Goal: Task Accomplishment & Management: Manage account settings

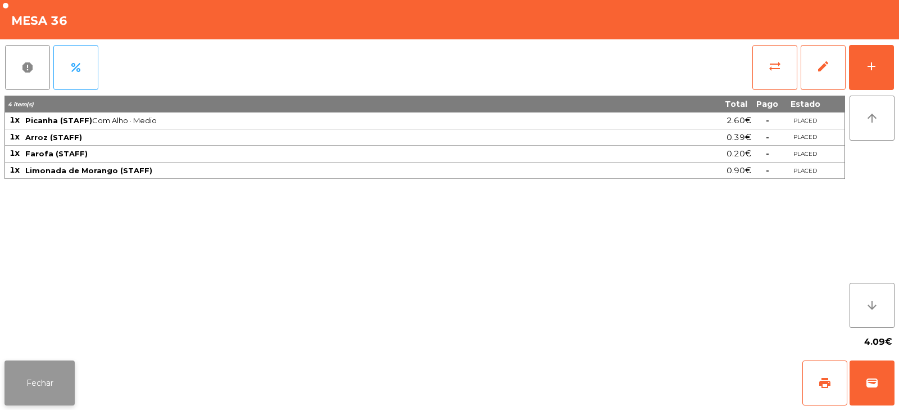
click at [60, 377] on button "Fechar" at bounding box center [39, 382] width 70 height 45
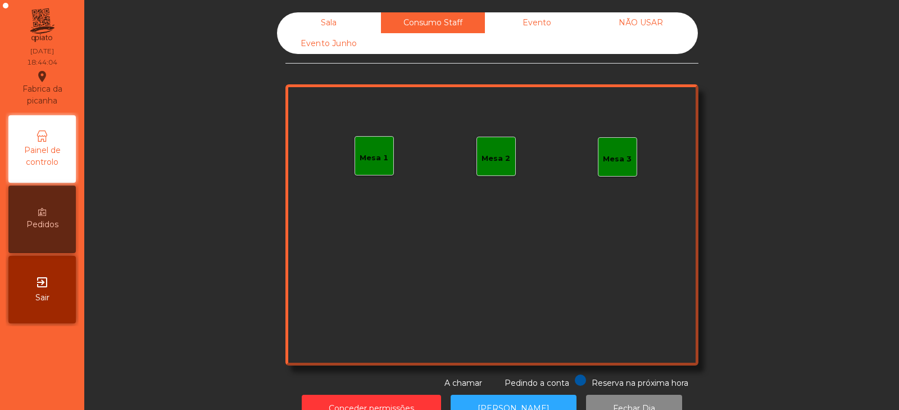
click at [541, 20] on div "Evento" at bounding box center [537, 22] width 104 height 21
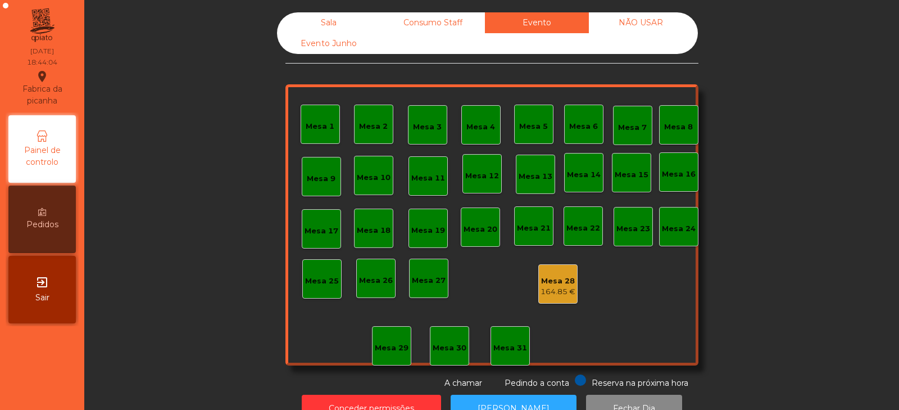
click at [633, 26] on div "NÃO USAR" at bounding box center [641, 22] width 104 height 21
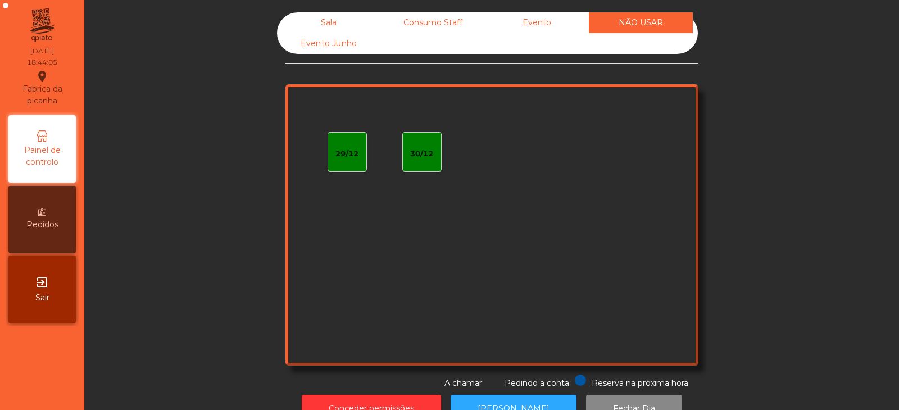
click at [337, 46] on div "Evento Junho" at bounding box center [329, 43] width 104 height 21
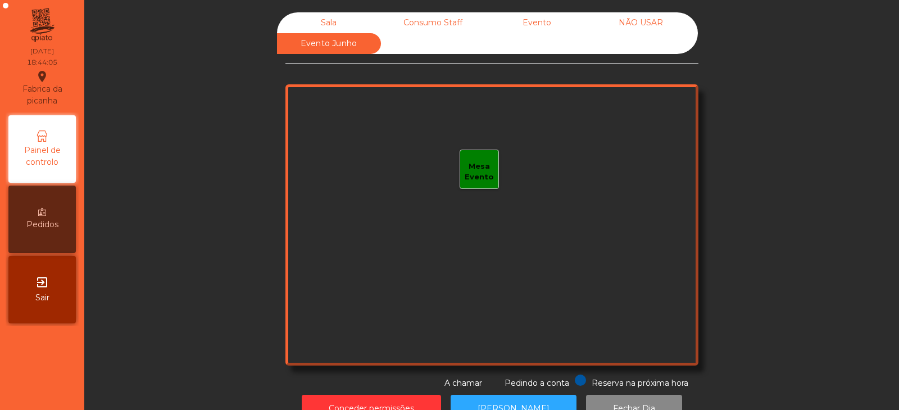
click at [336, 24] on div "Sala" at bounding box center [329, 22] width 104 height 21
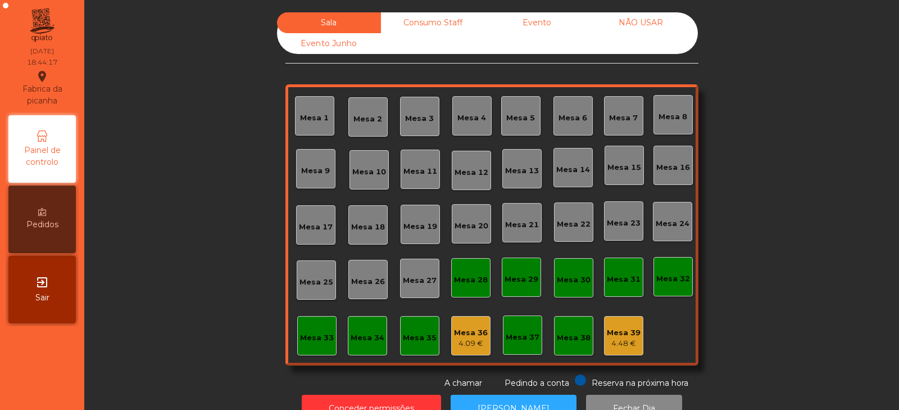
scroll to position [33, 0]
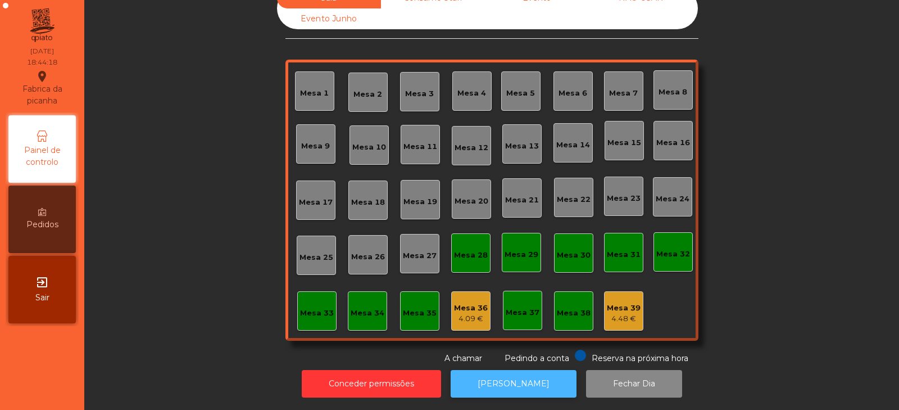
click at [520, 375] on button "[PERSON_NAME]" at bounding box center [514, 384] width 126 height 28
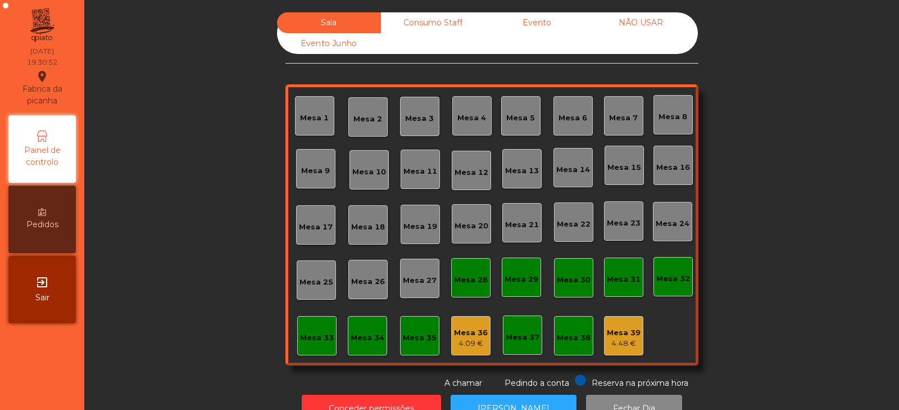
scroll to position [33, 0]
click at [246, 202] on div "Sala Consumo Staff Evento NÃO USAR Evento Junho Mesa 1 Mesa 2 [GEOGRAPHIC_DATA]…" at bounding box center [491, 200] width 785 height 377
click at [520, 178] on div "Mesa 13" at bounding box center [522, 168] width 39 height 39
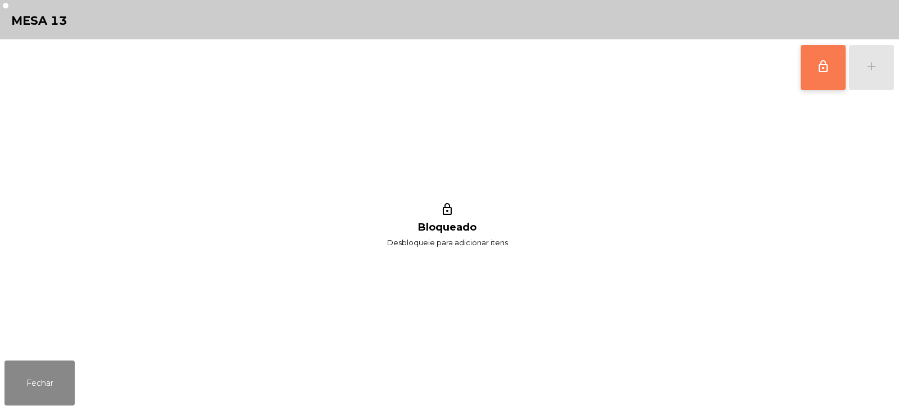
click at [838, 63] on button "lock_outline" at bounding box center [823, 67] width 45 height 45
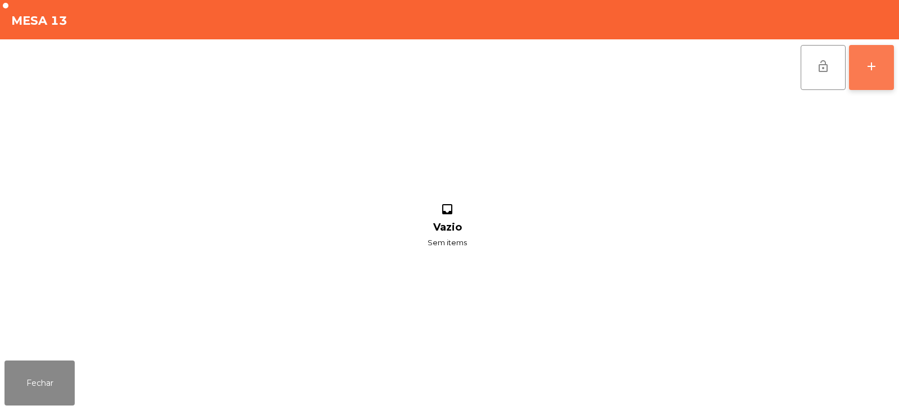
click at [871, 73] on div "add" at bounding box center [871, 66] width 13 height 13
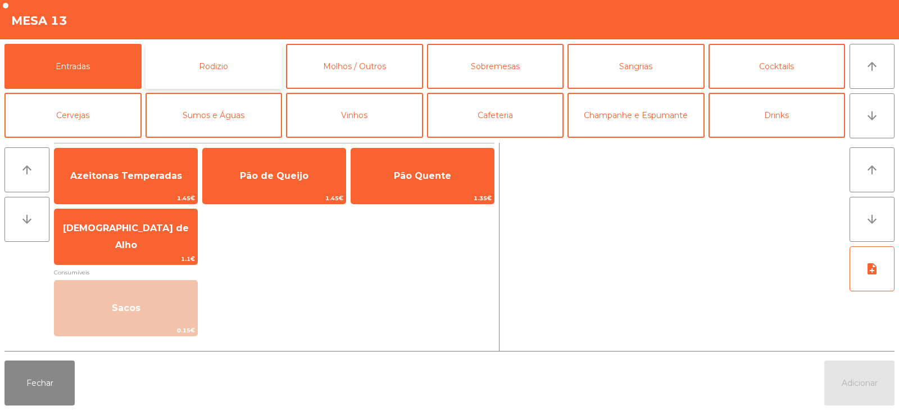
click at [266, 60] on button "Rodizio" at bounding box center [214, 66] width 137 height 45
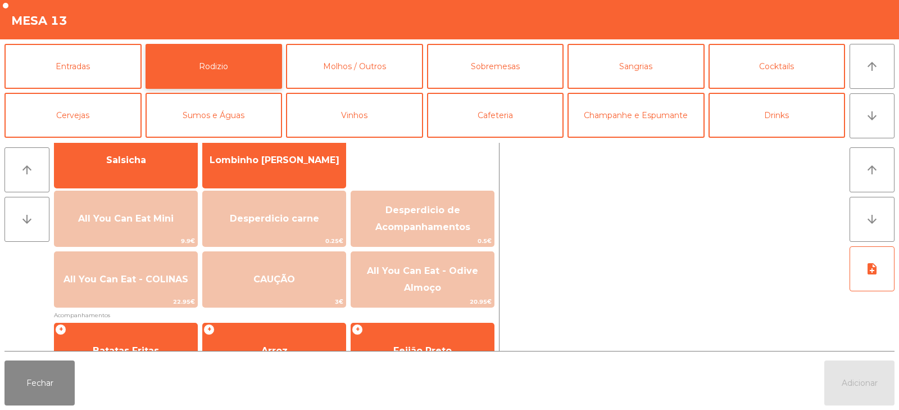
scroll to position [92, 0]
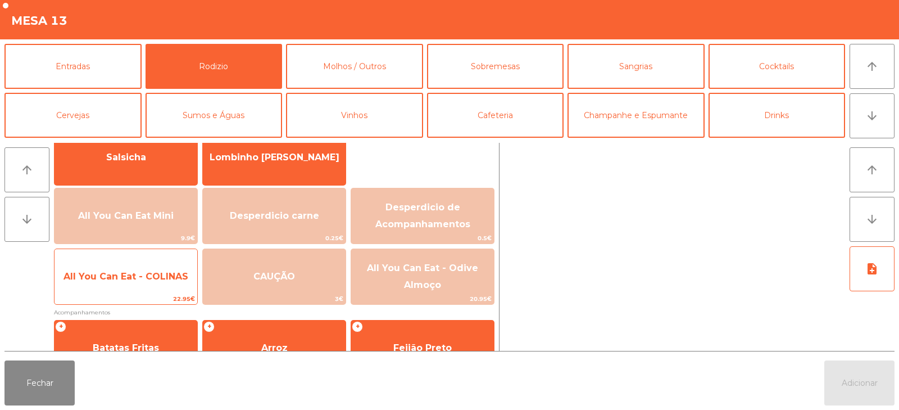
click at [176, 272] on span "All You Can Eat - COLINAS" at bounding box center [126, 276] width 125 height 11
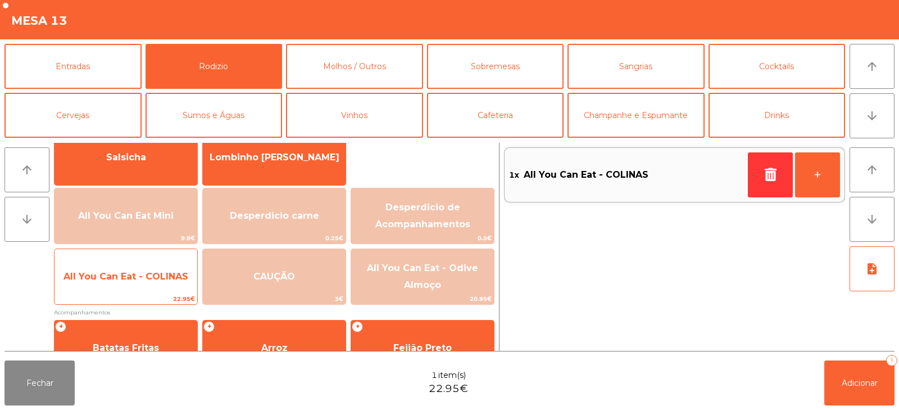
click at [176, 274] on span "All You Can Eat - COLINAS" at bounding box center [126, 276] width 125 height 11
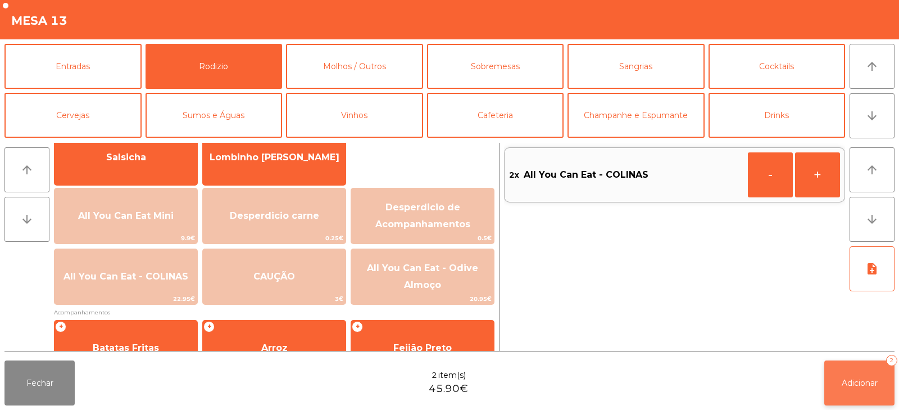
click at [850, 386] on span "Adicionar" at bounding box center [860, 383] width 36 height 10
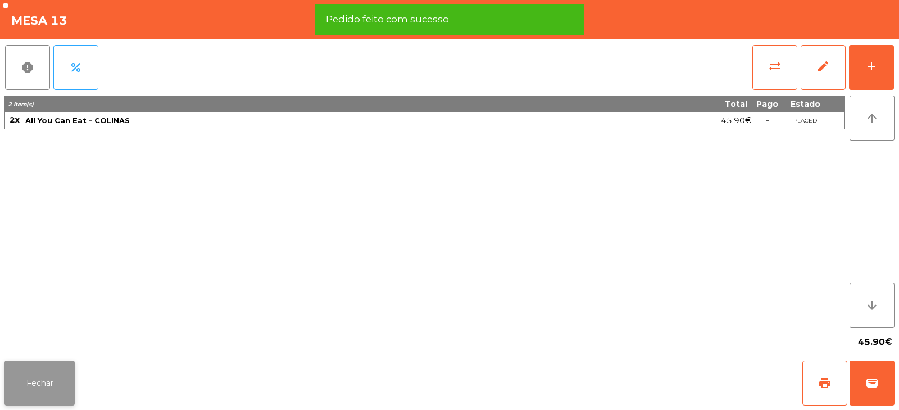
click at [46, 387] on button "Fechar" at bounding box center [39, 382] width 70 height 45
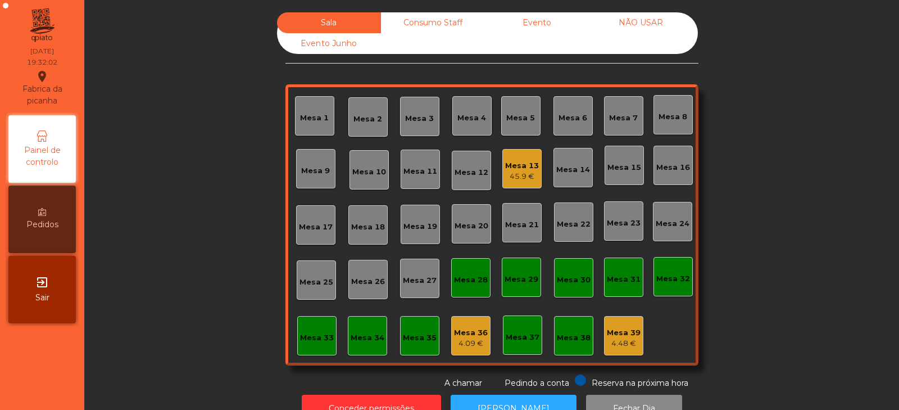
click at [418, 115] on div "Mesa 3" at bounding box center [419, 118] width 29 height 11
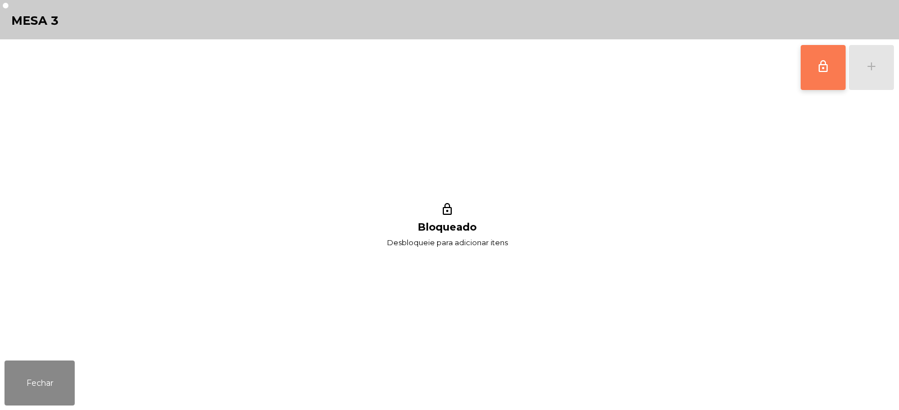
click at [831, 74] on button "lock_outline" at bounding box center [823, 67] width 45 height 45
click at [880, 80] on div "lock_outline add" at bounding box center [847, 67] width 94 height 56
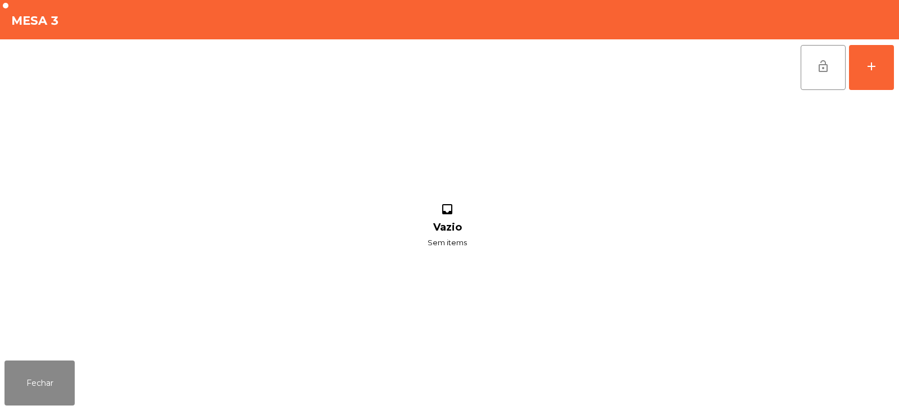
click at [252, 63] on div "lock_open add" at bounding box center [449, 67] width 890 height 56
click at [870, 73] on button "add" at bounding box center [871, 67] width 45 height 45
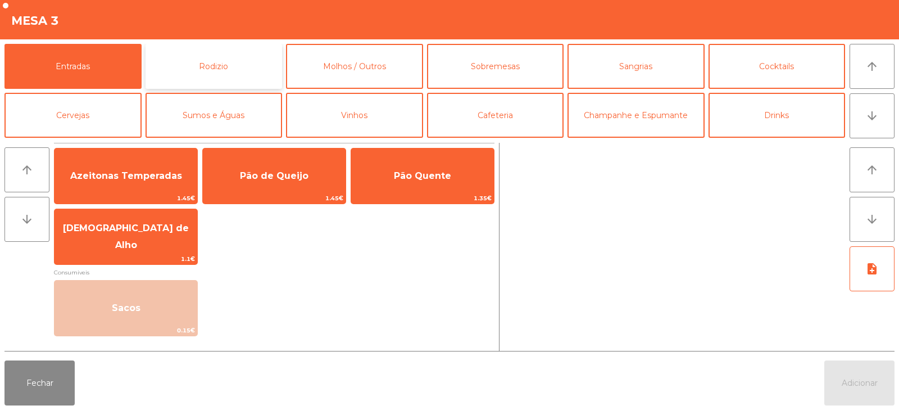
click at [237, 72] on button "Rodizio" at bounding box center [214, 66] width 137 height 45
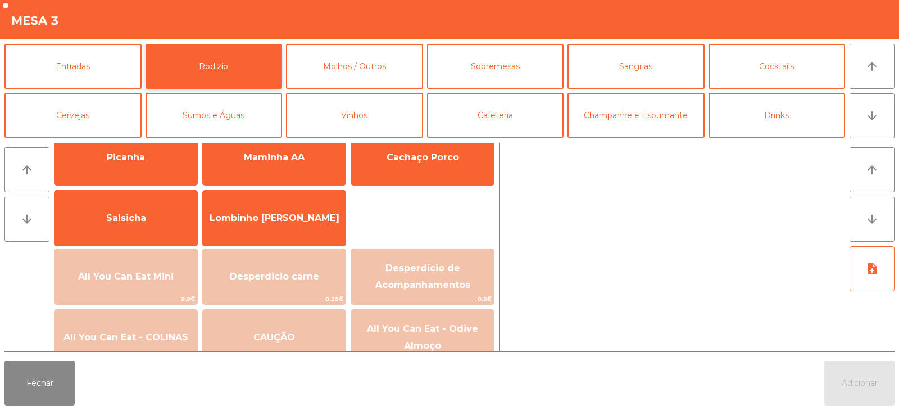
scroll to position [43, 0]
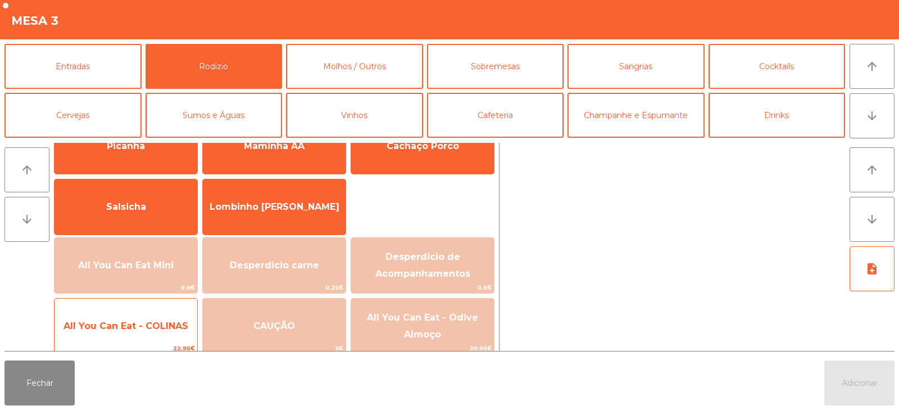
click at [172, 314] on span "All You Can Eat - COLINAS" at bounding box center [126, 326] width 143 height 30
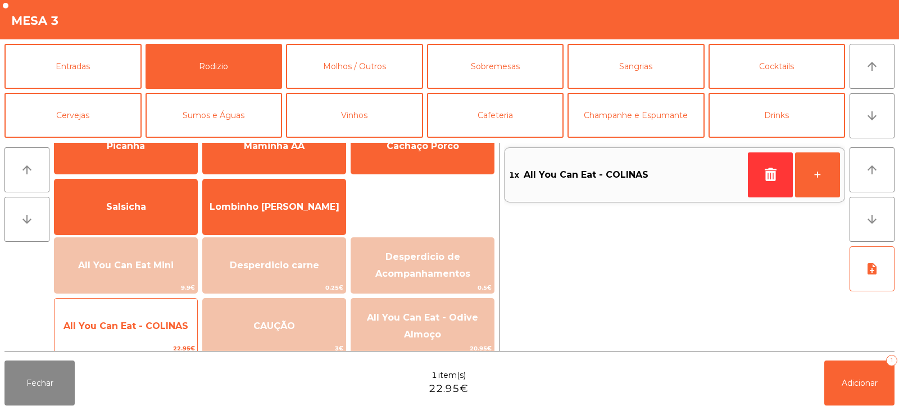
click at [168, 317] on span "All You Can Eat - COLINAS" at bounding box center [126, 326] width 143 height 30
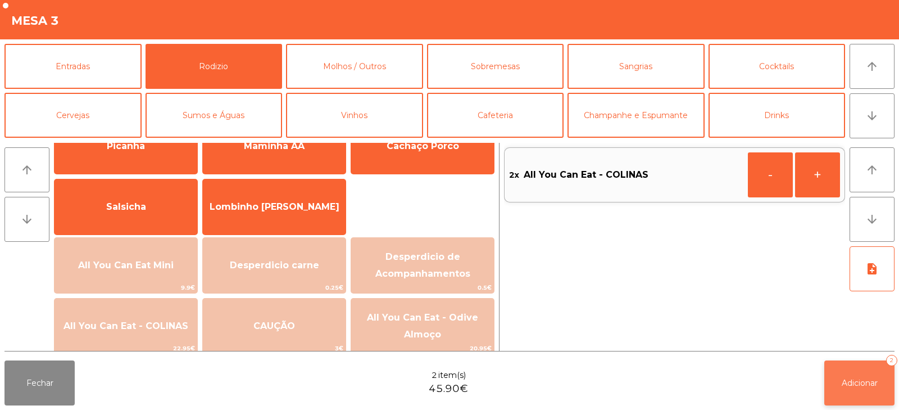
click at [855, 372] on button "Adicionar 2" at bounding box center [860, 382] width 70 height 45
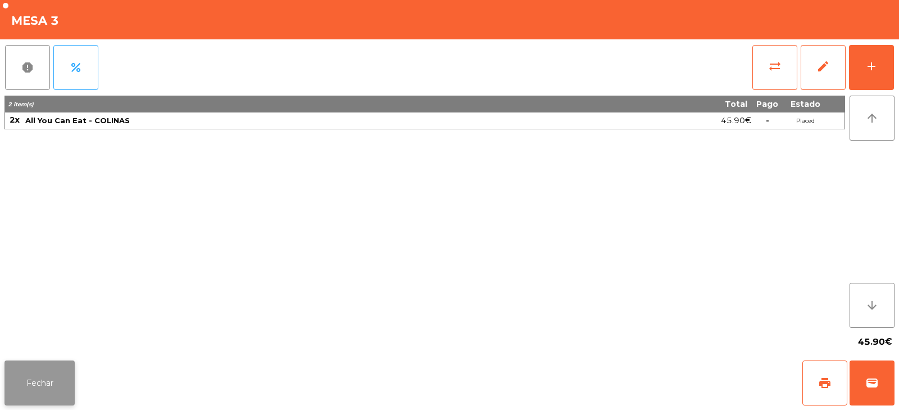
click at [62, 383] on button "Fechar" at bounding box center [39, 382] width 70 height 45
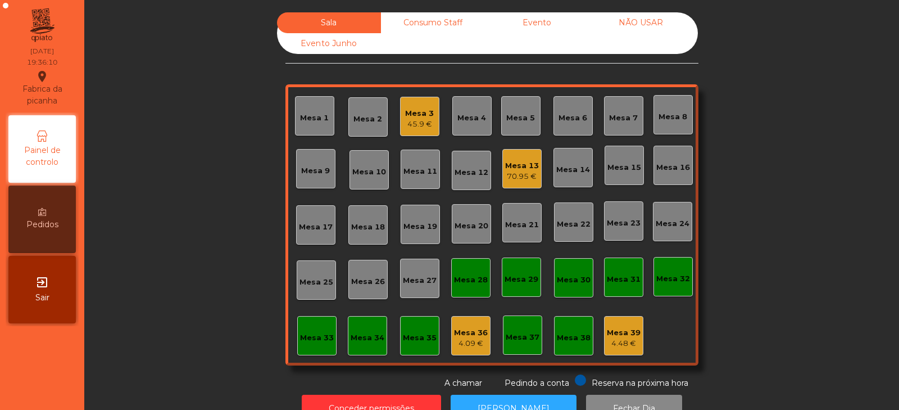
click at [673, 272] on div "Mesa 32" at bounding box center [674, 277] width 34 height 16
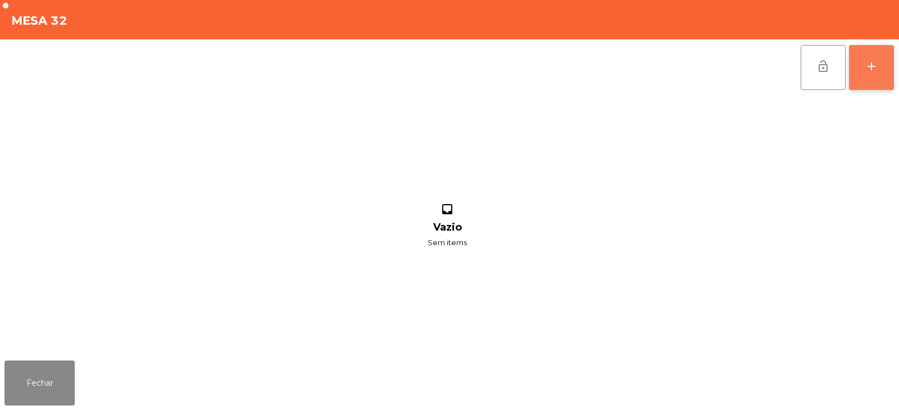
click at [875, 78] on button "add" at bounding box center [871, 67] width 45 height 45
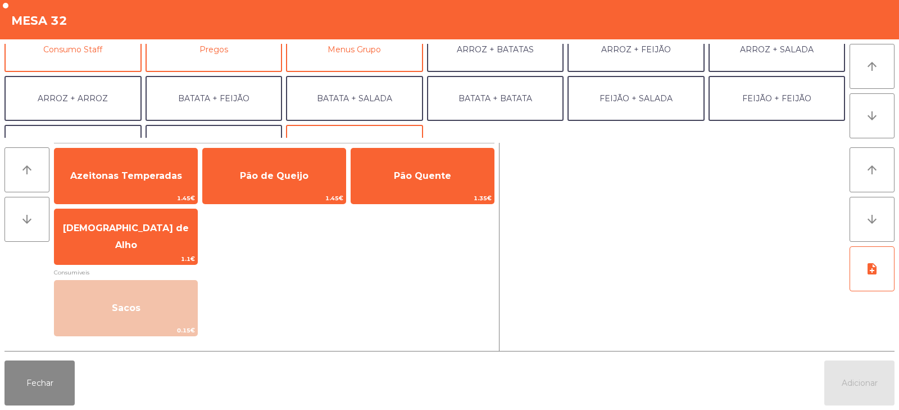
scroll to position [131, 0]
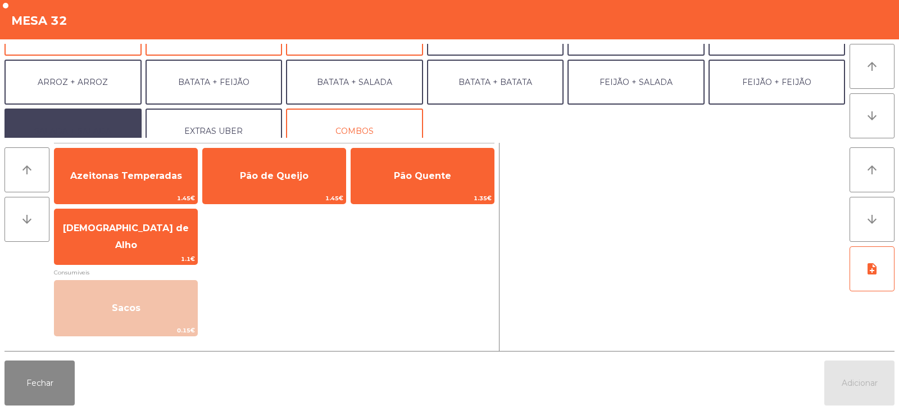
click at [108, 127] on button "SALADA + SALADA" at bounding box center [72, 130] width 137 height 45
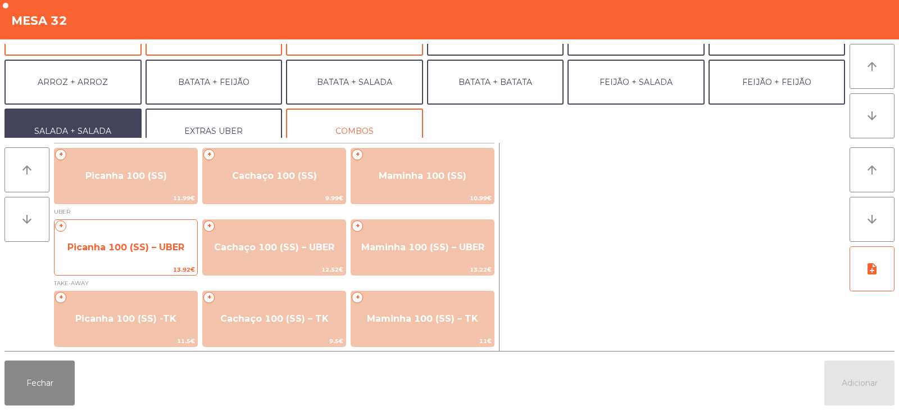
click at [121, 251] on span "Picanha 100 (SS) – UBER" at bounding box center [125, 247] width 117 height 11
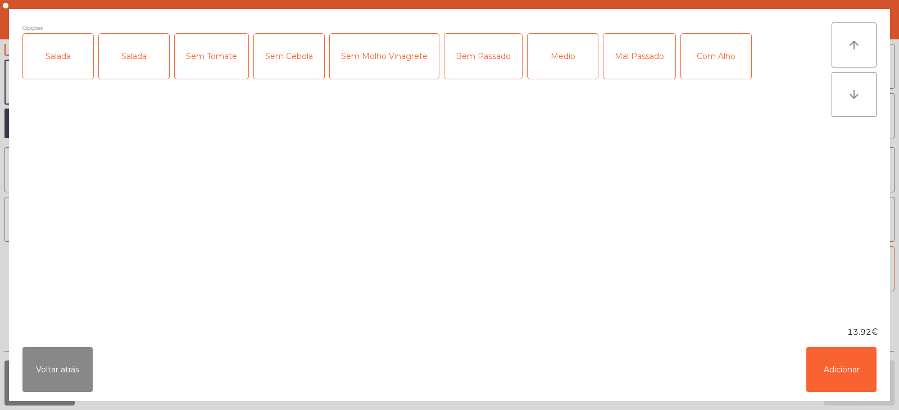
click at [121, 62] on div "Salada" at bounding box center [134, 56] width 70 height 45
click at [550, 49] on div "Medio" at bounding box center [563, 56] width 70 height 45
click at [708, 54] on div "Com Alho" at bounding box center [716, 56] width 70 height 45
click at [840, 378] on button "Adicionar" at bounding box center [842, 369] width 70 height 45
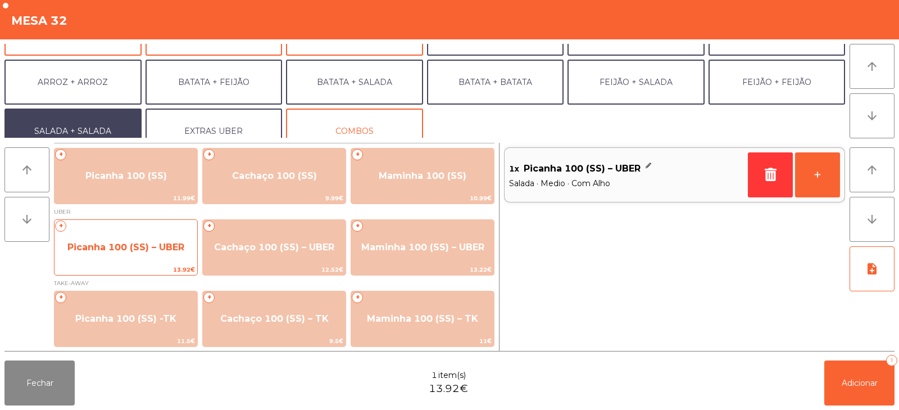
click at [153, 247] on span "Picanha 100 (SS) – UBER" at bounding box center [125, 247] width 117 height 11
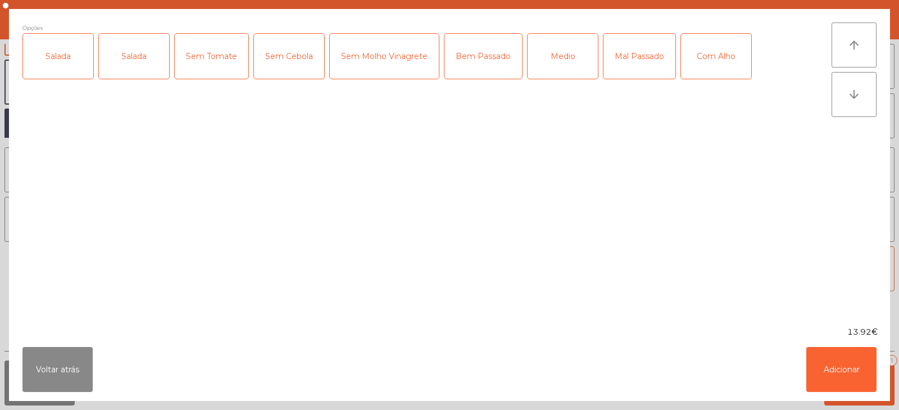
click at [78, 70] on div "Salada" at bounding box center [58, 56] width 70 height 45
click at [564, 59] on div "Medio" at bounding box center [563, 56] width 70 height 45
click at [841, 383] on button "Adicionar" at bounding box center [842, 369] width 70 height 45
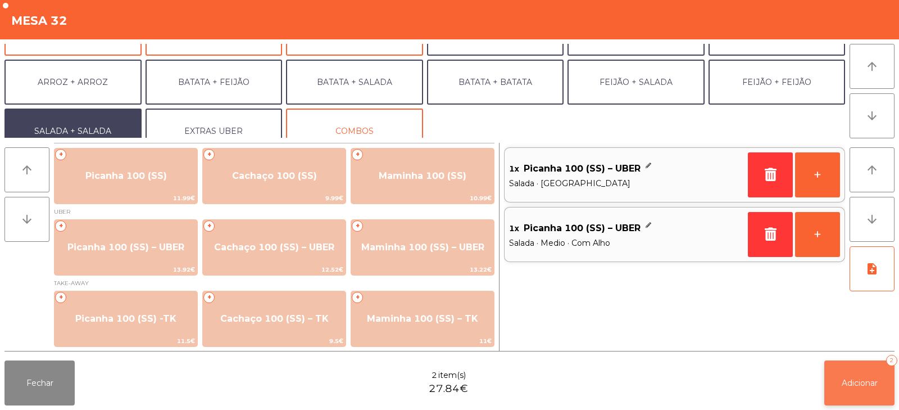
click at [845, 386] on span "Adicionar" at bounding box center [860, 383] width 36 height 10
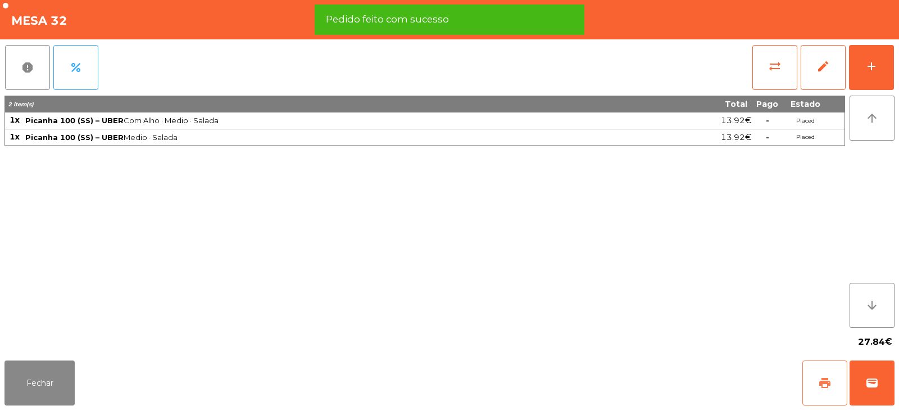
click at [825, 399] on button "print" at bounding box center [825, 382] width 45 height 45
click at [872, 397] on button "wallet" at bounding box center [872, 382] width 45 height 45
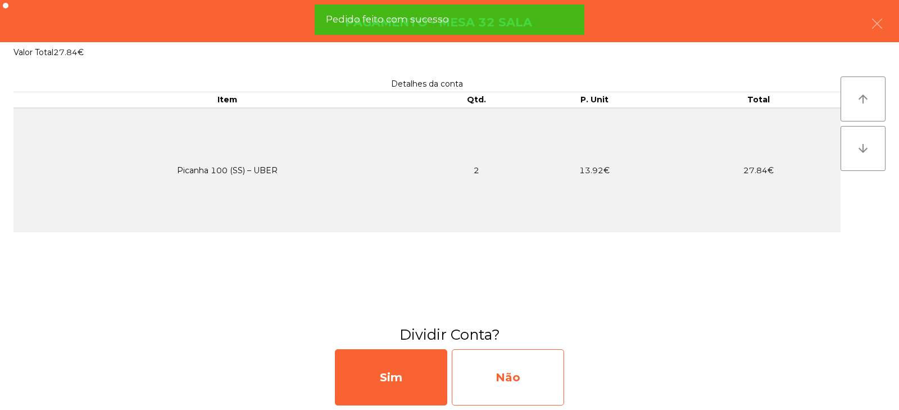
click at [550, 386] on div "Não" at bounding box center [508, 377] width 112 height 56
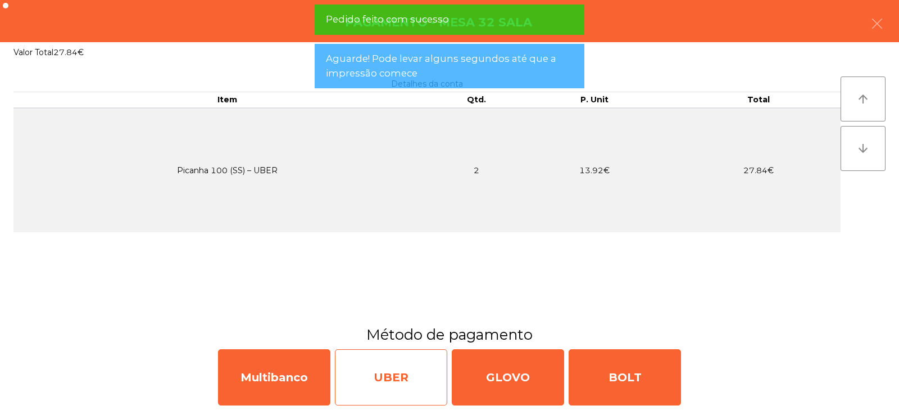
click at [419, 378] on div "UBER" at bounding box center [391, 377] width 112 height 56
select select "**"
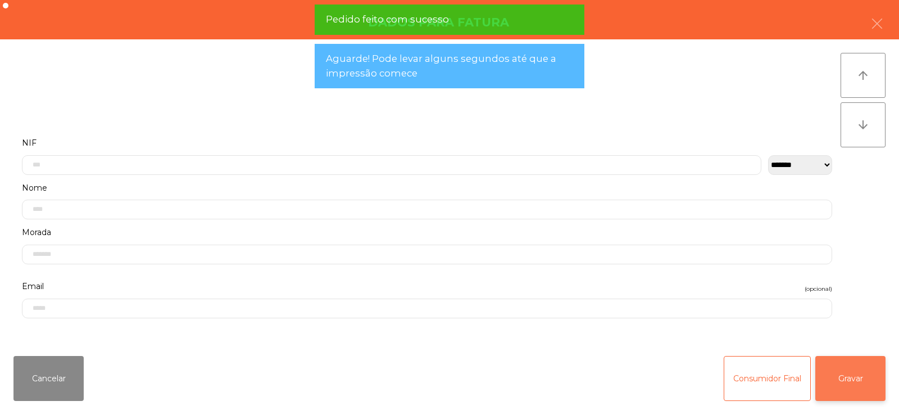
click at [847, 376] on button "Gravar" at bounding box center [851, 378] width 70 height 45
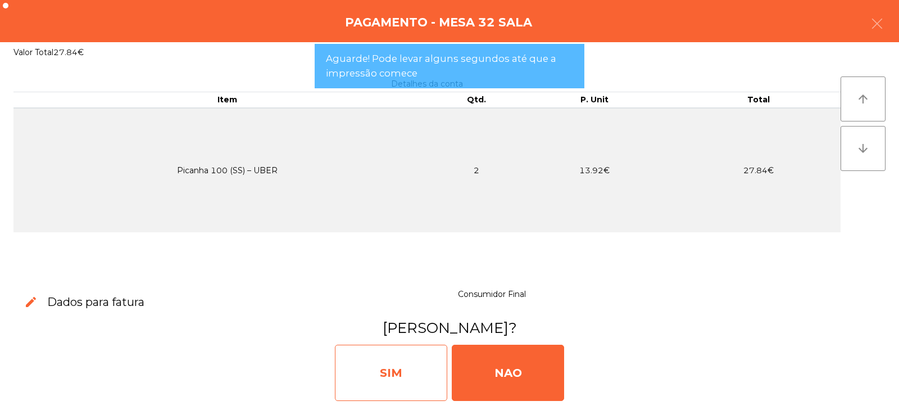
click at [396, 386] on div "SIM" at bounding box center [391, 373] width 112 height 56
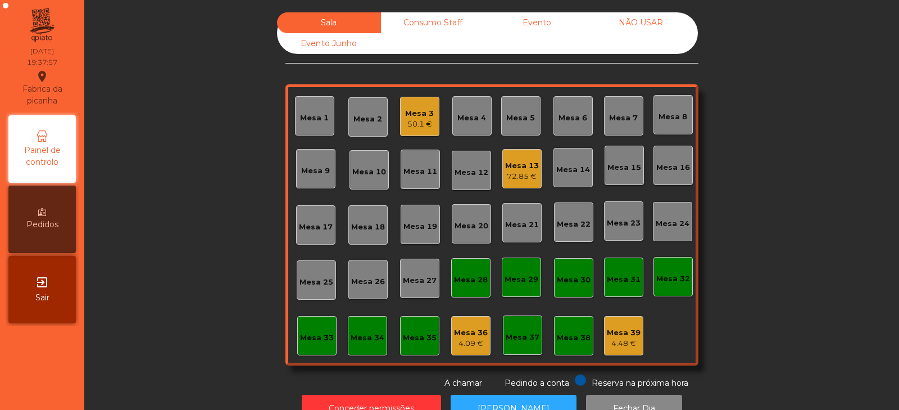
click at [519, 118] on div "Mesa 5" at bounding box center [520, 117] width 29 height 11
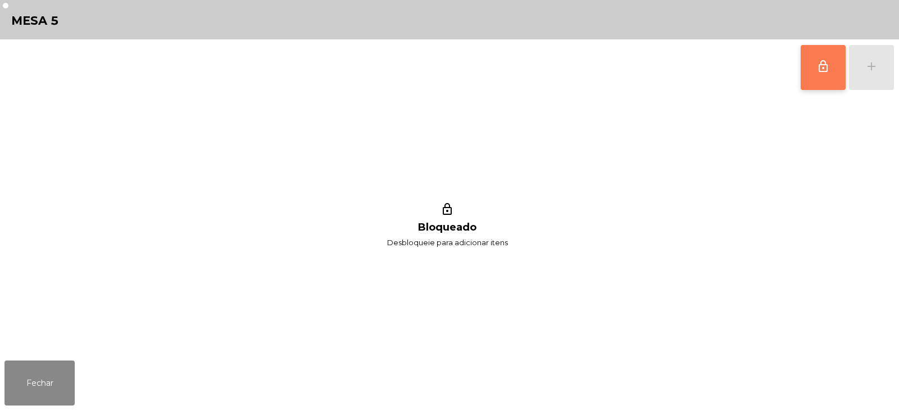
click at [827, 71] on span "lock_outline" at bounding box center [823, 66] width 13 height 13
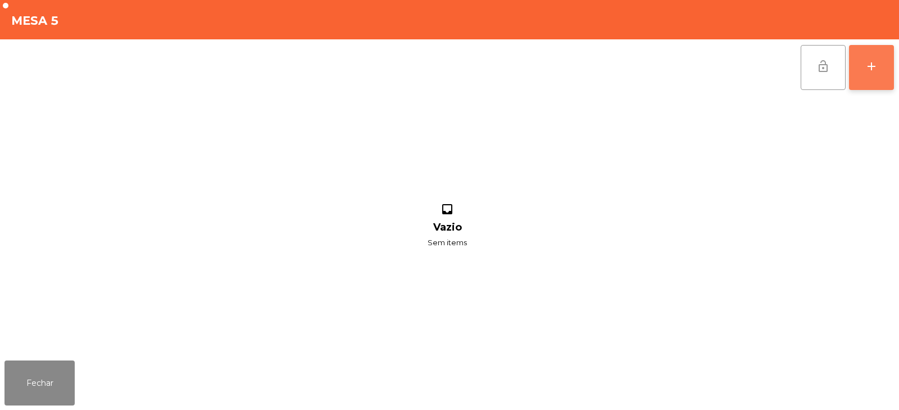
click at [876, 71] on div "add" at bounding box center [871, 66] width 13 height 13
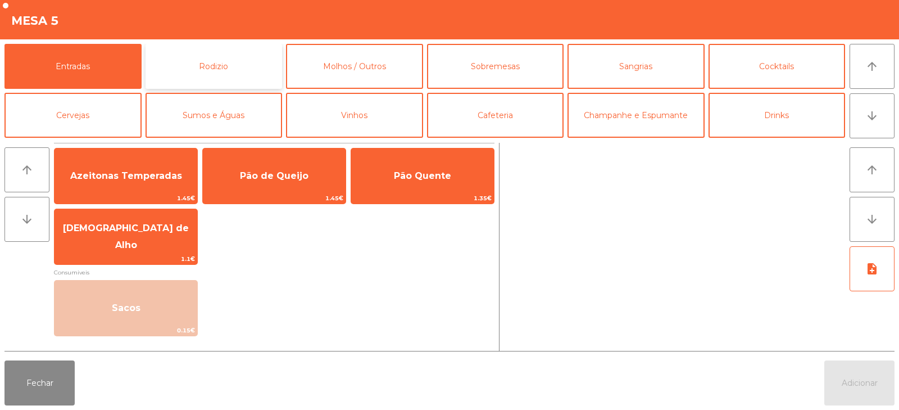
click at [203, 72] on button "Rodizio" at bounding box center [214, 66] width 137 height 45
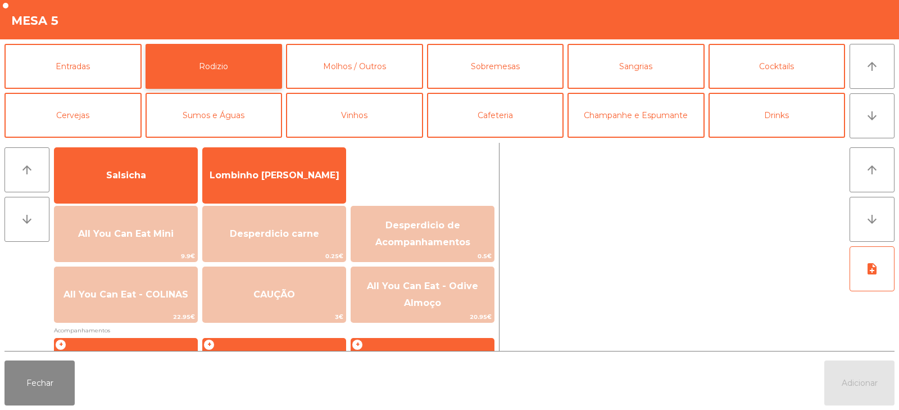
scroll to position [89, 0]
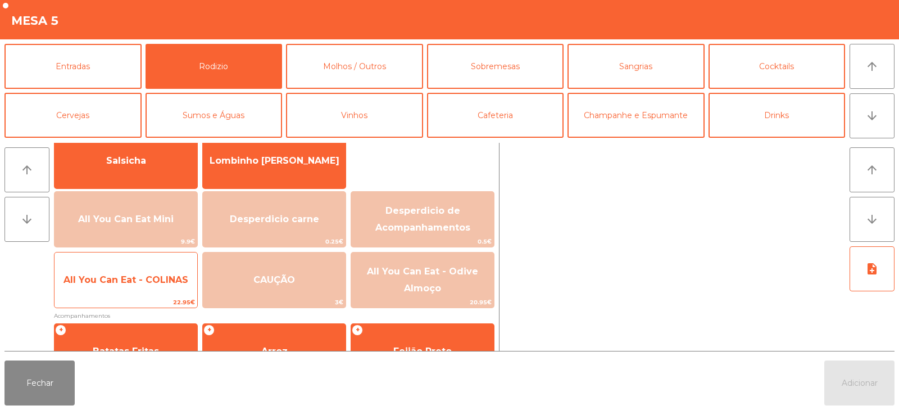
click at [166, 275] on span "All You Can Eat - COLINAS" at bounding box center [126, 279] width 125 height 11
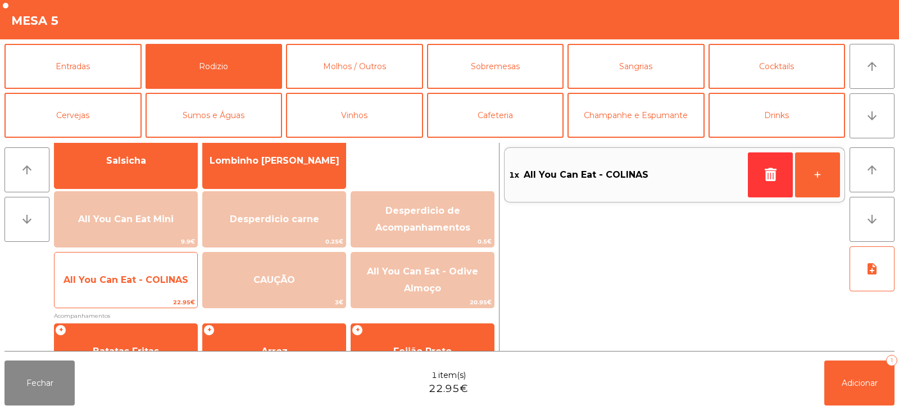
click at [163, 282] on span "All You Can Eat - COLINAS" at bounding box center [126, 279] width 125 height 11
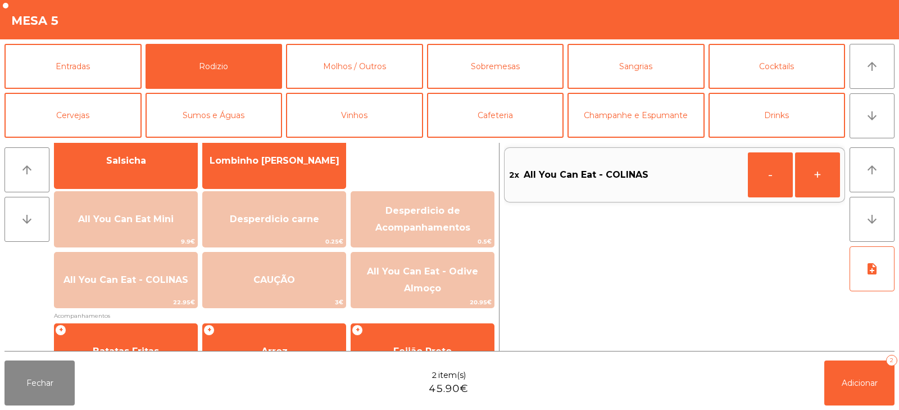
click at [849, 409] on div "Fechar 2 item(s) 45.90€ Adicionar 2" at bounding box center [449, 383] width 899 height 54
click at [851, 388] on button "Adicionar 2" at bounding box center [860, 382] width 70 height 45
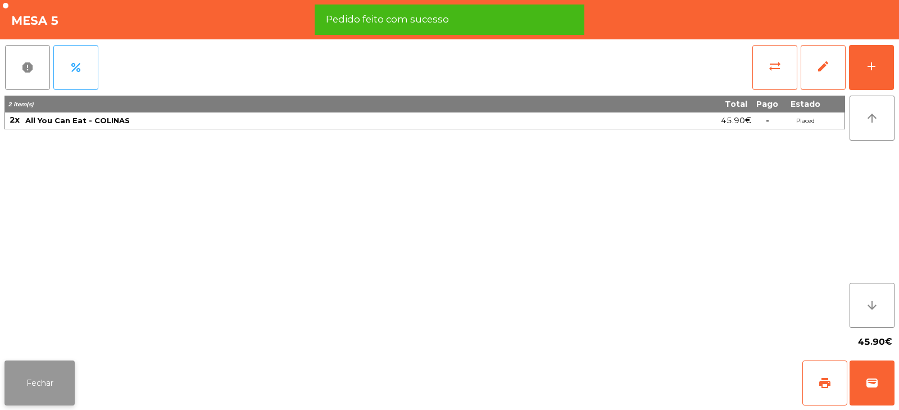
click at [40, 390] on button "Fechar" at bounding box center [39, 382] width 70 height 45
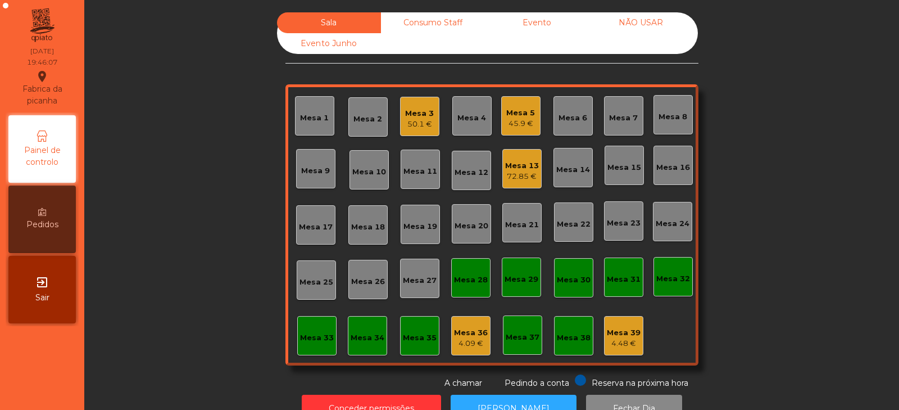
click at [570, 174] on div "Mesa 14" at bounding box center [573, 169] width 34 height 11
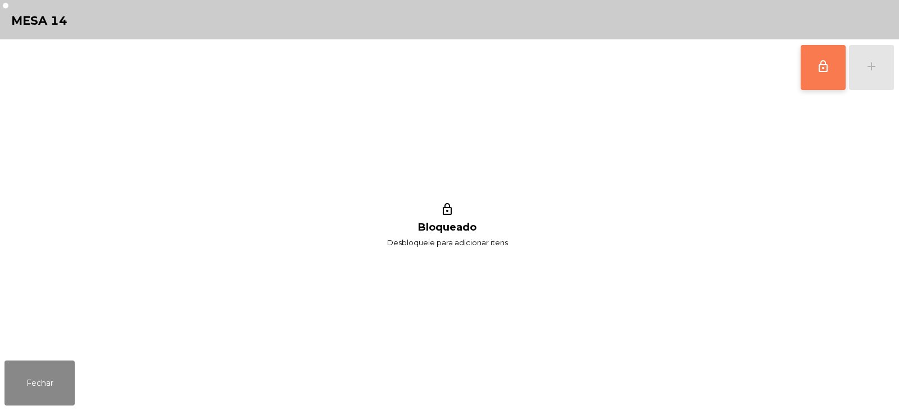
click at [813, 66] on button "lock_outline" at bounding box center [823, 67] width 45 height 45
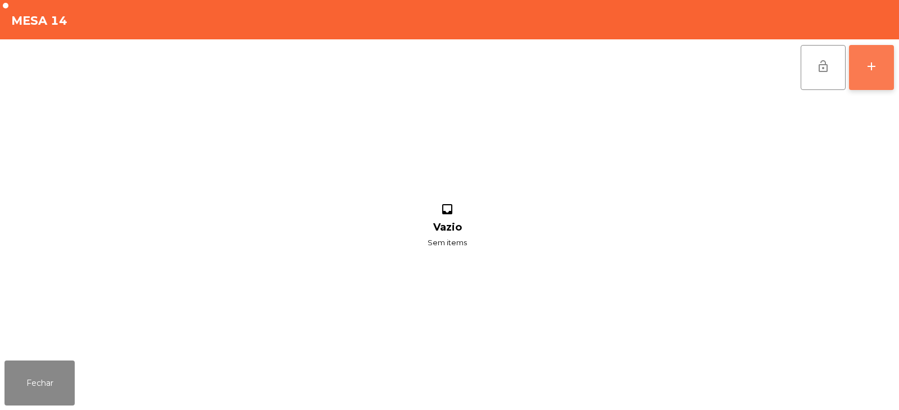
click at [862, 74] on button "add" at bounding box center [871, 67] width 45 height 45
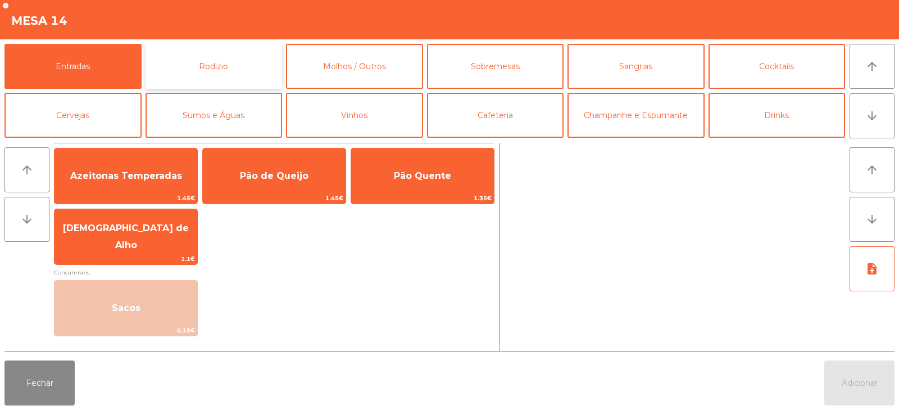
click at [237, 73] on button "Rodizio" at bounding box center [214, 66] width 137 height 45
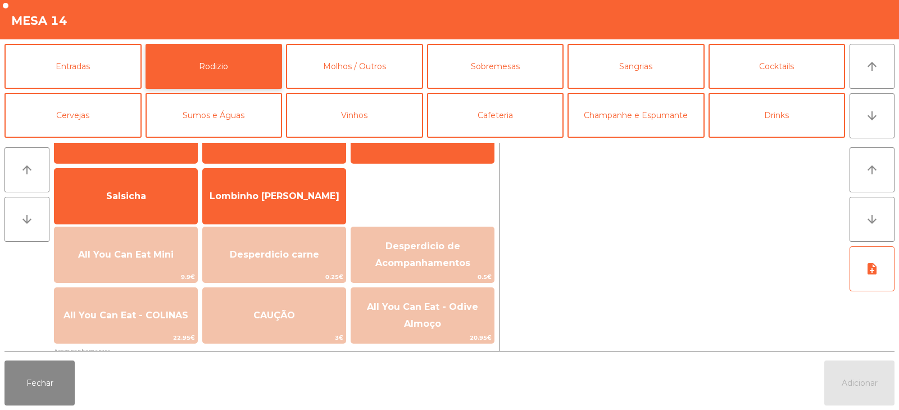
scroll to position [82, 0]
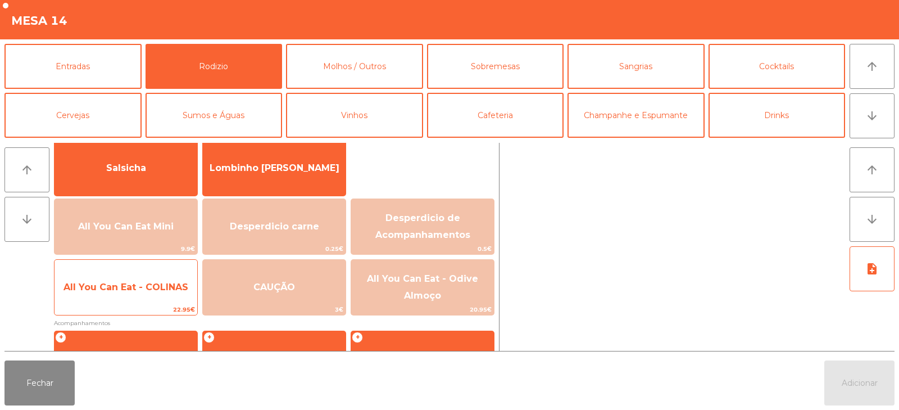
click at [156, 292] on span "All You Can Eat - COLINAS" at bounding box center [126, 287] width 125 height 11
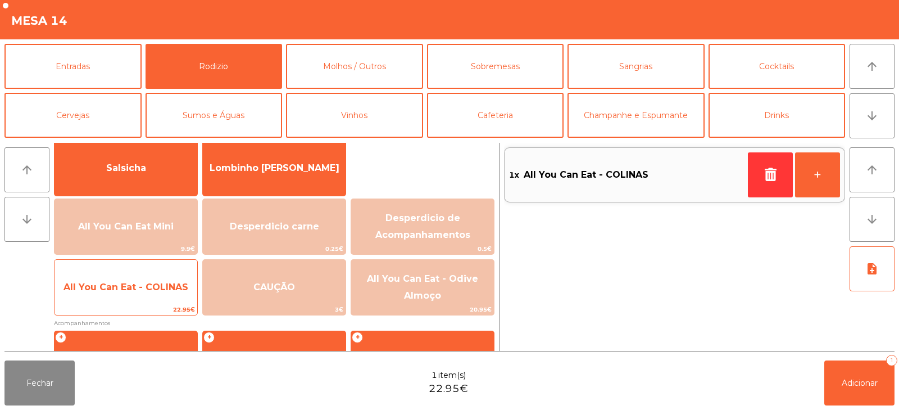
click at [164, 286] on span "All You Can Eat - COLINAS" at bounding box center [126, 287] width 125 height 11
click at [171, 287] on span "All You Can Eat - COLINAS" at bounding box center [126, 287] width 125 height 11
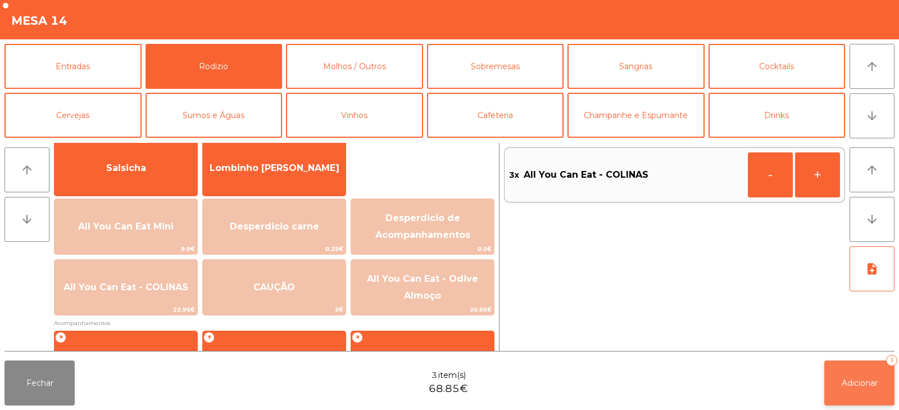
click at [850, 363] on button "Adicionar 3" at bounding box center [860, 382] width 70 height 45
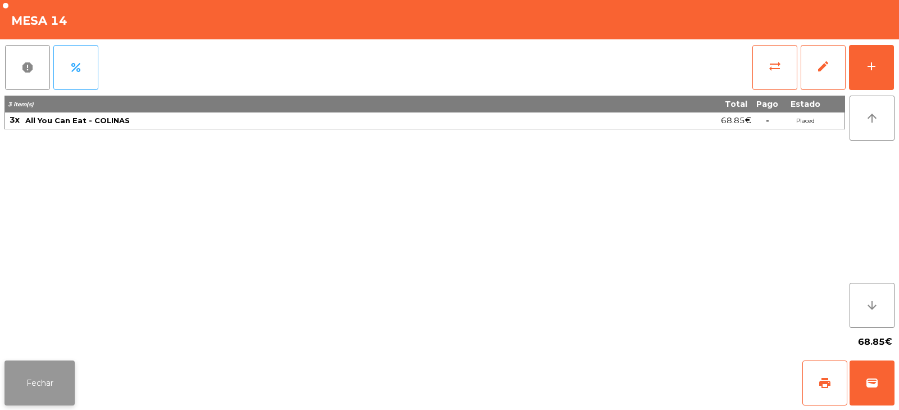
click at [38, 379] on button "Fechar" at bounding box center [39, 382] width 70 height 45
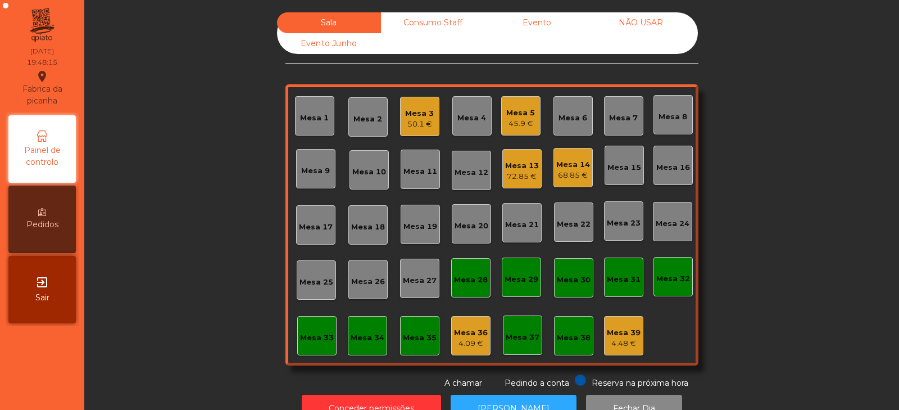
click at [629, 336] on div "Mesa 39" at bounding box center [624, 332] width 34 height 11
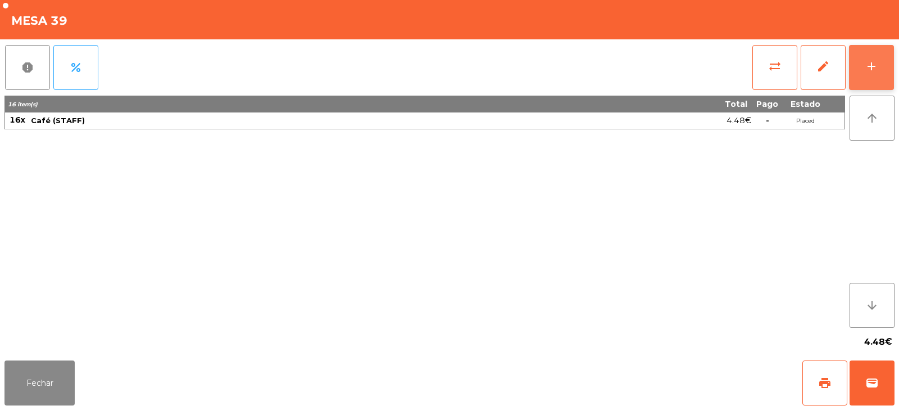
click at [877, 72] on div "add" at bounding box center [871, 66] width 13 height 13
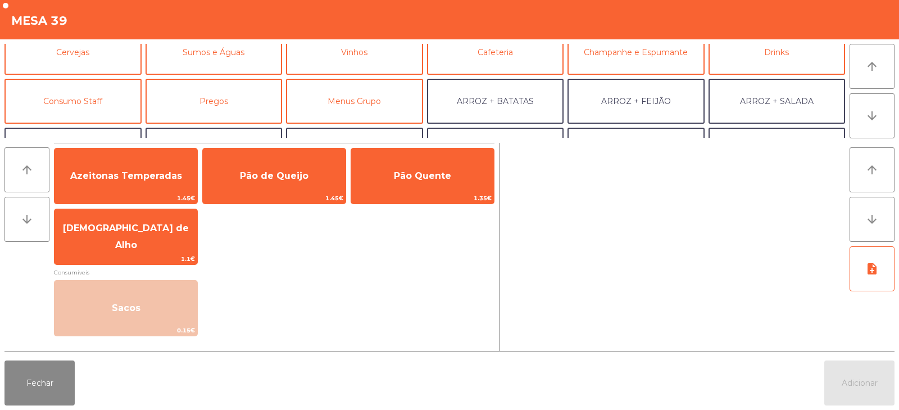
scroll to position [69, 0]
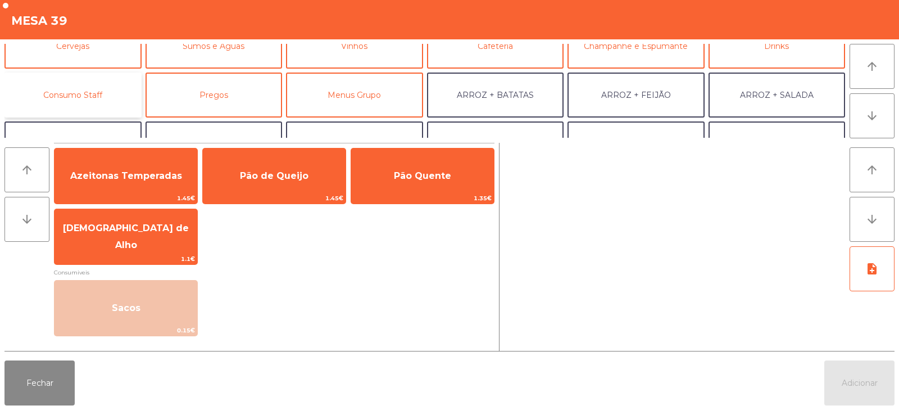
click at [87, 99] on button "Consumo Staff" at bounding box center [72, 95] width 137 height 45
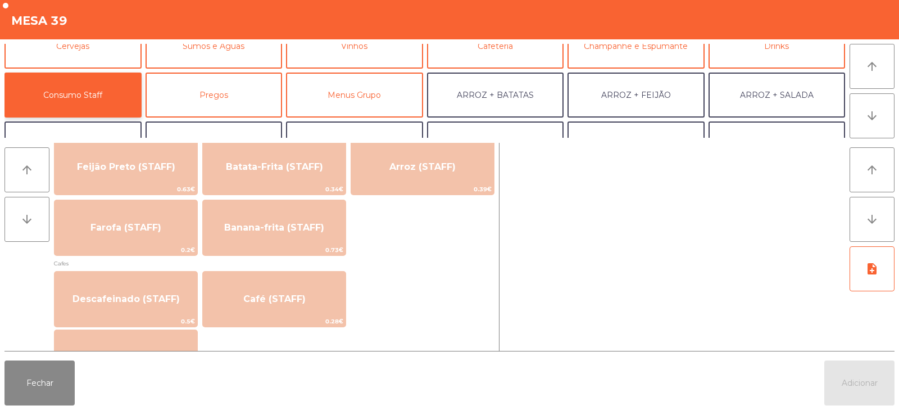
scroll to position [559, 0]
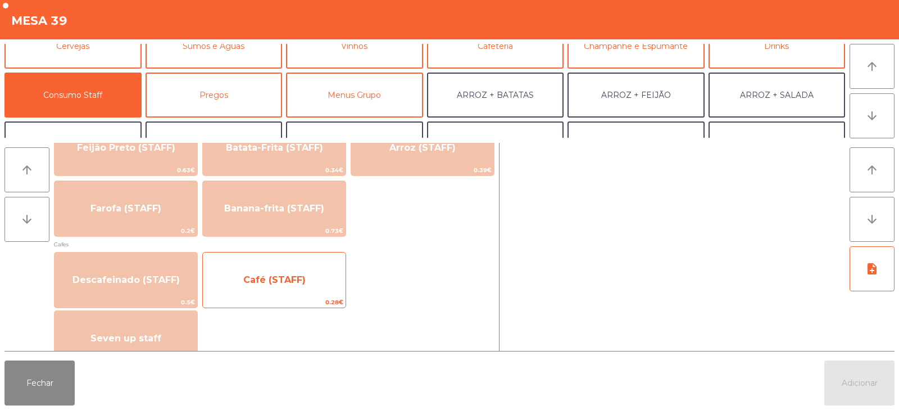
click at [266, 279] on span "Café (STAFF)" at bounding box center [274, 279] width 62 height 11
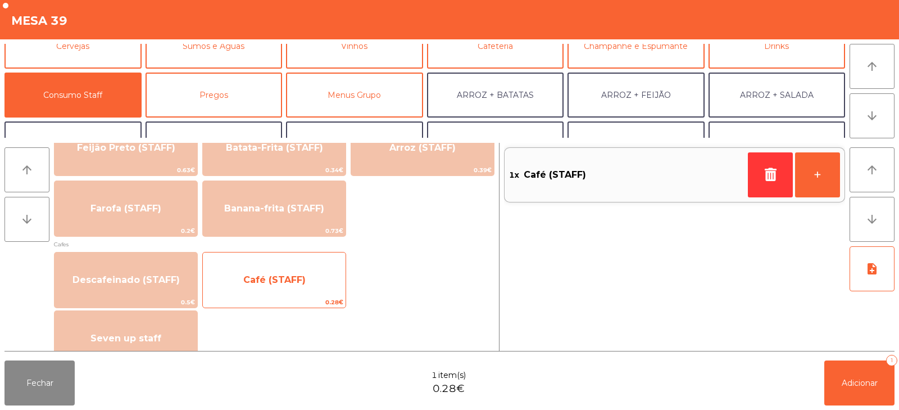
click at [264, 271] on span "Café (STAFF)" at bounding box center [274, 280] width 143 height 30
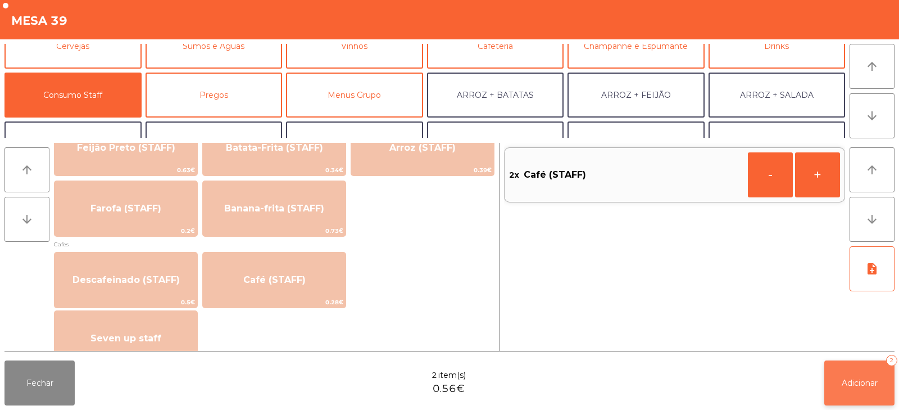
click at [861, 381] on span "Adicionar" at bounding box center [860, 383] width 36 height 10
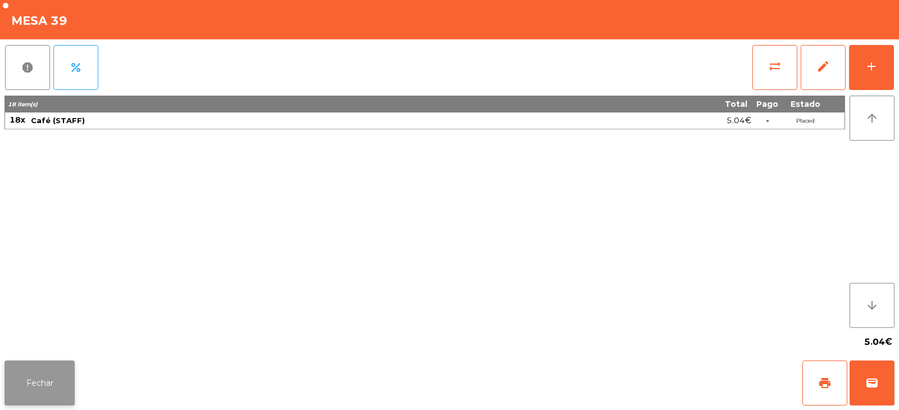
click at [44, 403] on button "Fechar" at bounding box center [39, 382] width 70 height 45
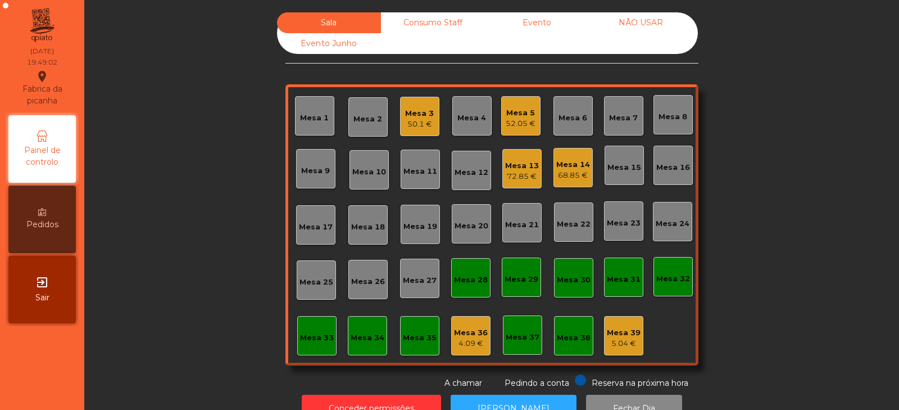
click at [361, 121] on div "Mesa 2" at bounding box center [368, 119] width 29 height 11
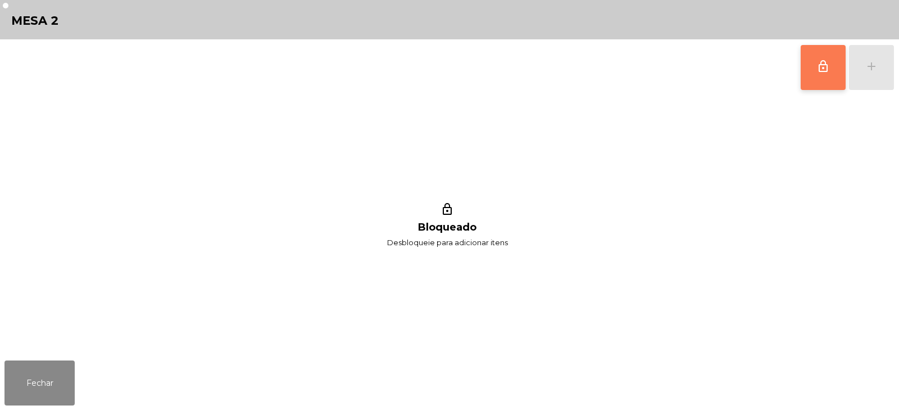
click at [832, 69] on button "lock_outline" at bounding box center [823, 67] width 45 height 45
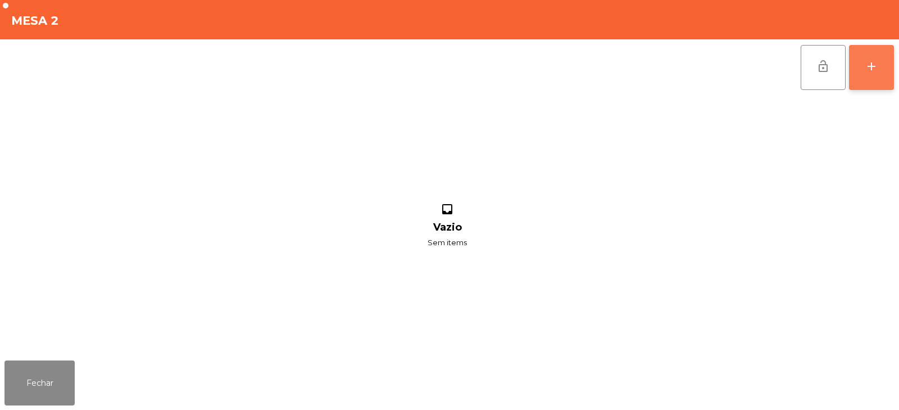
click at [876, 70] on div "add" at bounding box center [871, 66] width 13 height 13
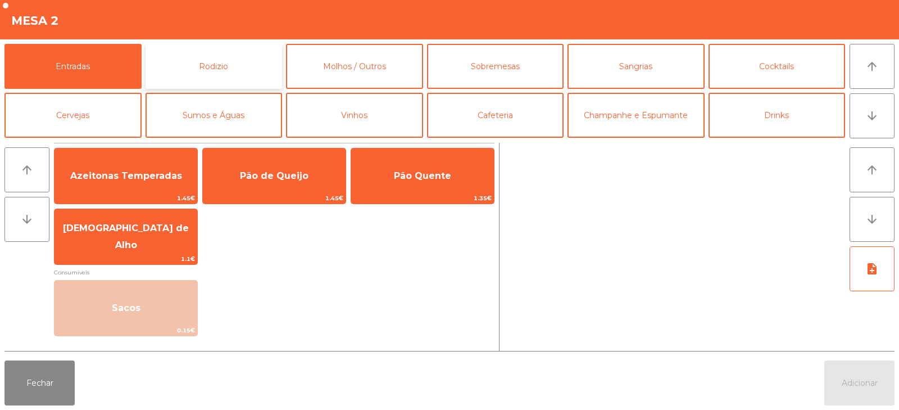
click at [214, 78] on button "Rodizio" at bounding box center [214, 66] width 137 height 45
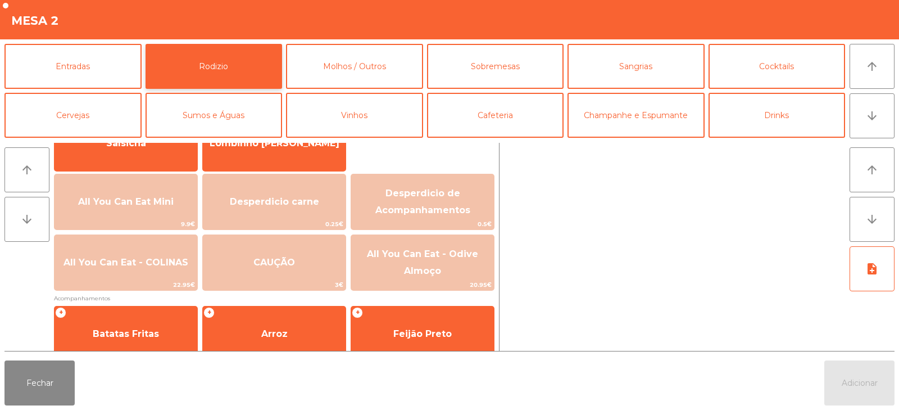
scroll to position [110, 0]
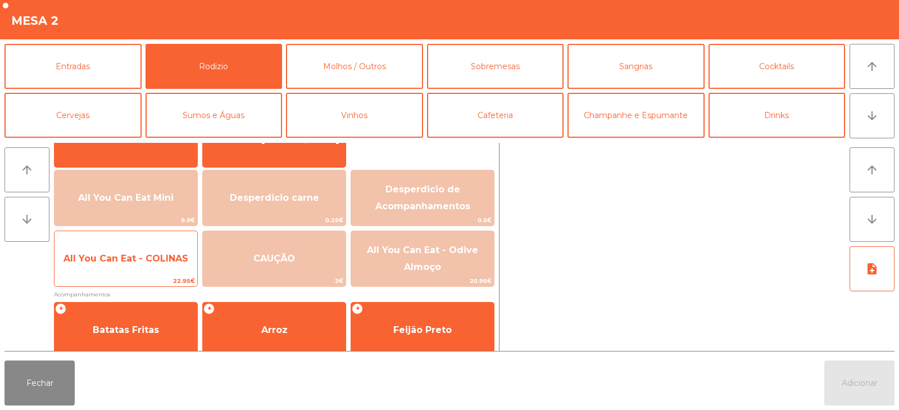
click at [165, 273] on span "All You Can Eat - COLINAS" at bounding box center [126, 258] width 143 height 30
click at [169, 268] on span "All You Can Eat - COLINAS" at bounding box center [126, 258] width 143 height 30
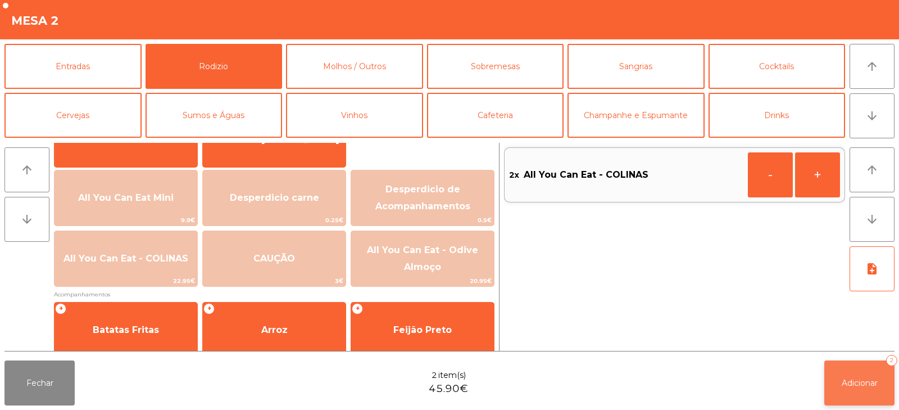
click at [848, 382] on span "Adicionar" at bounding box center [860, 383] width 36 height 10
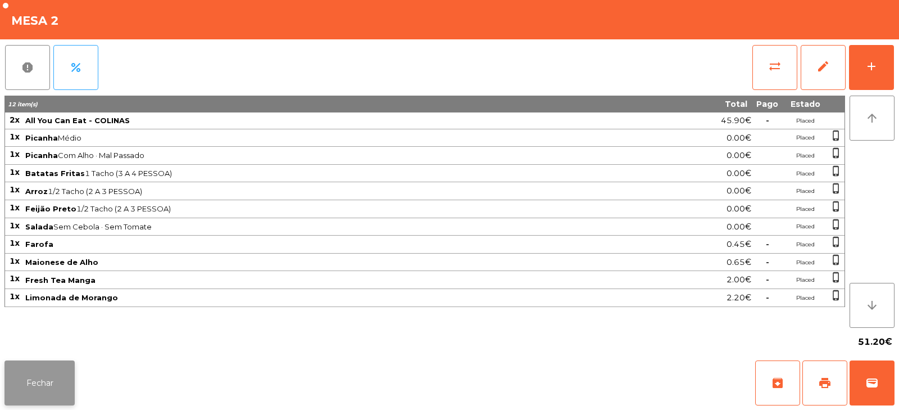
click at [50, 398] on button "Fechar" at bounding box center [39, 382] width 70 height 45
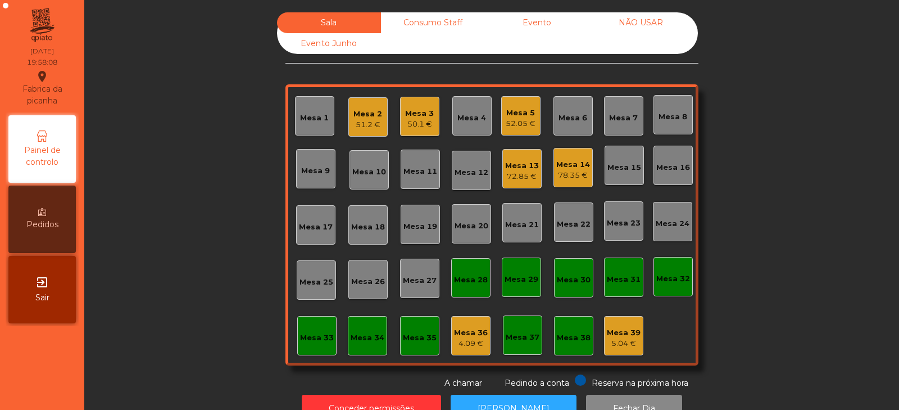
click at [658, 274] on div "Mesa 32" at bounding box center [674, 278] width 34 height 11
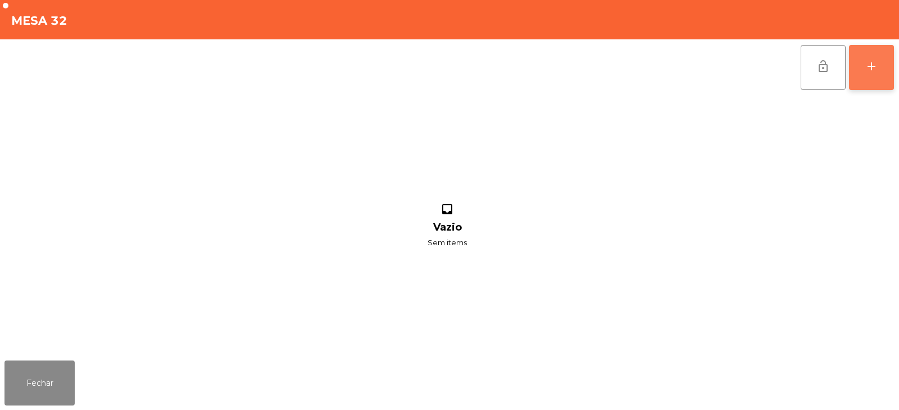
click at [872, 68] on div "add" at bounding box center [871, 66] width 13 height 13
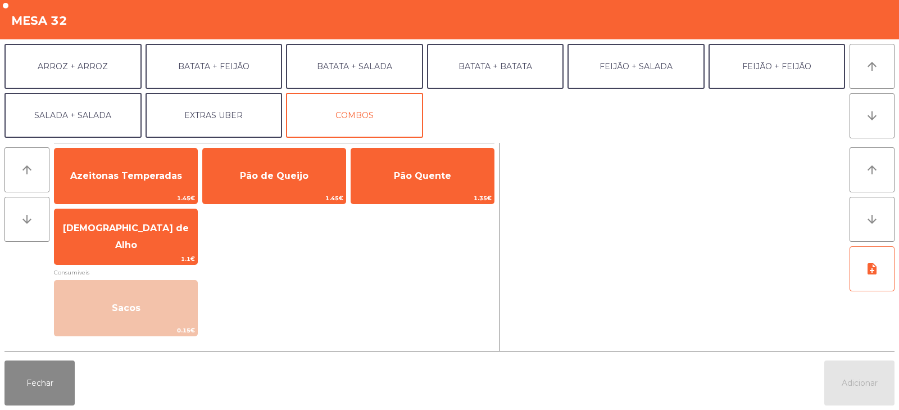
scroll to position [146, 0]
click at [256, 66] on button "BATATA + FEIJÃO" at bounding box center [214, 66] width 137 height 45
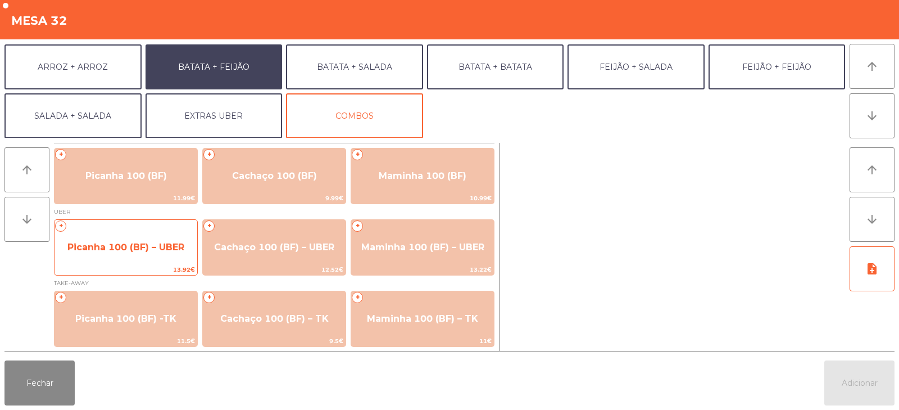
click at [107, 231] on div "+ Picanha 100 (BF) – UBER 13.92€" at bounding box center [126, 247] width 144 height 56
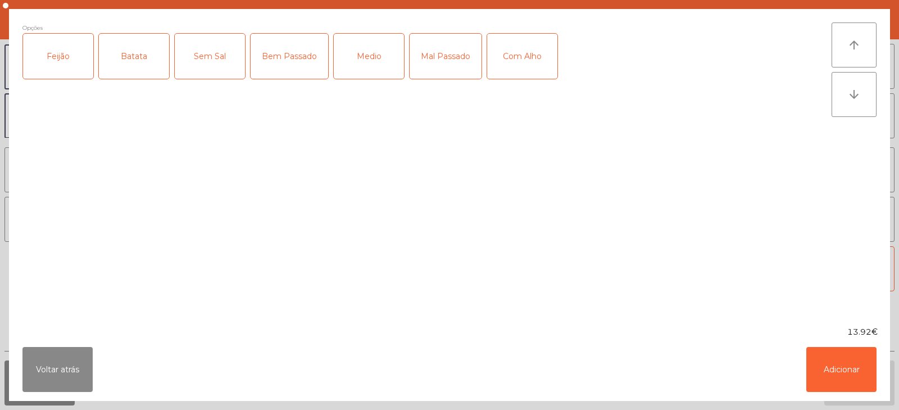
click at [57, 69] on div "Feijão" at bounding box center [58, 56] width 70 height 45
click at [126, 62] on div "Batata" at bounding box center [134, 56] width 70 height 45
click at [356, 51] on div "Medio" at bounding box center [369, 56] width 70 height 45
click at [828, 379] on button "Adicionar" at bounding box center [842, 369] width 70 height 45
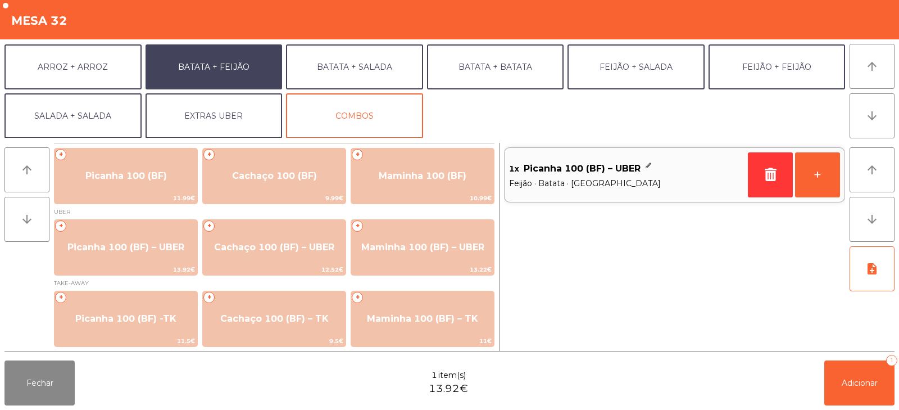
scroll to position [147, 0]
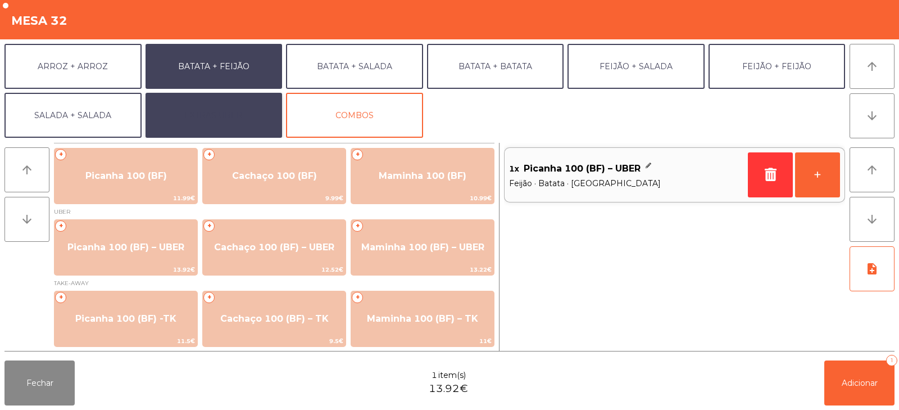
click at [201, 106] on button "EXTRAS UBER" at bounding box center [214, 115] width 137 height 45
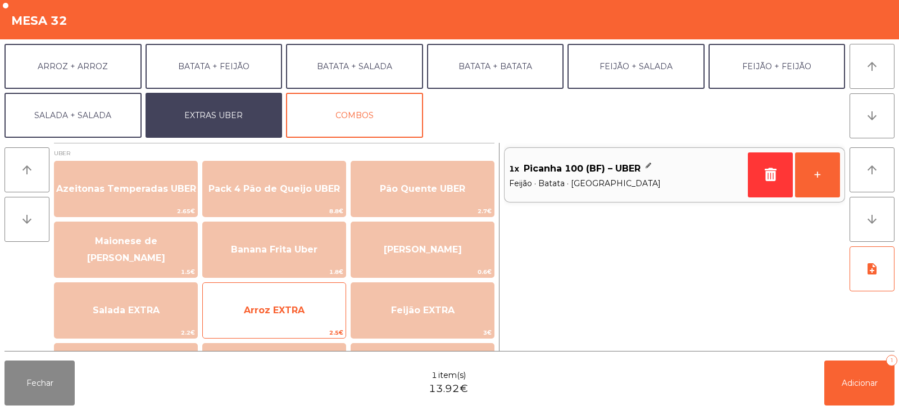
click at [318, 313] on span "Arroz EXTRA" at bounding box center [274, 310] width 143 height 30
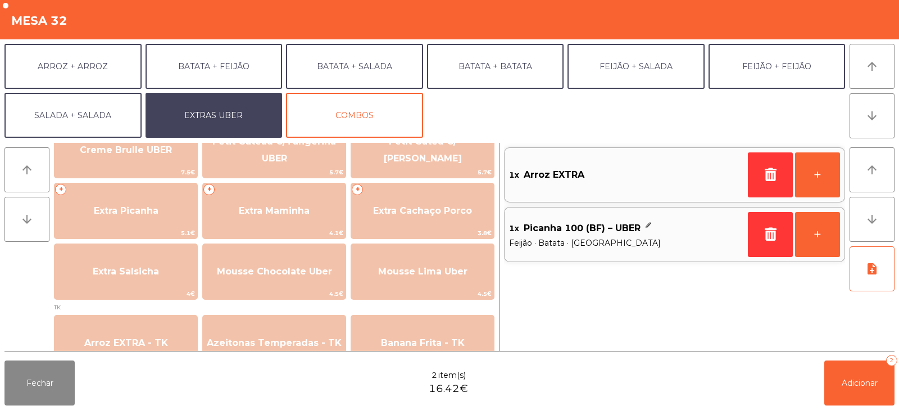
scroll to position [291, 0]
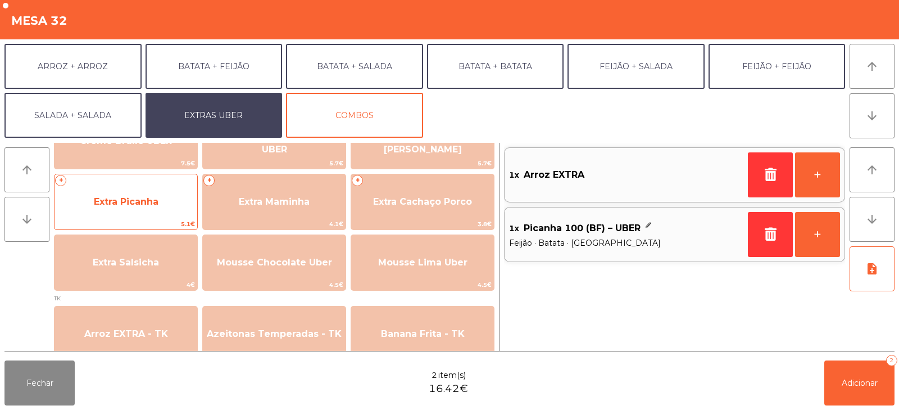
click at [88, 206] on span "Extra Picanha" at bounding box center [126, 202] width 143 height 30
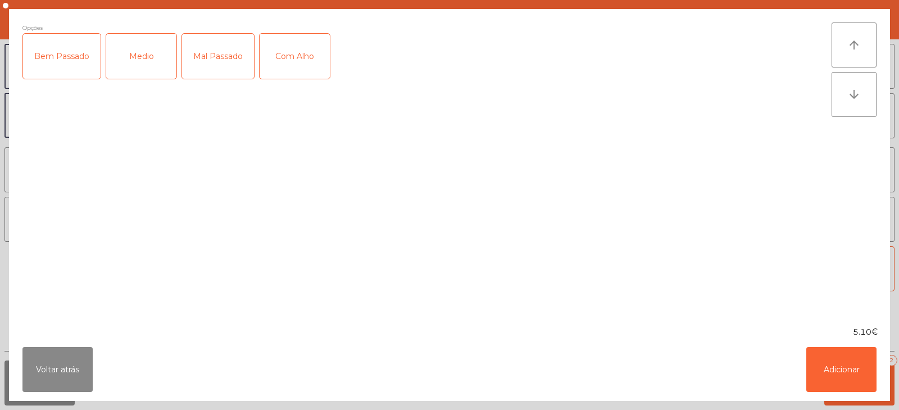
click at [56, 61] on div "Bem Passado" at bounding box center [62, 56] width 78 height 45
click at [71, 66] on div "Bem Passado" at bounding box center [62, 56] width 78 height 45
click at [129, 70] on div "Medio" at bounding box center [141, 56] width 70 height 45
click at [838, 370] on button "Adicionar" at bounding box center [842, 369] width 70 height 45
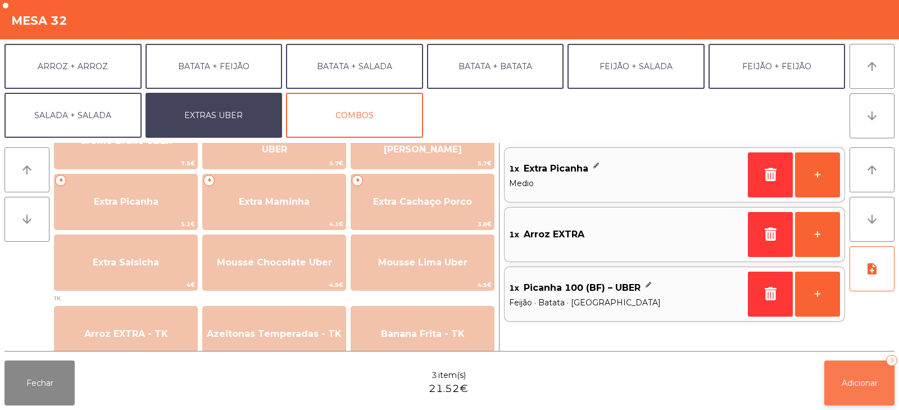
click at [859, 386] on span "Adicionar" at bounding box center [860, 383] width 36 height 10
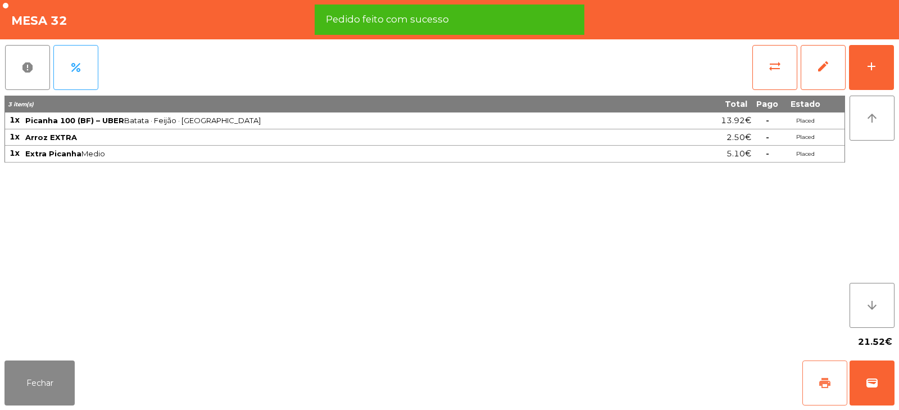
click at [820, 382] on span "print" at bounding box center [824, 382] width 13 height 13
click at [864, 379] on button "wallet" at bounding box center [872, 382] width 45 height 45
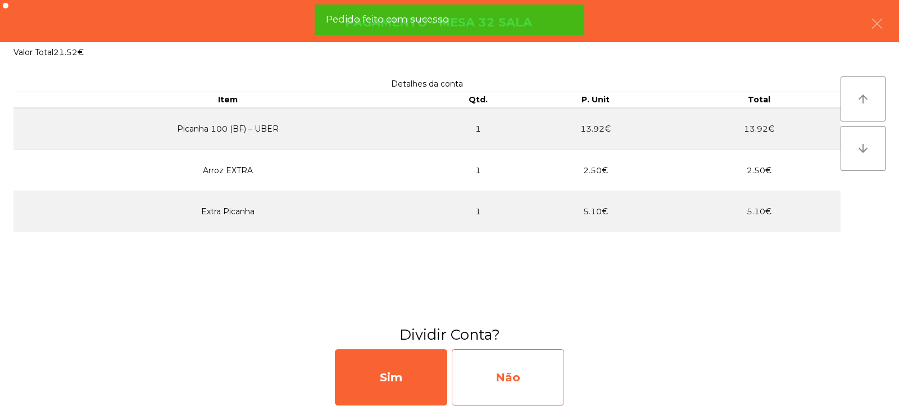
click at [538, 383] on div "Não" at bounding box center [508, 377] width 112 height 56
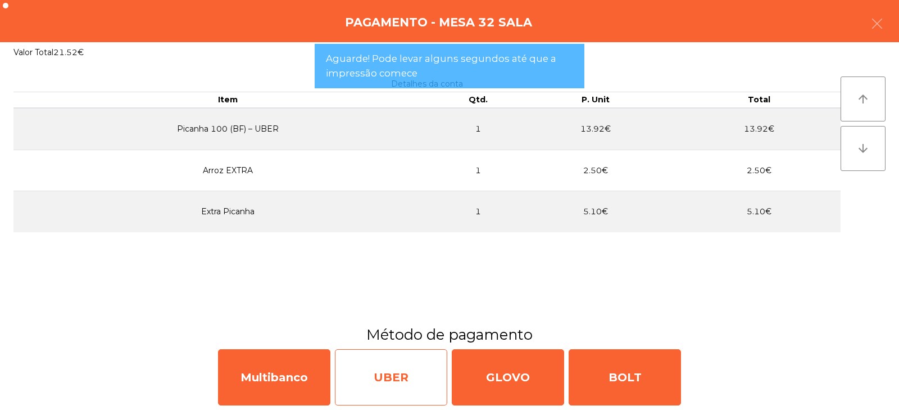
click at [418, 372] on div "UBER" at bounding box center [391, 377] width 112 height 56
select select "**"
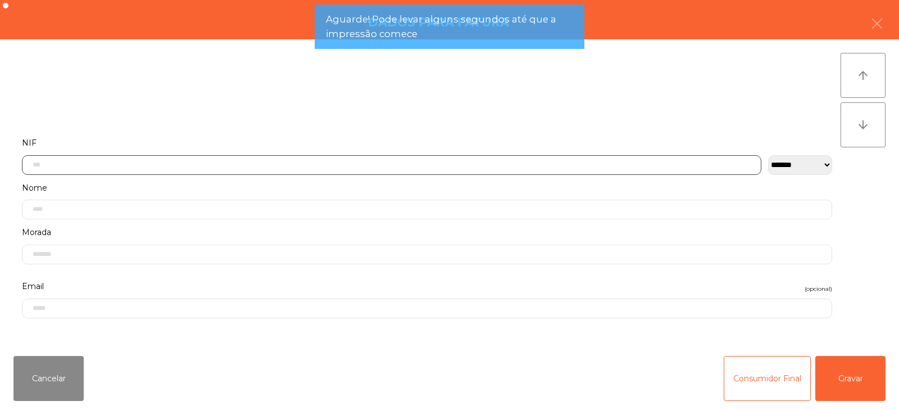
click at [663, 165] on input "text" at bounding box center [392, 165] width 740 height 20
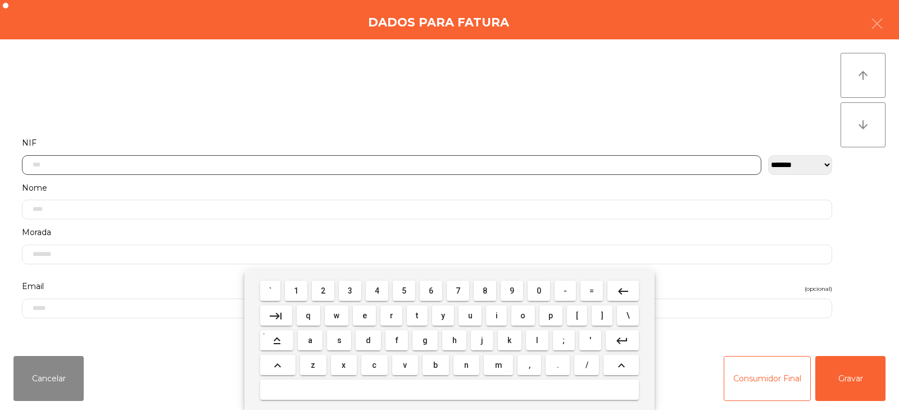
scroll to position [82, 0]
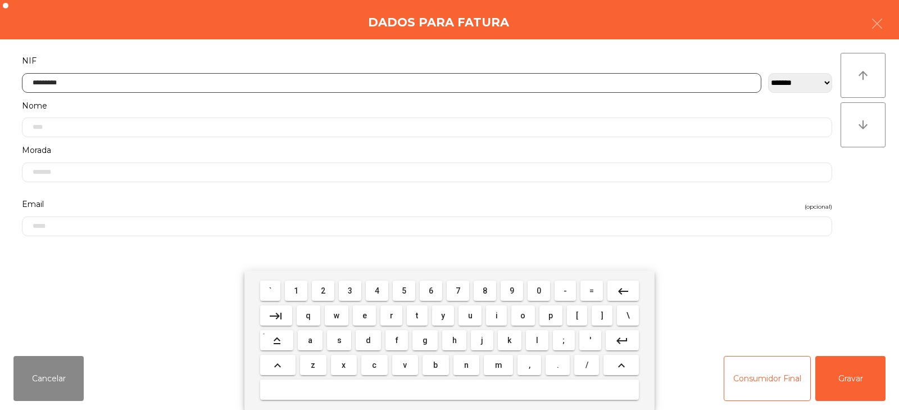
type input "*********"
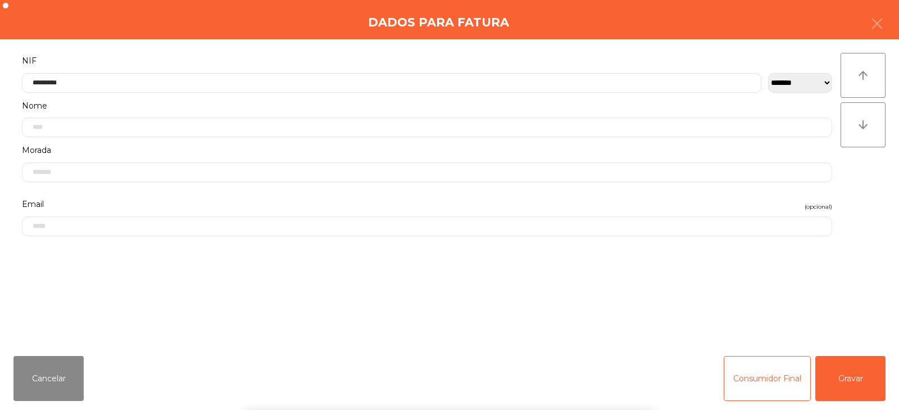
click at [835, 376] on div "` 1 2 3 4 5 6 7 8 9 0 - = keyboard_backspace keyboard_tab q w e r t y u i o p […" at bounding box center [449, 339] width 899 height 139
click at [838, 374] on button "Gravar" at bounding box center [851, 378] width 70 height 45
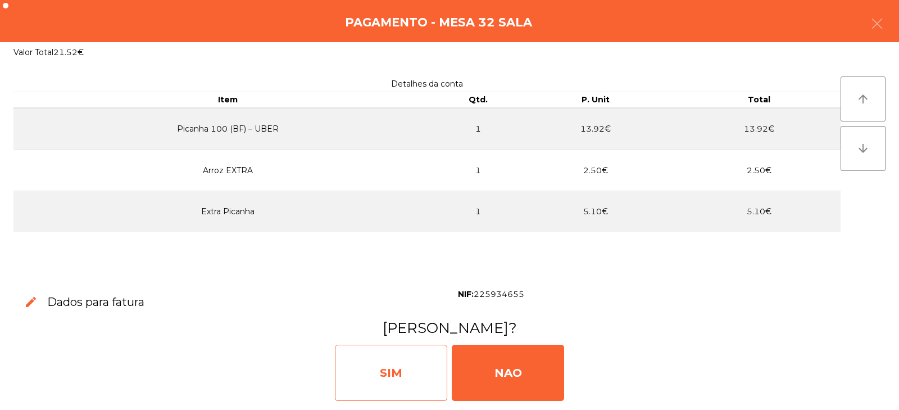
click at [428, 364] on div "SIM" at bounding box center [391, 373] width 112 height 56
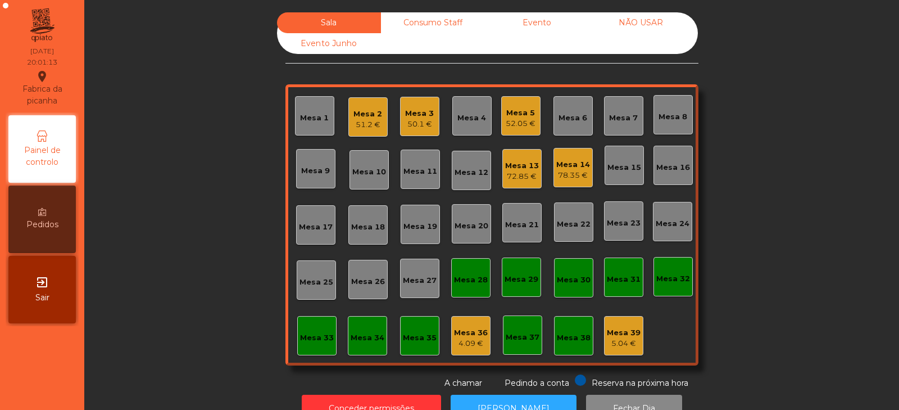
click at [464, 229] on div "Mesa 20" at bounding box center [472, 225] width 34 height 11
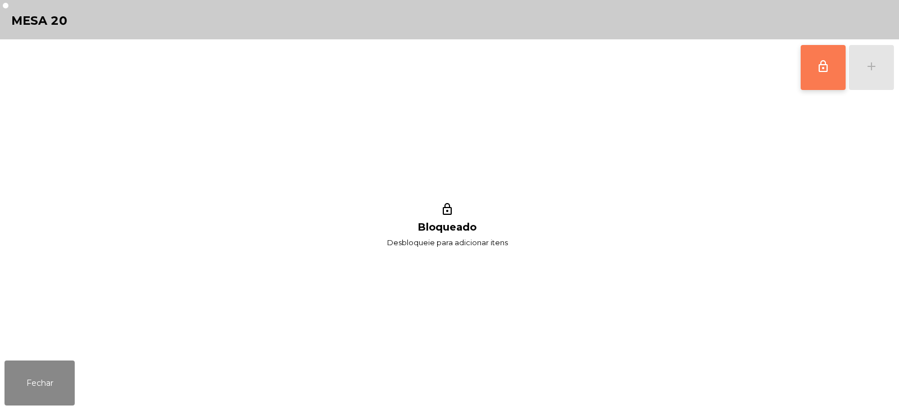
click at [822, 71] on span "lock_outline" at bounding box center [823, 66] width 13 height 13
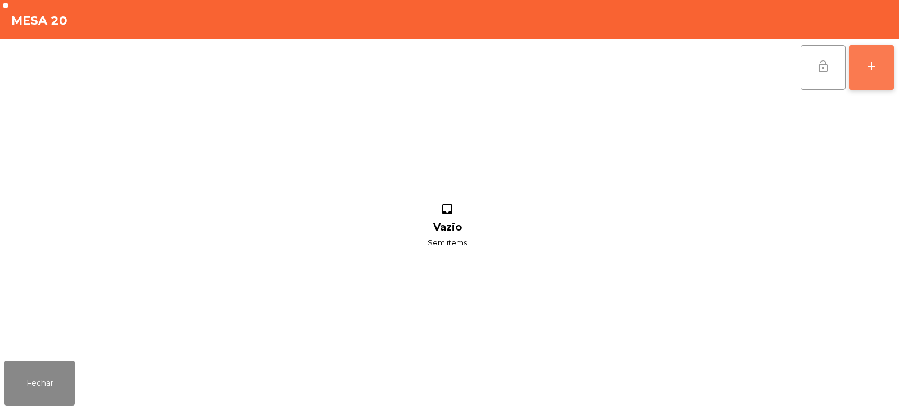
click at [867, 73] on div "add" at bounding box center [871, 66] width 13 height 13
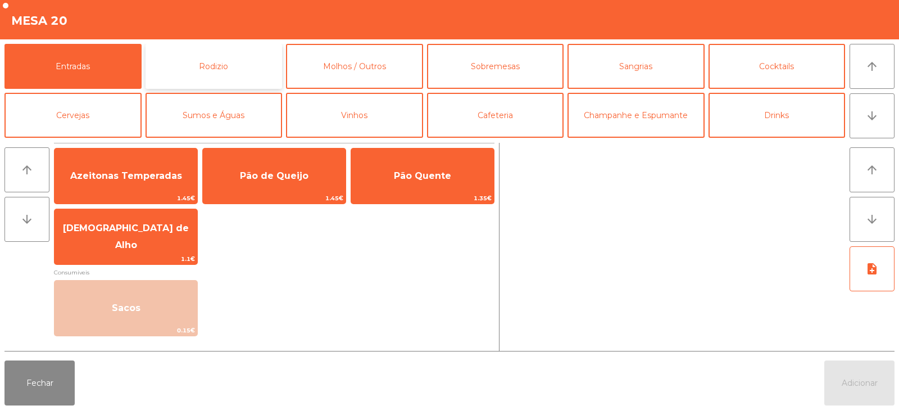
click at [166, 80] on button "Rodizio" at bounding box center [214, 66] width 137 height 45
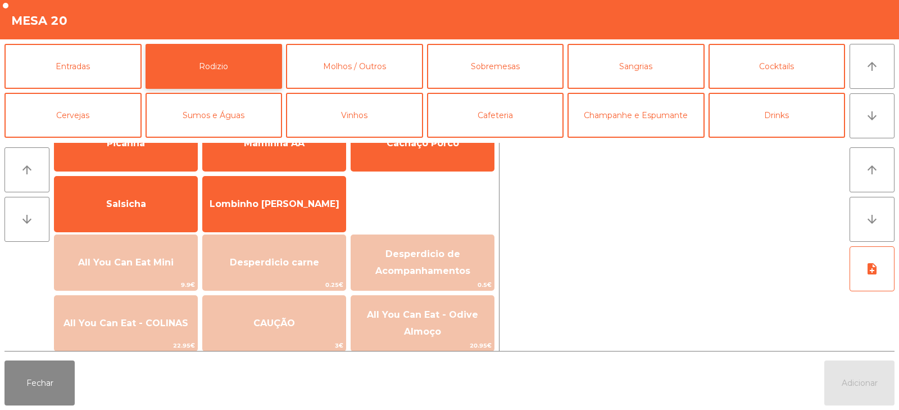
scroll to position [58, 0]
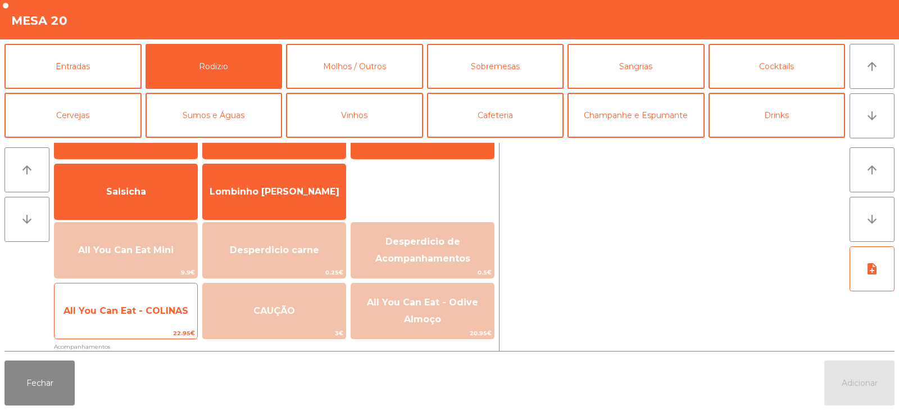
click at [149, 310] on span "All You Can Eat - COLINAS" at bounding box center [126, 310] width 125 height 11
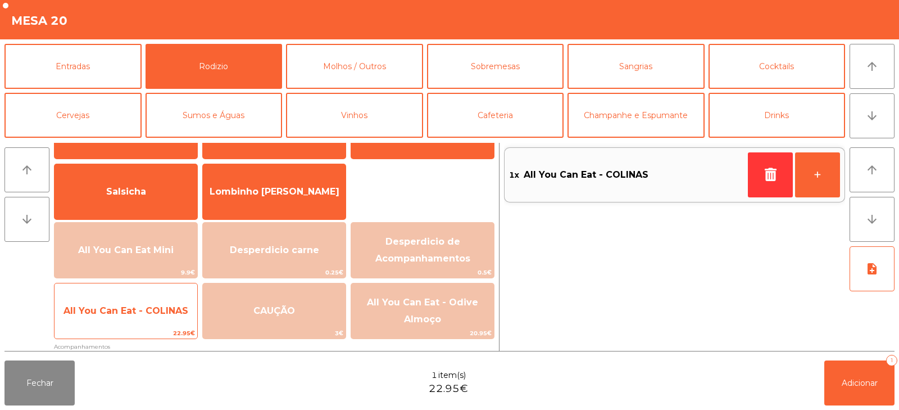
click at [153, 312] on span "All You Can Eat - COLINAS" at bounding box center [126, 310] width 125 height 11
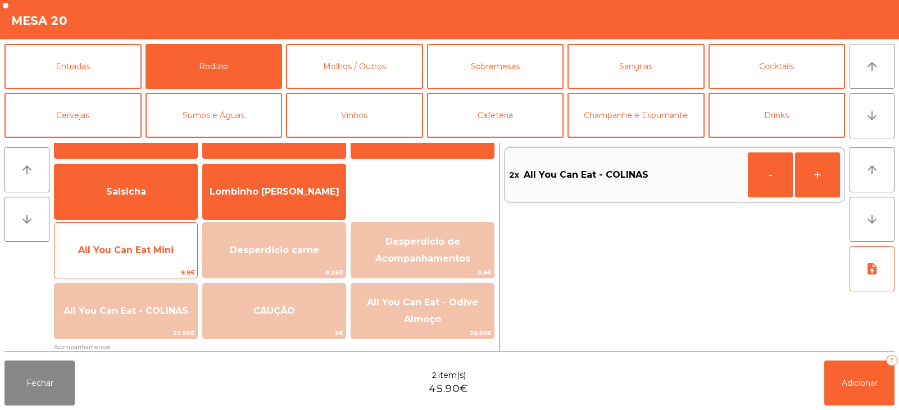
click at [152, 253] on span "All You Can Eat Mini" at bounding box center [126, 250] width 96 height 11
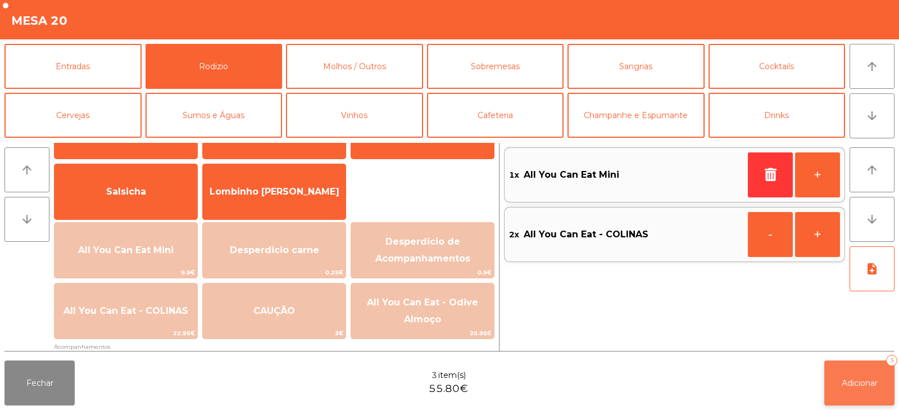
click at [840, 371] on button "Adicionar 3" at bounding box center [860, 382] width 70 height 45
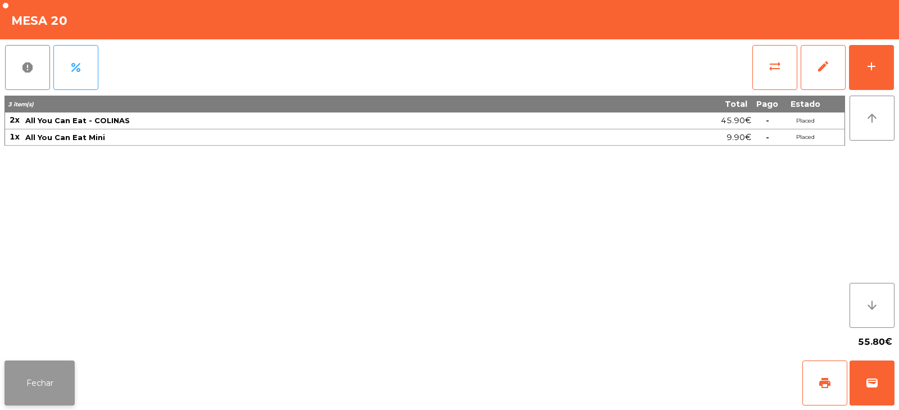
click at [30, 387] on button "Fechar" at bounding box center [39, 382] width 70 height 45
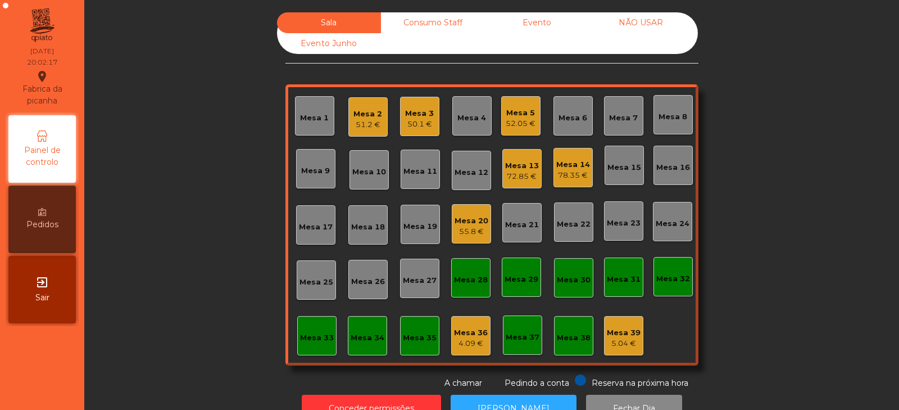
click at [612, 224] on div "Mesa 23" at bounding box center [624, 223] width 34 height 11
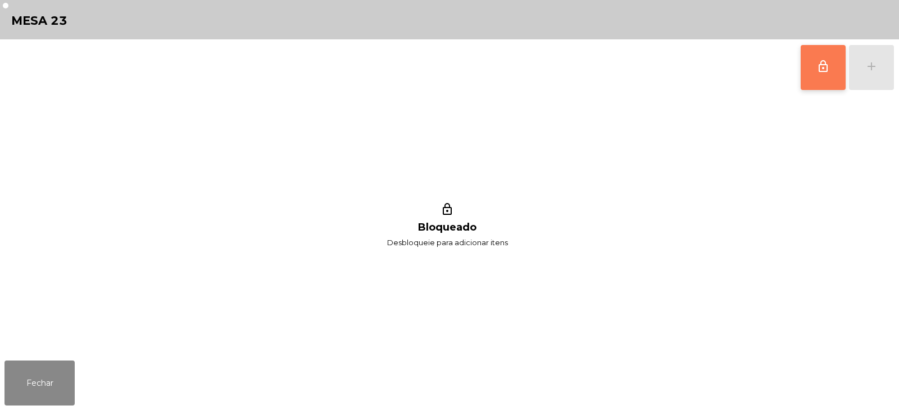
click at [825, 67] on span "lock_outline" at bounding box center [823, 66] width 13 height 13
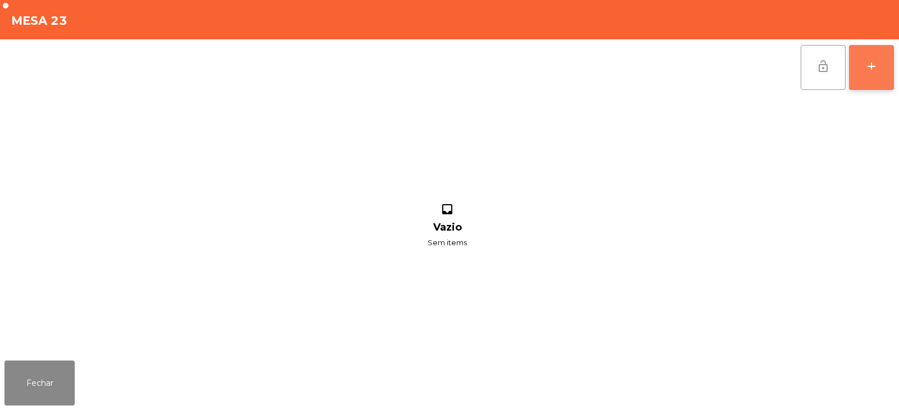
click at [865, 72] on div "add" at bounding box center [871, 66] width 13 height 13
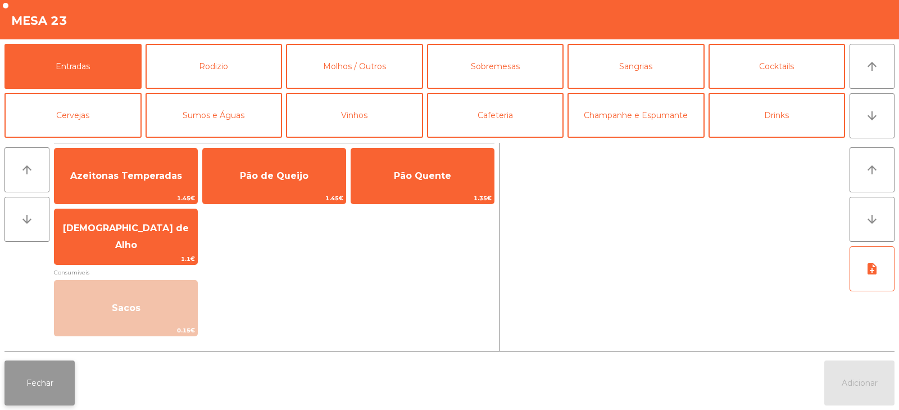
click at [50, 378] on button "Fechar" at bounding box center [39, 382] width 70 height 45
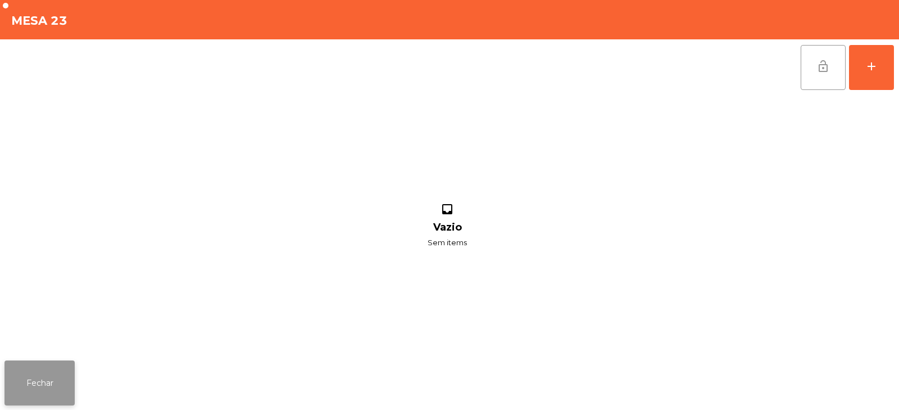
click at [58, 372] on button "Fechar" at bounding box center [39, 382] width 70 height 45
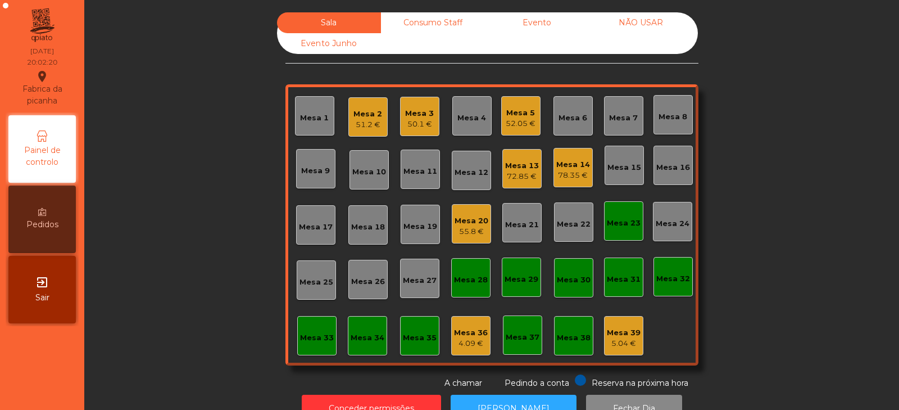
click at [477, 223] on div "Mesa 20" at bounding box center [472, 220] width 34 height 11
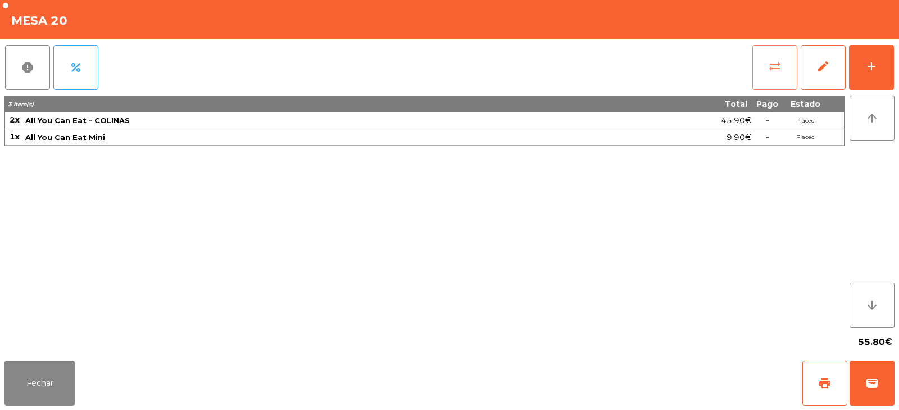
click at [775, 64] on span "sync_alt" at bounding box center [774, 66] width 13 height 13
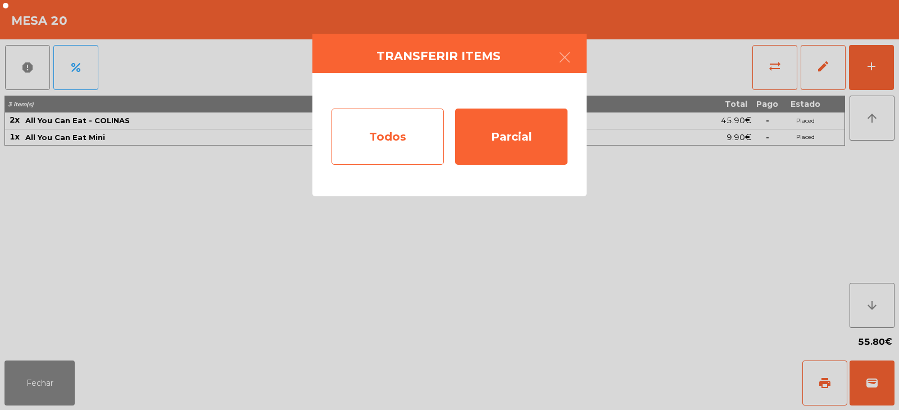
click at [395, 127] on div "Todos" at bounding box center [388, 136] width 112 height 56
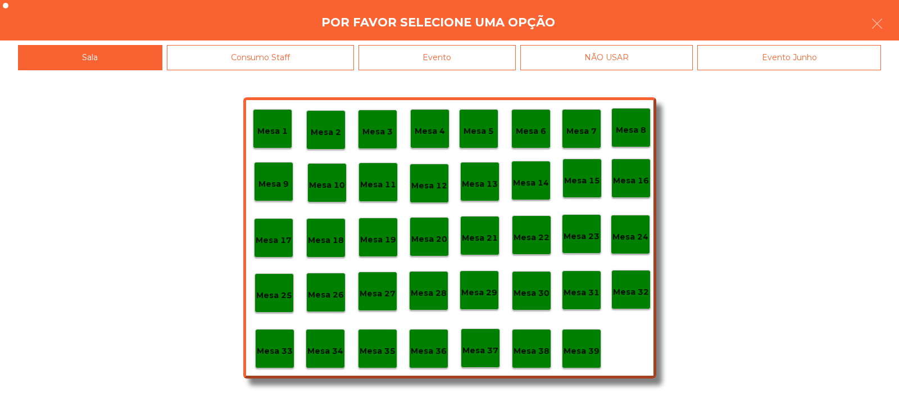
click at [580, 291] on p "Mesa 31" at bounding box center [582, 292] width 36 height 13
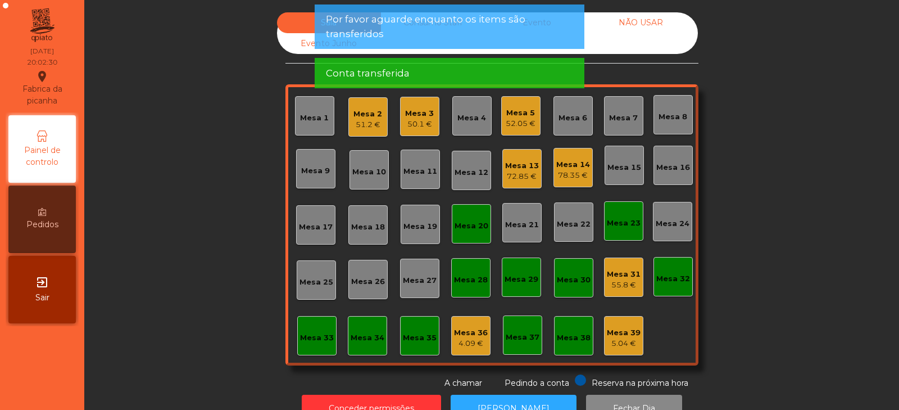
click at [622, 281] on div "55.8 €" at bounding box center [624, 284] width 34 height 11
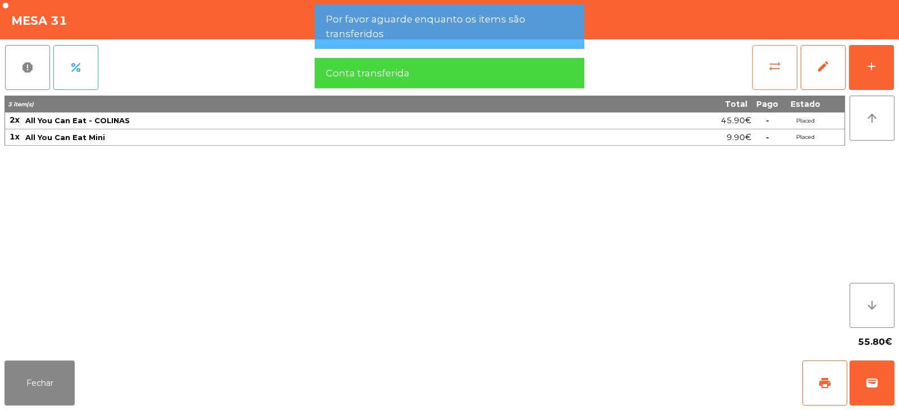
click at [775, 74] on button "sync_alt" at bounding box center [775, 67] width 45 height 45
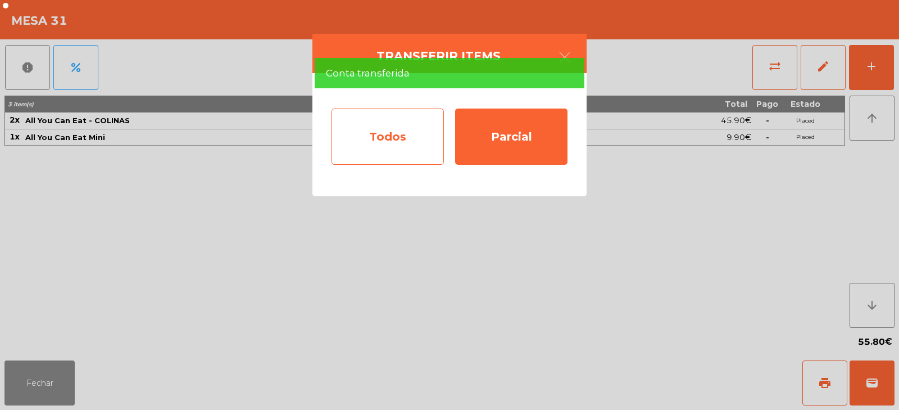
click at [429, 129] on div "Todos" at bounding box center [388, 136] width 112 height 56
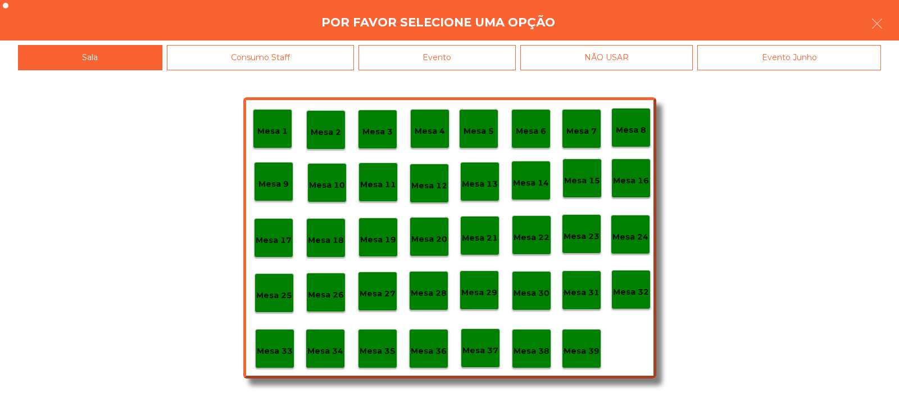
click at [584, 237] on p "Mesa 23" at bounding box center [582, 236] width 36 height 13
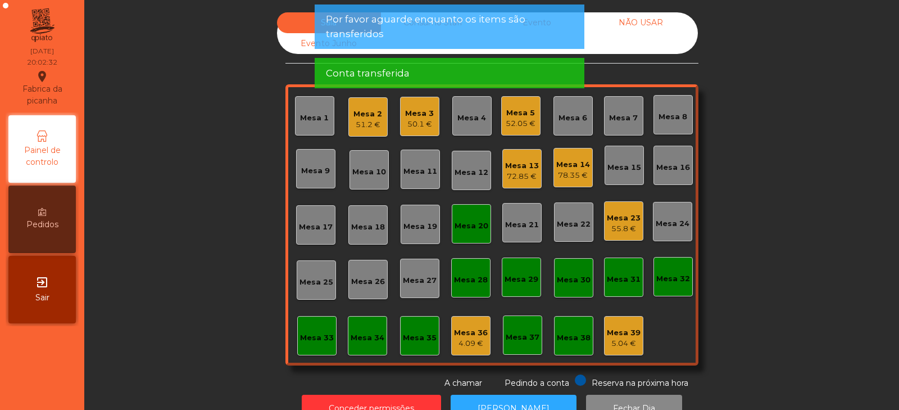
click at [463, 223] on div "Mesa 20" at bounding box center [472, 225] width 34 height 11
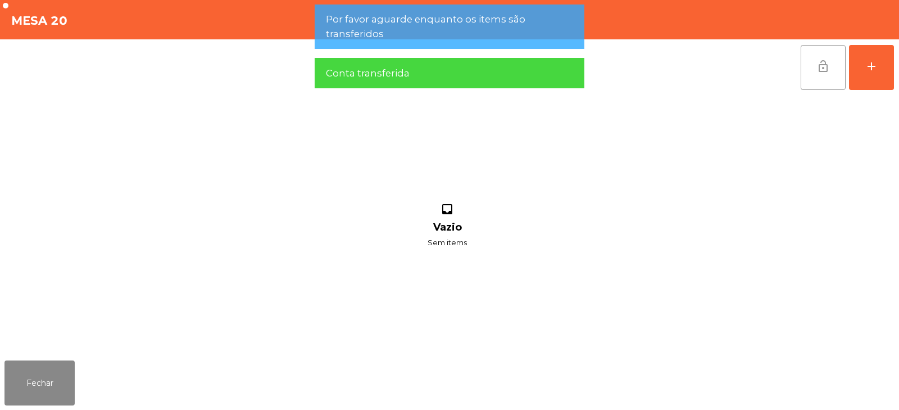
click at [825, 71] on span "lock_open" at bounding box center [823, 66] width 13 height 13
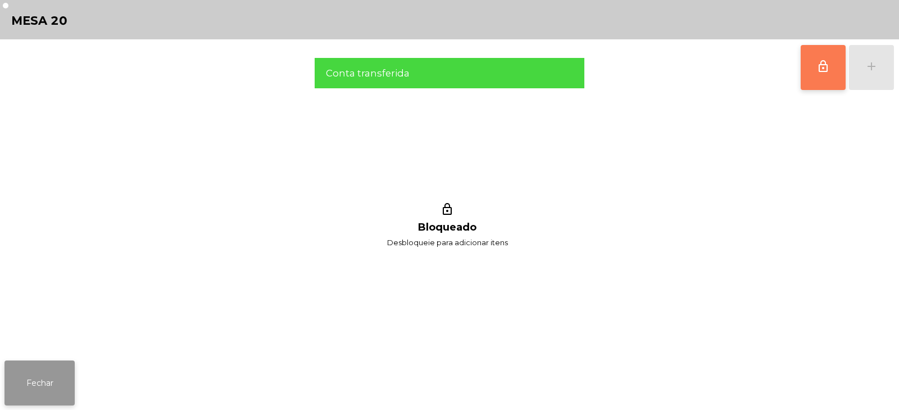
click at [36, 382] on button "Fechar" at bounding box center [39, 382] width 70 height 45
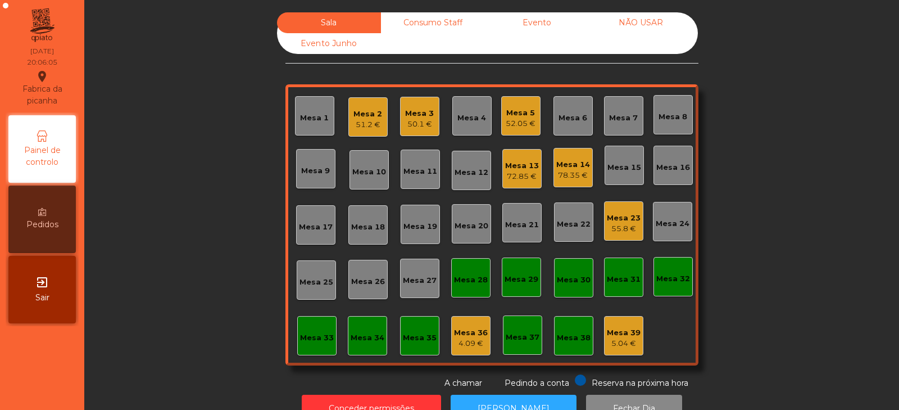
scroll to position [33, 0]
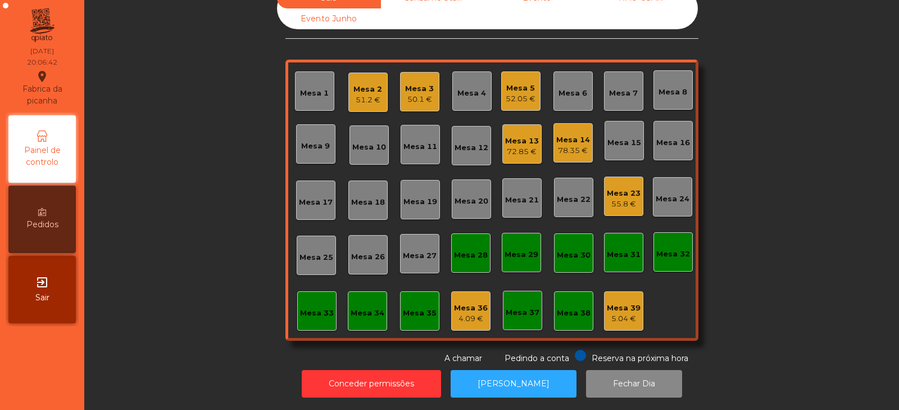
click at [583, 92] on div "Mesa 6" at bounding box center [573, 90] width 39 height 39
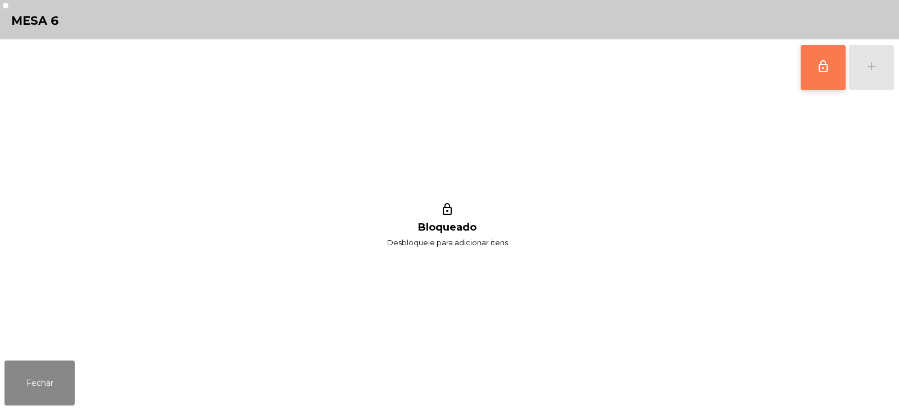
click at [829, 68] on span "lock_outline" at bounding box center [823, 66] width 13 height 13
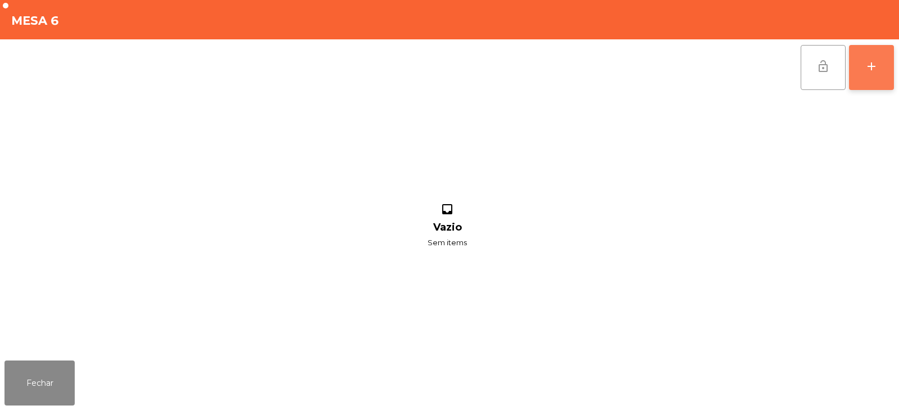
click at [875, 71] on div "add" at bounding box center [871, 66] width 13 height 13
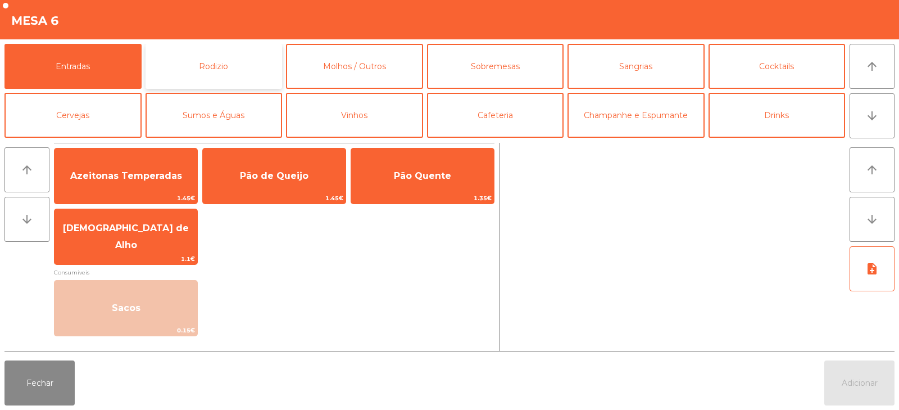
click at [216, 59] on button "Rodizio" at bounding box center [214, 66] width 137 height 45
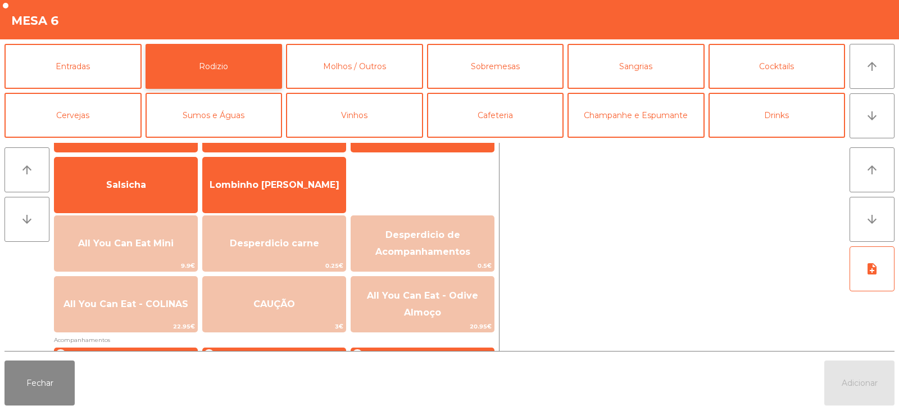
scroll to position [82, 0]
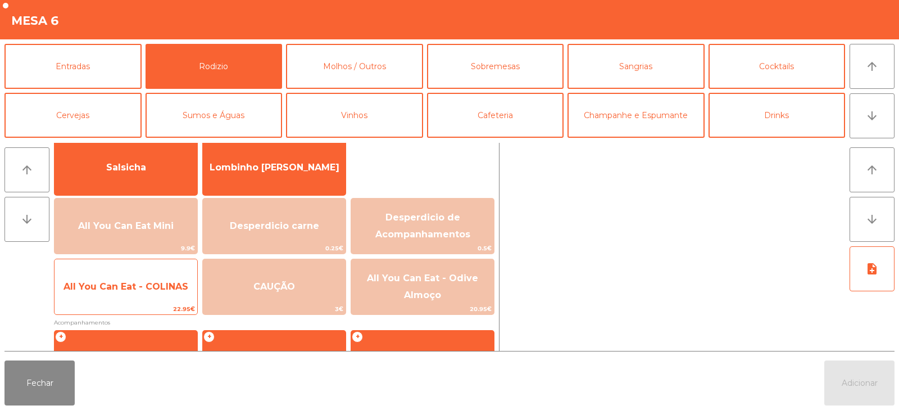
click at [141, 295] on span "All You Can Eat - COLINAS" at bounding box center [126, 286] width 143 height 30
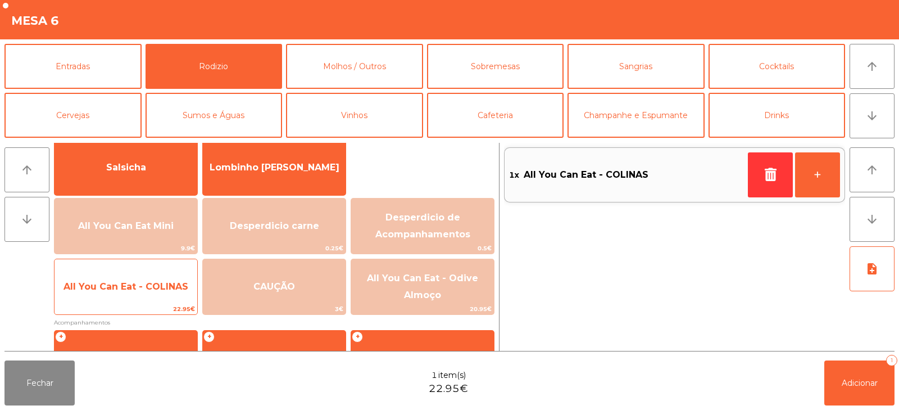
click at [144, 295] on span "All You Can Eat - COLINAS" at bounding box center [126, 286] width 143 height 30
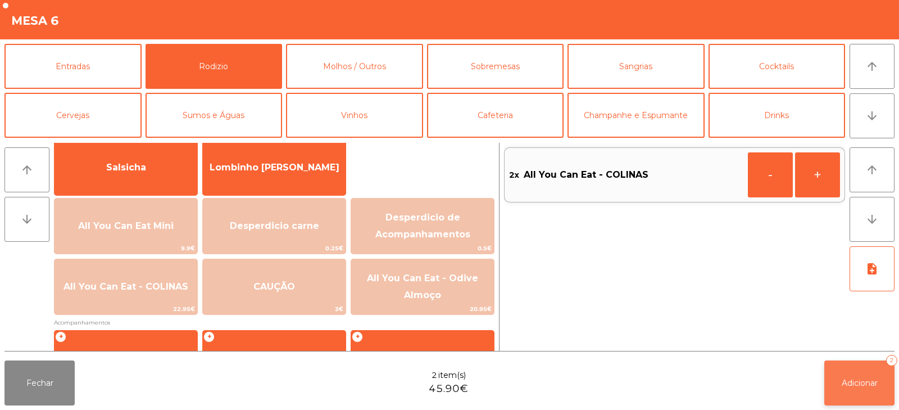
click at [838, 382] on button "Adicionar 2" at bounding box center [860, 382] width 70 height 45
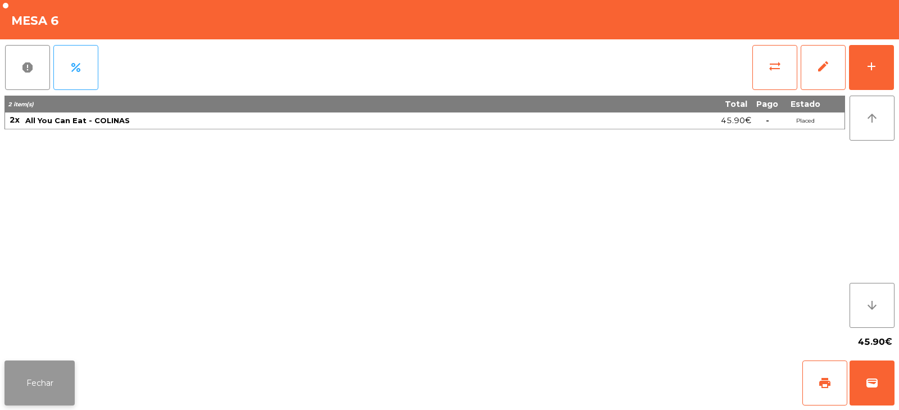
click at [54, 375] on button "Fechar" at bounding box center [39, 382] width 70 height 45
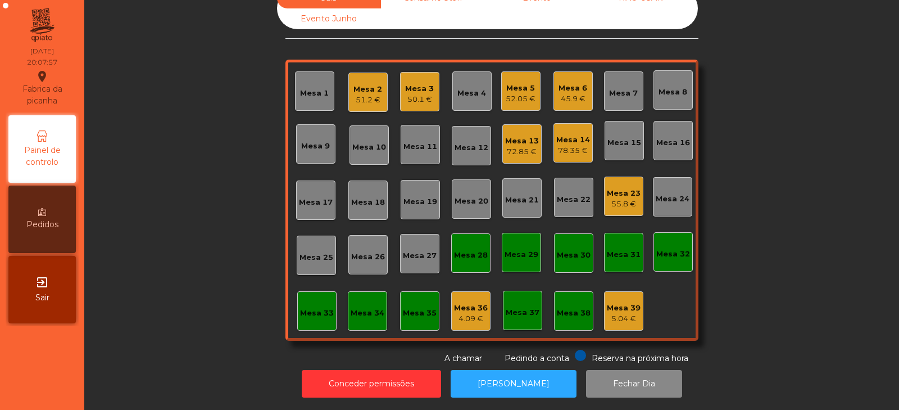
click at [473, 196] on div "Mesa 20" at bounding box center [472, 201] width 34 height 11
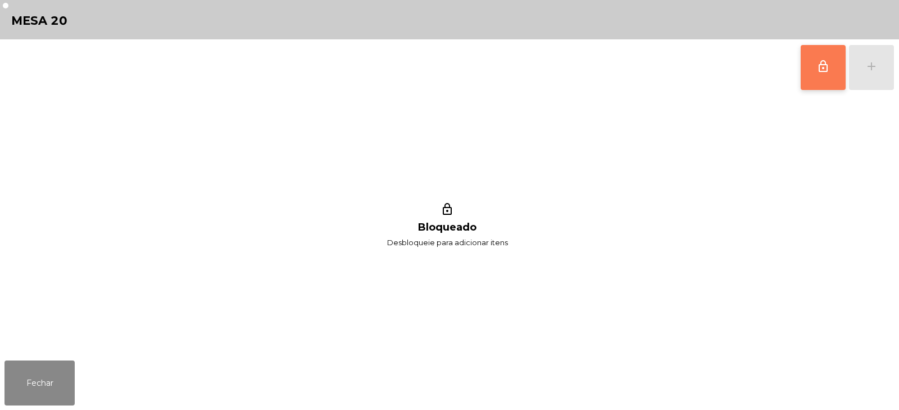
click at [820, 67] on span "lock_outline" at bounding box center [823, 66] width 13 height 13
click at [878, 80] on button "add" at bounding box center [871, 67] width 45 height 45
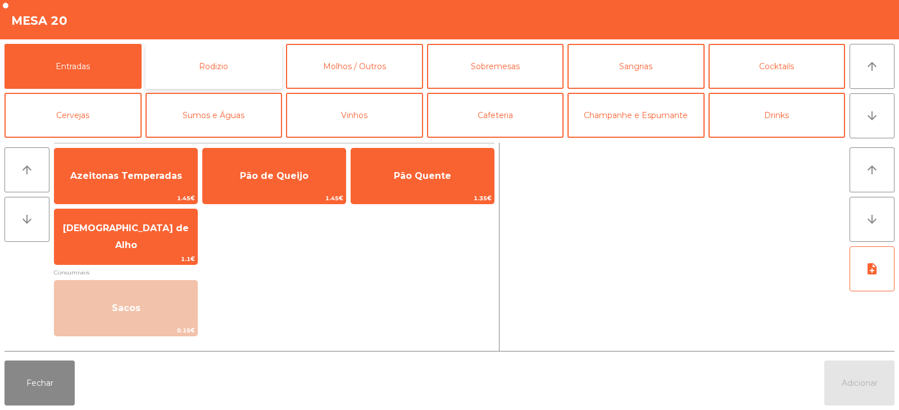
click at [254, 74] on button "Rodizio" at bounding box center [214, 66] width 137 height 45
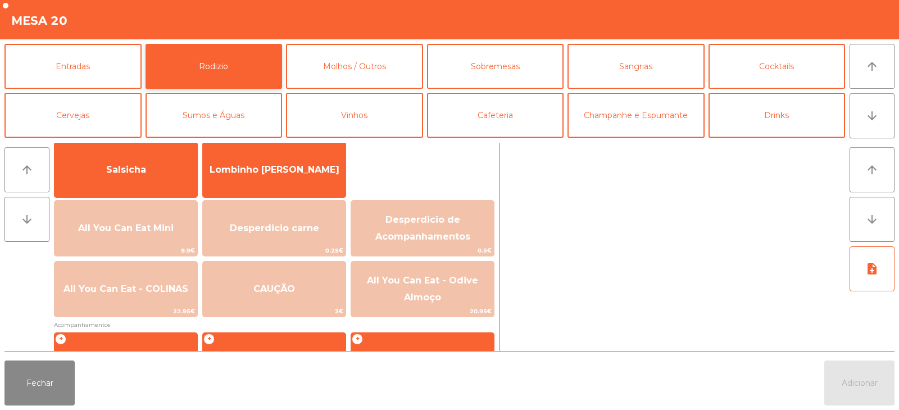
scroll to position [84, 0]
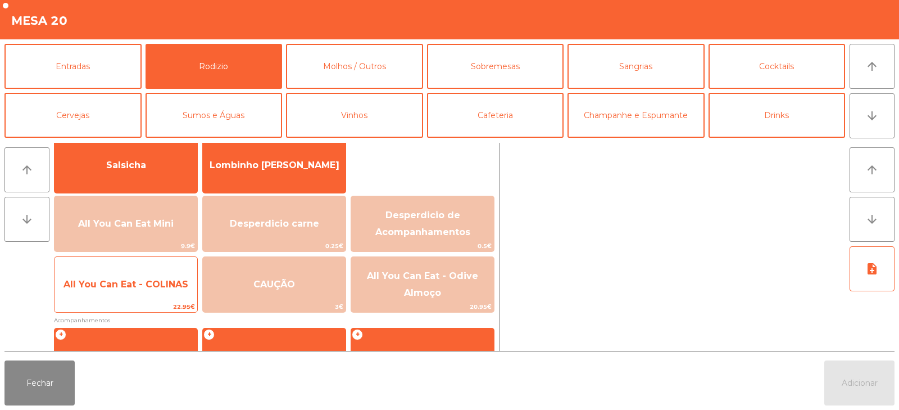
click at [161, 297] on span "All You Can Eat - COLINAS" at bounding box center [126, 284] width 143 height 30
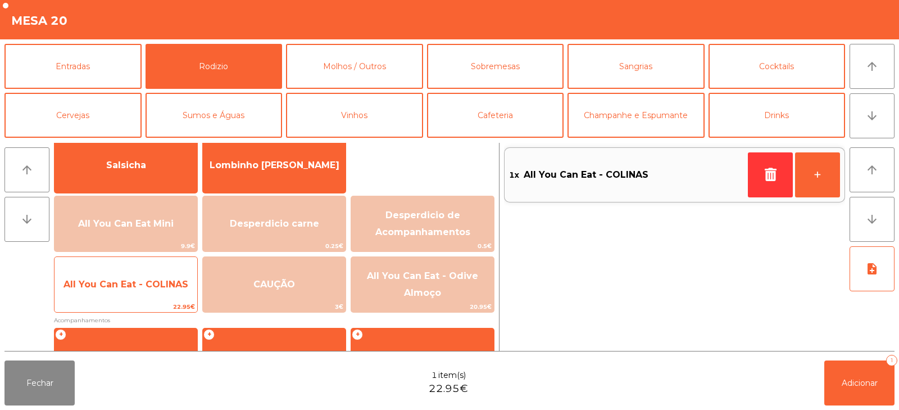
click at [164, 300] on span "All You Can Eat - COLINAS" at bounding box center [126, 284] width 143 height 30
click at [171, 298] on span "All You Can Eat - COLINAS" at bounding box center [126, 284] width 143 height 30
click at [171, 293] on span "All You Can Eat - COLINAS" at bounding box center [126, 284] width 143 height 30
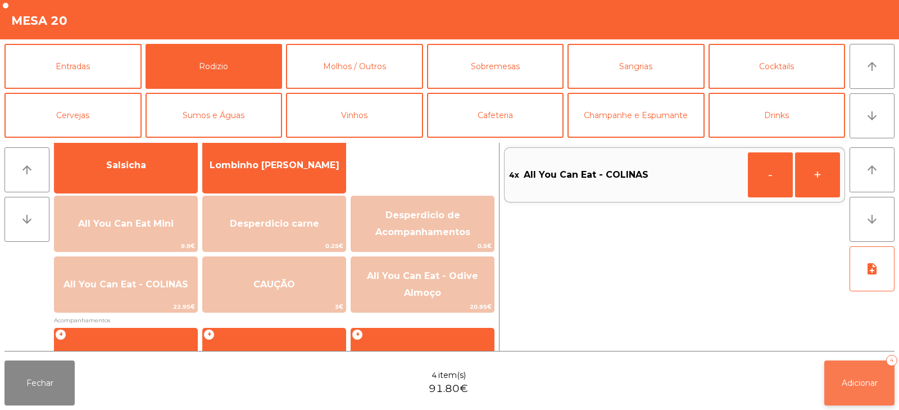
click at [839, 384] on button "Adicionar 4" at bounding box center [860, 382] width 70 height 45
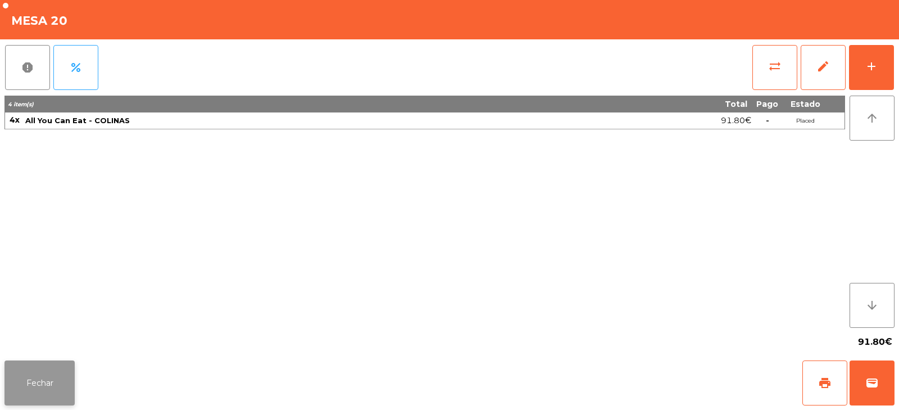
click at [19, 386] on button "Fechar" at bounding box center [39, 382] width 70 height 45
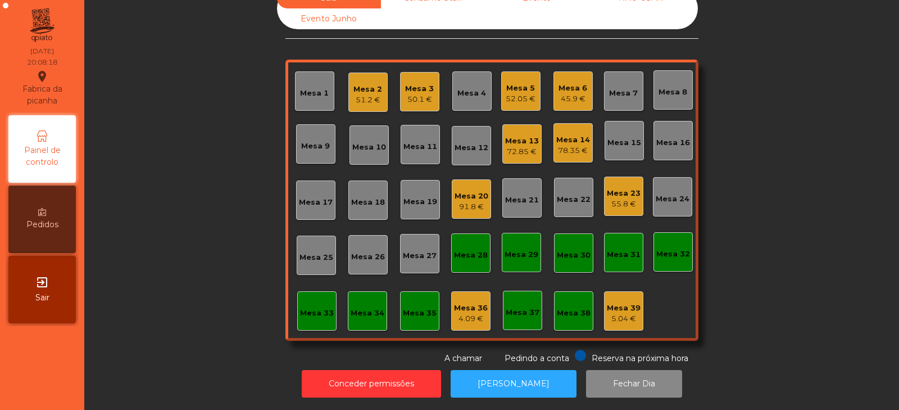
click at [565, 145] on div "78.35 €" at bounding box center [573, 150] width 34 height 11
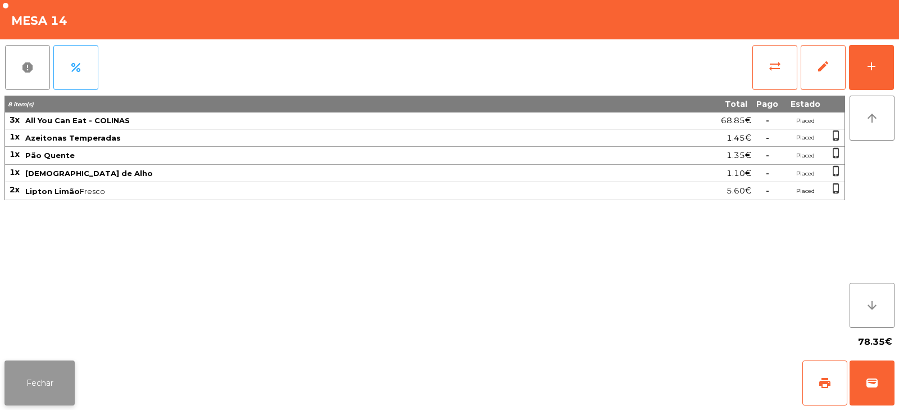
click at [58, 373] on button "Fechar" at bounding box center [39, 382] width 70 height 45
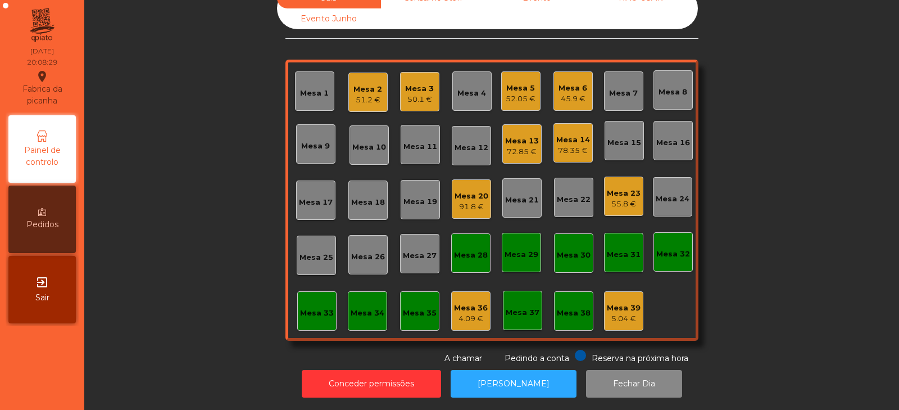
click at [160, 318] on div "Sala Consumo Staff Evento NÃO USAR Evento Junho Mesa 1 Mesa 2 51.2 € Mesa 3 50.…" at bounding box center [491, 176] width 785 height 377
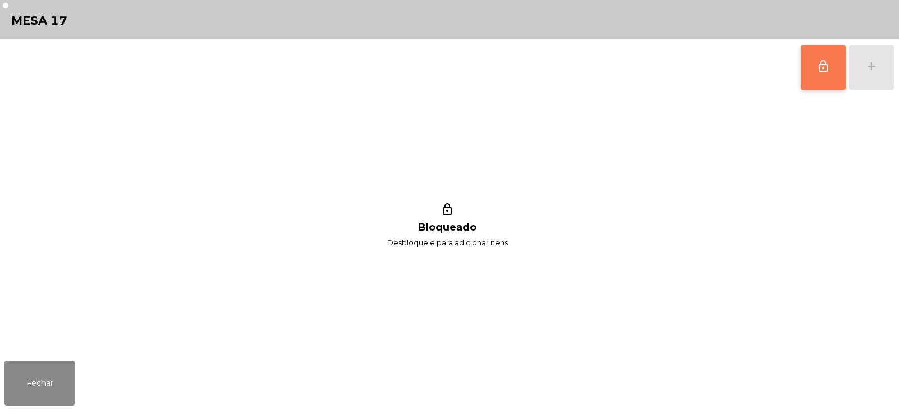
click at [816, 80] on button "lock_outline" at bounding box center [823, 67] width 45 height 45
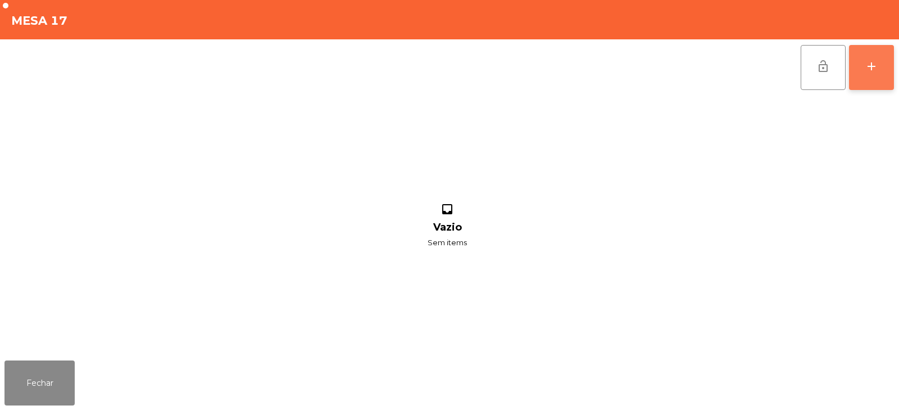
click at [877, 73] on button "add" at bounding box center [871, 67] width 45 height 45
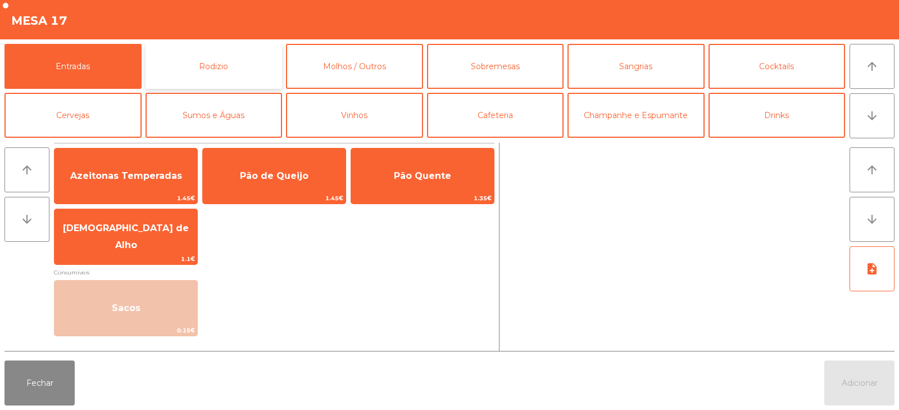
click at [205, 61] on button "Rodizio" at bounding box center [214, 66] width 137 height 45
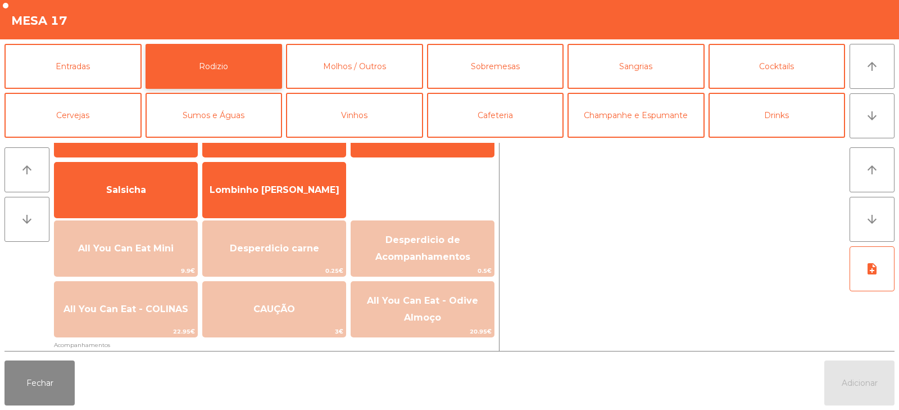
scroll to position [87, 0]
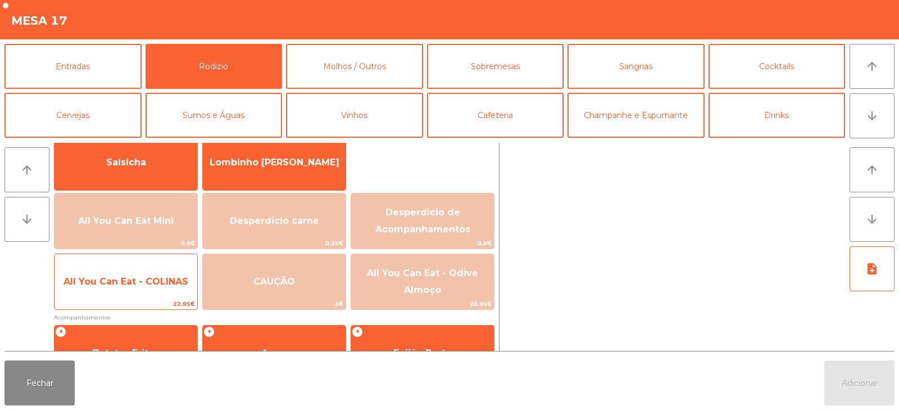
click at [169, 288] on span "All You Can Eat - COLINAS" at bounding box center [126, 281] width 143 height 30
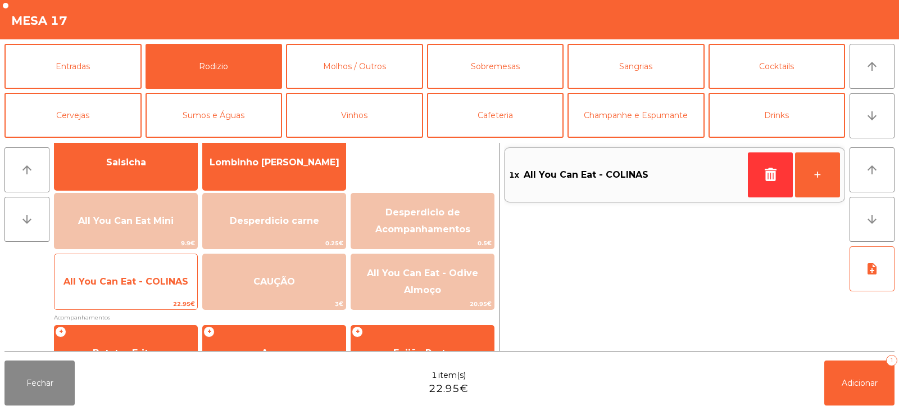
click at [161, 288] on span "All You Can Eat - COLINAS" at bounding box center [126, 281] width 143 height 30
click at [164, 286] on span "All You Can Eat - COLINAS" at bounding box center [126, 281] width 125 height 11
click at [166, 280] on span "All You Can Eat - COLINAS" at bounding box center [126, 281] width 125 height 11
click at [171, 280] on span "All You Can Eat - COLINAS" at bounding box center [126, 281] width 125 height 11
click at [169, 289] on span "All You Can Eat - COLINAS" at bounding box center [126, 281] width 143 height 30
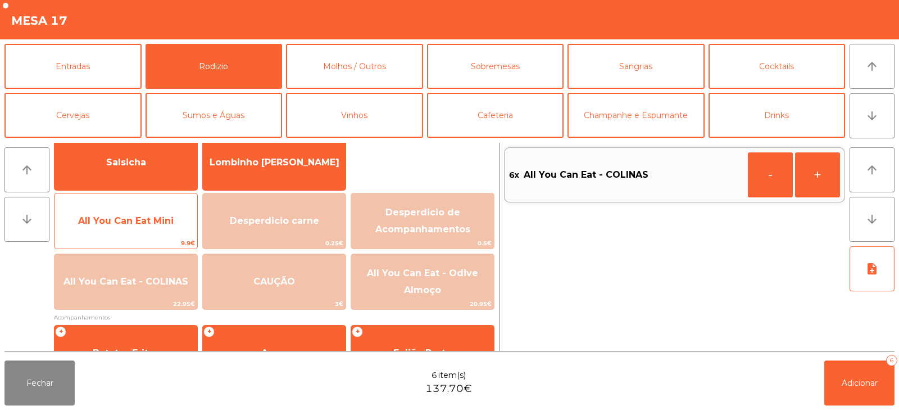
click at [157, 224] on span "All You Can Eat Mini" at bounding box center [126, 220] width 96 height 11
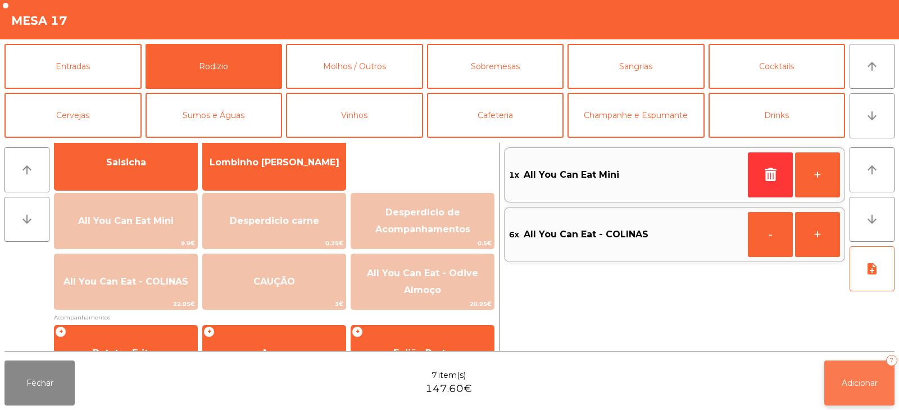
click at [843, 384] on span "Adicionar" at bounding box center [860, 383] width 36 height 10
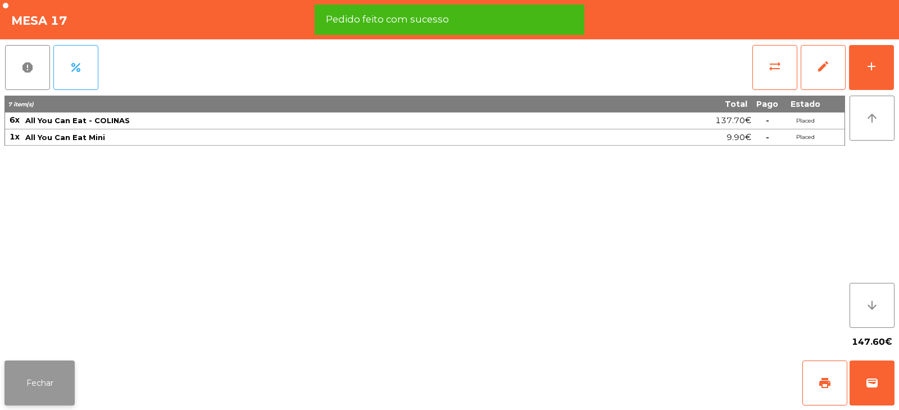
click at [37, 395] on button "Fechar" at bounding box center [39, 382] width 70 height 45
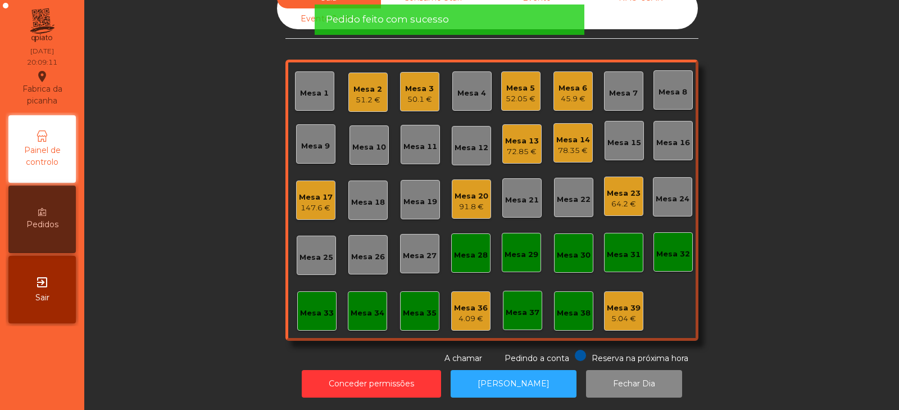
scroll to position [0, 0]
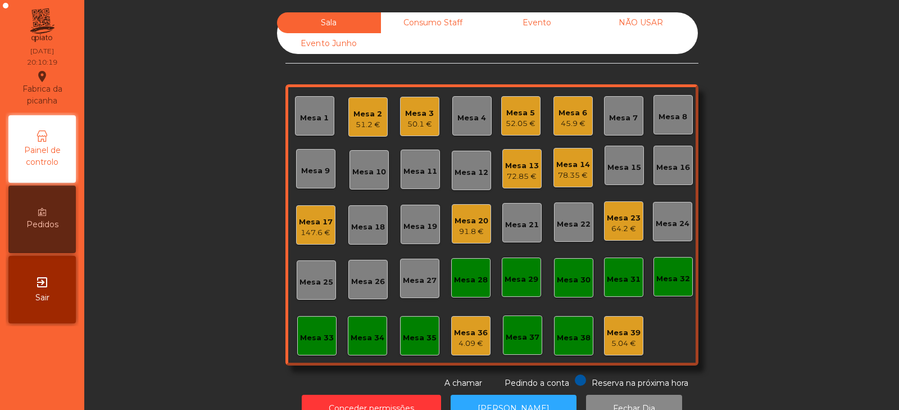
click at [463, 129] on div "Mesa 4" at bounding box center [471, 115] width 39 height 39
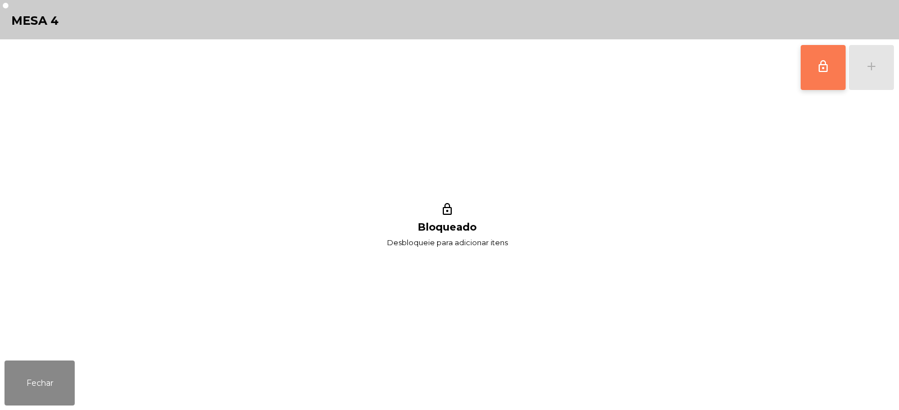
click at [818, 69] on span "lock_outline" at bounding box center [823, 66] width 13 height 13
click at [873, 68] on div "add" at bounding box center [871, 66] width 13 height 13
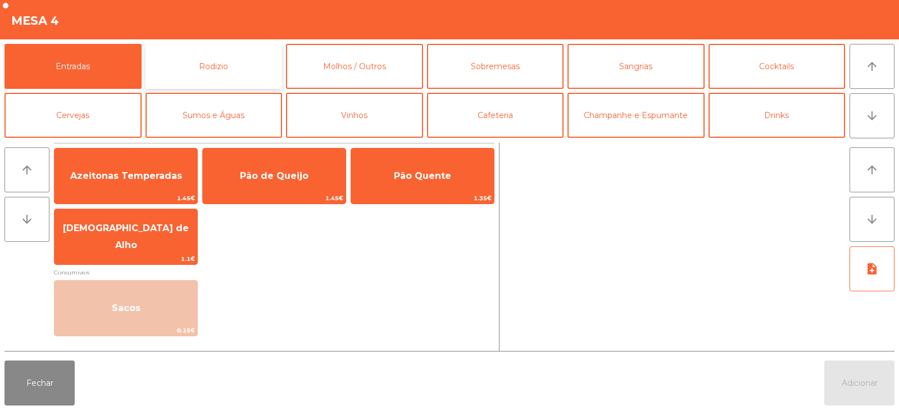
click at [205, 68] on button "Rodizio" at bounding box center [214, 66] width 137 height 45
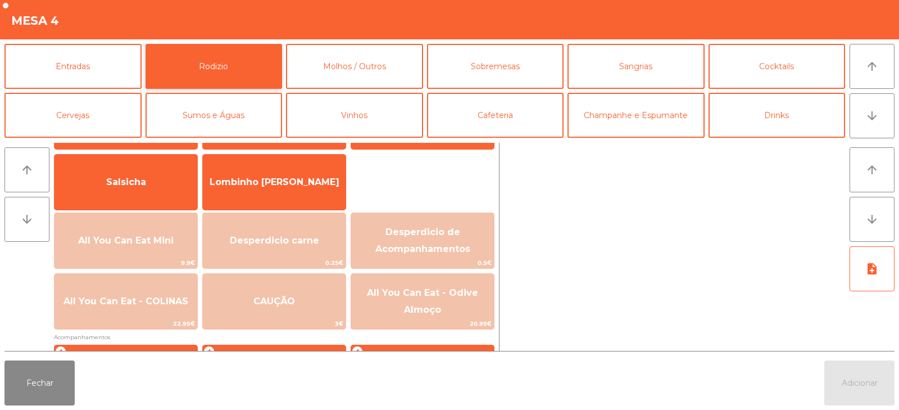
scroll to position [93, 0]
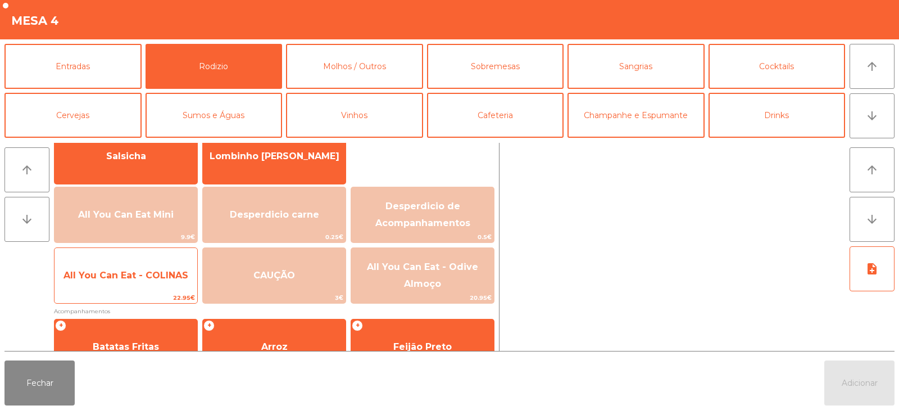
click at [157, 281] on span "All You Can Eat - COLINAS" at bounding box center [126, 275] width 143 height 30
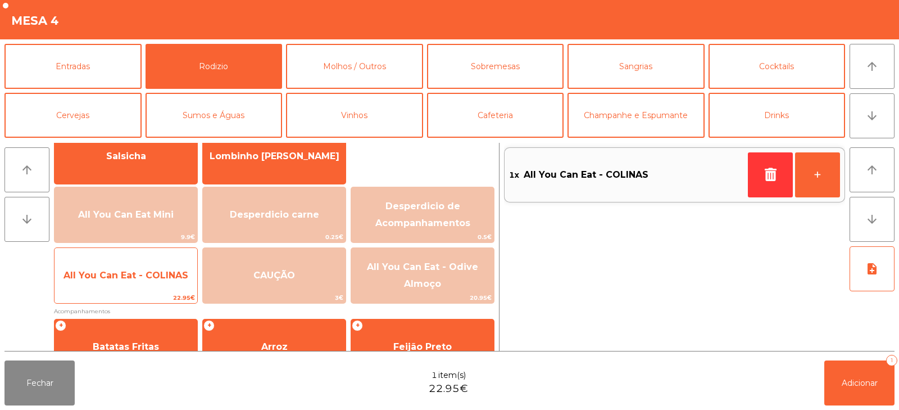
click at [155, 275] on span "All You Can Eat - COLINAS" at bounding box center [126, 275] width 125 height 11
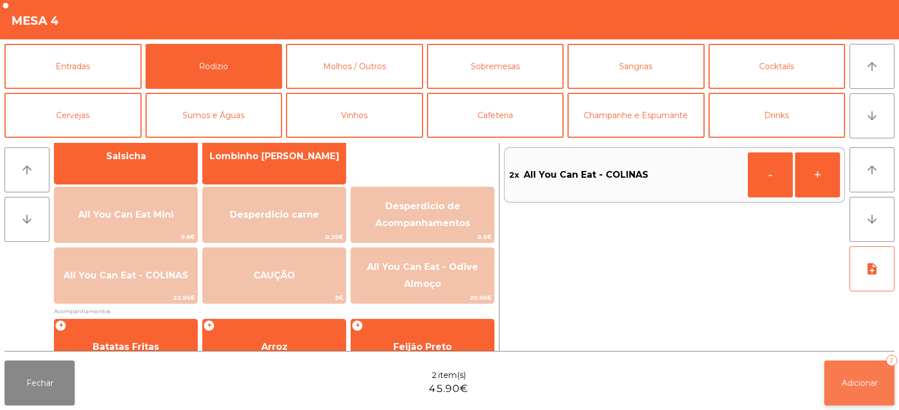
click at [840, 368] on button "Adicionar 2" at bounding box center [860, 382] width 70 height 45
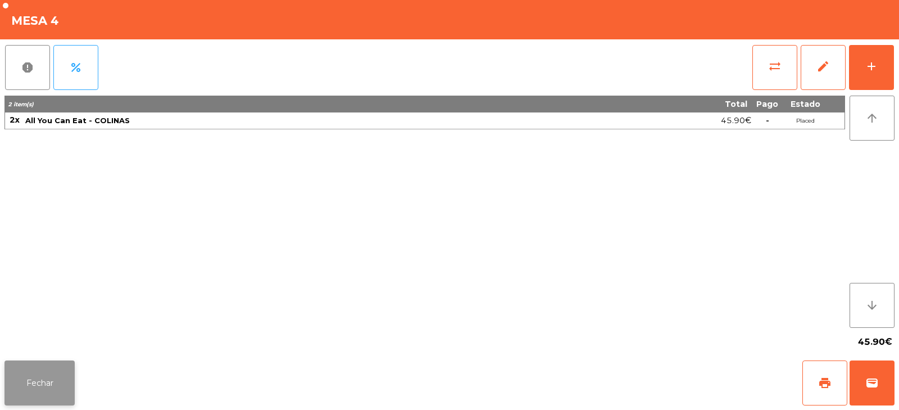
click at [47, 377] on button "Fechar" at bounding box center [39, 382] width 70 height 45
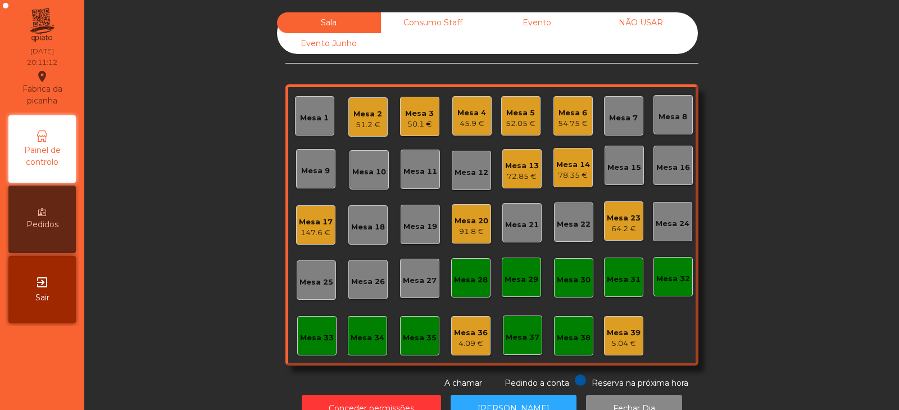
scroll to position [33, 0]
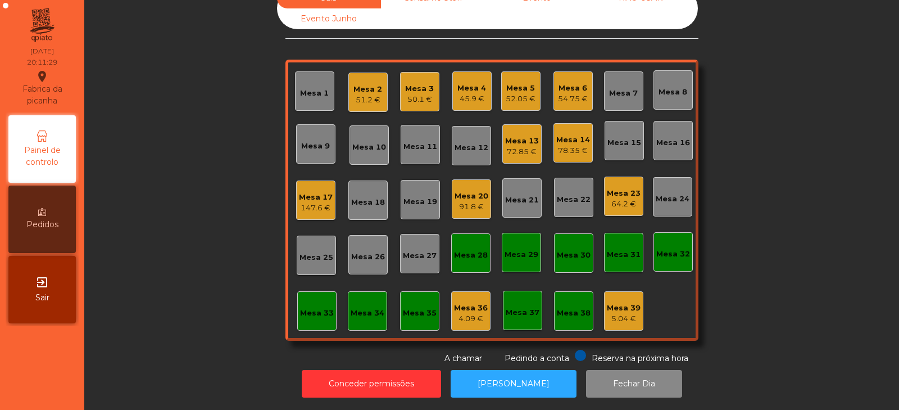
click at [422, 250] on div "Mesa 27" at bounding box center [420, 255] width 34 height 11
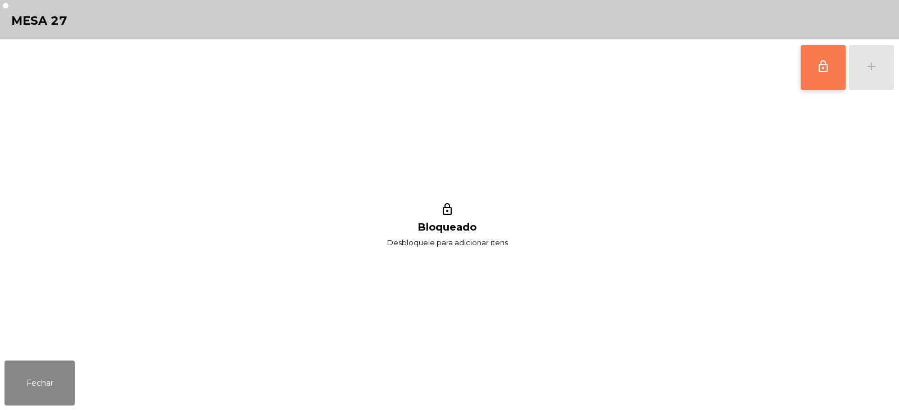
click at [817, 75] on button "lock_outline" at bounding box center [823, 67] width 45 height 45
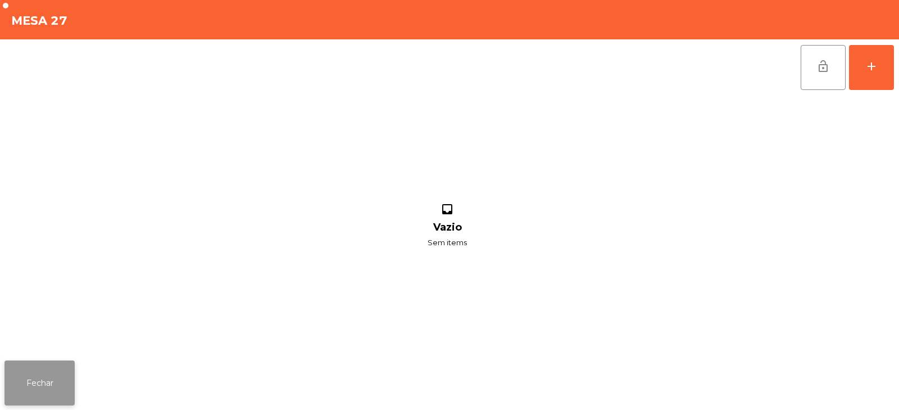
click at [61, 362] on button "Fechar" at bounding box center [39, 382] width 70 height 45
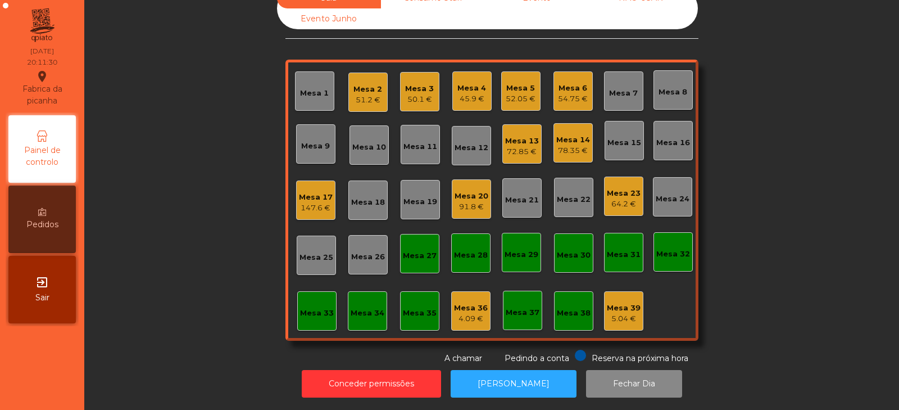
click at [463, 93] on div "45.9 €" at bounding box center [472, 98] width 29 height 11
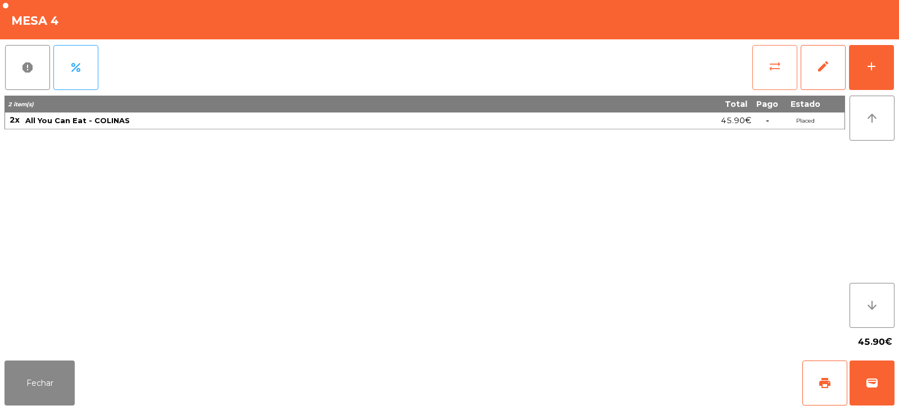
click at [776, 74] on button "sync_alt" at bounding box center [775, 67] width 45 height 45
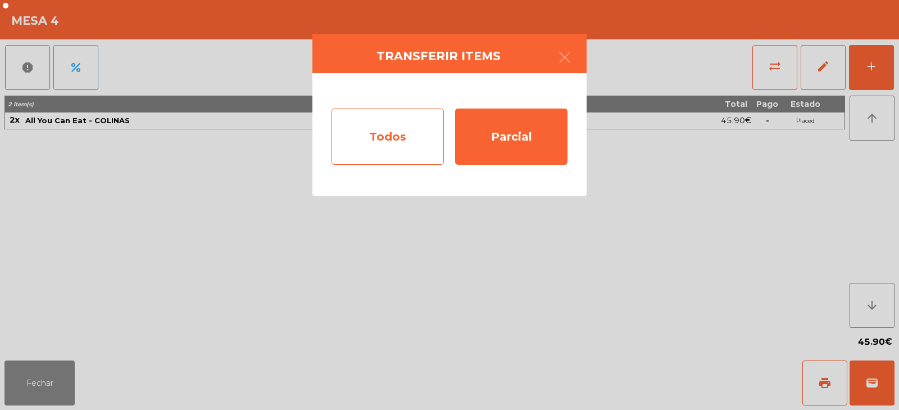
click at [392, 127] on div "Todos" at bounding box center [388, 136] width 112 height 56
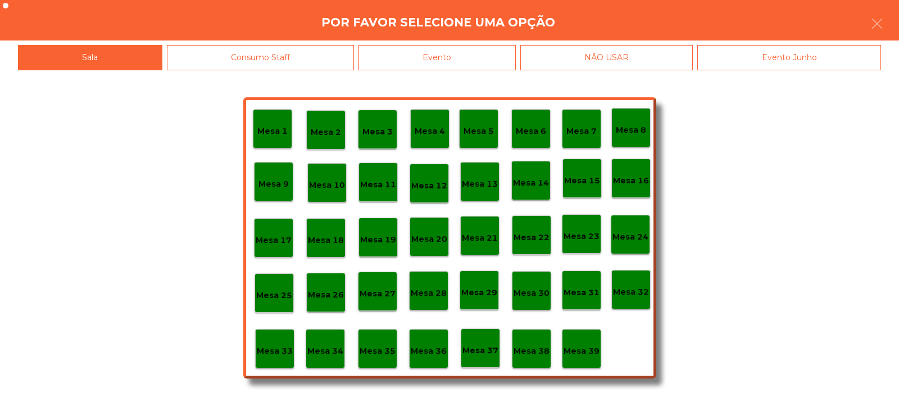
click at [382, 292] on p "Mesa 27" at bounding box center [378, 293] width 36 height 13
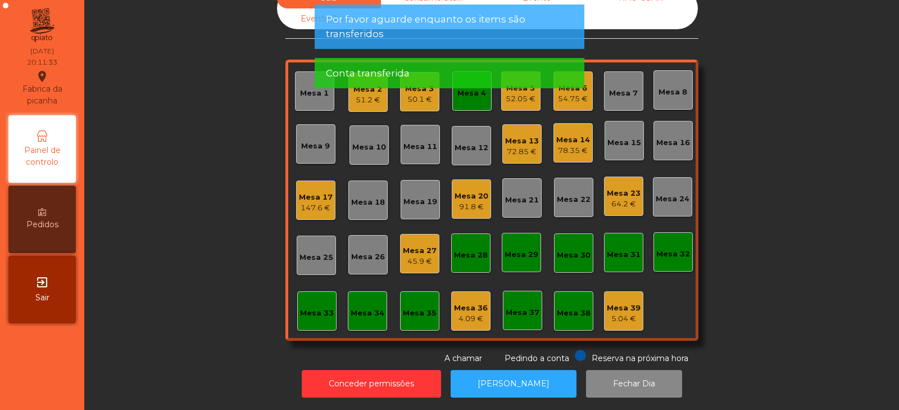
click at [474, 96] on app-alert "Por favor aguarde enquanto os items são transferidos Conta transferida" at bounding box center [450, 50] width 270 height 93
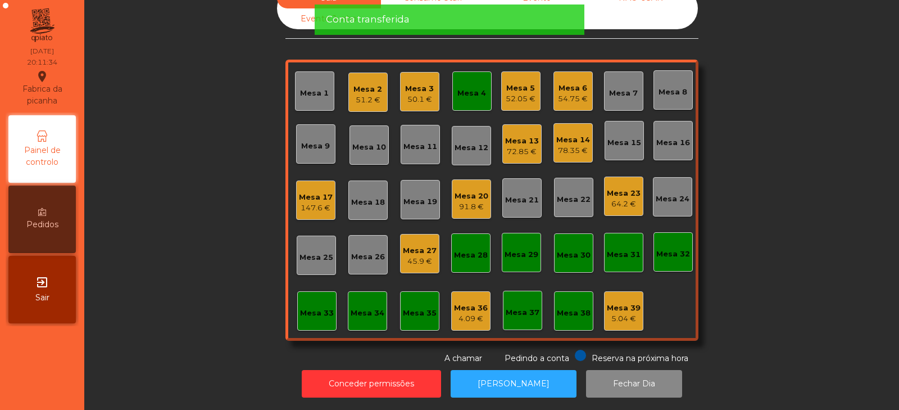
click at [474, 88] on div "Mesa 4" at bounding box center [472, 93] width 29 height 11
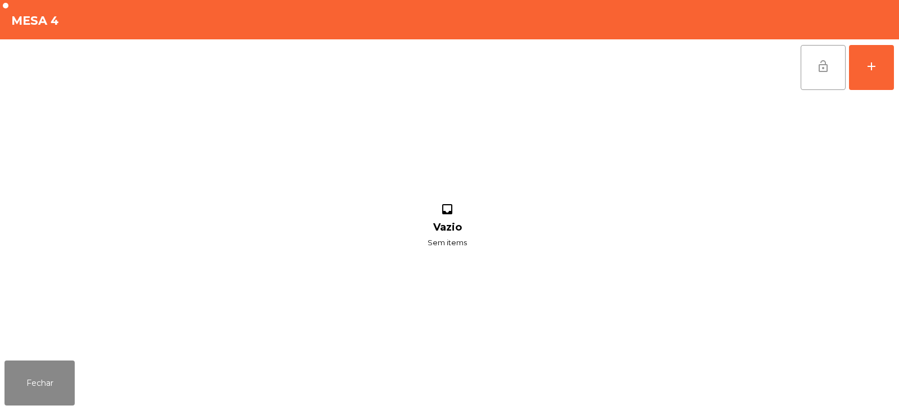
click at [831, 82] on button "lock_open" at bounding box center [823, 67] width 45 height 45
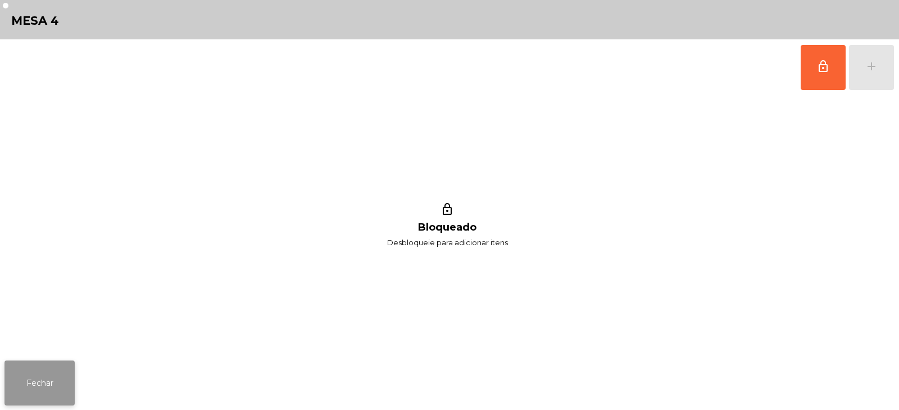
click at [33, 388] on button "Fechar" at bounding box center [39, 382] width 70 height 45
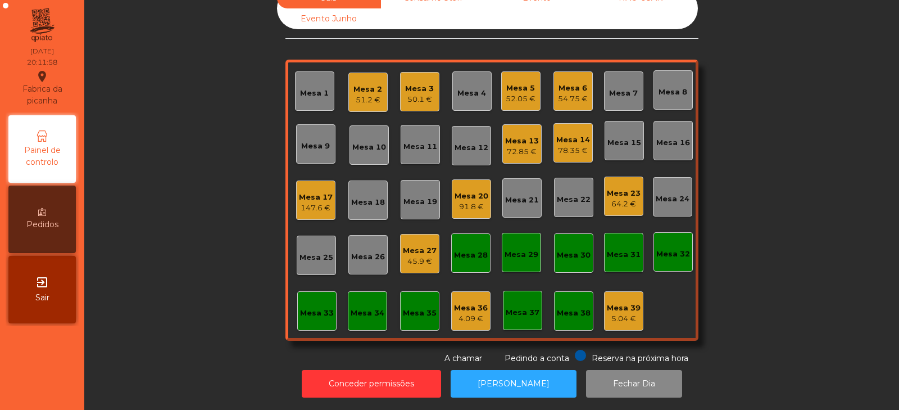
click at [329, 143] on div "Mesa 9" at bounding box center [315, 143] width 39 height 39
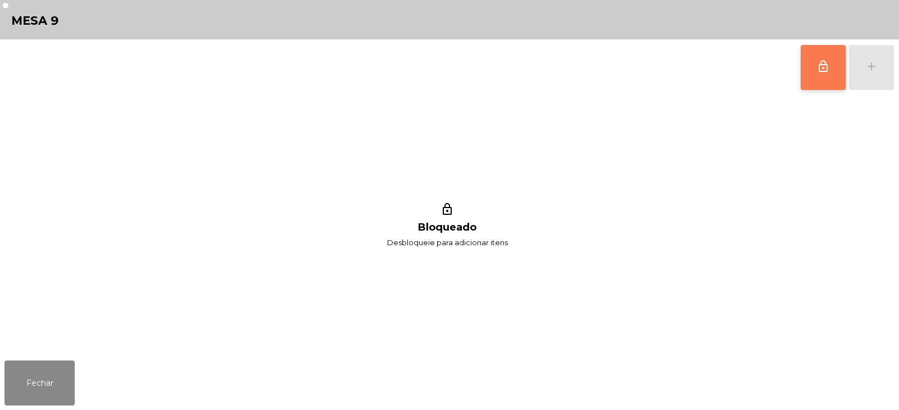
click at [818, 52] on button "lock_outline" at bounding box center [823, 67] width 45 height 45
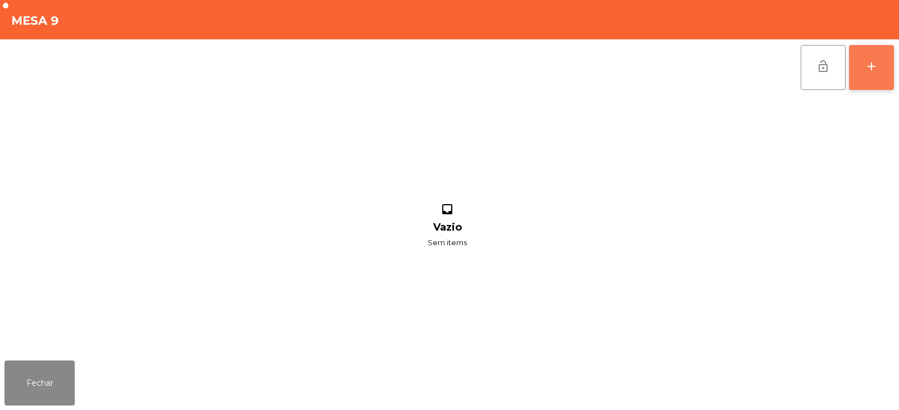
click at [881, 66] on button "add" at bounding box center [871, 67] width 45 height 45
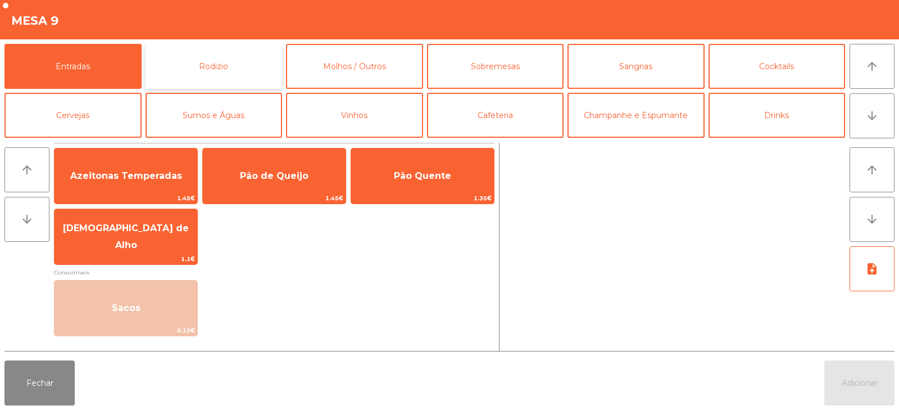
click at [196, 54] on button "Rodizio" at bounding box center [214, 66] width 137 height 45
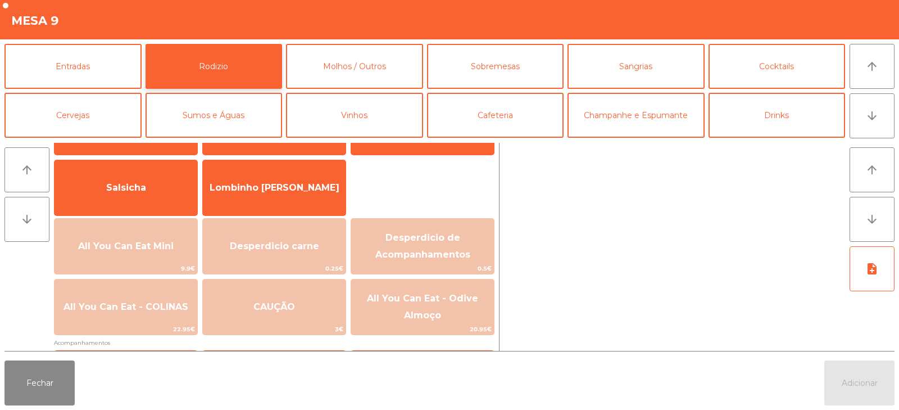
scroll to position [63, 0]
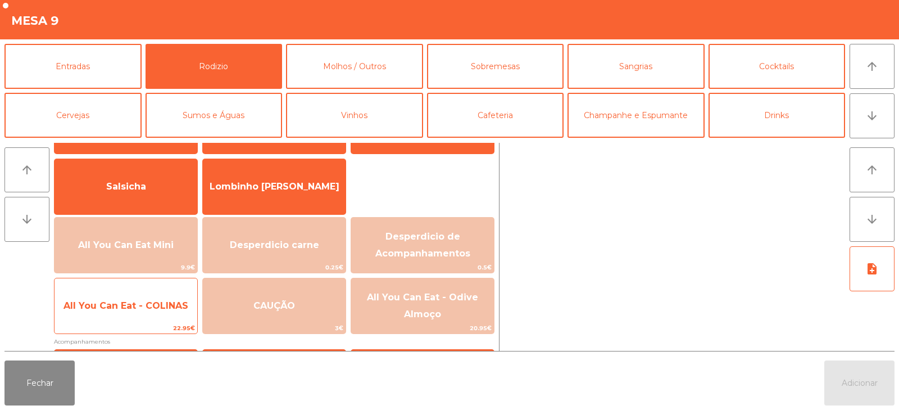
click at [147, 302] on span "All You Can Eat - COLINAS" at bounding box center [126, 305] width 125 height 11
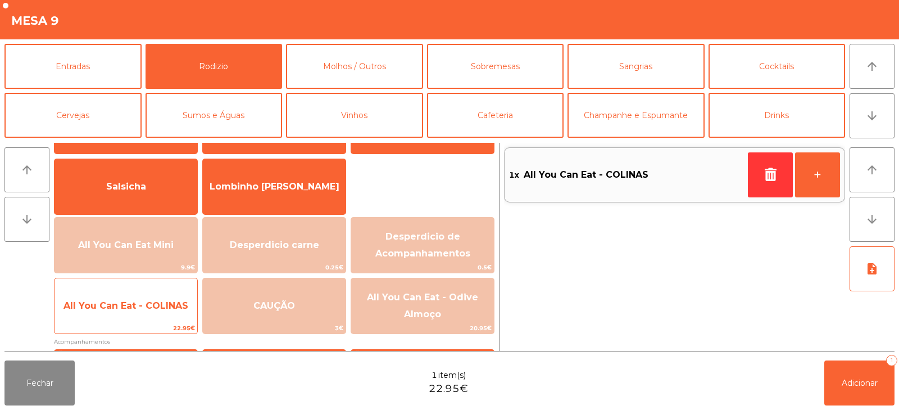
click at [156, 305] on span "All You Can Eat - COLINAS" at bounding box center [126, 305] width 125 height 11
click at [154, 302] on span "All You Can Eat - COLINAS" at bounding box center [126, 305] width 125 height 11
click at [154, 298] on span "All You Can Eat - COLINAS" at bounding box center [126, 306] width 143 height 30
click at [158, 299] on span "All You Can Eat - COLINAS" at bounding box center [126, 306] width 143 height 30
click at [157, 296] on span "All You Can Eat - COLINAS" at bounding box center [126, 306] width 143 height 30
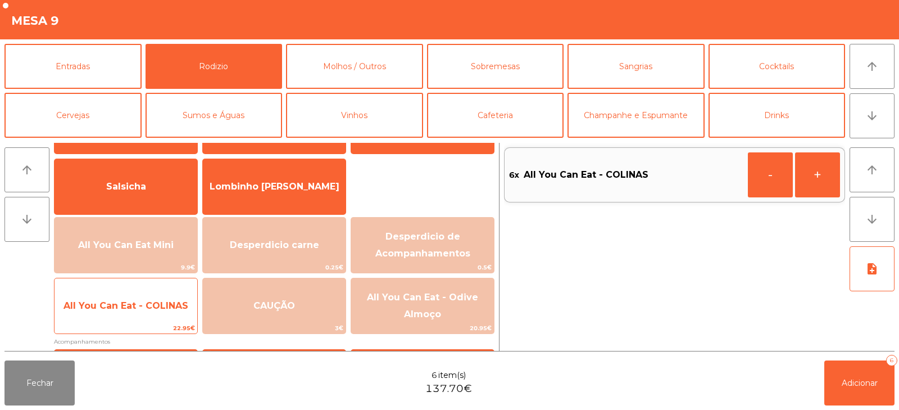
click at [152, 305] on span "All You Can Eat - COLINAS" at bounding box center [126, 305] width 125 height 11
click at [154, 305] on span "All You Can Eat - COLINAS" at bounding box center [126, 305] width 125 height 11
click at [148, 308] on span "All You Can Eat - COLINAS" at bounding box center [126, 305] width 125 height 11
click at [148, 307] on span "All You Can Eat - COLINAS" at bounding box center [126, 305] width 125 height 11
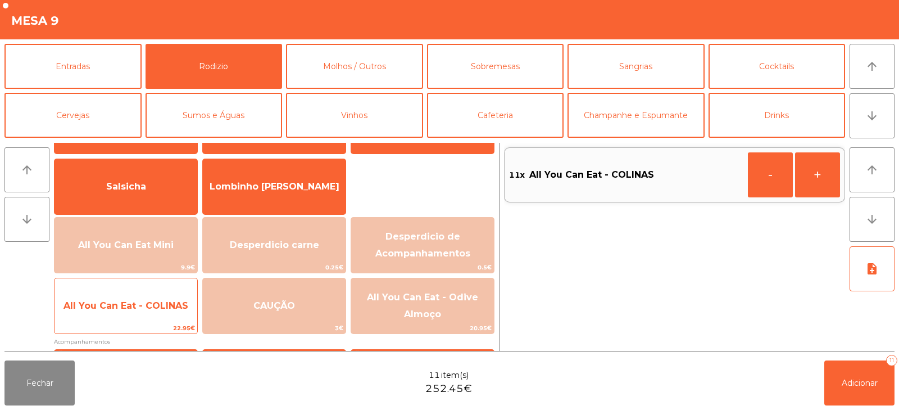
click at [144, 306] on span "All You Can Eat - COLINAS" at bounding box center [126, 305] width 125 height 11
click at [150, 312] on span "All You Can Eat - COLINAS" at bounding box center [126, 306] width 143 height 30
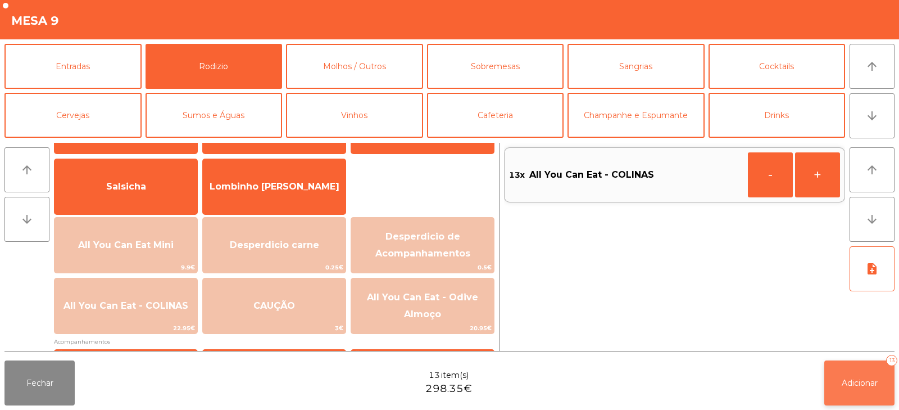
click at [845, 381] on span "Adicionar" at bounding box center [860, 383] width 36 height 10
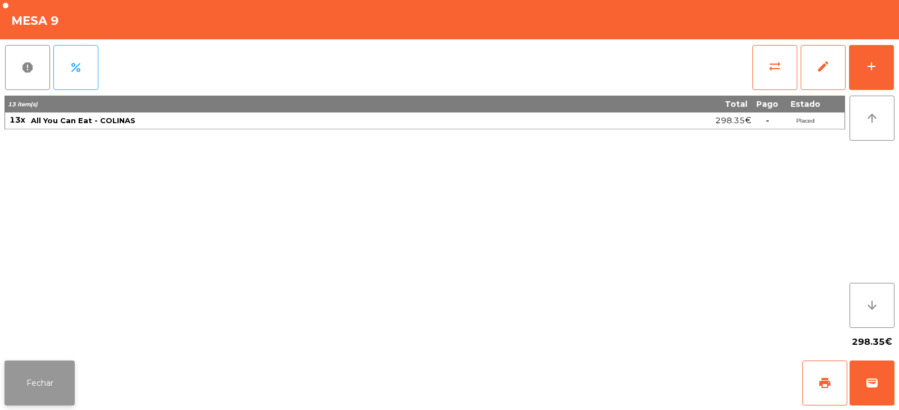
click at [34, 372] on button "Fechar" at bounding box center [39, 382] width 70 height 45
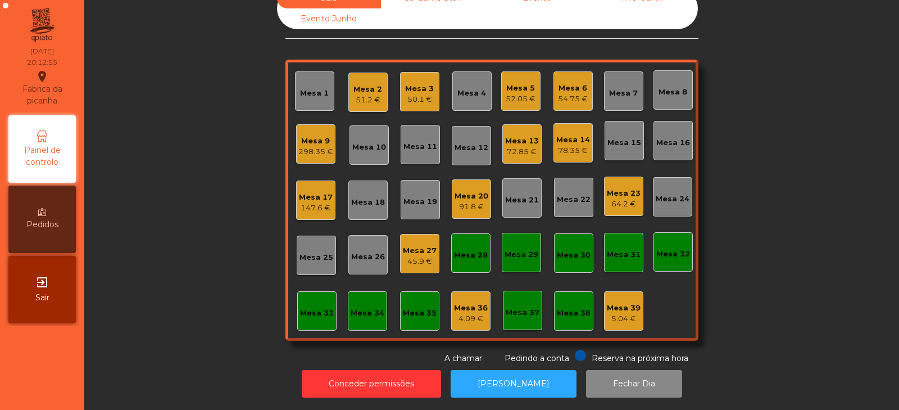
click at [664, 197] on div "Mesa 24" at bounding box center [672, 196] width 39 height 39
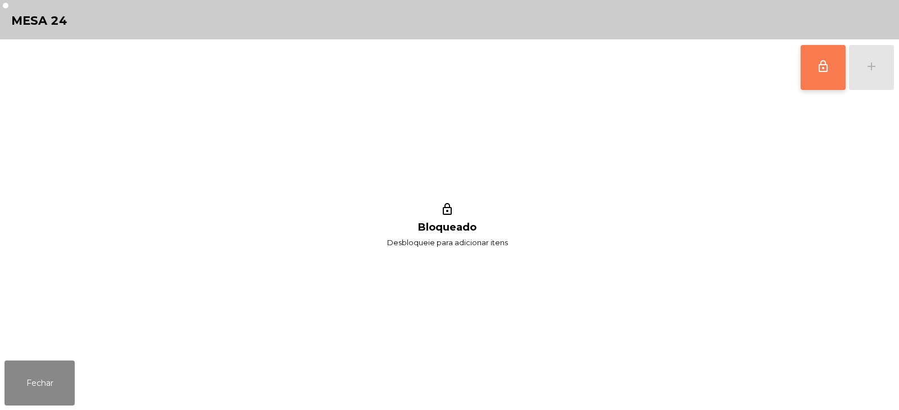
click at [820, 82] on button "lock_outline" at bounding box center [823, 67] width 45 height 45
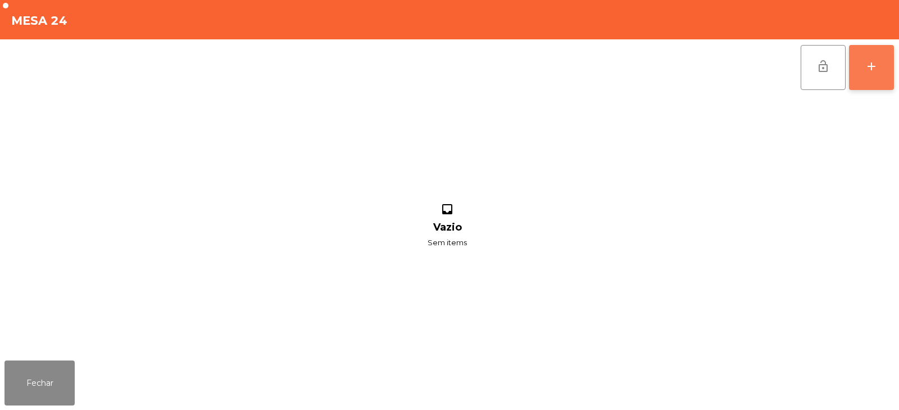
click at [869, 70] on div "add" at bounding box center [871, 66] width 13 height 13
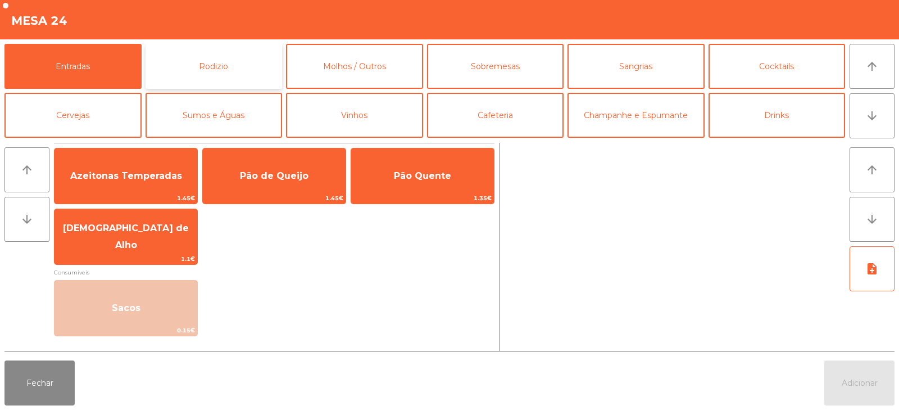
click at [236, 71] on button "Rodizio" at bounding box center [214, 66] width 137 height 45
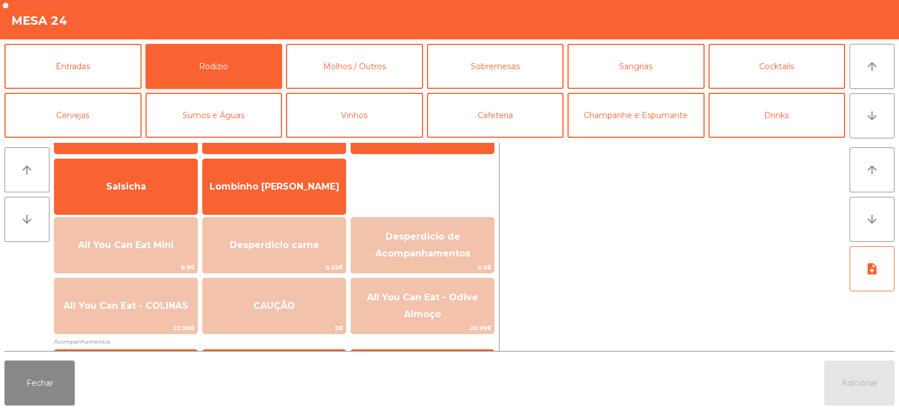
scroll to position [80, 0]
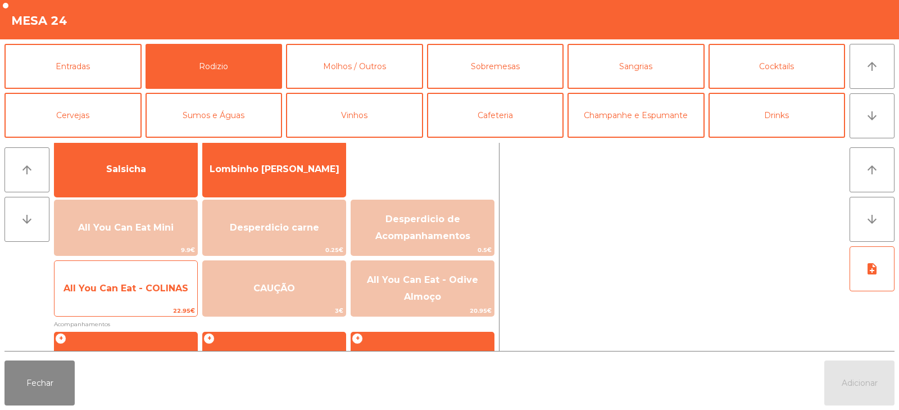
click at [152, 306] on span "22.95€" at bounding box center [126, 310] width 143 height 11
click at [147, 298] on span "All You Can Eat - COLINAS" at bounding box center [126, 288] width 143 height 30
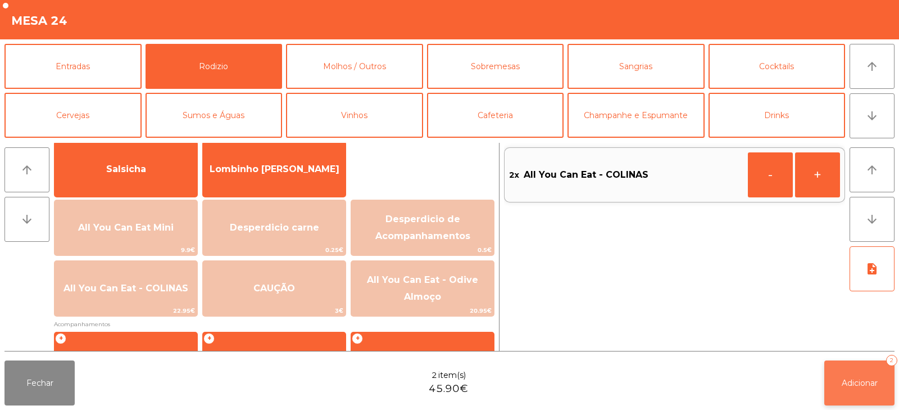
click at [842, 369] on button "Adicionar 2" at bounding box center [860, 382] width 70 height 45
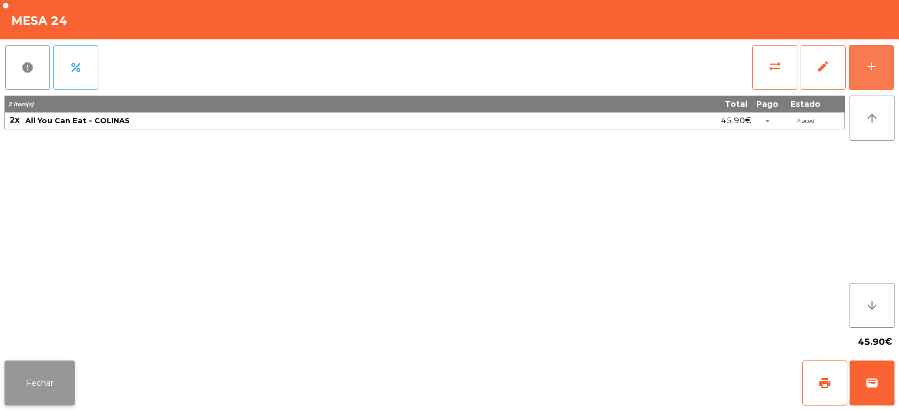
click at [57, 389] on button "Fechar" at bounding box center [39, 382] width 70 height 45
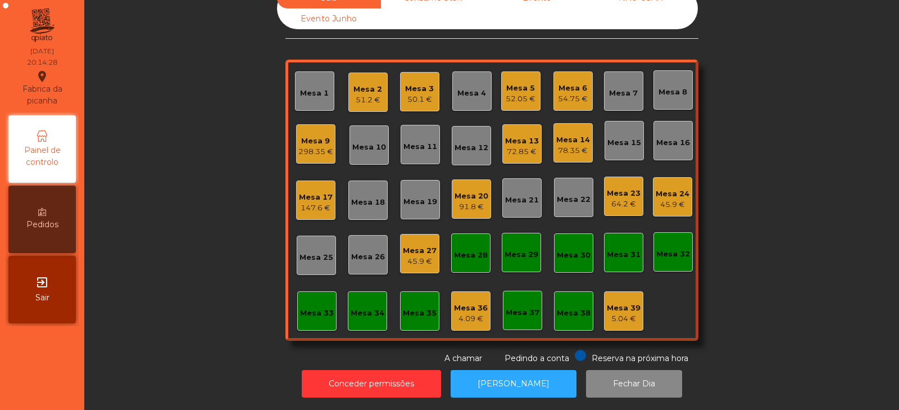
click at [318, 253] on div "Mesa 25" at bounding box center [317, 257] width 34 height 11
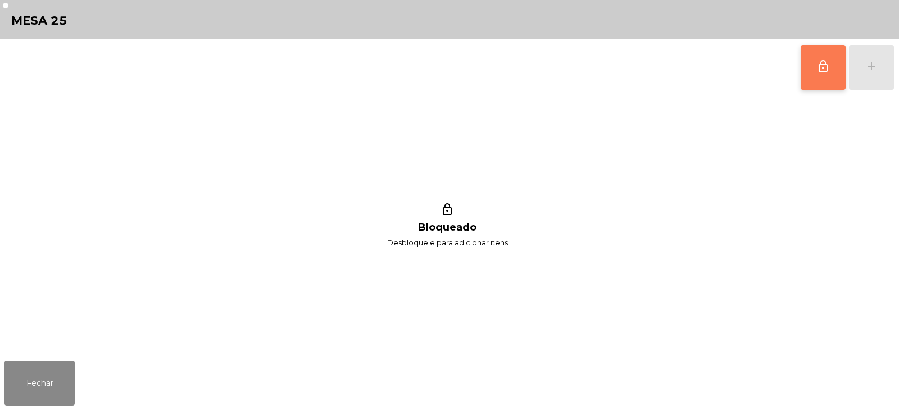
click at [820, 84] on button "lock_outline" at bounding box center [823, 67] width 45 height 45
click at [863, 73] on button "add" at bounding box center [871, 67] width 45 height 45
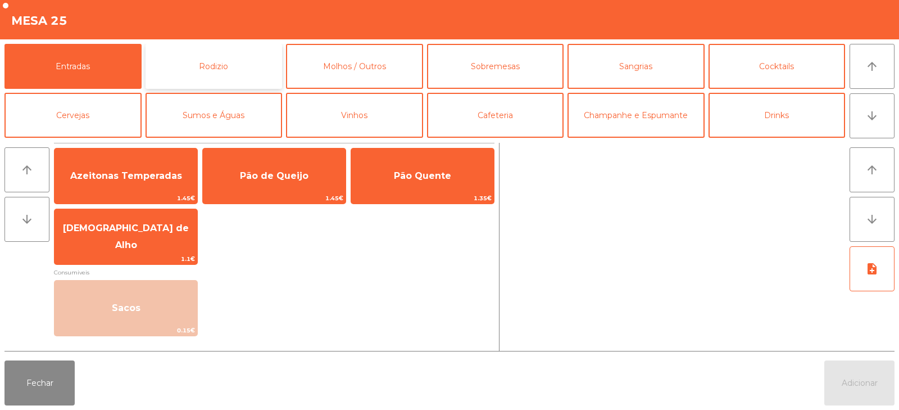
click at [236, 70] on button "Rodizio" at bounding box center [214, 66] width 137 height 45
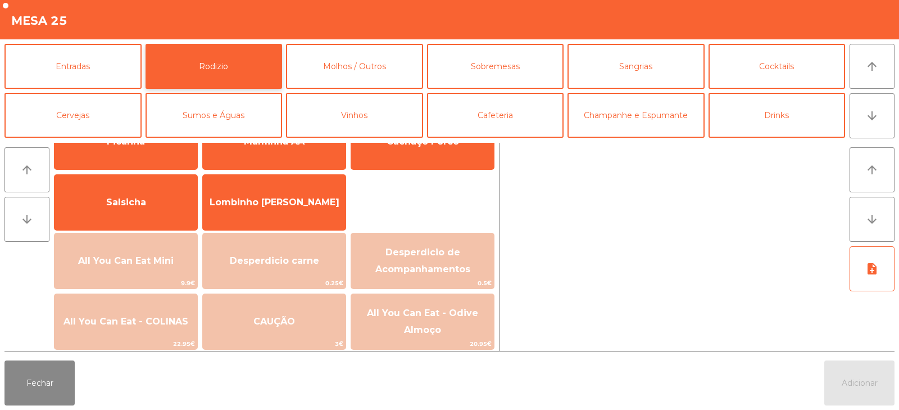
scroll to position [66, 0]
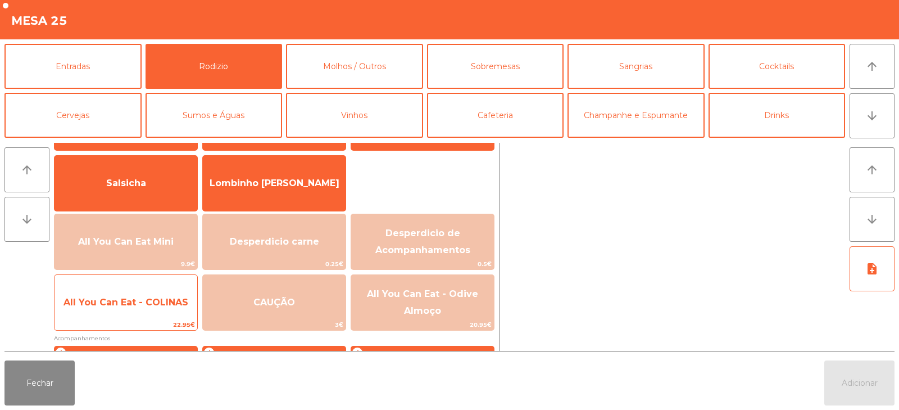
click at [139, 287] on span "All You Can Eat - COLINAS" at bounding box center [126, 302] width 143 height 30
click at [135, 297] on span "All You Can Eat - COLINAS" at bounding box center [126, 302] width 125 height 11
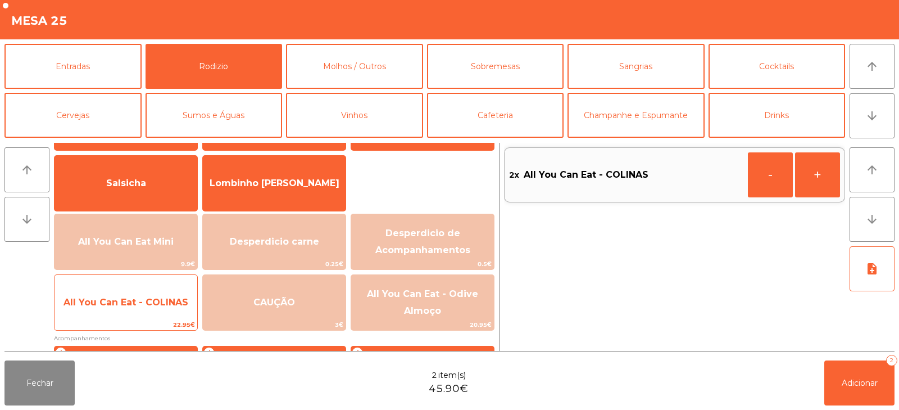
click at [153, 305] on span "All You Can Eat - COLINAS" at bounding box center [126, 302] width 125 height 11
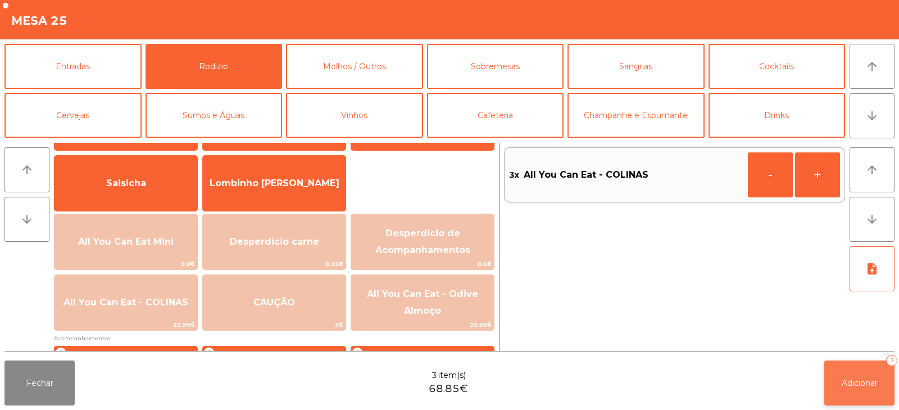
click at [834, 374] on button "Adicionar 3" at bounding box center [860, 382] width 70 height 45
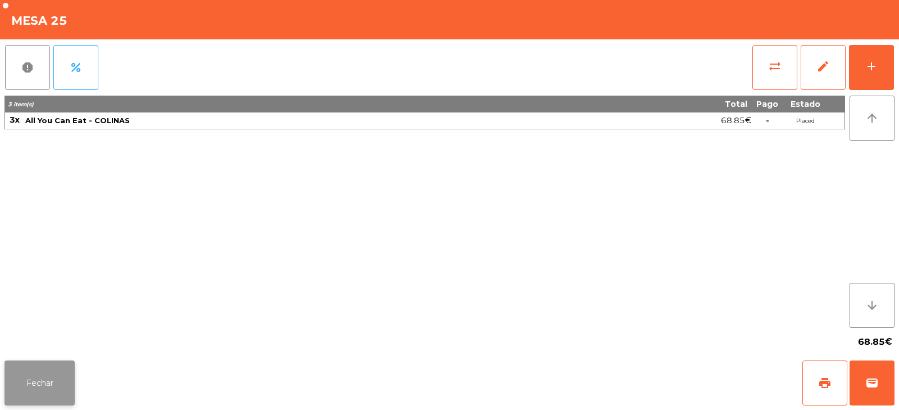
click at [36, 384] on button "Fechar" at bounding box center [39, 382] width 70 height 45
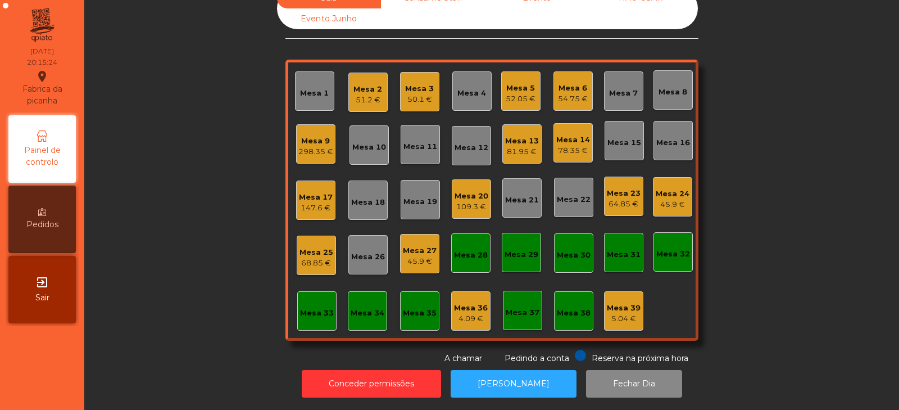
click at [422, 196] on div "Mesa 19" at bounding box center [421, 201] width 34 height 11
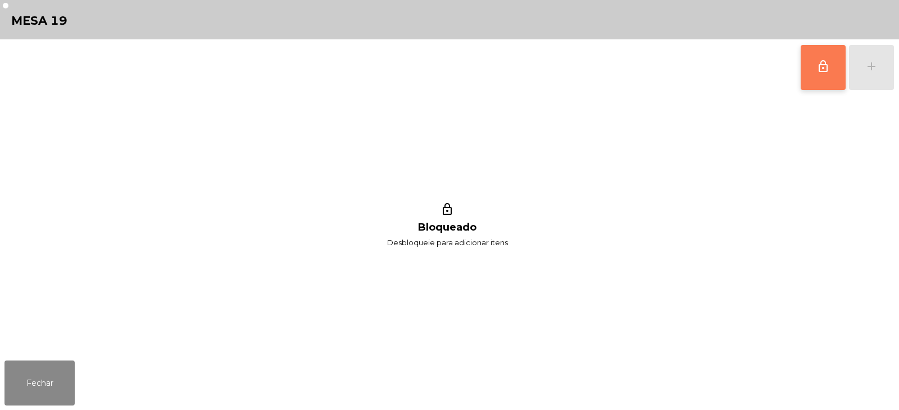
click at [825, 70] on span "lock_outline" at bounding box center [823, 66] width 13 height 13
click at [876, 66] on div "add" at bounding box center [871, 66] width 13 height 13
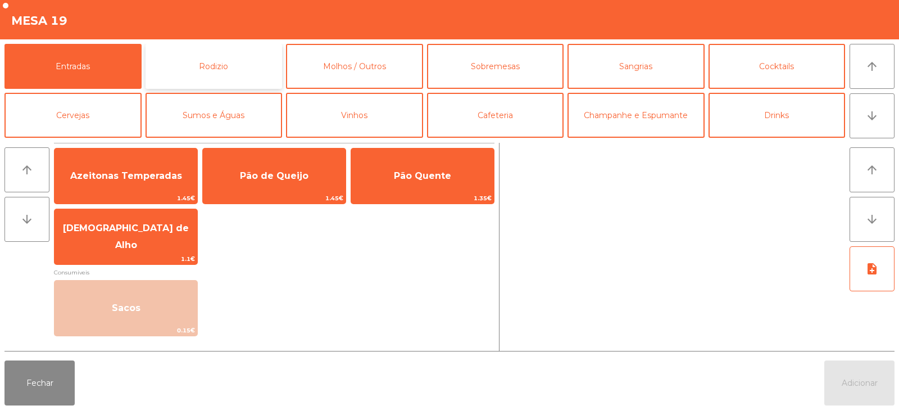
click at [220, 69] on button "Rodizio" at bounding box center [214, 66] width 137 height 45
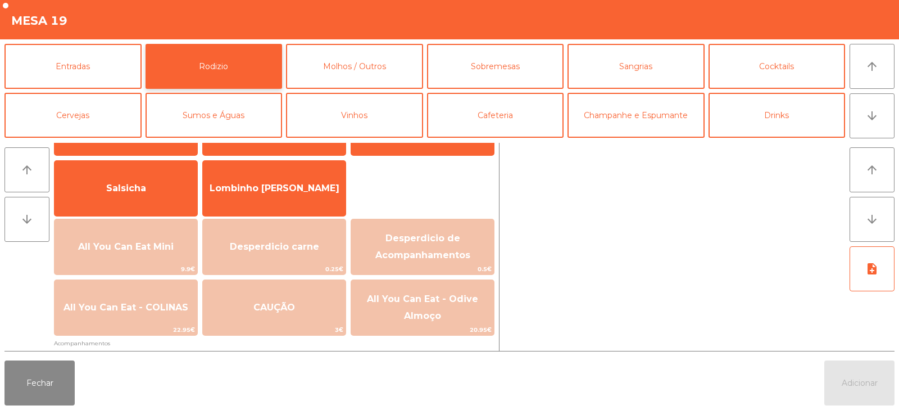
scroll to position [82, 0]
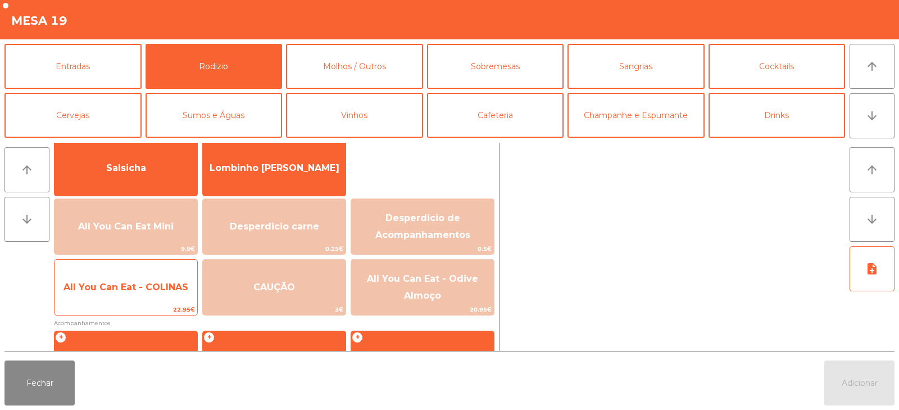
click at [165, 298] on span "All You Can Eat - COLINAS" at bounding box center [126, 287] width 143 height 30
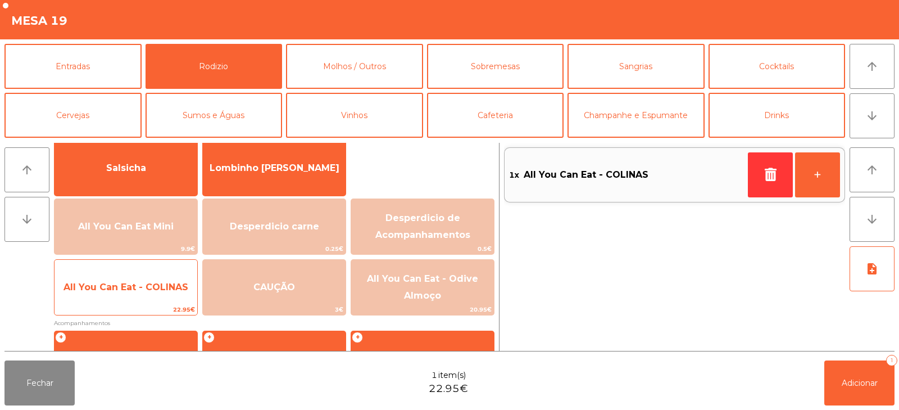
click at [166, 295] on span "All You Can Eat - COLINAS" at bounding box center [126, 287] width 143 height 30
click at [169, 293] on span "All You Can Eat - COLINAS" at bounding box center [126, 287] width 143 height 30
click at [174, 293] on span "All You Can Eat - COLINAS" at bounding box center [126, 287] width 143 height 30
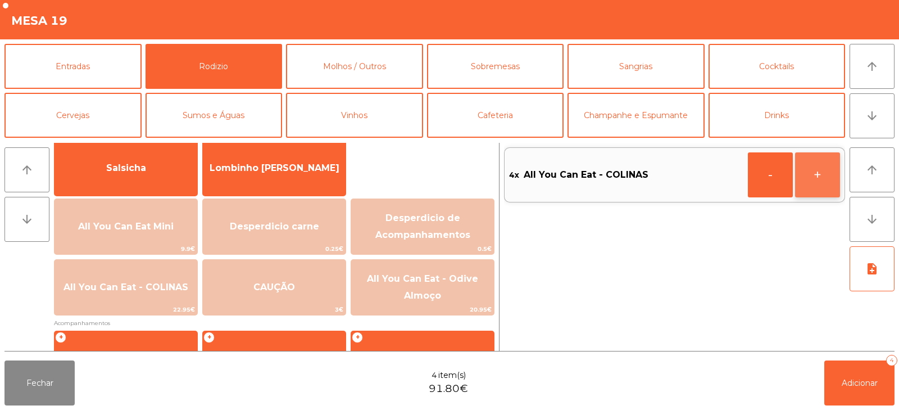
click at [814, 169] on button "+" at bounding box center [817, 174] width 45 height 45
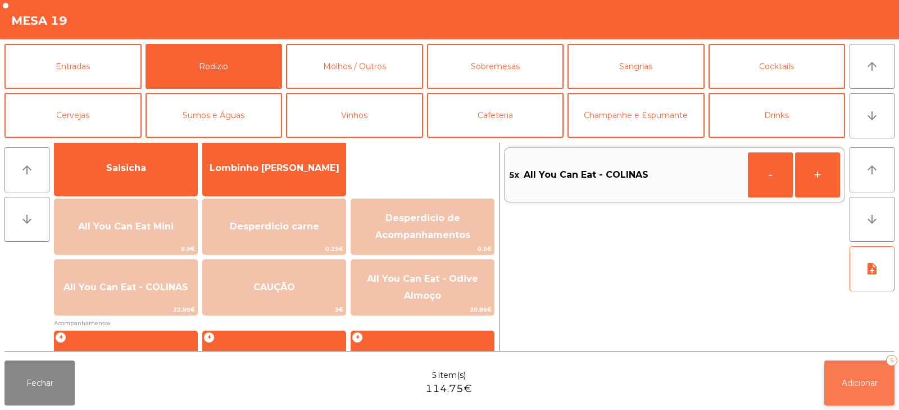
click at [850, 368] on button "Adicionar 5" at bounding box center [860, 382] width 70 height 45
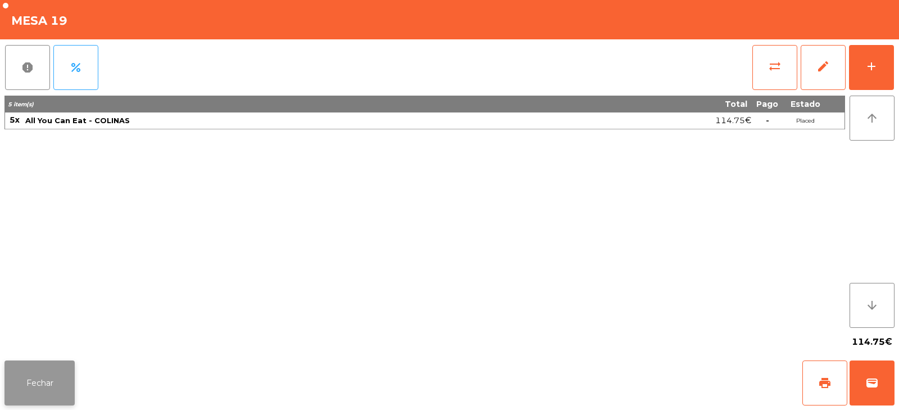
click at [9, 386] on button "Fechar" at bounding box center [39, 382] width 70 height 45
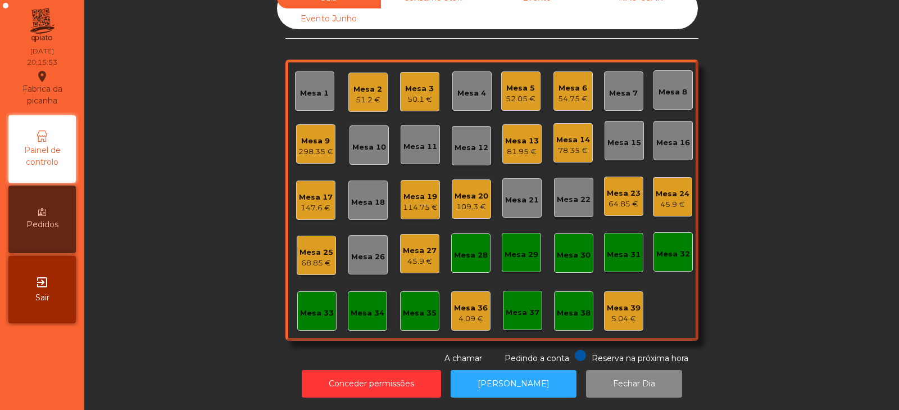
click at [307, 137] on div "Mesa 9" at bounding box center [315, 140] width 35 height 11
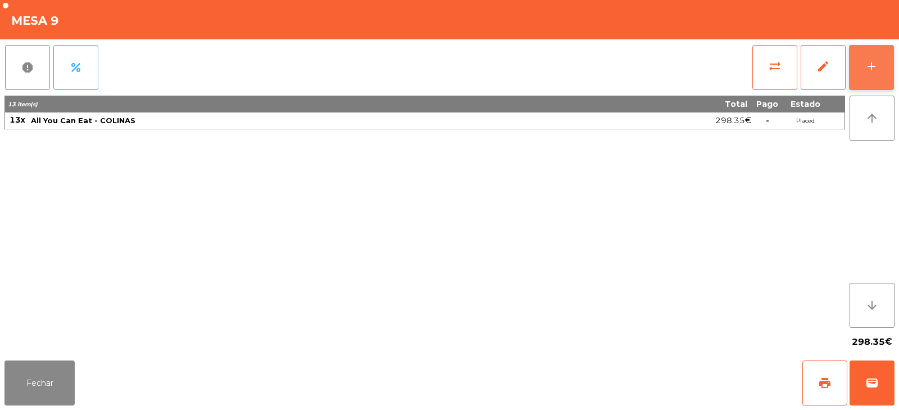
click at [859, 72] on button "add" at bounding box center [871, 67] width 45 height 45
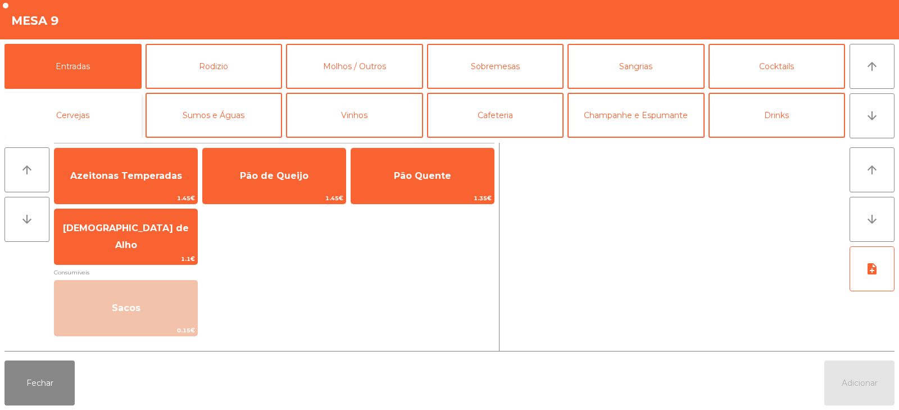
click at [116, 113] on button "Cervejas" at bounding box center [72, 115] width 137 height 45
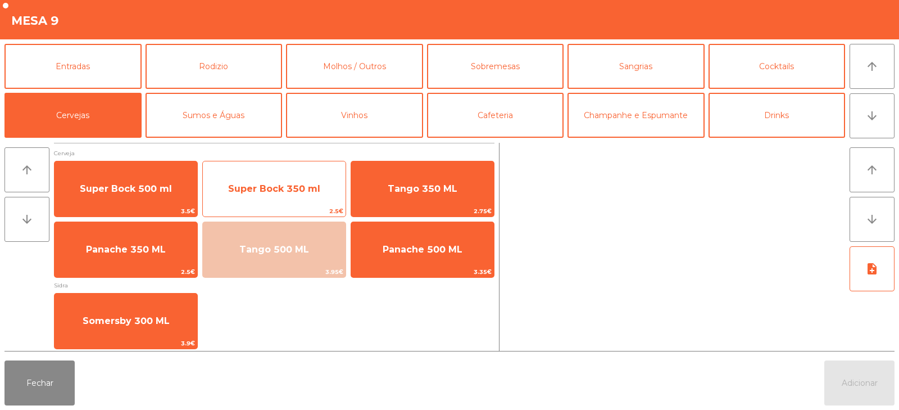
click at [271, 192] on span "Super Bock 350 ml" at bounding box center [274, 188] width 92 height 11
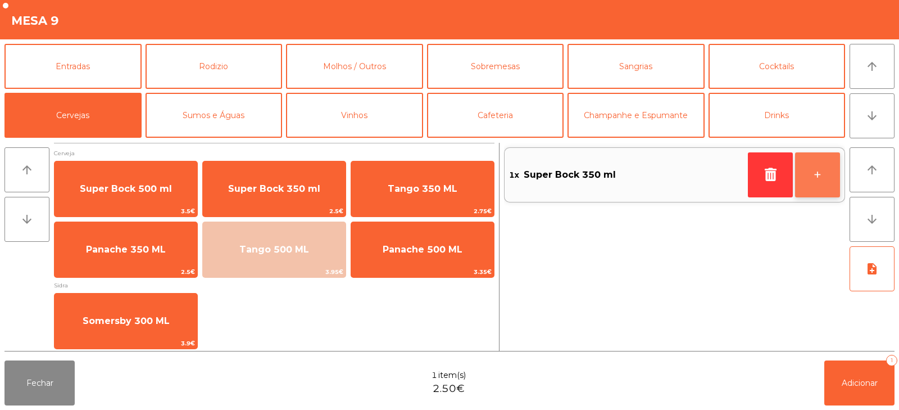
click at [822, 183] on button "+" at bounding box center [817, 174] width 45 height 45
click at [824, 178] on button "+" at bounding box center [817, 174] width 45 height 45
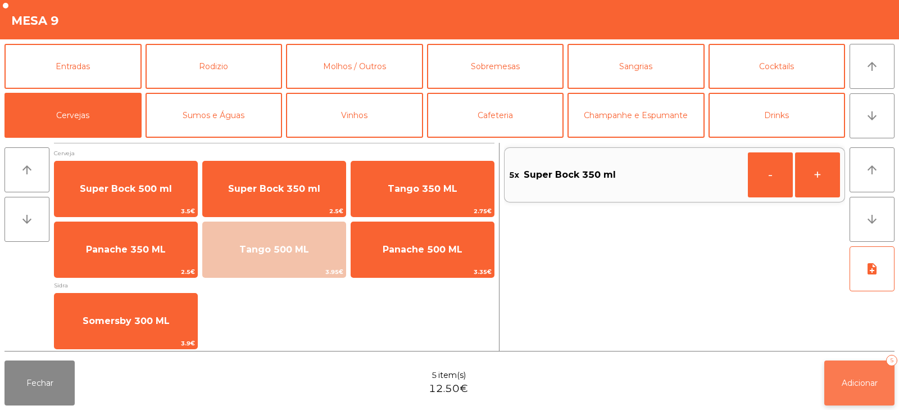
click at [871, 393] on button "Adicionar 5" at bounding box center [860, 382] width 70 height 45
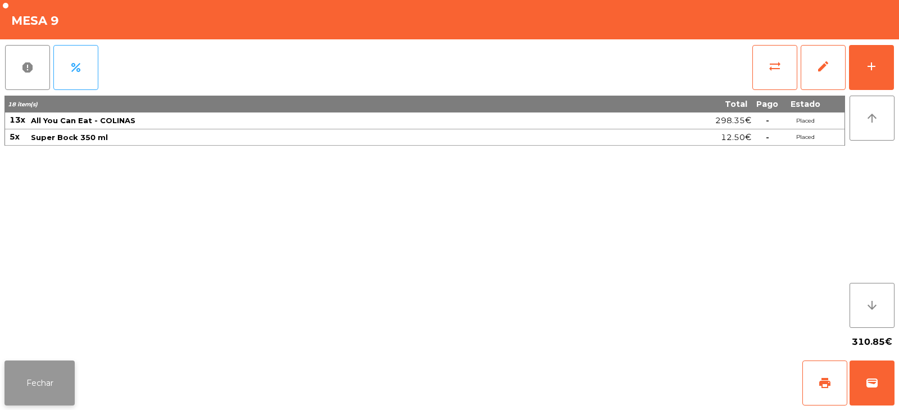
click at [58, 403] on button "Fechar" at bounding box center [39, 382] width 70 height 45
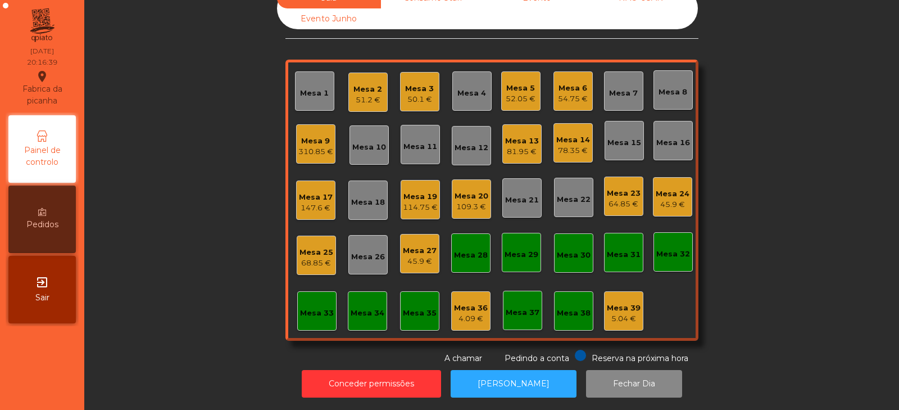
click at [668, 87] on div "Mesa 8" at bounding box center [673, 92] width 29 height 11
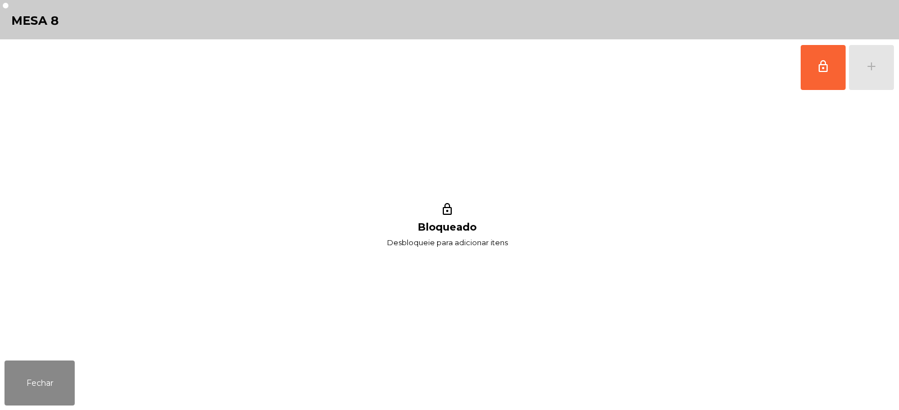
click at [834, 73] on button "lock_outline" at bounding box center [823, 67] width 45 height 45
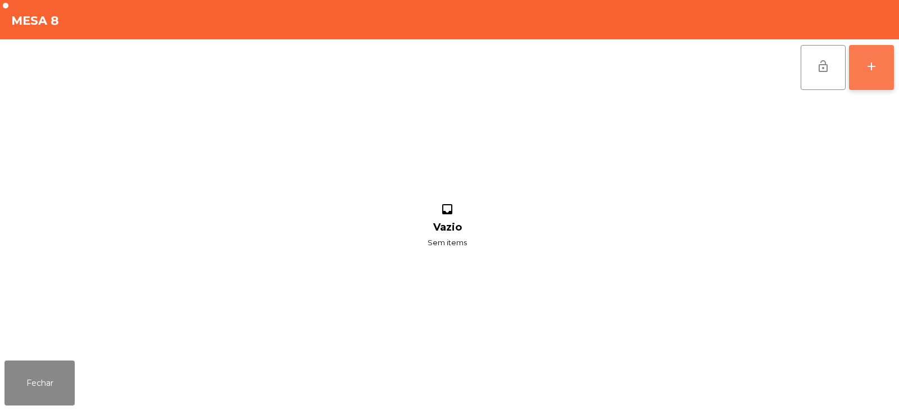
click at [877, 78] on button "add" at bounding box center [871, 67] width 45 height 45
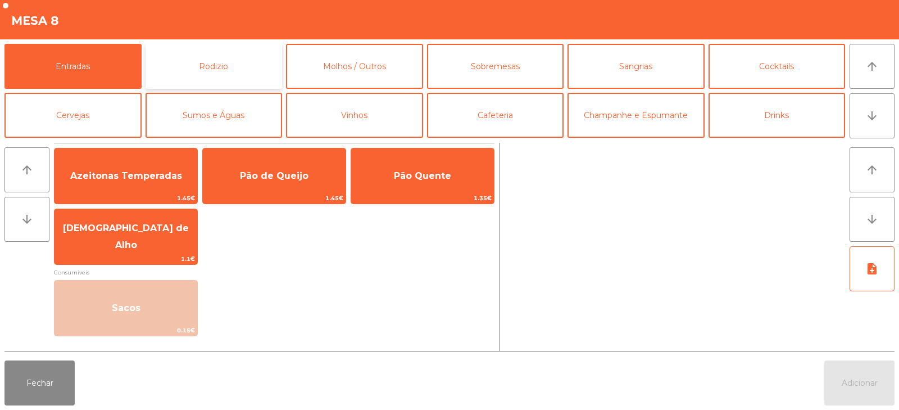
click at [203, 79] on button "Rodizio" at bounding box center [214, 66] width 137 height 45
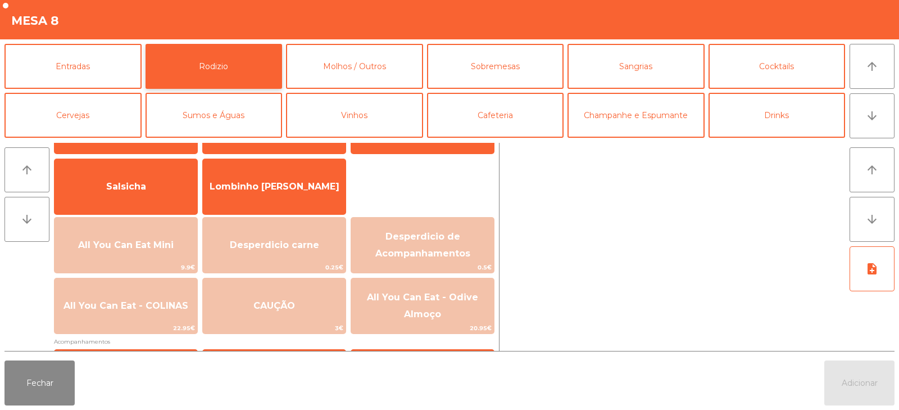
scroll to position [80, 0]
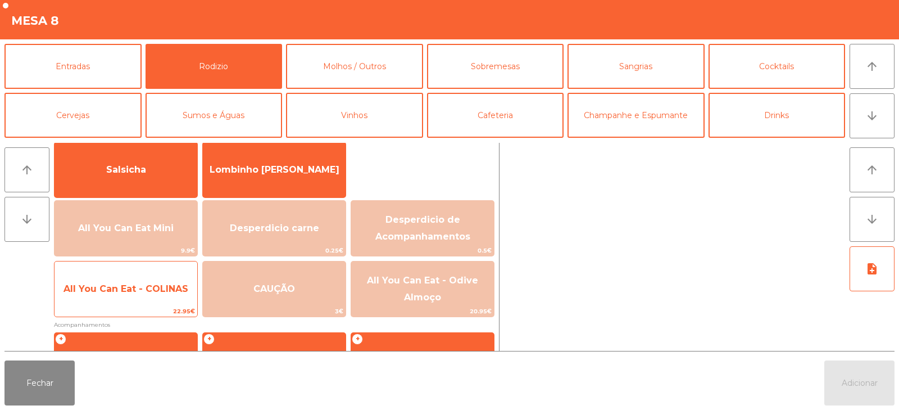
click at [147, 291] on span "All You Can Eat - COLINAS" at bounding box center [126, 288] width 125 height 11
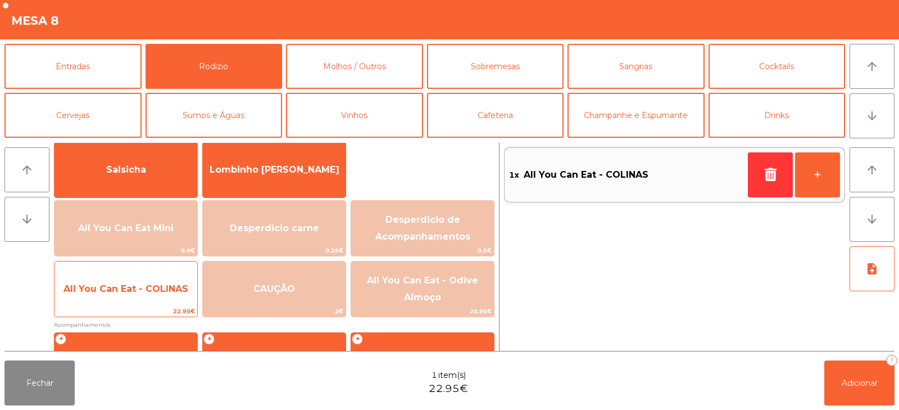
click at [152, 291] on span "All You Can Eat - COLINAS" at bounding box center [126, 288] width 125 height 11
click at [156, 289] on span "All You Can Eat - COLINAS" at bounding box center [126, 288] width 125 height 11
click at [171, 288] on span "All You Can Eat - COLINAS" at bounding box center [126, 288] width 125 height 11
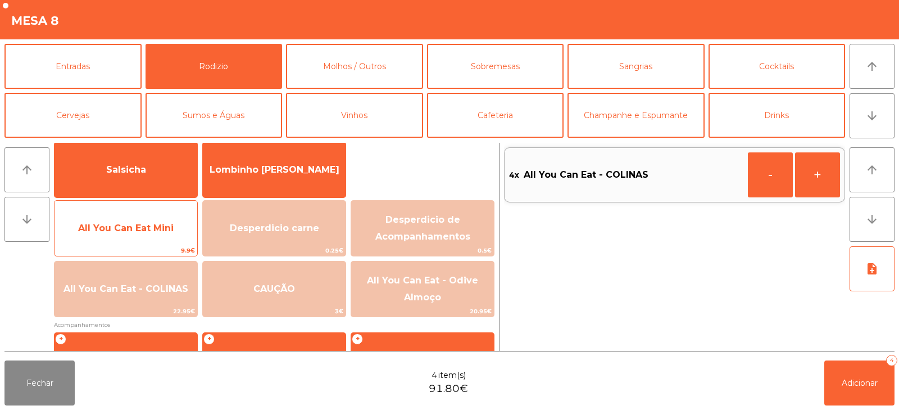
click at [159, 238] on span "All You Can Eat Mini" at bounding box center [126, 228] width 143 height 30
click at [165, 232] on span "All You Can Eat Mini" at bounding box center [126, 228] width 96 height 11
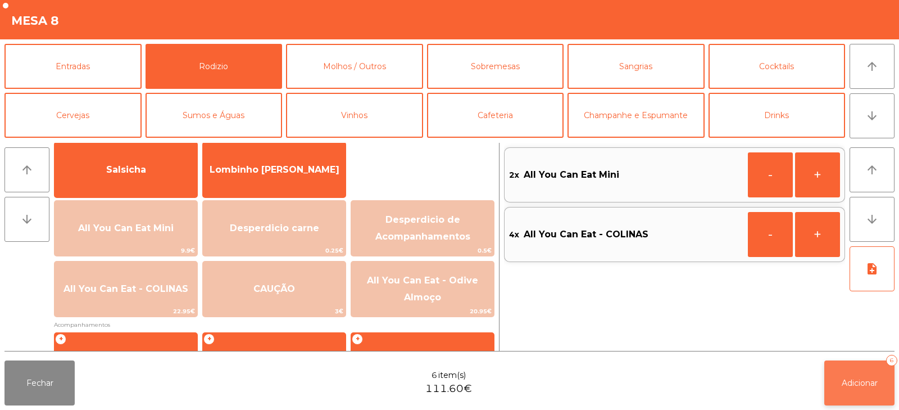
click at [857, 382] on span "Adicionar" at bounding box center [860, 383] width 36 height 10
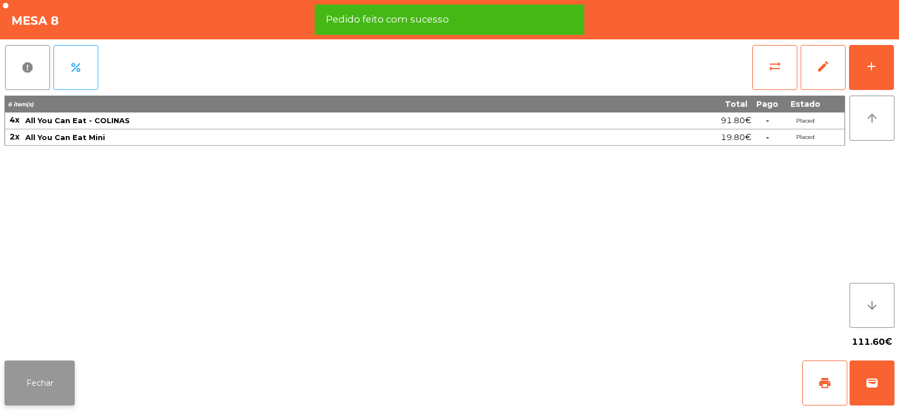
click at [40, 383] on button "Fechar" at bounding box center [39, 382] width 70 height 45
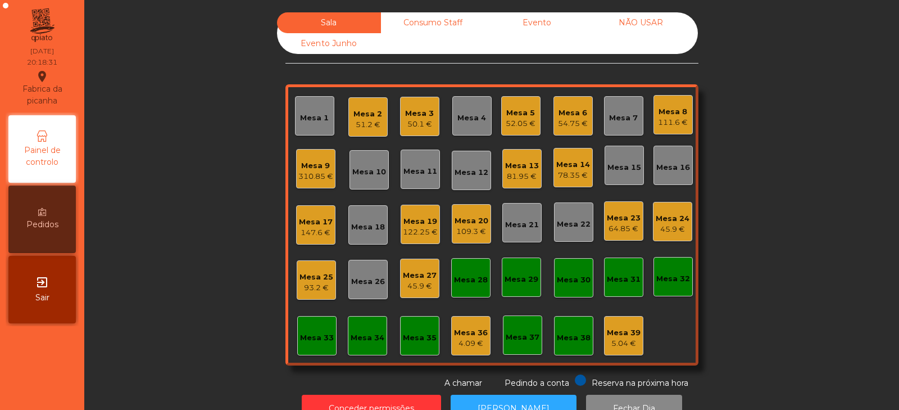
scroll to position [33, 0]
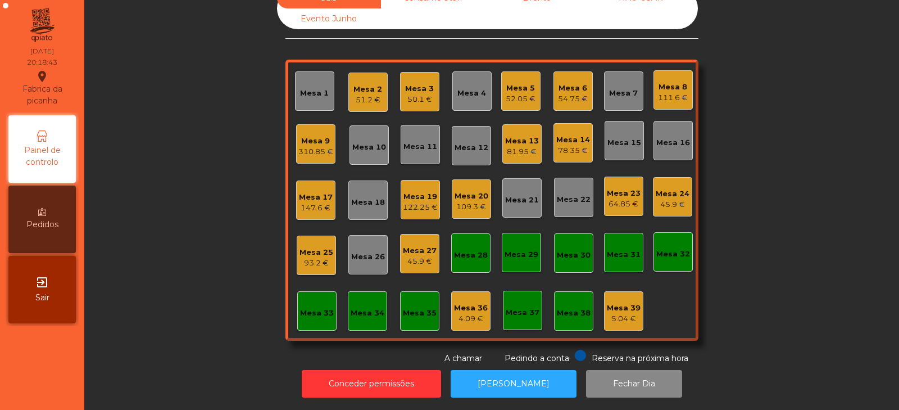
click at [367, 247] on div "Mesa 26" at bounding box center [368, 255] width 34 height 16
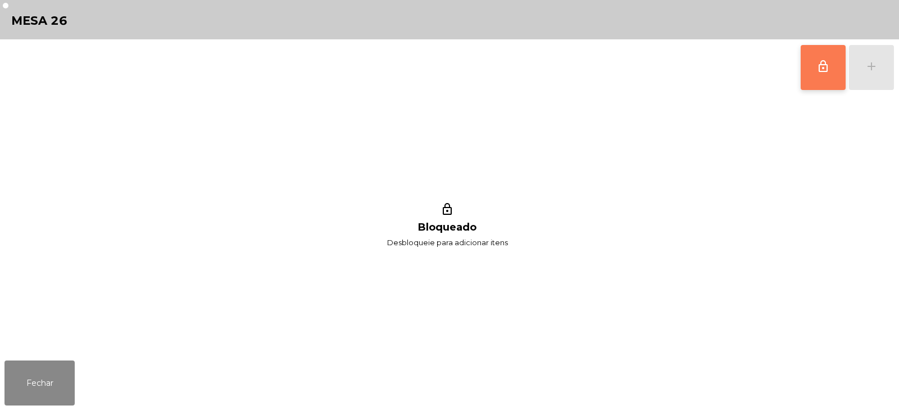
click at [831, 71] on button "lock_outline" at bounding box center [823, 67] width 45 height 45
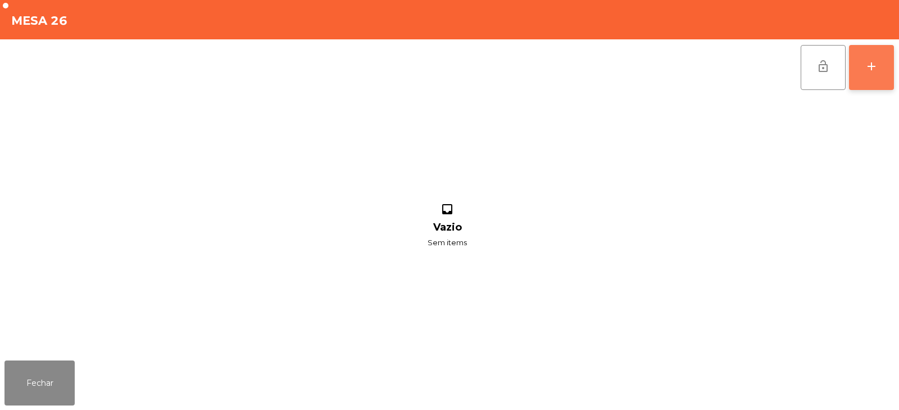
click at [881, 61] on button "add" at bounding box center [871, 67] width 45 height 45
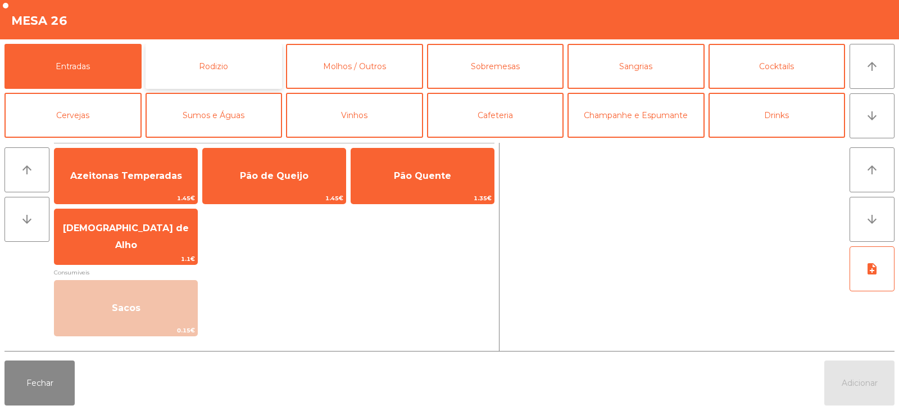
click at [201, 64] on button "Rodizio" at bounding box center [214, 66] width 137 height 45
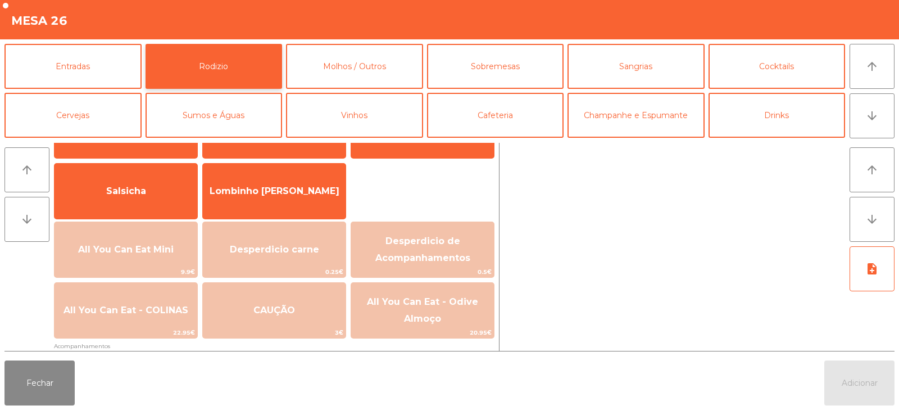
scroll to position [69, 0]
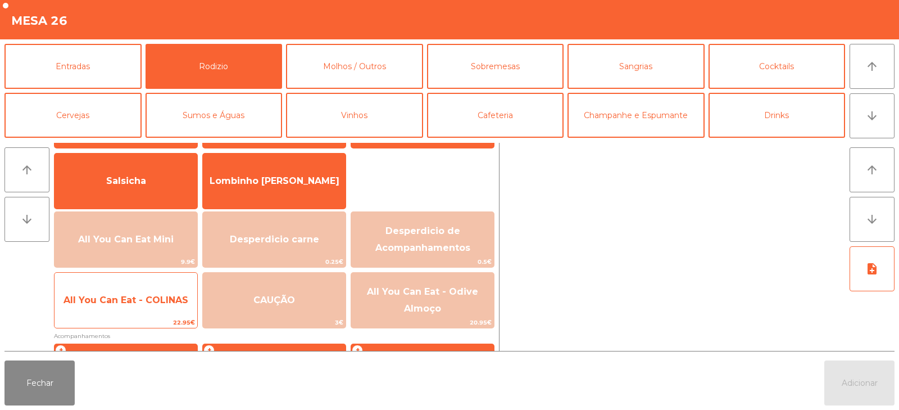
click at [156, 296] on span "All You Can Eat - COLINAS" at bounding box center [126, 300] width 125 height 11
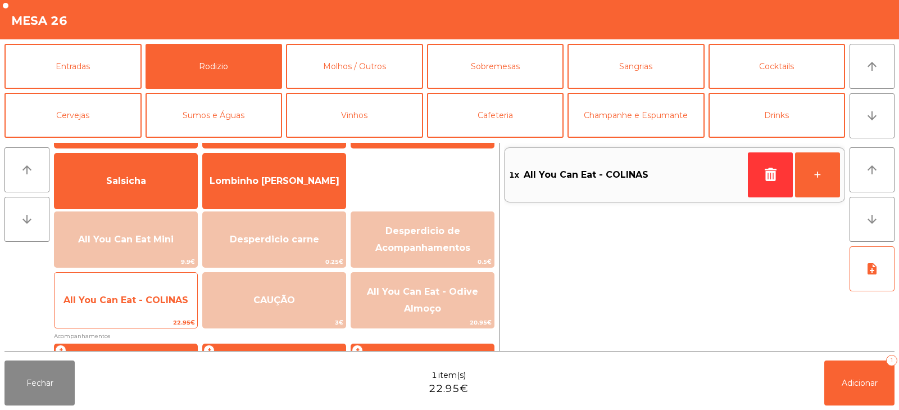
click at [160, 298] on span "All You Can Eat - COLINAS" at bounding box center [126, 300] width 125 height 11
click at [160, 303] on span "All You Can Eat - COLINAS" at bounding box center [126, 300] width 125 height 11
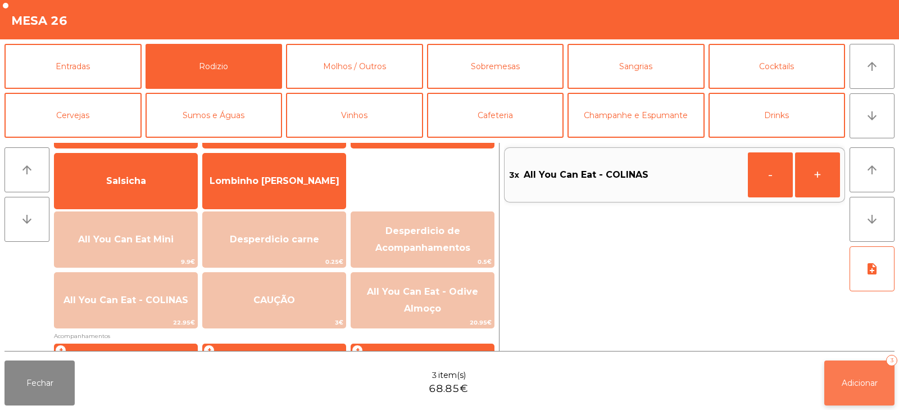
click at [843, 379] on span "Adicionar" at bounding box center [860, 383] width 36 height 10
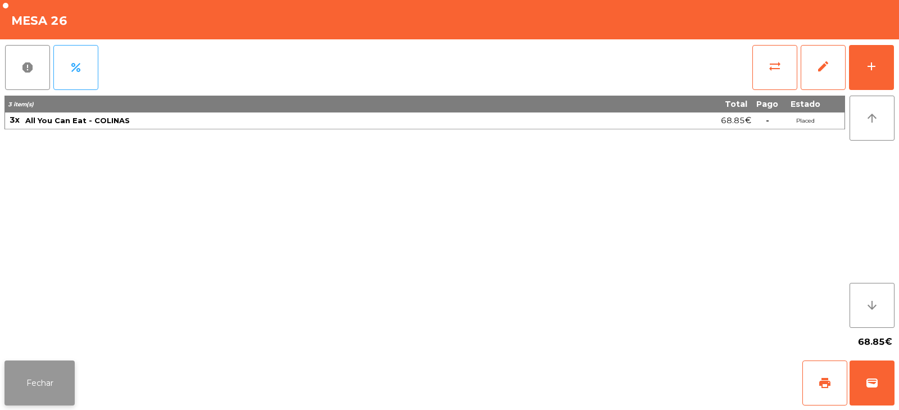
click at [23, 391] on button "Fechar" at bounding box center [39, 382] width 70 height 45
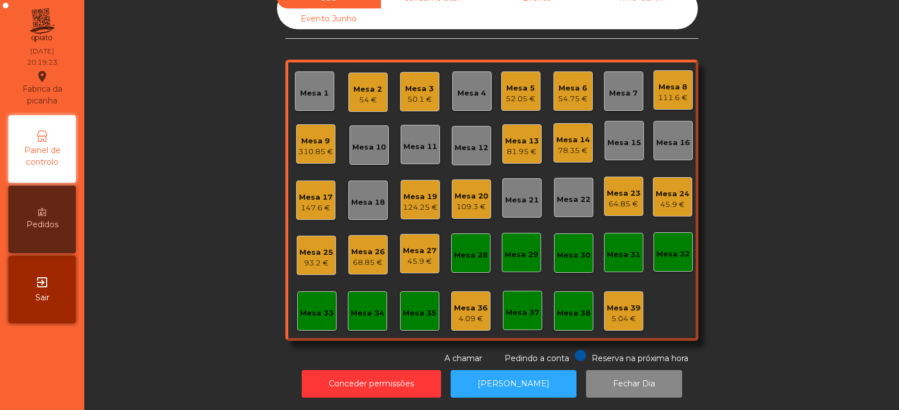
click at [666, 248] on div "Mesa 32" at bounding box center [674, 253] width 34 height 11
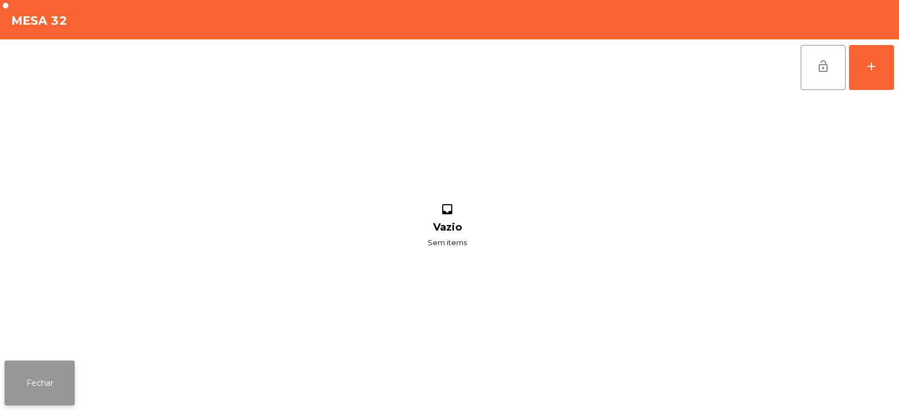
click at [29, 369] on button "Fechar" at bounding box center [39, 382] width 70 height 45
click at [881, 69] on button "add" at bounding box center [871, 67] width 45 height 45
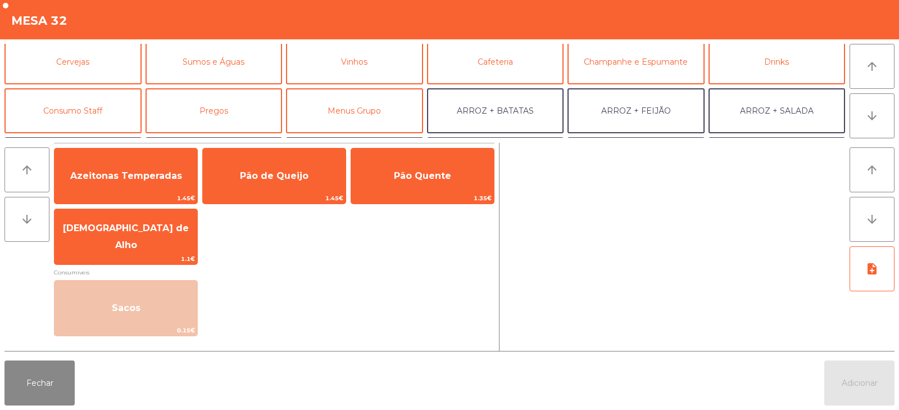
scroll to position [54, 0]
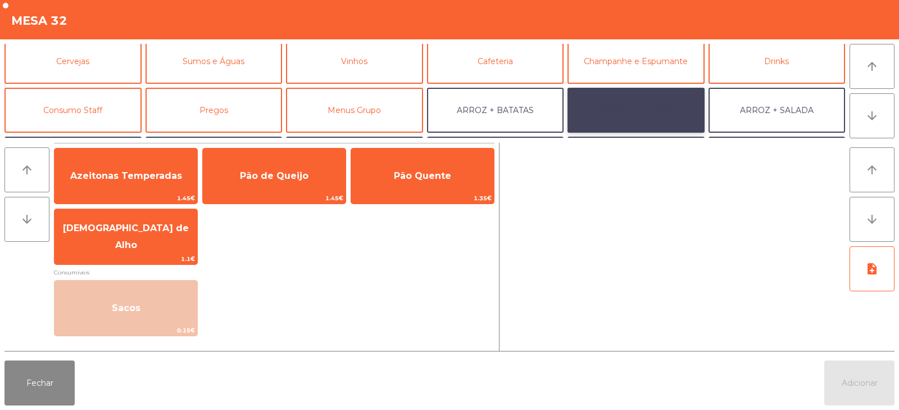
click at [617, 103] on button "ARROZ + FEIJÃO" at bounding box center [636, 110] width 137 height 45
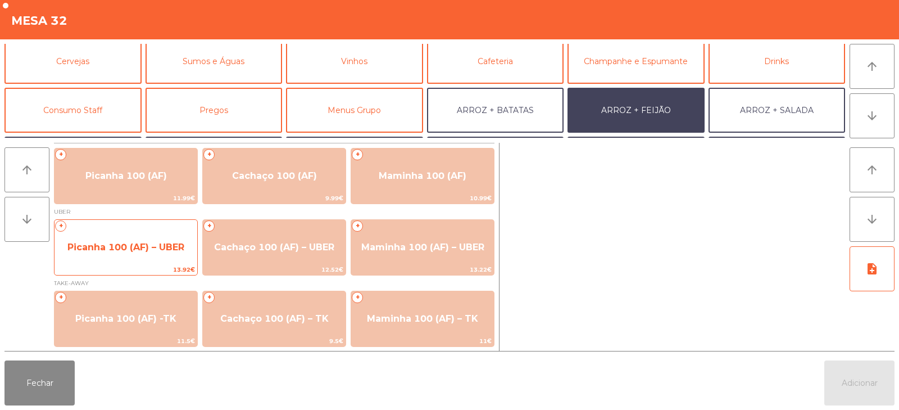
click at [119, 255] on span "Picanha 100 (AF) – UBER" at bounding box center [126, 247] width 143 height 30
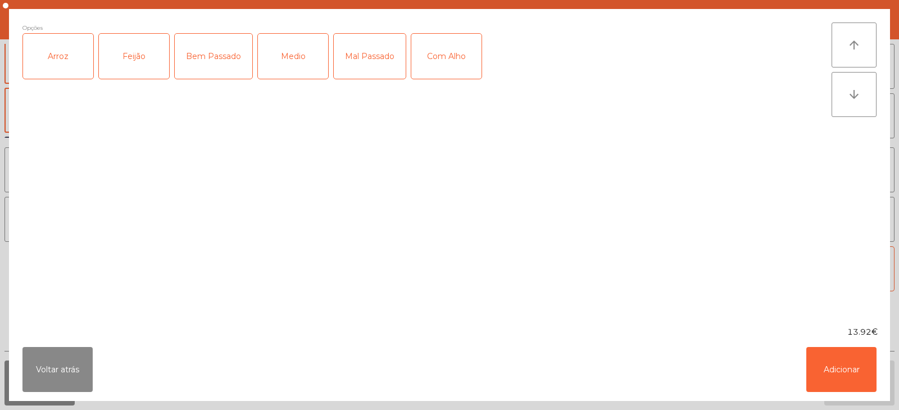
click at [57, 66] on div "Arroz" at bounding box center [58, 56] width 70 height 45
click at [126, 67] on div "Feijão" at bounding box center [134, 56] width 70 height 45
click at [307, 49] on div "Medio" at bounding box center [293, 56] width 70 height 45
click at [465, 63] on div "Com Alho" at bounding box center [446, 56] width 70 height 45
click at [839, 370] on button "Adicionar" at bounding box center [842, 369] width 70 height 45
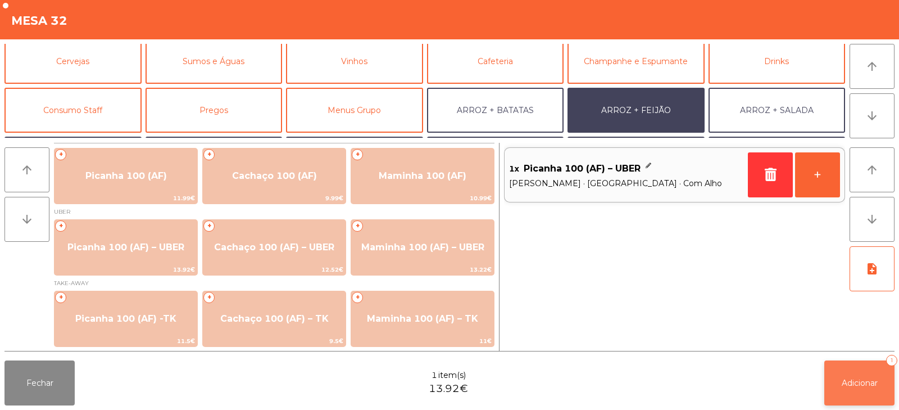
click at [854, 387] on span "Adicionar" at bounding box center [860, 383] width 36 height 10
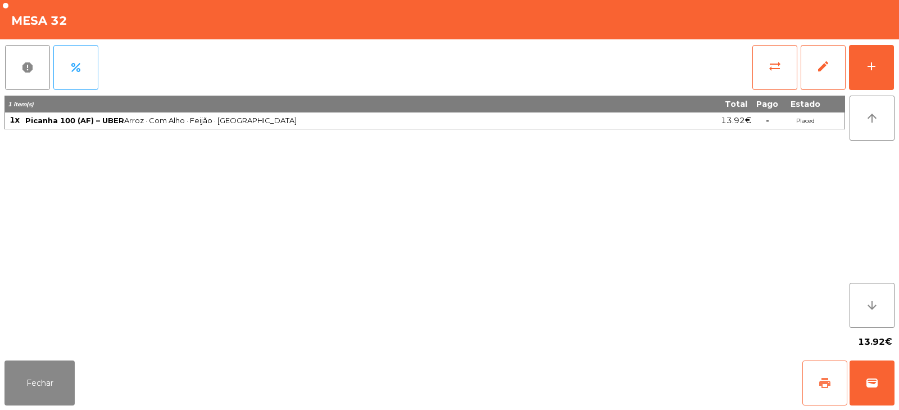
click at [837, 387] on button "print" at bounding box center [825, 382] width 45 height 45
click at [872, 374] on button "wallet" at bounding box center [872, 382] width 45 height 45
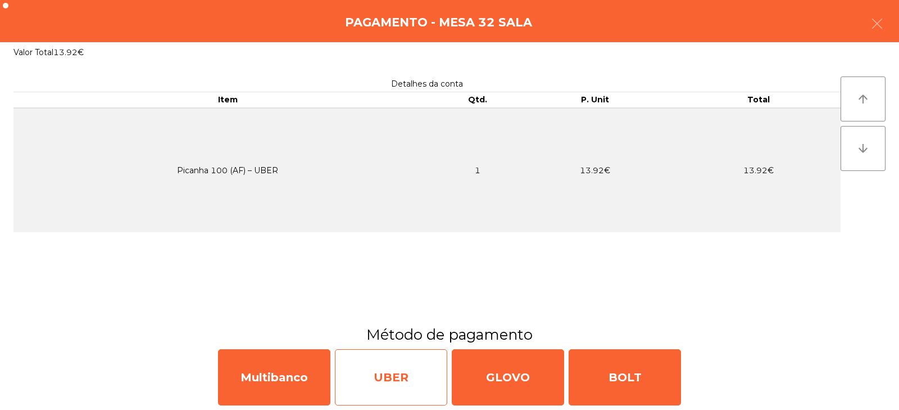
click at [421, 384] on div "UBER" at bounding box center [391, 377] width 112 height 56
select select "**"
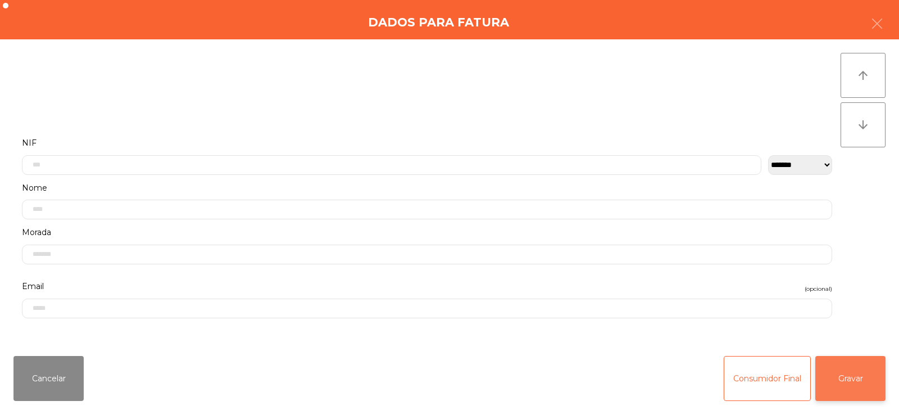
click at [853, 384] on button "Gravar" at bounding box center [851, 378] width 70 height 45
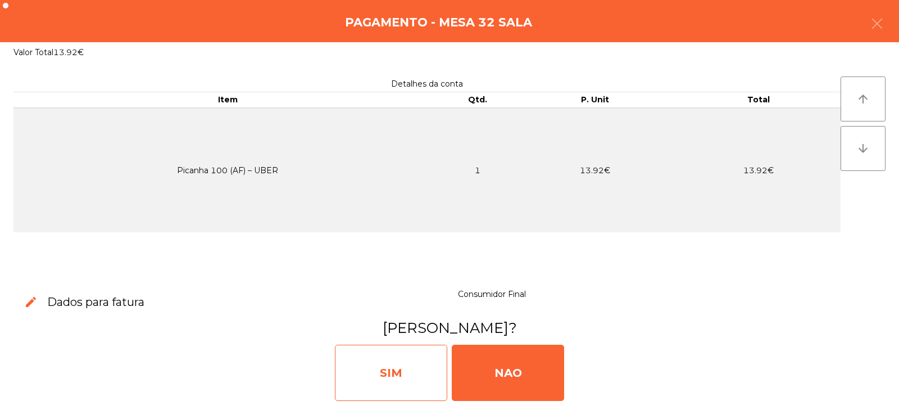
click at [378, 365] on div "SIM" at bounding box center [391, 373] width 112 height 56
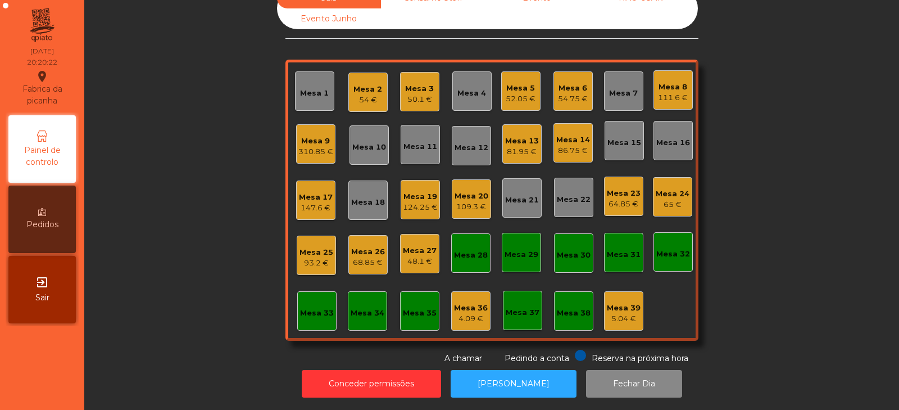
click at [377, 84] on div "Mesa 2" at bounding box center [368, 89] width 29 height 11
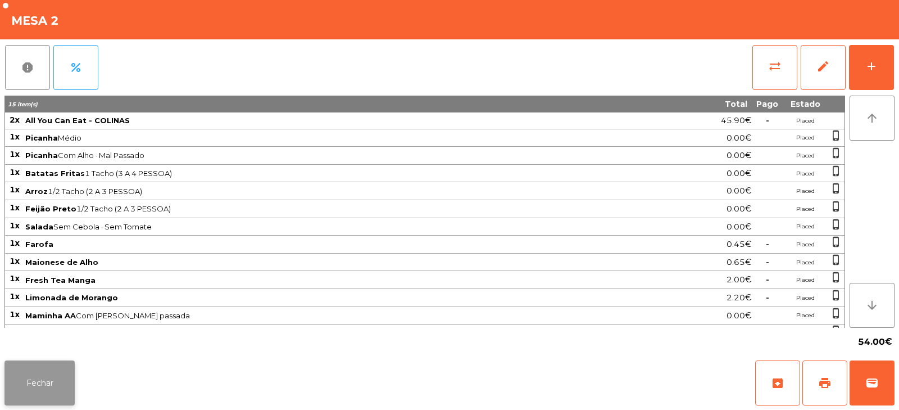
click at [66, 371] on button "Fechar" at bounding box center [39, 382] width 70 height 45
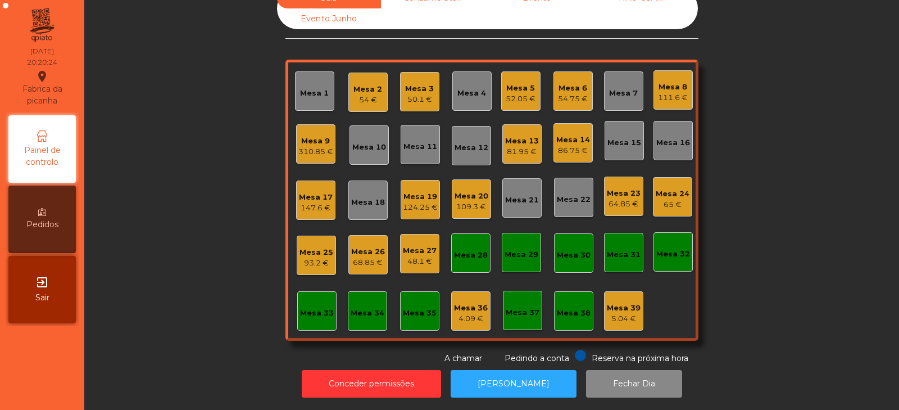
click at [400, 88] on div "Mesa 3 50.1 €" at bounding box center [419, 91] width 39 height 39
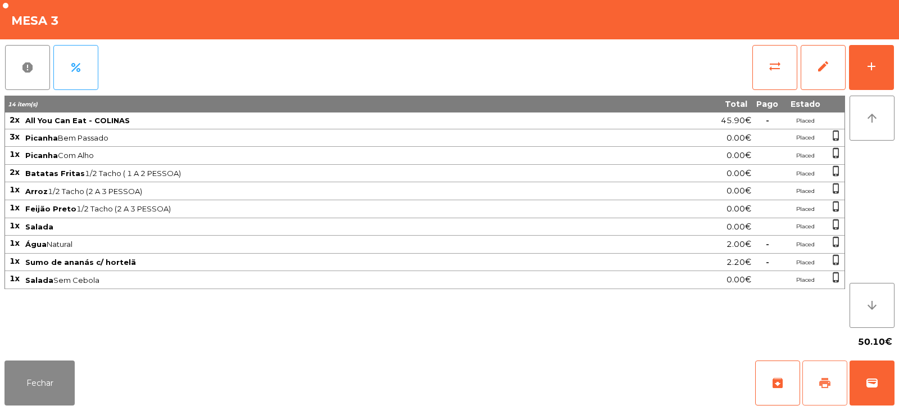
click at [830, 393] on button "print" at bounding box center [825, 382] width 45 height 45
click at [881, 381] on button "wallet" at bounding box center [872, 382] width 45 height 45
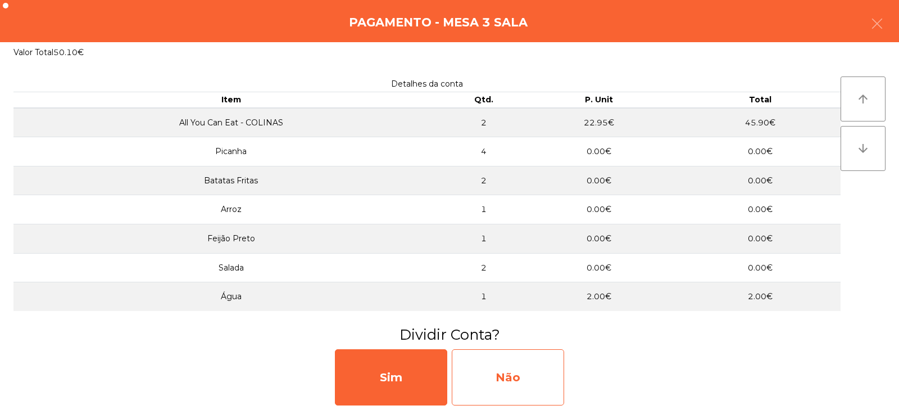
click at [535, 374] on div "Não" at bounding box center [508, 377] width 112 height 56
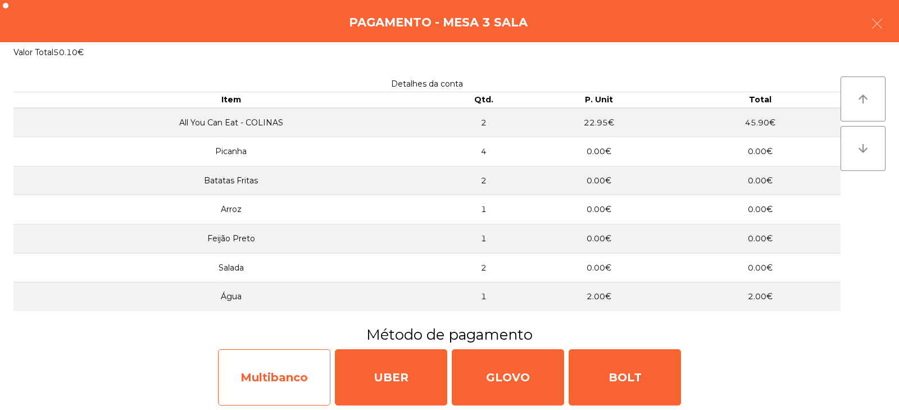
click at [295, 370] on div "Multibanco" at bounding box center [274, 377] width 112 height 56
select select "**"
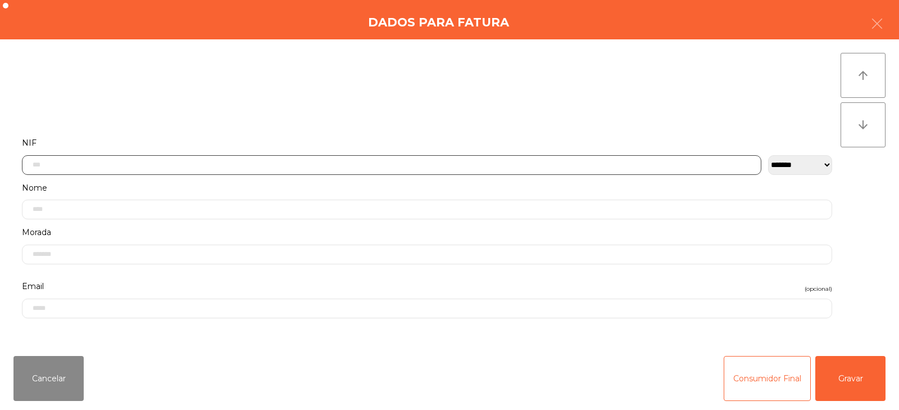
click at [384, 164] on input "text" at bounding box center [392, 165] width 740 height 20
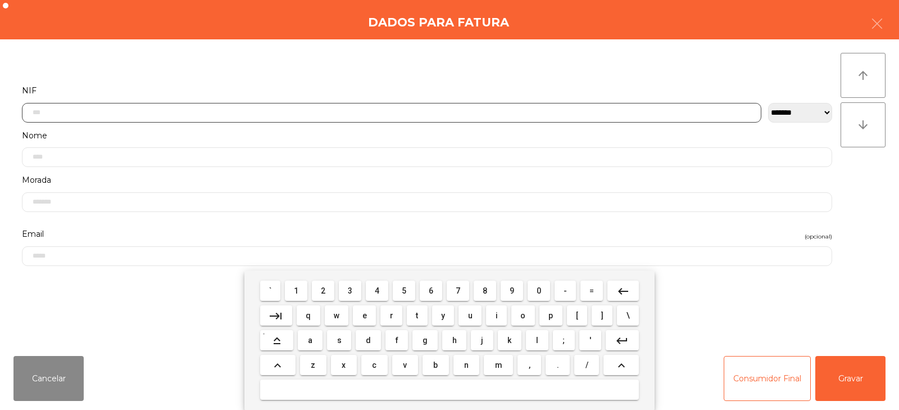
scroll to position [82, 0]
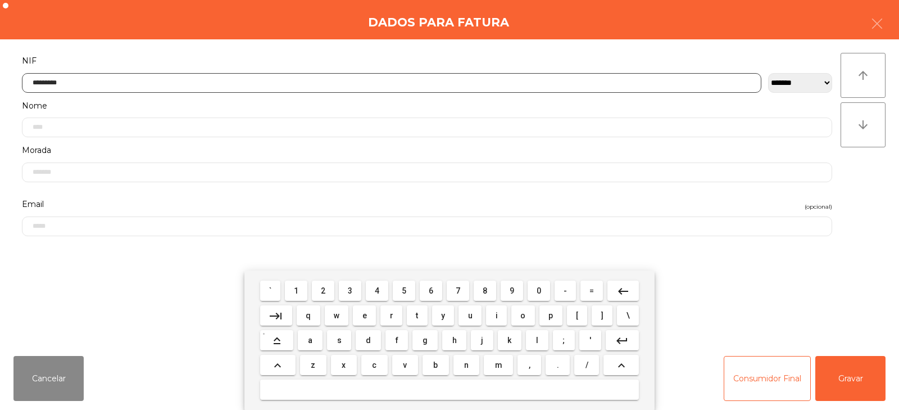
type input "*********"
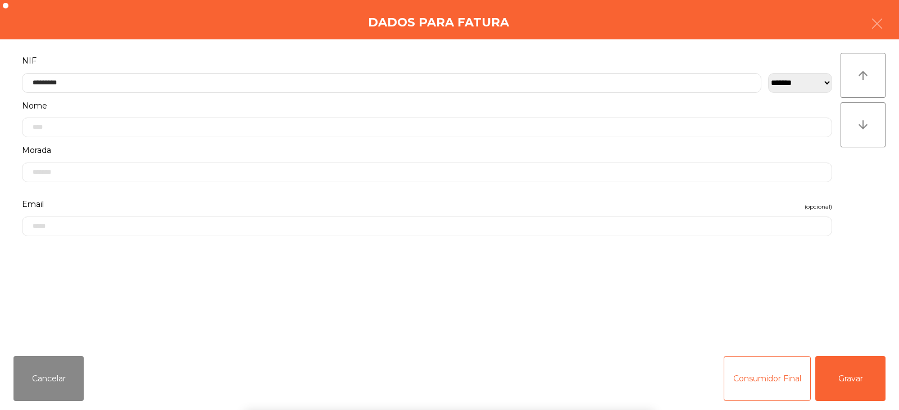
click at [841, 379] on div "` 1 2 3 4 5 6 7 8 9 0 - = keyboard_backspace keyboard_tab q w e r t y u i o p […" at bounding box center [449, 339] width 899 height 139
click at [852, 383] on button "Gravar" at bounding box center [851, 378] width 70 height 45
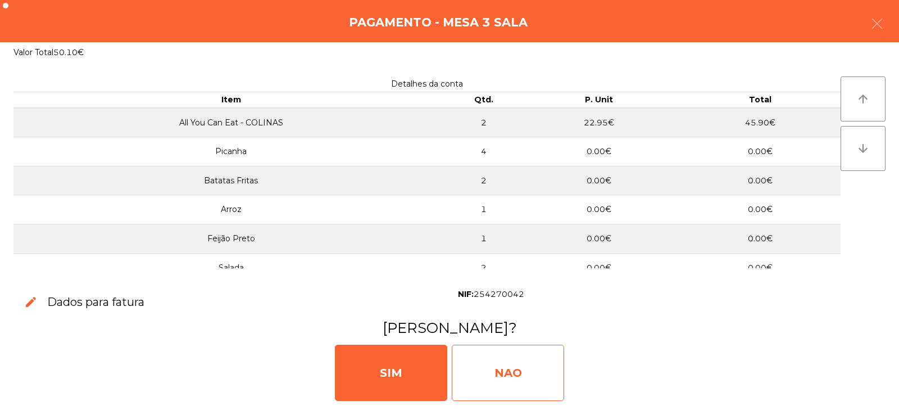
click at [503, 372] on div "NAO" at bounding box center [508, 373] width 112 height 56
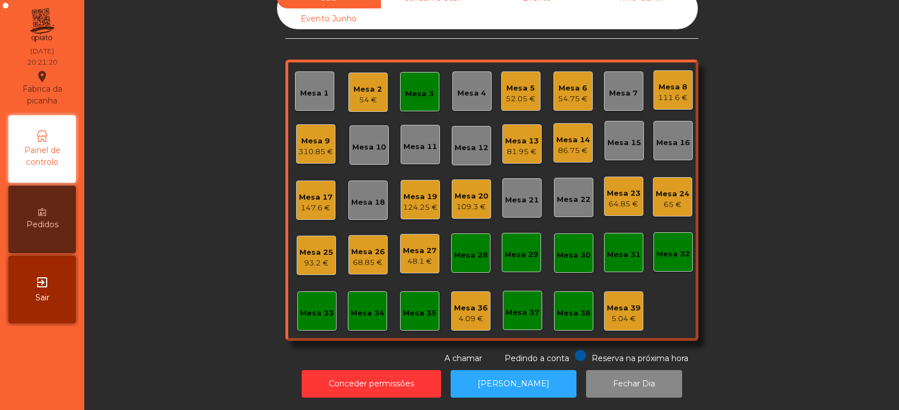
click at [419, 94] on div "Mesa 3" at bounding box center [419, 91] width 39 height 39
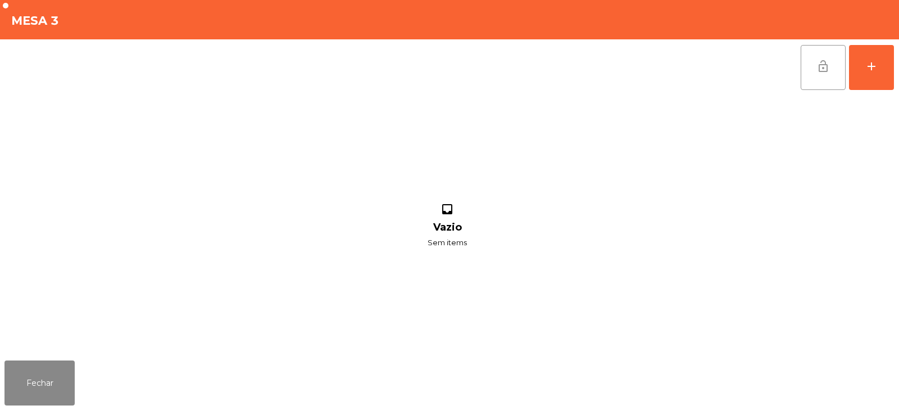
click at [808, 64] on button "lock_open" at bounding box center [823, 67] width 45 height 45
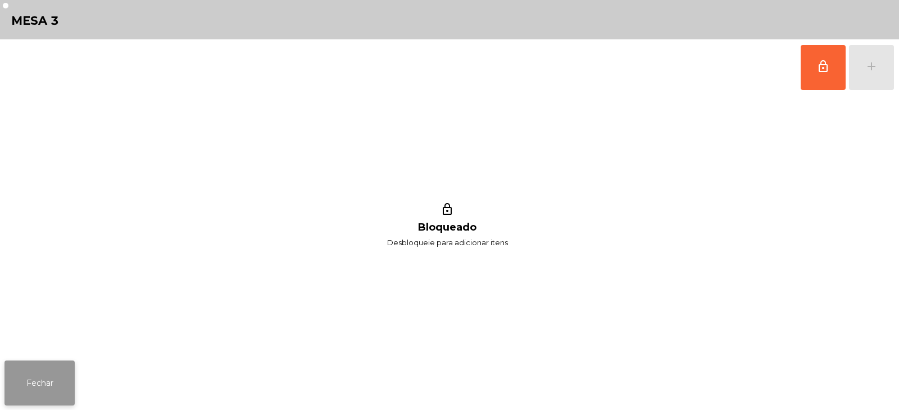
click at [62, 388] on button "Fechar" at bounding box center [39, 382] width 70 height 45
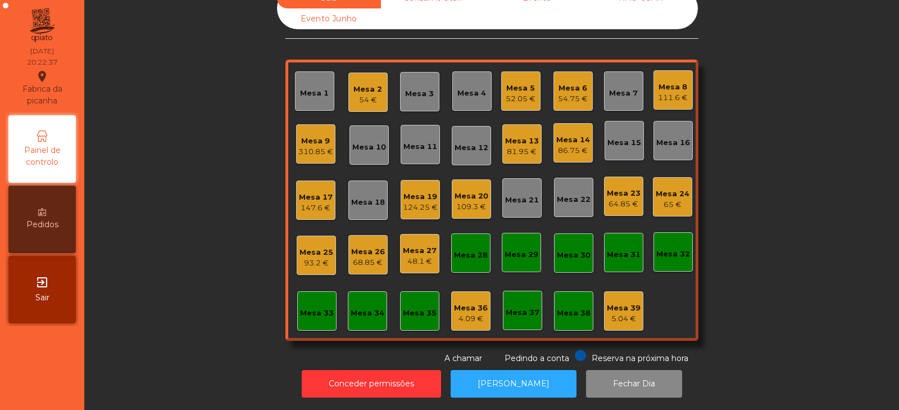
click at [309, 146] on div "310.85 €" at bounding box center [315, 151] width 35 height 11
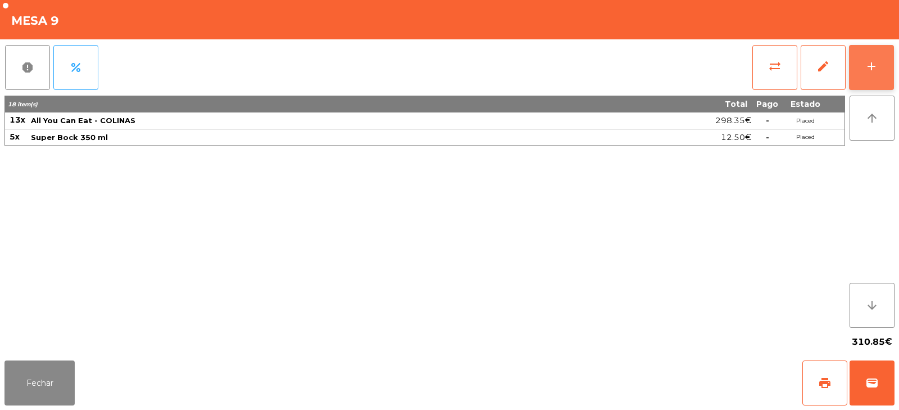
click at [882, 66] on button "add" at bounding box center [871, 67] width 45 height 45
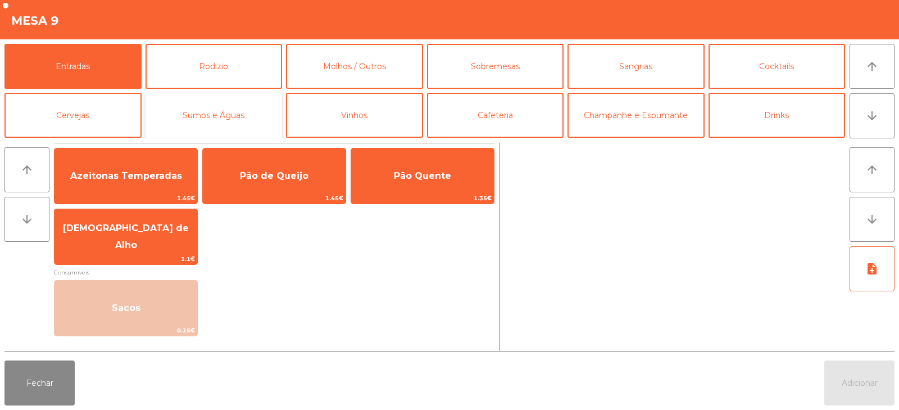
click at [191, 114] on button "Sumos e Águas" at bounding box center [214, 115] width 137 height 45
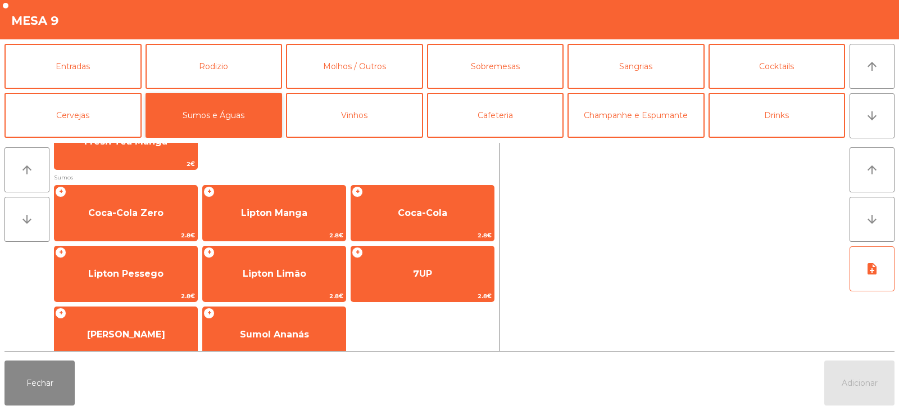
scroll to position [165, 0]
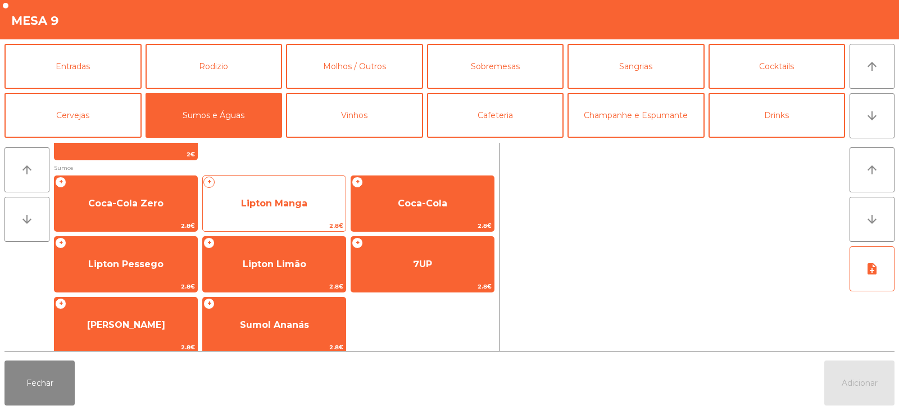
click at [310, 208] on span "Lipton Manga" at bounding box center [274, 203] width 143 height 30
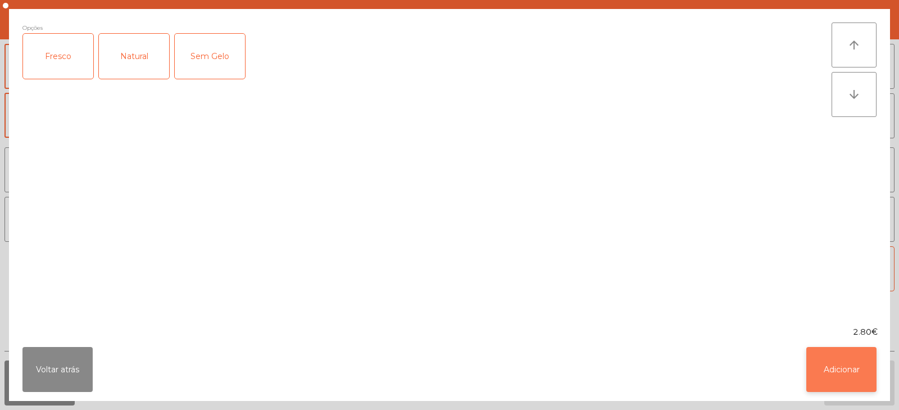
click at [837, 377] on button "Adicionar" at bounding box center [842, 369] width 70 height 45
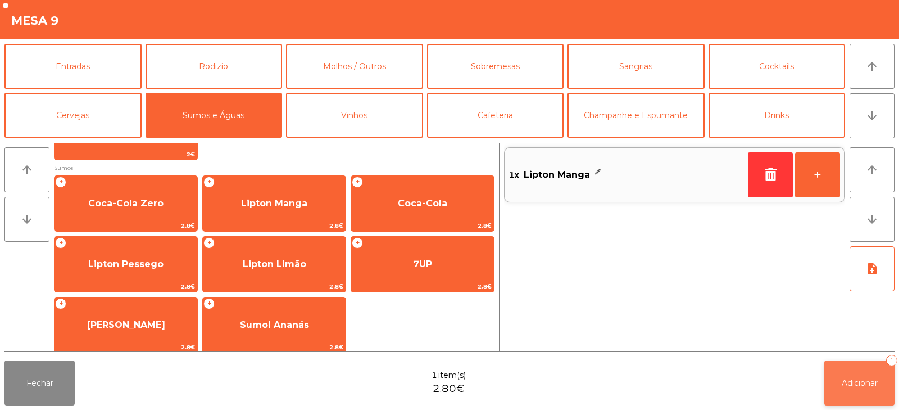
click at [858, 381] on span "Adicionar" at bounding box center [860, 383] width 36 height 10
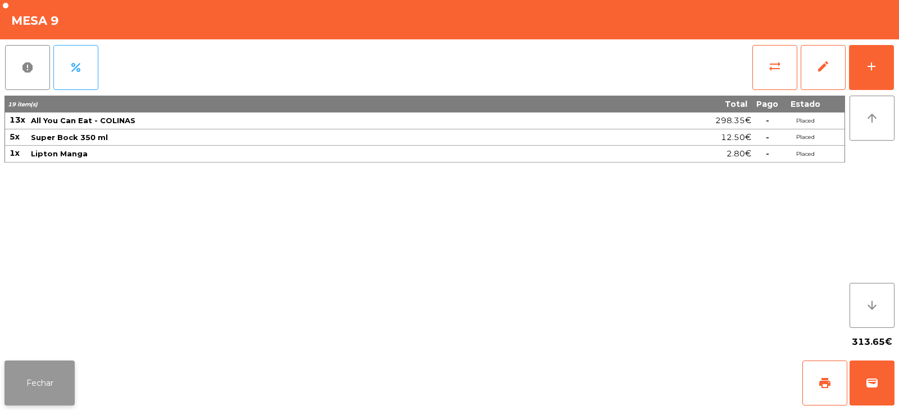
click at [58, 382] on button "Fechar" at bounding box center [39, 382] width 70 height 45
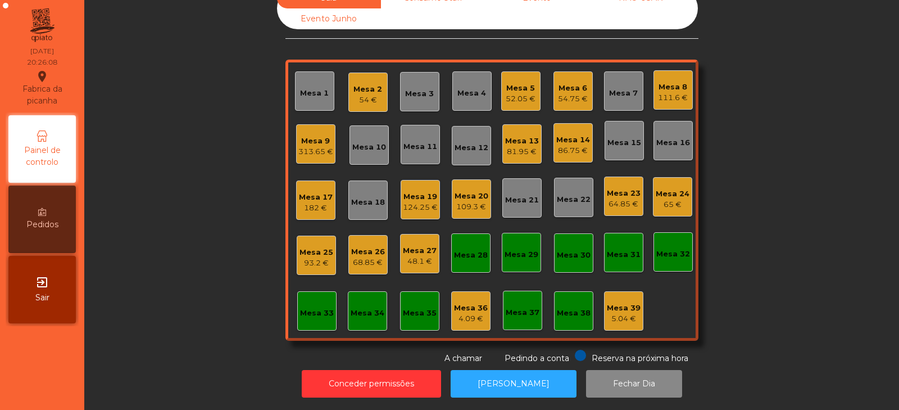
click at [566, 194] on div "Mesa 22" at bounding box center [574, 199] width 34 height 11
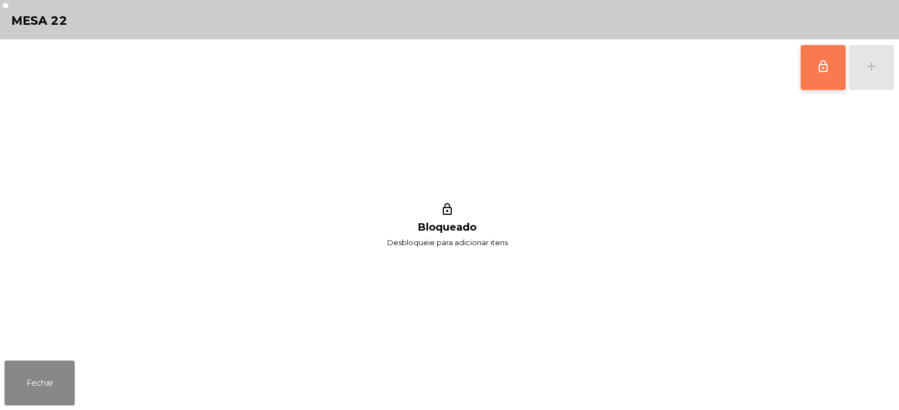
click at [814, 65] on button "lock_outline" at bounding box center [823, 67] width 45 height 45
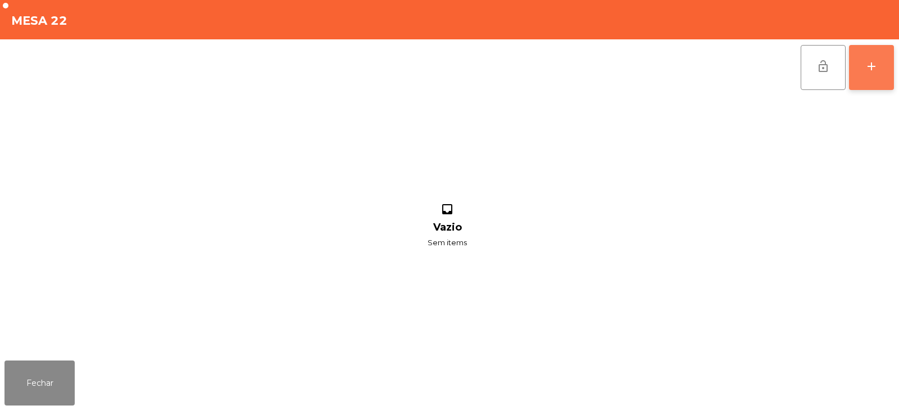
click at [877, 78] on button "add" at bounding box center [871, 67] width 45 height 45
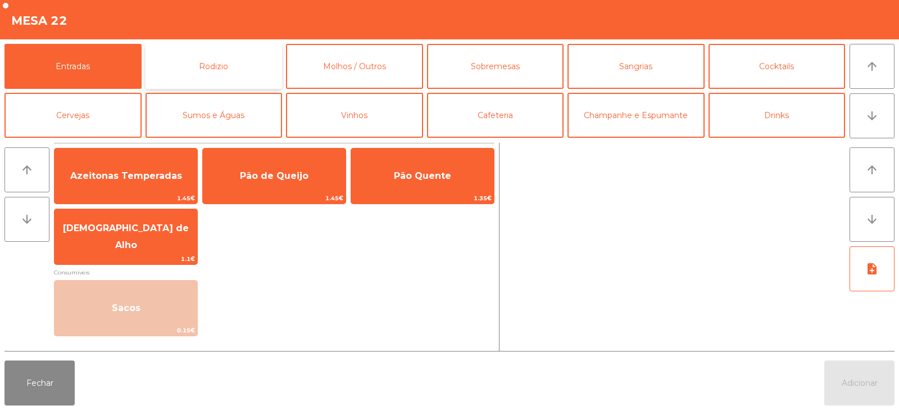
click at [241, 71] on button "Rodizio" at bounding box center [214, 66] width 137 height 45
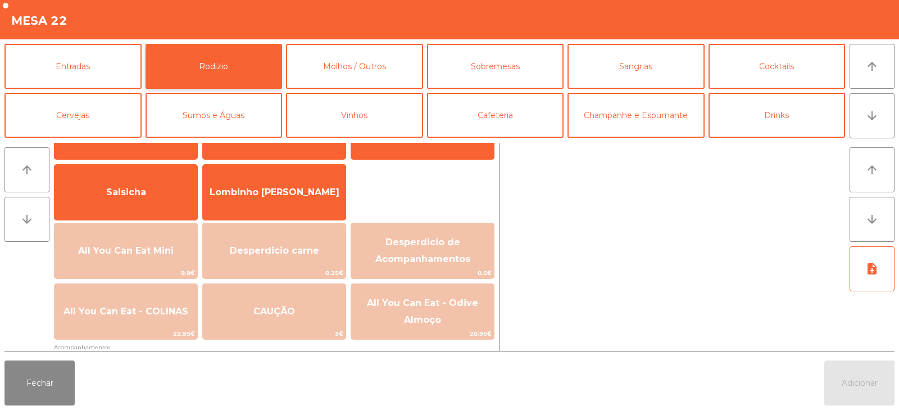
scroll to position [73, 0]
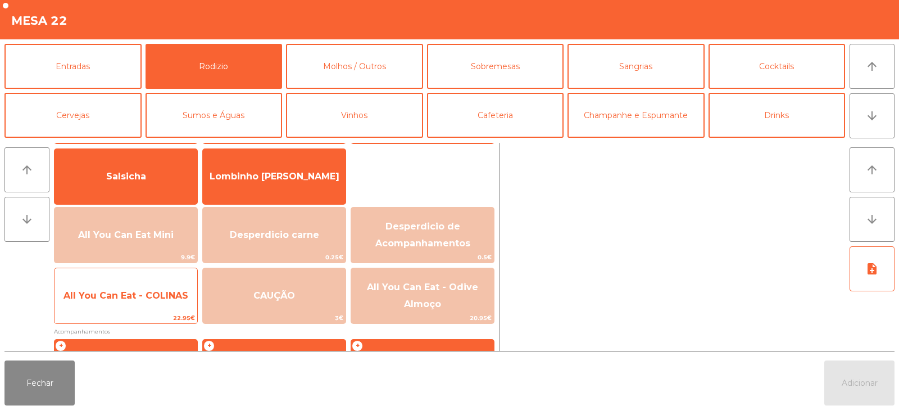
click at [145, 300] on span "All You Can Eat - COLINAS" at bounding box center [126, 295] width 125 height 11
click at [150, 305] on span "All You Can Eat - COLINAS" at bounding box center [126, 295] width 143 height 30
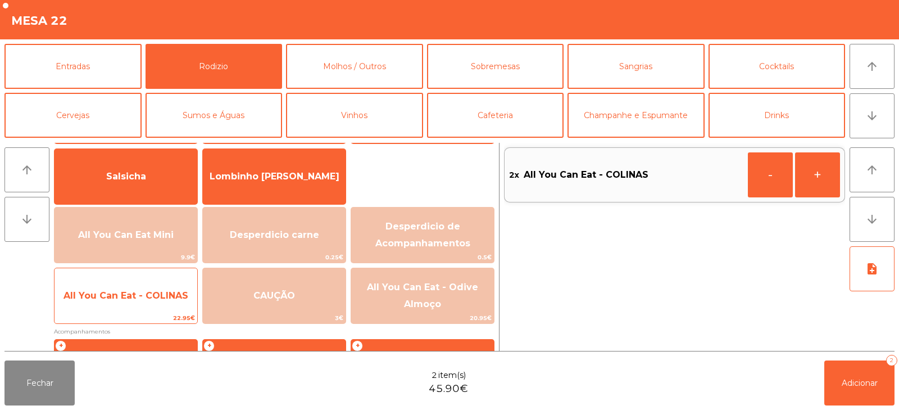
click at [166, 314] on span "22.95€" at bounding box center [126, 318] width 143 height 11
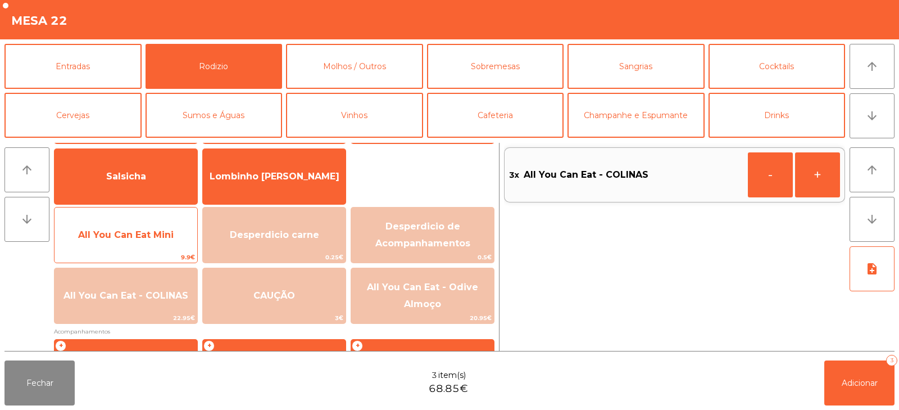
click at [152, 238] on span "All You Can Eat Mini" at bounding box center [126, 234] width 96 height 11
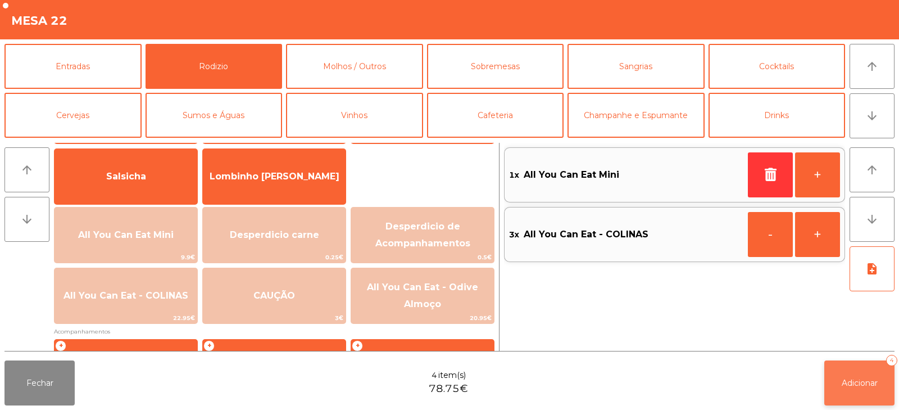
click at [853, 379] on span "Adicionar" at bounding box center [860, 383] width 36 height 10
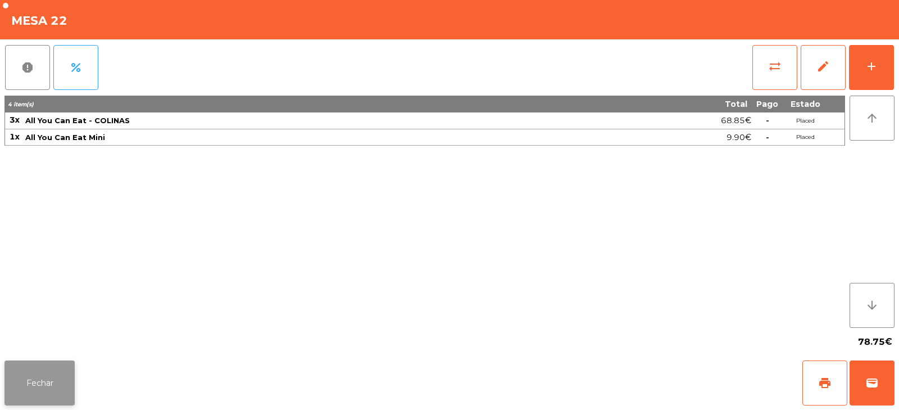
click at [39, 400] on button "Fechar" at bounding box center [39, 382] width 70 height 45
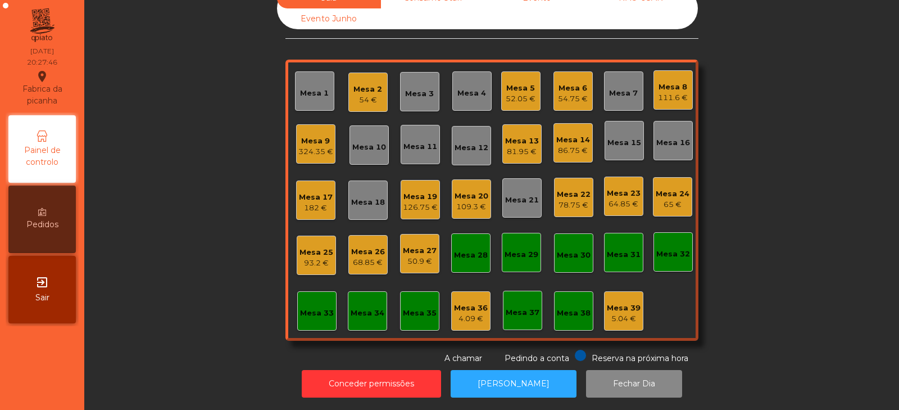
click at [668, 199] on div "65 €" at bounding box center [673, 204] width 34 height 11
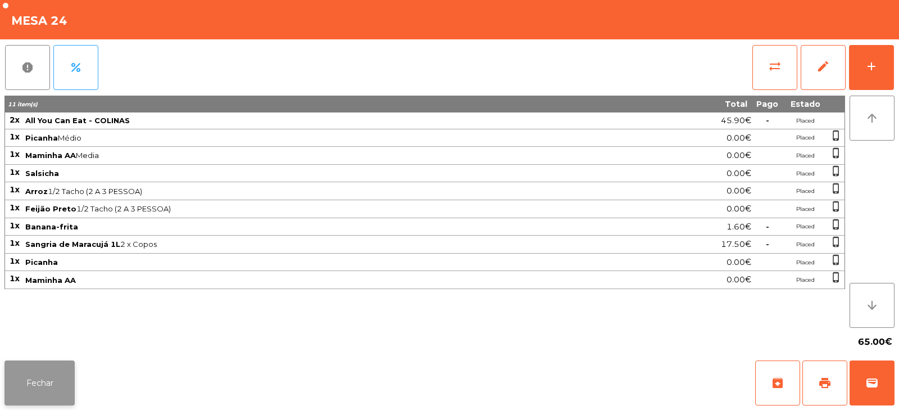
click at [30, 395] on button "Fechar" at bounding box center [39, 382] width 70 height 45
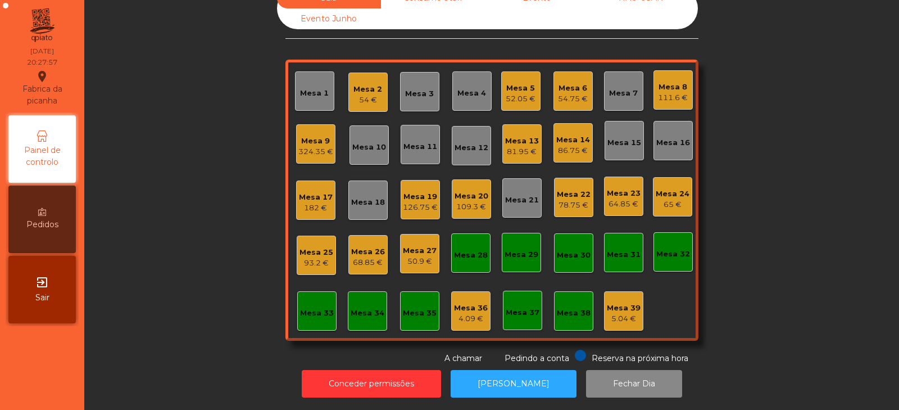
scroll to position [0, 0]
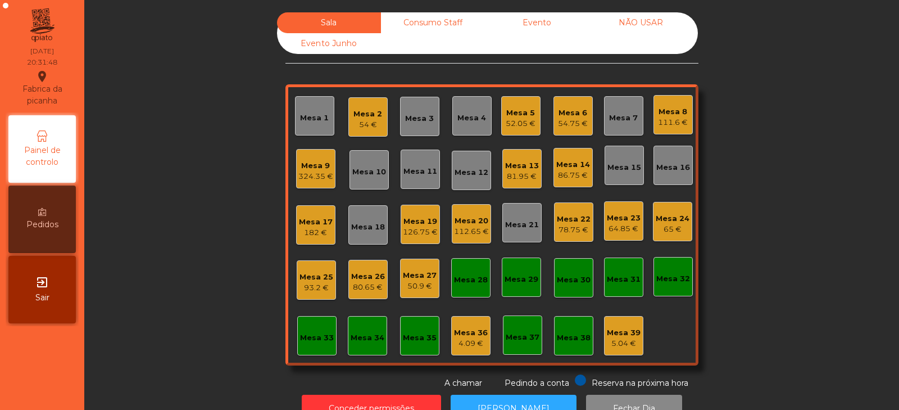
click at [518, 170] on div "Mesa 13" at bounding box center [522, 165] width 34 height 11
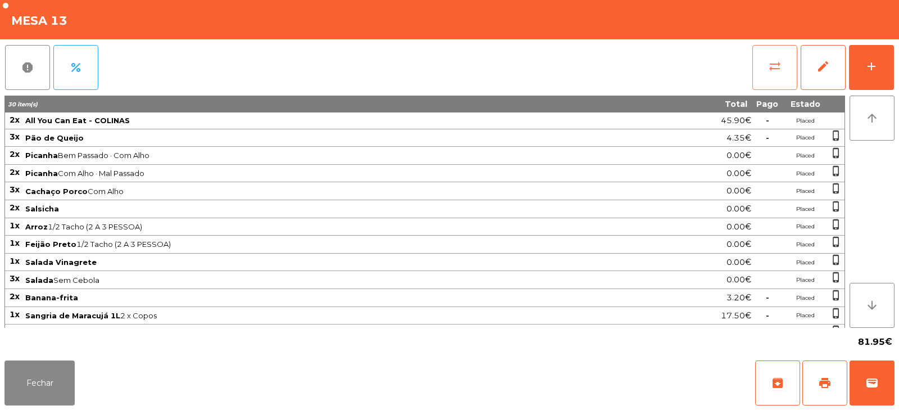
click at [776, 73] on span "sync_alt" at bounding box center [774, 66] width 13 height 13
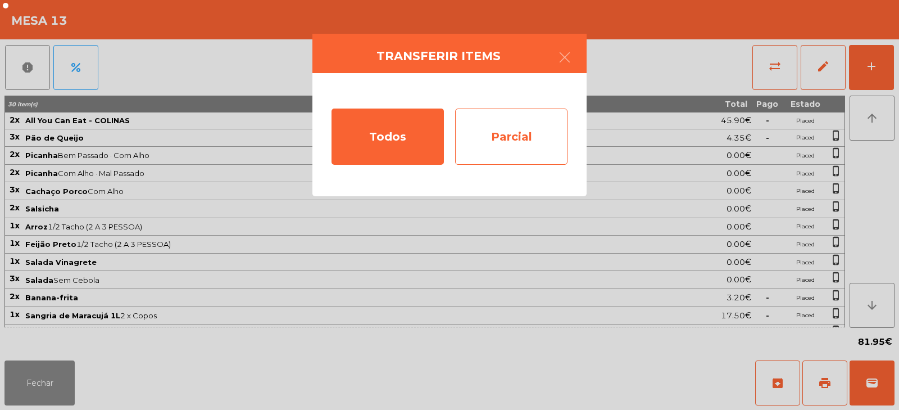
click at [513, 138] on div "Parcial" at bounding box center [511, 136] width 112 height 56
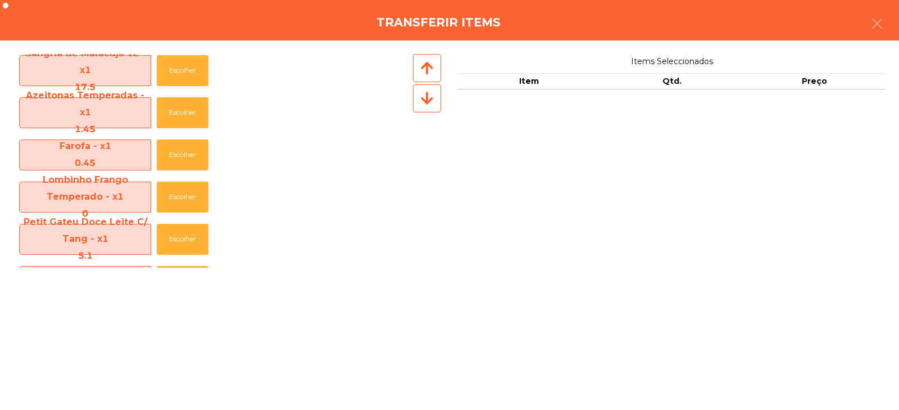
scroll to position [461, 0]
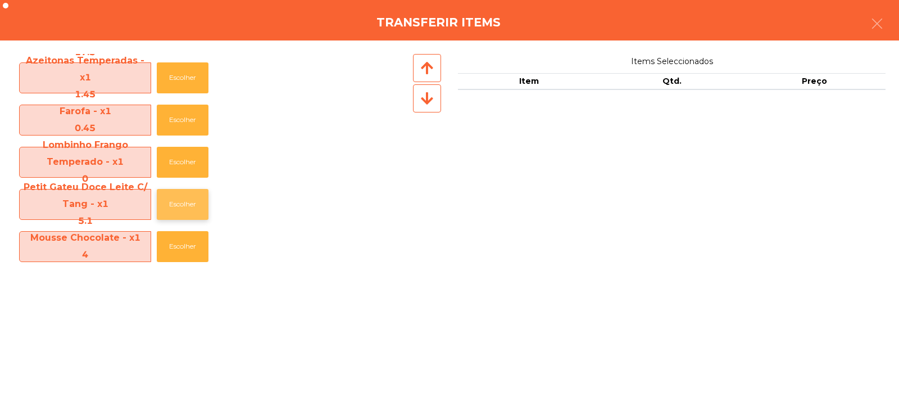
click at [185, 206] on button "Escolher" at bounding box center [183, 204] width 52 height 31
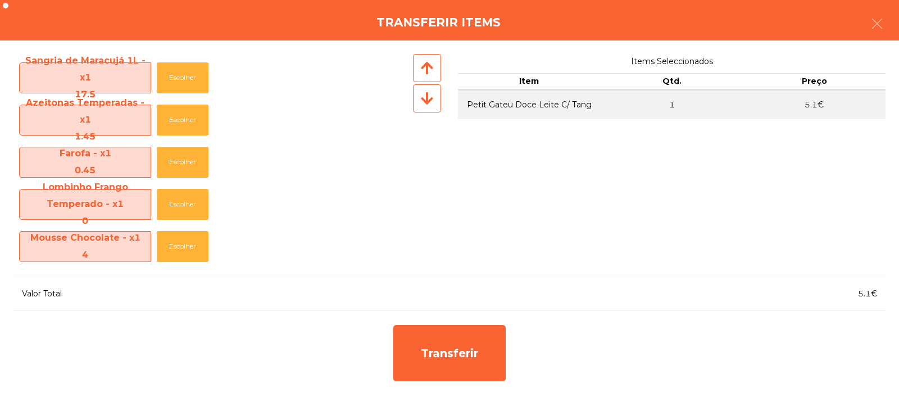
scroll to position [419, 0]
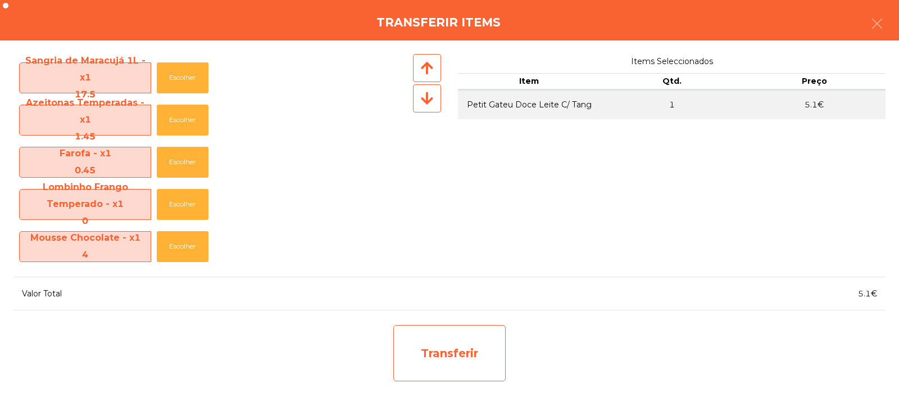
click at [445, 349] on div "Transferir" at bounding box center [449, 353] width 112 height 56
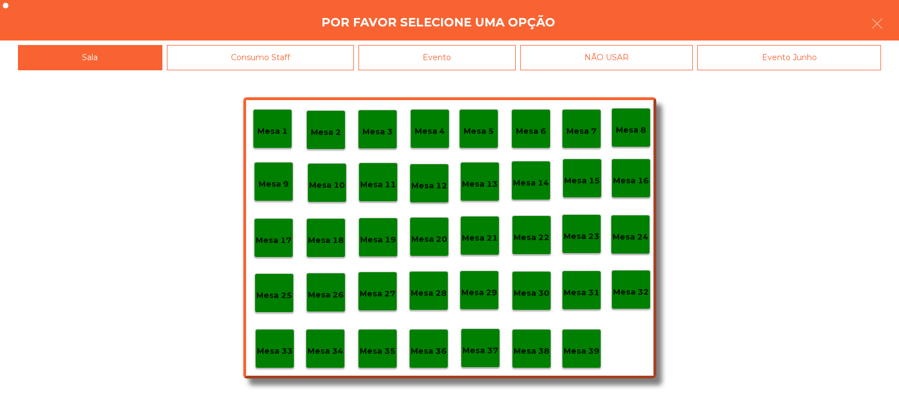
click at [578, 347] on p "Mesa 39" at bounding box center [582, 351] width 36 height 13
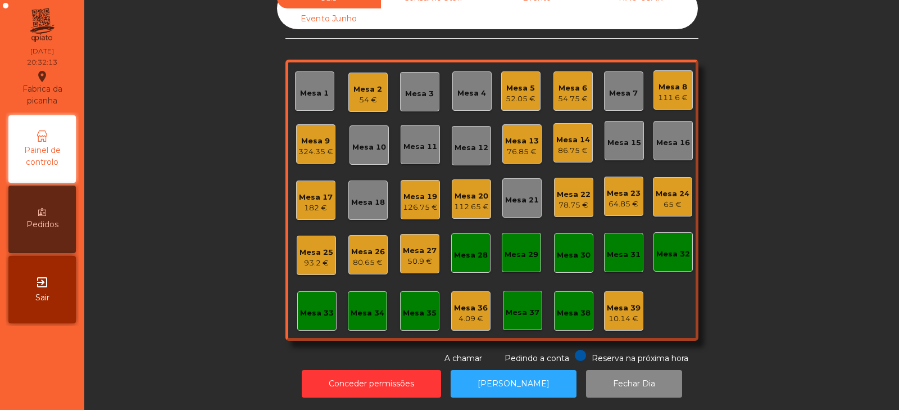
scroll to position [0, 0]
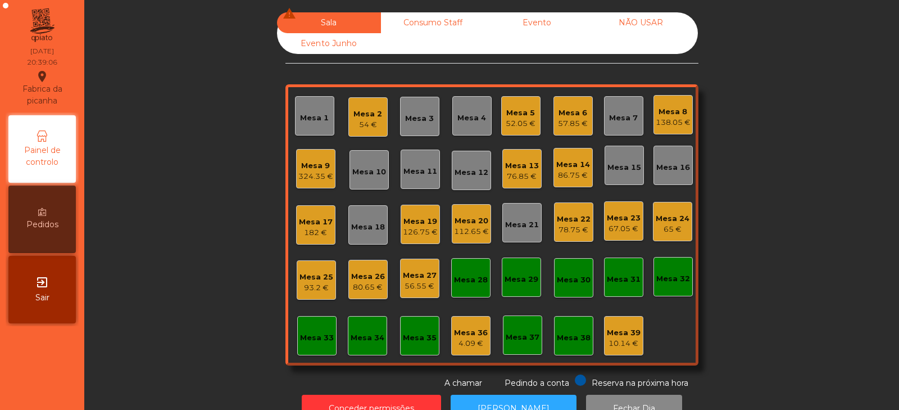
click at [520, 132] on div "Mesa 5 52.05 €" at bounding box center [520, 115] width 39 height 39
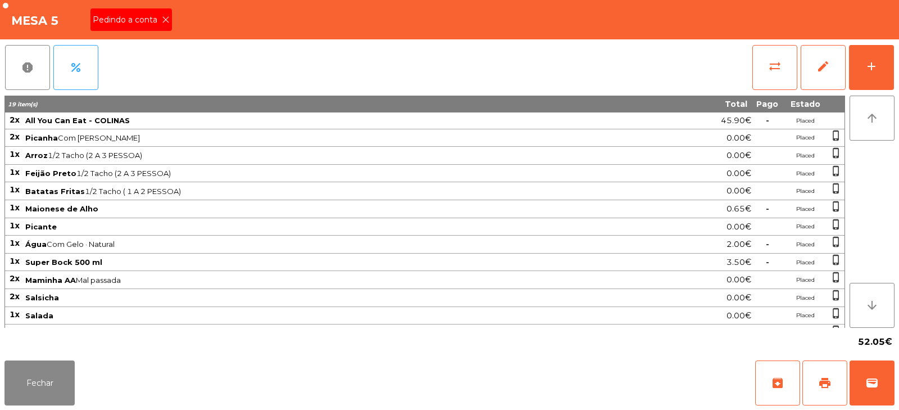
click at [169, 16] on icon at bounding box center [166, 20] width 8 height 8
click at [824, 375] on button "print" at bounding box center [825, 382] width 45 height 45
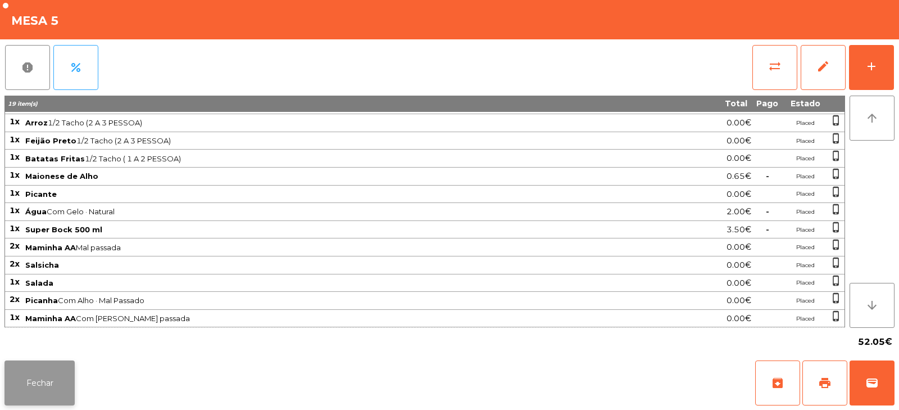
click at [29, 379] on button "Fechar" at bounding box center [39, 382] width 70 height 45
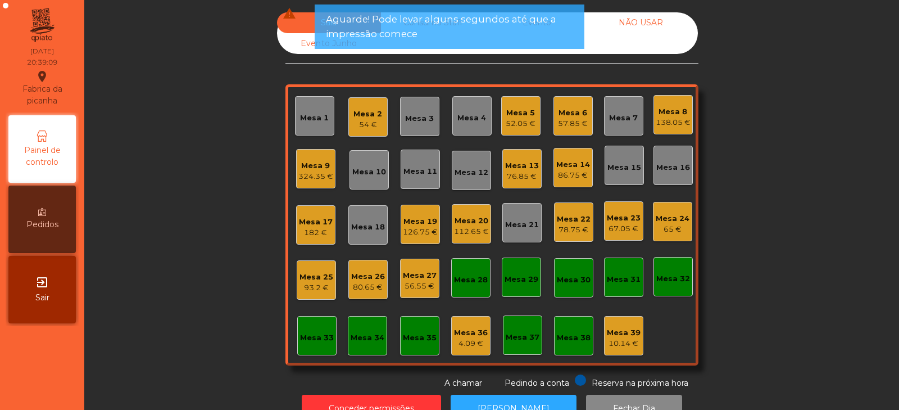
click at [526, 176] on div "76.85 €" at bounding box center [522, 176] width 34 height 11
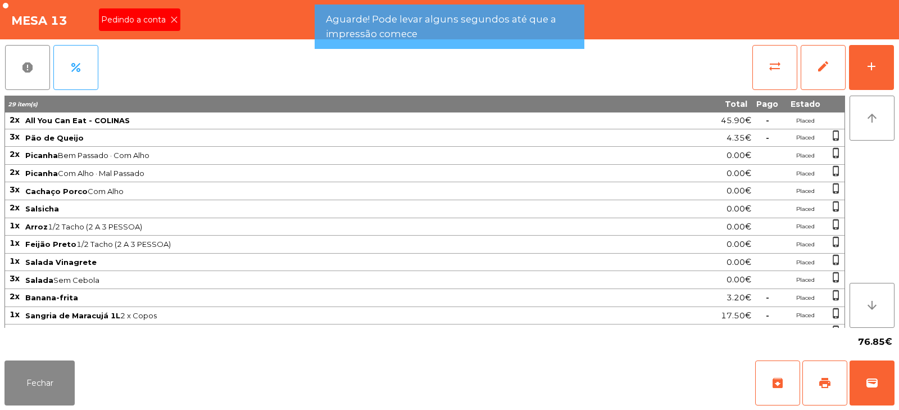
click at [173, 20] on icon at bounding box center [174, 20] width 8 height 8
click at [818, 378] on span "print" at bounding box center [824, 382] width 13 height 13
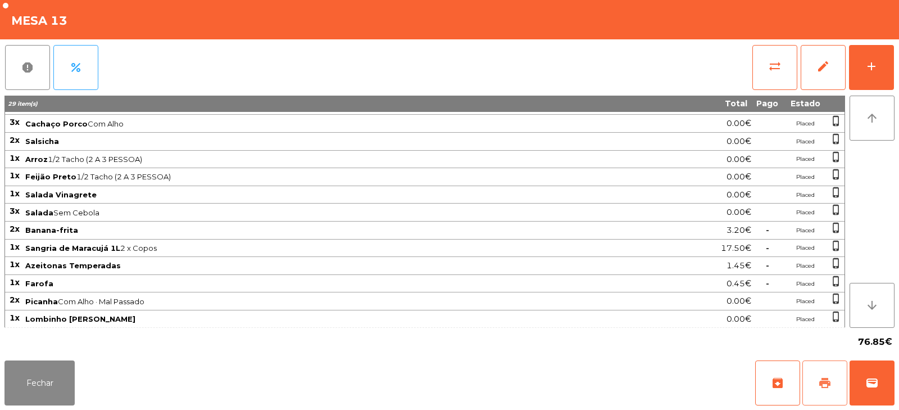
scroll to position [86, 0]
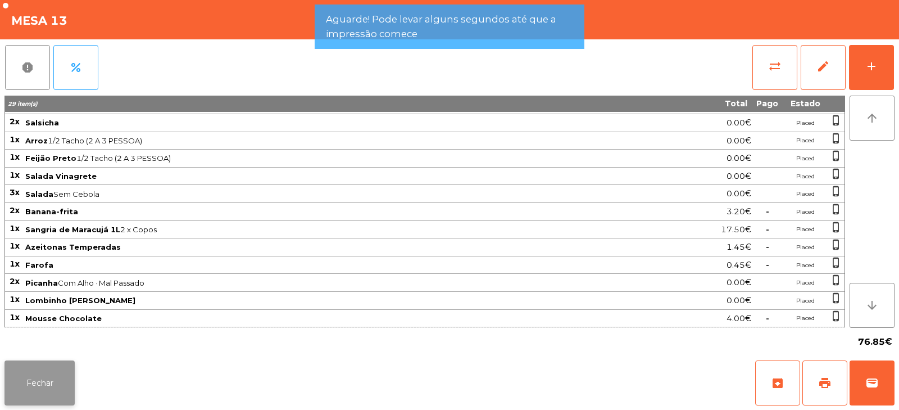
click at [60, 377] on button "Fechar" at bounding box center [39, 382] width 70 height 45
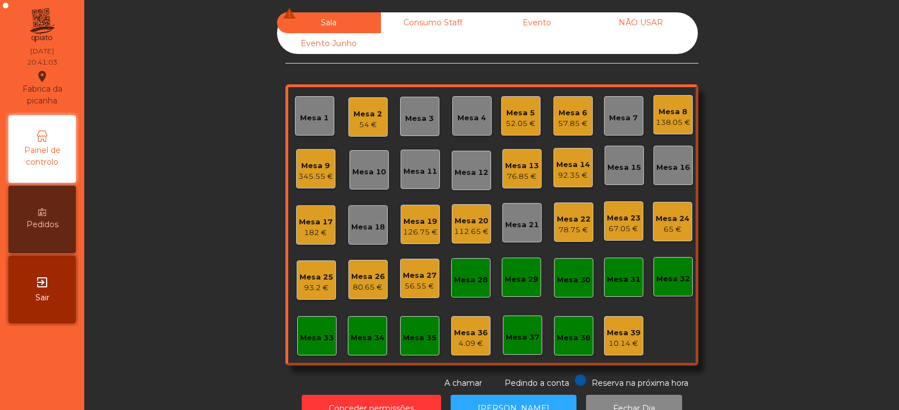
click at [524, 124] on div "52.05 €" at bounding box center [521, 123] width 30 height 11
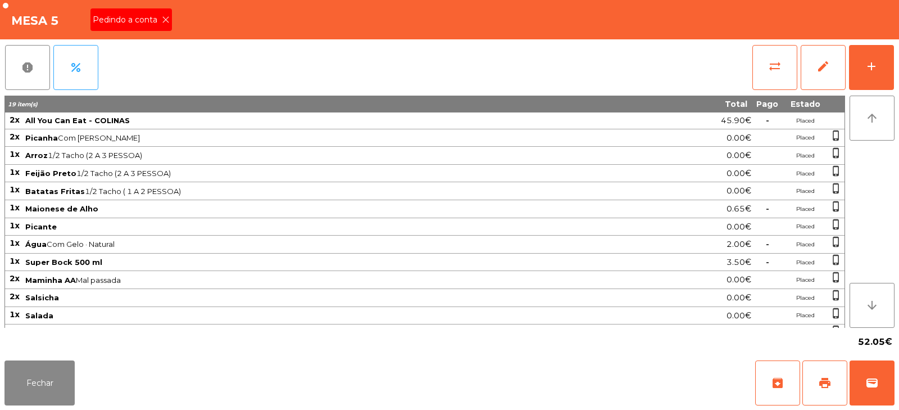
click at [165, 20] on icon at bounding box center [166, 20] width 8 height 8
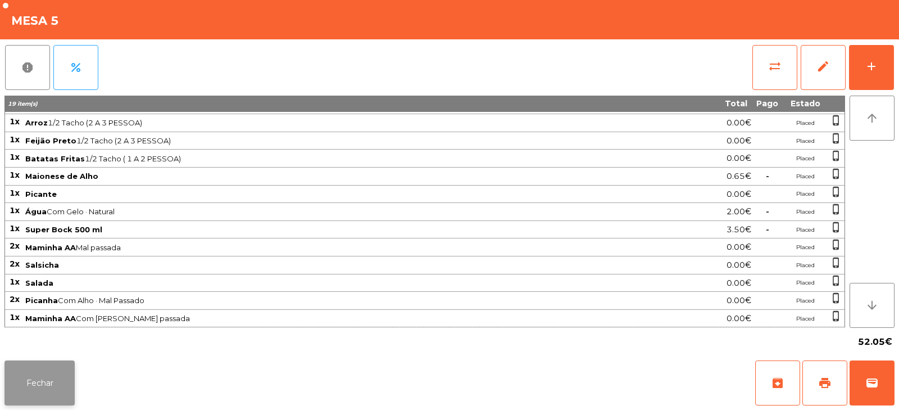
click at [50, 399] on button "Fechar" at bounding box center [39, 382] width 70 height 45
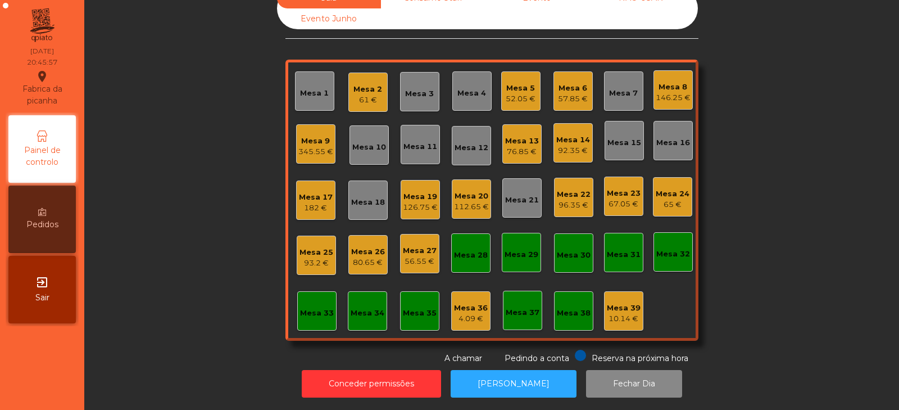
scroll to position [0, 0]
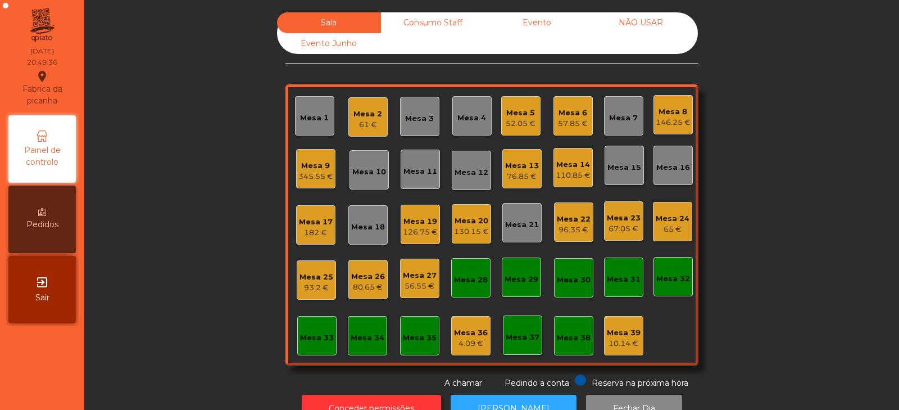
click at [301, 156] on div "Mesa 9 345.55 €" at bounding box center [315, 169] width 35 height 26
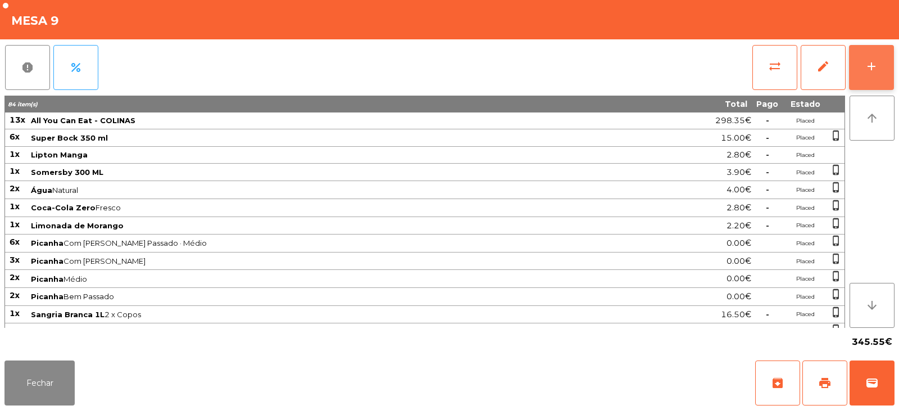
click at [862, 74] on button "add" at bounding box center [871, 67] width 45 height 45
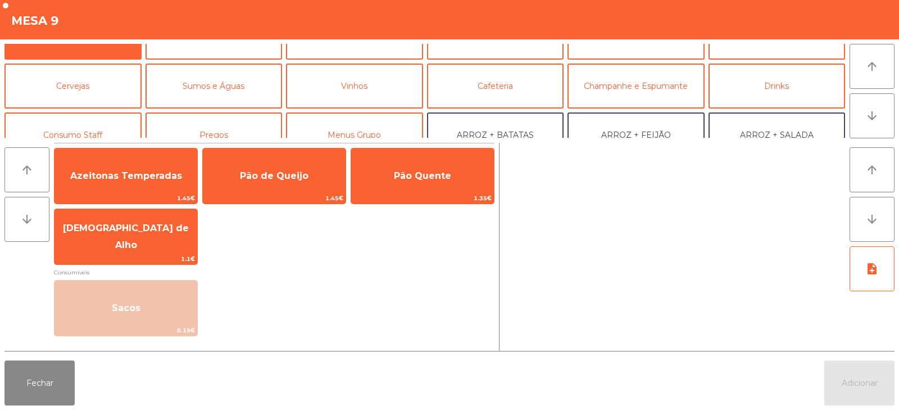
scroll to position [33, 0]
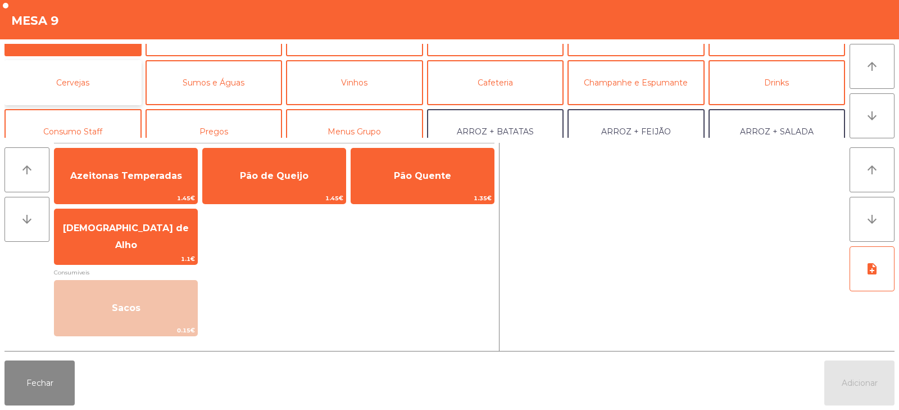
click at [99, 83] on button "Cervejas" at bounding box center [72, 82] width 137 height 45
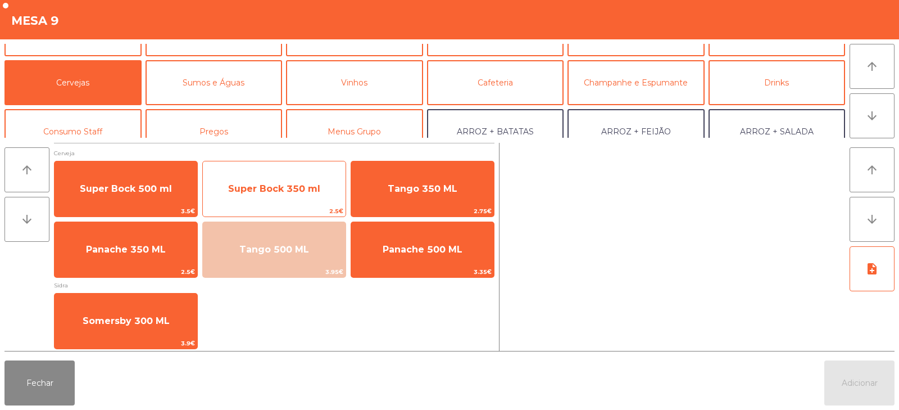
click at [281, 189] on span "Super Bock 350 ml" at bounding box center [274, 188] width 92 height 11
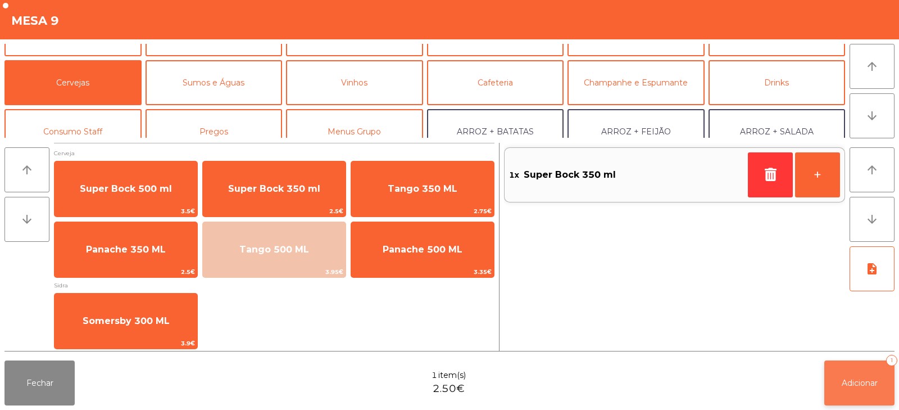
click at [853, 396] on button "Adicionar 1" at bounding box center [860, 382] width 70 height 45
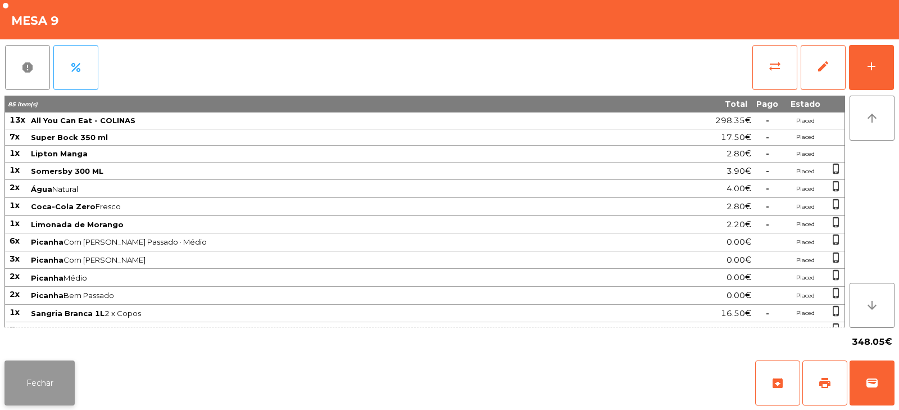
click at [18, 379] on button "Fechar" at bounding box center [39, 382] width 70 height 45
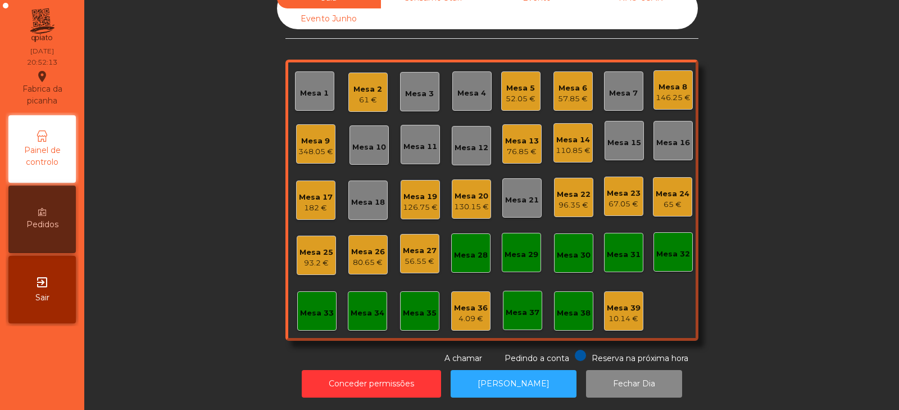
scroll to position [0, 0]
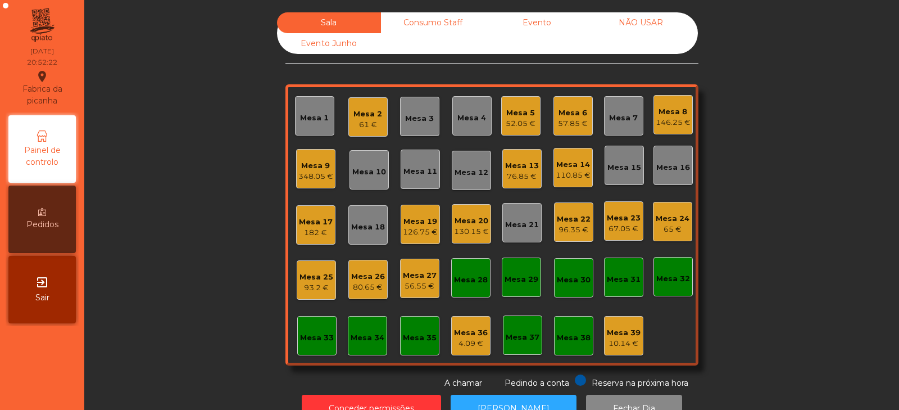
click at [622, 173] on div "Mesa 15" at bounding box center [624, 165] width 39 height 39
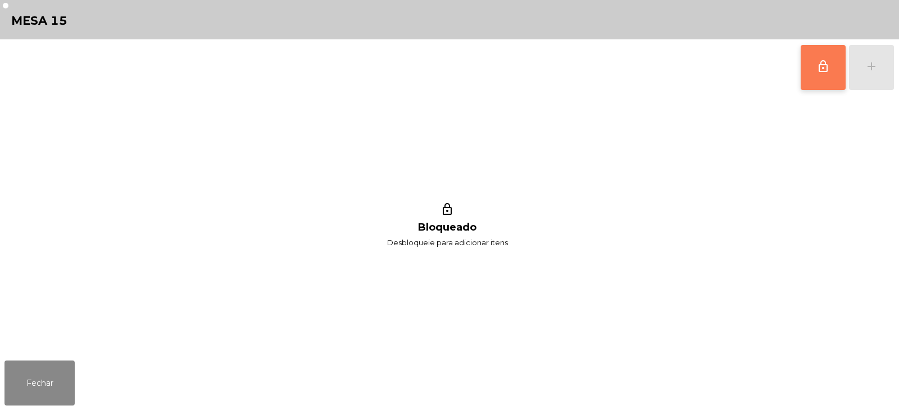
click at [826, 67] on span "lock_outline" at bounding box center [823, 66] width 13 height 13
click at [868, 74] on button "add" at bounding box center [871, 67] width 45 height 45
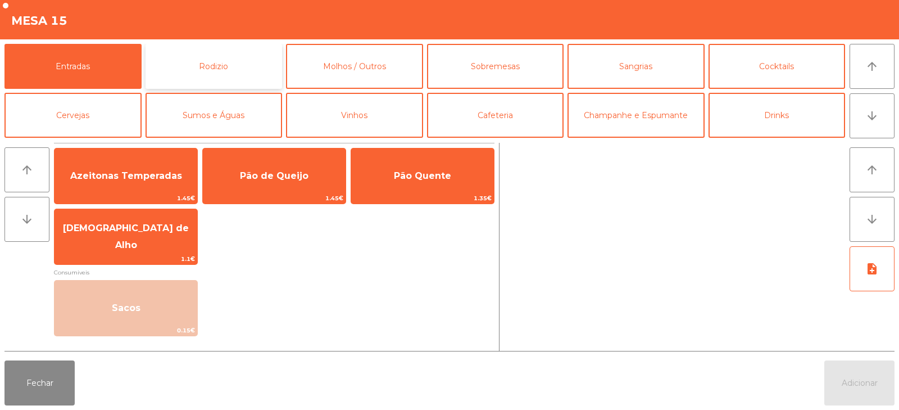
click at [193, 74] on button "Rodizio" at bounding box center [214, 66] width 137 height 45
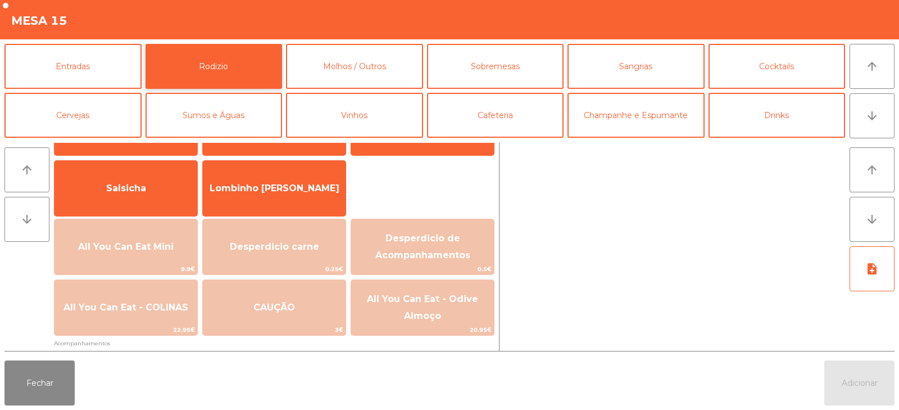
scroll to position [97, 0]
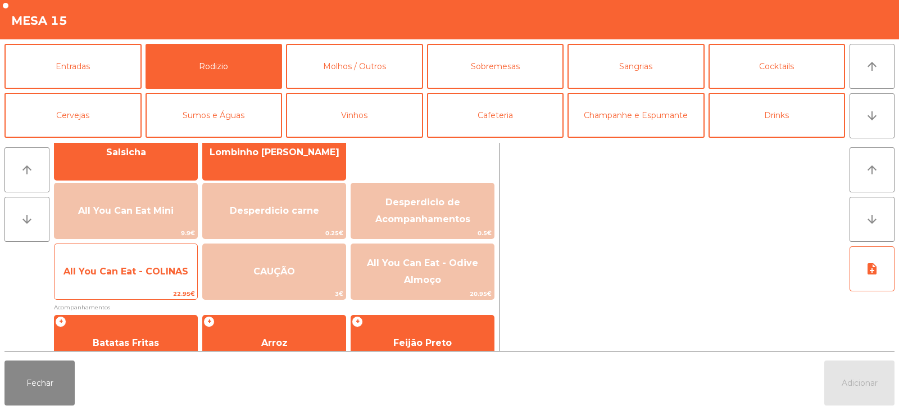
click at [141, 283] on span "All You Can Eat - COLINAS" at bounding box center [126, 271] width 143 height 30
click at [147, 281] on span "All You Can Eat - COLINAS" at bounding box center [126, 271] width 143 height 30
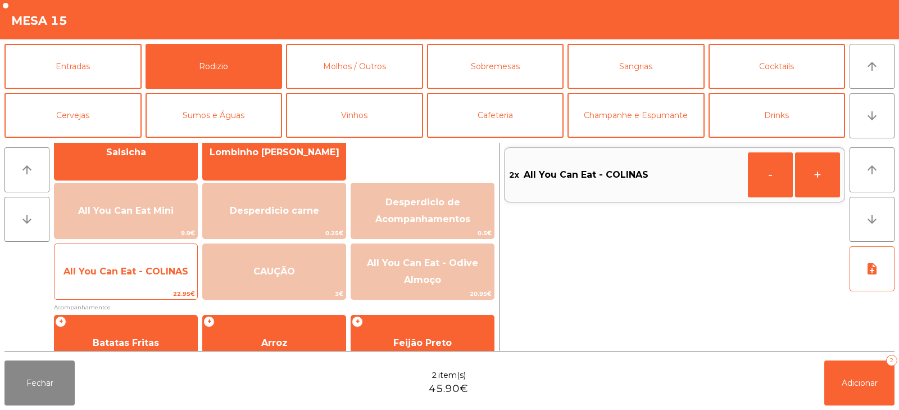
click at [152, 282] on span "All You Can Eat - COLINAS" at bounding box center [126, 271] width 143 height 30
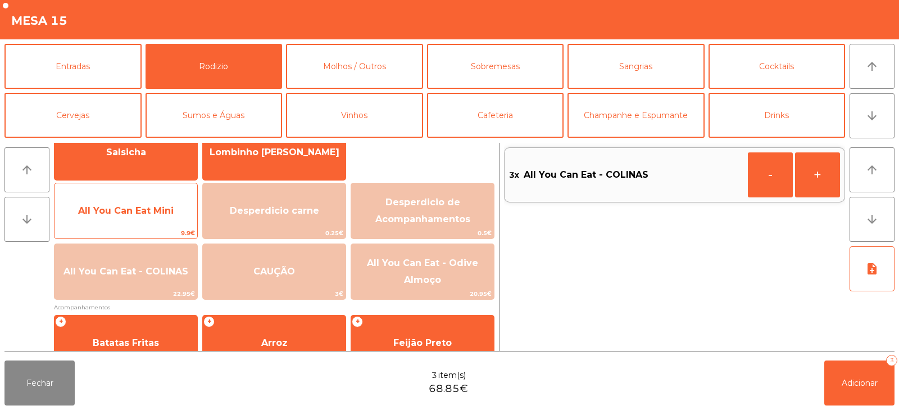
click at [155, 207] on span "All You Can Eat Mini" at bounding box center [126, 210] width 96 height 11
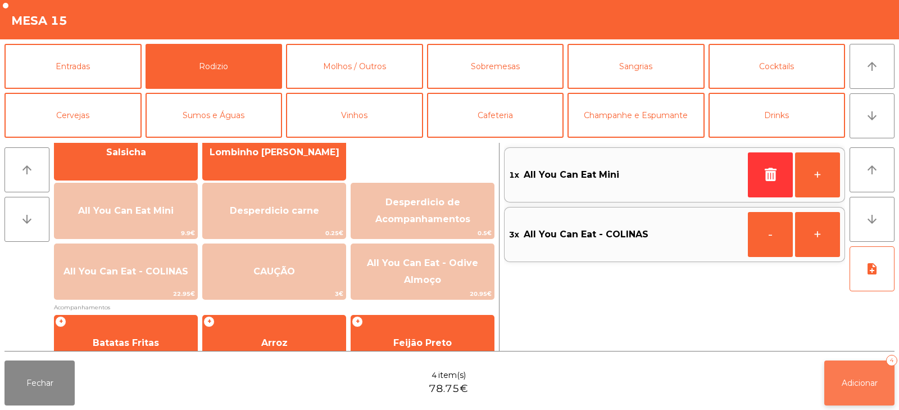
click at [852, 388] on button "Adicionar 4" at bounding box center [860, 382] width 70 height 45
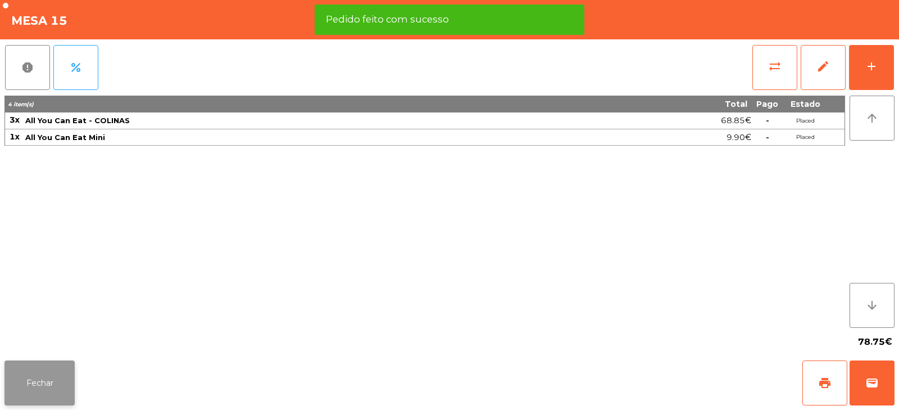
click at [38, 383] on button "Fechar" at bounding box center [39, 382] width 70 height 45
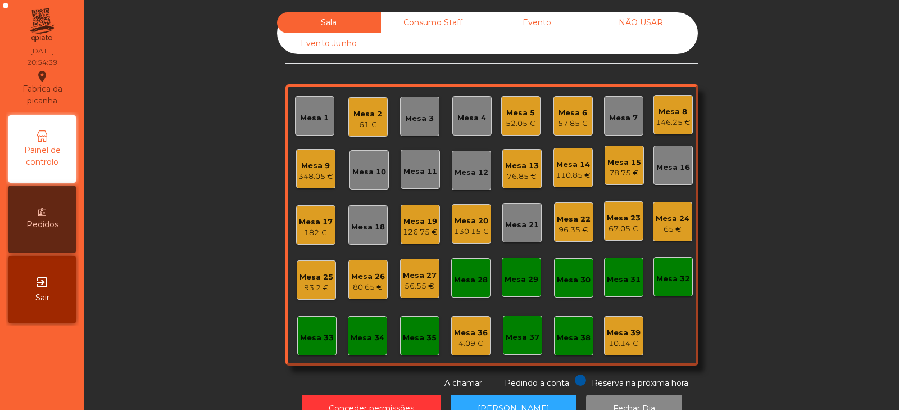
click at [473, 116] on div "Mesa 4" at bounding box center [472, 117] width 29 height 11
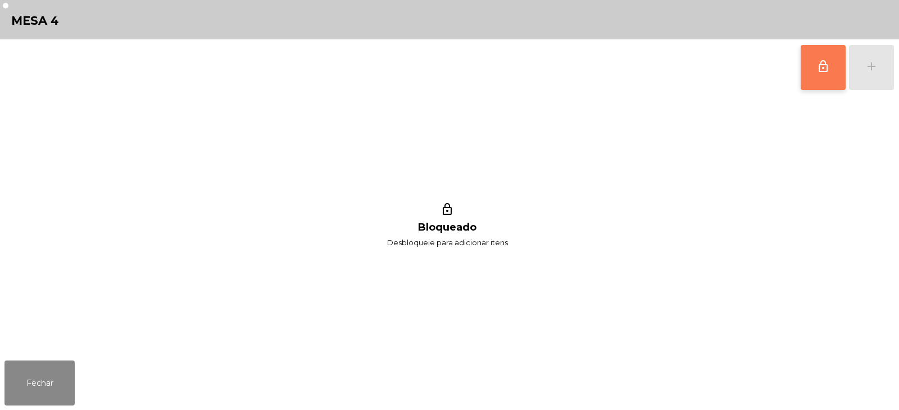
click at [820, 68] on span "lock_outline" at bounding box center [823, 66] width 13 height 13
click at [866, 76] on button "add" at bounding box center [871, 67] width 45 height 45
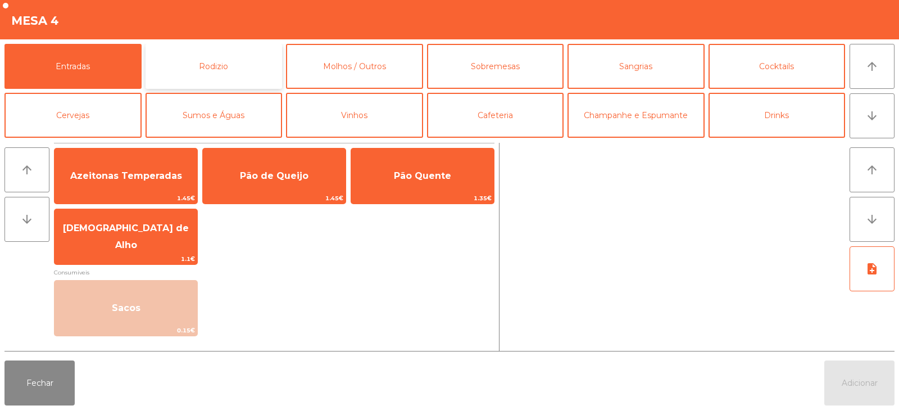
click at [206, 62] on button "Rodizio" at bounding box center [214, 66] width 137 height 45
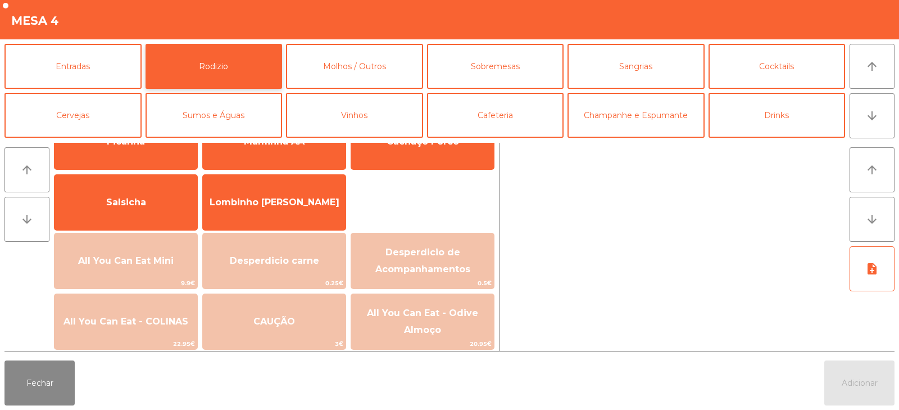
scroll to position [62, 0]
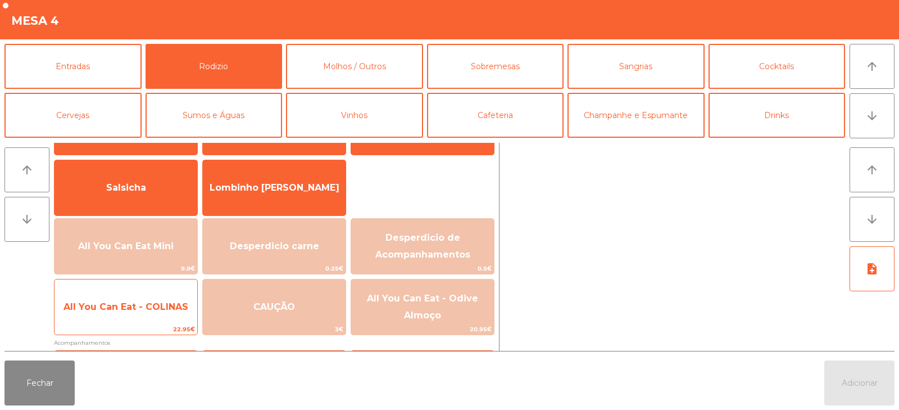
click at [135, 309] on span "All You Can Eat - COLINAS" at bounding box center [126, 306] width 125 height 11
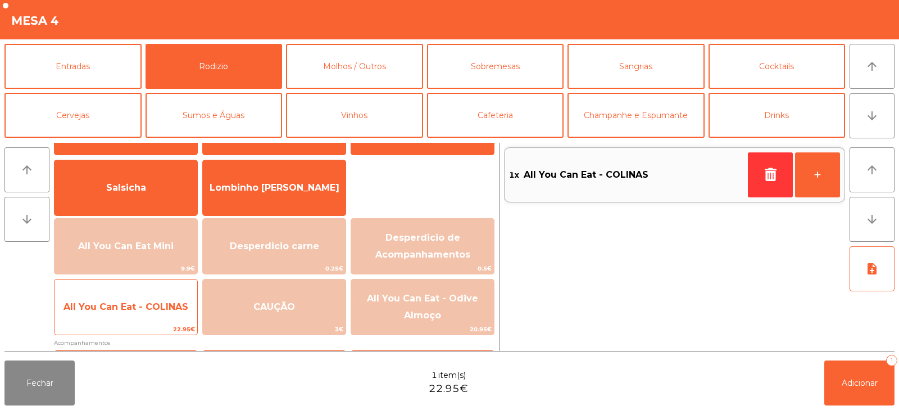
click at [137, 307] on span "All You Can Eat - COLINAS" at bounding box center [126, 306] width 125 height 11
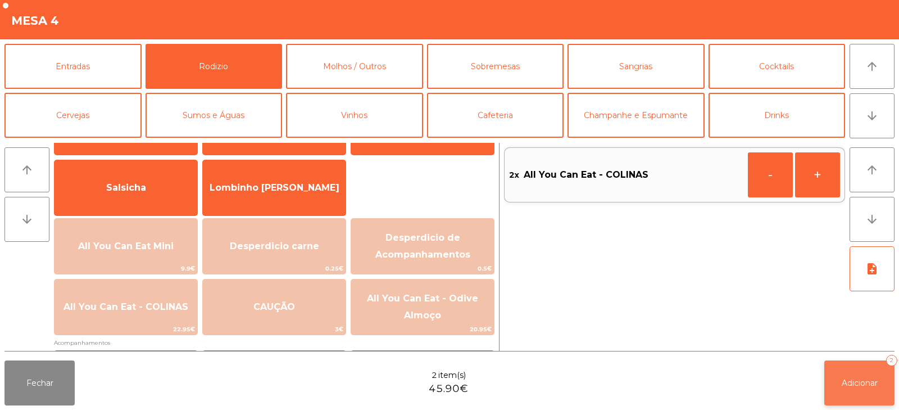
click at [845, 378] on span "Adicionar" at bounding box center [860, 383] width 36 height 10
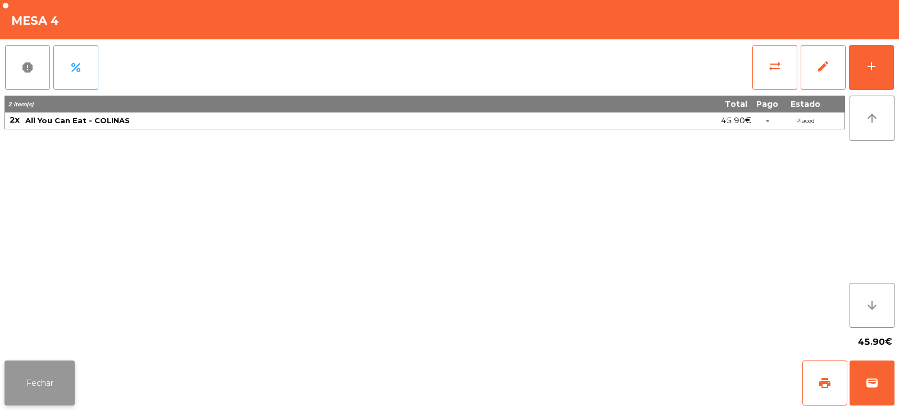
click at [24, 379] on button "Fechar" at bounding box center [39, 382] width 70 height 45
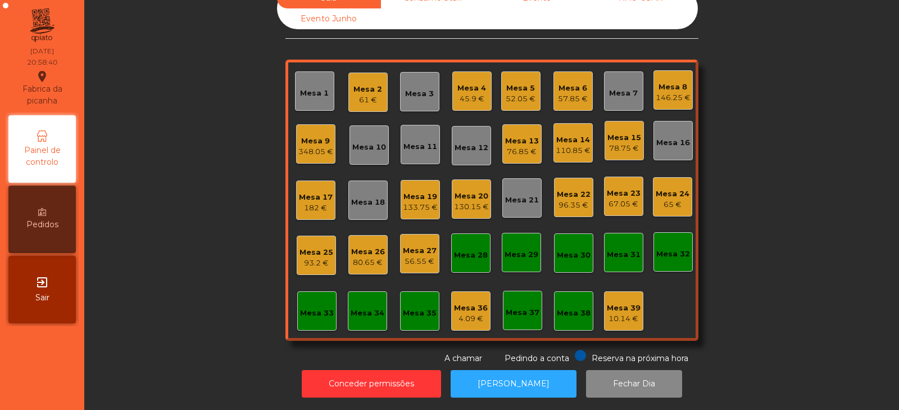
scroll to position [0, 0]
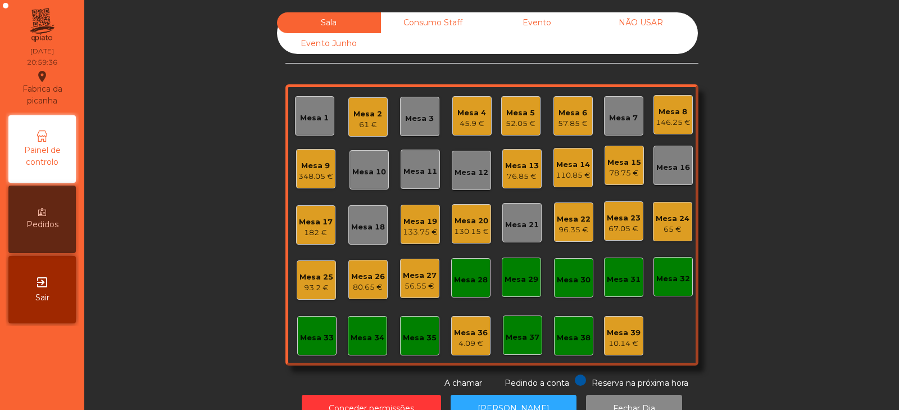
click at [299, 173] on div "348.05 €" at bounding box center [315, 176] width 35 height 11
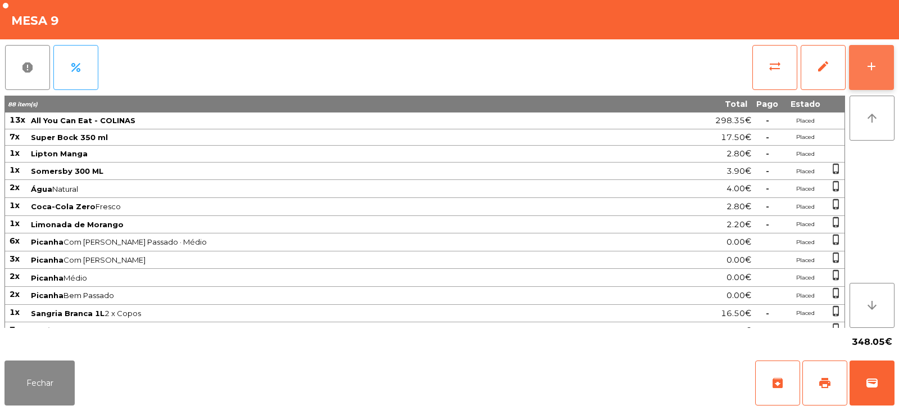
click at [876, 70] on div "add" at bounding box center [871, 66] width 13 height 13
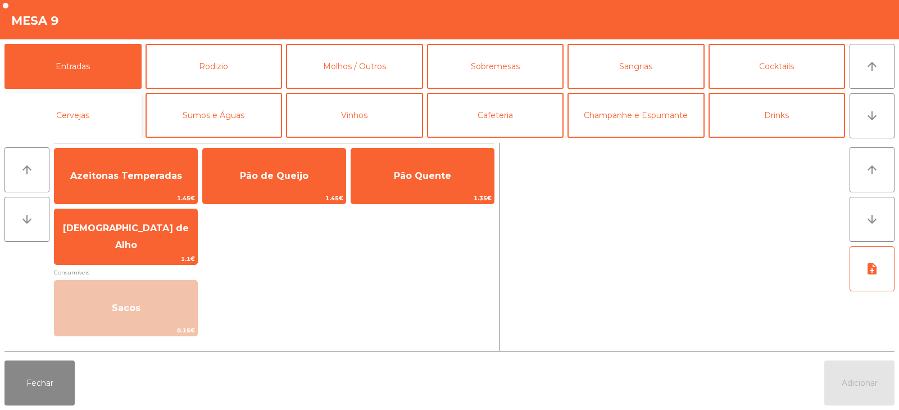
click at [94, 114] on button "Cervejas" at bounding box center [72, 115] width 137 height 45
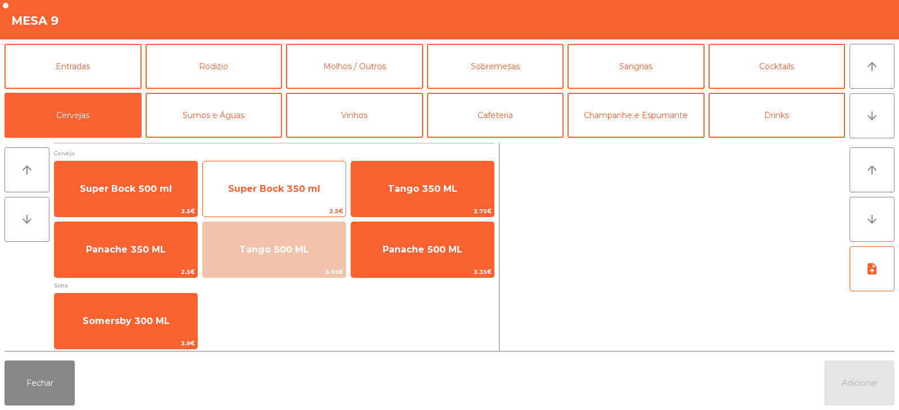
click at [263, 194] on span "Super Bock 350 ml" at bounding box center [274, 189] width 143 height 30
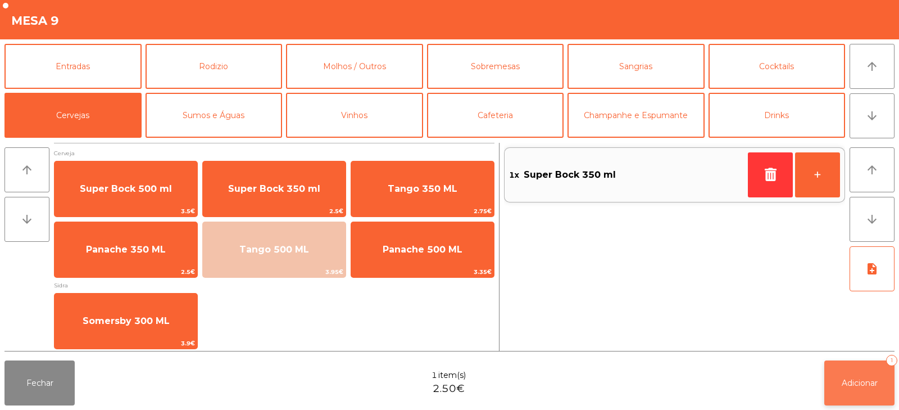
click at [849, 377] on button "Adicionar 1" at bounding box center [860, 382] width 70 height 45
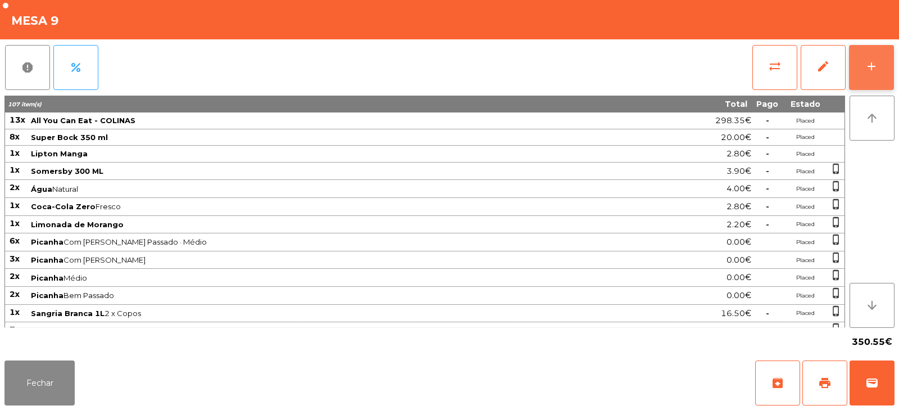
click at [877, 74] on button "add" at bounding box center [871, 67] width 45 height 45
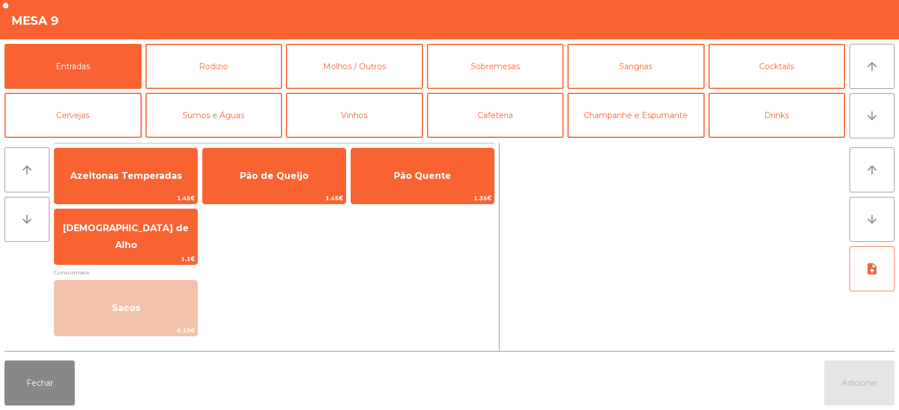
click at [73, 105] on button "Cervejas" at bounding box center [72, 115] width 137 height 45
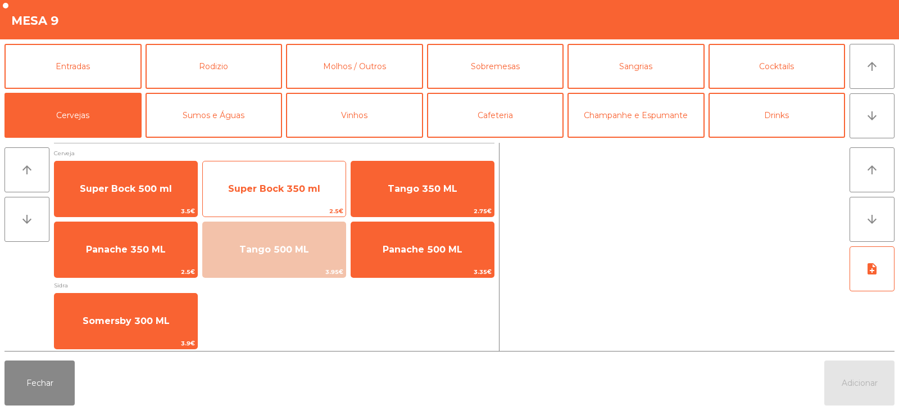
click at [291, 194] on span "Super Bock 350 ml" at bounding box center [274, 189] width 143 height 30
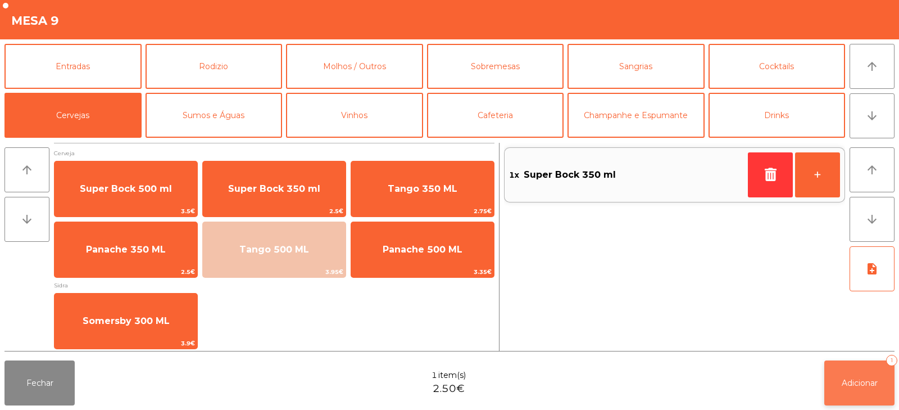
click at [849, 383] on span "Adicionar" at bounding box center [860, 383] width 36 height 10
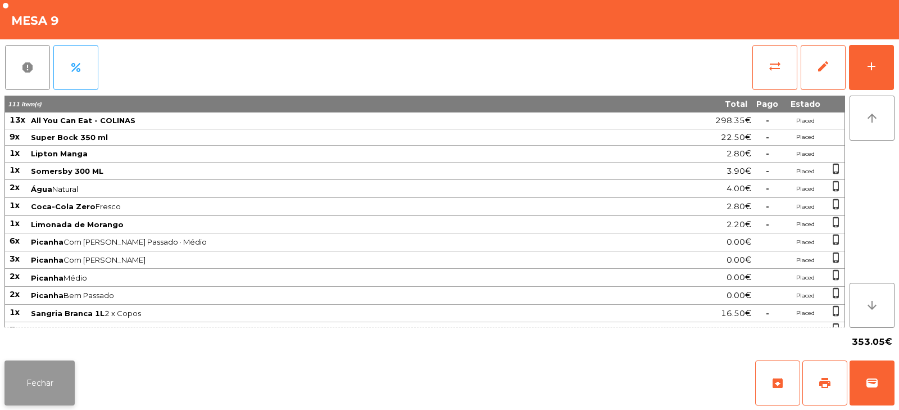
click at [43, 382] on button "Fechar" at bounding box center [39, 382] width 70 height 45
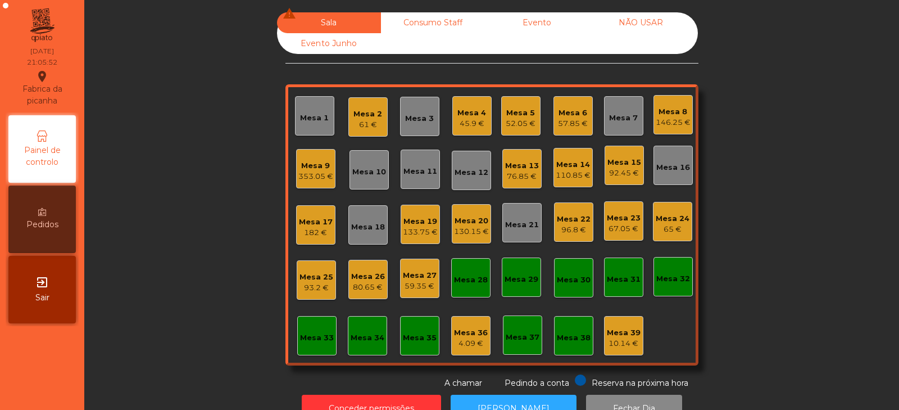
click at [620, 173] on div "92.45 €" at bounding box center [625, 173] width 34 height 11
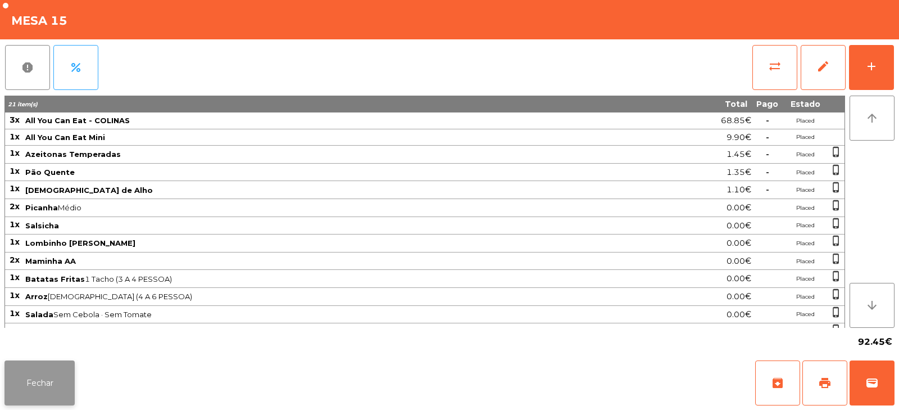
click at [39, 392] on button "Fechar" at bounding box center [39, 382] width 70 height 45
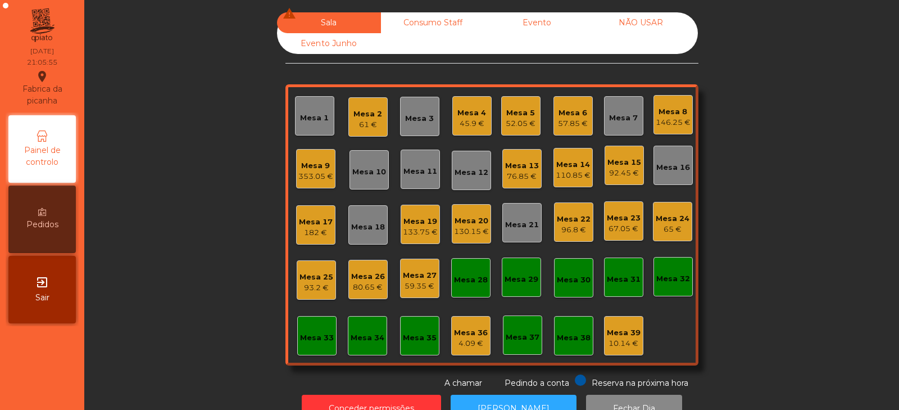
click at [362, 120] on div "61 €" at bounding box center [368, 124] width 29 height 11
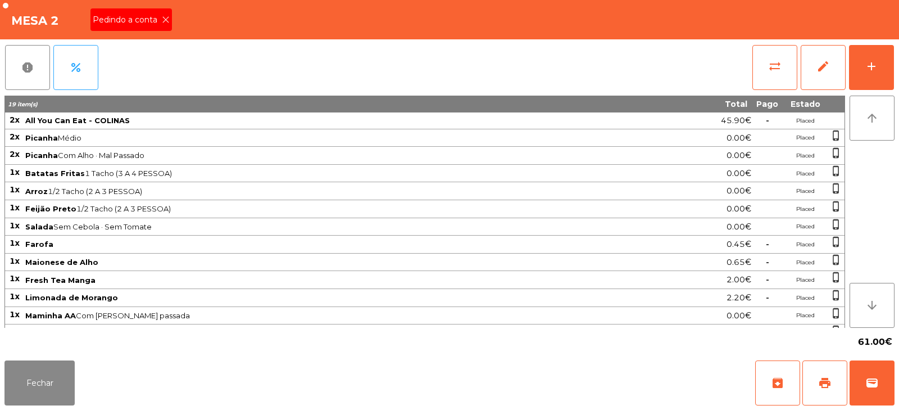
click at [165, 20] on icon at bounding box center [166, 20] width 8 height 8
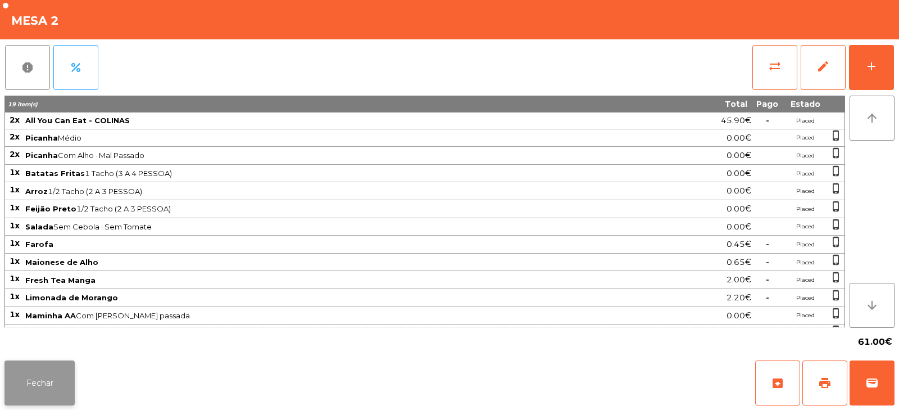
click at [39, 373] on button "Fechar" at bounding box center [39, 382] width 70 height 45
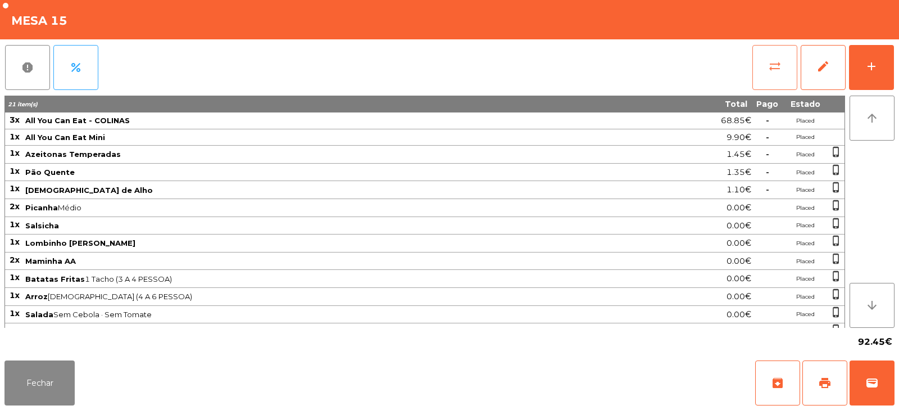
click at [781, 69] on span "sync_alt" at bounding box center [774, 66] width 13 height 13
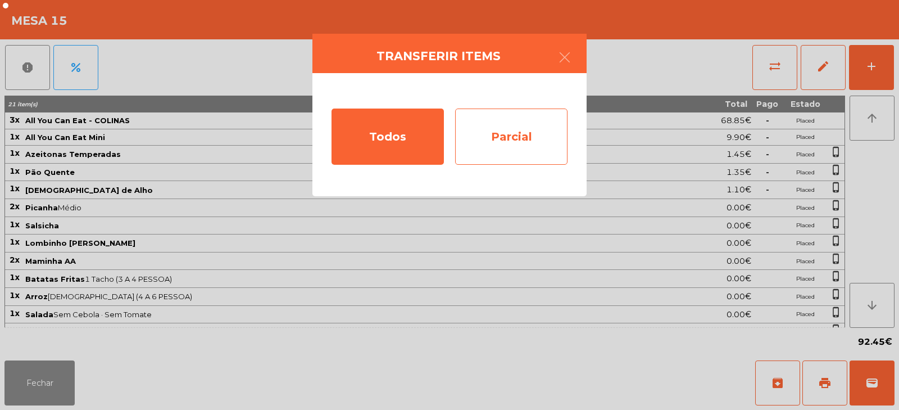
click at [529, 124] on div "Parcial" at bounding box center [511, 136] width 112 height 56
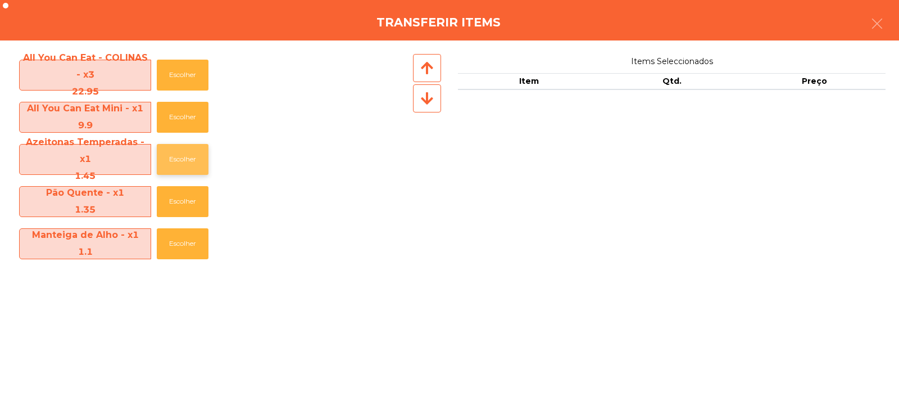
click at [177, 159] on button "Escolher" at bounding box center [183, 159] width 52 height 31
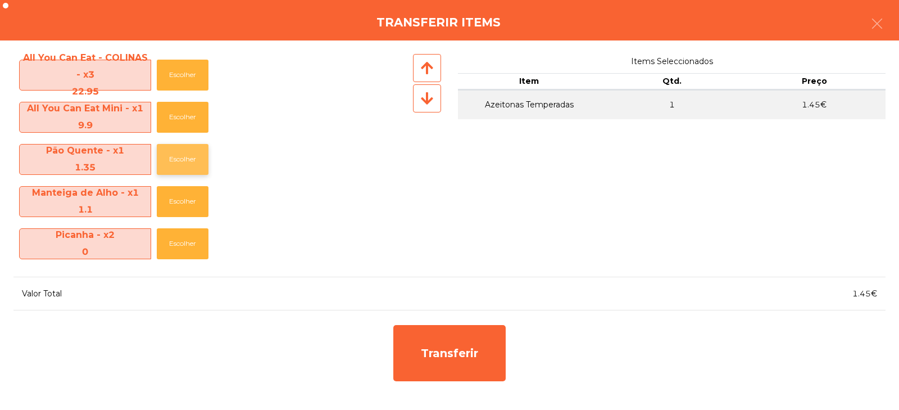
click at [180, 157] on button "Escolher" at bounding box center [183, 159] width 52 height 31
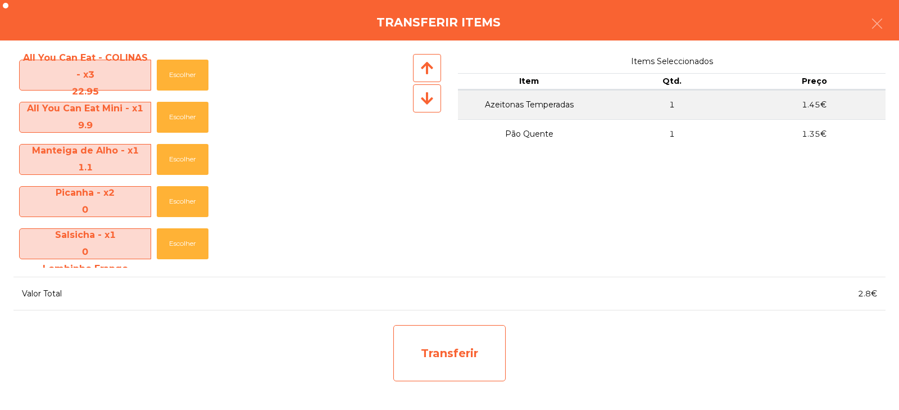
click at [429, 326] on div "Transferir" at bounding box center [449, 353] width 112 height 56
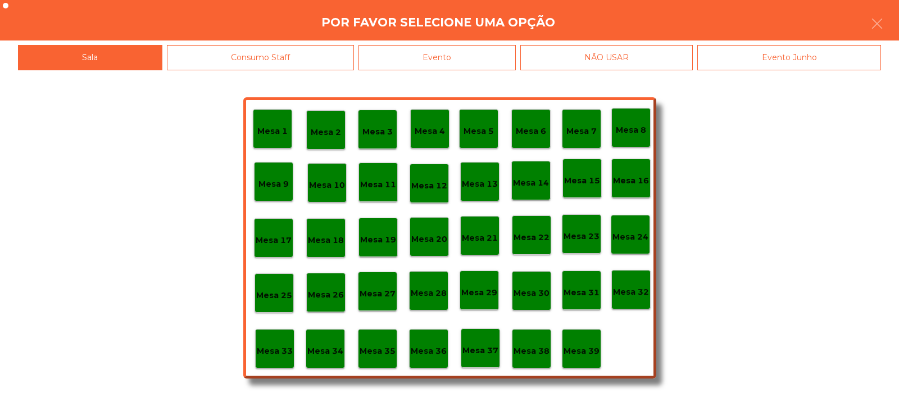
click at [586, 345] on p "Mesa 39" at bounding box center [582, 351] width 36 height 13
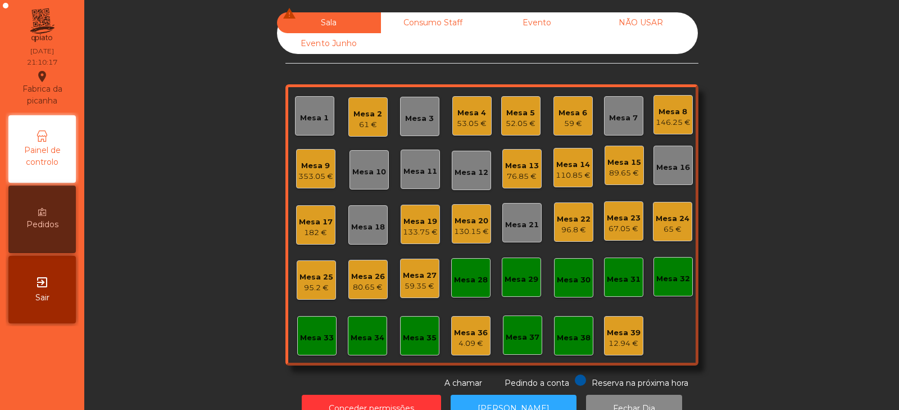
click at [315, 175] on div "353.05 €" at bounding box center [315, 176] width 35 height 11
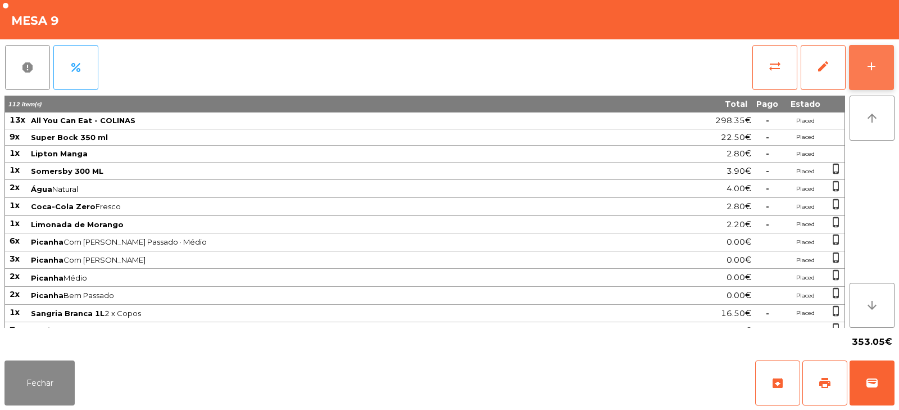
click at [863, 69] on button "add" at bounding box center [871, 67] width 45 height 45
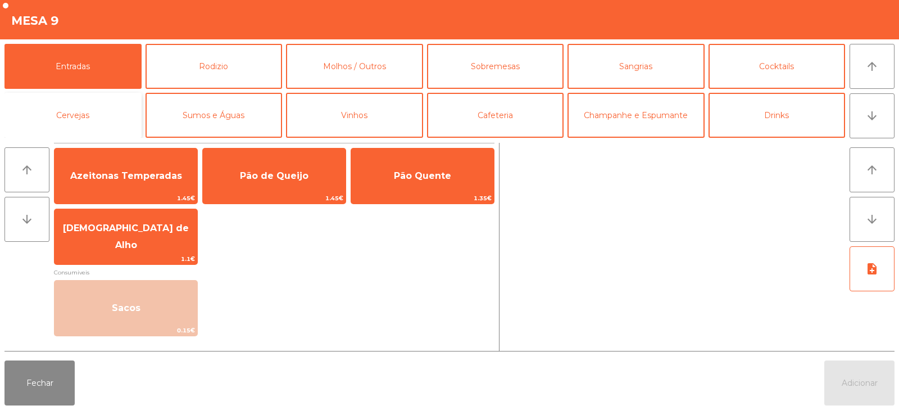
click at [78, 117] on button "Cervejas" at bounding box center [72, 115] width 137 height 45
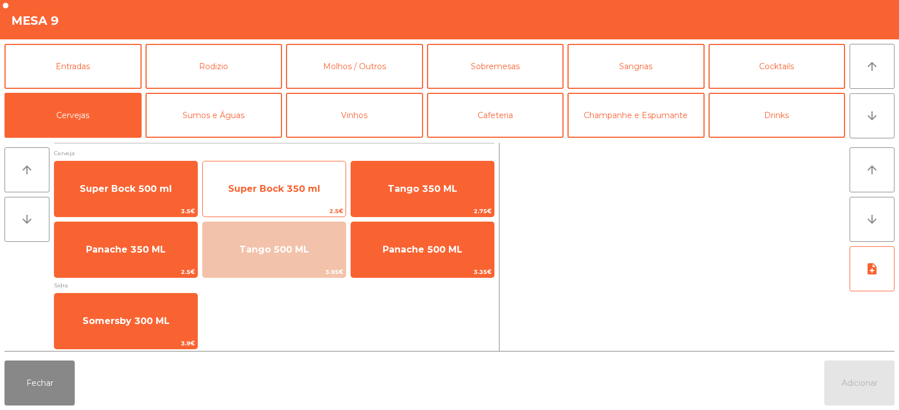
click at [270, 191] on span "Super Bock 350 ml" at bounding box center [274, 188] width 92 height 11
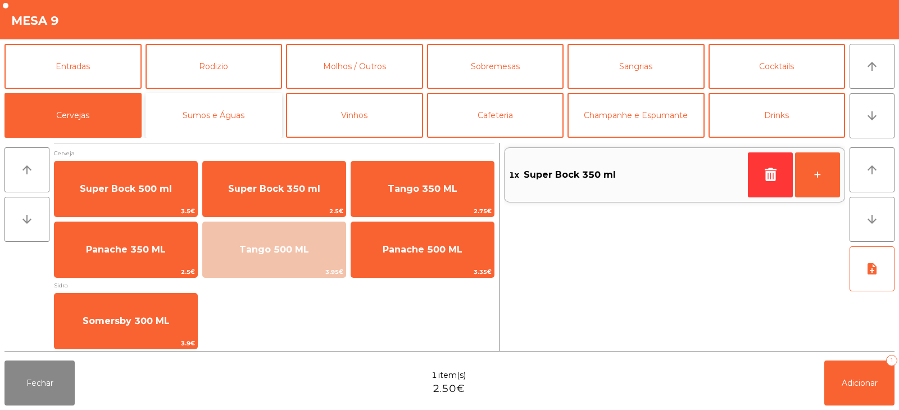
click at [225, 105] on button "Sumos e Águas" at bounding box center [214, 115] width 137 height 45
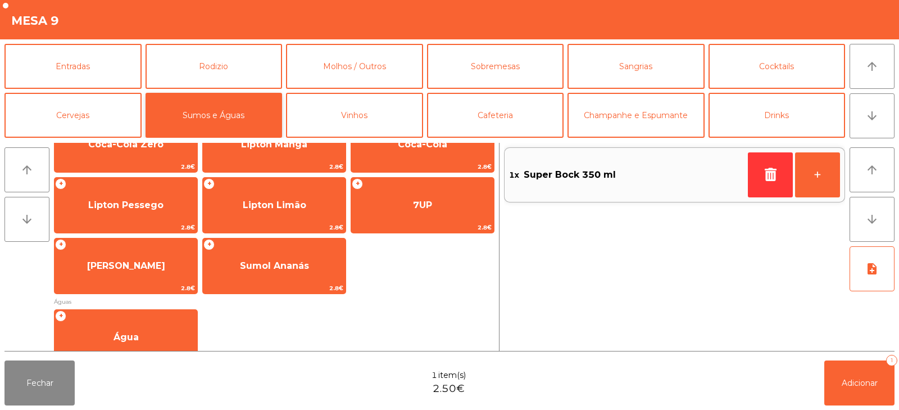
scroll to position [225, 0]
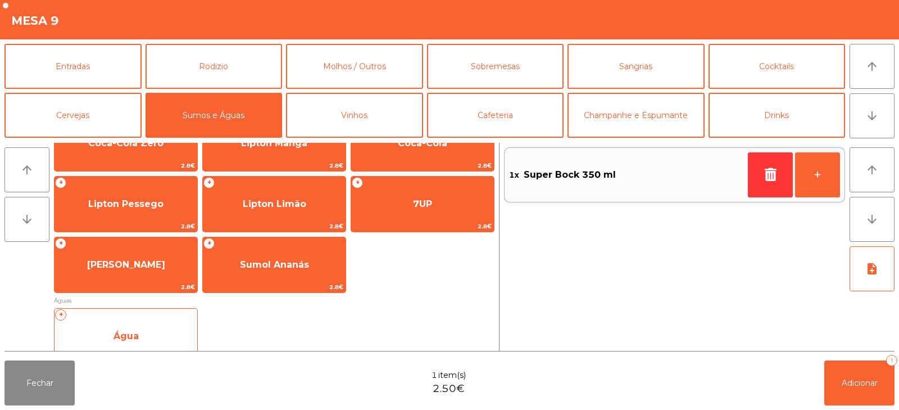
click at [124, 328] on span "Água" at bounding box center [126, 336] width 143 height 30
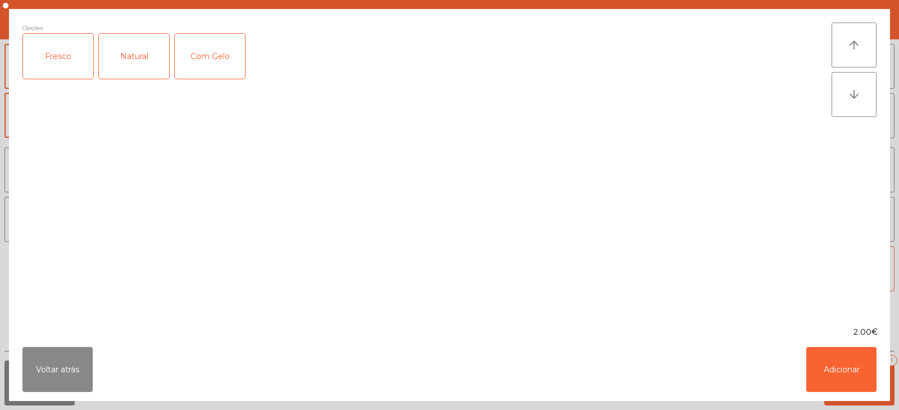
click at [68, 66] on div "Fresco" at bounding box center [58, 56] width 70 height 45
click at [847, 372] on button "Adicionar" at bounding box center [842, 369] width 70 height 45
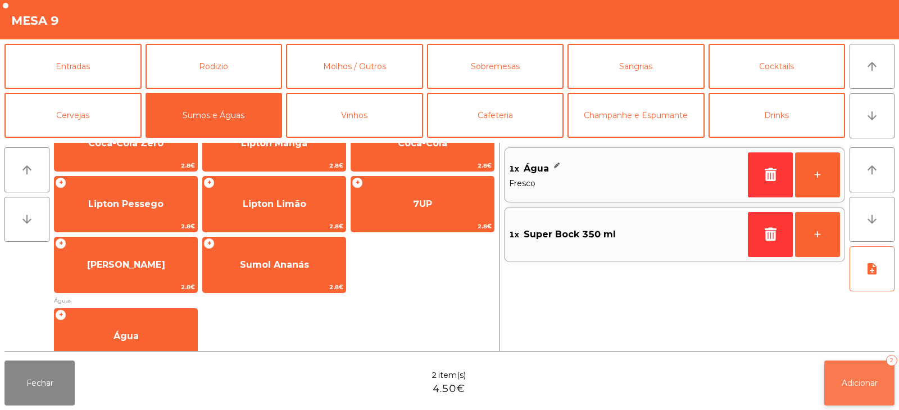
click at [853, 385] on span "Adicionar" at bounding box center [860, 383] width 36 height 10
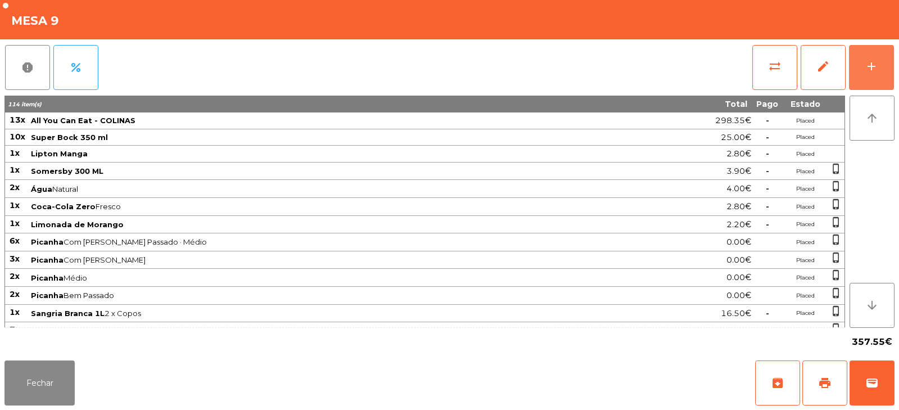
scroll to position [260, 0]
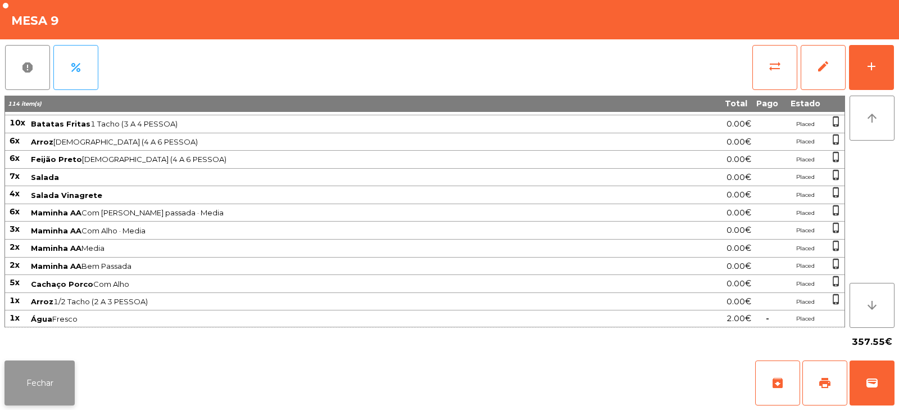
click at [42, 396] on button "Fechar" at bounding box center [39, 382] width 70 height 45
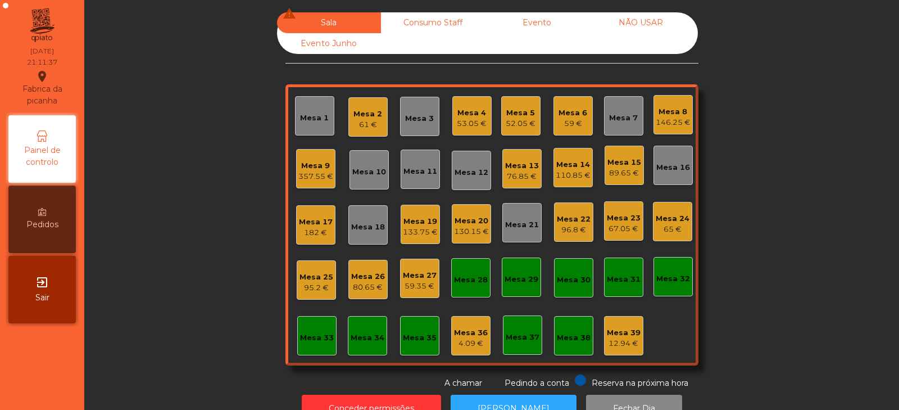
click at [575, 121] on div "59 €" at bounding box center [573, 123] width 29 height 11
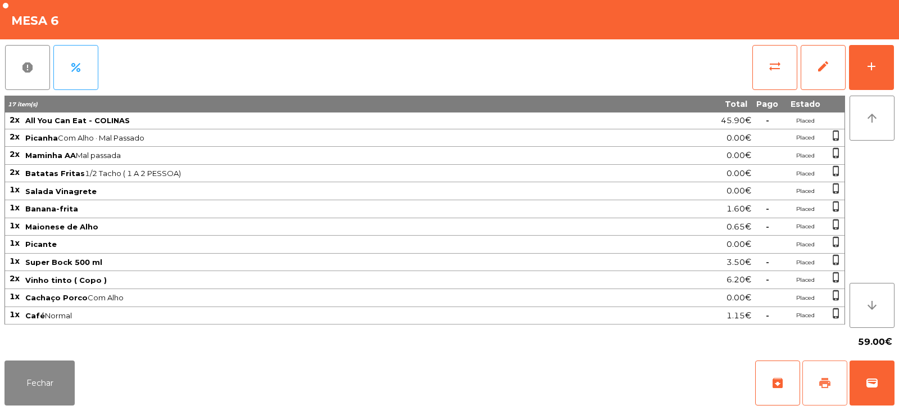
click at [829, 381] on span "print" at bounding box center [824, 382] width 13 height 13
click at [55, 401] on button "Fechar" at bounding box center [39, 382] width 70 height 45
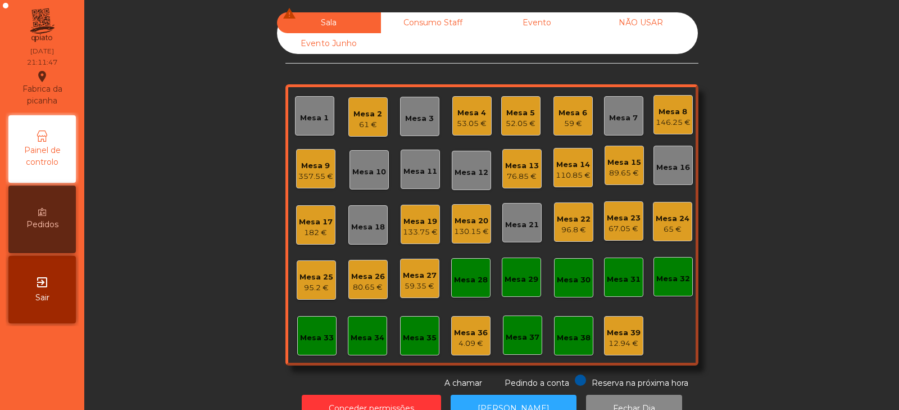
click at [377, 277] on div "Mesa 26" at bounding box center [368, 276] width 34 height 11
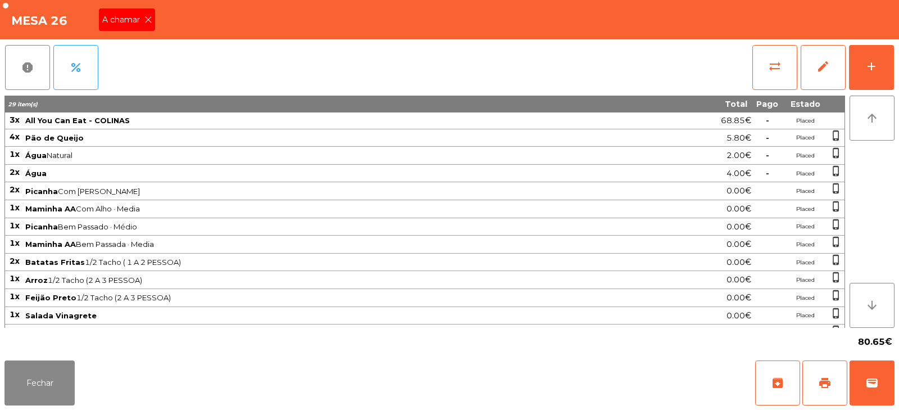
click at [147, 20] on icon at bounding box center [148, 20] width 8 height 8
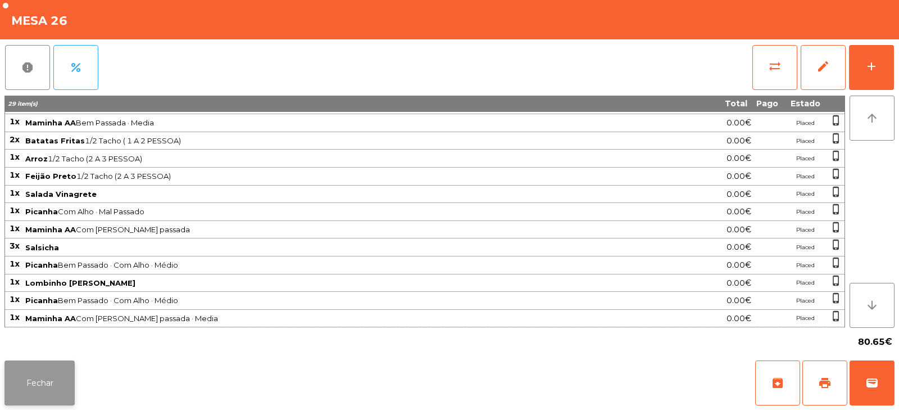
click at [53, 368] on button "Fechar" at bounding box center [39, 382] width 70 height 45
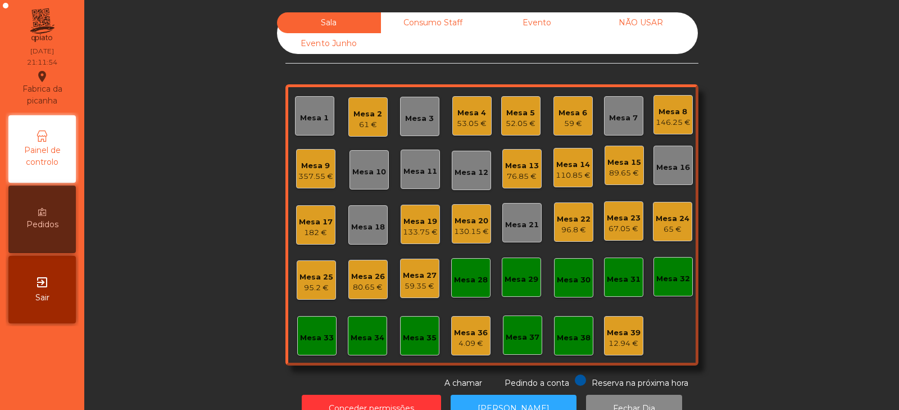
click at [568, 119] on div "59 €" at bounding box center [573, 123] width 29 height 11
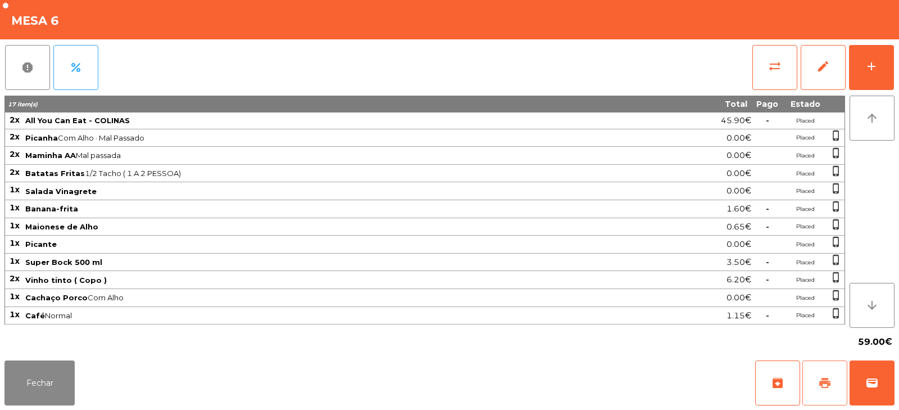
click at [830, 386] on span "print" at bounding box center [824, 382] width 13 height 13
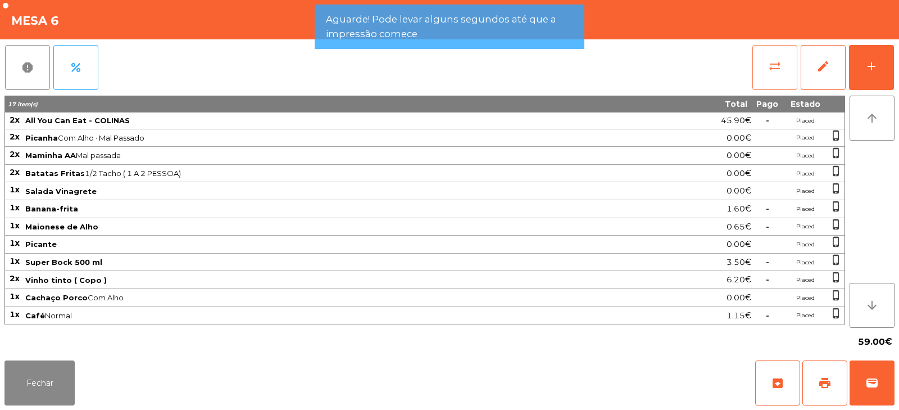
click at [755, 67] on button "sync_alt" at bounding box center [775, 67] width 45 height 45
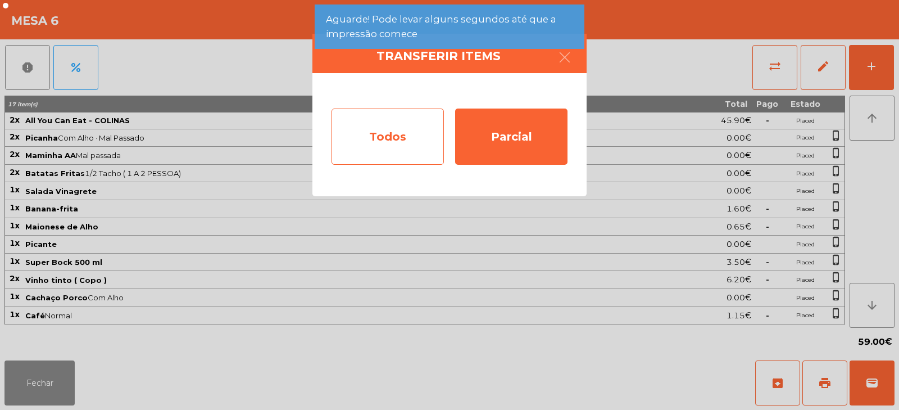
click at [427, 123] on div "Todos" at bounding box center [388, 136] width 112 height 56
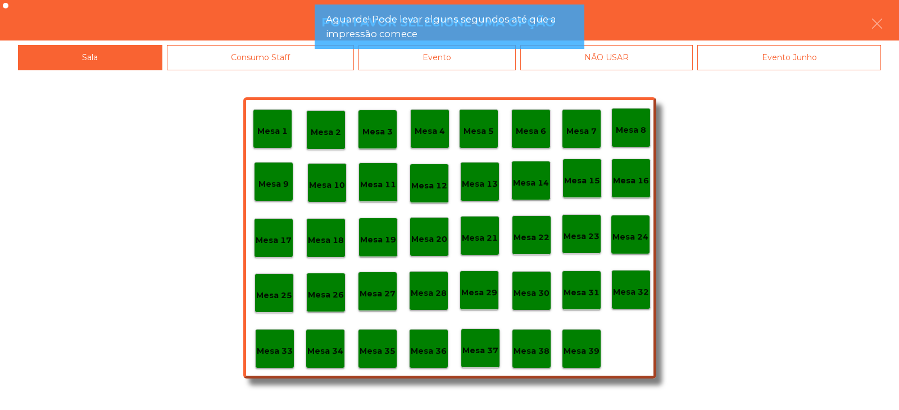
click at [494, 64] on div "Evento" at bounding box center [437, 57] width 157 height 25
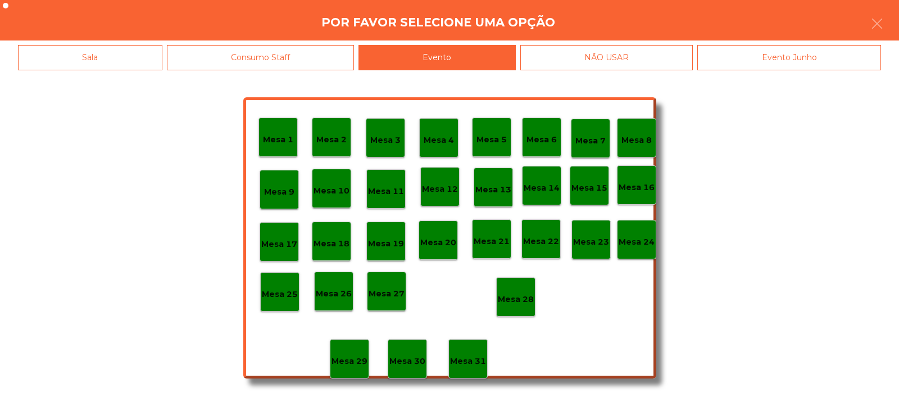
click at [521, 285] on div "Mesa 28" at bounding box center [515, 296] width 39 height 39
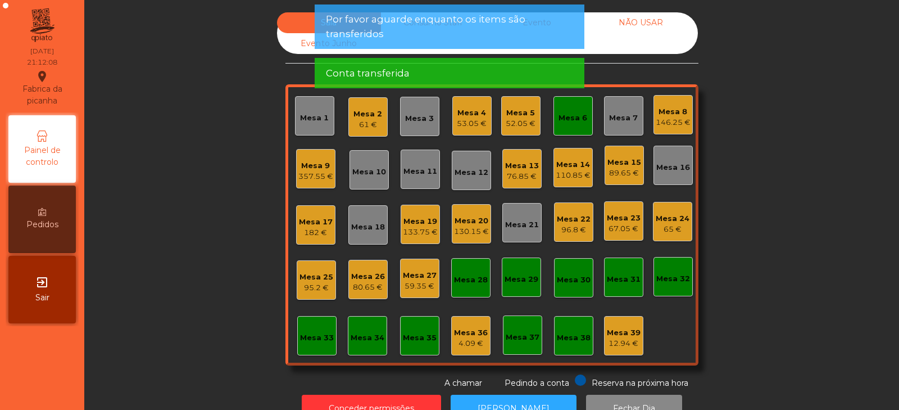
click at [578, 124] on div "Mesa 6" at bounding box center [573, 115] width 39 height 39
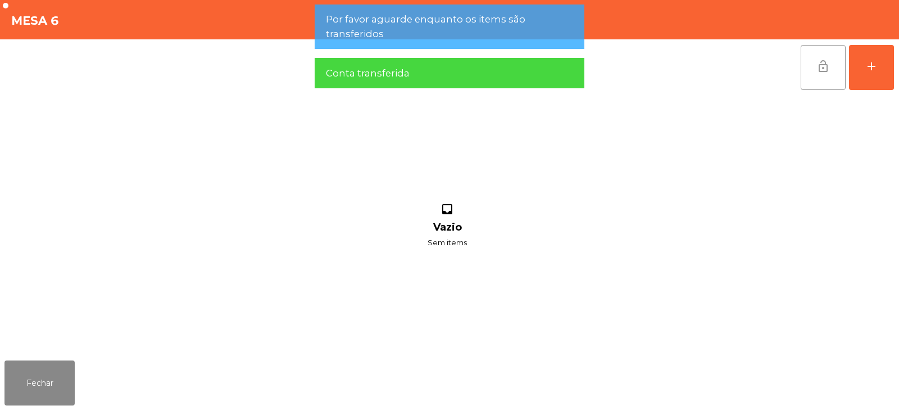
click at [816, 65] on button "lock_open" at bounding box center [823, 67] width 45 height 45
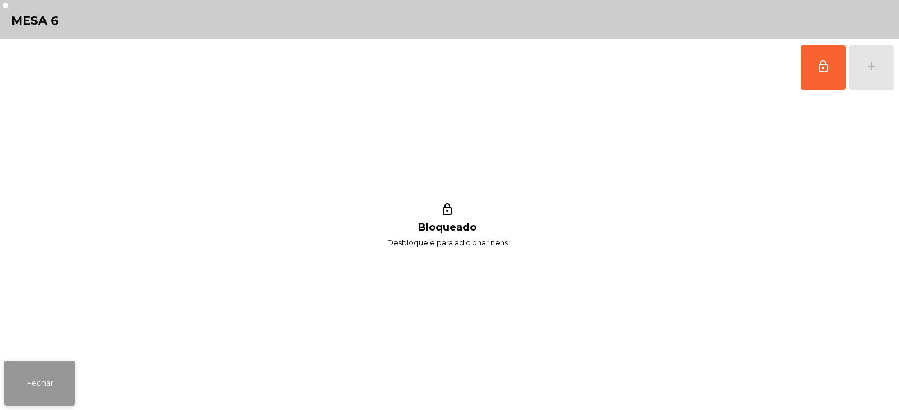
click at [49, 375] on button "Fechar" at bounding box center [39, 382] width 70 height 45
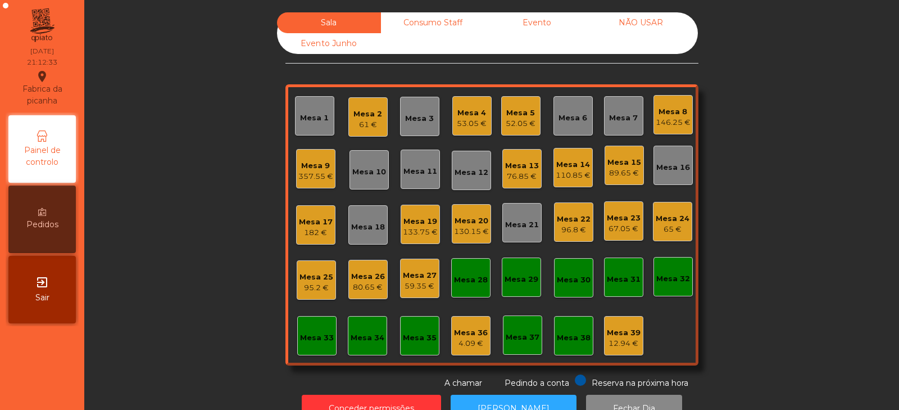
scroll to position [33, 0]
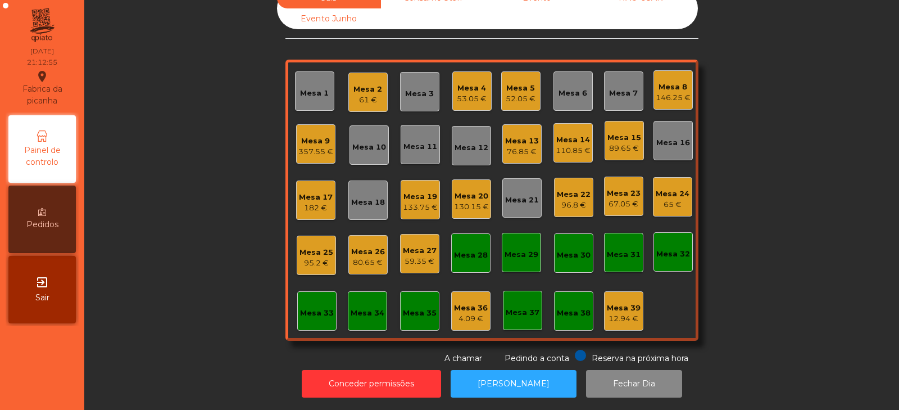
click at [659, 235] on div "Mesa 32" at bounding box center [673, 251] width 39 height 39
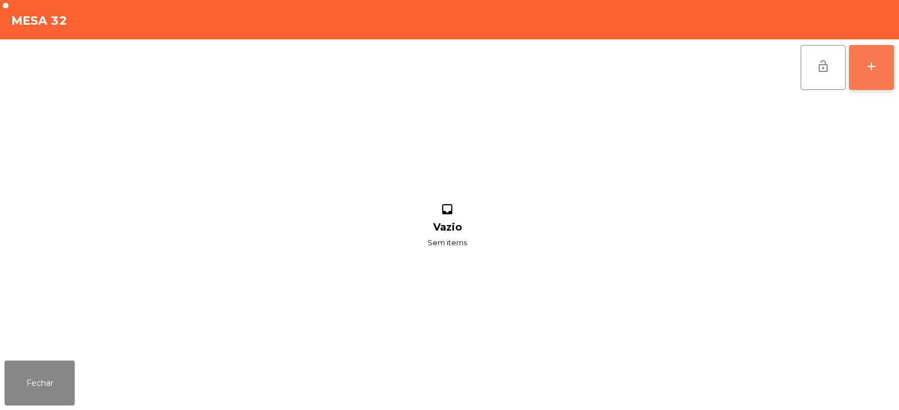
click at [862, 70] on button "add" at bounding box center [871, 67] width 45 height 45
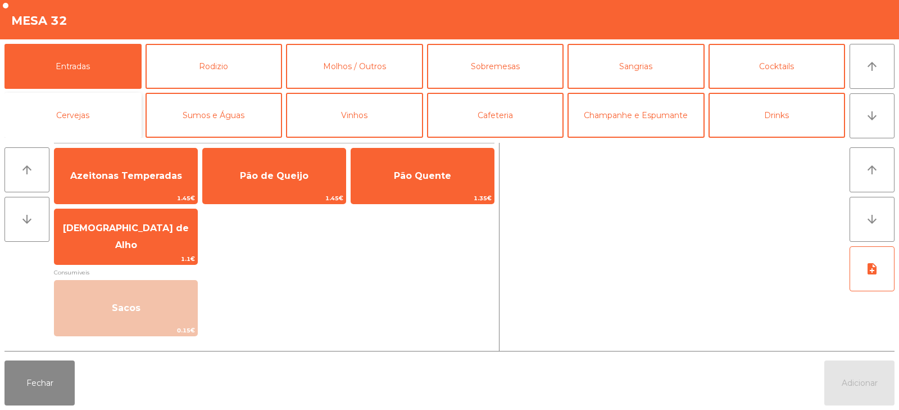
click at [115, 125] on button "Cervejas" at bounding box center [72, 115] width 137 height 45
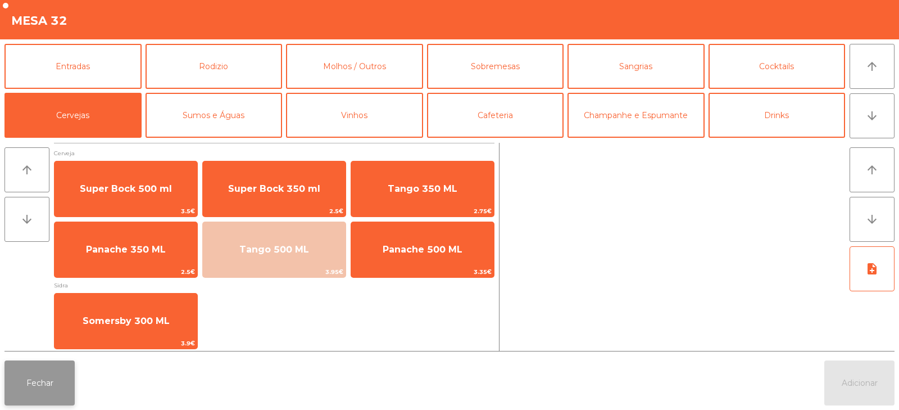
click at [31, 379] on button "Fechar" at bounding box center [39, 382] width 70 height 45
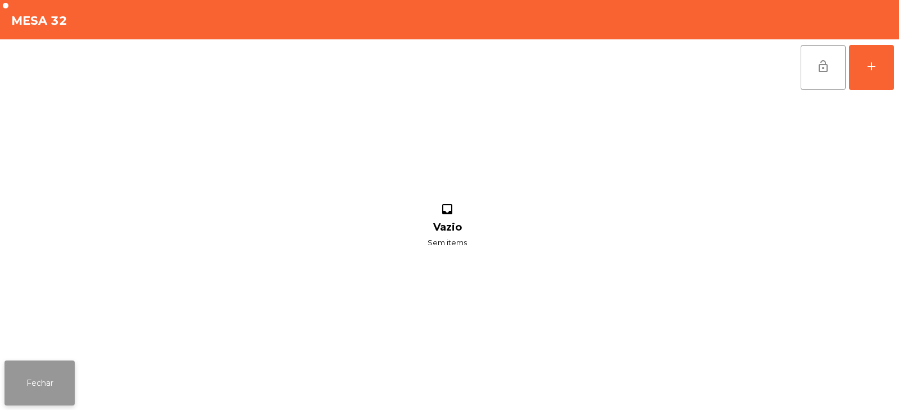
click at [43, 388] on button "Fechar" at bounding box center [39, 382] width 70 height 45
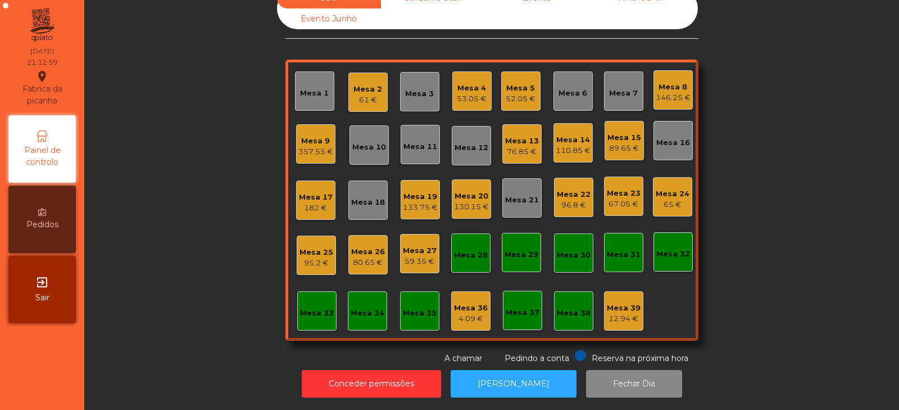
scroll to position [0, 0]
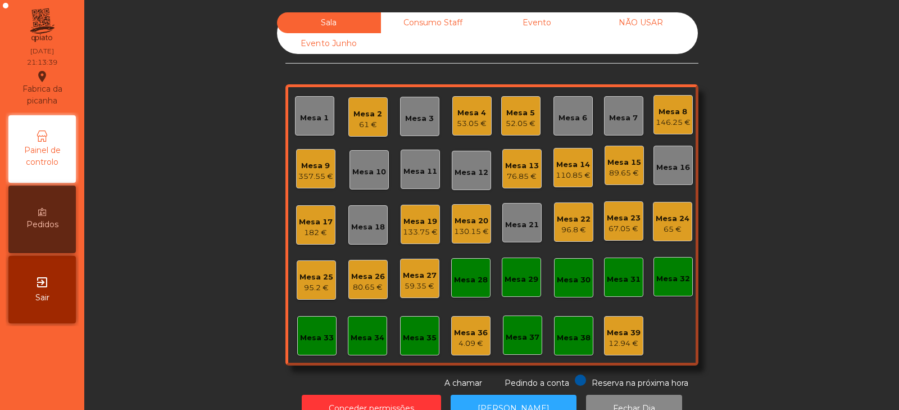
click at [521, 121] on div "52.05 €" at bounding box center [521, 123] width 30 height 11
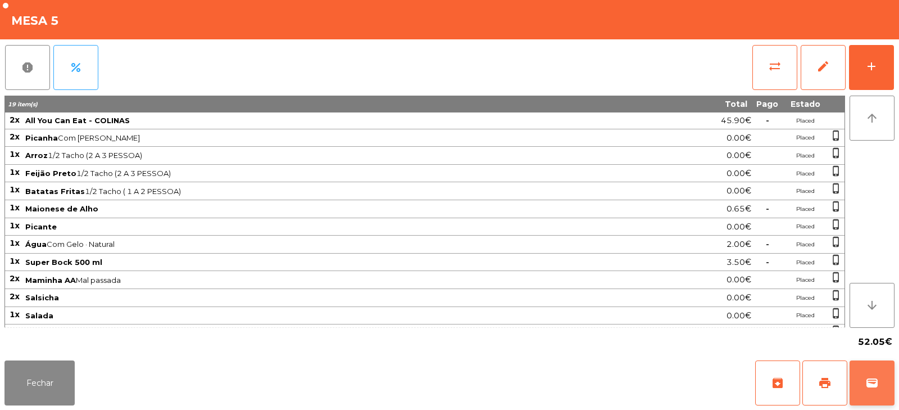
click at [873, 388] on span "wallet" at bounding box center [872, 382] width 13 height 13
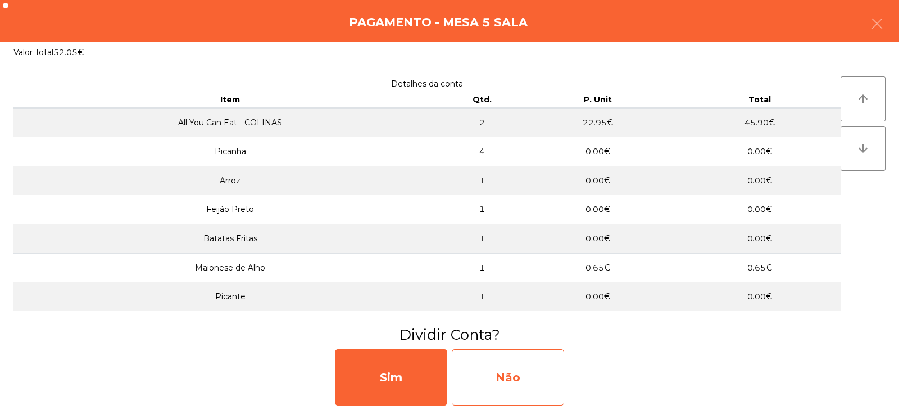
click at [523, 368] on div "Não" at bounding box center [508, 377] width 112 height 56
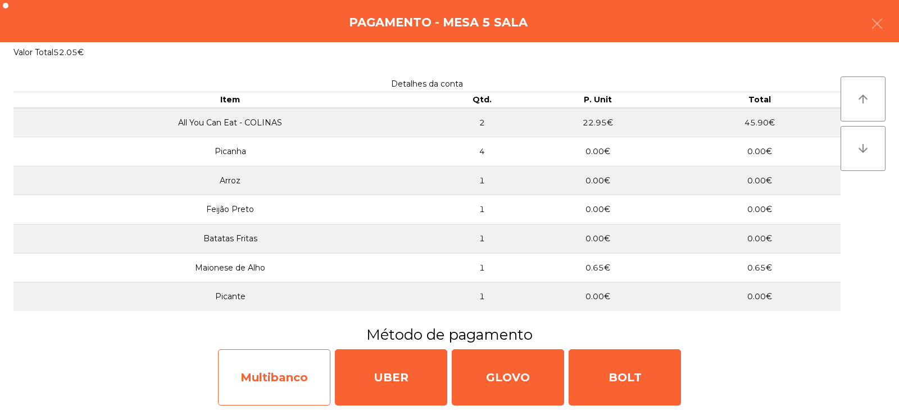
click at [293, 370] on div "Multibanco" at bounding box center [274, 377] width 112 height 56
select select "**"
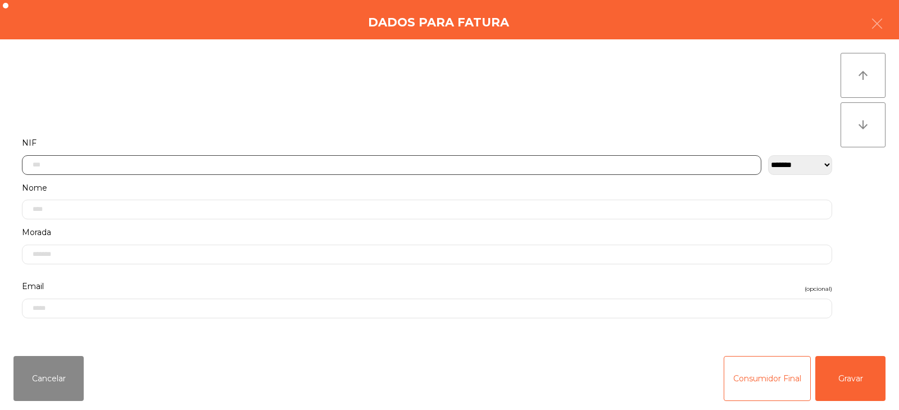
click at [473, 163] on input "text" at bounding box center [392, 165] width 740 height 20
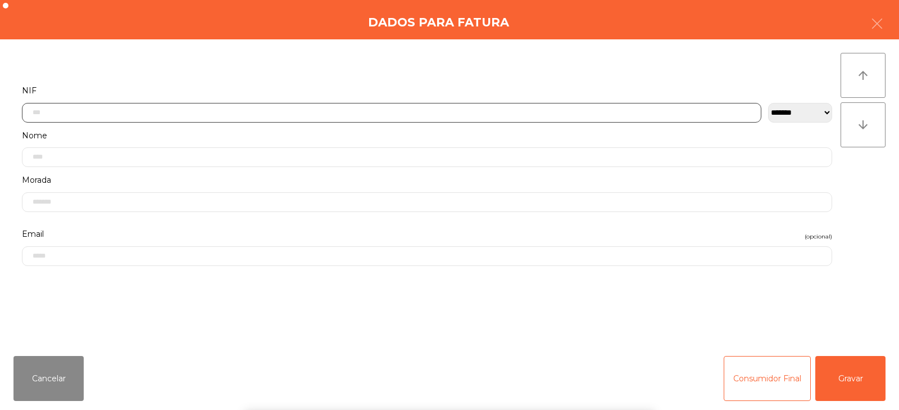
scroll to position [82, 0]
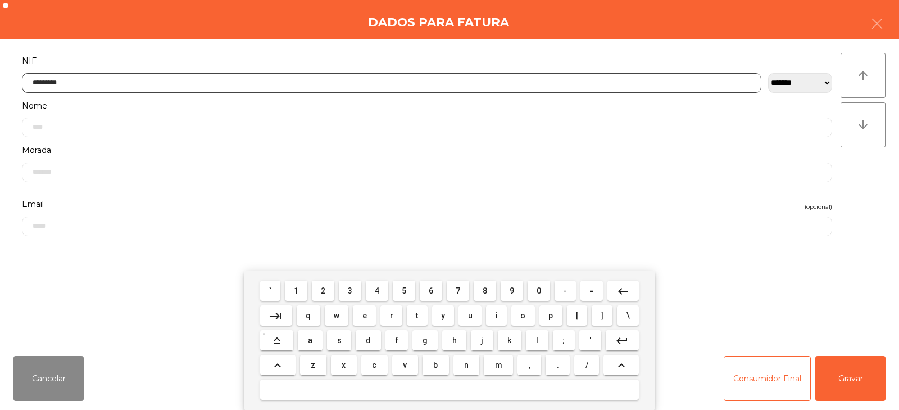
type input "*********"
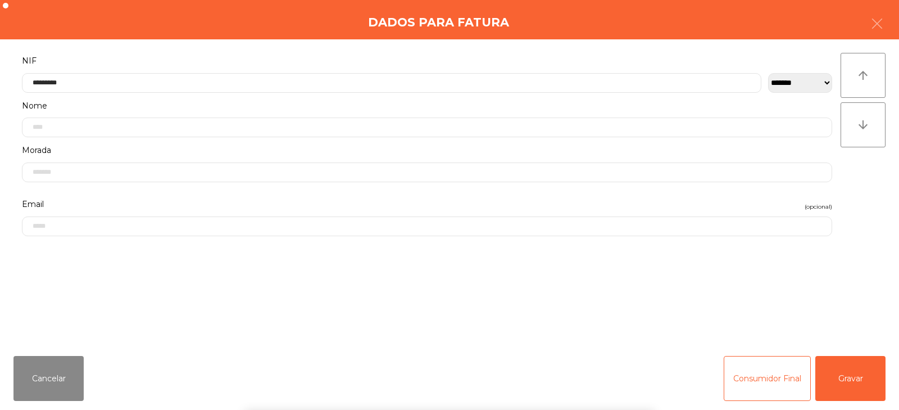
click at [845, 378] on div "` 1 2 3 4 5 6 7 8 9 0 - = keyboard_backspace keyboard_tab q w e r t y u i o p […" at bounding box center [449, 339] width 899 height 139
click at [844, 379] on button "Gravar" at bounding box center [851, 378] width 70 height 45
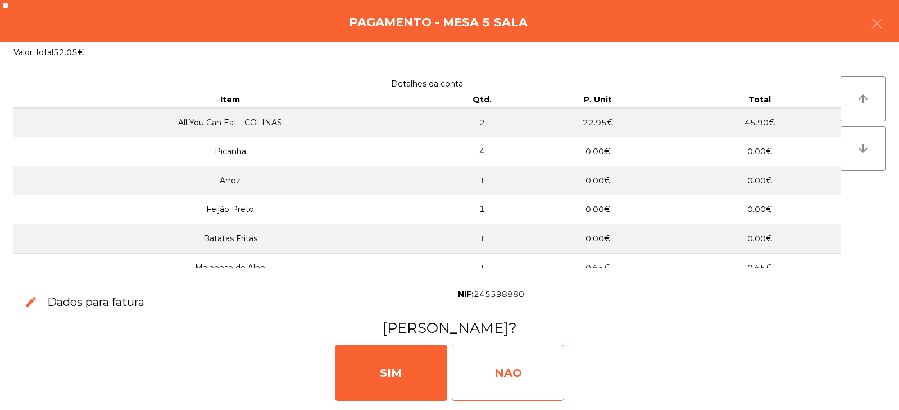
click at [522, 368] on div "NAO" at bounding box center [508, 373] width 112 height 56
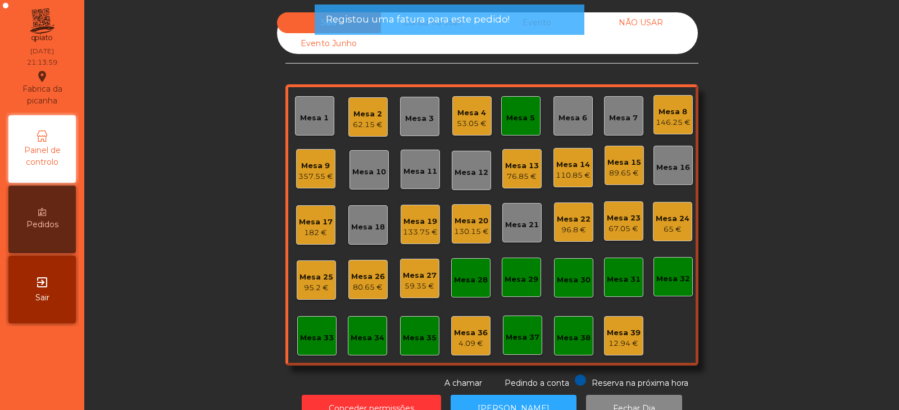
click at [521, 124] on div "Mesa 5" at bounding box center [520, 115] width 39 height 39
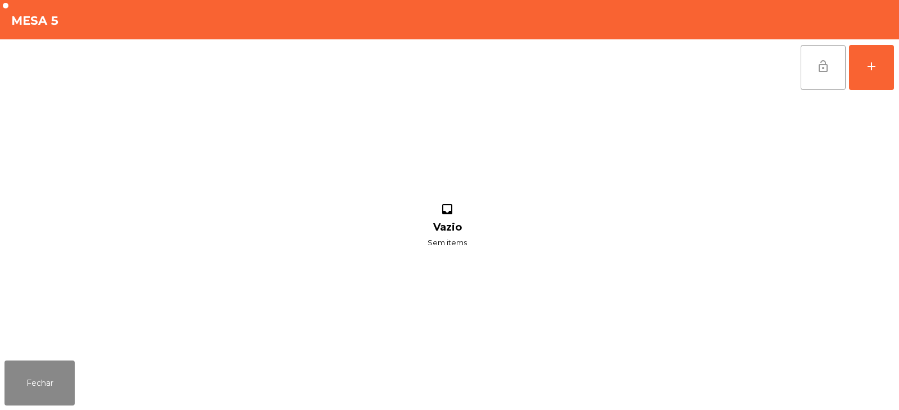
click at [820, 73] on span "lock_open" at bounding box center [823, 66] width 13 height 13
click at [58, 368] on button "Fechar" at bounding box center [39, 382] width 70 height 45
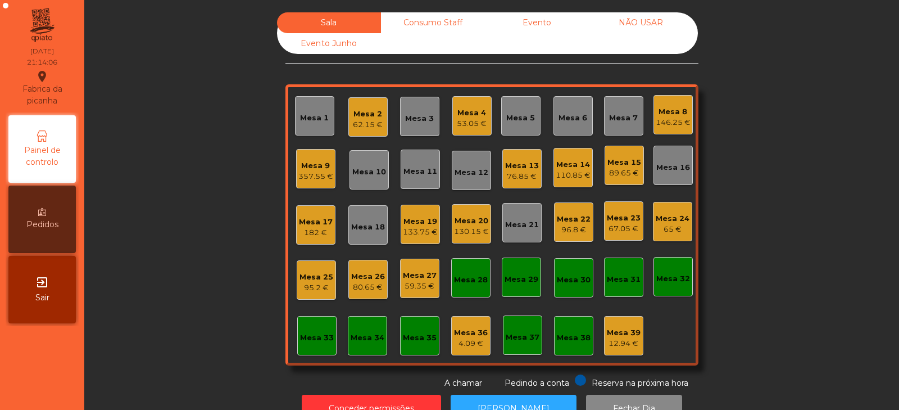
click at [374, 120] on div "62.15 €" at bounding box center [368, 124] width 30 height 11
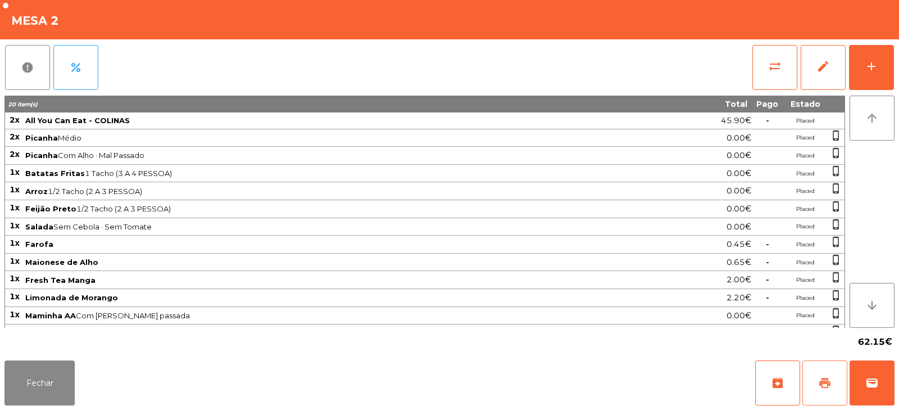
click at [822, 377] on span "print" at bounding box center [824, 382] width 13 height 13
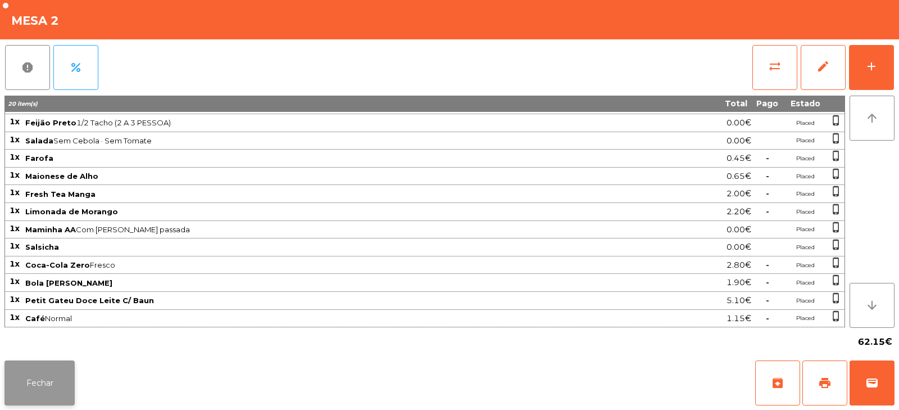
click at [36, 371] on button "Fechar" at bounding box center [39, 382] width 70 height 45
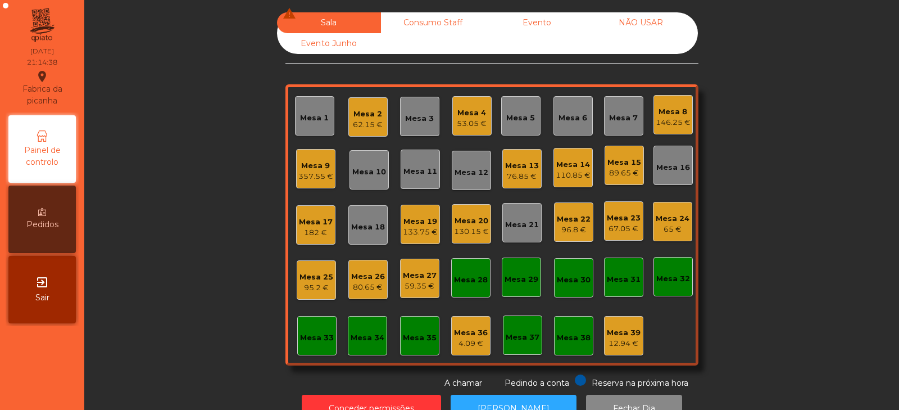
click at [314, 165] on div "Mesa 9" at bounding box center [315, 165] width 35 height 11
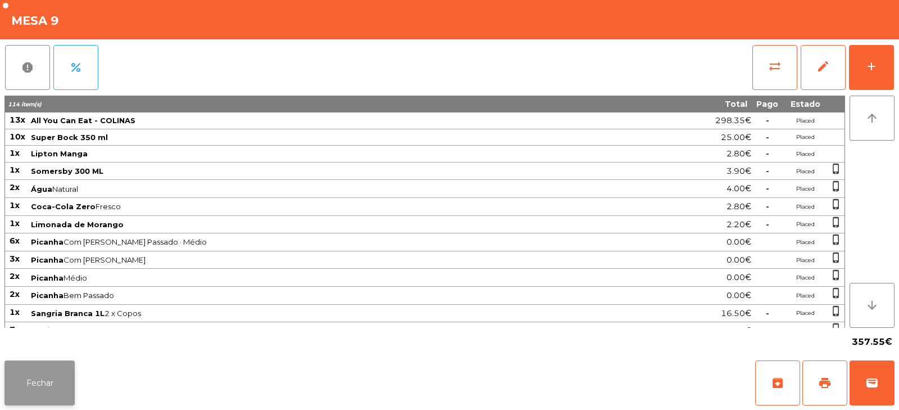
click at [67, 375] on button "Fechar" at bounding box center [39, 382] width 70 height 45
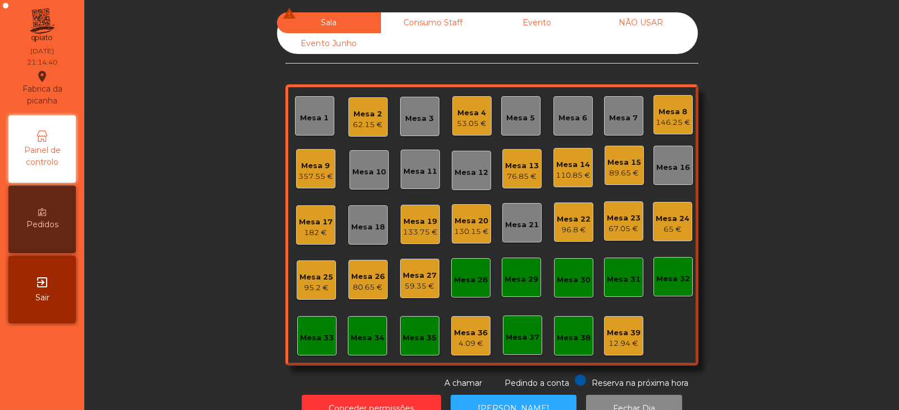
click at [357, 277] on div "Mesa 26" at bounding box center [368, 276] width 34 height 11
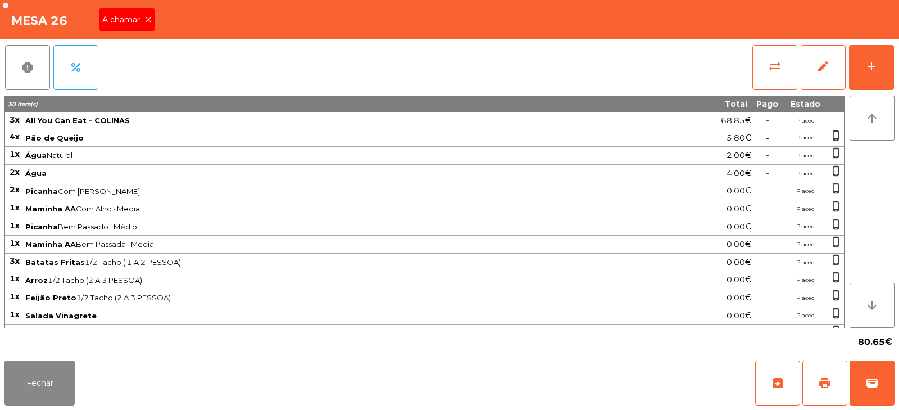
click at [150, 19] on icon at bounding box center [148, 20] width 8 height 8
click at [52, 371] on button "Fechar" at bounding box center [39, 382] width 70 height 45
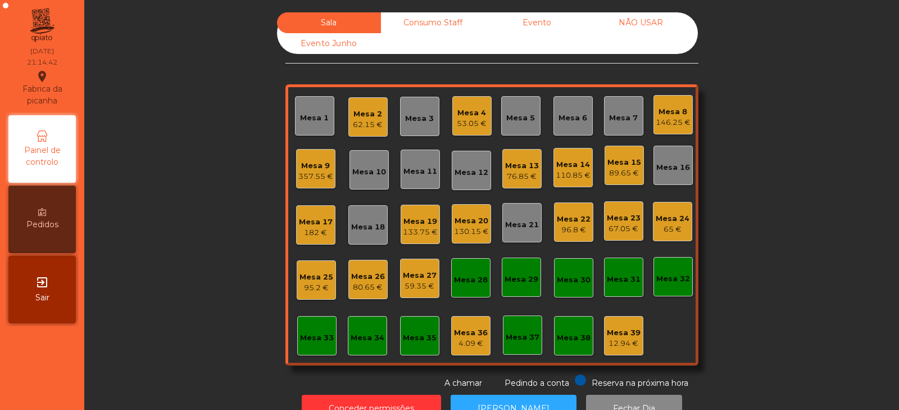
click at [316, 166] on div "Mesa 9" at bounding box center [315, 165] width 35 height 11
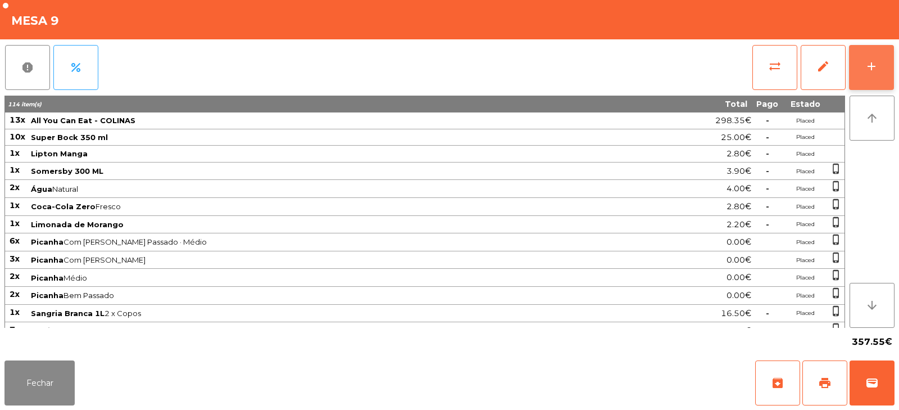
click at [870, 69] on div "add" at bounding box center [871, 66] width 13 height 13
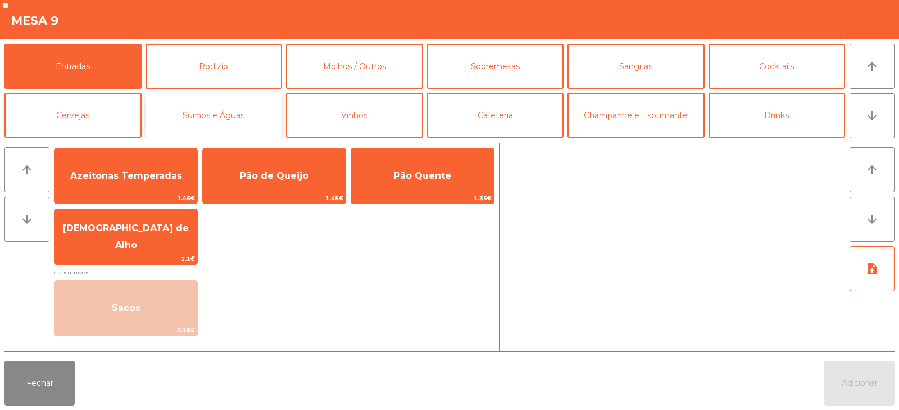
click at [210, 109] on button "Sumos e Águas" at bounding box center [214, 115] width 137 height 45
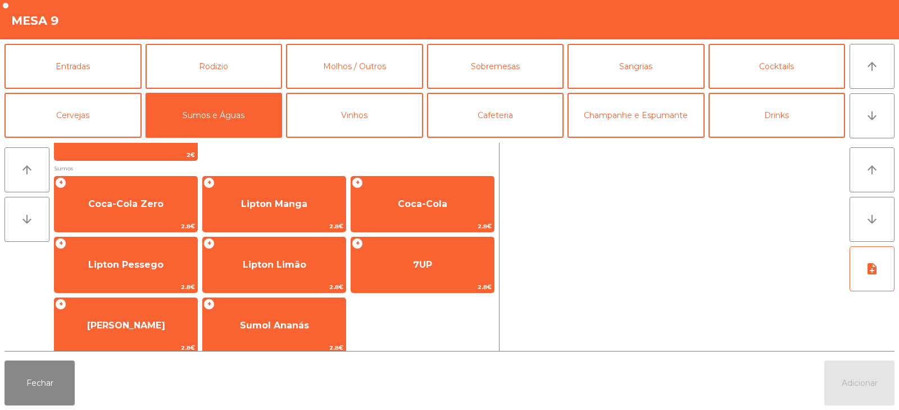
scroll to position [179, 0]
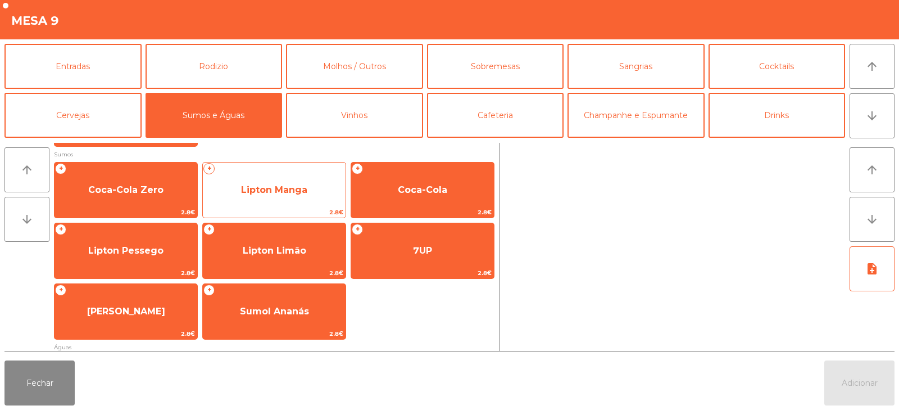
click at [305, 196] on span "Lipton Manga" at bounding box center [274, 190] width 143 height 30
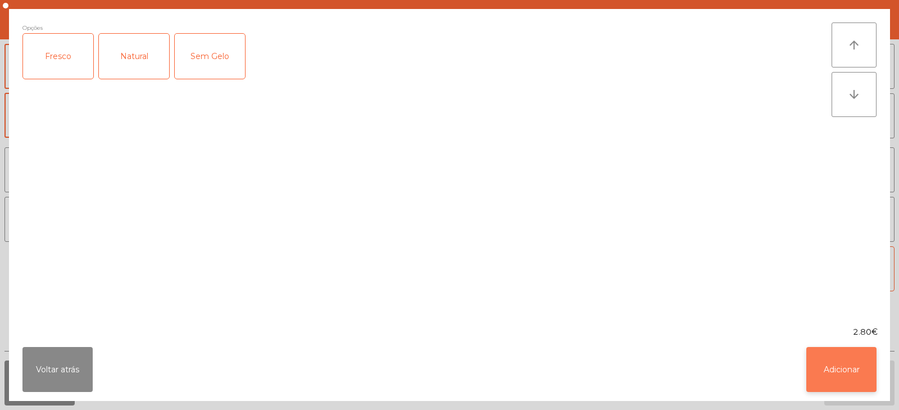
click at [852, 372] on button "Adicionar" at bounding box center [842, 369] width 70 height 45
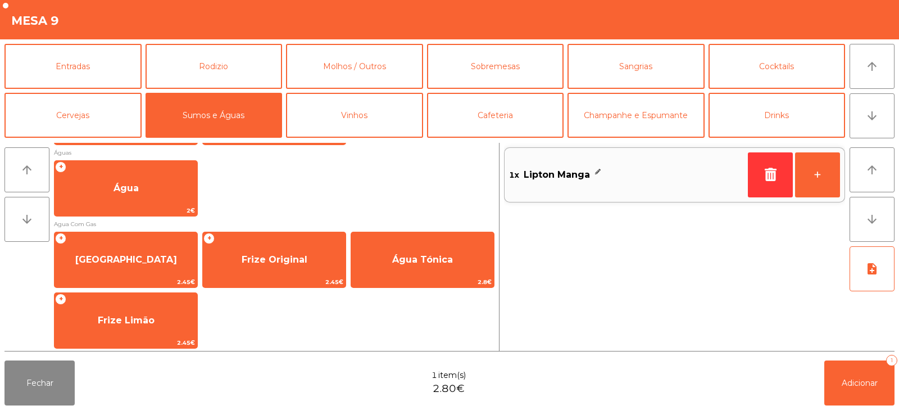
scroll to position [375, 0]
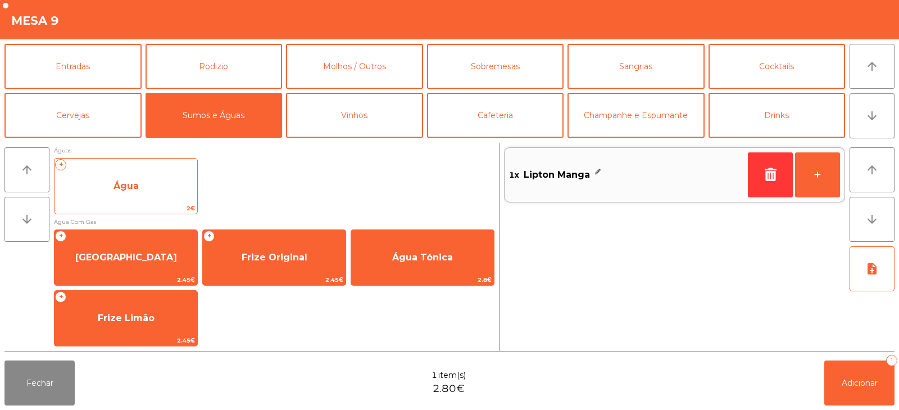
click at [174, 193] on span "Água" at bounding box center [126, 186] width 143 height 30
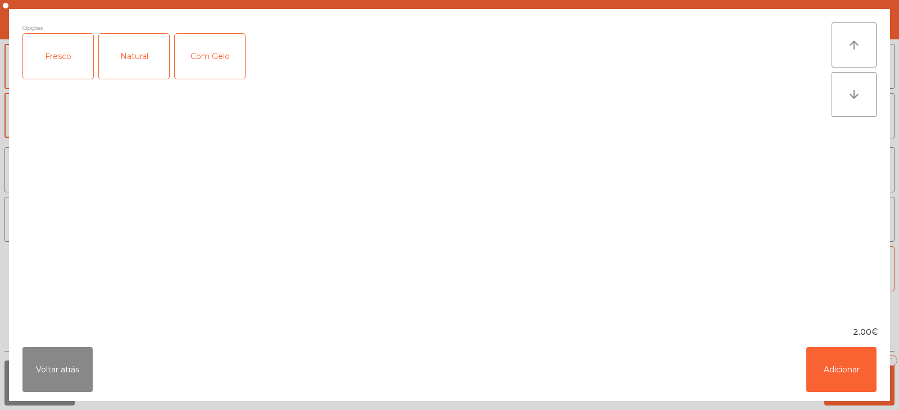
click at [71, 65] on div "Fresco" at bounding box center [58, 56] width 70 height 45
click at [829, 365] on button "Adicionar" at bounding box center [842, 369] width 70 height 45
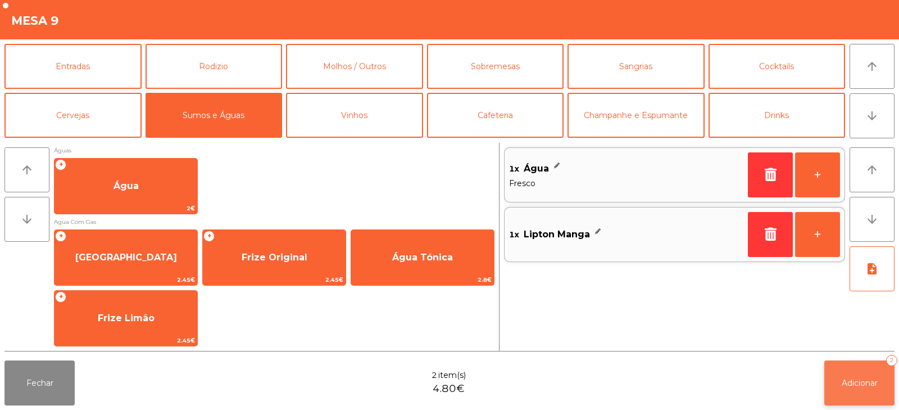
click at [848, 374] on button "Adicionar 2" at bounding box center [860, 382] width 70 height 45
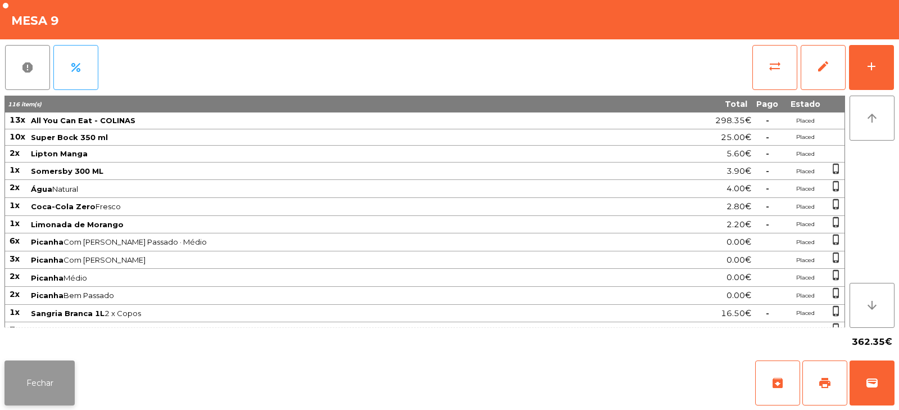
click at [42, 383] on button "Fechar" at bounding box center [39, 382] width 70 height 45
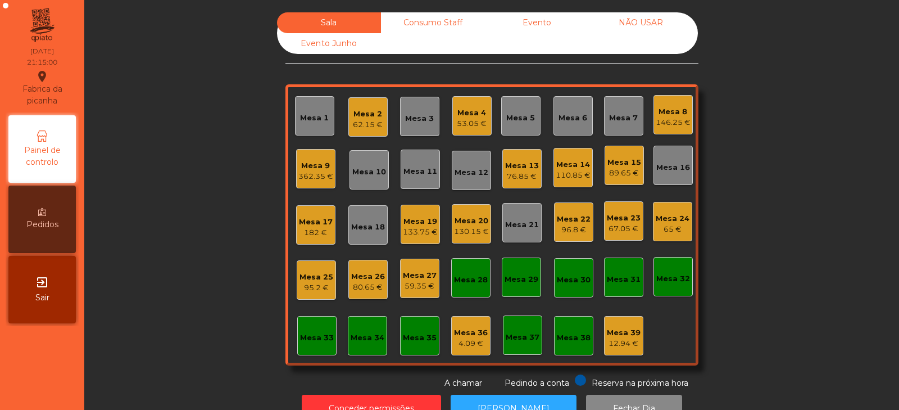
click at [370, 278] on div "Mesa 26" at bounding box center [368, 276] width 34 height 11
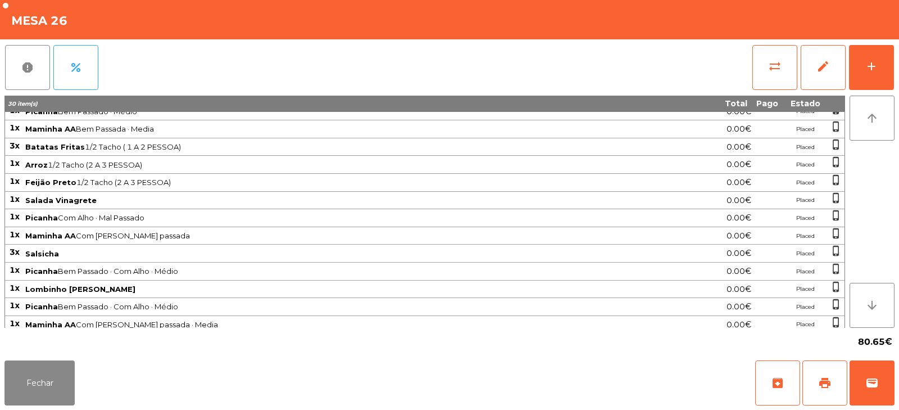
scroll to position [121, 0]
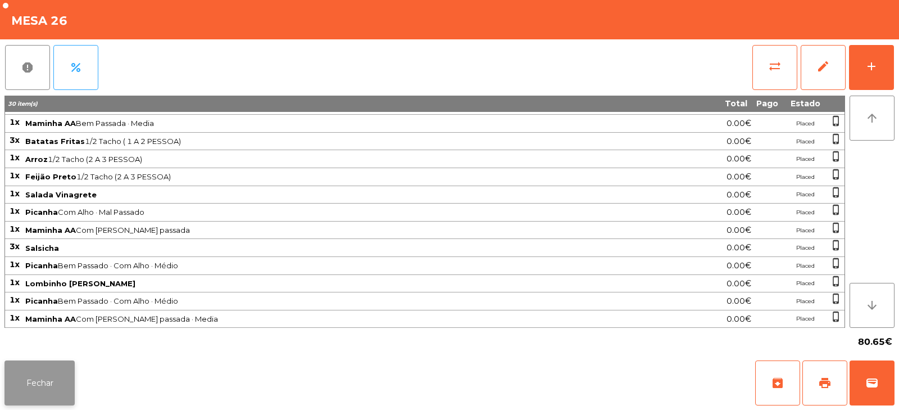
click at [34, 369] on button "Fechar" at bounding box center [39, 382] width 70 height 45
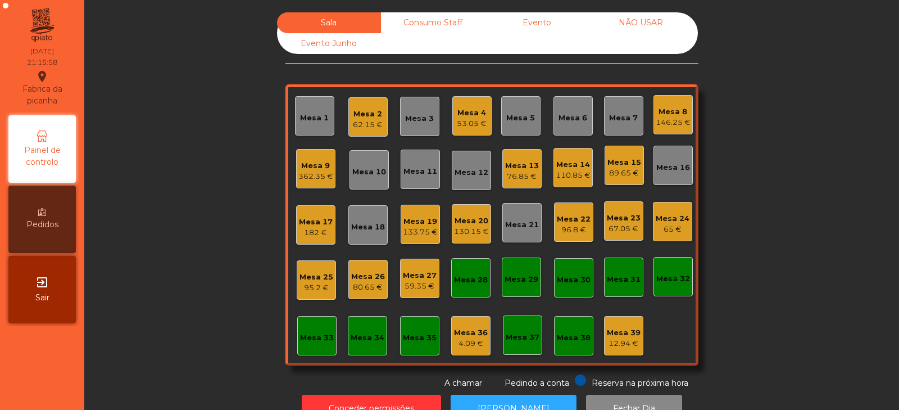
click at [622, 172] on div "89.65 €" at bounding box center [625, 173] width 34 height 11
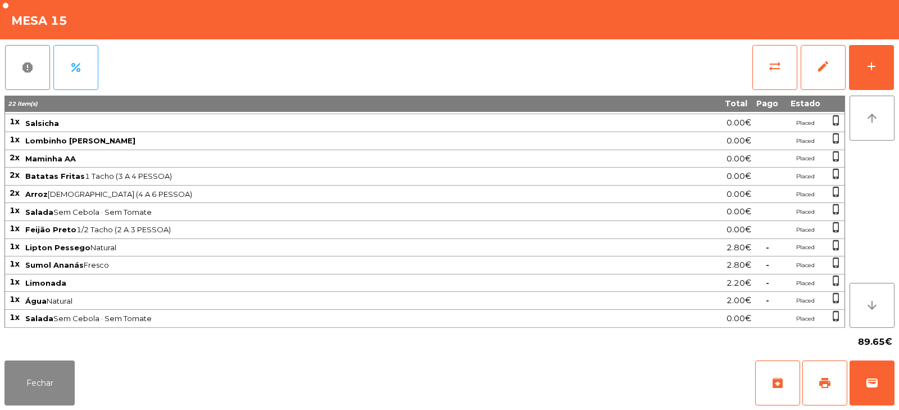
scroll to position [0, 0]
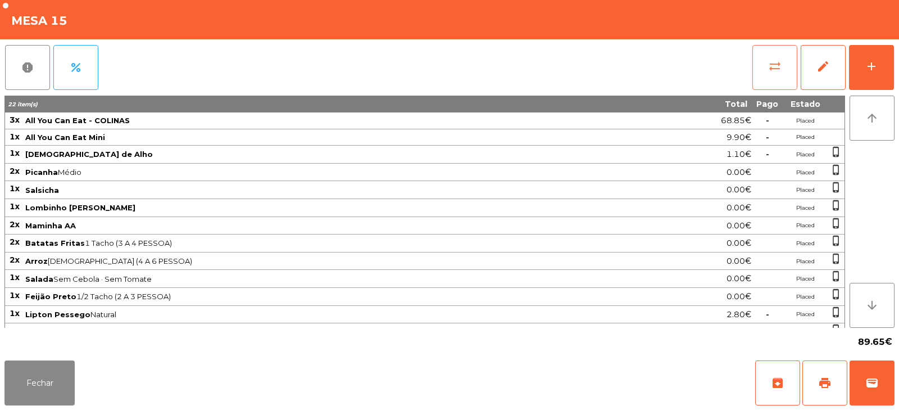
click at [781, 72] on span "sync_alt" at bounding box center [774, 66] width 13 height 13
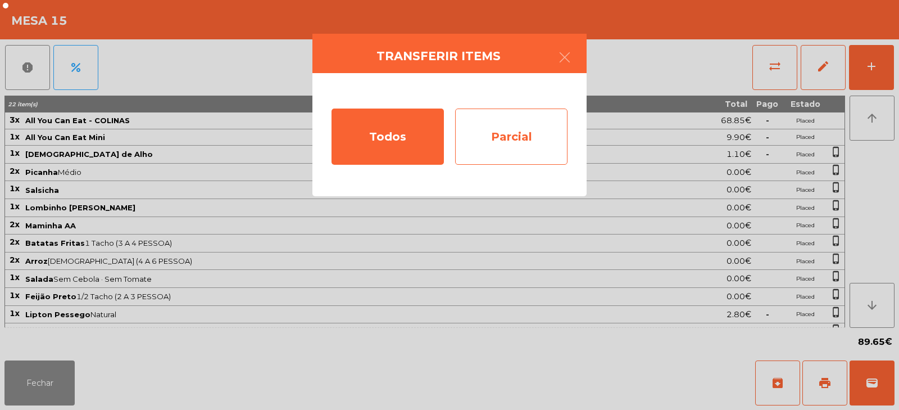
click at [506, 136] on div "Parcial" at bounding box center [511, 136] width 112 height 56
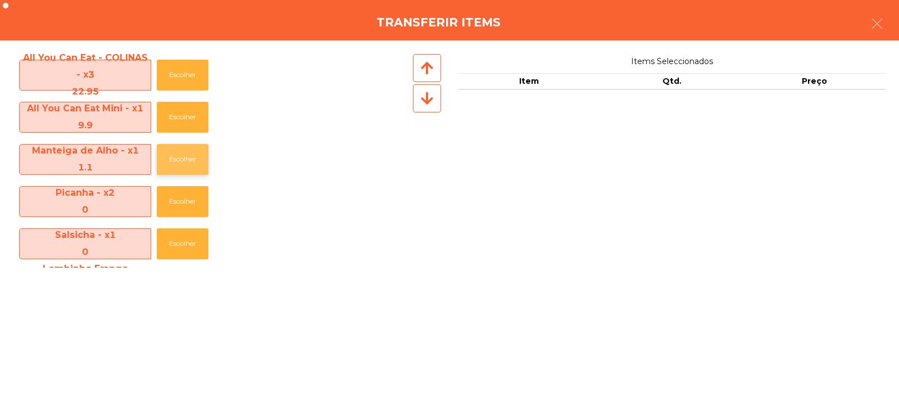
click at [184, 154] on button "Escolher" at bounding box center [183, 159] width 52 height 31
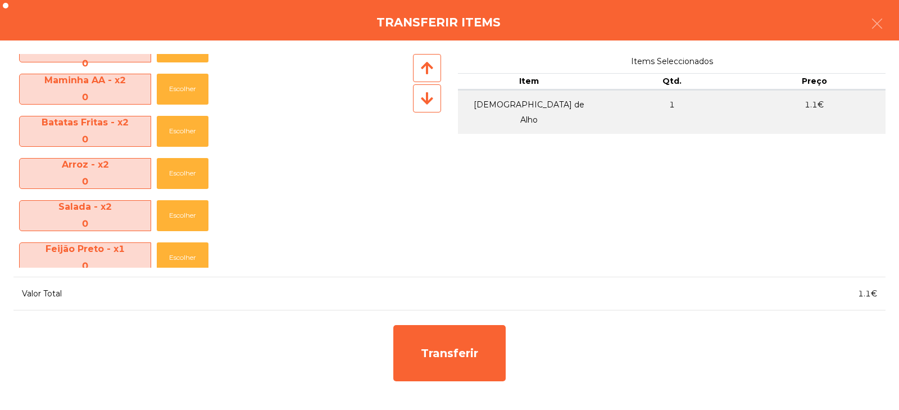
scroll to position [377, 0]
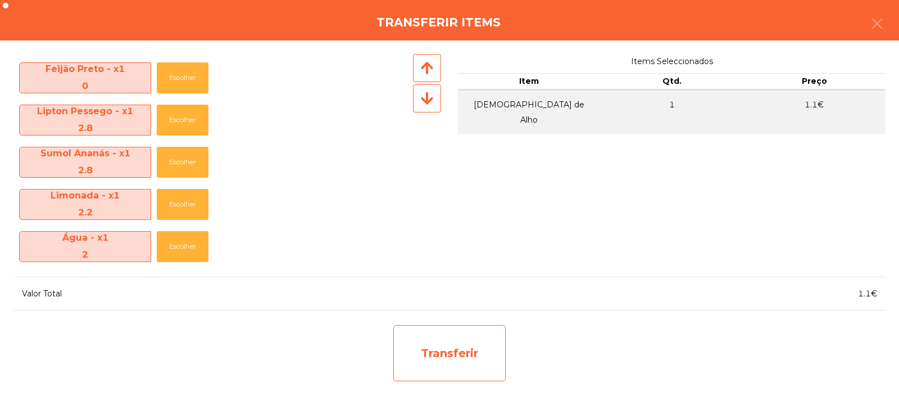
click at [451, 350] on div "Transferir" at bounding box center [449, 353] width 112 height 56
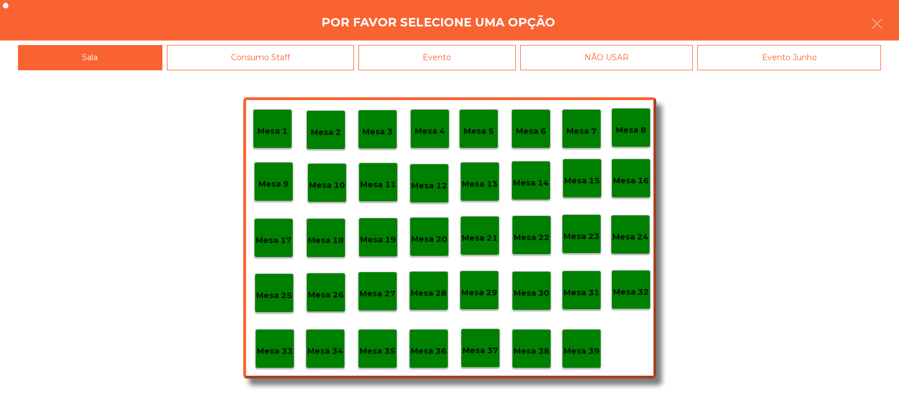
click at [582, 348] on p "Mesa 39" at bounding box center [582, 351] width 36 height 13
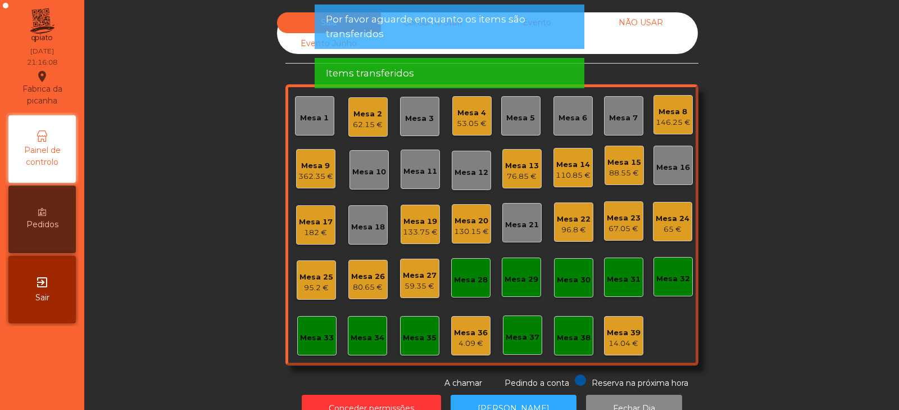
scroll to position [33, 0]
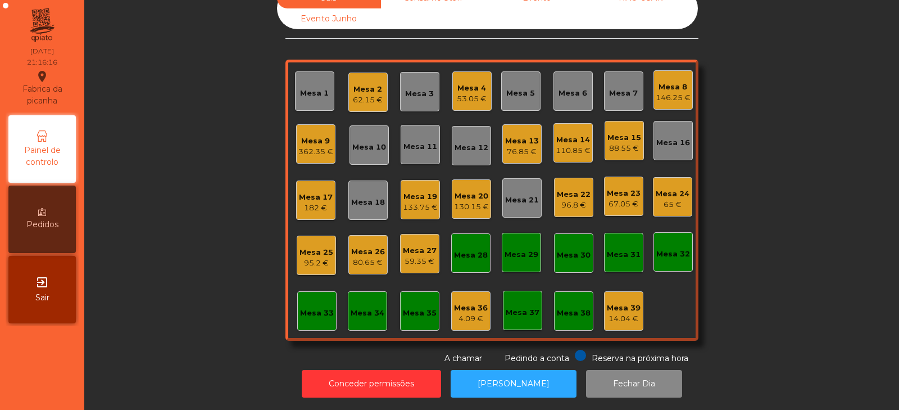
click at [572, 145] on div "110.85 €" at bounding box center [573, 150] width 35 height 11
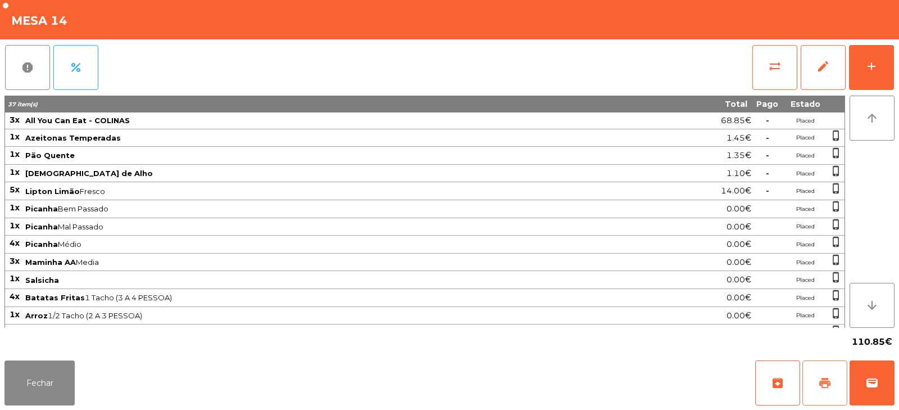
click at [825, 384] on span "print" at bounding box center [824, 382] width 13 height 13
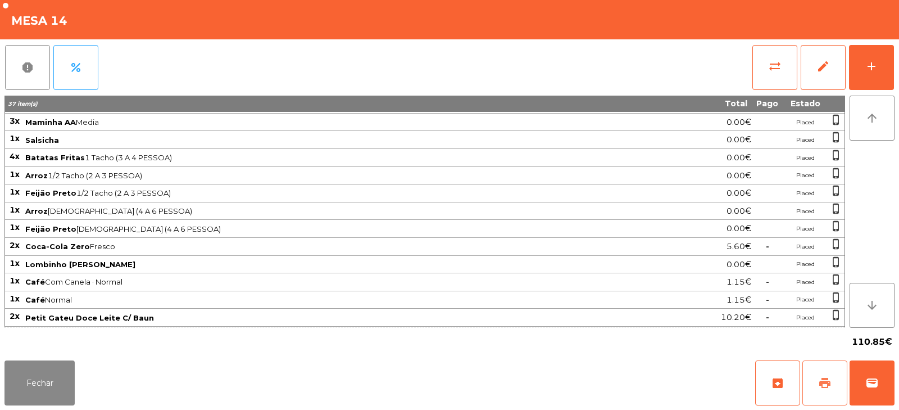
scroll to position [157, 0]
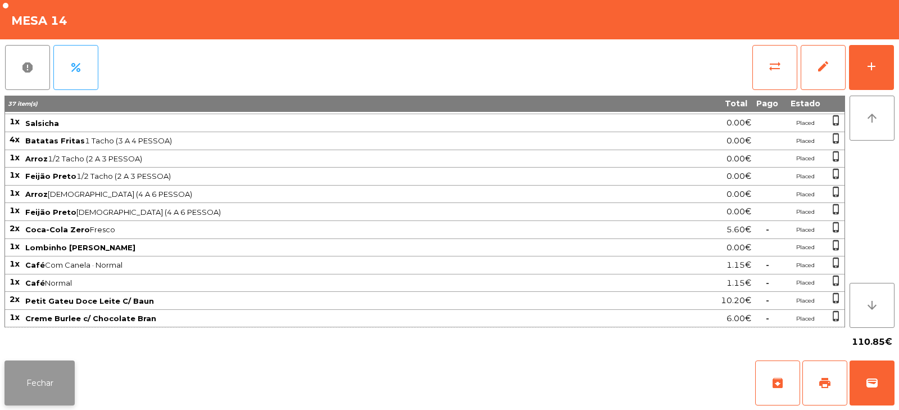
click at [44, 372] on button "Fechar" at bounding box center [39, 382] width 70 height 45
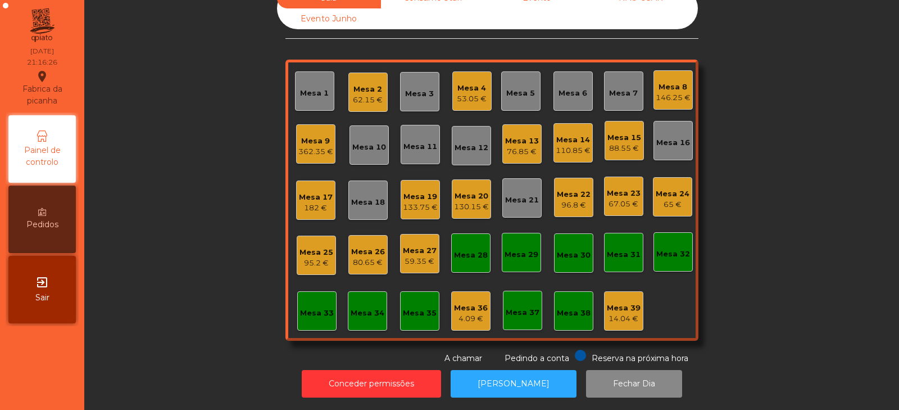
click at [566, 145] on div "110.85 €" at bounding box center [573, 150] width 35 height 11
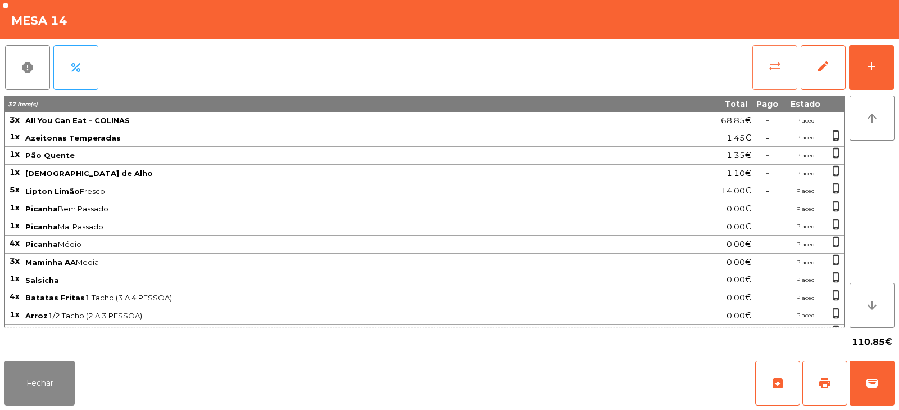
click at [768, 71] on span "sync_alt" at bounding box center [774, 66] width 13 height 13
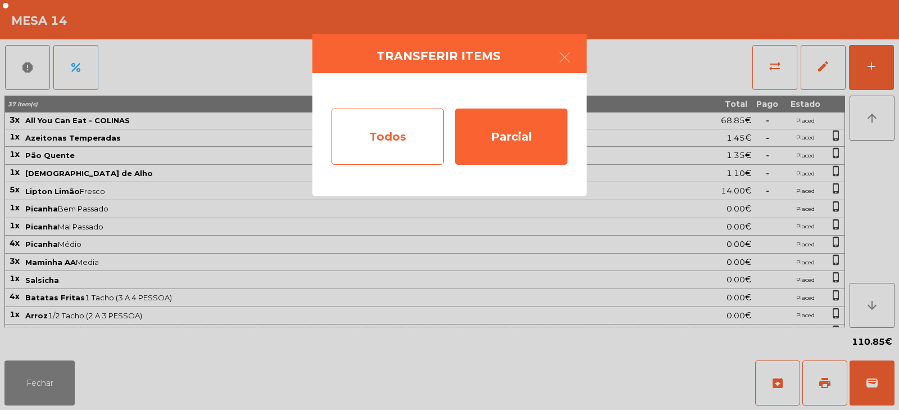
click at [411, 133] on div "Todos" at bounding box center [388, 136] width 112 height 56
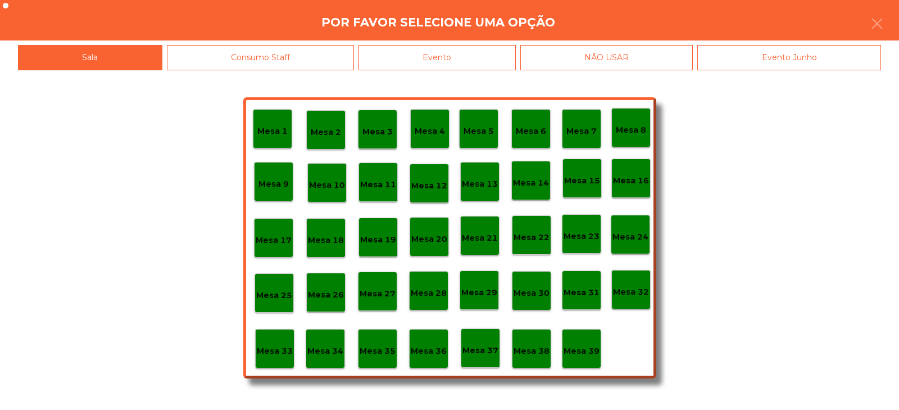
click at [484, 59] on div "Evento" at bounding box center [437, 57] width 157 height 25
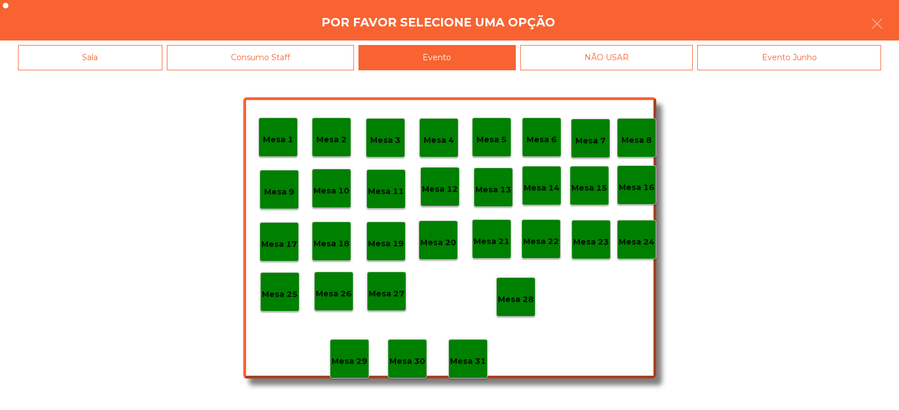
click at [521, 292] on div "Mesa 28" at bounding box center [516, 296] width 36 height 17
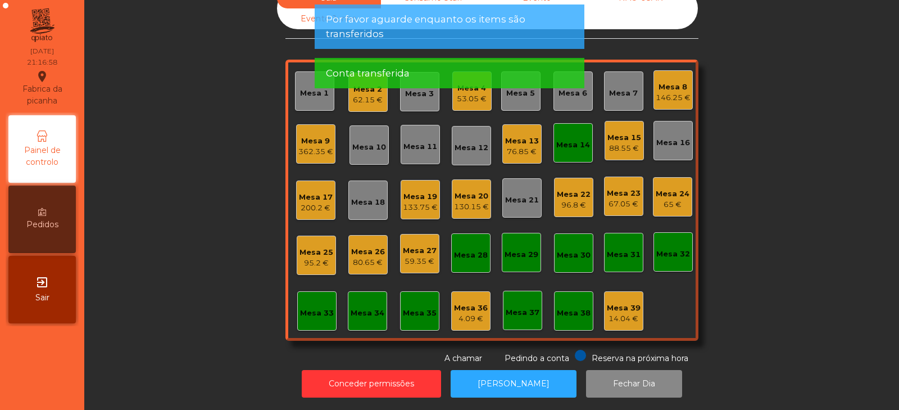
click at [577, 146] on div "Mesa 14" at bounding box center [573, 142] width 39 height 39
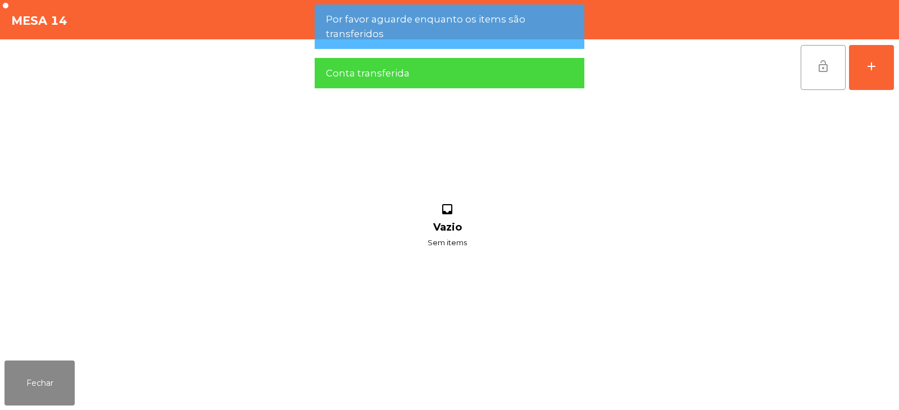
click at [823, 67] on span "lock_open" at bounding box center [823, 66] width 13 height 13
click at [62, 364] on button "Fechar" at bounding box center [39, 382] width 70 height 45
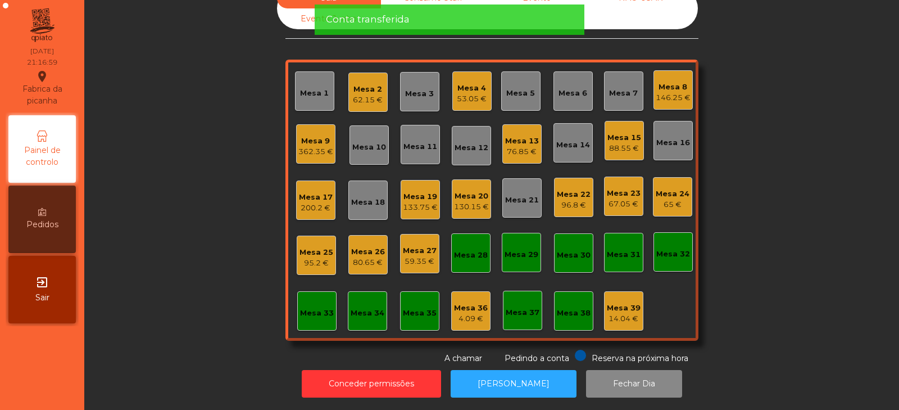
click at [524, 136] on div "Mesa 13" at bounding box center [522, 140] width 34 height 11
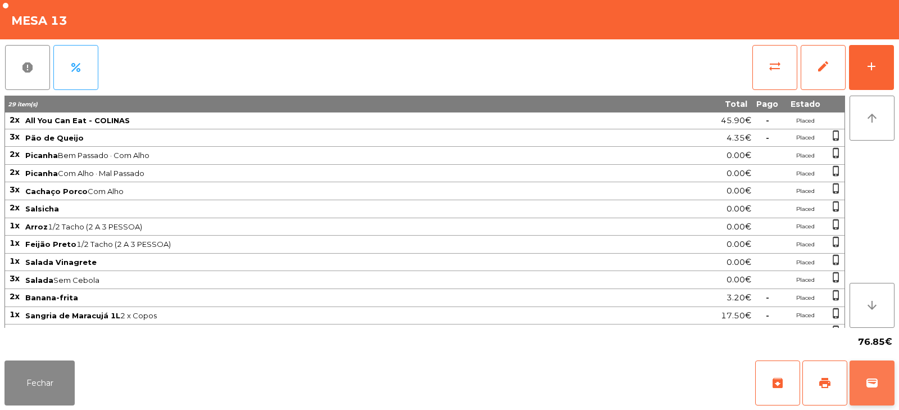
click at [864, 384] on button "wallet" at bounding box center [872, 382] width 45 height 45
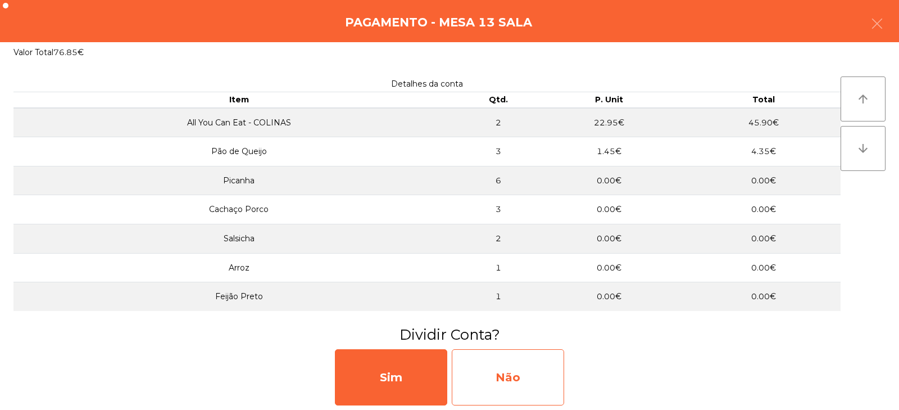
click at [546, 369] on div "Não" at bounding box center [508, 377] width 112 height 56
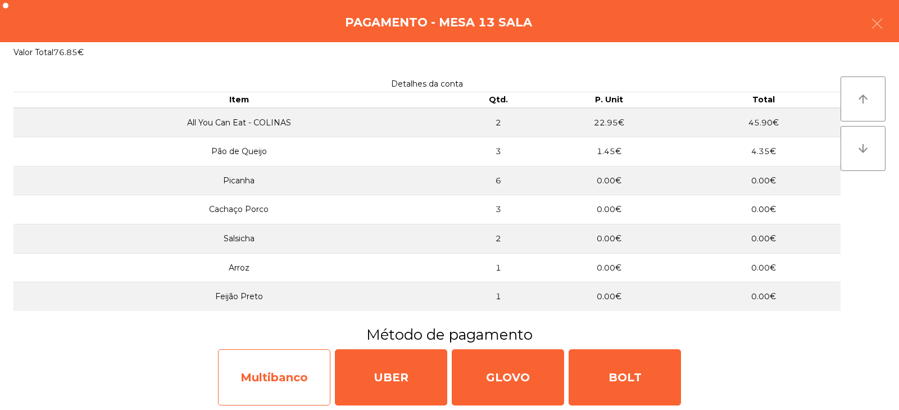
click at [297, 368] on div "Multibanco" at bounding box center [274, 377] width 112 height 56
select select "**"
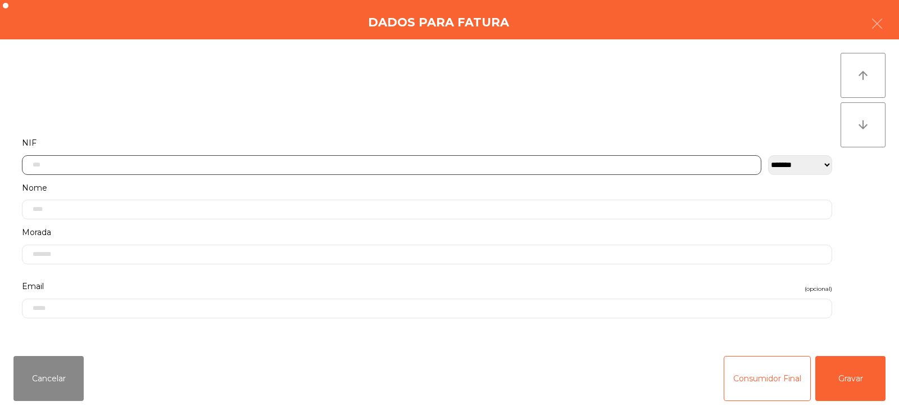
click at [492, 155] on input "text" at bounding box center [392, 165] width 740 height 20
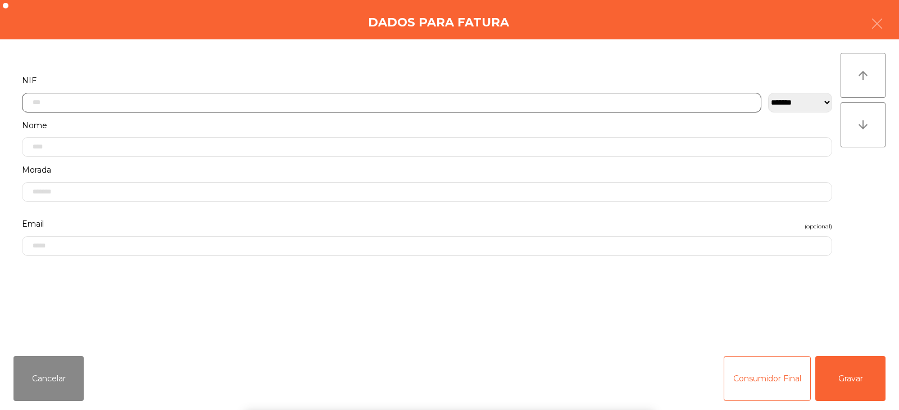
scroll to position [82, 0]
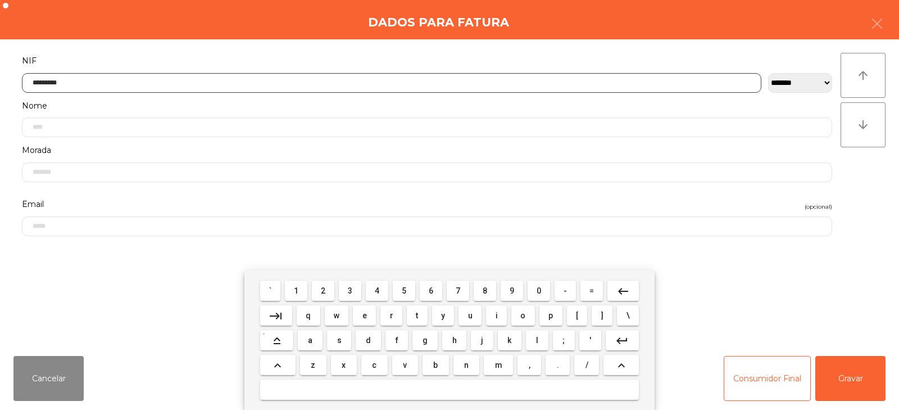
type input "*********"
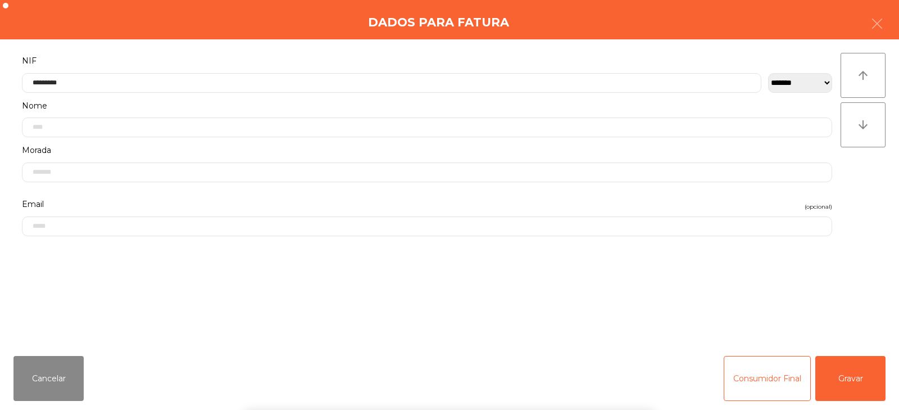
click at [851, 369] on div "` 1 2 3 4 5 6 7 8 9 0 - = keyboard_backspace keyboard_tab q w e r t y u i o p […" at bounding box center [449, 339] width 899 height 139
click at [847, 377] on button "Gravar" at bounding box center [851, 378] width 70 height 45
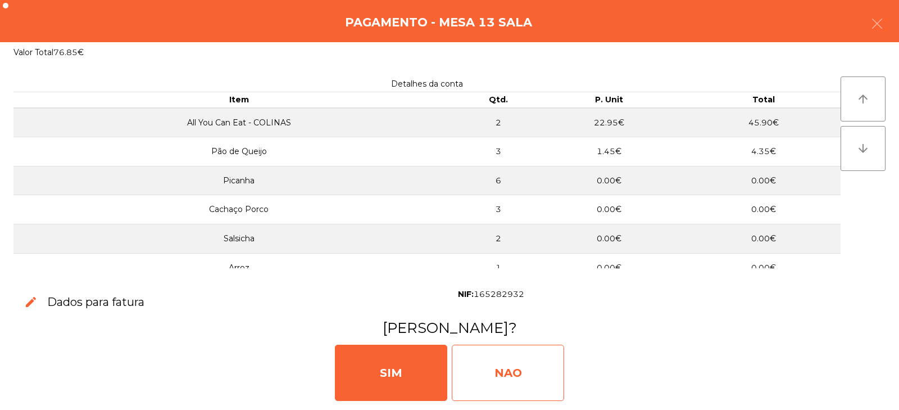
click at [522, 373] on div "NAO" at bounding box center [508, 373] width 112 height 56
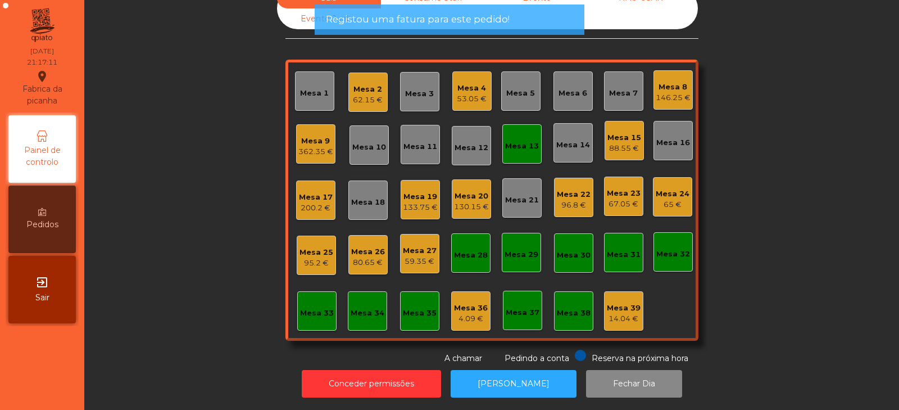
click at [513, 141] on div "Mesa 13" at bounding box center [522, 146] width 34 height 11
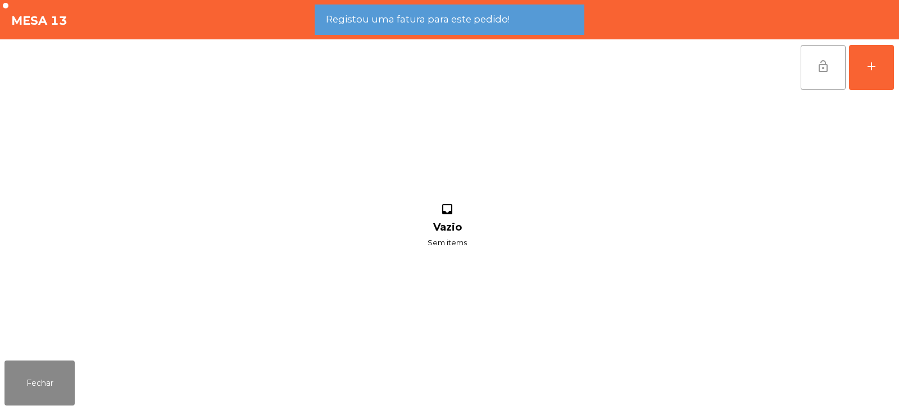
click at [822, 75] on button "lock_open" at bounding box center [823, 67] width 45 height 45
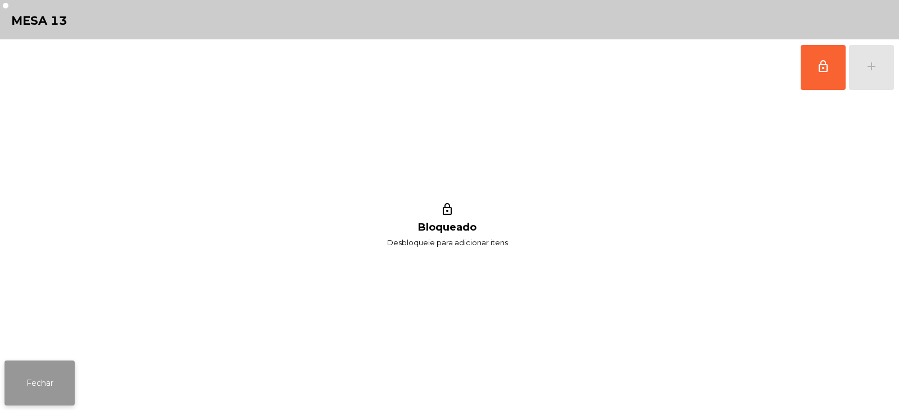
click at [32, 391] on button "Fechar" at bounding box center [39, 382] width 70 height 45
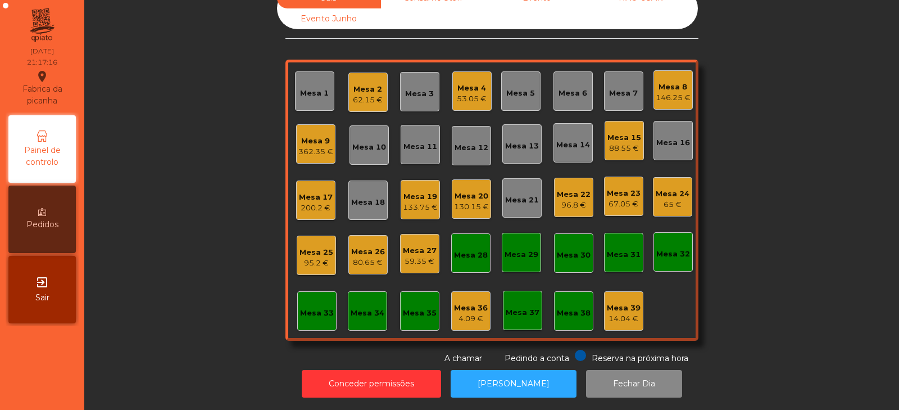
click at [309, 146] on div "362.35 €" at bounding box center [315, 151] width 35 height 11
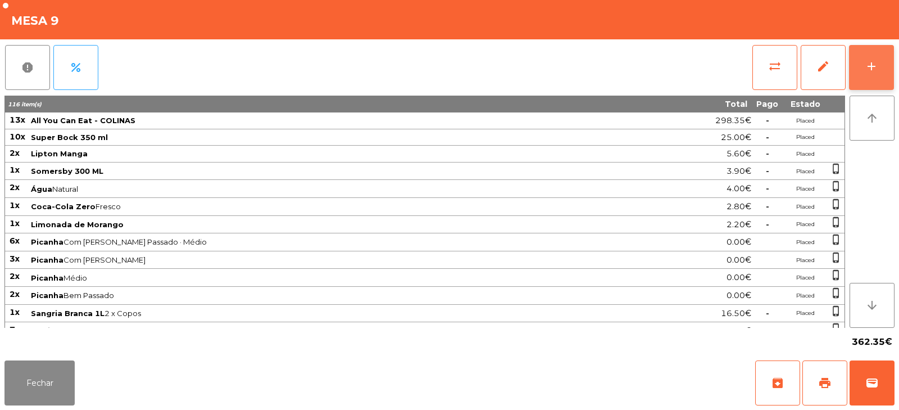
click at [857, 67] on button "add" at bounding box center [871, 67] width 45 height 45
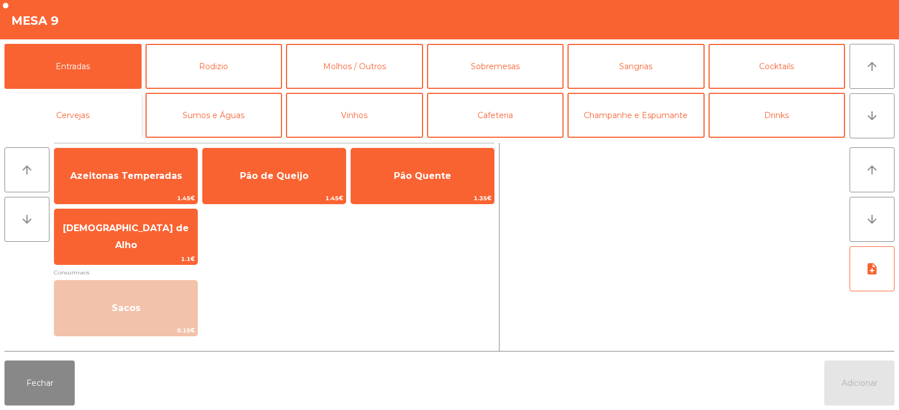
click at [87, 127] on button "Cervejas" at bounding box center [72, 115] width 137 height 45
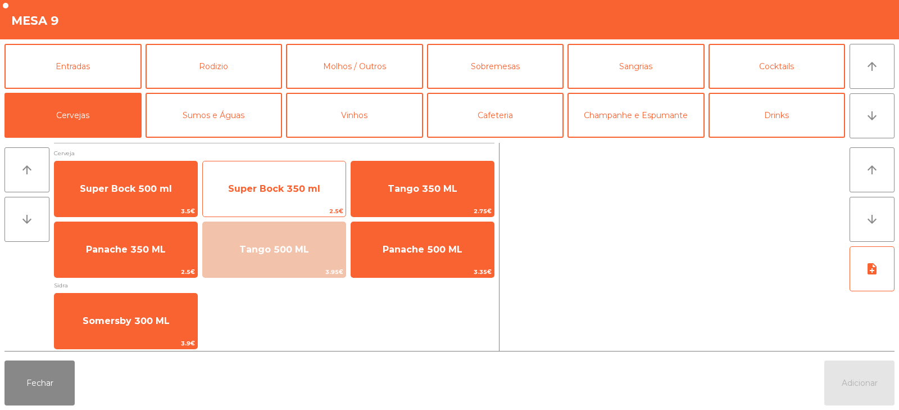
click at [288, 209] on span "2.5€" at bounding box center [274, 211] width 143 height 11
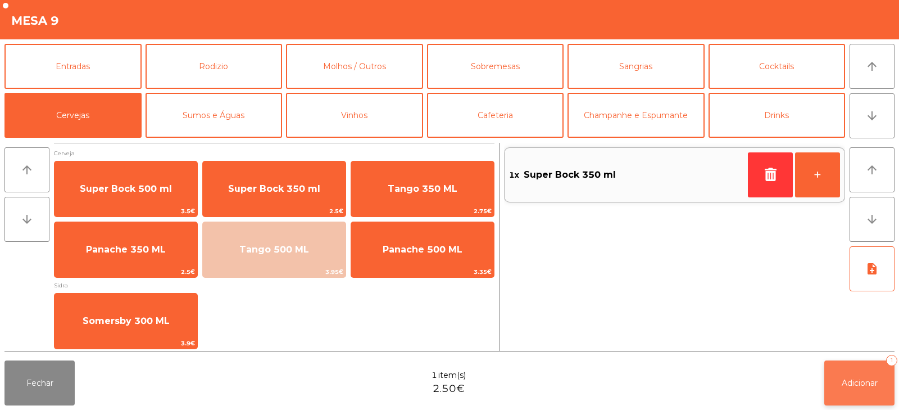
click at [852, 369] on button "Adicionar 1" at bounding box center [860, 382] width 70 height 45
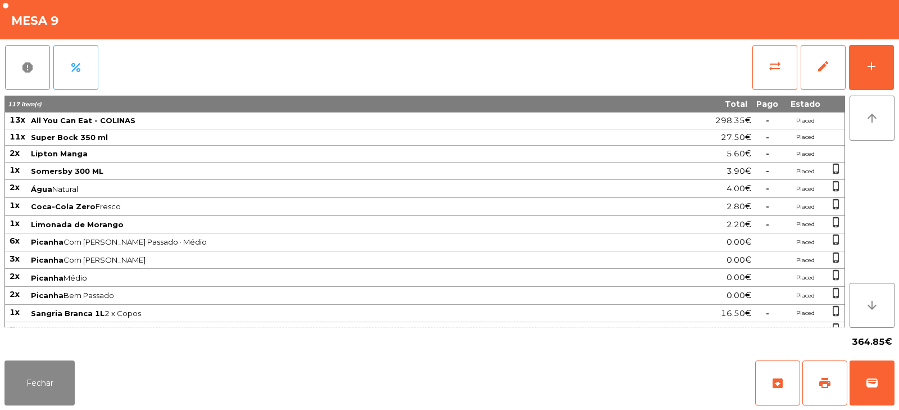
scroll to position [33, 0]
click at [23, 371] on button "Fechar" at bounding box center [39, 382] width 70 height 45
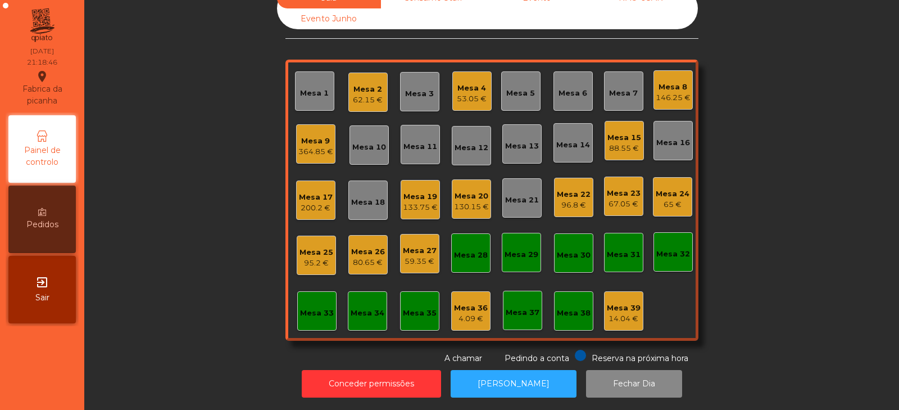
click at [360, 79] on div "Mesa 2 62.15 €" at bounding box center [368, 92] width 30 height 26
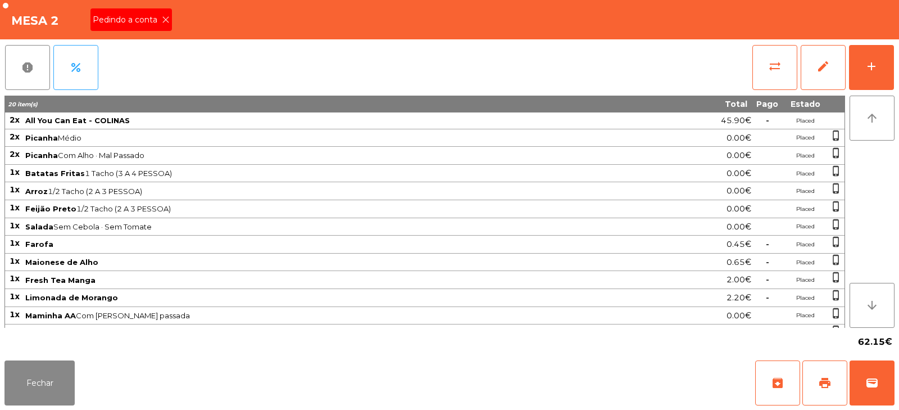
click at [144, 16] on span "Pedindo a conta" at bounding box center [127, 20] width 69 height 12
click at [833, 372] on button "print" at bounding box center [825, 382] width 45 height 45
click at [873, 383] on span "wallet" at bounding box center [872, 382] width 13 height 13
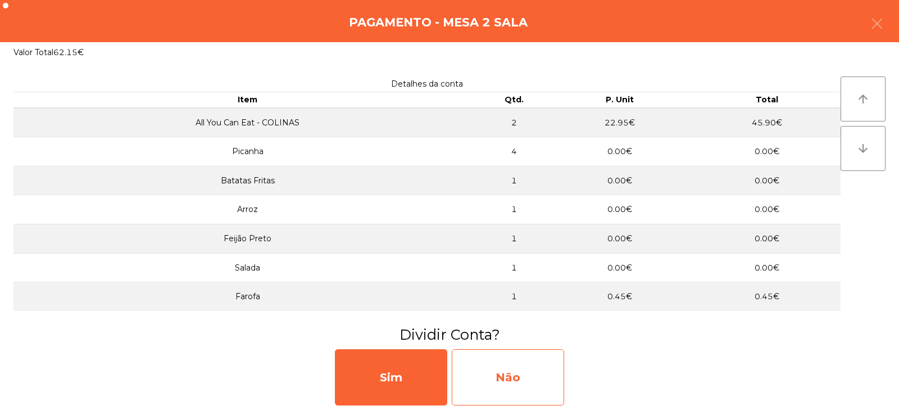
click at [494, 379] on div "Não" at bounding box center [508, 377] width 112 height 56
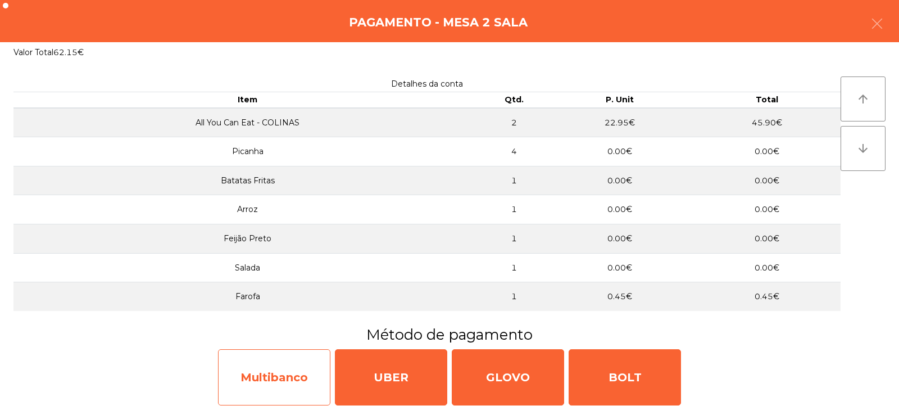
click at [257, 374] on div "Multibanco" at bounding box center [274, 377] width 112 height 56
select select "**"
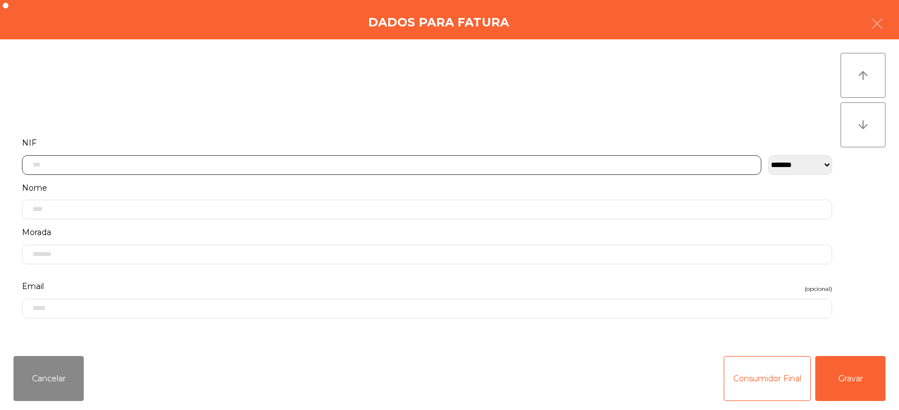
click at [245, 168] on input "text" at bounding box center [392, 165] width 740 height 20
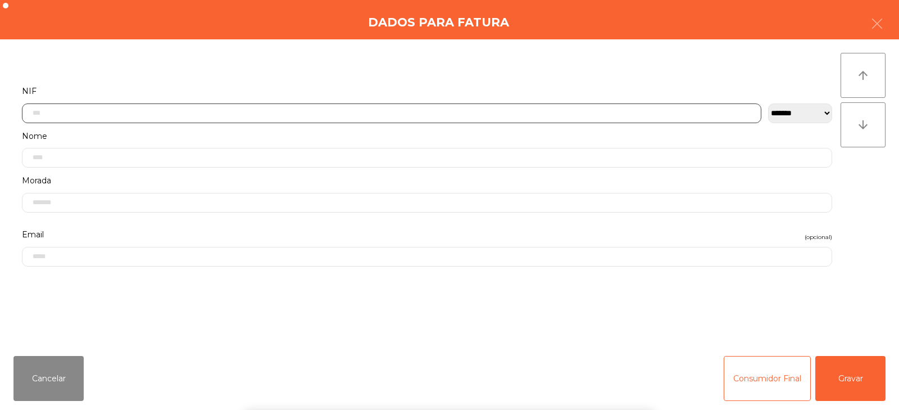
scroll to position [82, 0]
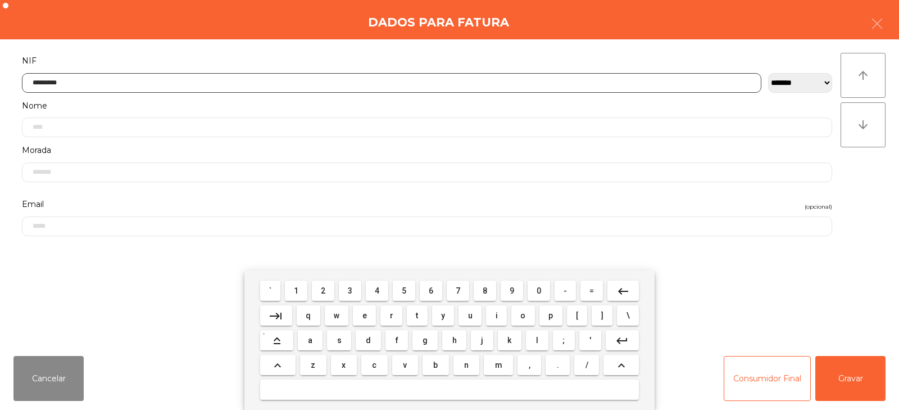
type input "*********"
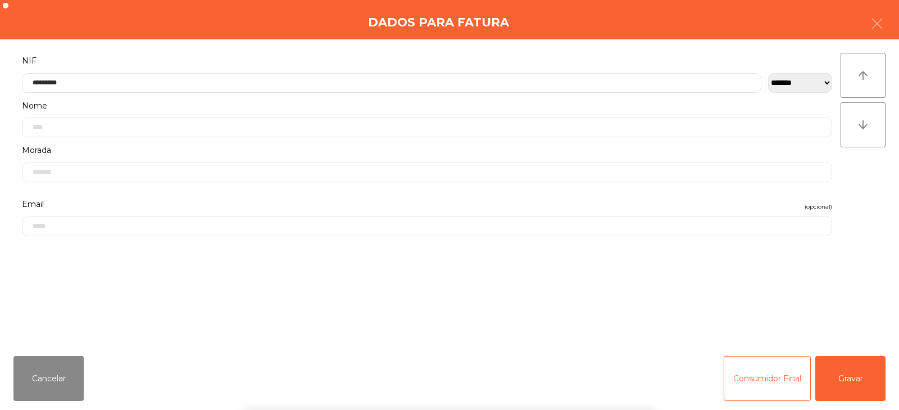
click at [858, 387] on div "` 1 2 3 4 5 6 7 8 9 0 - = keyboard_backspace keyboard_tab q w e r t y u i o p […" at bounding box center [449, 339] width 899 height 139
click at [859, 386] on button "Gravar" at bounding box center [851, 378] width 70 height 45
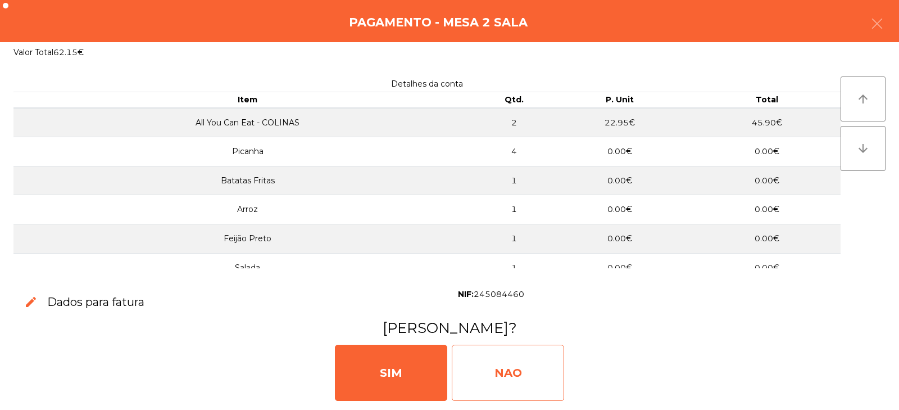
click at [524, 355] on div "NAO" at bounding box center [508, 373] width 112 height 56
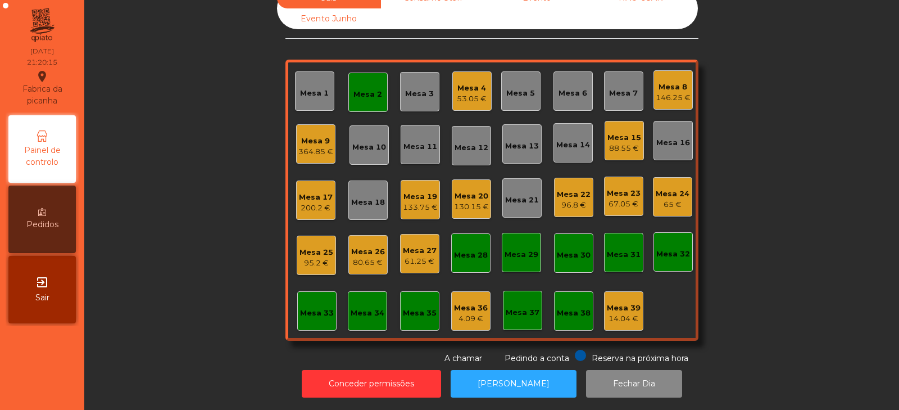
click at [360, 89] on div "Mesa 2" at bounding box center [368, 94] width 29 height 11
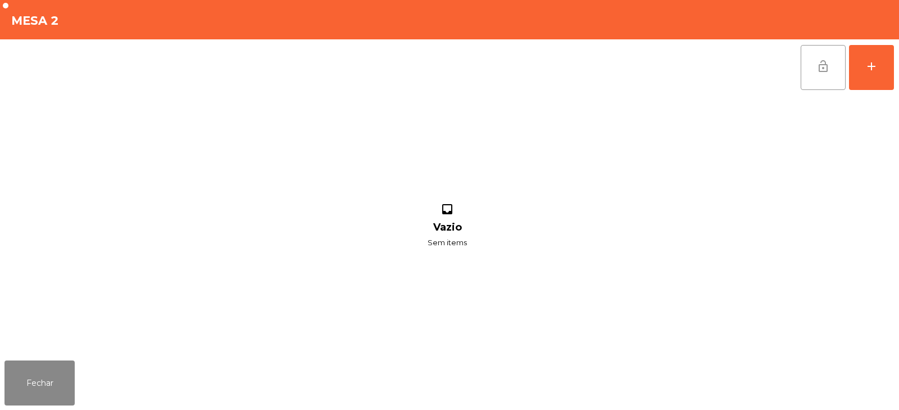
click at [813, 60] on button "lock_open" at bounding box center [823, 67] width 45 height 45
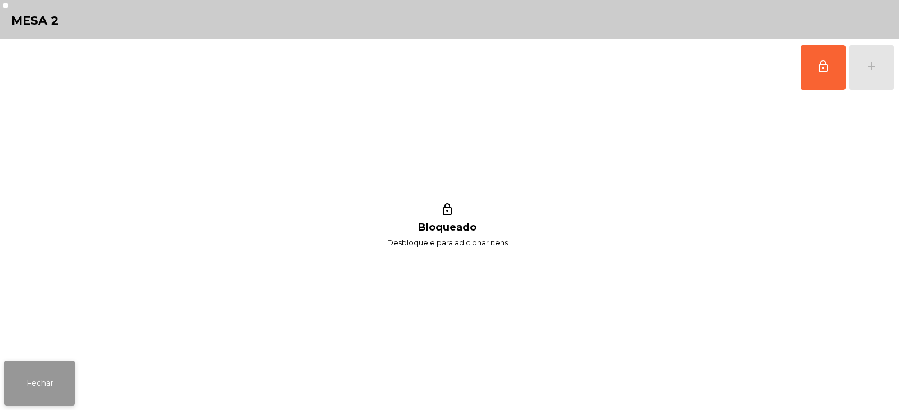
click at [49, 386] on button "Fechar" at bounding box center [39, 382] width 70 height 45
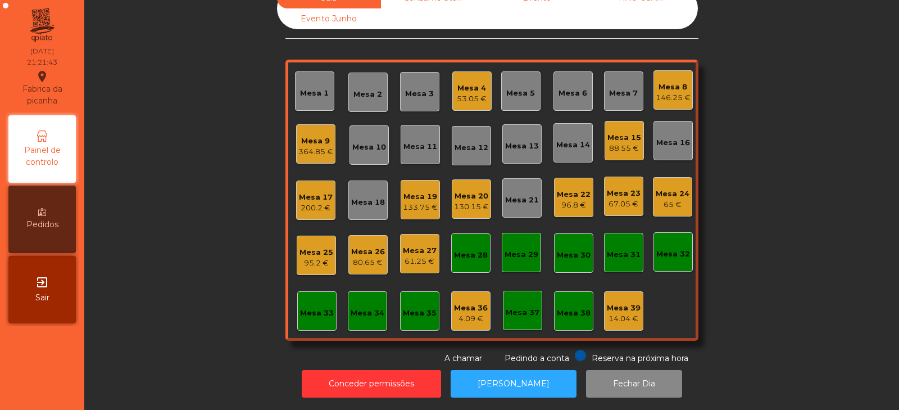
click at [573, 88] on div "Mesa 6" at bounding box center [573, 93] width 29 height 11
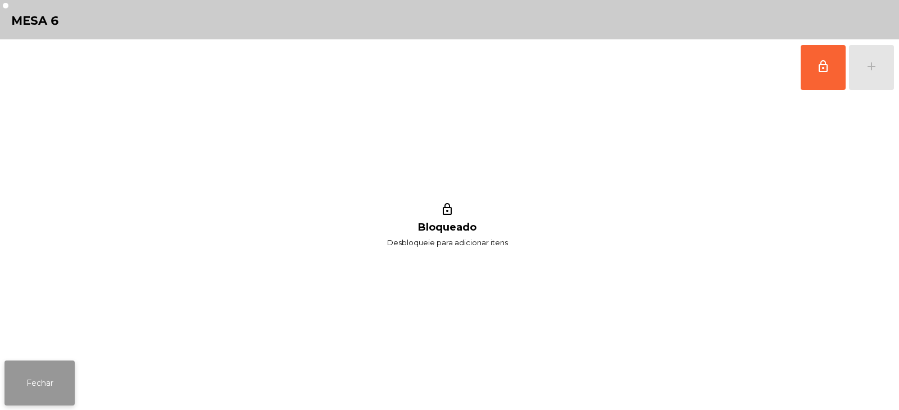
click at [38, 381] on button "Fechar" at bounding box center [39, 382] width 70 height 45
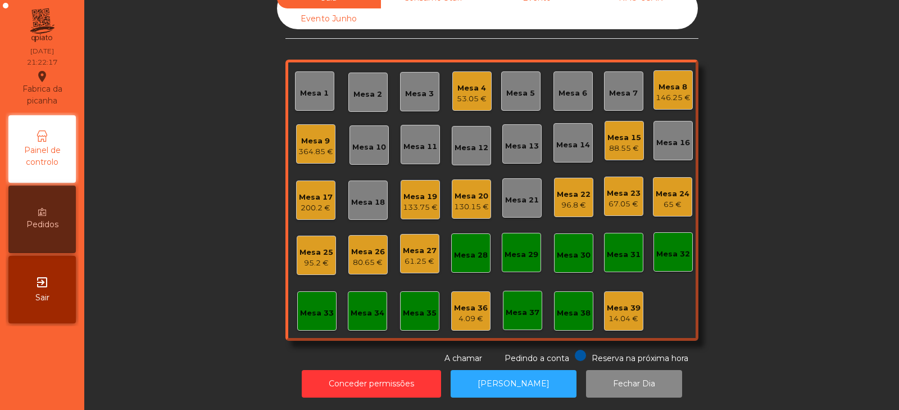
click at [513, 88] on div "Mesa 5" at bounding box center [520, 93] width 29 height 11
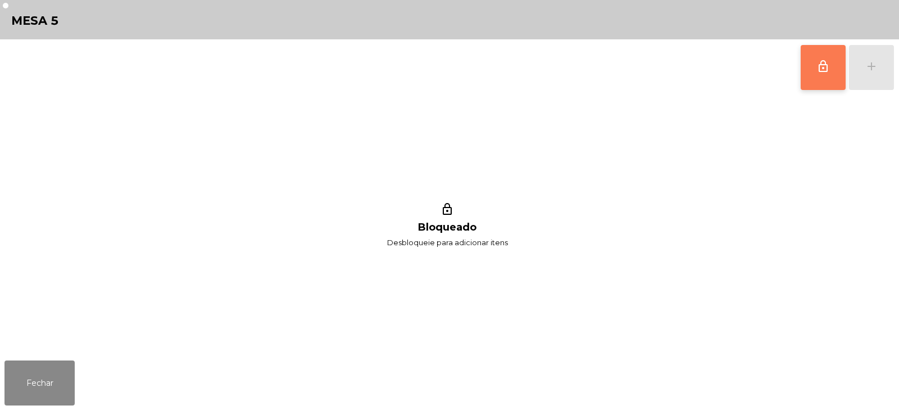
click at [827, 75] on button "lock_outline" at bounding box center [823, 67] width 45 height 45
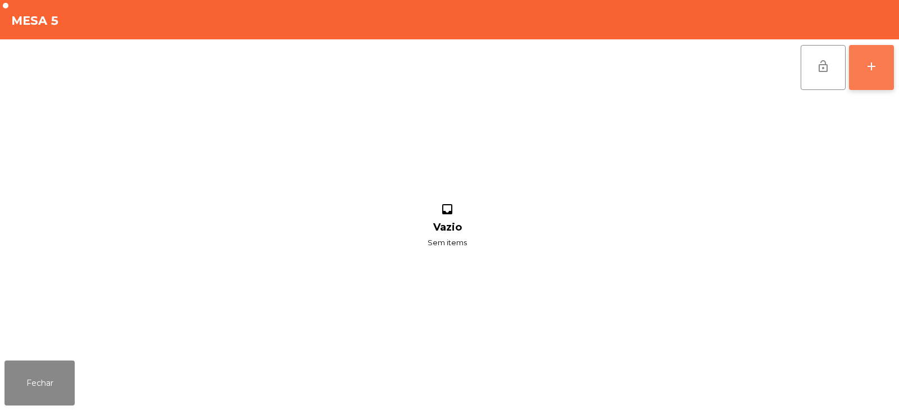
click at [881, 74] on button "add" at bounding box center [871, 67] width 45 height 45
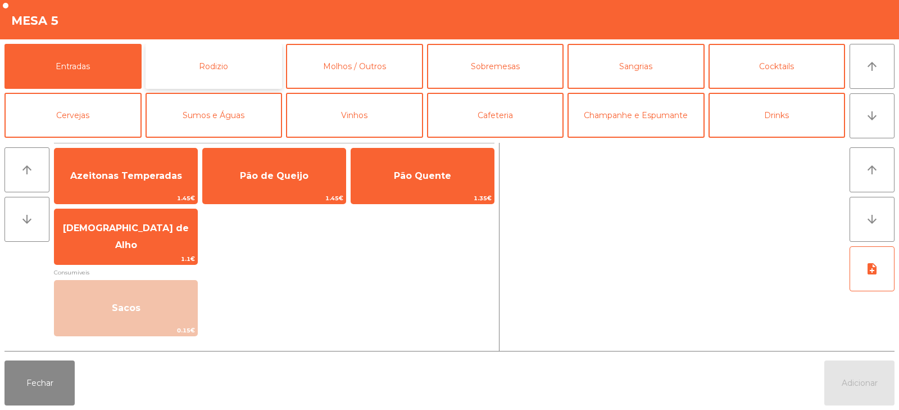
click at [217, 73] on button "Rodizio" at bounding box center [214, 66] width 137 height 45
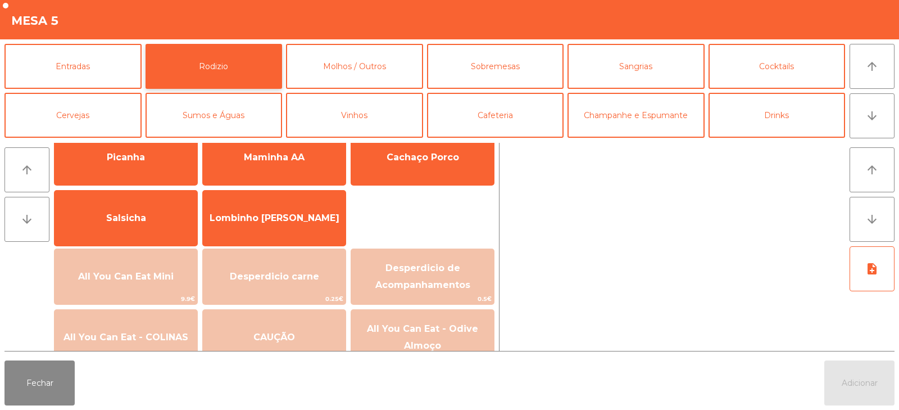
scroll to position [33, 0]
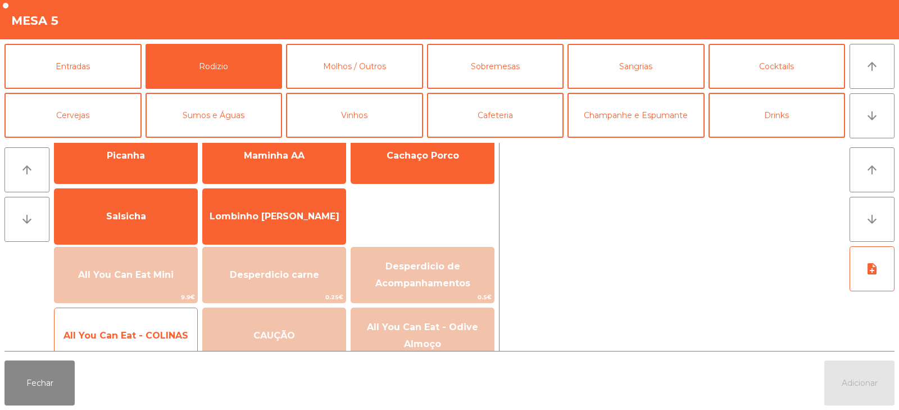
click at [165, 322] on span "All You Can Eat - COLINAS" at bounding box center [126, 335] width 143 height 30
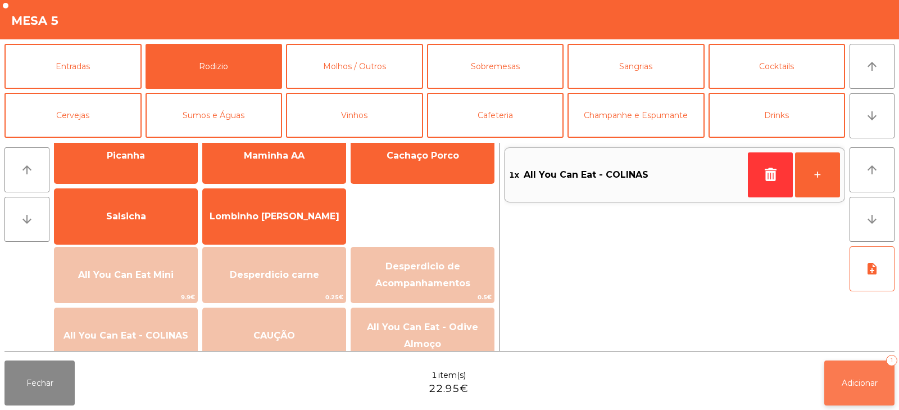
click at [849, 378] on span "Adicionar" at bounding box center [860, 383] width 36 height 10
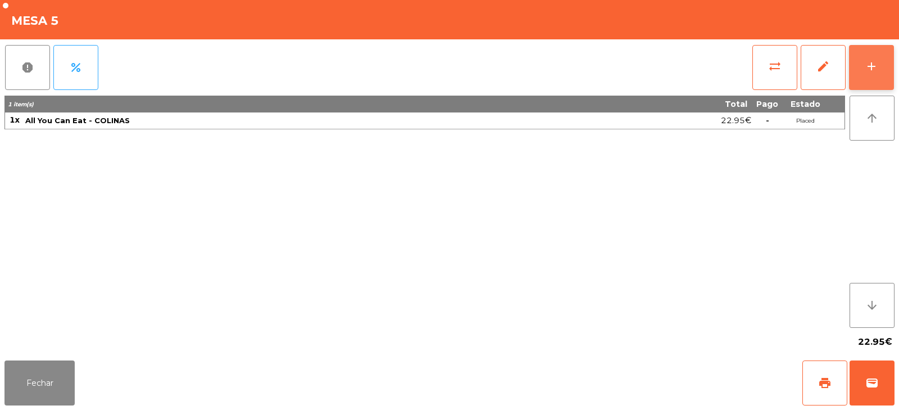
click at [870, 72] on div "add" at bounding box center [871, 66] width 13 height 13
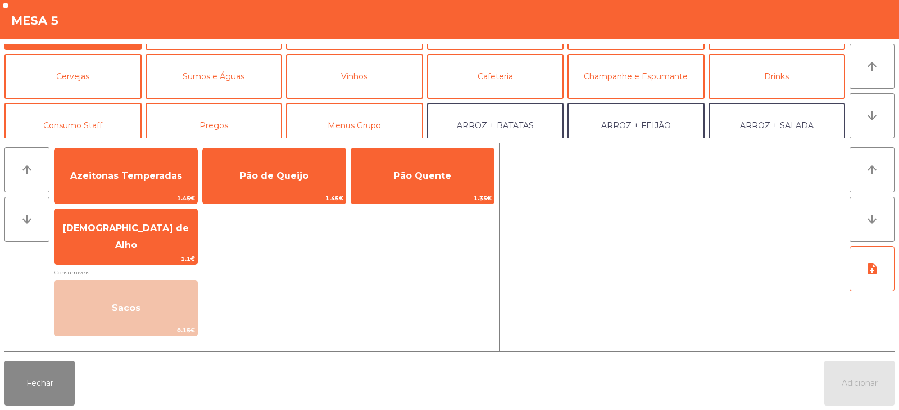
scroll to position [48, 0]
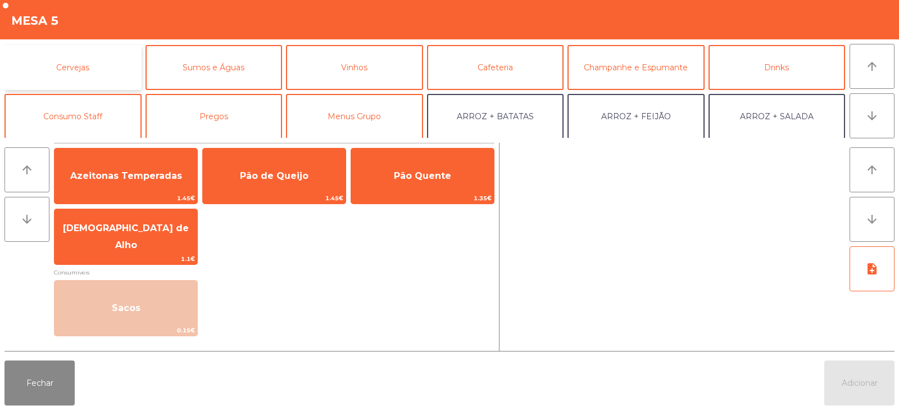
click at [110, 65] on button "Cervejas" at bounding box center [72, 67] width 137 height 45
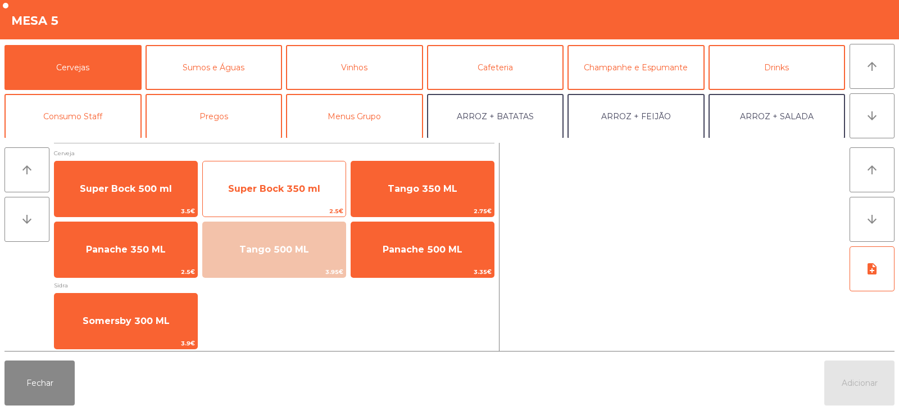
click at [286, 198] on span "Super Bock 350 ml" at bounding box center [274, 189] width 143 height 30
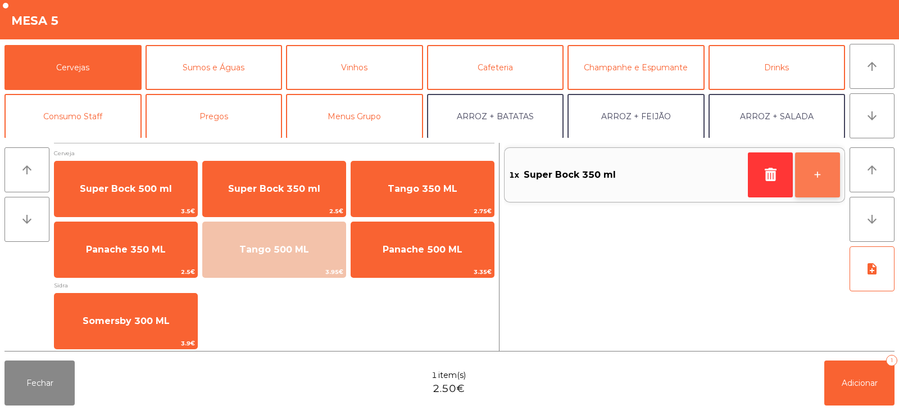
click at [819, 187] on button "+" at bounding box center [817, 174] width 45 height 45
click at [820, 182] on button "+" at bounding box center [817, 174] width 45 height 45
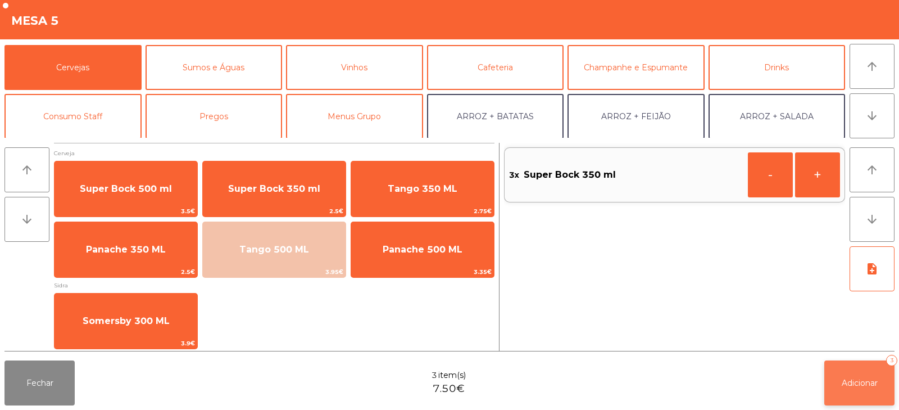
click at [862, 378] on span "Adicionar" at bounding box center [860, 383] width 36 height 10
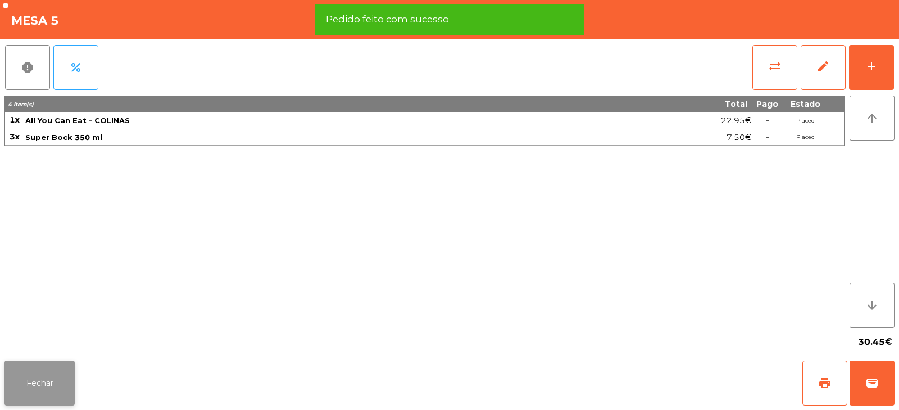
click at [49, 386] on button "Fechar" at bounding box center [39, 382] width 70 height 45
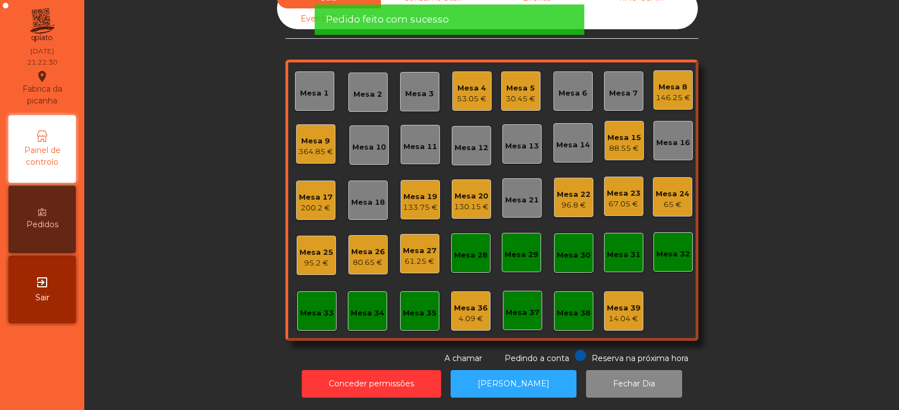
scroll to position [0, 0]
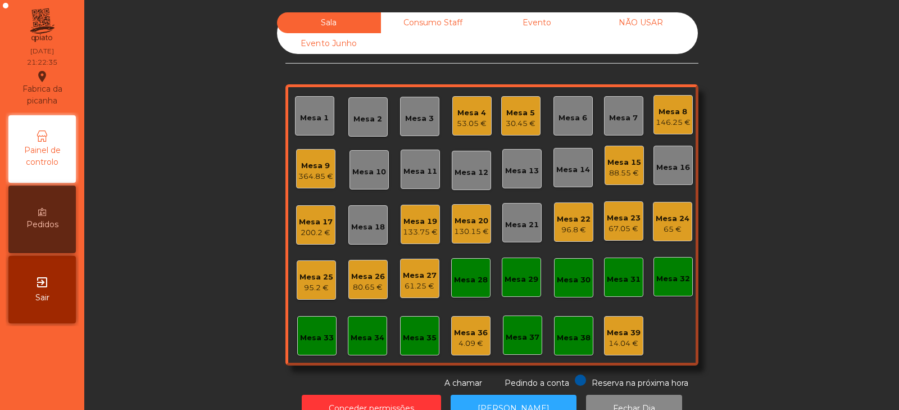
click at [411, 234] on div "133.75 €" at bounding box center [420, 232] width 35 height 11
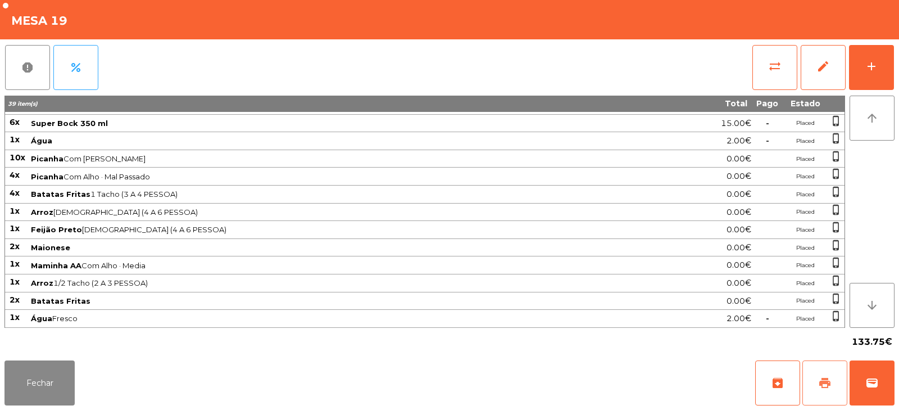
click at [820, 367] on button "print" at bounding box center [825, 382] width 45 height 45
click at [55, 383] on button "Fechar" at bounding box center [39, 382] width 70 height 45
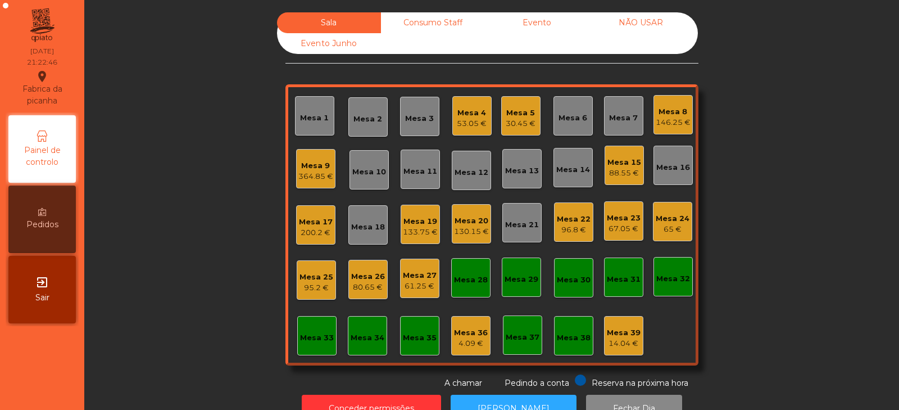
click at [422, 232] on div "133.75 €" at bounding box center [420, 232] width 35 height 11
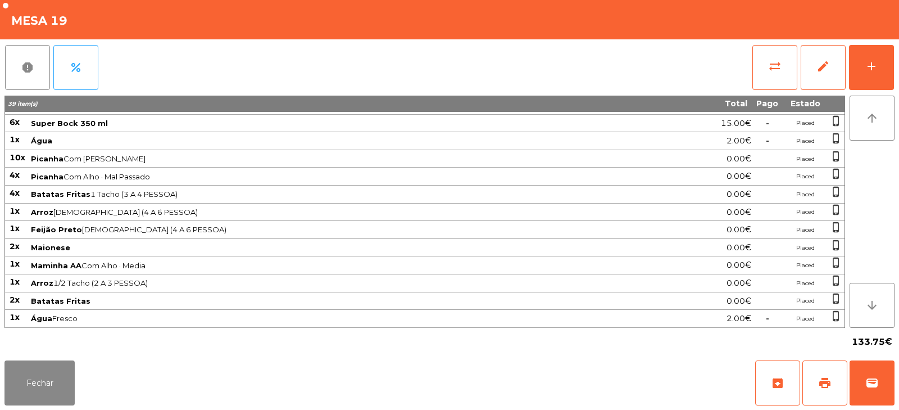
scroll to position [0, 0]
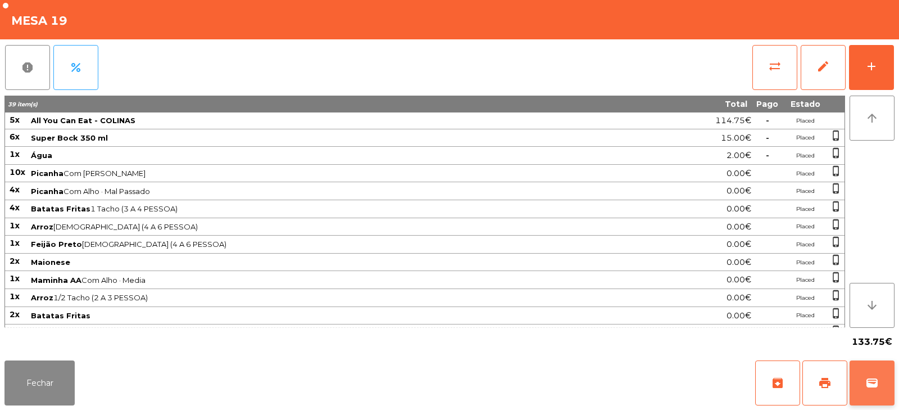
click at [876, 381] on span "wallet" at bounding box center [872, 382] width 13 height 13
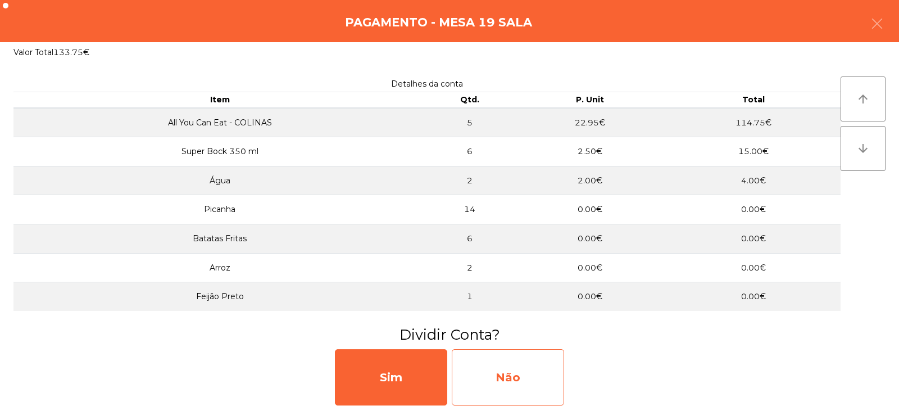
click at [504, 372] on div "Não" at bounding box center [508, 377] width 112 height 56
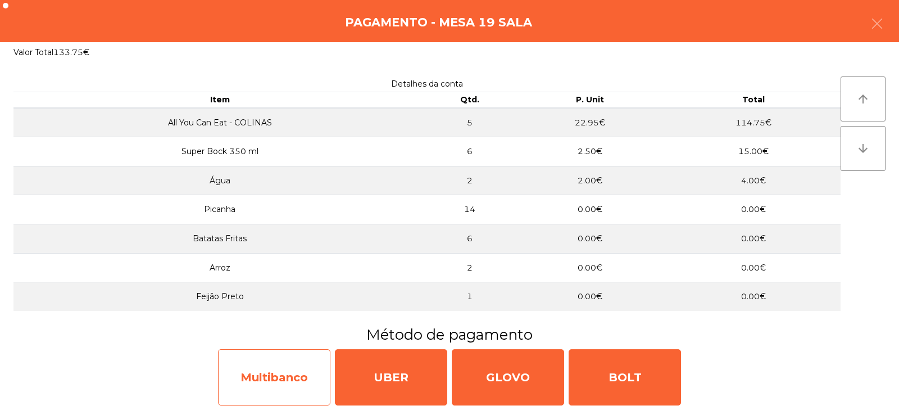
click at [313, 378] on div "Multibanco" at bounding box center [274, 377] width 112 height 56
select select "**"
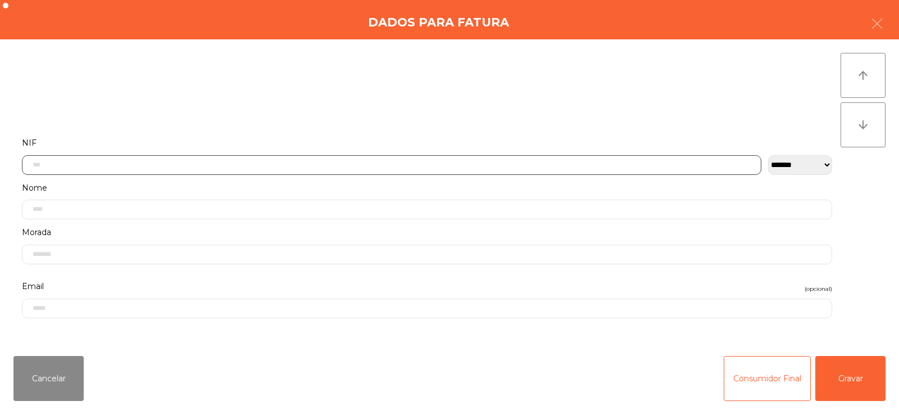
click at [447, 163] on input "text" at bounding box center [392, 165] width 740 height 20
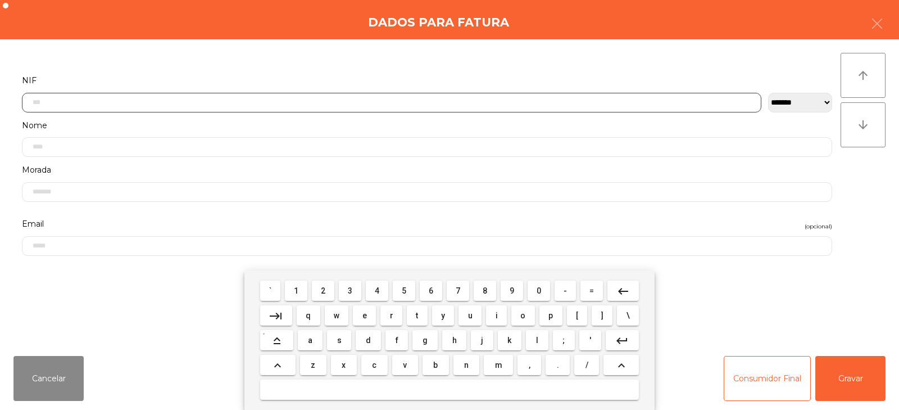
scroll to position [82, 0]
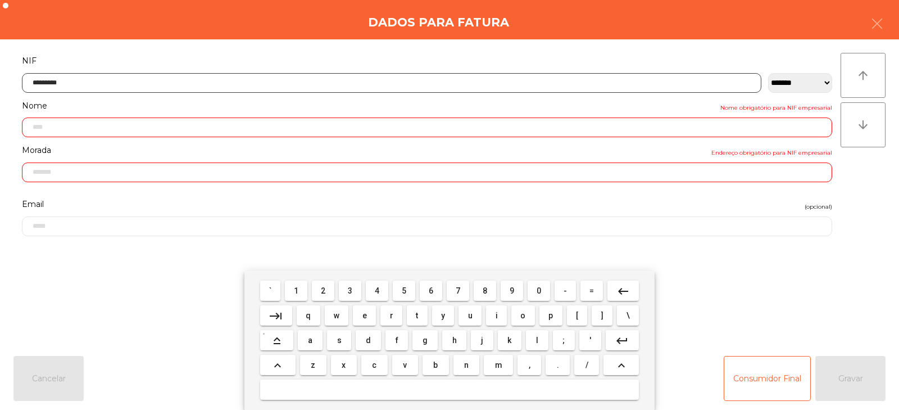
type input "*********"
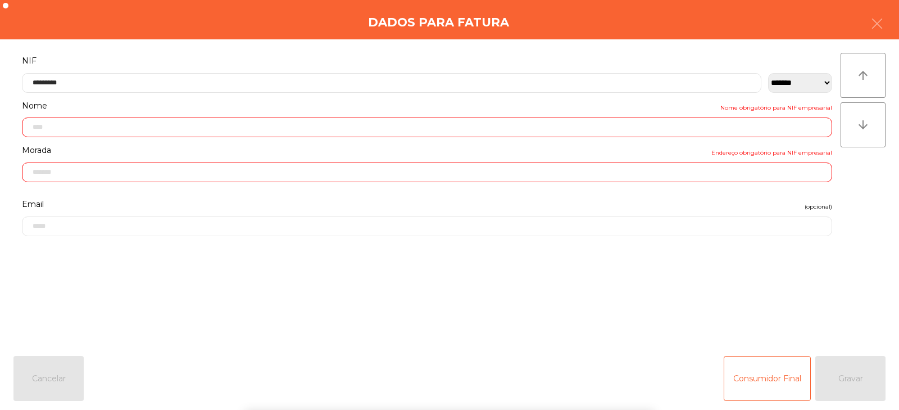
click at [853, 374] on div "` 1 2 3 4 5 6 7 8 9 0 - = keyboard_backspace keyboard_tab q w e r t y u i o p […" at bounding box center [449, 339] width 899 height 139
type input "**********"
click at [847, 375] on button "Gravar" at bounding box center [851, 378] width 70 height 45
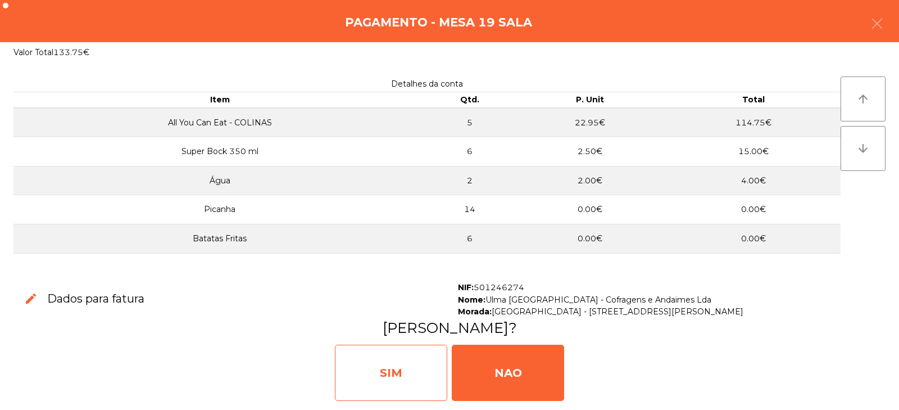
click at [417, 375] on div "SIM" at bounding box center [391, 373] width 112 height 56
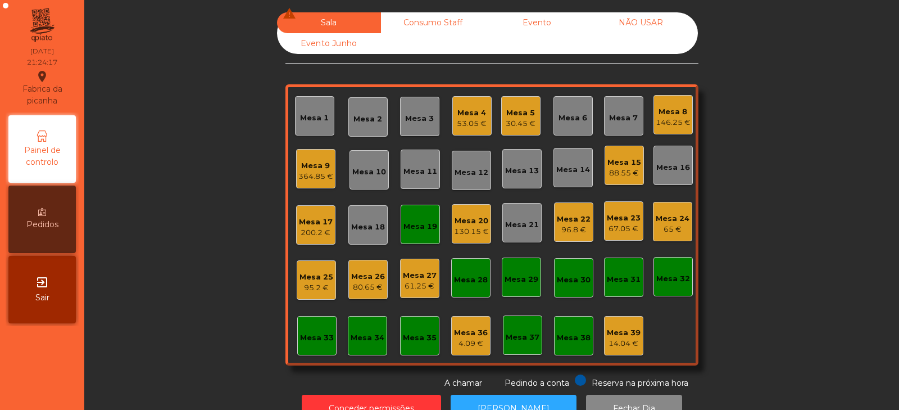
click at [427, 229] on div "Mesa 19" at bounding box center [421, 226] width 34 height 11
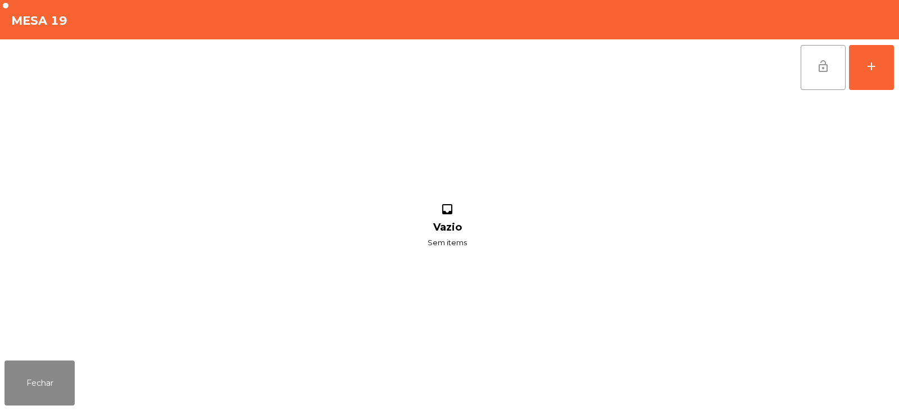
click at [818, 67] on span "lock_open" at bounding box center [823, 66] width 13 height 13
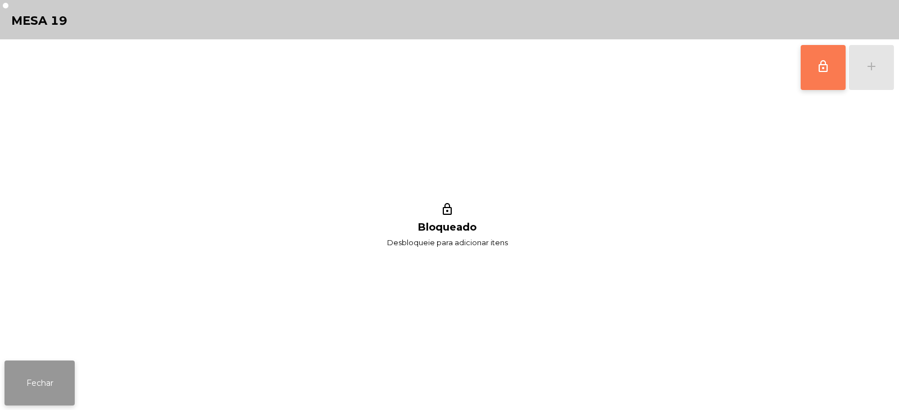
click at [47, 382] on button "Fechar" at bounding box center [39, 382] width 70 height 45
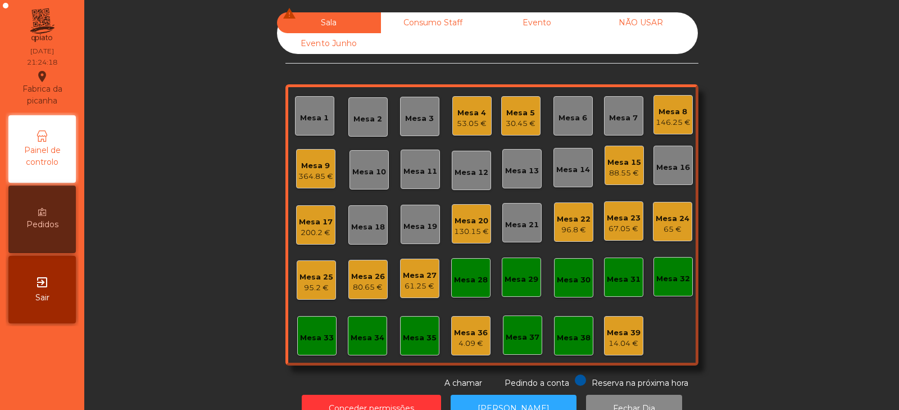
click at [624, 231] on div "67.05 €" at bounding box center [624, 228] width 34 height 11
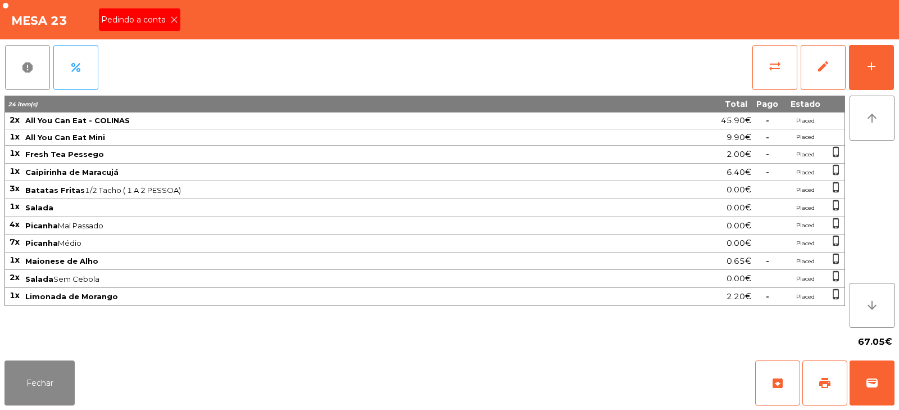
click at [173, 20] on icon at bounding box center [174, 20] width 8 height 8
click at [817, 381] on button "print" at bounding box center [825, 382] width 45 height 45
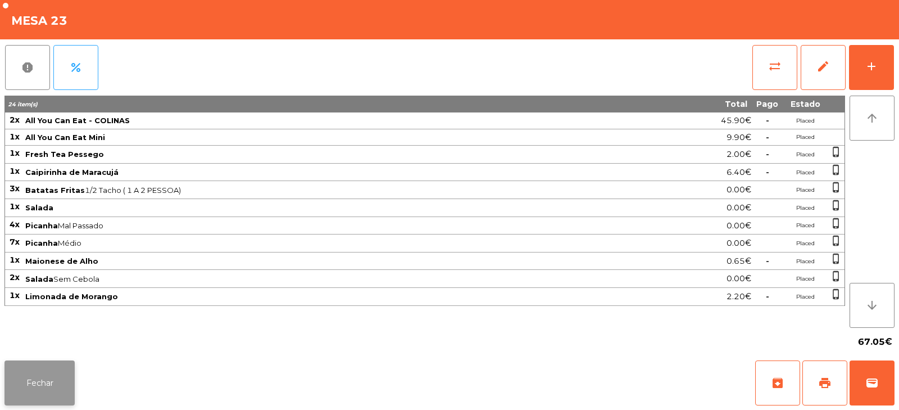
click at [71, 377] on button "Fechar" at bounding box center [39, 382] width 70 height 45
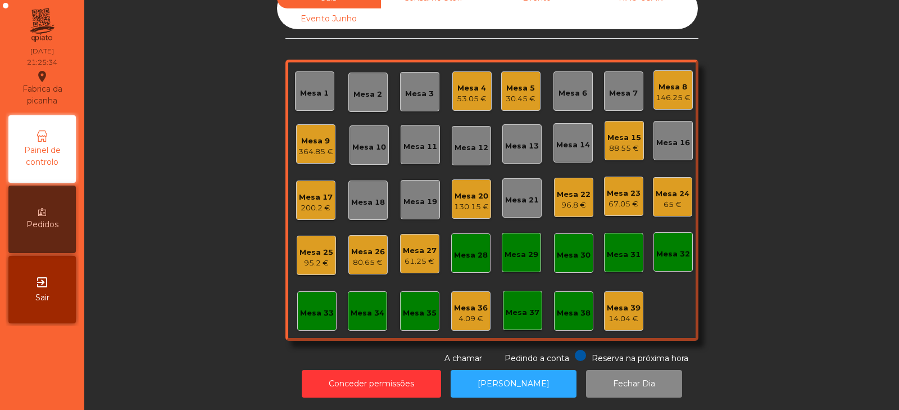
scroll to position [0, 0]
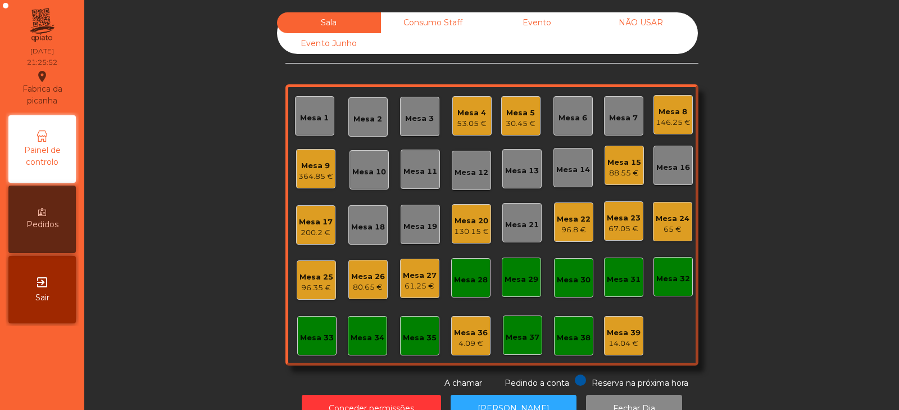
click at [400, 121] on div "Mesa 3" at bounding box center [419, 116] width 39 height 39
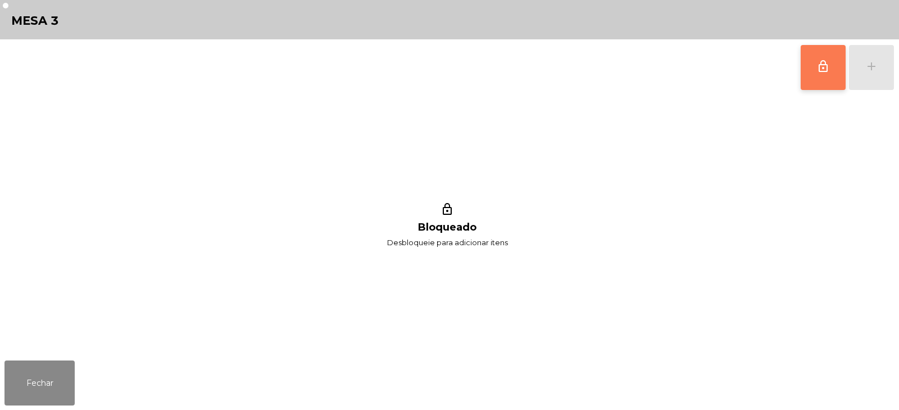
click at [813, 65] on button "lock_outline" at bounding box center [823, 67] width 45 height 45
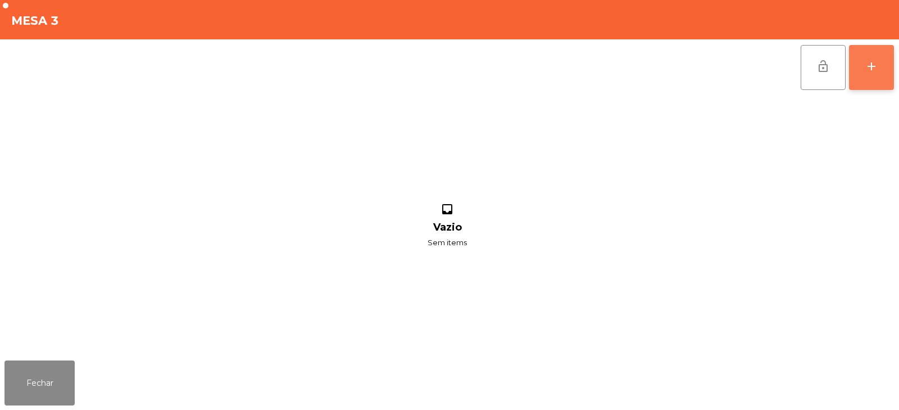
click at [876, 79] on button "add" at bounding box center [871, 67] width 45 height 45
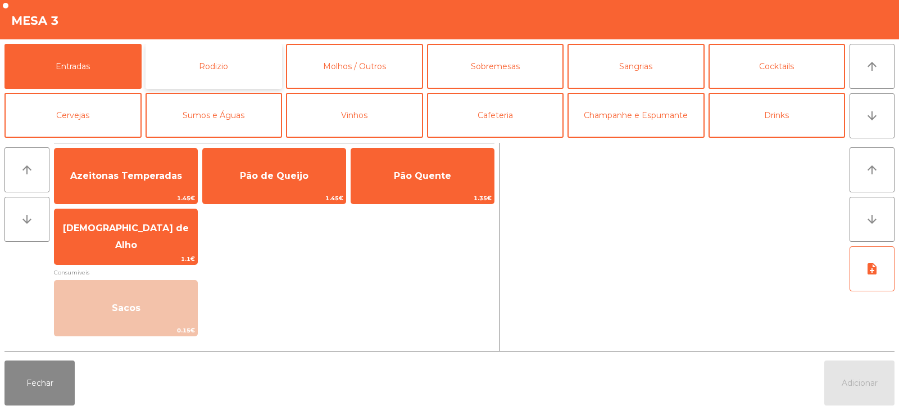
click at [200, 55] on button "Rodizio" at bounding box center [214, 66] width 137 height 45
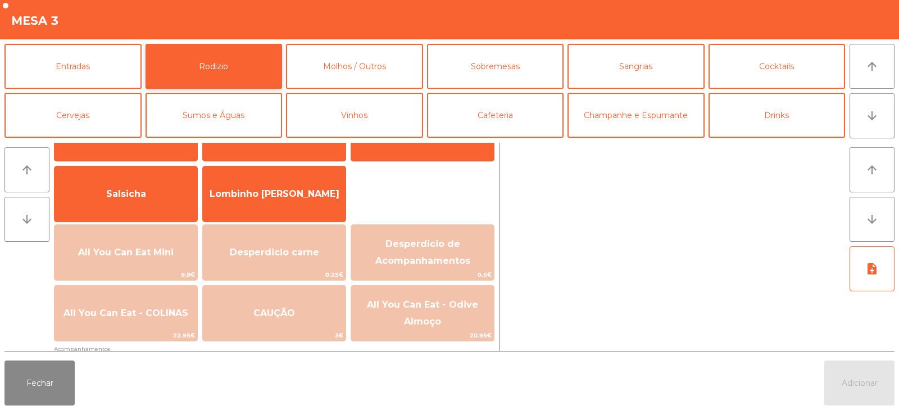
scroll to position [86, 0]
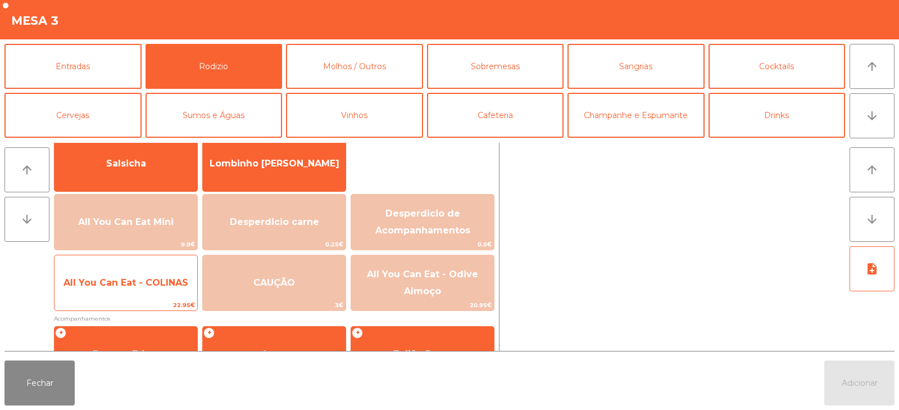
click at [165, 282] on span "All You Can Eat - COLINAS" at bounding box center [126, 282] width 125 height 11
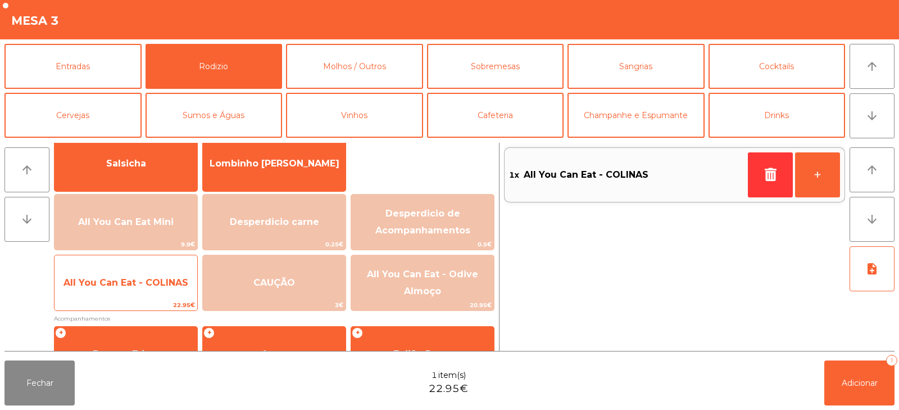
click at [165, 285] on span "All You Can Eat - COLINAS" at bounding box center [126, 282] width 125 height 11
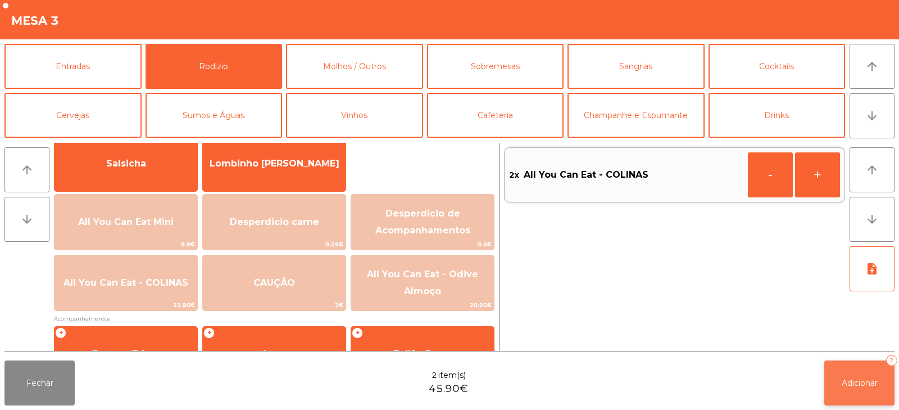
click at [860, 395] on button "Adicionar 2" at bounding box center [860, 382] width 70 height 45
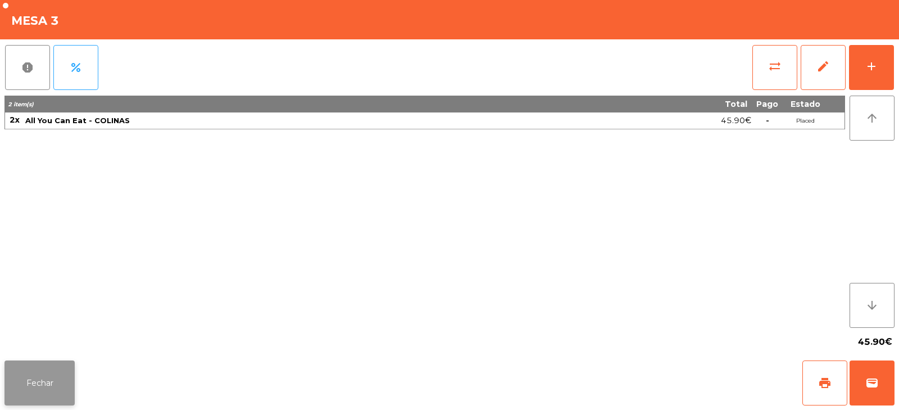
click at [69, 382] on button "Fechar" at bounding box center [39, 382] width 70 height 45
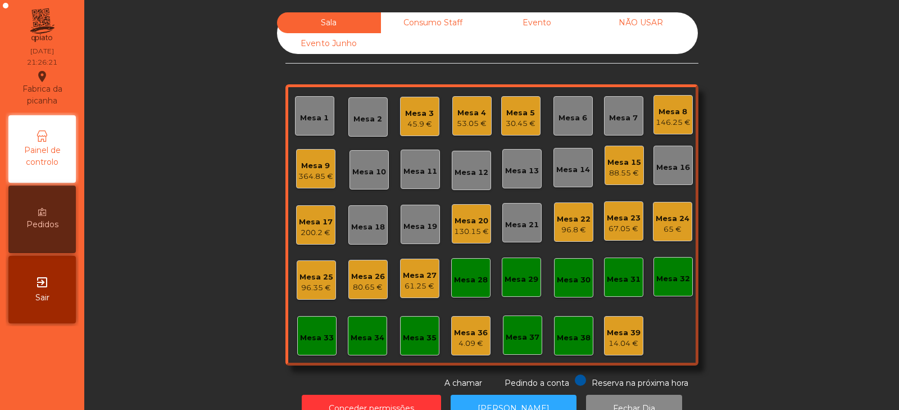
click at [309, 179] on div "364.85 €" at bounding box center [315, 176] width 35 height 11
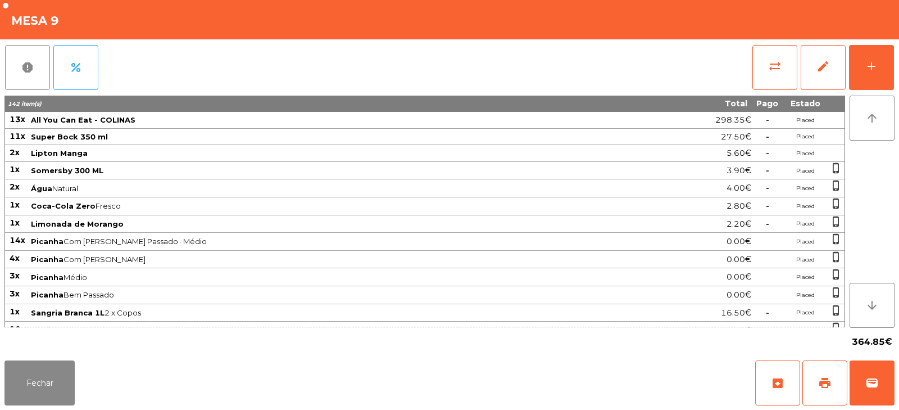
scroll to position [0, 0]
click at [882, 64] on button "add" at bounding box center [871, 67] width 45 height 45
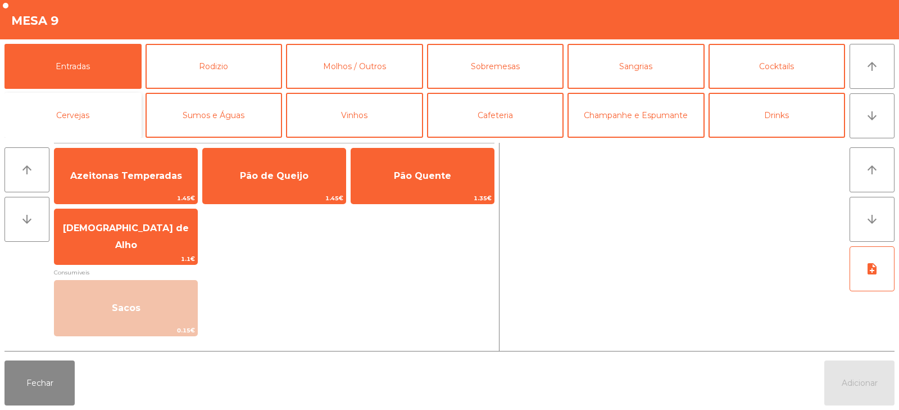
click at [110, 116] on button "Cervejas" at bounding box center [72, 115] width 137 height 45
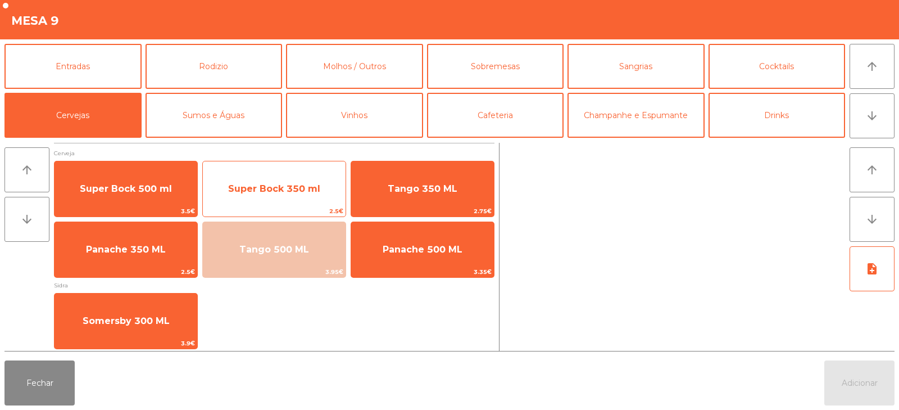
click at [271, 192] on span "Super Bock 350 ml" at bounding box center [274, 188] width 92 height 11
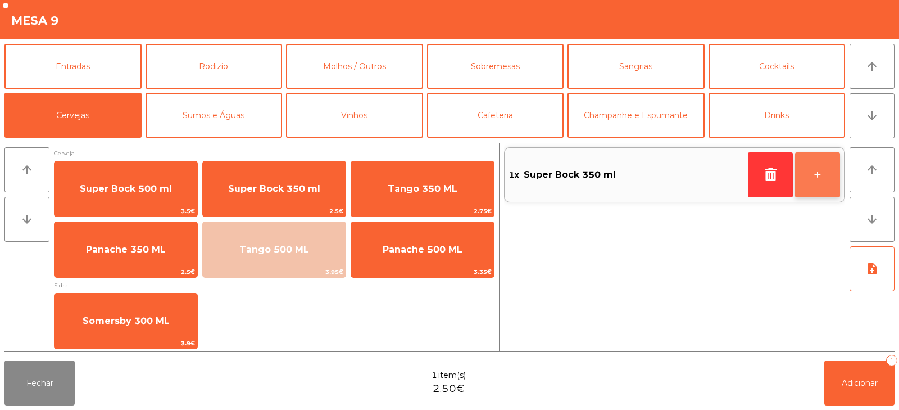
click at [824, 178] on button "+" at bounding box center [817, 174] width 45 height 45
click at [824, 180] on button "+" at bounding box center [817, 174] width 45 height 45
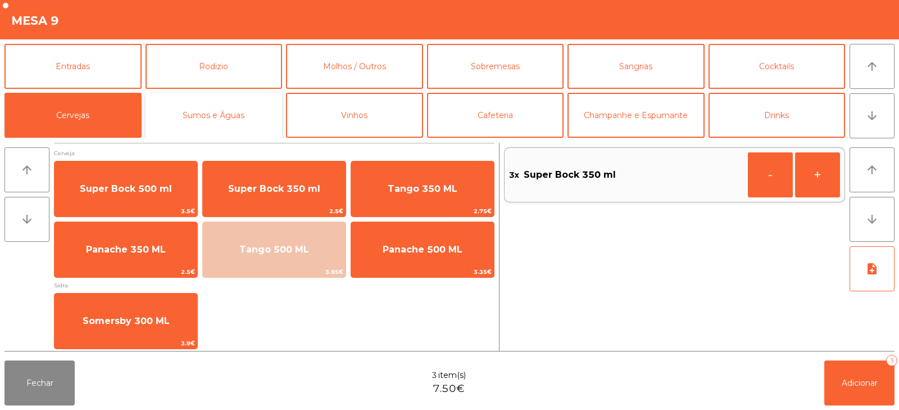
click at [239, 112] on button "Sumos e Águas" at bounding box center [214, 115] width 137 height 45
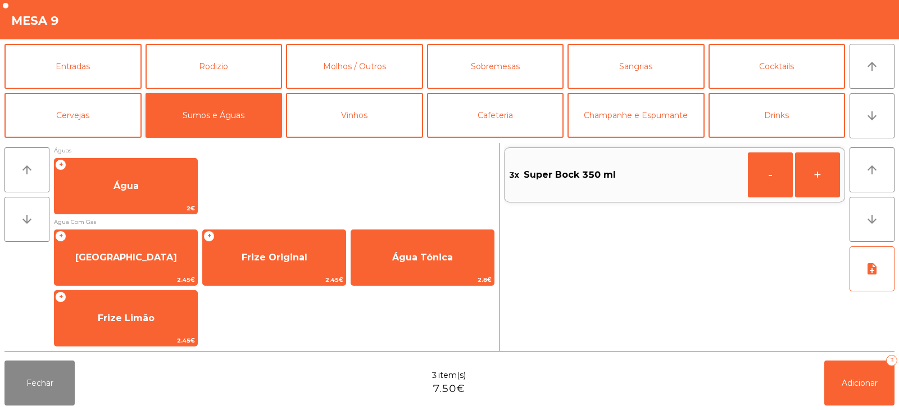
scroll to position [374, 0]
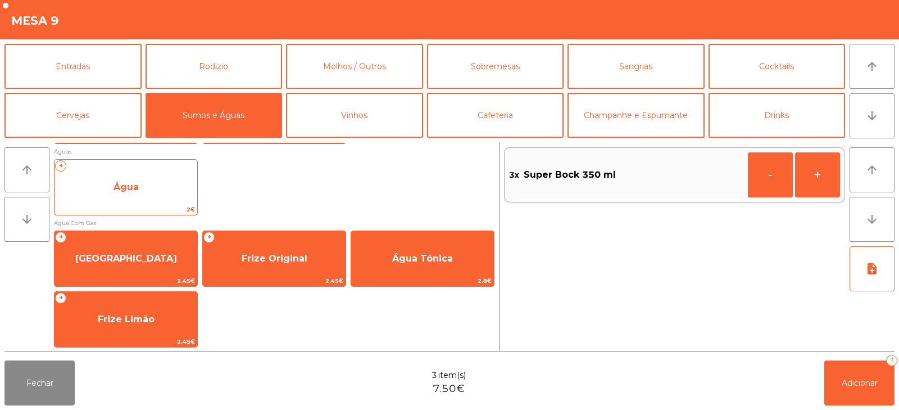
click at [162, 189] on span "Água" at bounding box center [126, 187] width 143 height 30
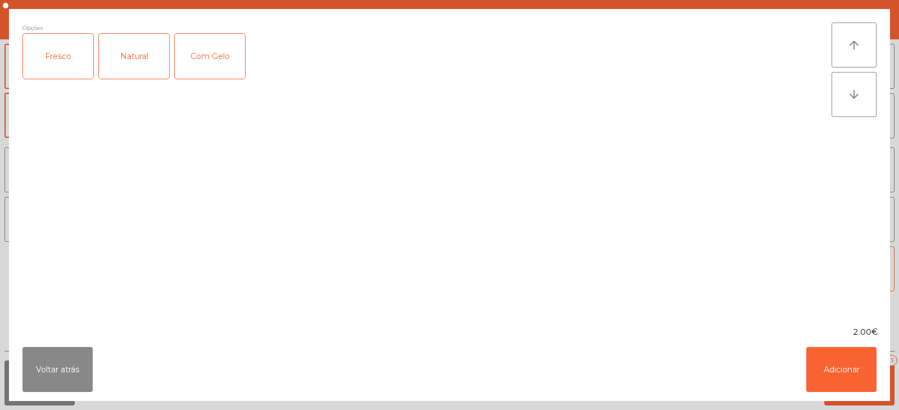
click at [75, 67] on div "Fresco" at bounding box center [58, 56] width 70 height 45
click at [832, 371] on button "Adicionar" at bounding box center [842, 369] width 70 height 45
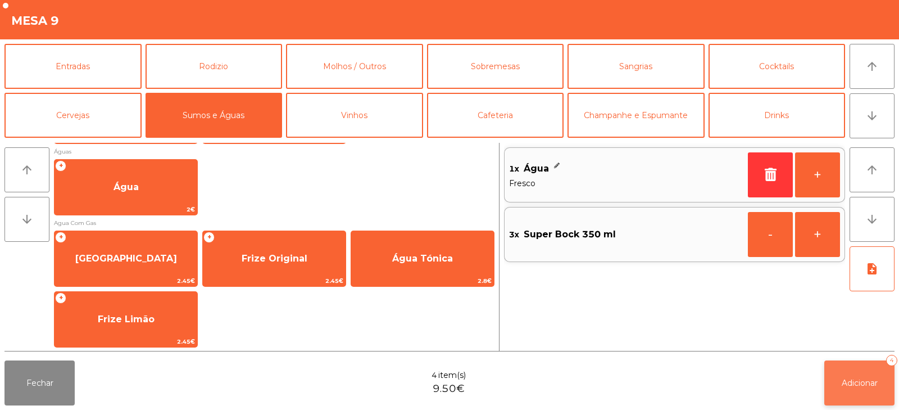
click at [864, 390] on button "Adicionar 4" at bounding box center [860, 382] width 70 height 45
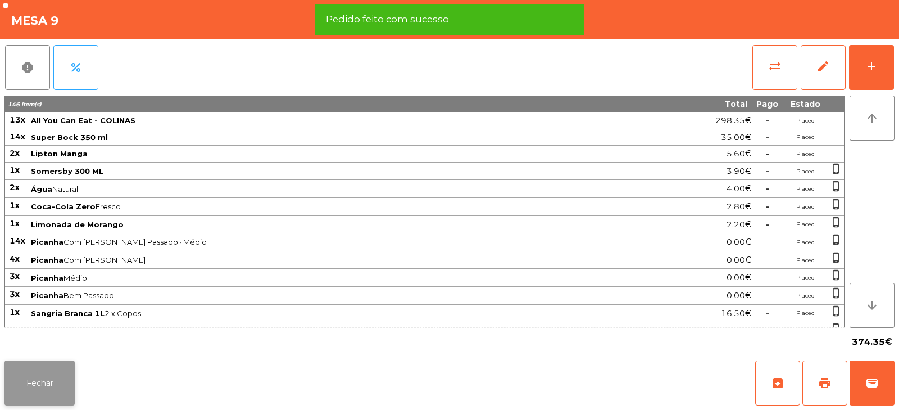
click at [53, 368] on button "Fechar" at bounding box center [39, 382] width 70 height 45
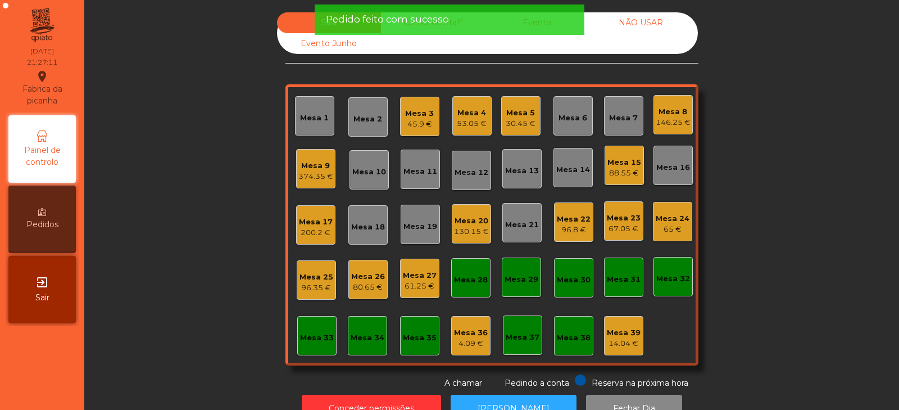
click at [668, 280] on div "Mesa 32" at bounding box center [674, 278] width 34 height 11
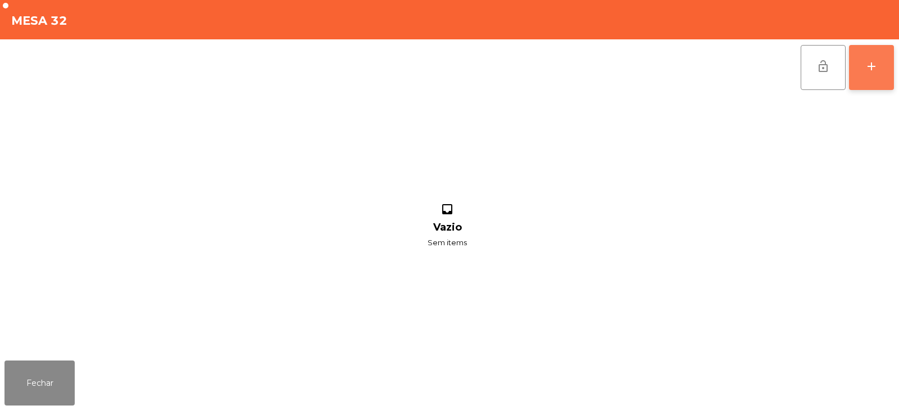
click at [881, 65] on button "add" at bounding box center [871, 67] width 45 height 45
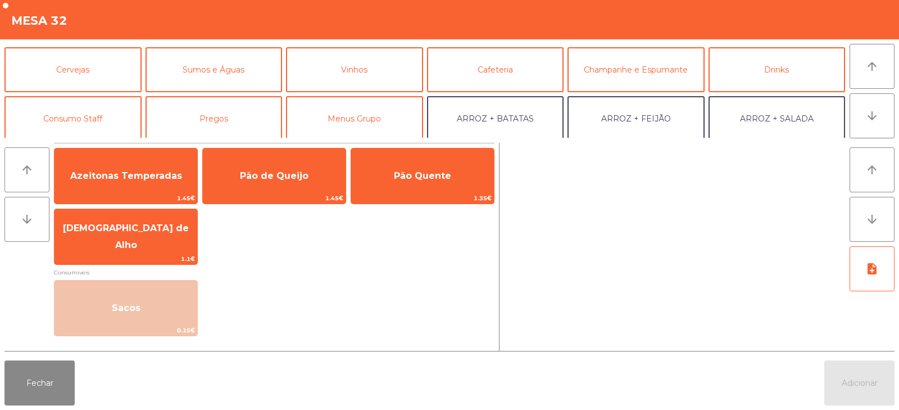
scroll to position [58, 0]
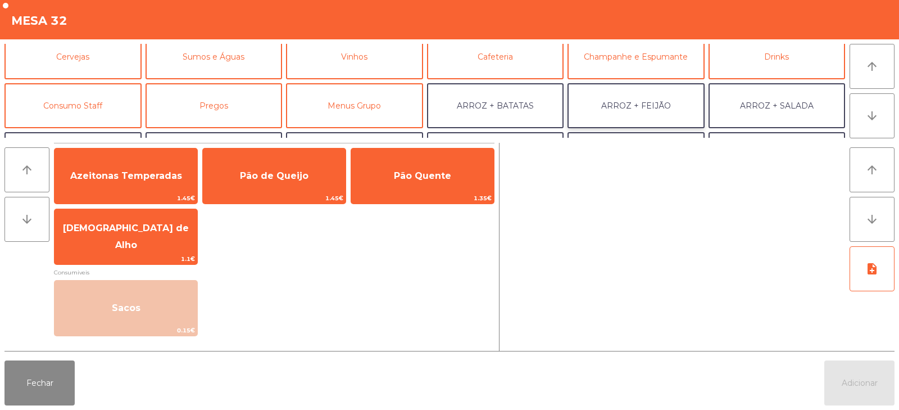
click at [608, 105] on button "ARROZ + FEIJÃO" at bounding box center [636, 105] width 137 height 45
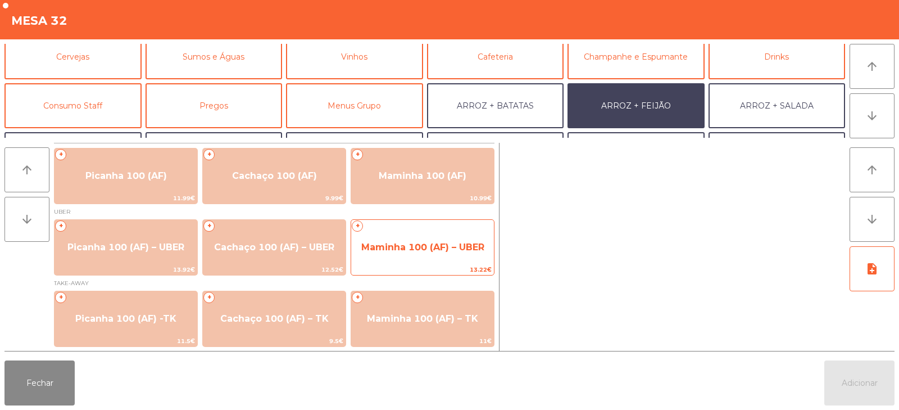
click at [456, 255] on span "Maminha 100 (AF) – UBER" at bounding box center [422, 247] width 143 height 30
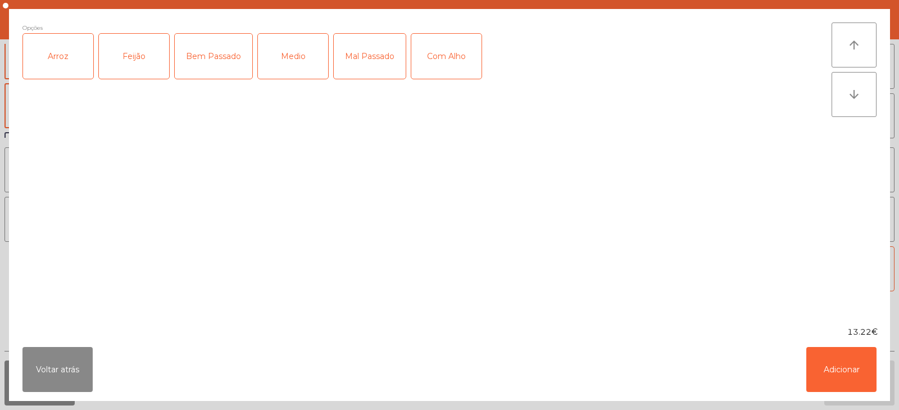
click at [52, 65] on div "Arroz" at bounding box center [58, 56] width 70 height 45
click at [120, 68] on div "Feijão" at bounding box center [134, 56] width 70 height 45
click at [284, 61] on div "Medio" at bounding box center [293, 56] width 70 height 45
click at [841, 375] on button "Adicionar" at bounding box center [842, 369] width 70 height 45
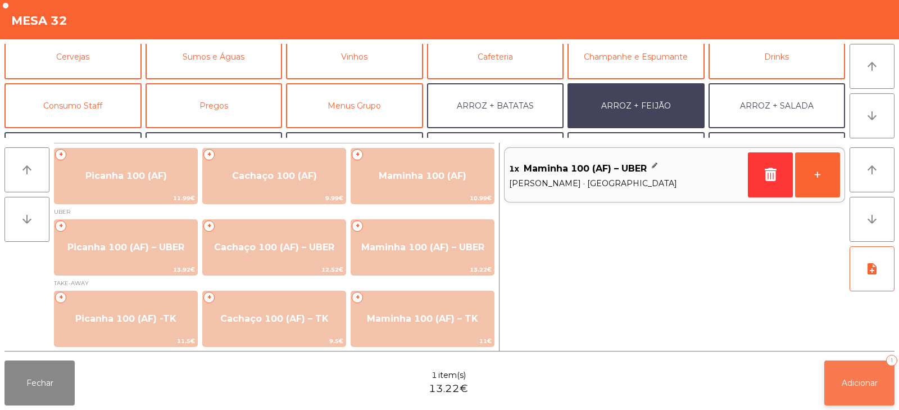
click at [855, 387] on span "Adicionar" at bounding box center [860, 383] width 36 height 10
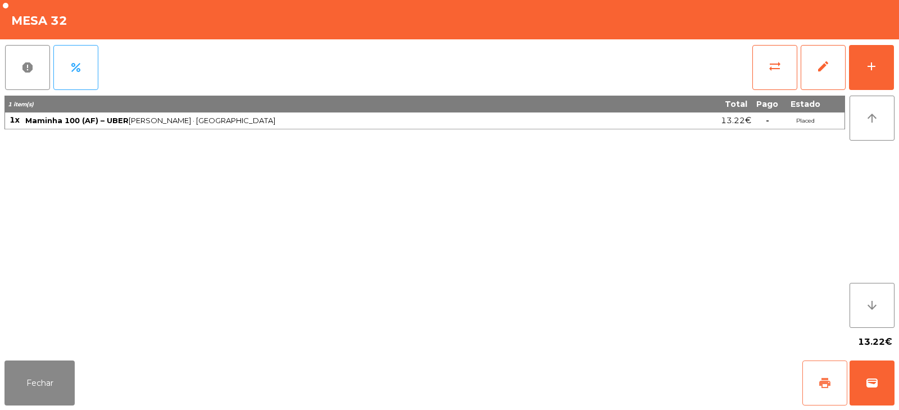
click at [812, 387] on button "print" at bounding box center [825, 382] width 45 height 45
click at [865, 379] on button "wallet" at bounding box center [872, 382] width 45 height 45
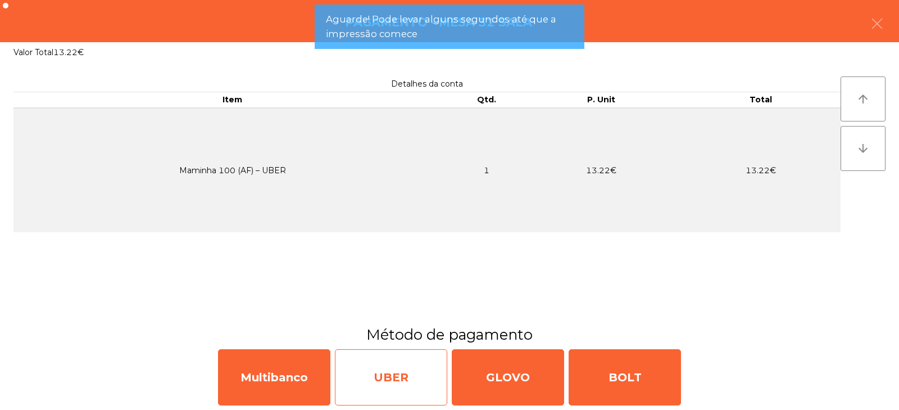
click at [412, 381] on div "UBER" at bounding box center [391, 377] width 112 height 56
select select "**"
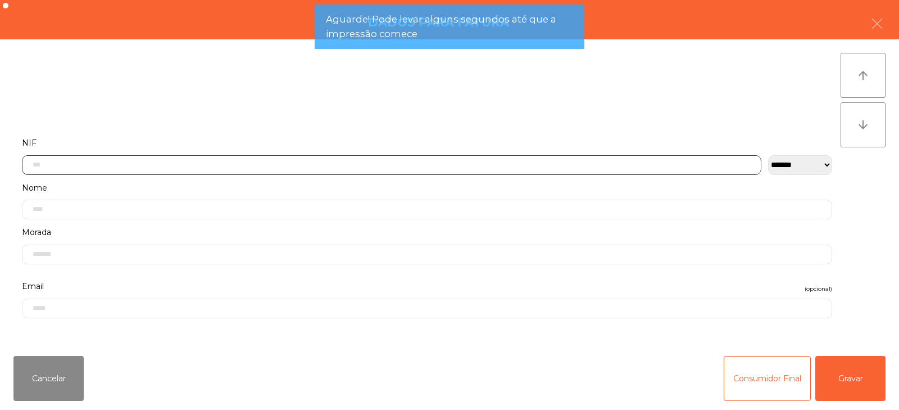
click at [596, 164] on input "text" at bounding box center [392, 165] width 740 height 20
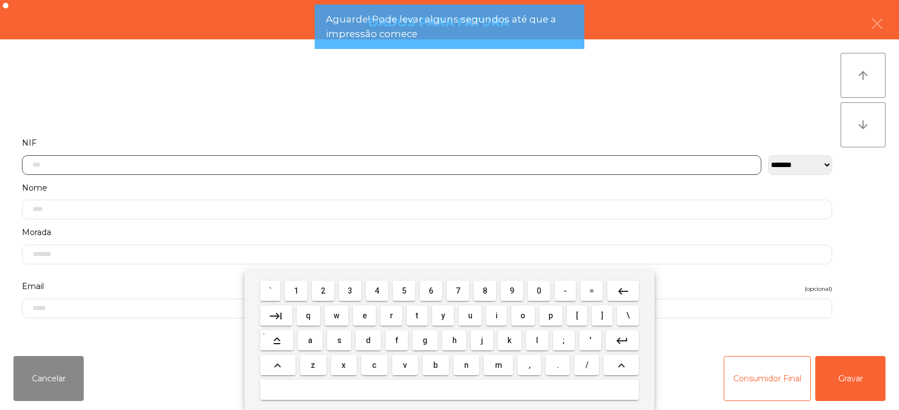
scroll to position [82, 0]
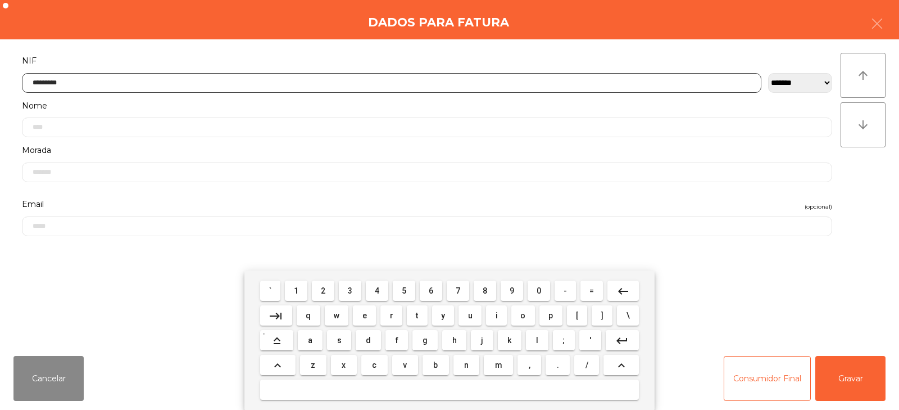
type input "*********"
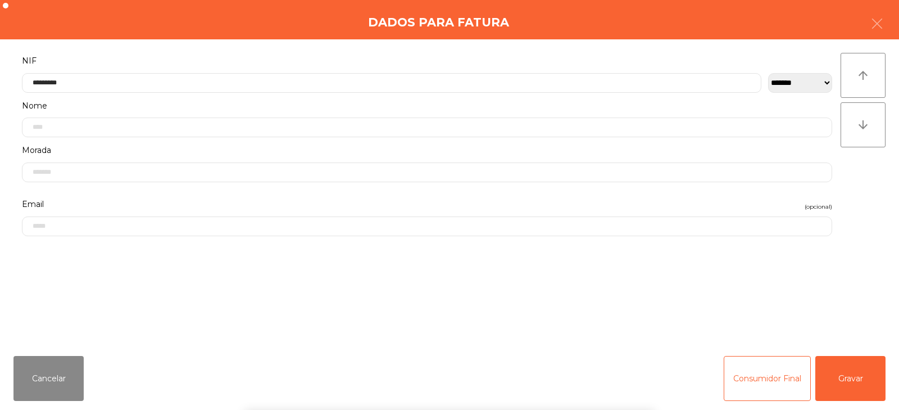
click at [827, 368] on div "` 1 2 3 4 5 6 7 8 9 0 - = keyboard_backspace keyboard_tab q w e r t y u i o p […" at bounding box center [449, 339] width 899 height 139
click at [849, 367] on button "Gravar" at bounding box center [851, 378] width 70 height 45
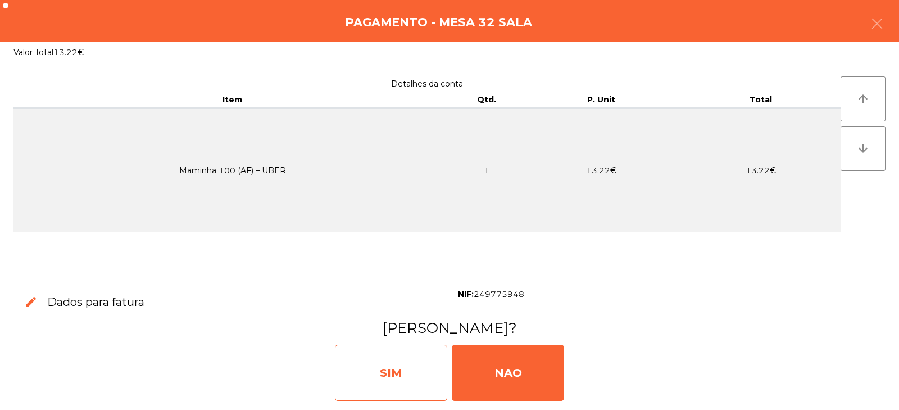
click at [384, 348] on div "SIM" at bounding box center [391, 373] width 112 height 56
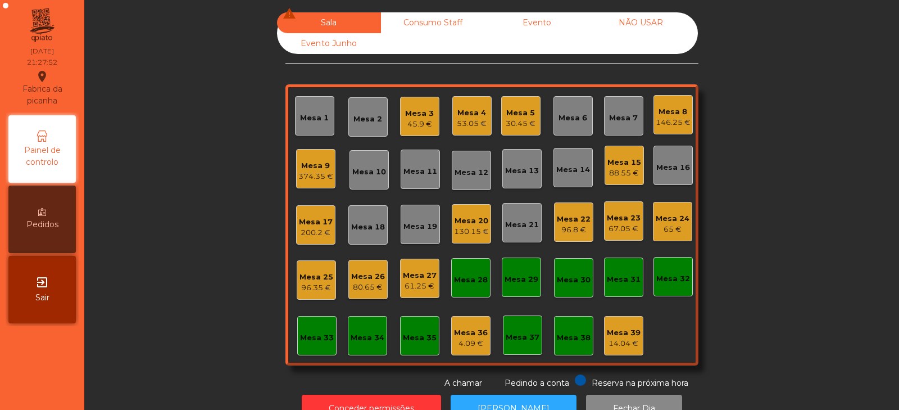
click at [637, 229] on div "Mesa 23 67.05 €" at bounding box center [623, 220] width 39 height 39
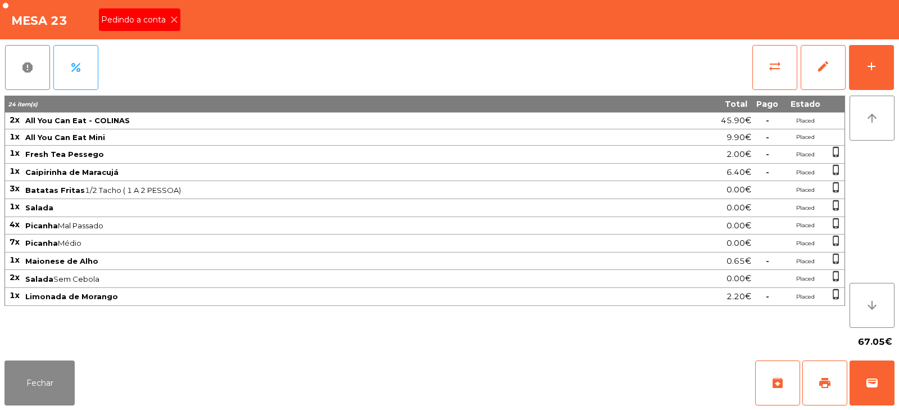
click at [174, 17] on icon at bounding box center [174, 20] width 8 height 8
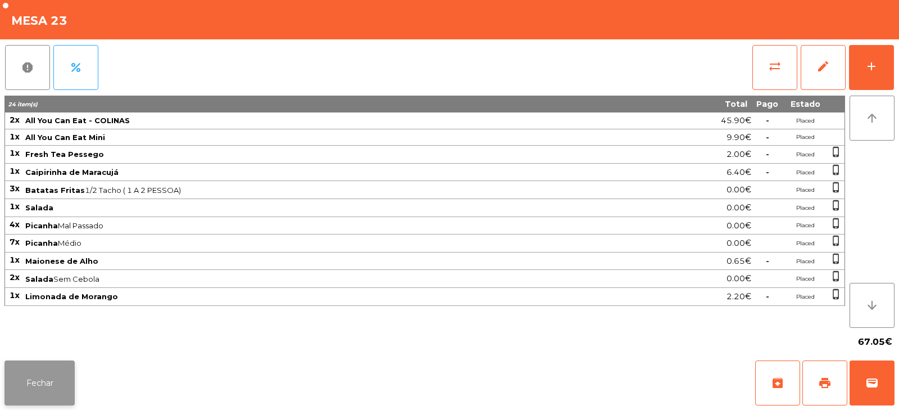
click at [42, 382] on button "Fechar" at bounding box center [39, 382] width 70 height 45
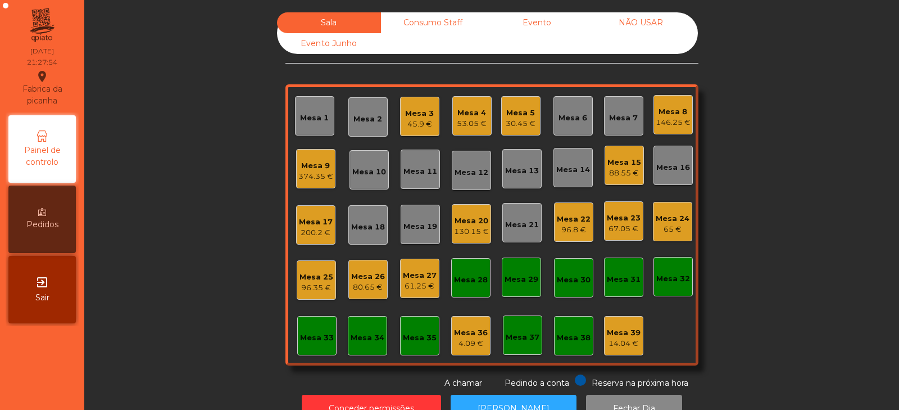
click at [310, 170] on div "Mesa 9" at bounding box center [315, 165] width 35 height 11
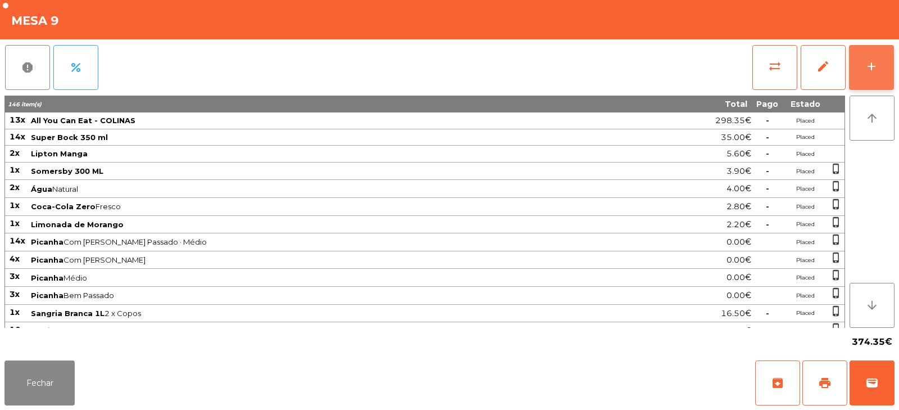
click at [881, 80] on button "add" at bounding box center [871, 67] width 45 height 45
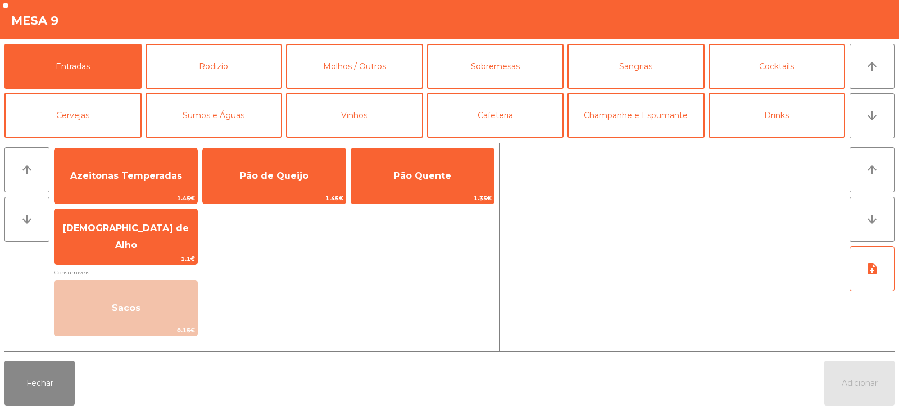
scroll to position [1, 0]
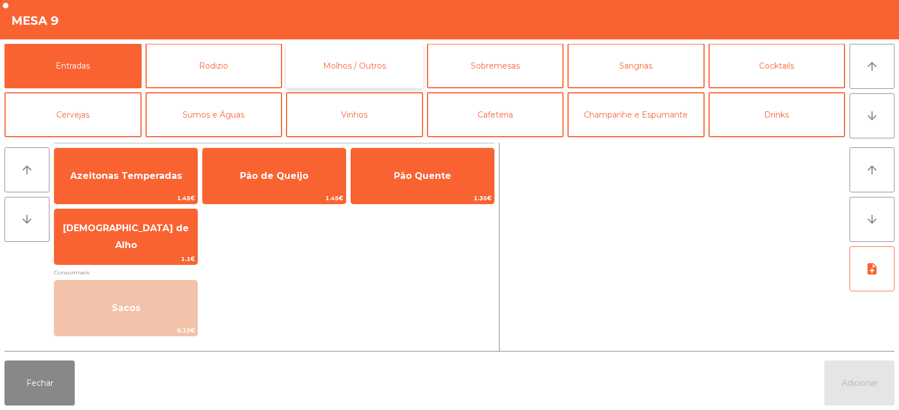
click at [384, 63] on button "Molhos / Outros" at bounding box center [354, 65] width 137 height 45
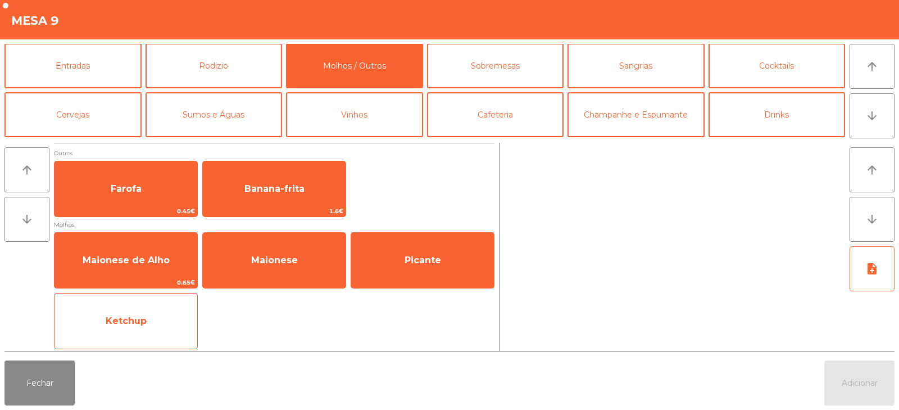
click at [82, 324] on span "Ketchup" at bounding box center [126, 321] width 143 height 30
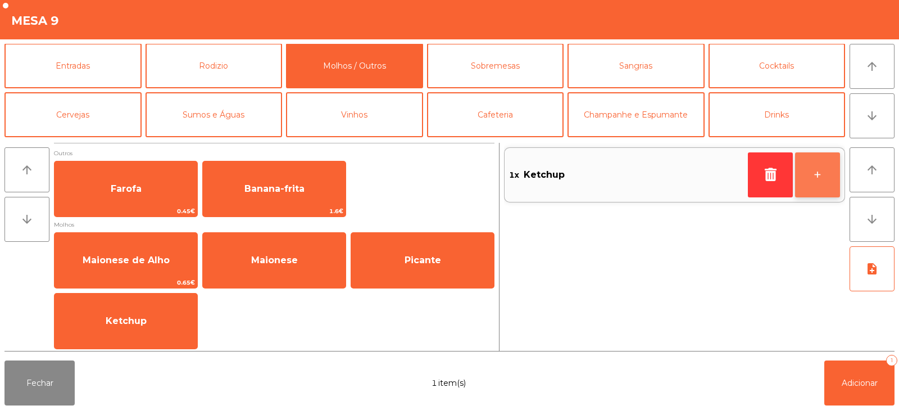
click at [829, 182] on button "+" at bounding box center [817, 174] width 45 height 45
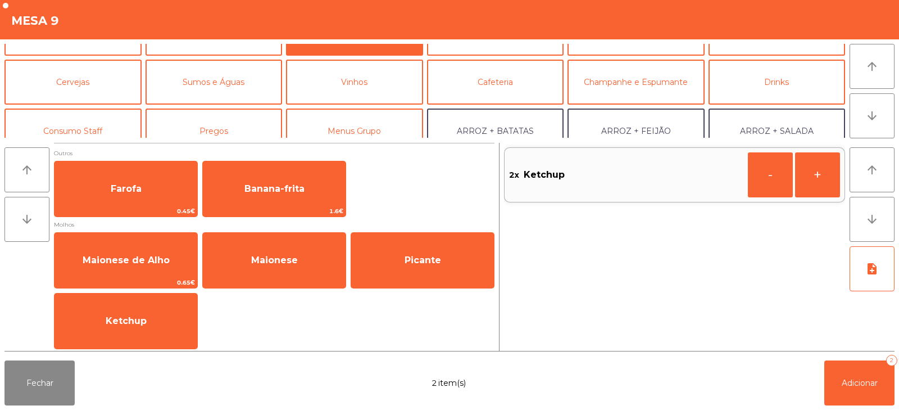
scroll to position [33, 0]
click at [241, 84] on button "Sumos e Águas" at bounding box center [214, 82] width 137 height 45
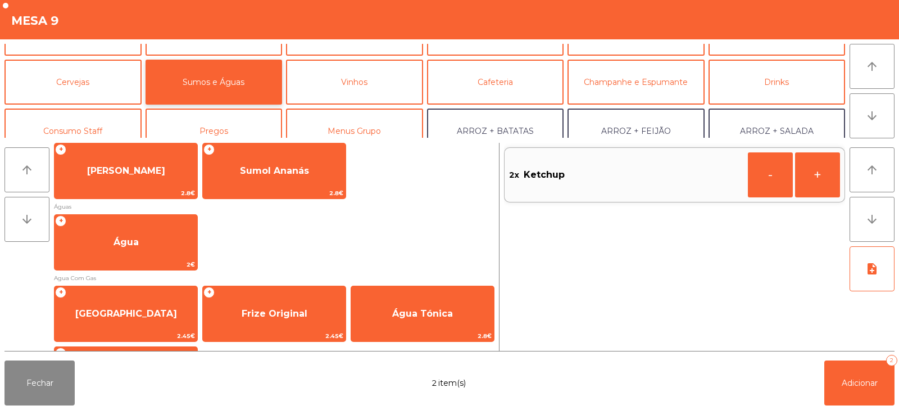
scroll to position [375, 0]
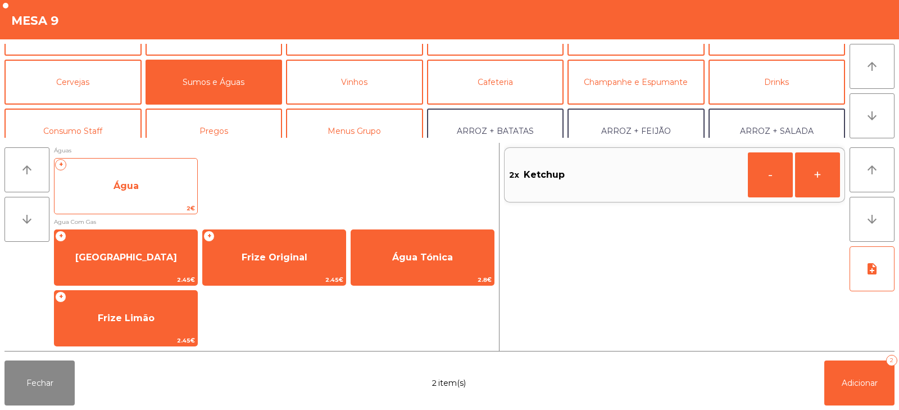
click at [82, 200] on span "Água" at bounding box center [126, 186] width 143 height 30
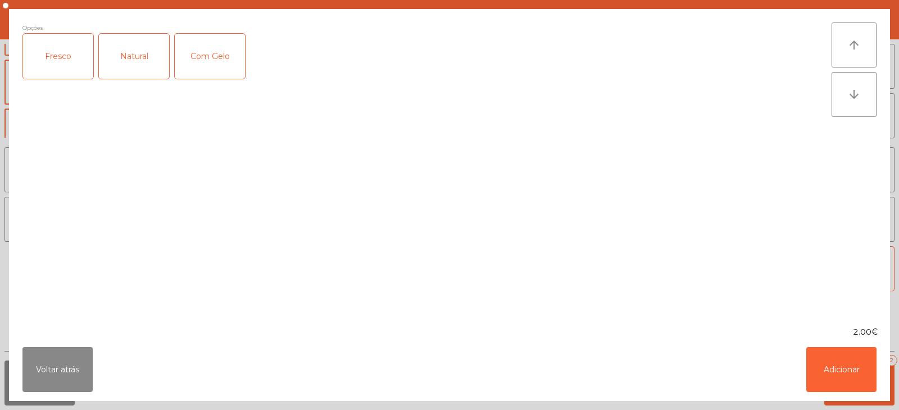
click at [112, 59] on div "Natural" at bounding box center [134, 56] width 70 height 45
click at [852, 378] on button "Adicionar" at bounding box center [842, 369] width 70 height 45
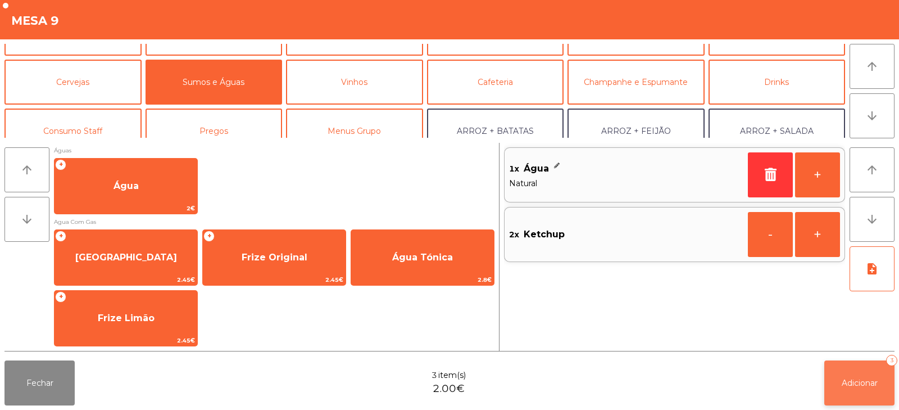
click at [858, 381] on span "Adicionar" at bounding box center [860, 383] width 36 height 10
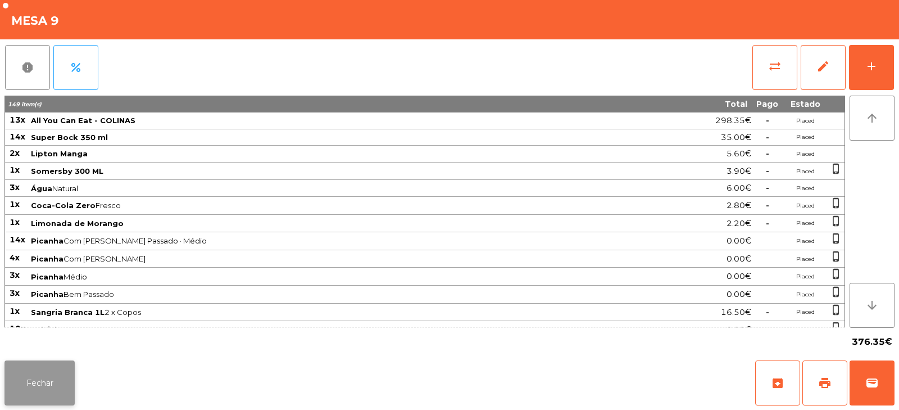
click at [52, 378] on button "Fechar" at bounding box center [39, 382] width 70 height 45
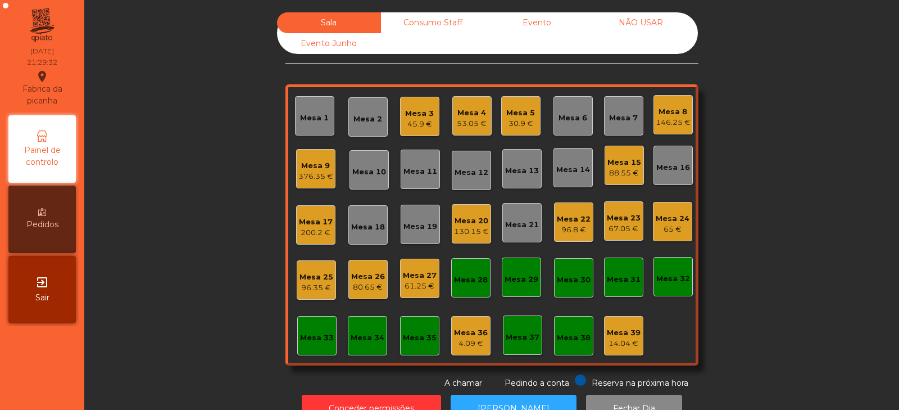
click at [619, 216] on div "Mesa 23" at bounding box center [624, 217] width 34 height 11
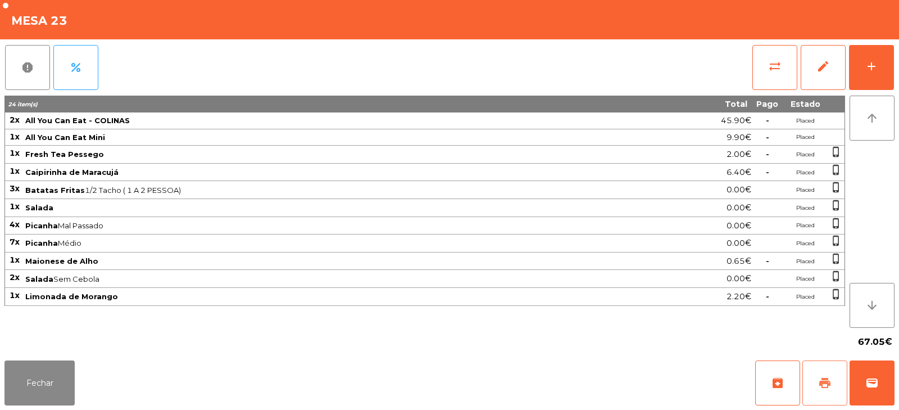
click at [820, 383] on span "print" at bounding box center [824, 382] width 13 height 13
click at [778, 76] on button "sync_alt" at bounding box center [775, 67] width 45 height 45
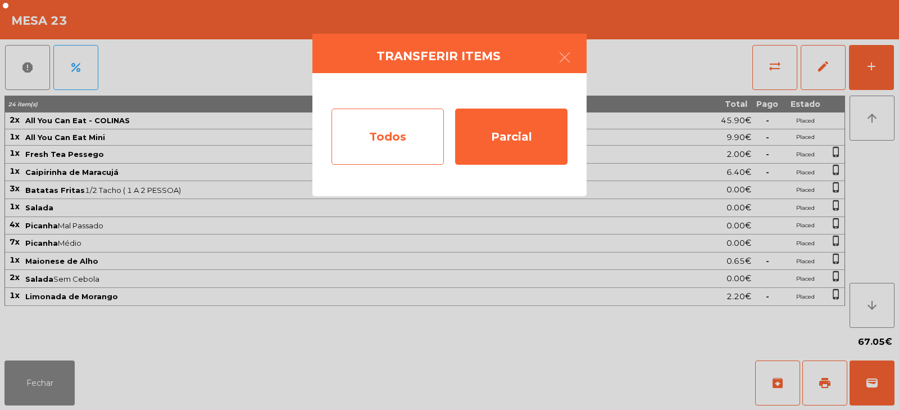
click at [391, 134] on div "Todos" at bounding box center [388, 136] width 112 height 56
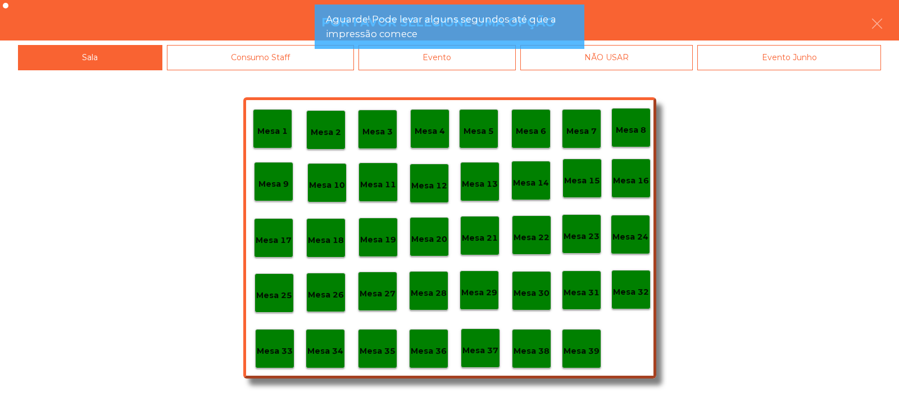
click at [496, 59] on div "Evento" at bounding box center [437, 57] width 157 height 25
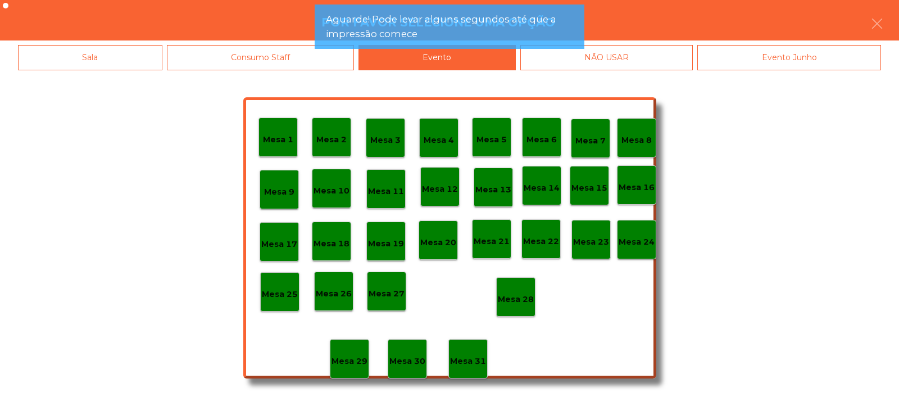
click at [519, 305] on p "Mesa 28" at bounding box center [516, 299] width 36 height 13
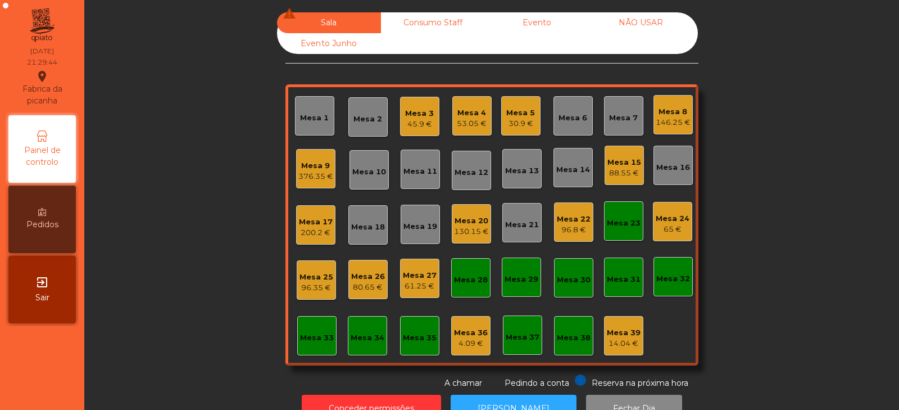
click at [621, 224] on div "Mesa 23" at bounding box center [624, 223] width 34 height 11
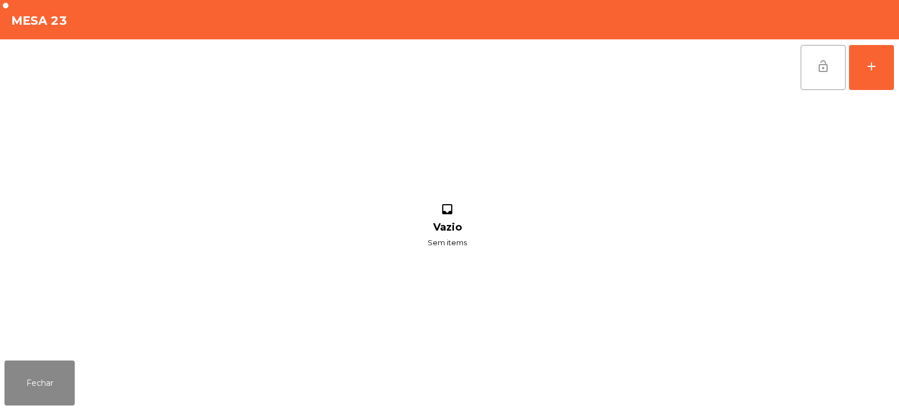
click at [826, 65] on span "lock_open" at bounding box center [823, 66] width 13 height 13
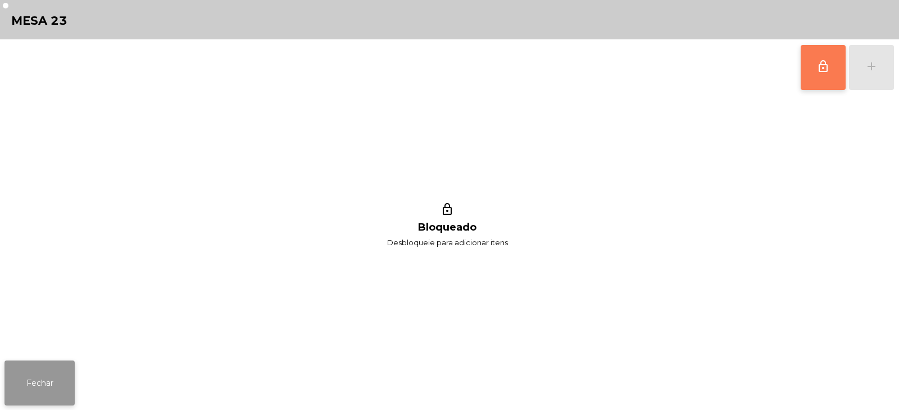
click at [37, 381] on button "Fechar" at bounding box center [39, 382] width 70 height 45
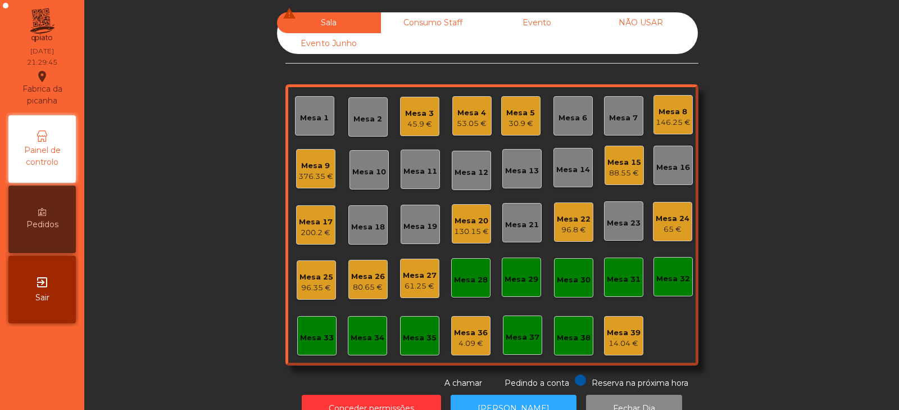
click at [572, 224] on div "Mesa 22" at bounding box center [574, 219] width 34 height 11
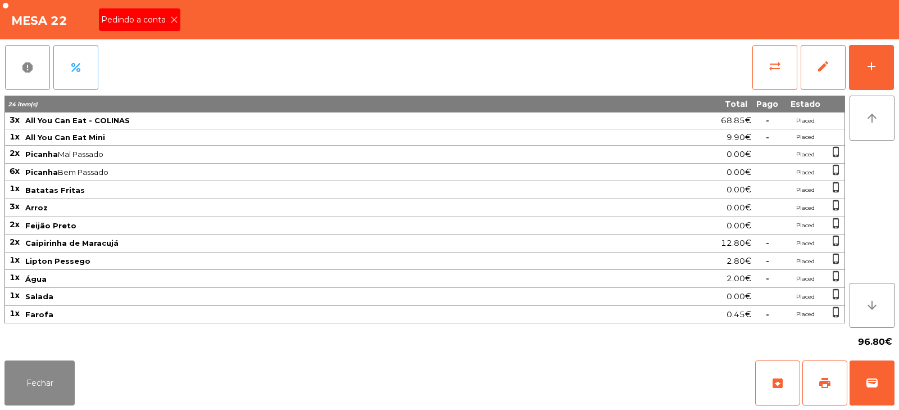
click at [174, 20] on icon at bounding box center [174, 20] width 8 height 8
click at [828, 384] on span "print" at bounding box center [824, 382] width 13 height 13
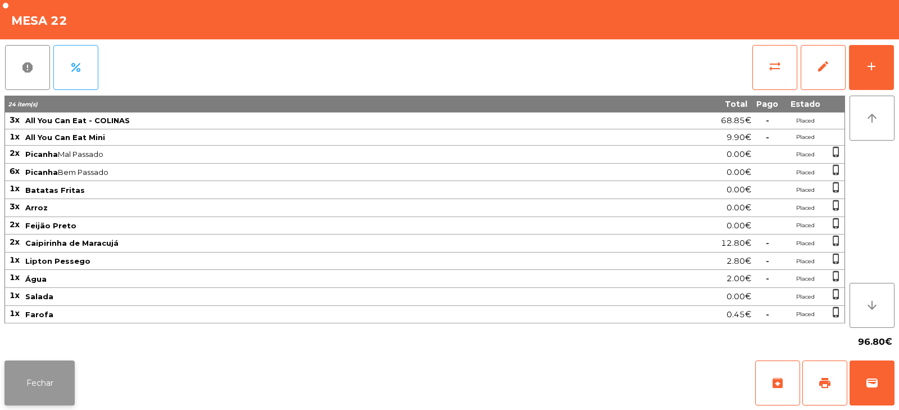
click at [50, 374] on button "Fechar" at bounding box center [39, 382] width 70 height 45
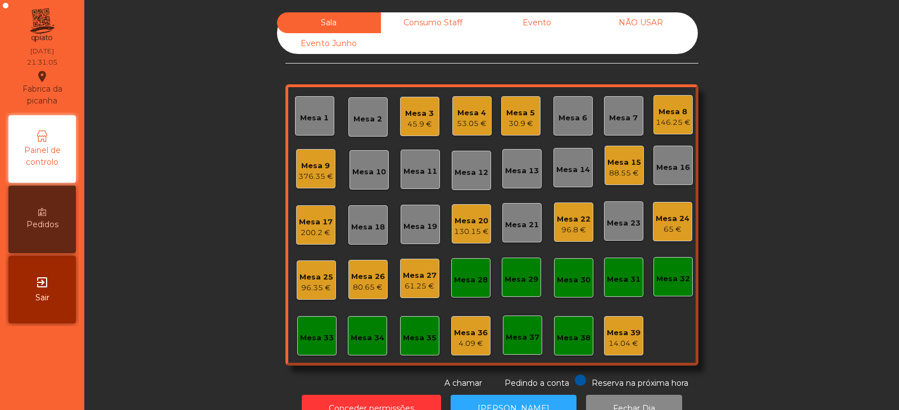
click at [305, 168] on div "Mesa 9" at bounding box center [315, 165] width 35 height 11
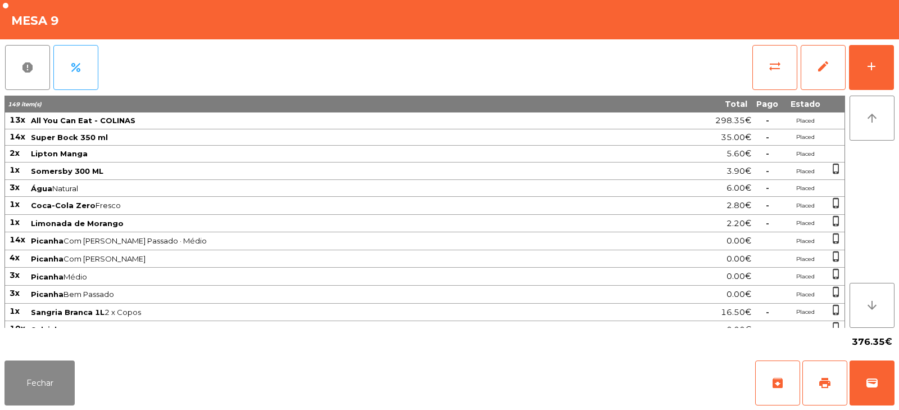
scroll to position [0, 0]
click at [79, 157] on span "Lipton Manga" at bounding box center [59, 153] width 57 height 9
click at [81, 153] on span "Lipton Manga" at bounding box center [59, 153] width 57 height 9
click at [76, 162] on td "Somersby 300 ML" at bounding box center [334, 171] width 608 height 18
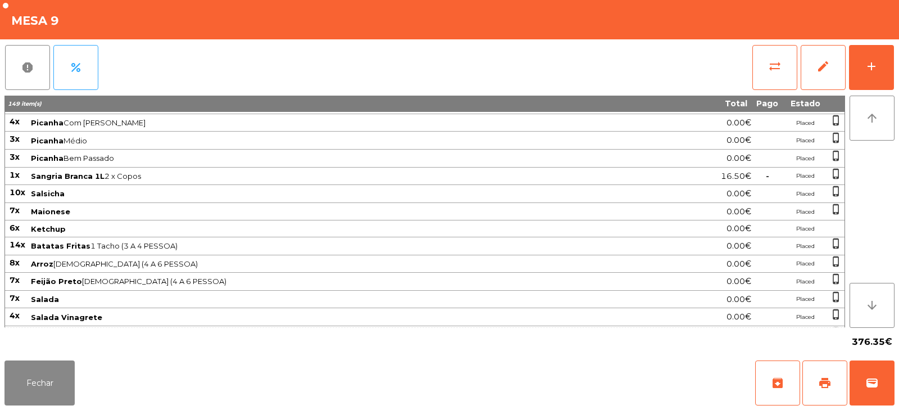
scroll to position [258, 0]
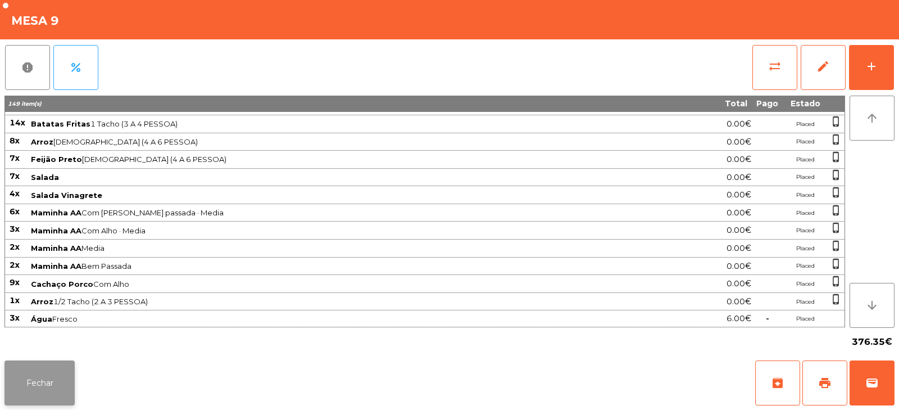
click at [55, 380] on button "Fechar" at bounding box center [39, 382] width 70 height 45
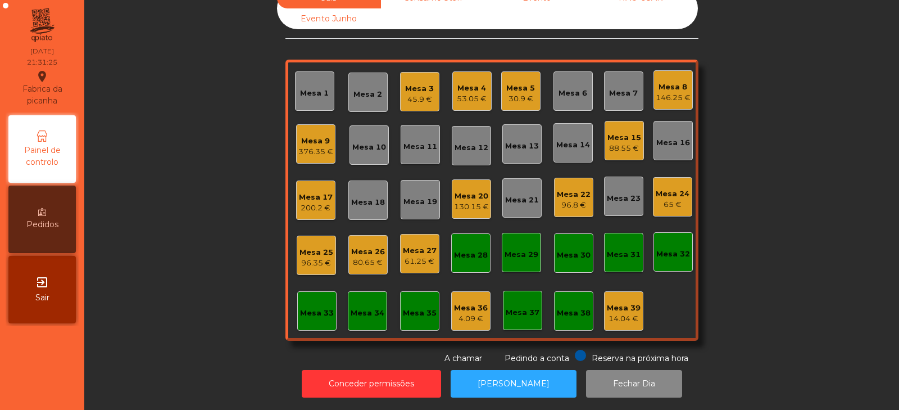
scroll to position [0, 0]
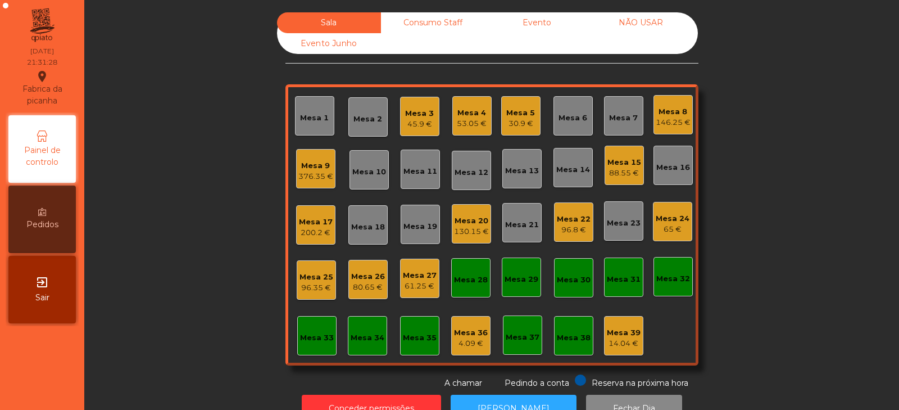
click at [305, 170] on div "Mesa 9" at bounding box center [315, 165] width 35 height 11
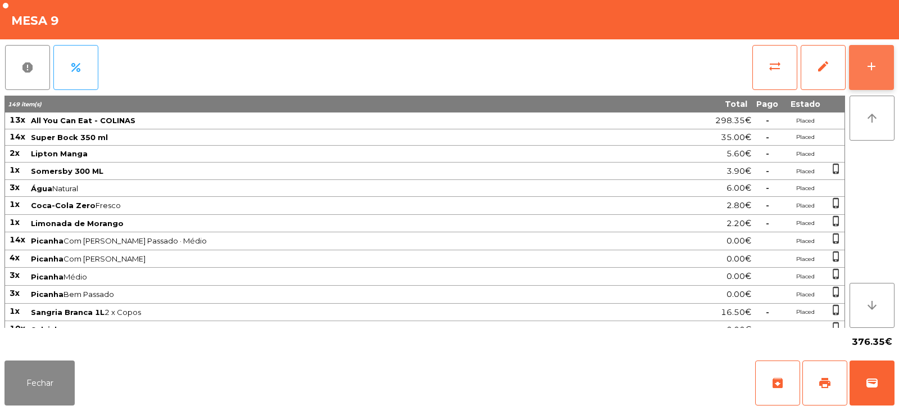
click at [871, 80] on button "add" at bounding box center [871, 67] width 45 height 45
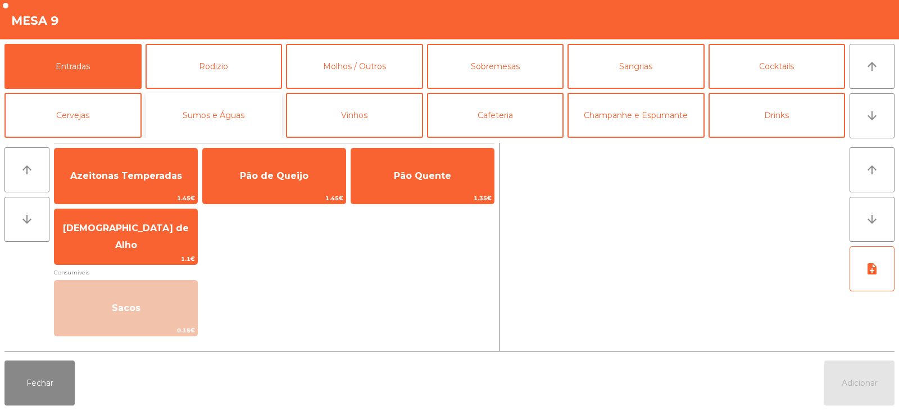
click at [225, 126] on button "Sumos e Águas" at bounding box center [214, 115] width 137 height 45
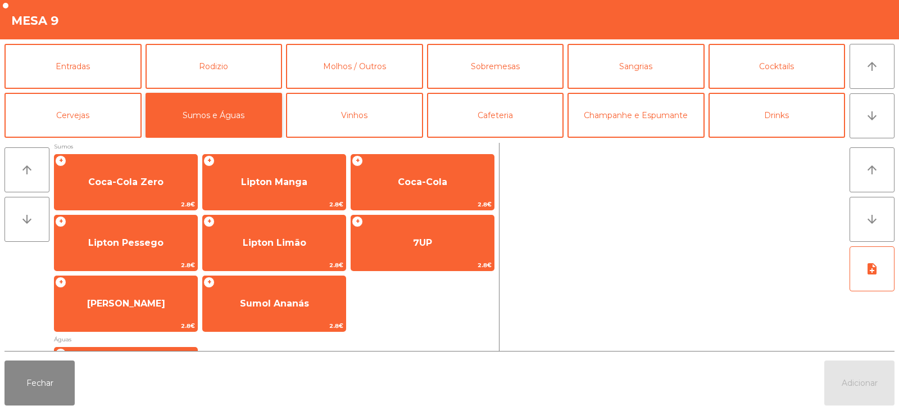
scroll to position [194, 0]
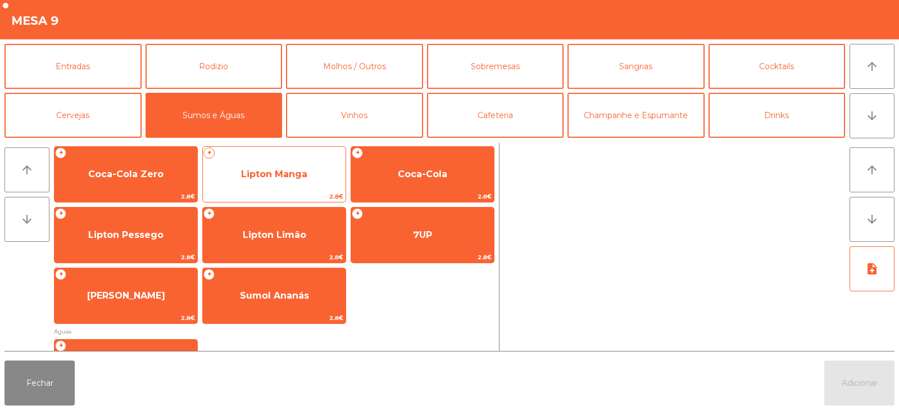
click at [321, 175] on span "Lipton Manga" at bounding box center [274, 174] width 143 height 30
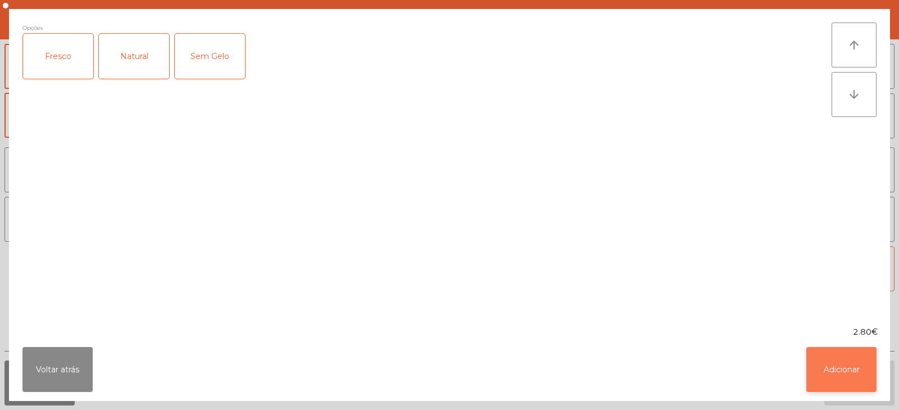
click at [850, 362] on button "Adicionar" at bounding box center [842, 369] width 70 height 45
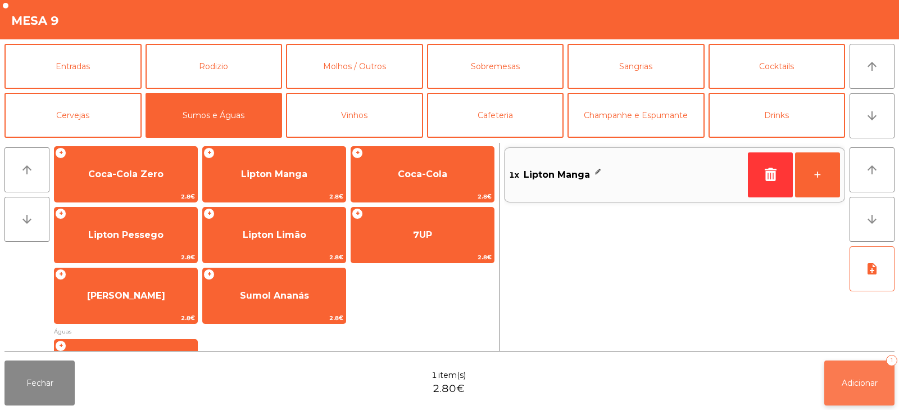
click at [857, 386] on span "Adicionar" at bounding box center [860, 383] width 36 height 10
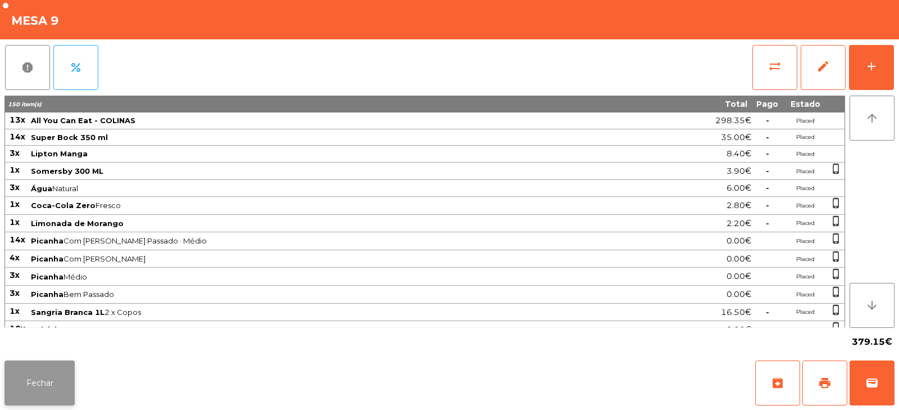
click at [60, 375] on button "Fechar" at bounding box center [39, 382] width 70 height 45
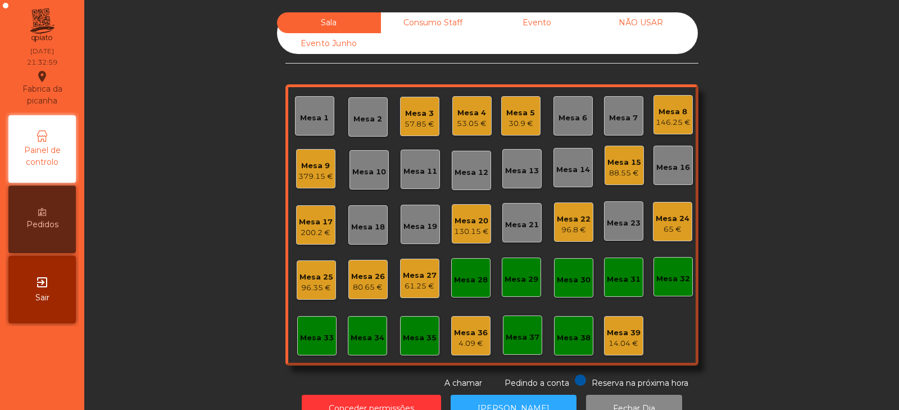
click at [572, 226] on div "96.8 €" at bounding box center [574, 229] width 34 height 11
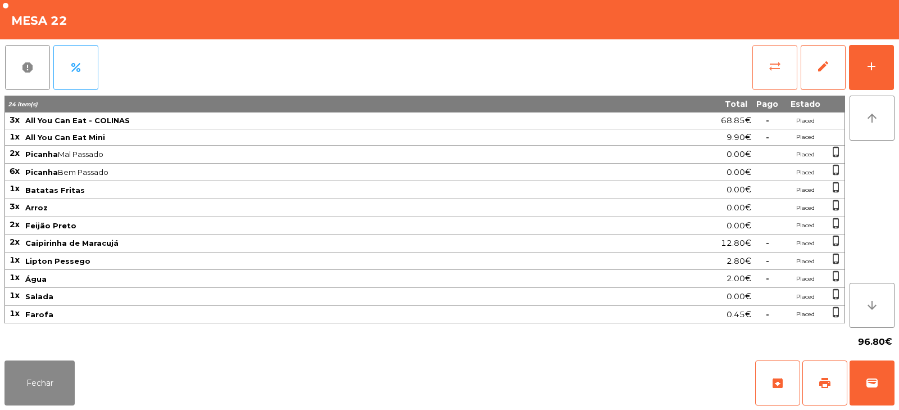
click at [774, 73] on button "sync_alt" at bounding box center [775, 67] width 45 height 45
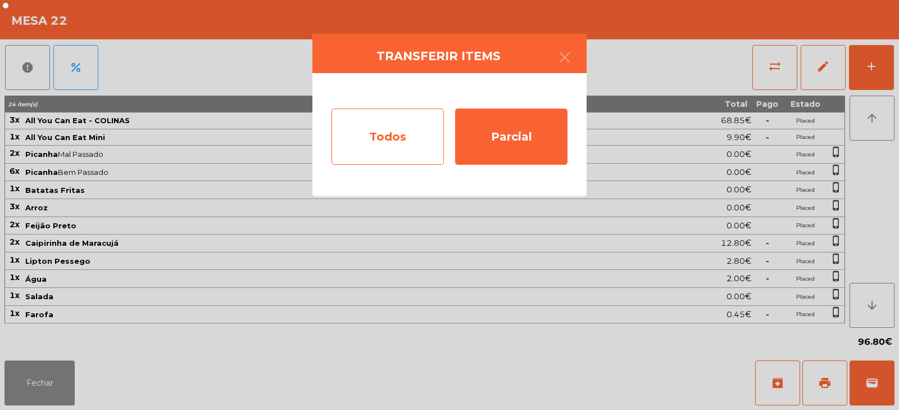
click at [426, 132] on div "Todos" at bounding box center [388, 136] width 112 height 56
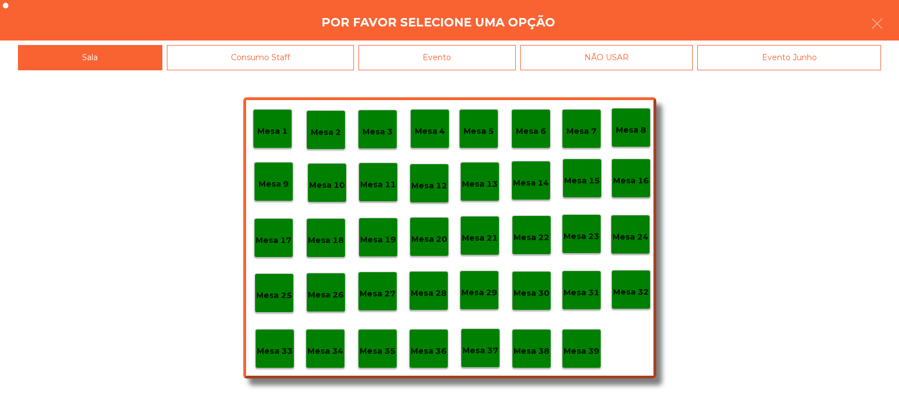
click at [508, 55] on div "Evento" at bounding box center [437, 57] width 157 height 25
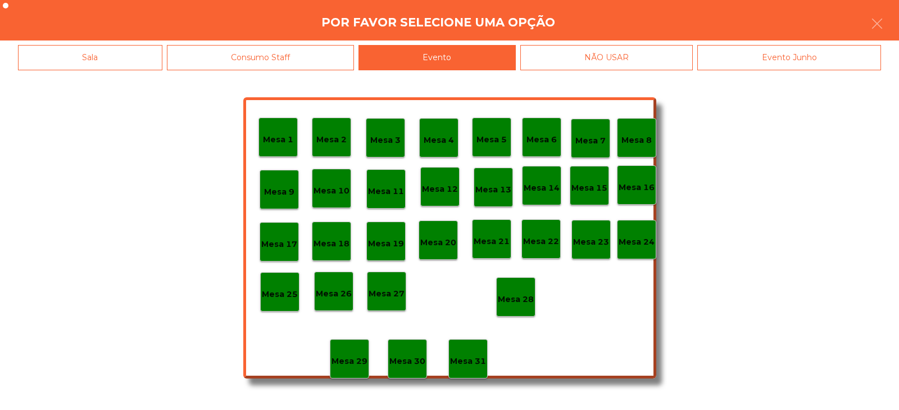
click at [523, 292] on div "Mesa 28" at bounding box center [516, 296] width 36 height 17
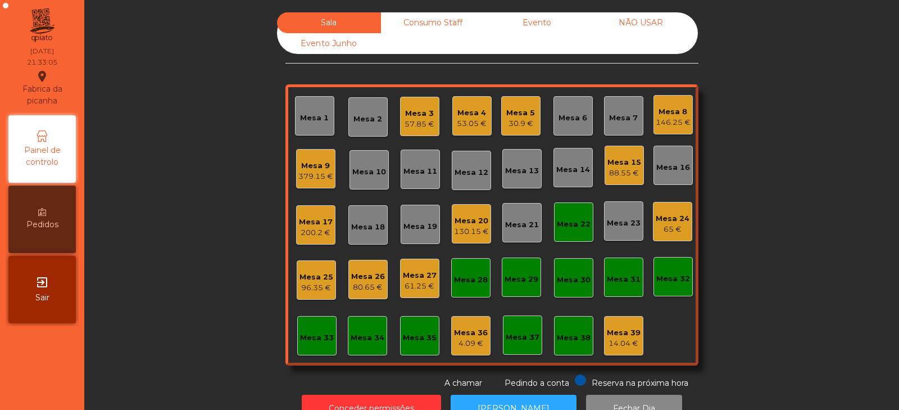
click at [560, 221] on div "Mesa 22" at bounding box center [574, 224] width 34 height 11
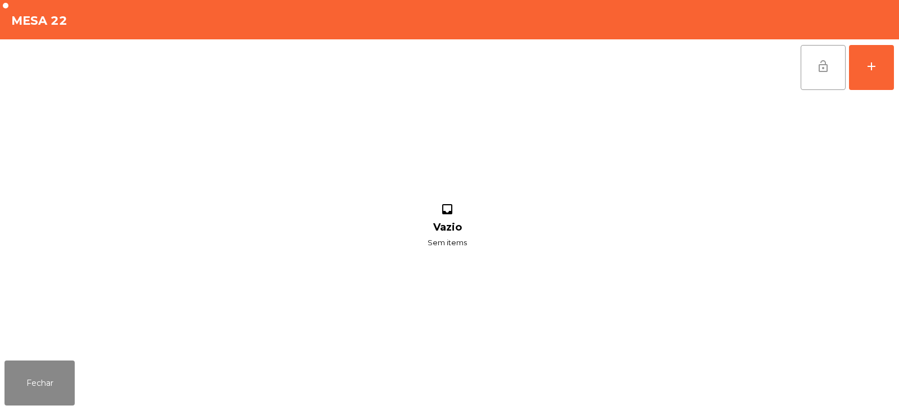
click at [823, 61] on span "lock_open" at bounding box center [823, 66] width 13 height 13
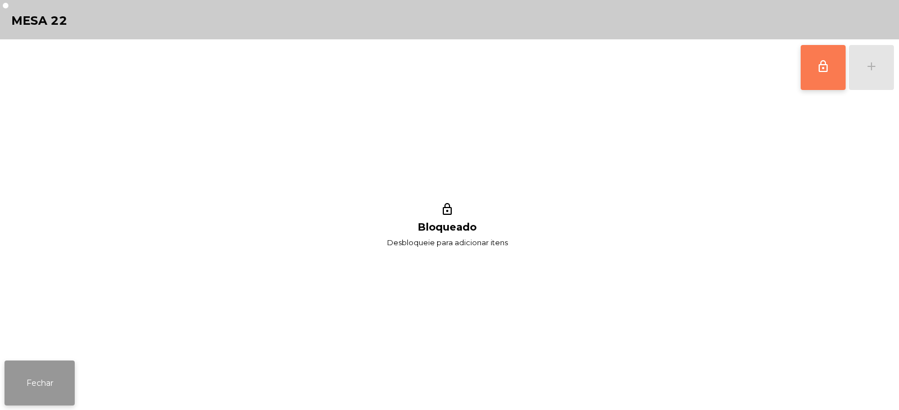
click at [49, 387] on button "Fechar" at bounding box center [39, 382] width 70 height 45
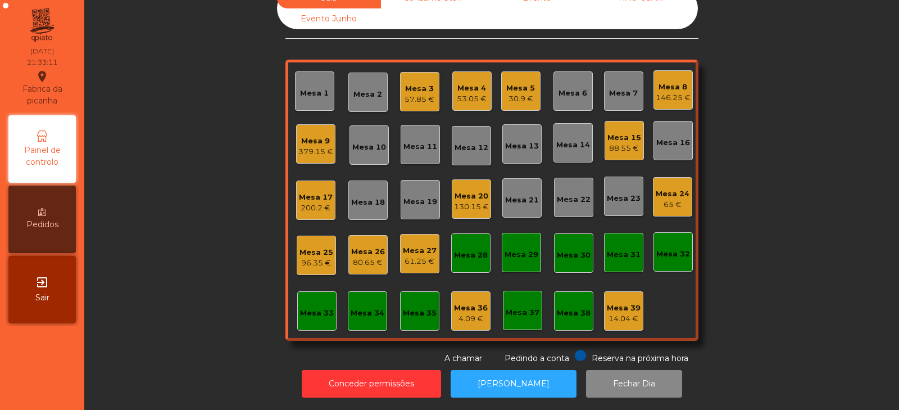
scroll to position [0, 0]
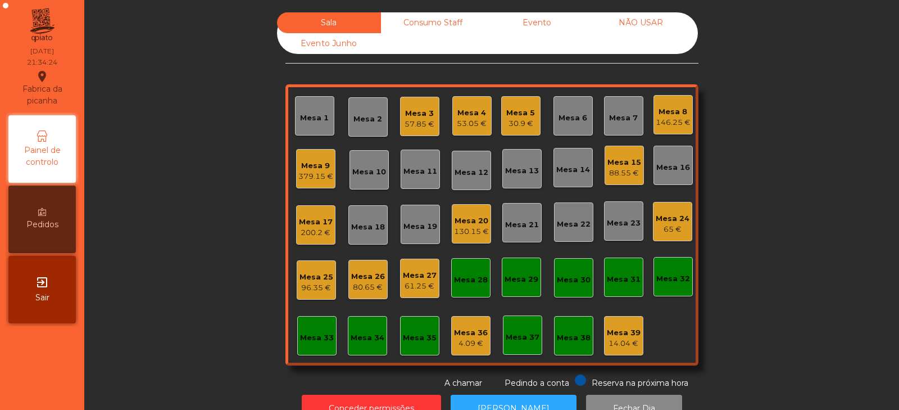
click at [678, 276] on div "Mesa 32" at bounding box center [674, 278] width 34 height 11
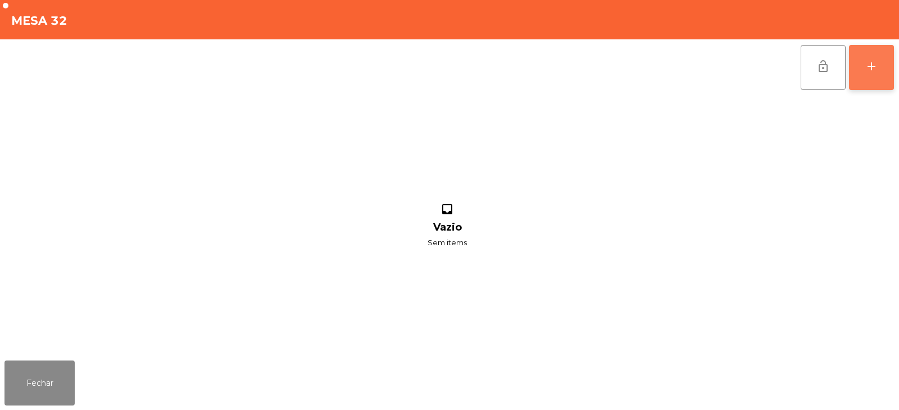
click at [890, 67] on button "add" at bounding box center [871, 67] width 45 height 45
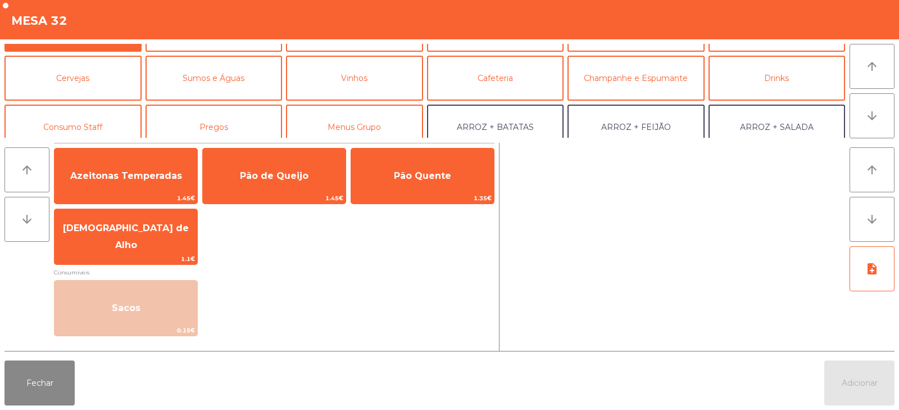
scroll to position [58, 0]
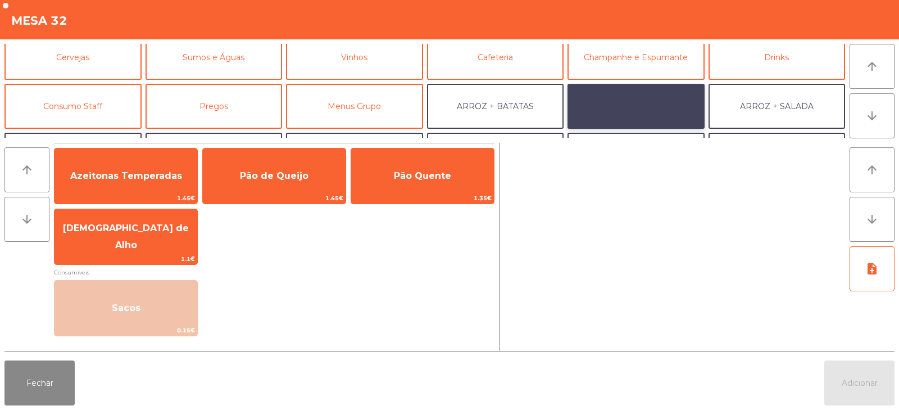
click at [642, 105] on button "ARROZ + FEIJÃO" at bounding box center [636, 106] width 137 height 45
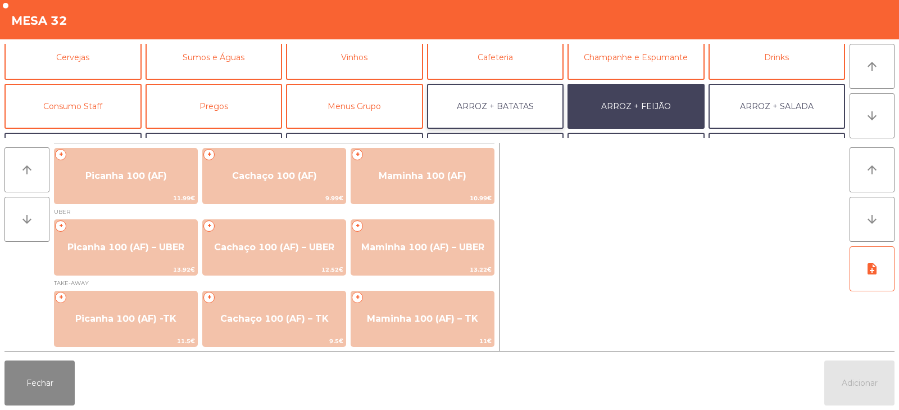
click at [531, 107] on button "ARROZ + BATATAS" at bounding box center [495, 106] width 137 height 45
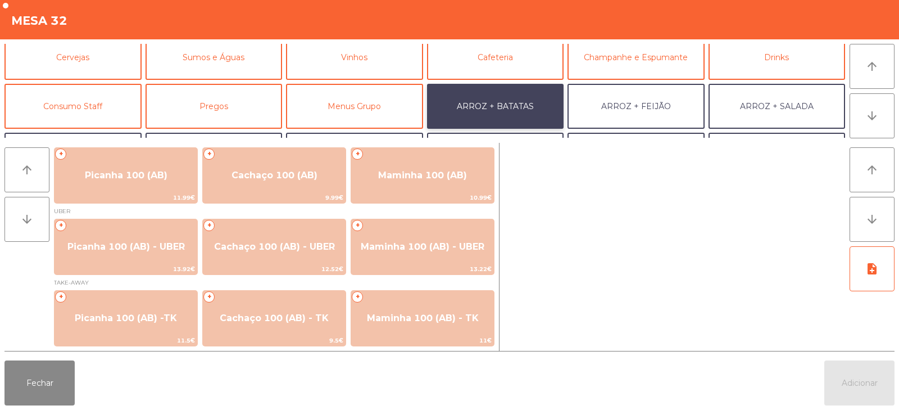
scroll to position [0, 0]
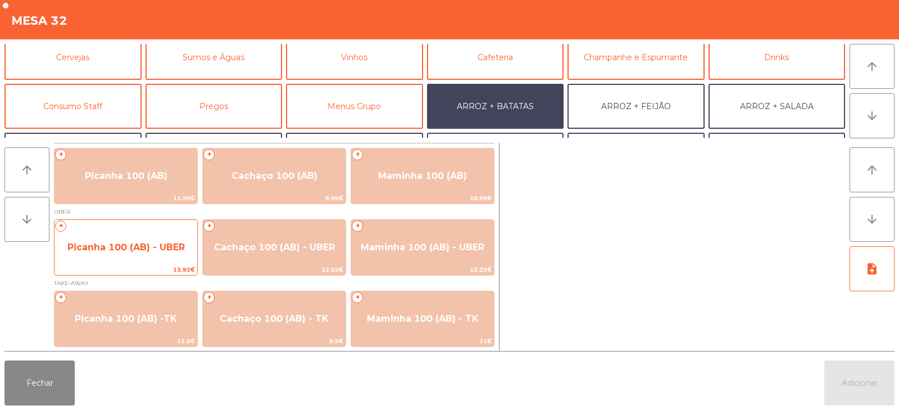
click at [115, 238] on span "Picanha 100 (AB) - UBER" at bounding box center [126, 247] width 143 height 30
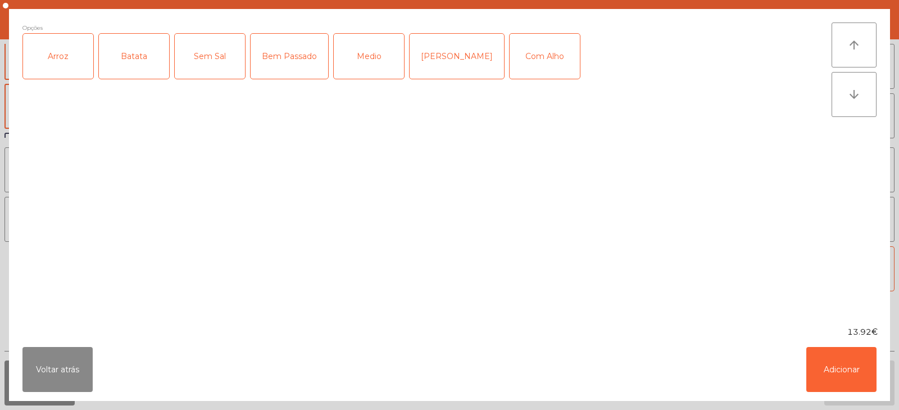
click at [60, 68] on div "Arroz" at bounding box center [58, 56] width 70 height 45
click at [117, 65] on div "Batata" at bounding box center [134, 56] width 70 height 45
click at [366, 45] on div "Medio" at bounding box center [369, 56] width 70 height 45
click at [848, 385] on button "Adicionar" at bounding box center [842, 369] width 70 height 45
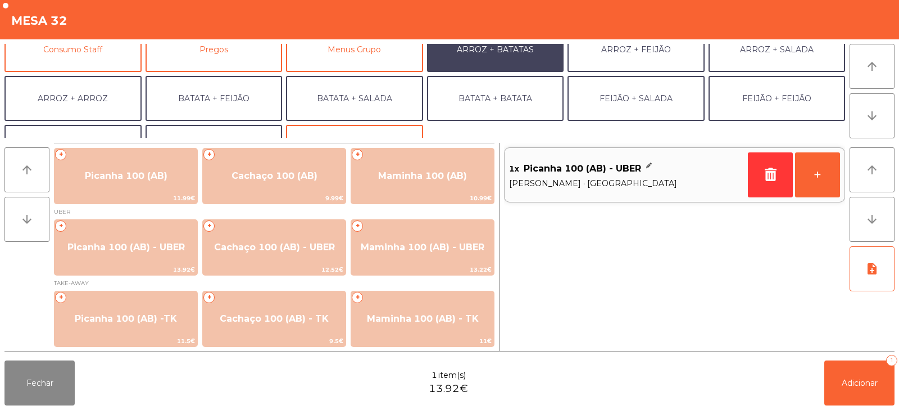
scroll to position [147, 0]
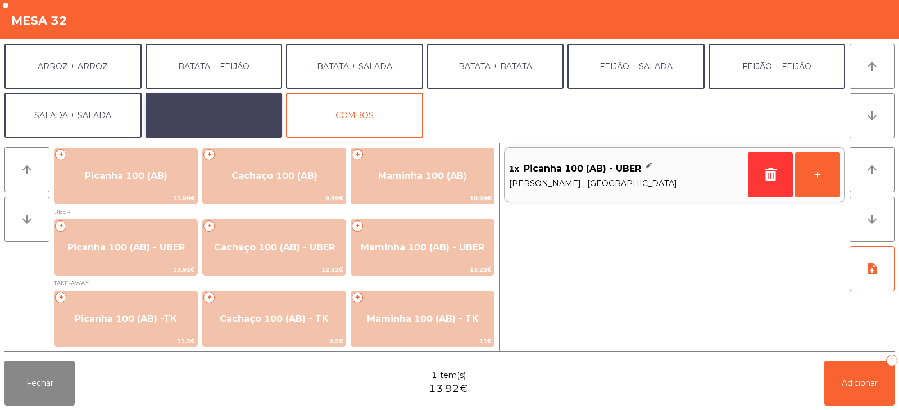
click at [205, 114] on button "EXTRAS UBER" at bounding box center [214, 115] width 137 height 45
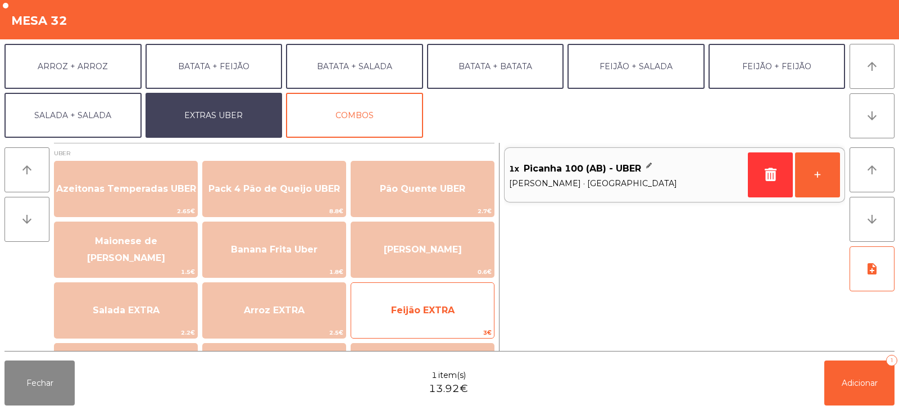
click at [404, 316] on span "Feijão EXTRA" at bounding box center [422, 310] width 143 height 30
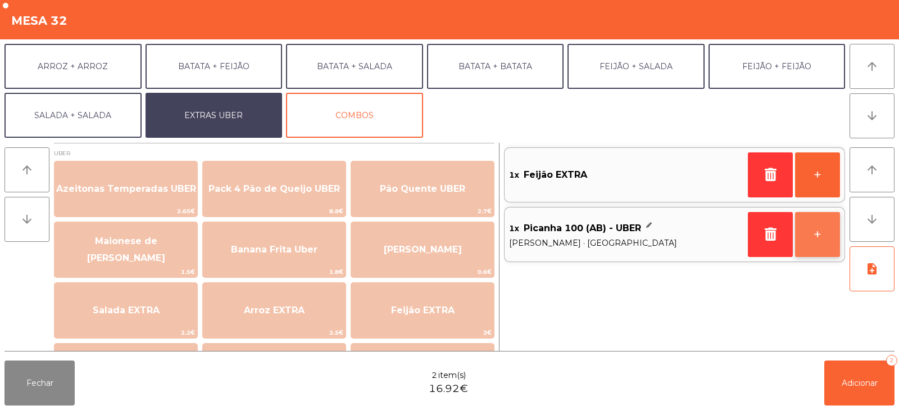
click at [826, 239] on button "+" at bounding box center [817, 234] width 45 height 45
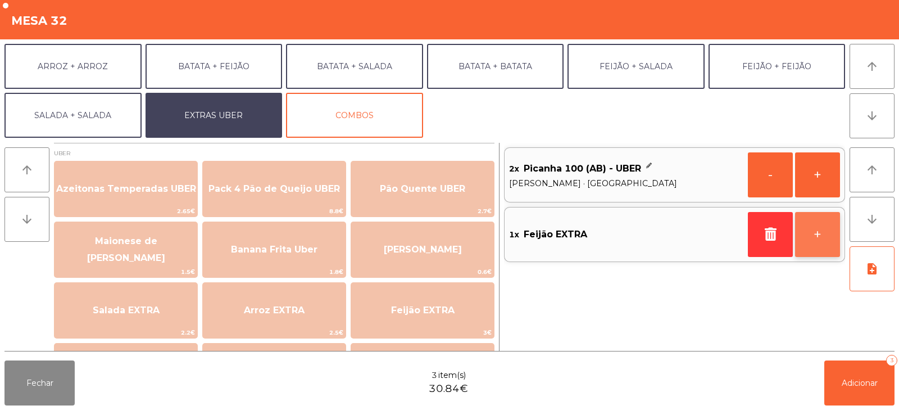
click at [825, 243] on button "+" at bounding box center [817, 234] width 45 height 45
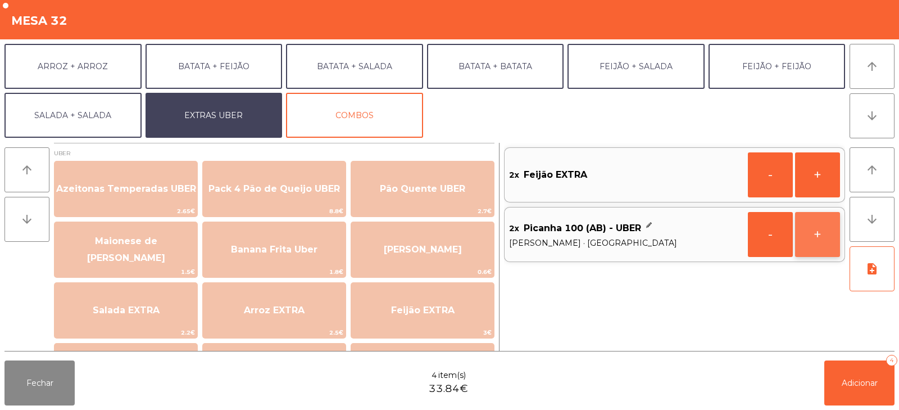
click at [822, 243] on button "+" at bounding box center [817, 234] width 45 height 45
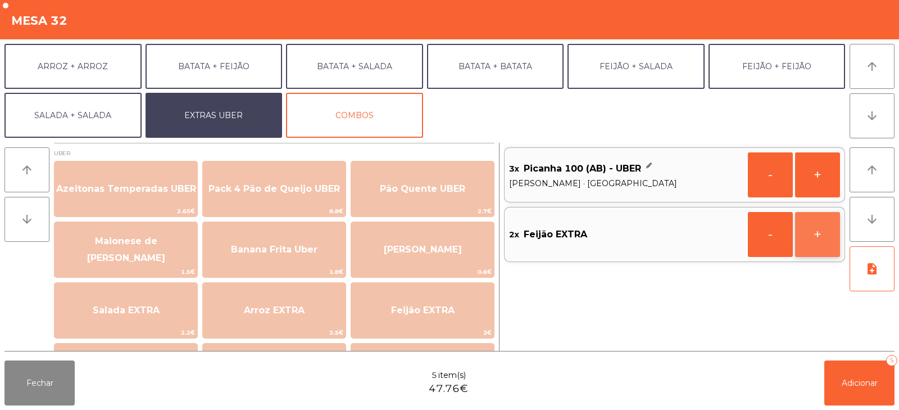
click at [827, 236] on button "+" at bounding box center [817, 234] width 45 height 45
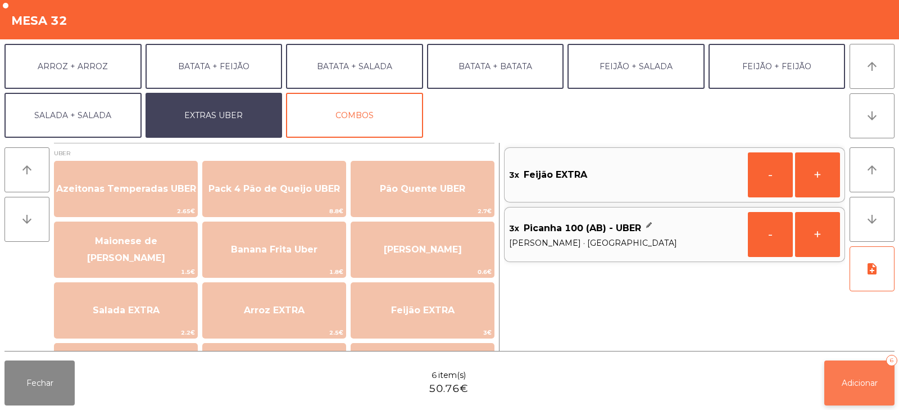
click at [843, 385] on span "Adicionar" at bounding box center [860, 383] width 36 height 10
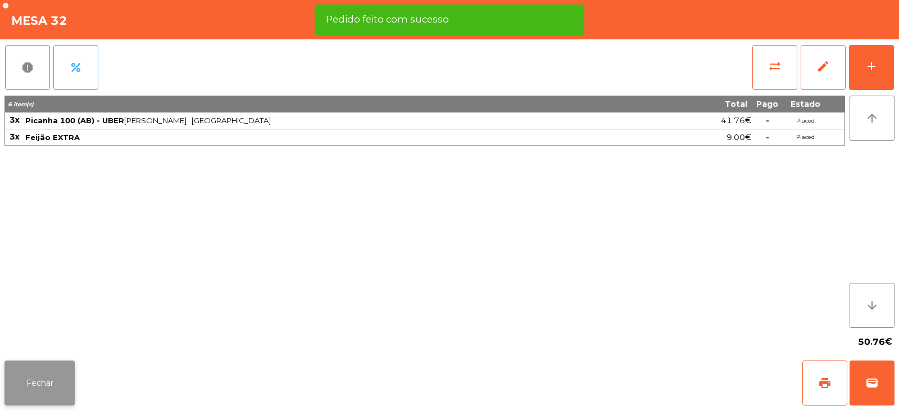
click at [69, 380] on button "Fechar" at bounding box center [39, 382] width 70 height 45
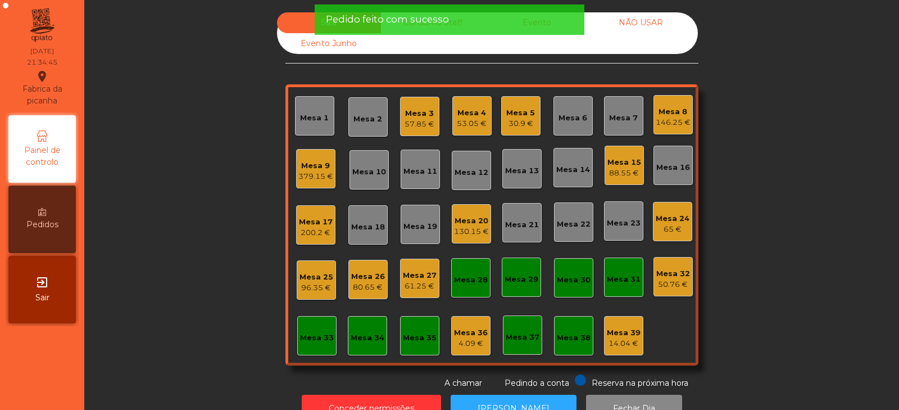
scroll to position [33, 0]
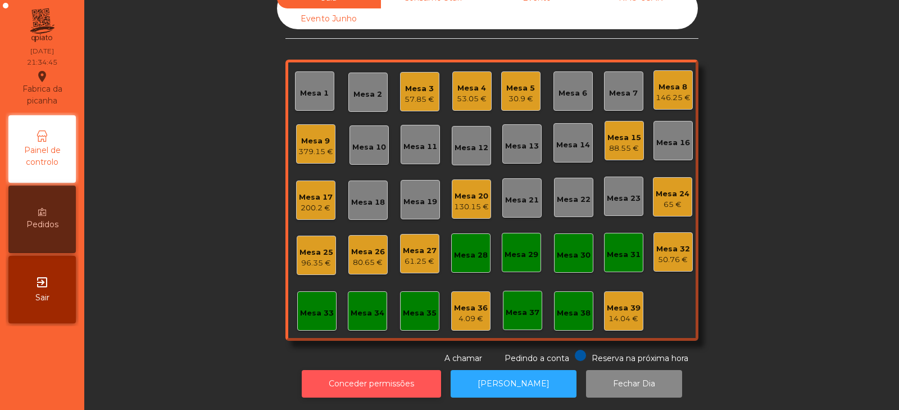
click at [419, 375] on button "Conceder permissões" at bounding box center [371, 384] width 139 height 28
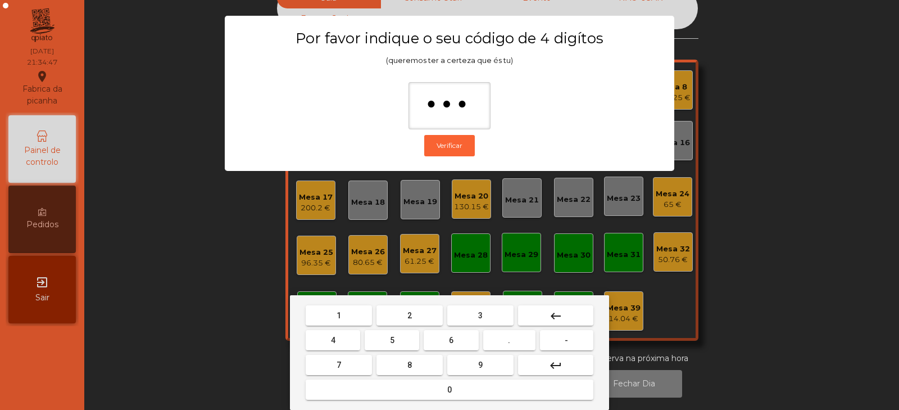
type input "****"
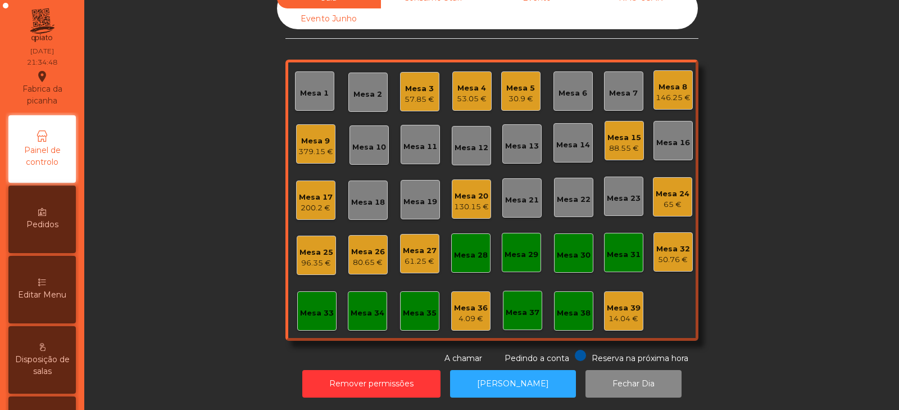
click at [675, 256] on div "50.76 €" at bounding box center [674, 259] width 34 height 11
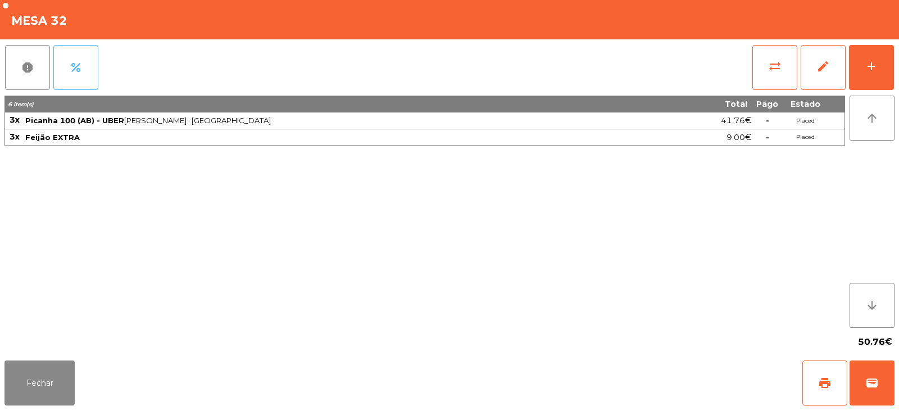
click at [87, 74] on button "percent" at bounding box center [75, 67] width 45 height 45
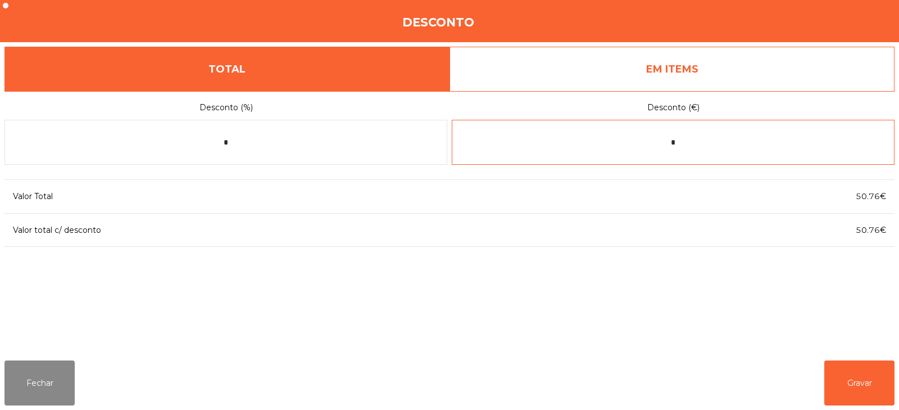
click at [712, 141] on input "*" at bounding box center [673, 142] width 443 height 45
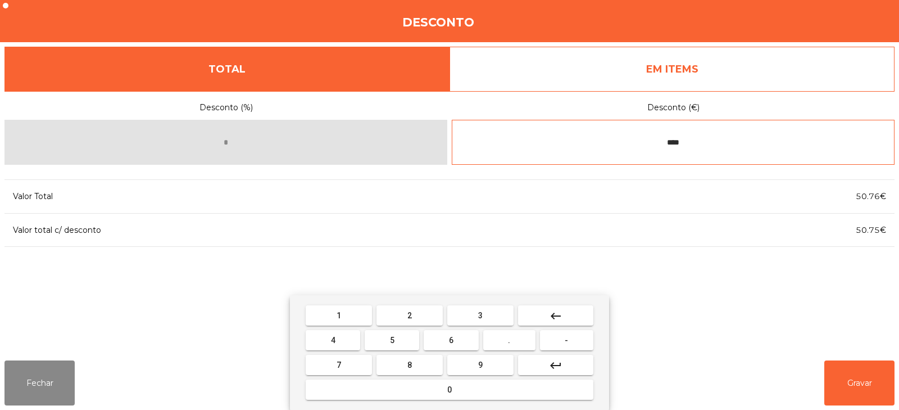
type input "****"
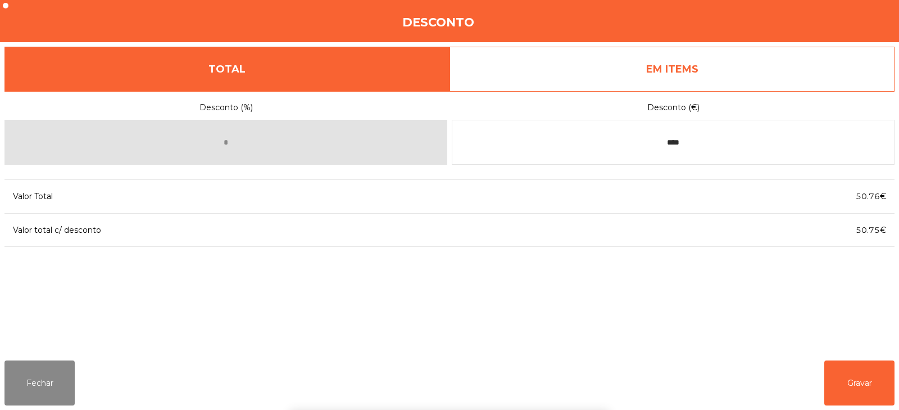
click at [867, 393] on div "1 2 3 keyboard_backspace 4 5 6 . - 7 8 9 keyboard_return 0" at bounding box center [449, 352] width 899 height 115
click at [866, 386] on button "Gravar" at bounding box center [860, 382] width 70 height 45
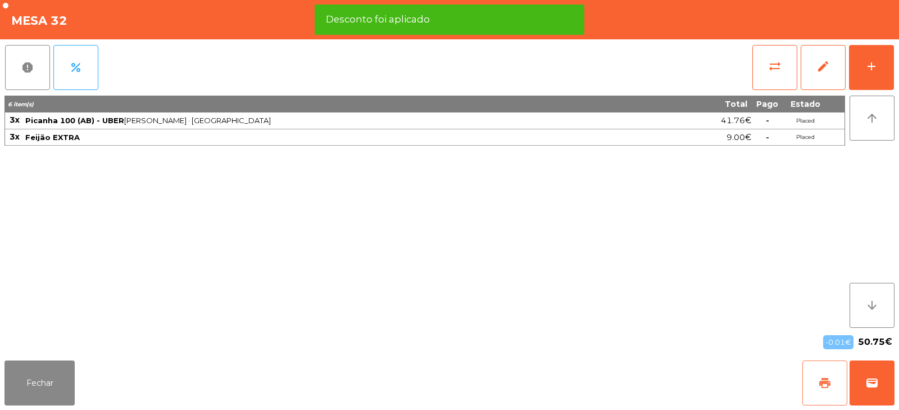
click at [827, 381] on span "print" at bounding box center [824, 382] width 13 height 13
click at [875, 384] on span "wallet" at bounding box center [872, 382] width 13 height 13
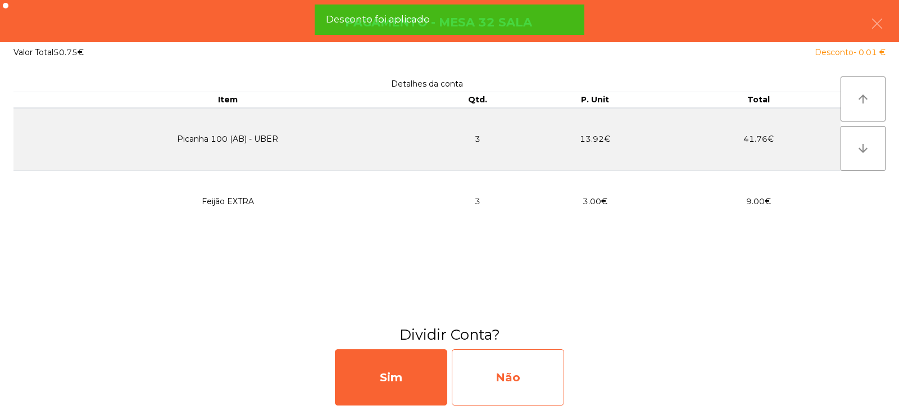
click at [545, 373] on div "Não" at bounding box center [508, 377] width 112 height 56
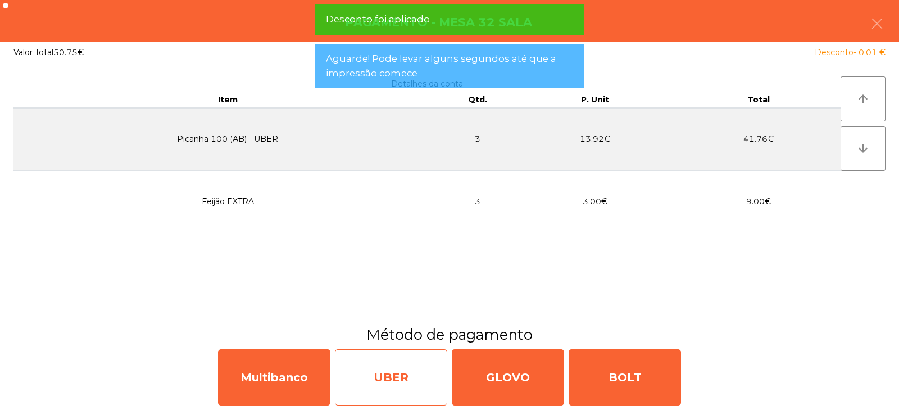
click at [407, 370] on div "UBER" at bounding box center [391, 377] width 112 height 56
select select "**"
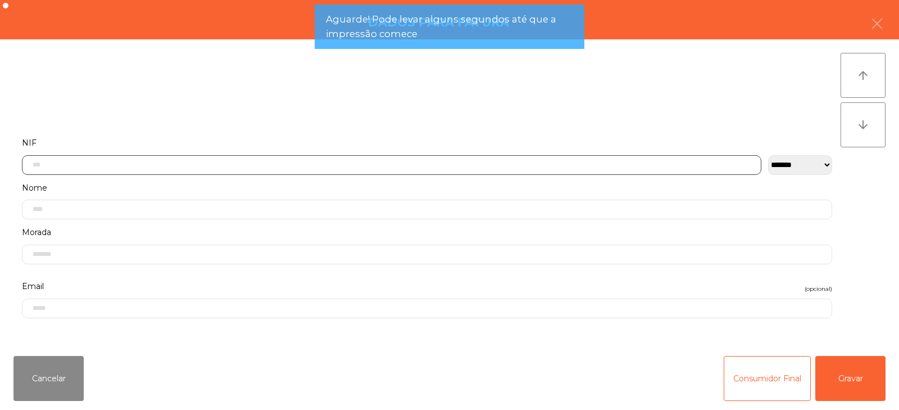
click at [541, 162] on input "text" at bounding box center [392, 165] width 740 height 20
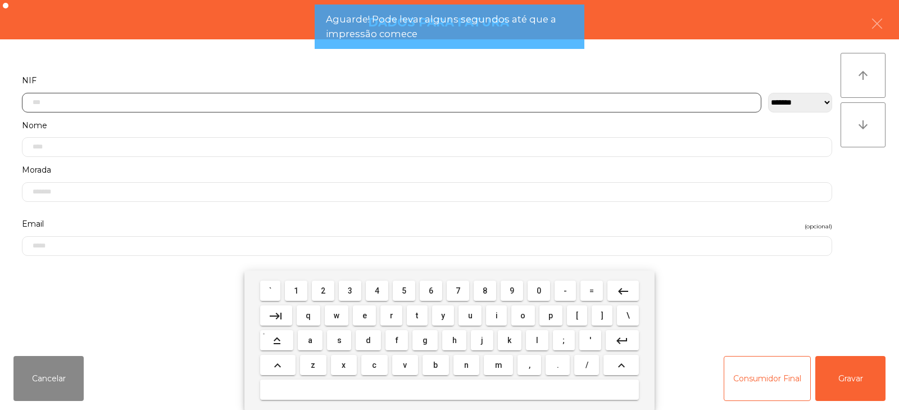
scroll to position [82, 0]
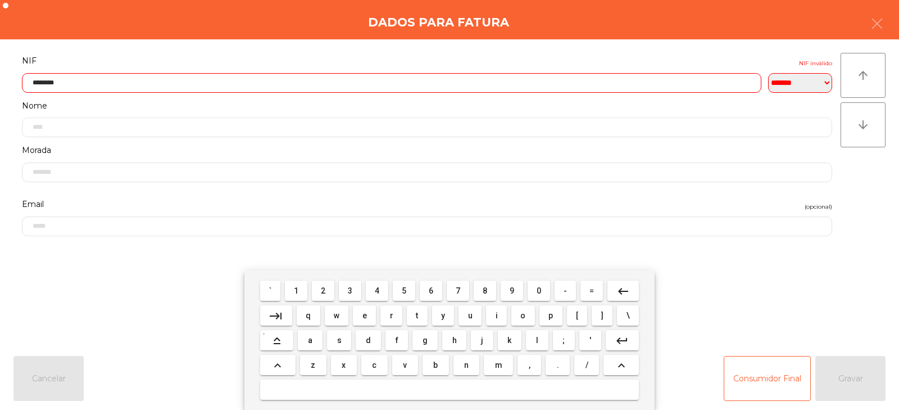
click at [543, 83] on input "********" at bounding box center [392, 83] width 740 height 20
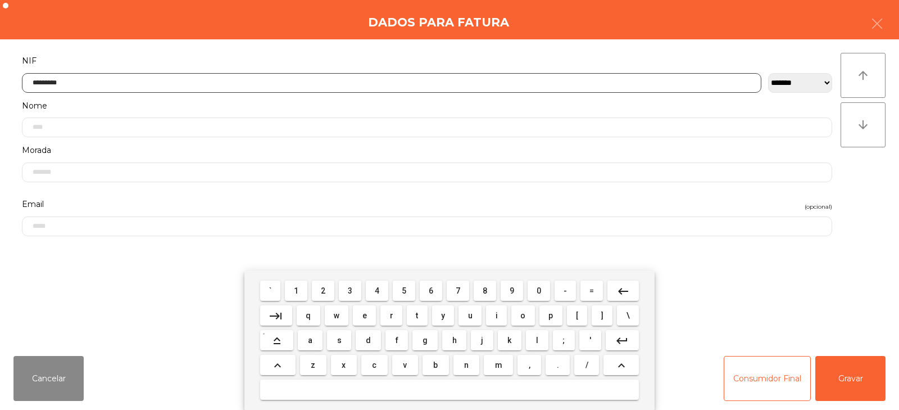
type input "*********"
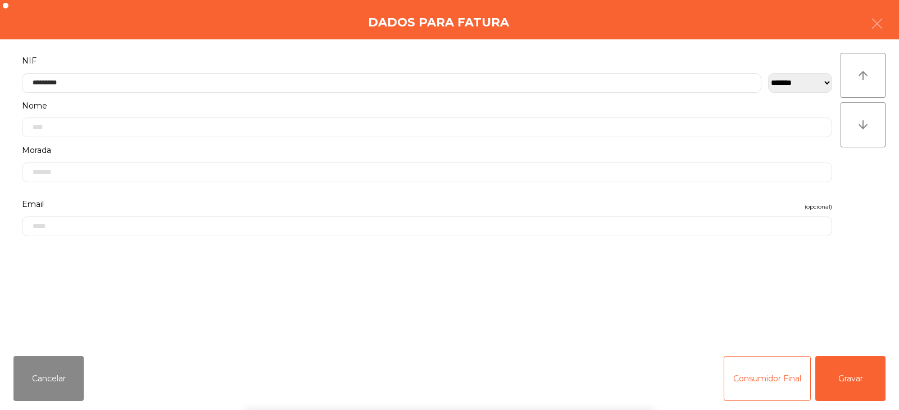
click at [841, 371] on div "` 1 2 3 4 5 6 7 8 9 0 - = keyboard_backspace keyboard_tab q w e r t y u i o p […" at bounding box center [449, 339] width 899 height 139
click at [853, 380] on button "Gravar" at bounding box center [851, 378] width 70 height 45
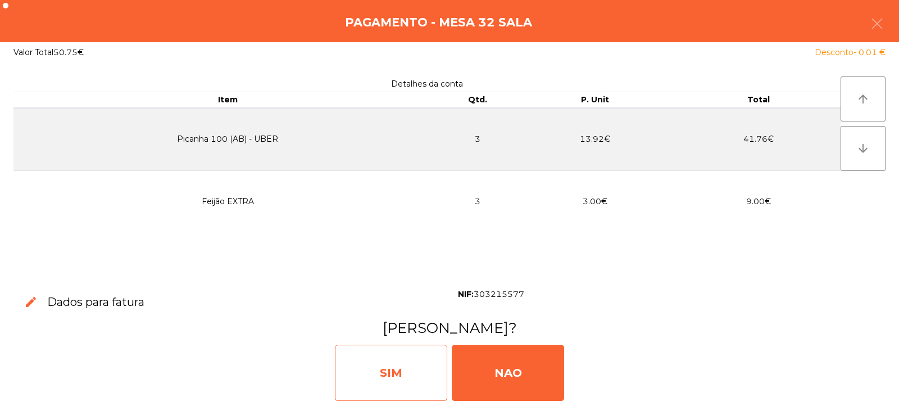
click at [406, 366] on div "SIM" at bounding box center [391, 373] width 112 height 56
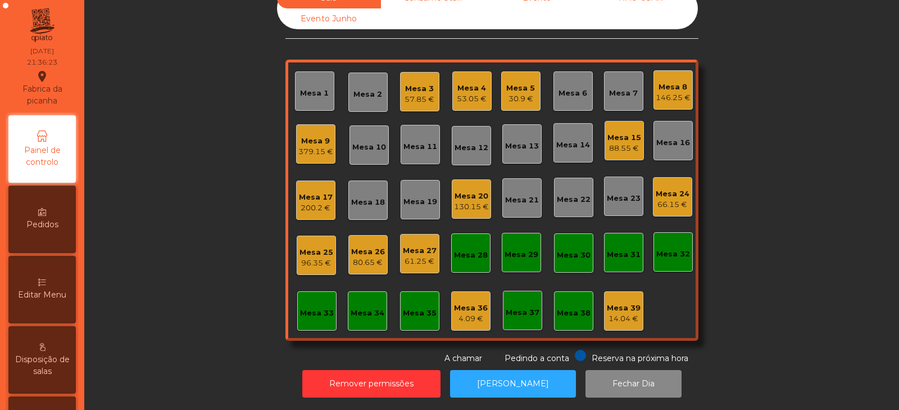
click at [619, 132] on div "Mesa 15" at bounding box center [625, 137] width 34 height 11
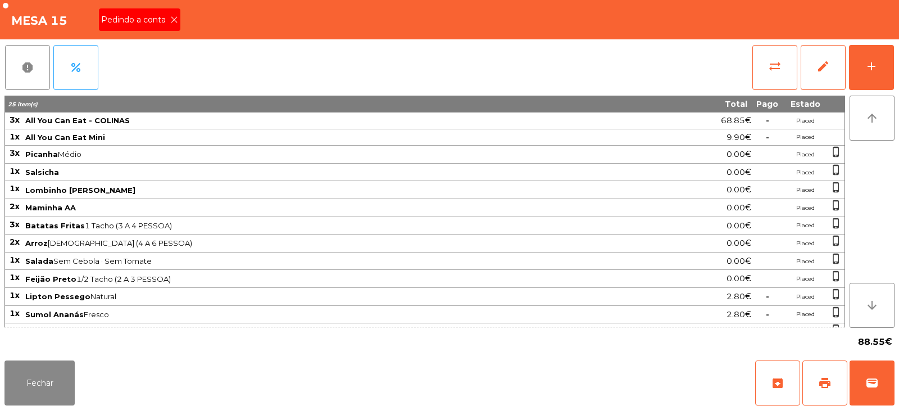
click at [175, 22] on icon at bounding box center [174, 20] width 8 height 8
click at [831, 383] on span "print" at bounding box center [824, 382] width 13 height 13
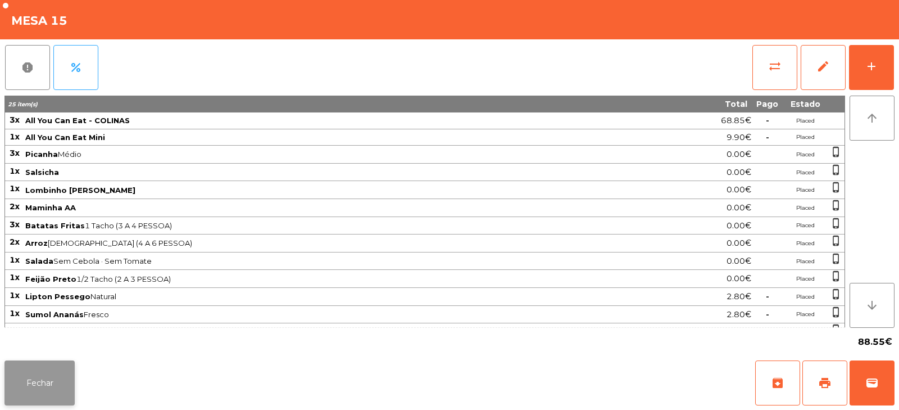
click at [46, 383] on button "Fechar" at bounding box center [39, 382] width 70 height 45
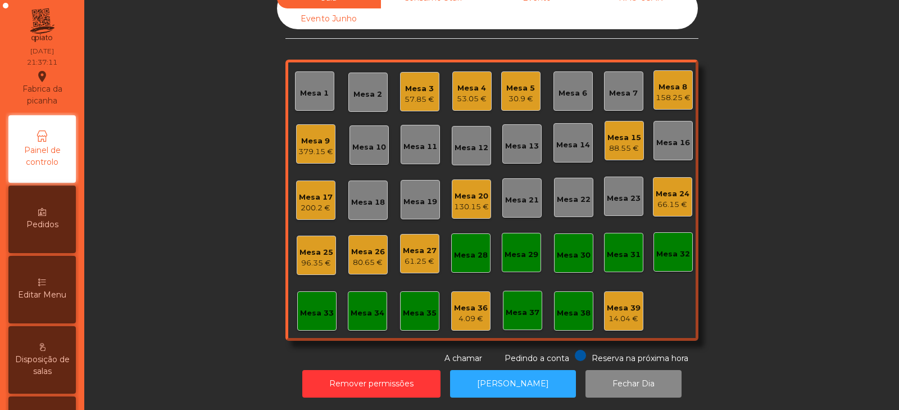
click at [422, 245] on div "Mesa 27" at bounding box center [420, 250] width 34 height 11
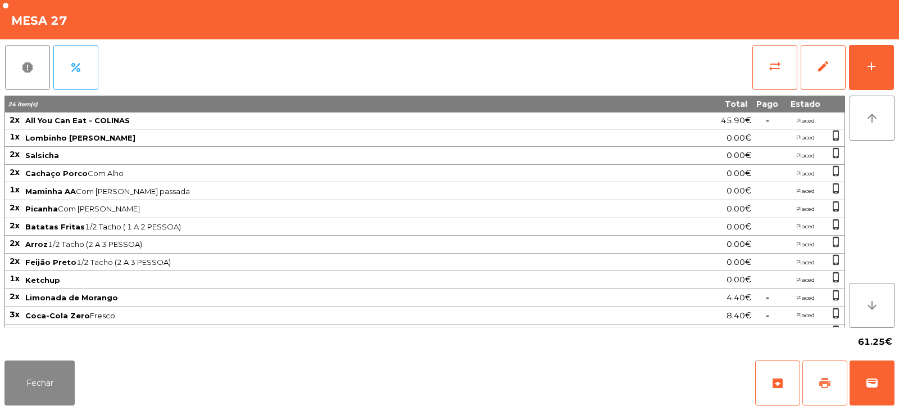
click at [832, 378] on button "print" at bounding box center [825, 382] width 45 height 45
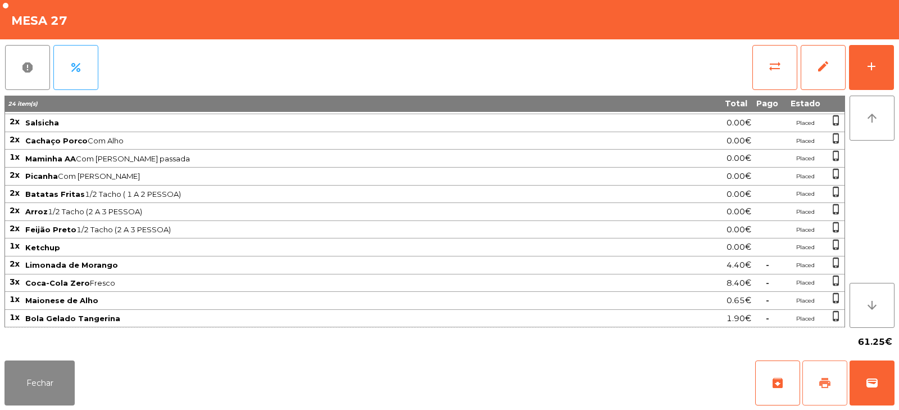
click at [829, 383] on span "print" at bounding box center [824, 382] width 13 height 13
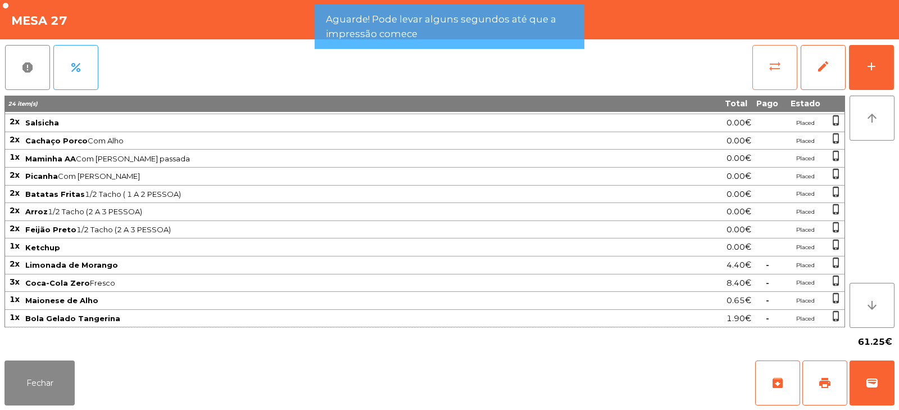
click at [772, 63] on span "sync_alt" at bounding box center [774, 66] width 13 height 13
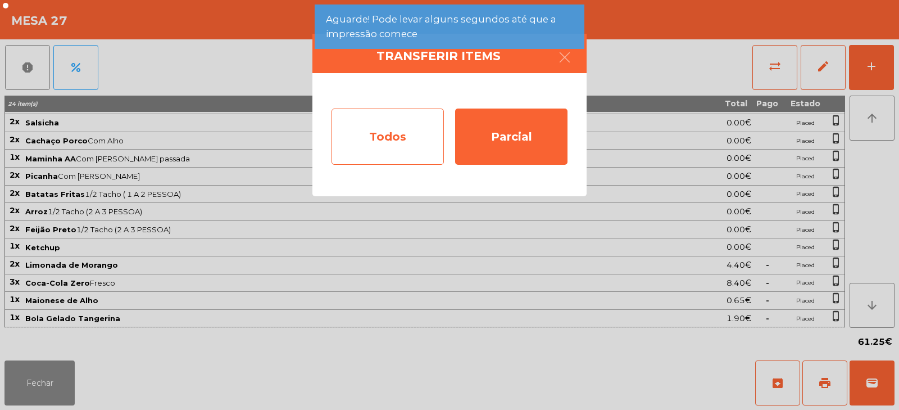
click at [407, 121] on div "Todos" at bounding box center [388, 136] width 112 height 56
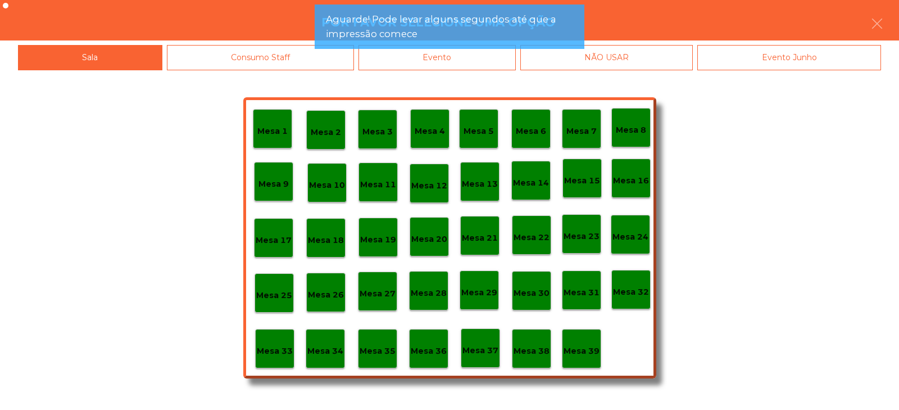
click at [499, 53] on app-alert "Aguarde! Pode levar alguns segundos até que a impressão comece" at bounding box center [450, 30] width 270 height 53
click at [501, 66] on div "Evento" at bounding box center [437, 57] width 157 height 25
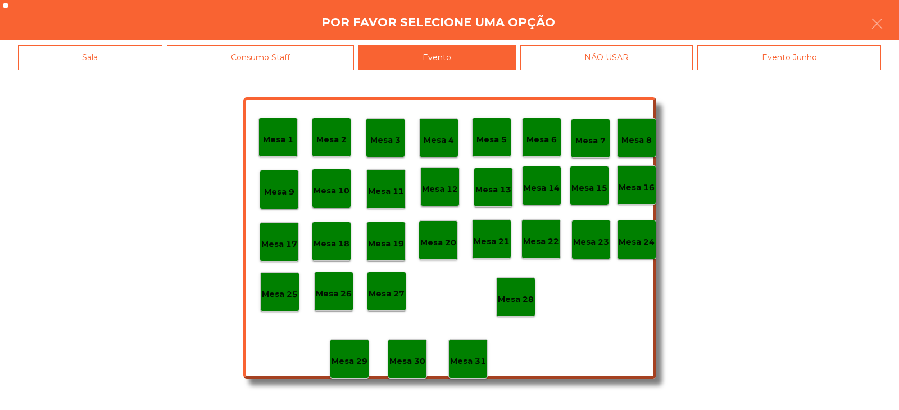
click at [530, 297] on p "Mesa 28" at bounding box center [516, 299] width 36 height 13
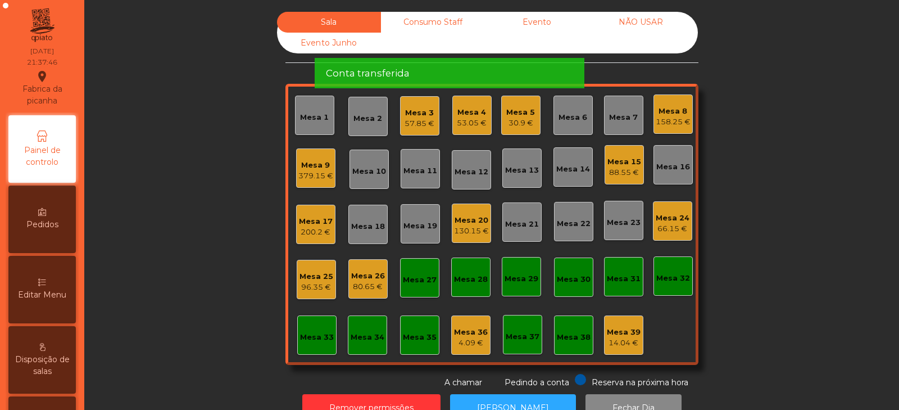
scroll to position [0, 0]
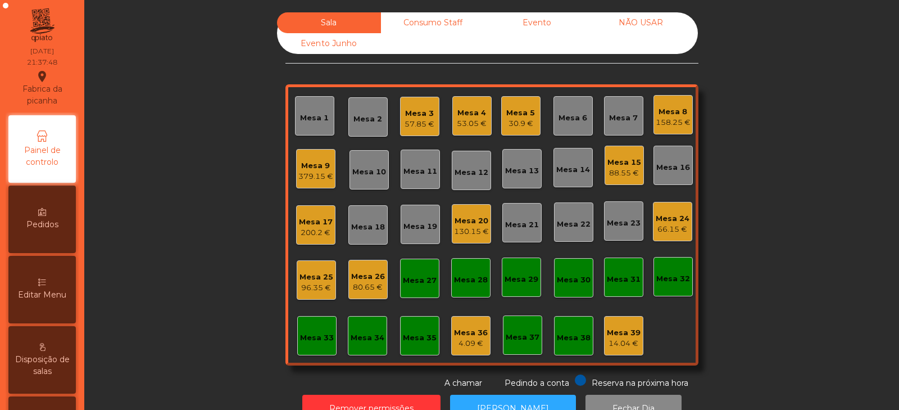
click at [433, 279] on div "Mesa 27" at bounding box center [419, 278] width 39 height 39
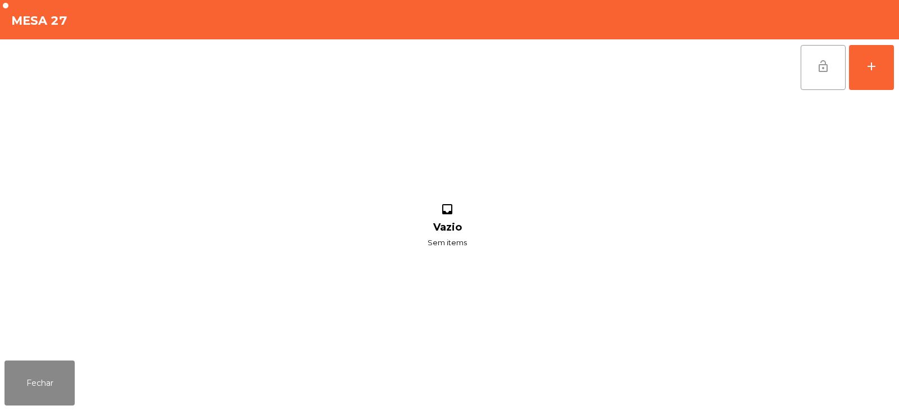
click at [825, 71] on span "lock_open" at bounding box center [823, 66] width 13 height 13
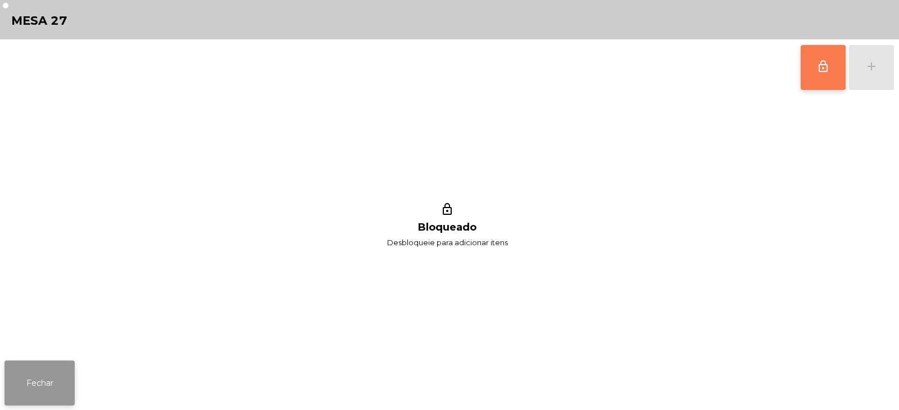
click at [32, 388] on button "Fechar" at bounding box center [39, 382] width 70 height 45
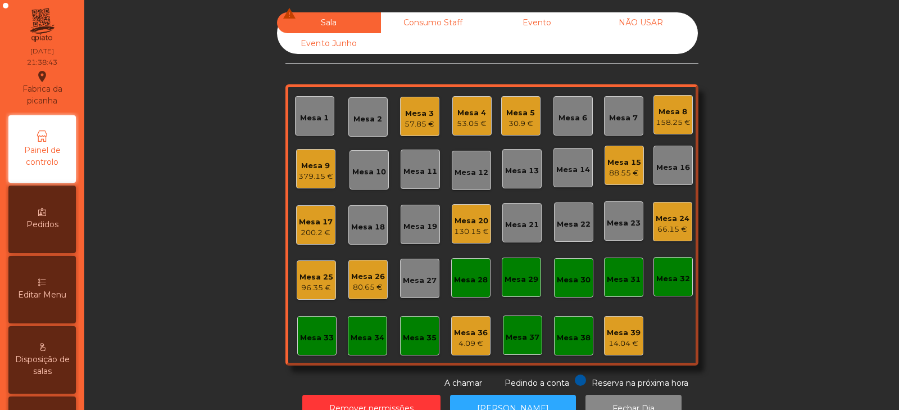
click at [578, 172] on div "Mesa 14" at bounding box center [573, 169] width 34 height 11
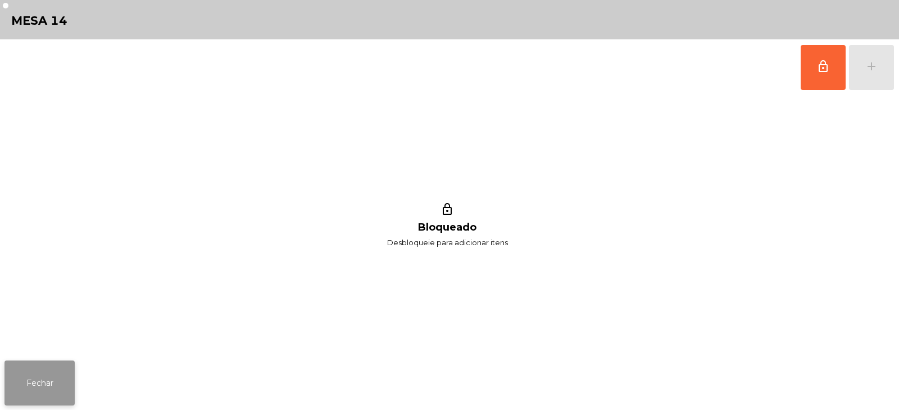
click at [50, 388] on button "Fechar" at bounding box center [39, 382] width 70 height 45
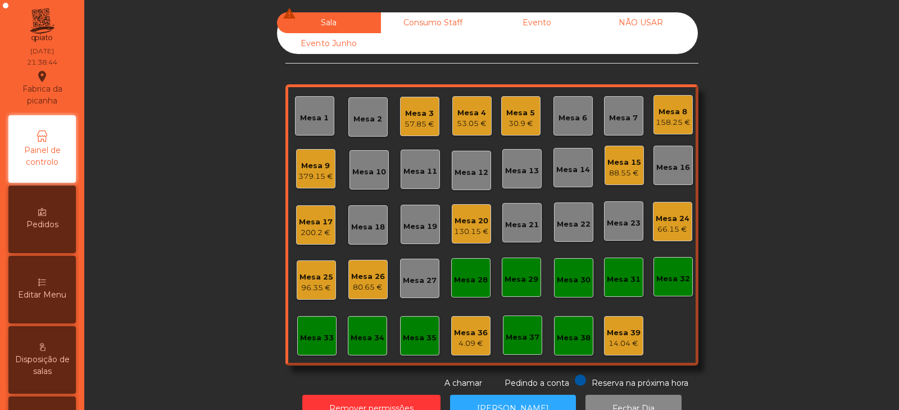
click at [476, 170] on div "Mesa 12" at bounding box center [472, 172] width 34 height 11
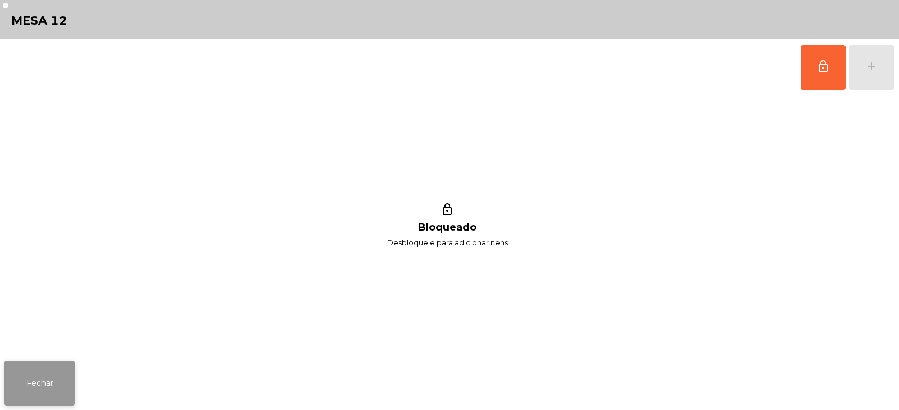
click at [37, 391] on button "Fechar" at bounding box center [39, 382] width 70 height 45
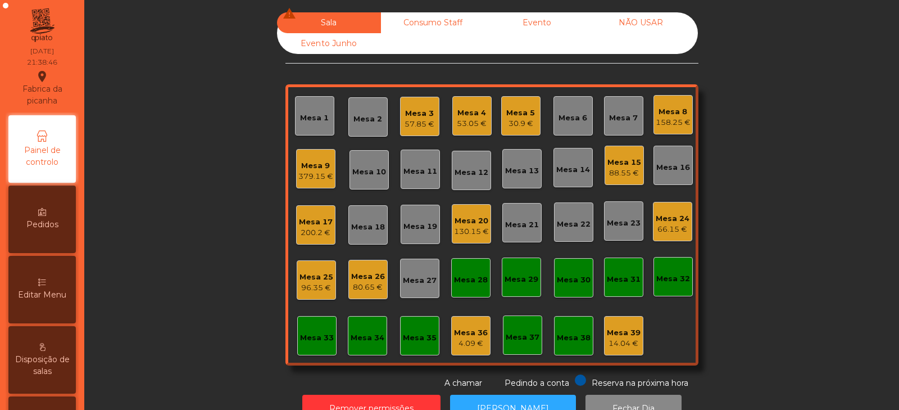
click at [527, 170] on div "Mesa 13" at bounding box center [522, 170] width 34 height 11
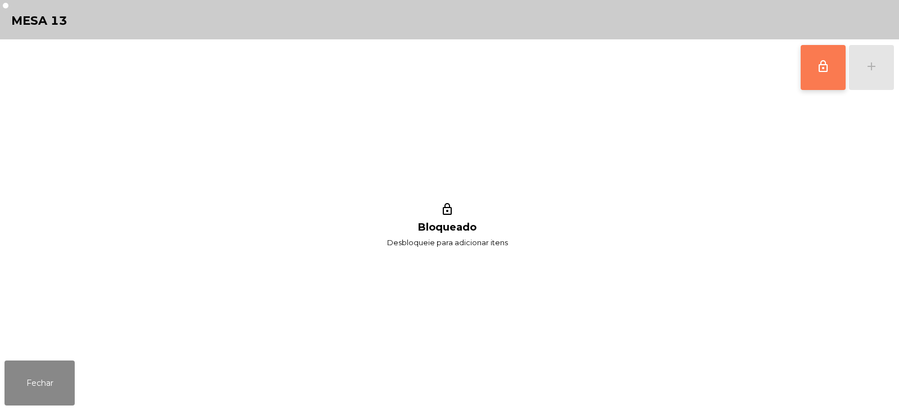
click at [812, 75] on button "lock_outline" at bounding box center [823, 67] width 45 height 45
click at [877, 75] on button "add" at bounding box center [871, 67] width 45 height 45
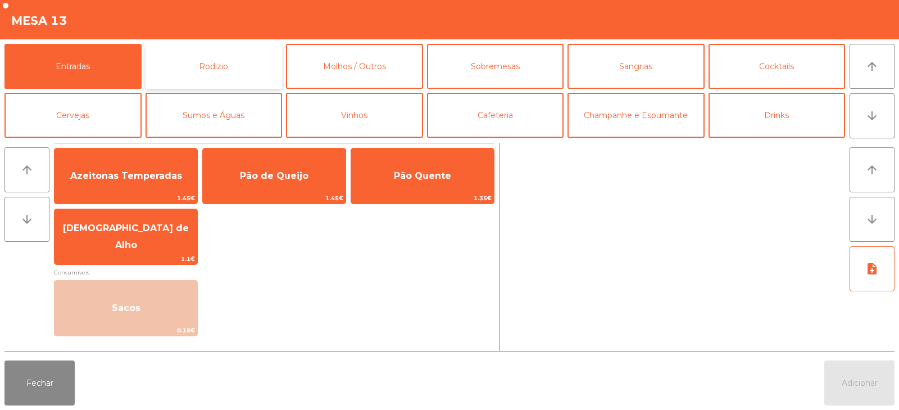
click at [262, 56] on button "Rodizio" at bounding box center [214, 66] width 137 height 45
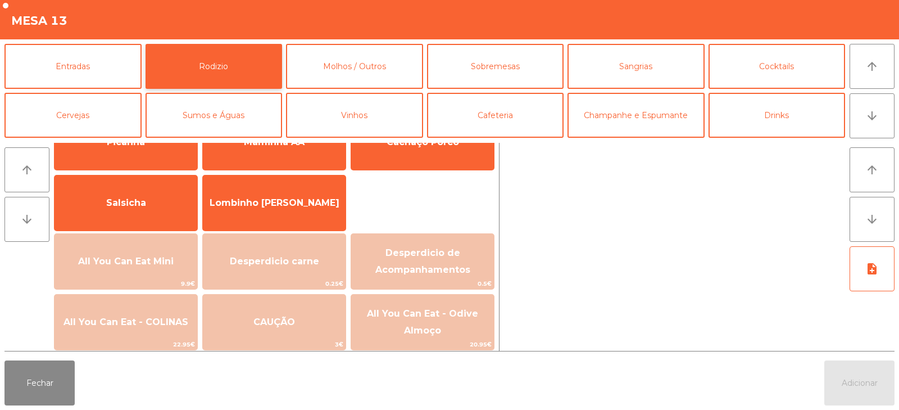
scroll to position [48, 0]
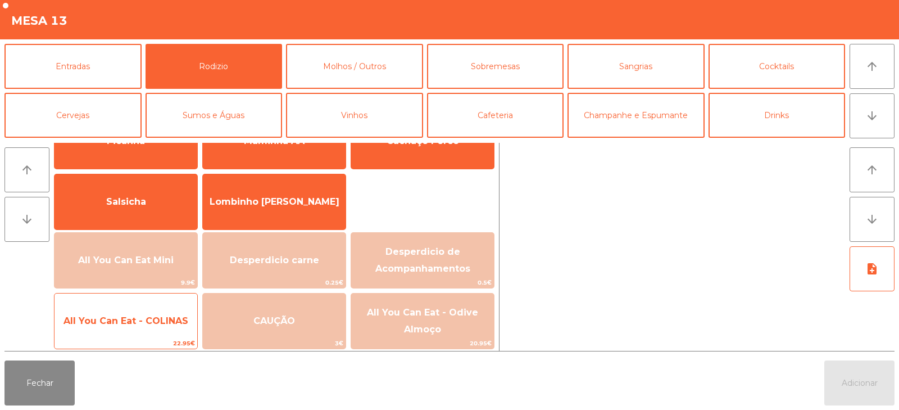
click at [171, 313] on span "All You Can Eat - COLINAS" at bounding box center [126, 321] width 143 height 30
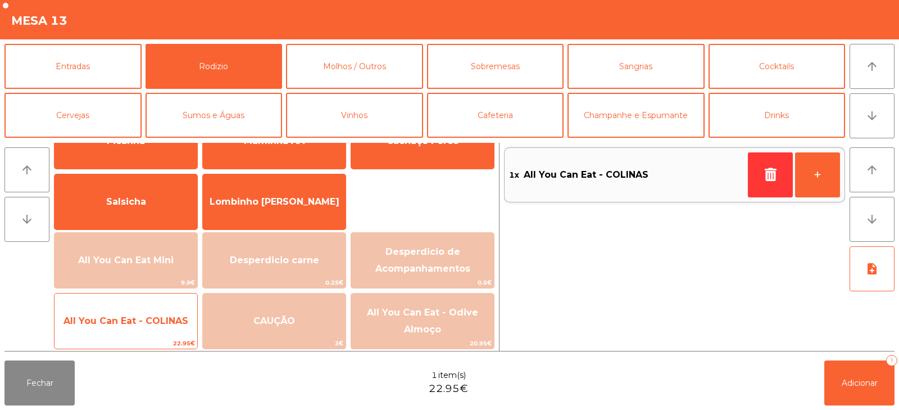
click at [174, 318] on span "All You Can Eat - COLINAS" at bounding box center [126, 320] width 125 height 11
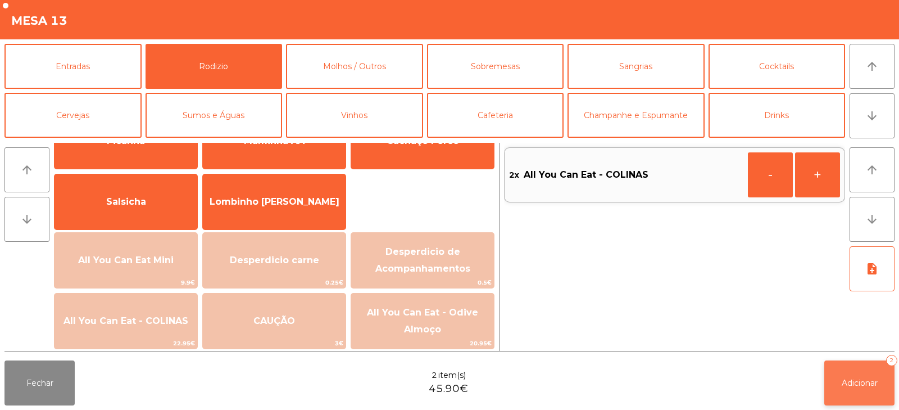
click at [861, 384] on span "Adicionar" at bounding box center [860, 383] width 36 height 10
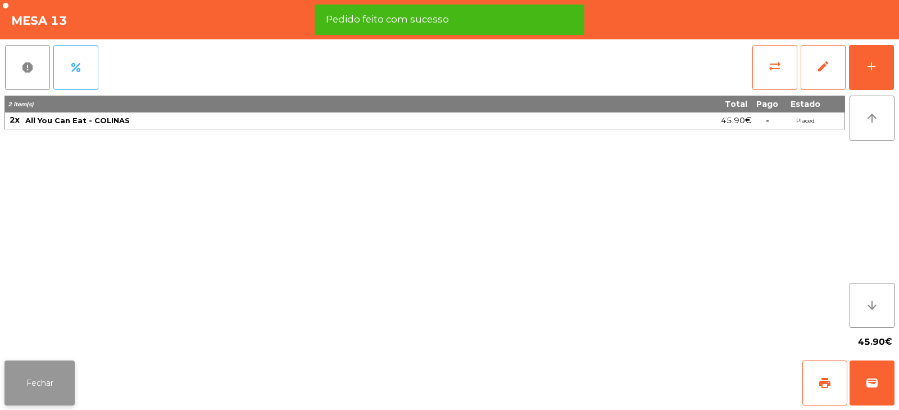
click at [52, 381] on button "Fechar" at bounding box center [39, 382] width 70 height 45
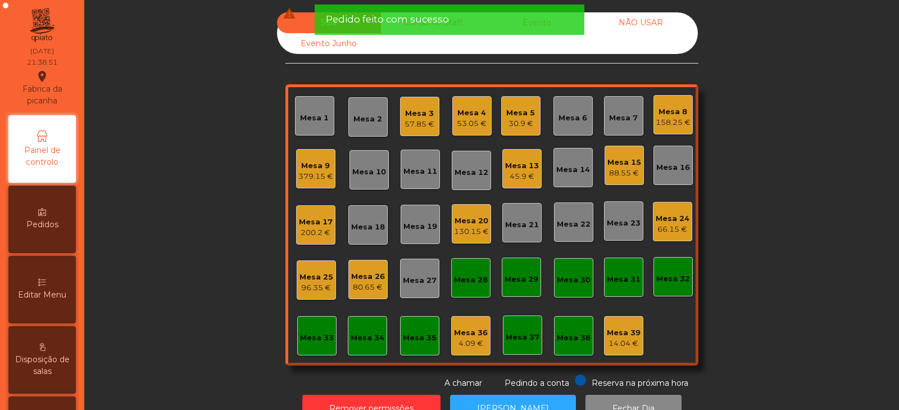
click at [309, 278] on div "Mesa 25" at bounding box center [317, 276] width 34 height 11
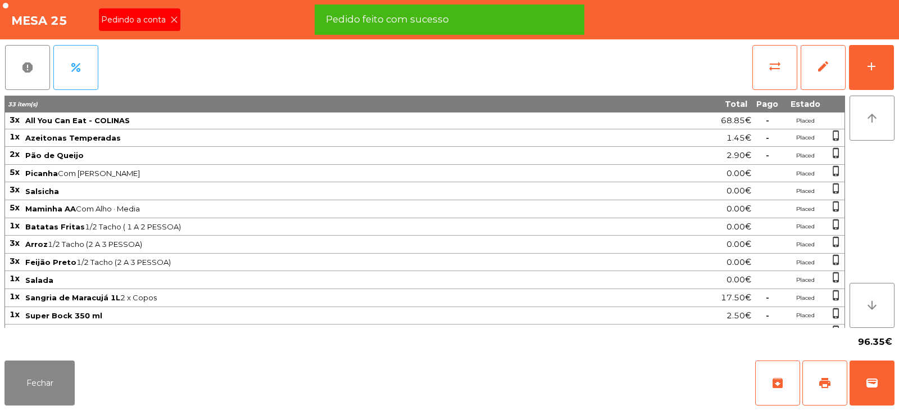
click at [171, 21] on icon at bounding box center [174, 20] width 8 height 8
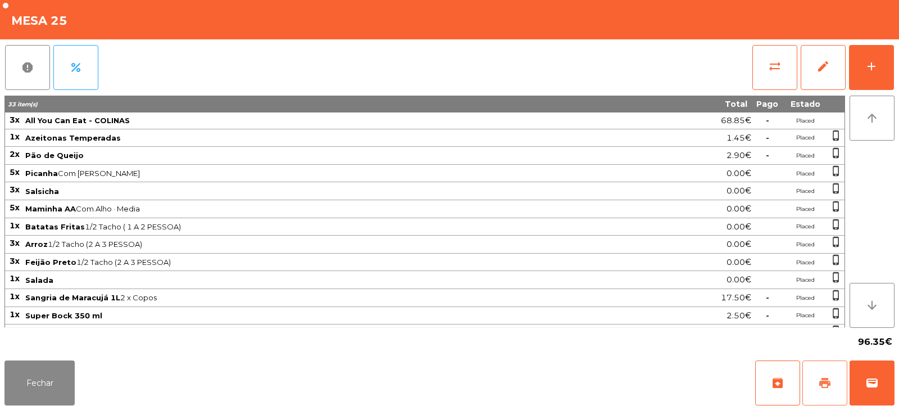
click at [827, 381] on span "print" at bounding box center [824, 382] width 13 height 13
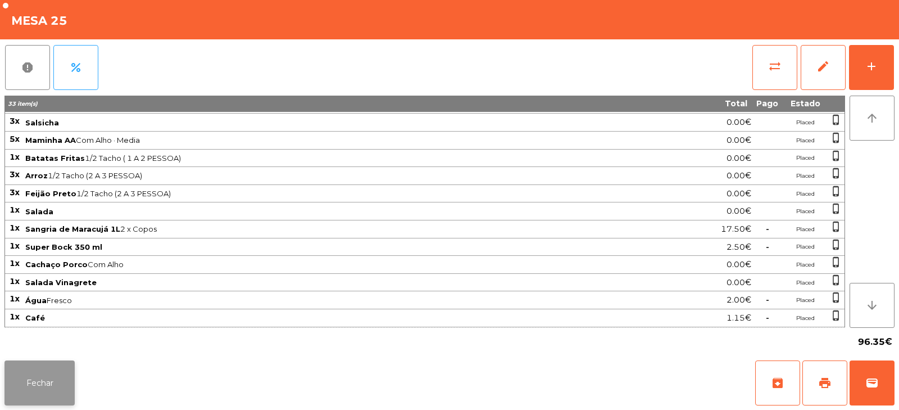
click at [65, 373] on button "Fechar" at bounding box center [39, 382] width 70 height 45
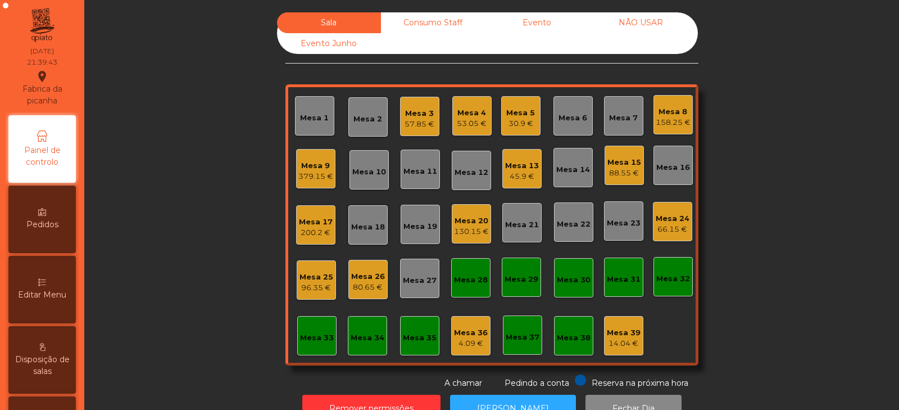
scroll to position [33, 0]
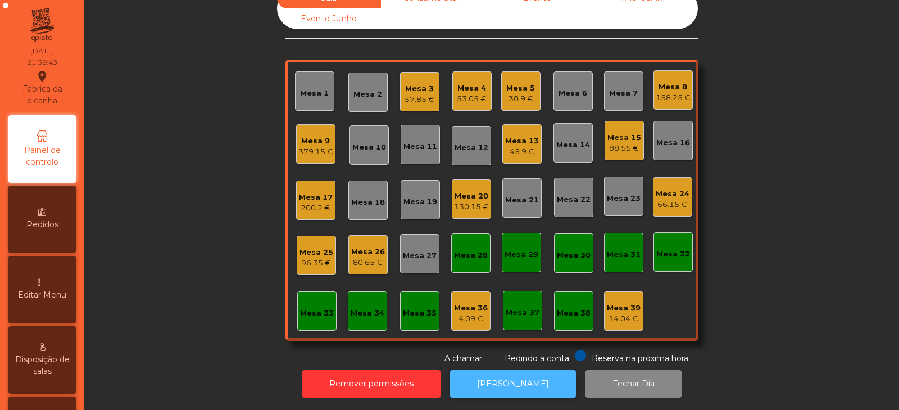
click at [478, 370] on button "[PERSON_NAME]" at bounding box center [513, 384] width 126 height 28
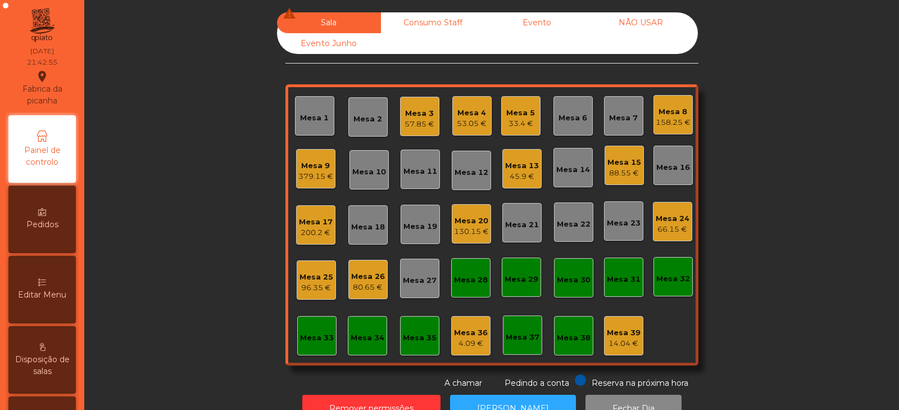
click at [676, 229] on div "66.15 €" at bounding box center [673, 229] width 34 height 11
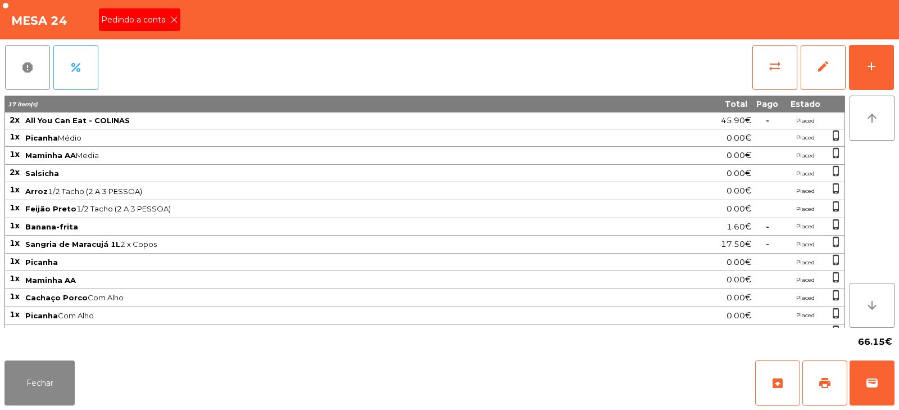
click at [176, 21] on icon at bounding box center [174, 20] width 8 height 8
click at [826, 378] on span "print" at bounding box center [824, 382] width 13 height 13
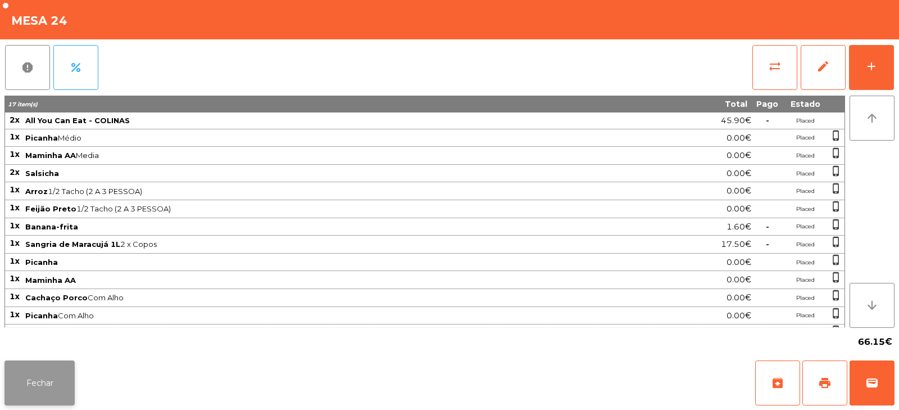
click at [58, 373] on button "Fechar" at bounding box center [39, 382] width 70 height 45
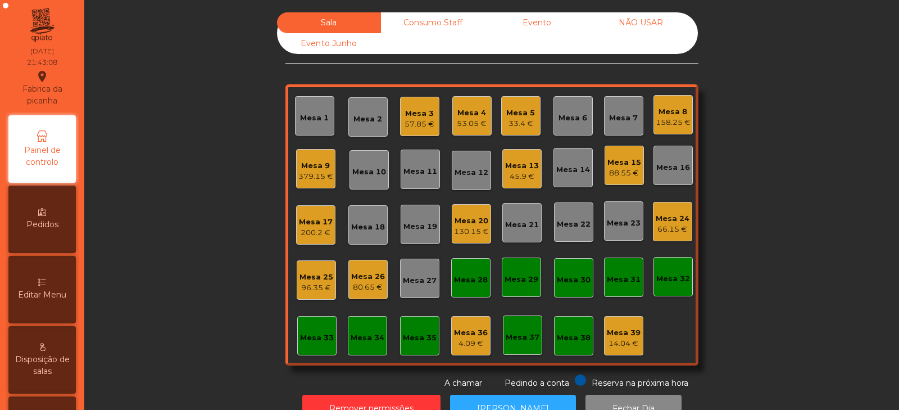
click at [325, 277] on div "Mesa 25" at bounding box center [317, 276] width 34 height 11
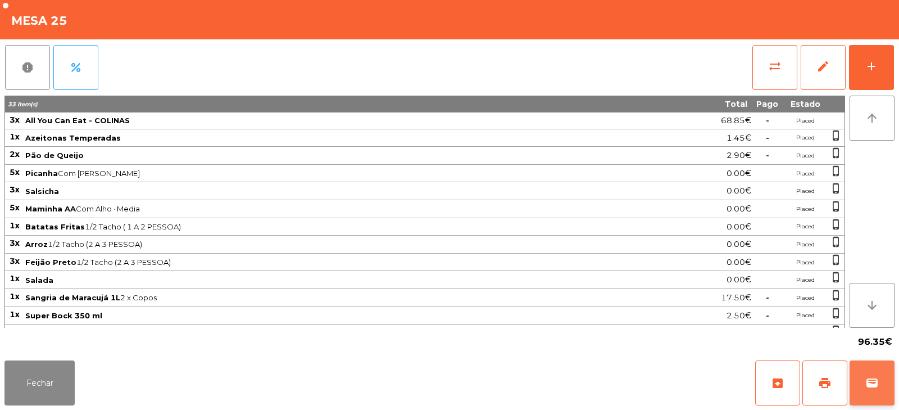
click at [875, 385] on span "wallet" at bounding box center [872, 382] width 13 height 13
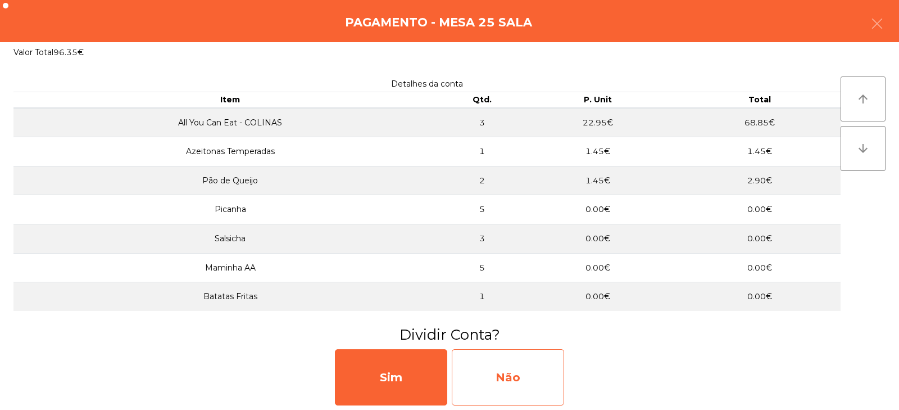
click at [531, 386] on div "Não" at bounding box center [508, 377] width 112 height 56
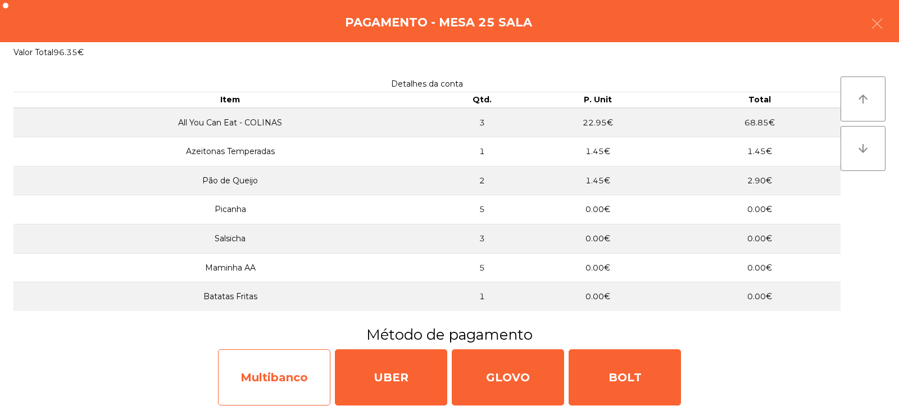
click at [297, 375] on div "Multibanco" at bounding box center [274, 377] width 112 height 56
select select "**"
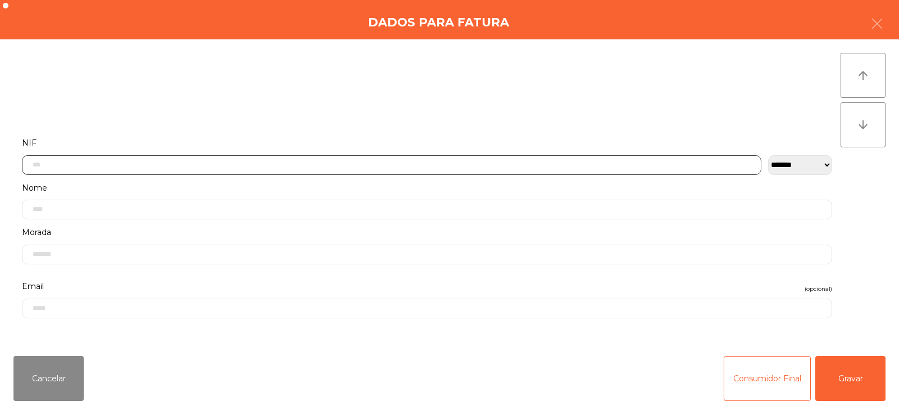
click at [522, 162] on input "text" at bounding box center [392, 165] width 740 height 20
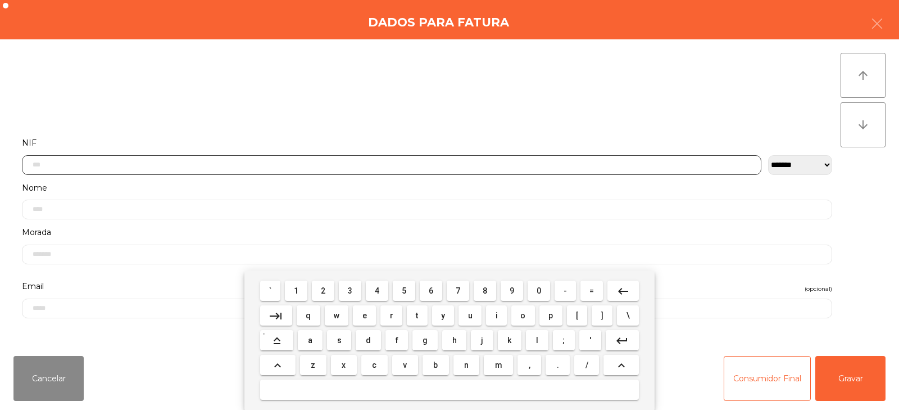
scroll to position [82, 0]
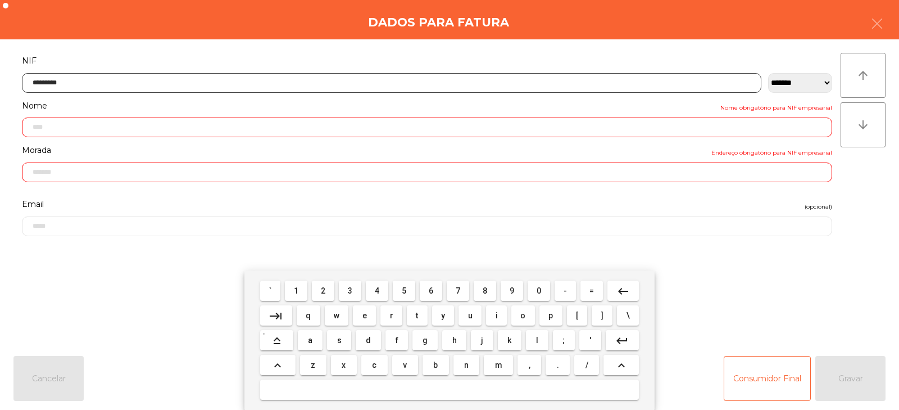
type input "*********"
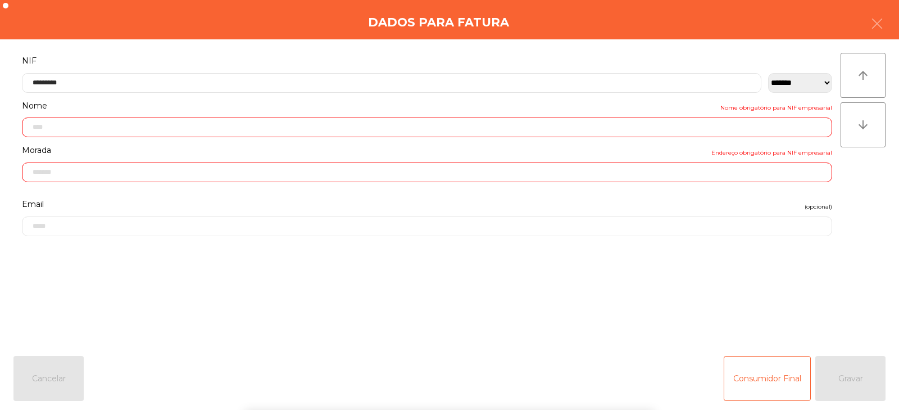
click at [844, 388] on div "` 1 2 3 4 5 6 7 8 9 0 - = keyboard_backspace keyboard_tab q w e r t y u i o p […" at bounding box center [449, 339] width 899 height 139
type input "**********"
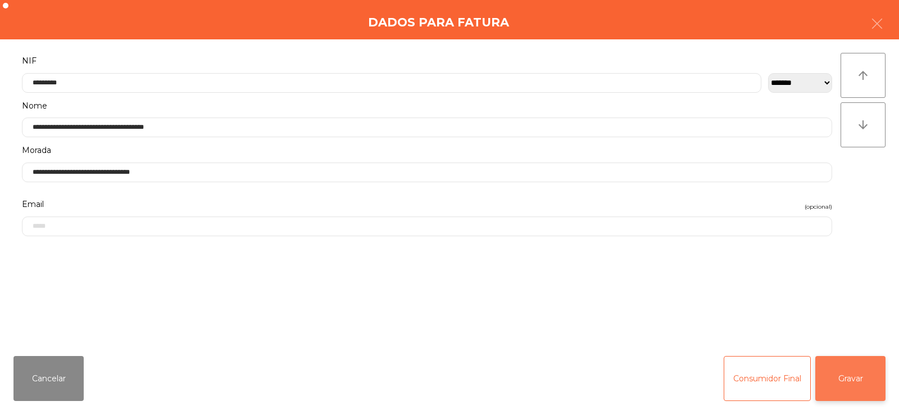
click at [841, 384] on button "Gravar" at bounding box center [851, 378] width 70 height 45
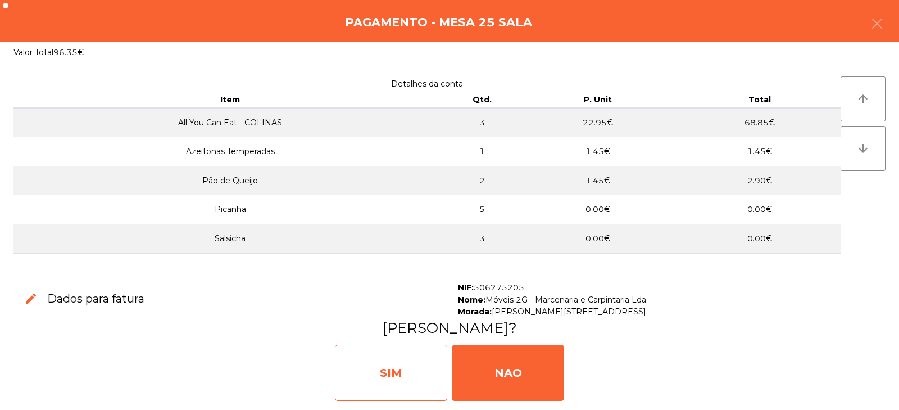
click at [423, 373] on div "SIM" at bounding box center [391, 373] width 112 height 56
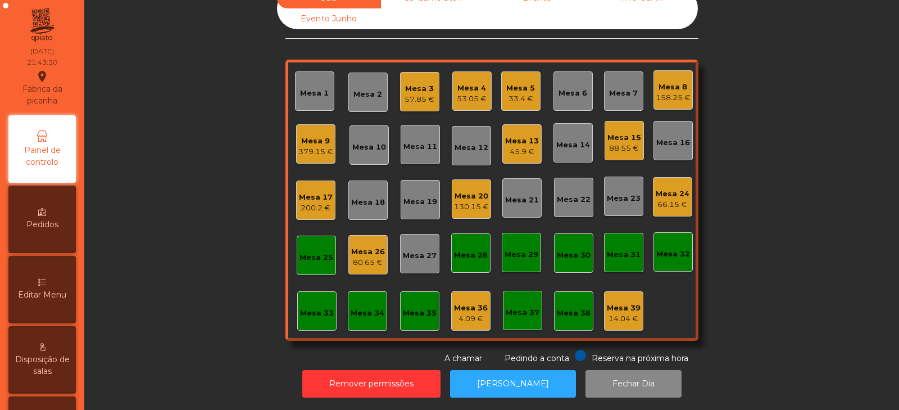
scroll to position [0, 0]
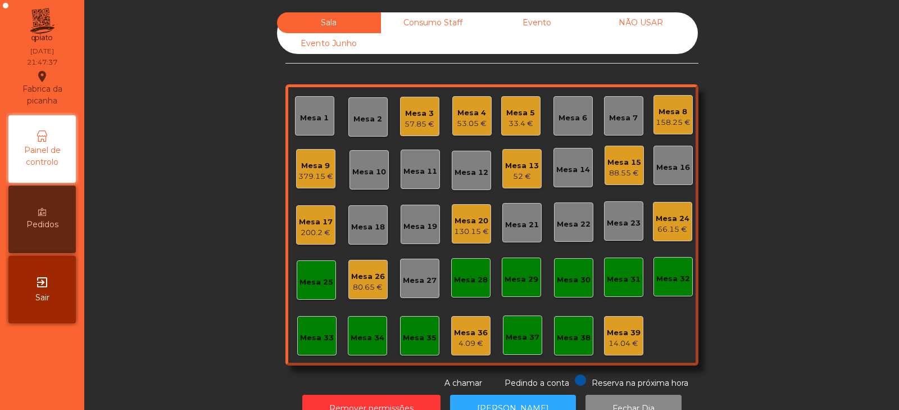
click at [303, 166] on div "Mesa 9" at bounding box center [315, 165] width 35 height 11
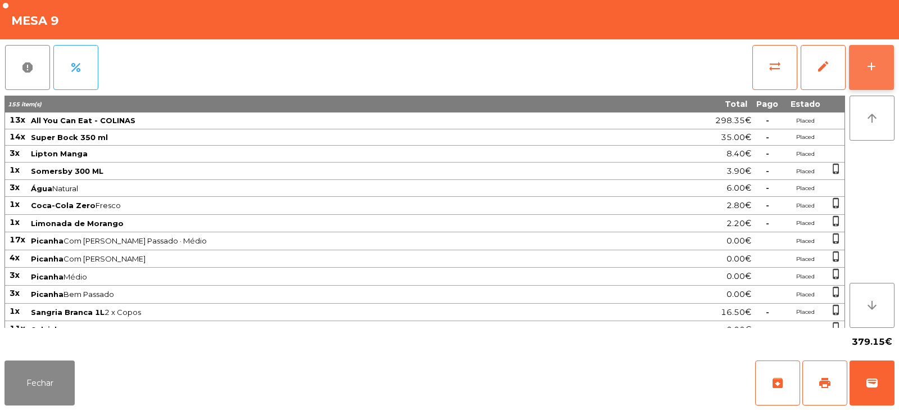
click at [864, 65] on button "add" at bounding box center [871, 67] width 45 height 45
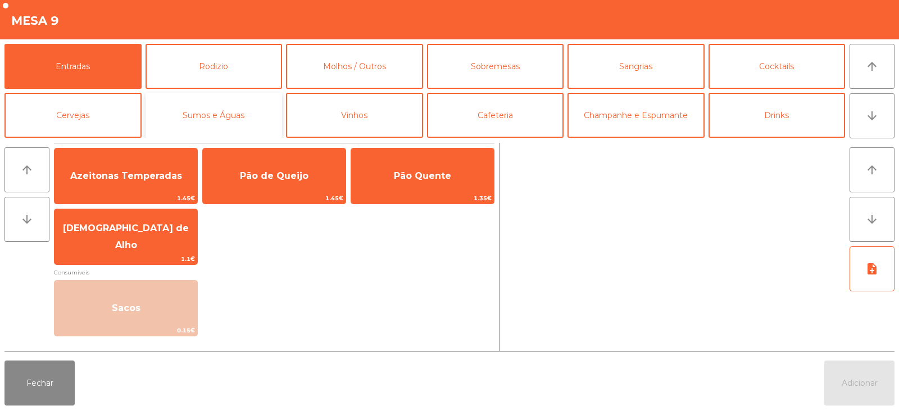
click at [212, 127] on button "Sumos e Águas" at bounding box center [214, 115] width 137 height 45
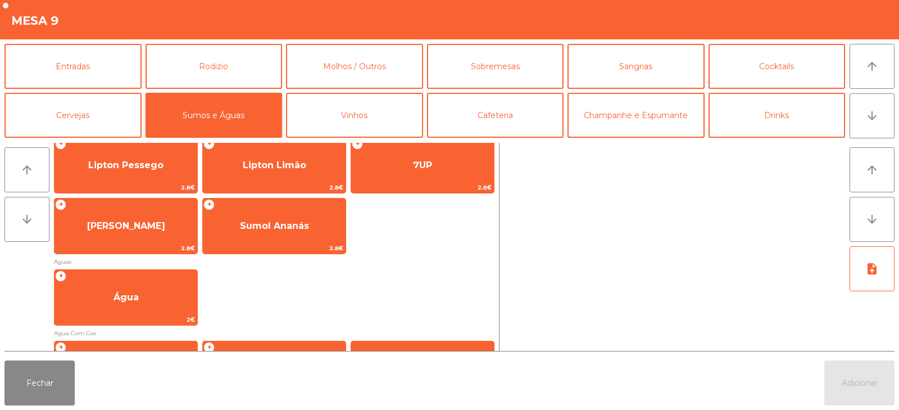
scroll to position [280, 0]
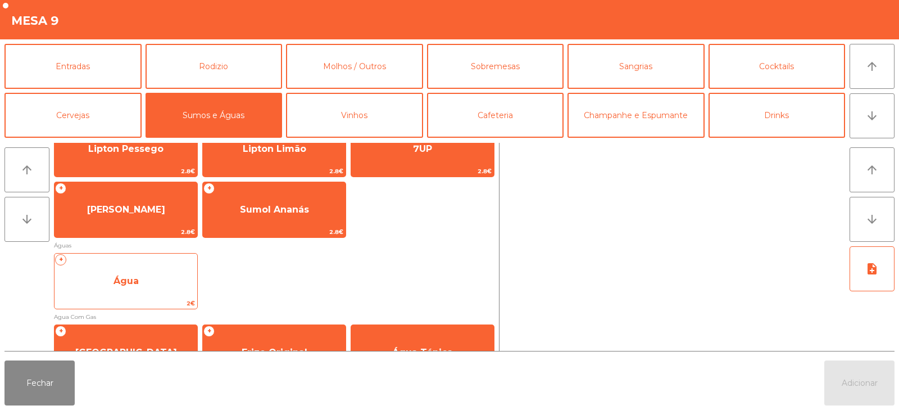
click at [143, 282] on span "Água" at bounding box center [126, 281] width 143 height 30
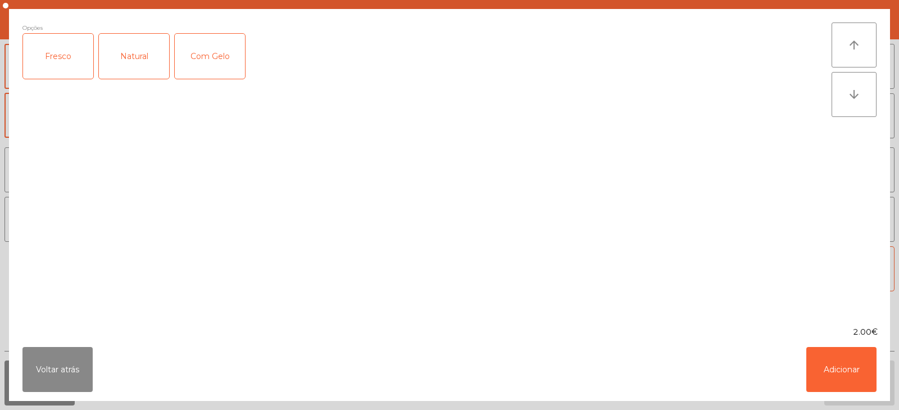
click at [138, 278] on div "Opções Fresco Natural Com Gelo" at bounding box center [426, 167] width 809 height 290
click at [59, 65] on div "Fresco" at bounding box center [58, 56] width 70 height 45
click at [845, 373] on button "Adicionar" at bounding box center [842, 369] width 70 height 45
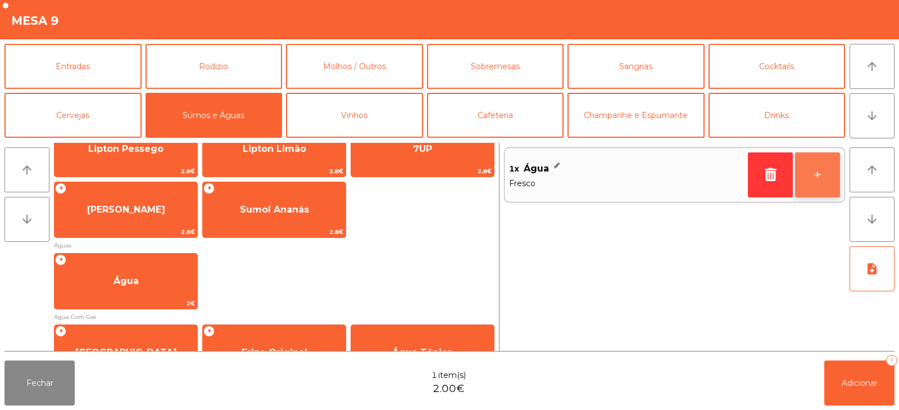
click at [823, 172] on button "+" at bounding box center [817, 174] width 45 height 45
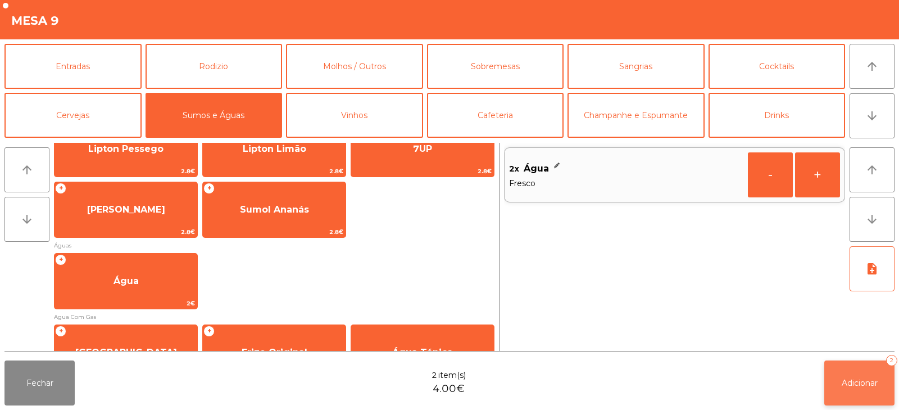
click at [869, 384] on span "Adicionar" at bounding box center [860, 383] width 36 height 10
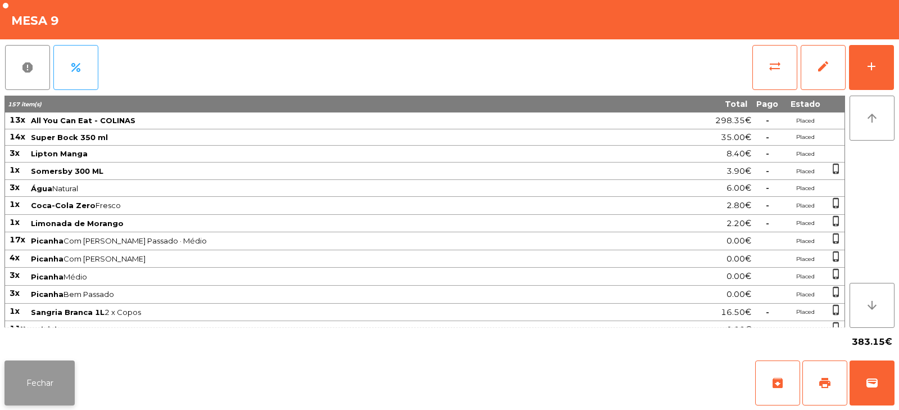
click at [65, 372] on button "Fechar" at bounding box center [39, 382] width 70 height 45
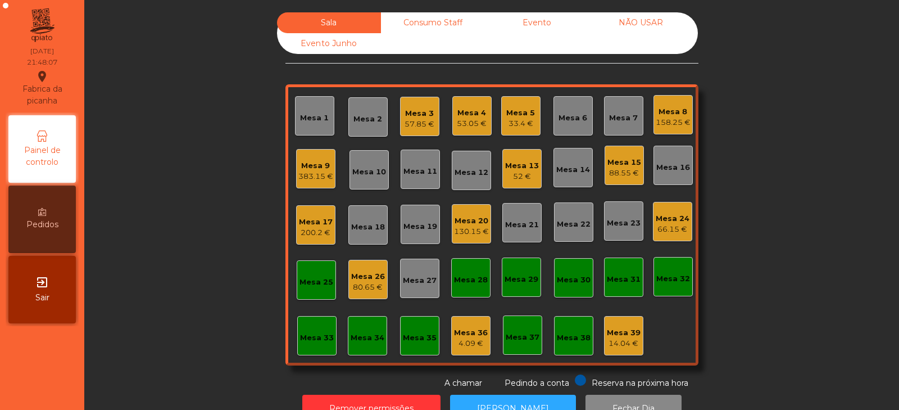
click at [682, 224] on div "66.15 €" at bounding box center [673, 229] width 34 height 11
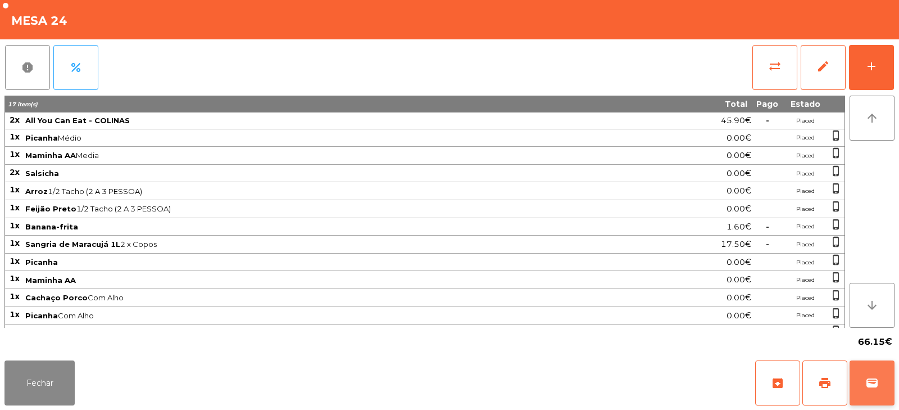
click at [871, 374] on button "wallet" at bounding box center [872, 382] width 45 height 45
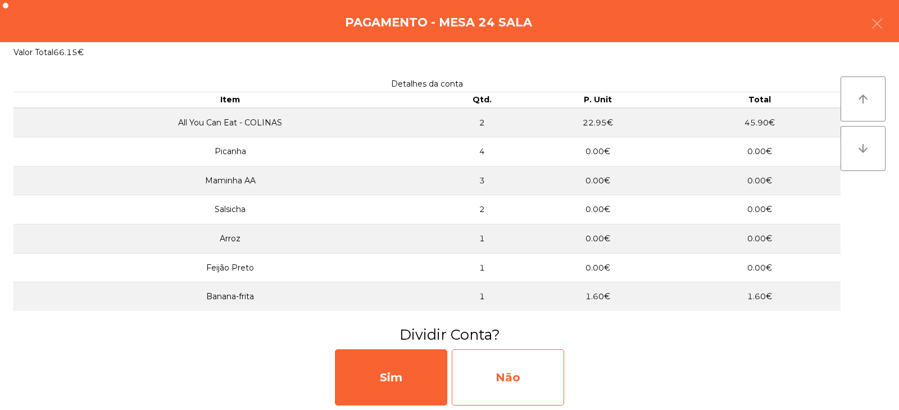
click at [500, 374] on div "Não" at bounding box center [508, 377] width 112 height 56
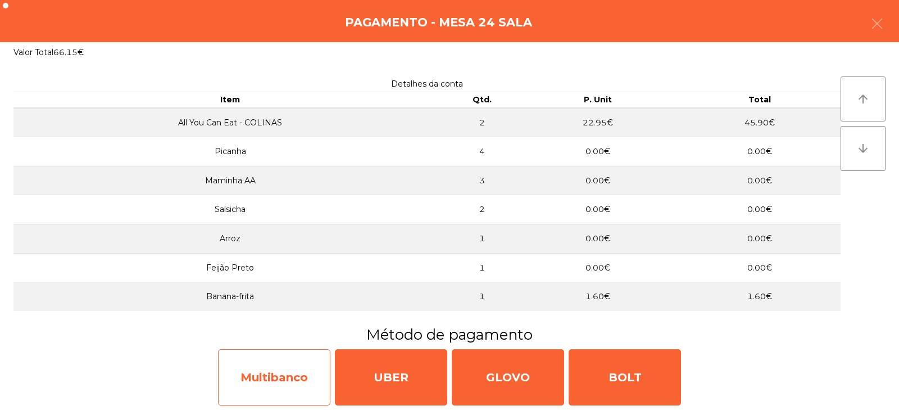
click at [306, 365] on div "Multibanco" at bounding box center [274, 377] width 112 height 56
select select "**"
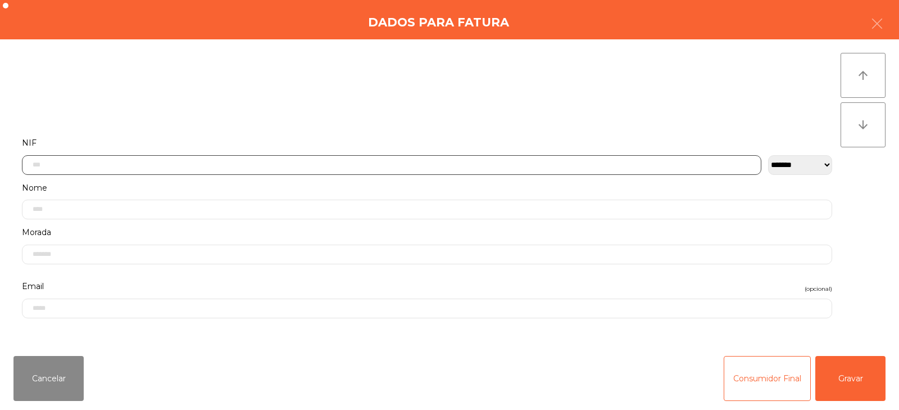
click at [546, 162] on input "text" at bounding box center [392, 165] width 740 height 20
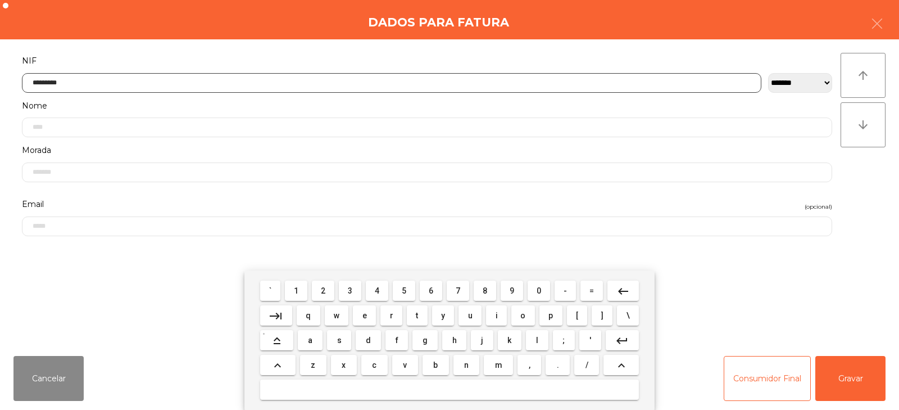
type input "*********"
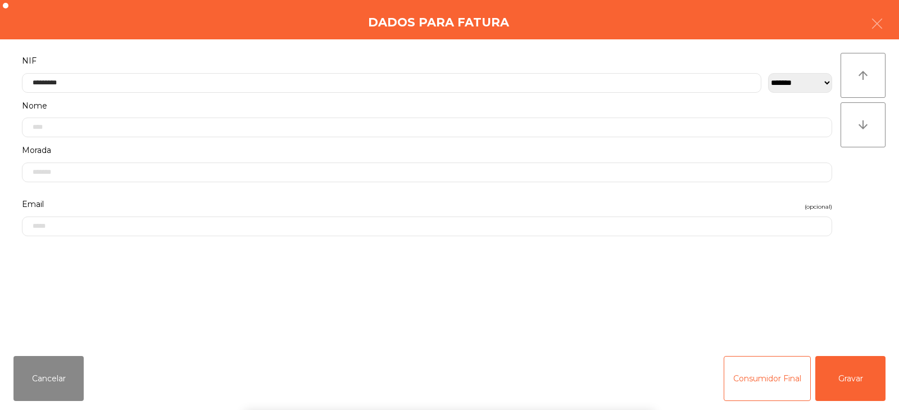
click at [840, 361] on div "` 1 2 3 4 5 6 7 8 9 0 - = keyboard_backspace keyboard_tab q w e r t y u i o p […" at bounding box center [449, 339] width 899 height 139
click at [852, 379] on button "Gravar" at bounding box center [851, 378] width 70 height 45
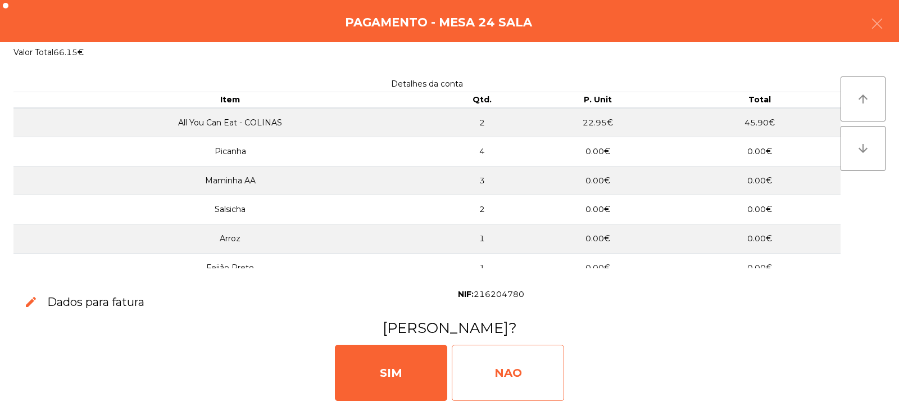
click at [474, 366] on div "NAO" at bounding box center [508, 373] width 112 height 56
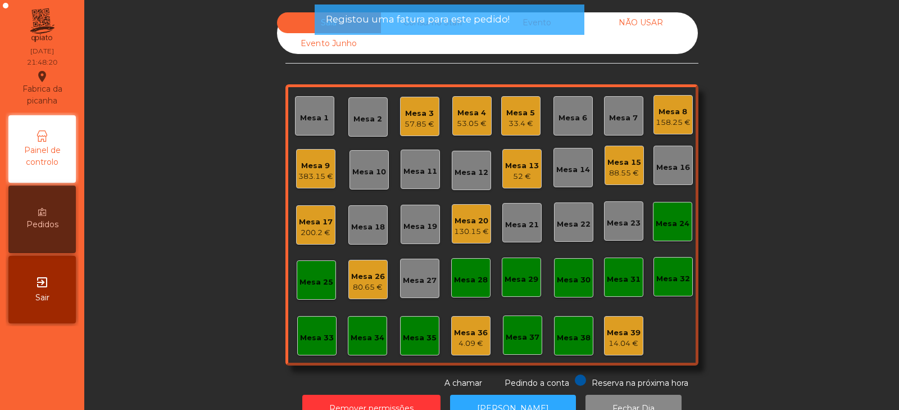
click at [673, 223] on div "Mesa 24" at bounding box center [673, 223] width 34 height 11
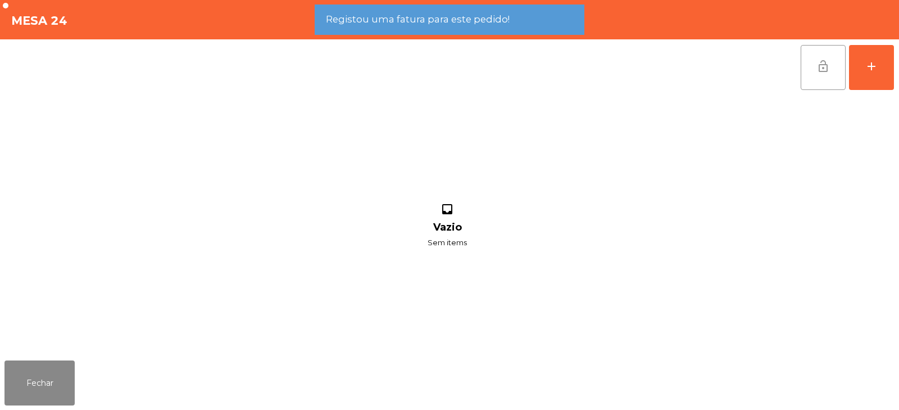
click at [820, 67] on span "lock_open" at bounding box center [823, 66] width 13 height 13
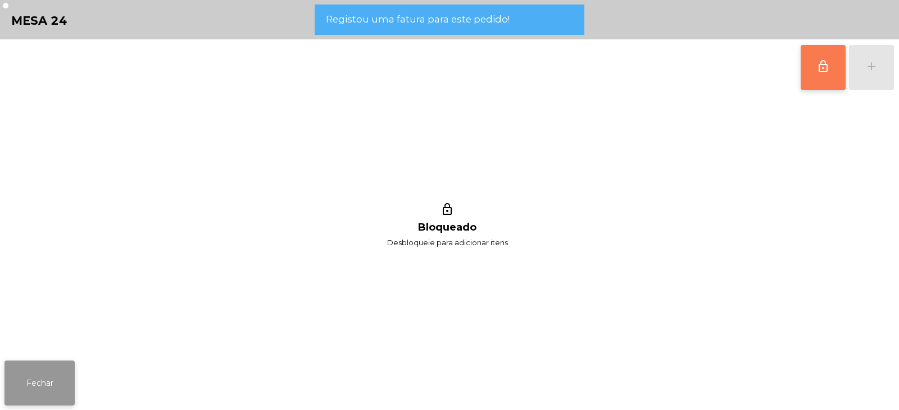
click at [50, 384] on button "Fechar" at bounding box center [39, 382] width 70 height 45
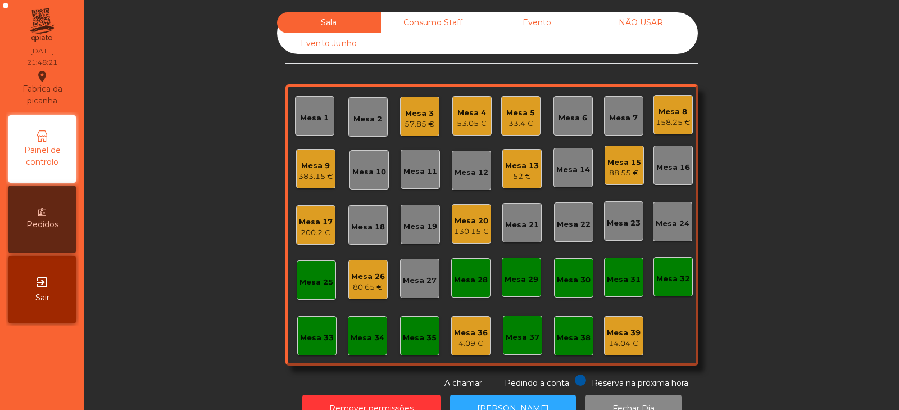
click at [318, 282] on div "Mesa 25" at bounding box center [317, 282] width 34 height 11
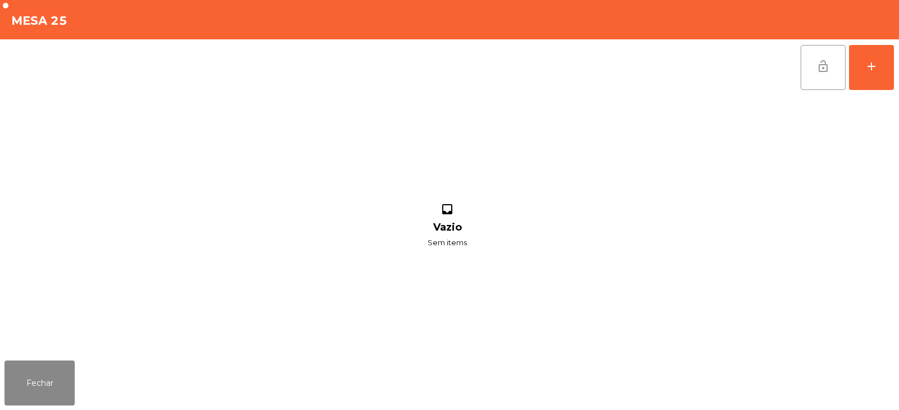
click at [824, 71] on span "lock_open" at bounding box center [823, 66] width 13 height 13
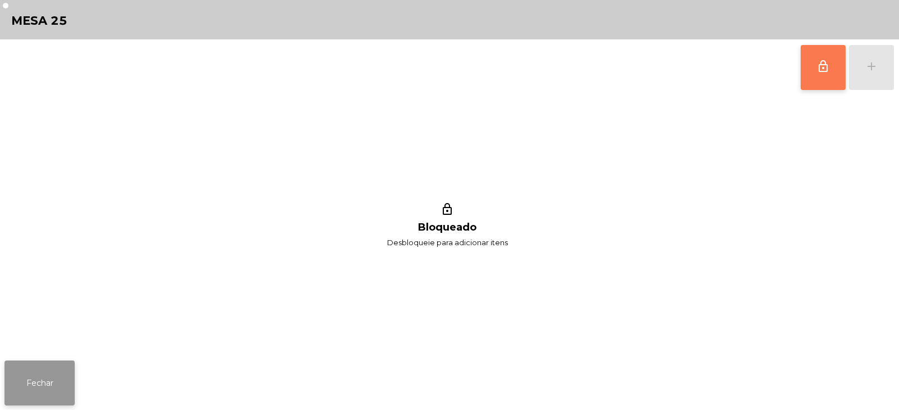
click at [45, 390] on button "Fechar" at bounding box center [39, 382] width 70 height 45
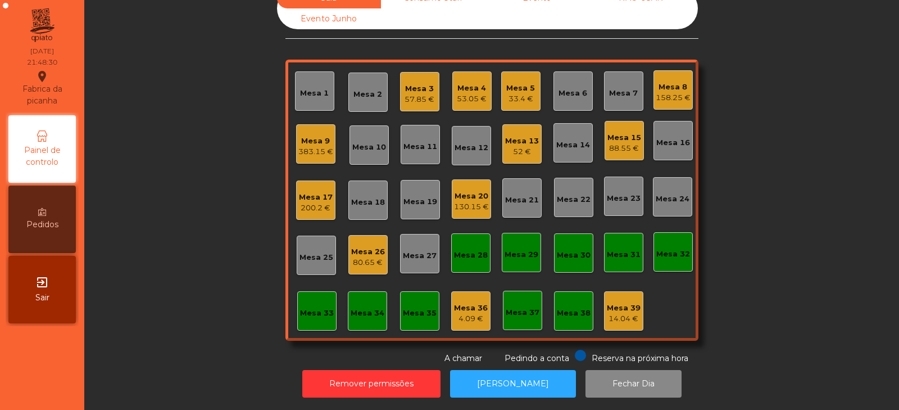
scroll to position [0, 0]
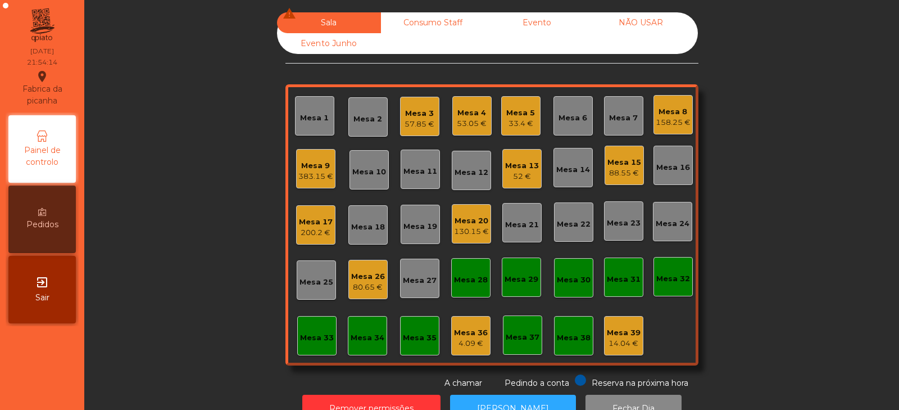
click at [469, 224] on div "Mesa 20" at bounding box center [471, 220] width 35 height 11
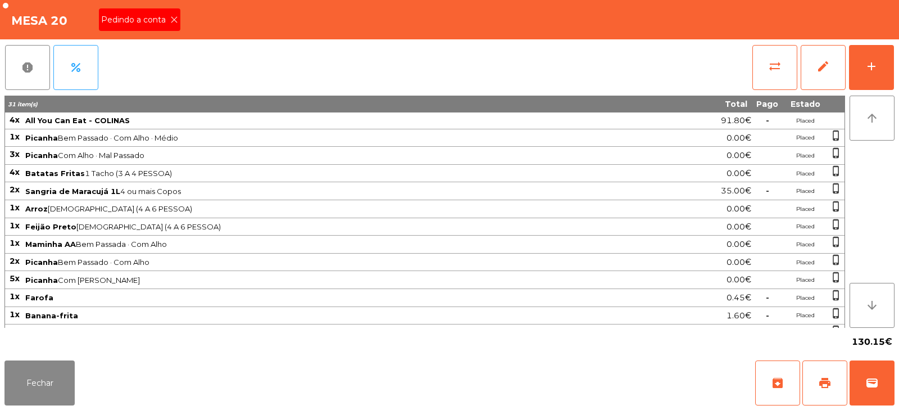
click at [175, 20] on icon at bounding box center [174, 20] width 8 height 8
click at [821, 382] on span "print" at bounding box center [824, 382] width 13 height 13
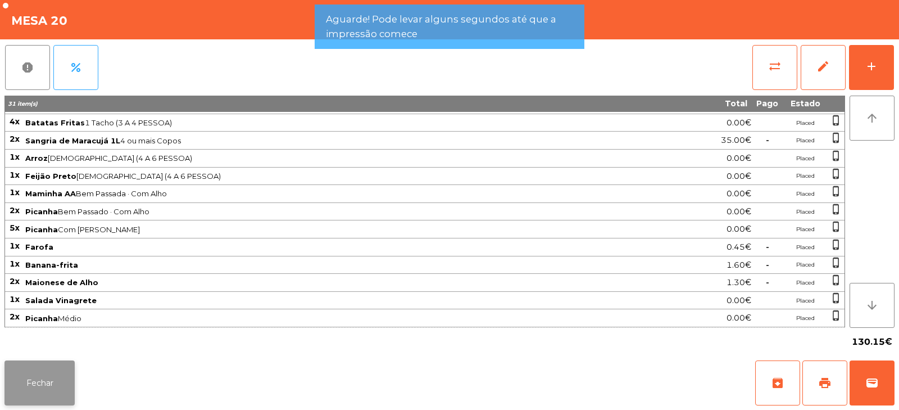
click at [64, 378] on button "Fechar" at bounding box center [39, 382] width 70 height 45
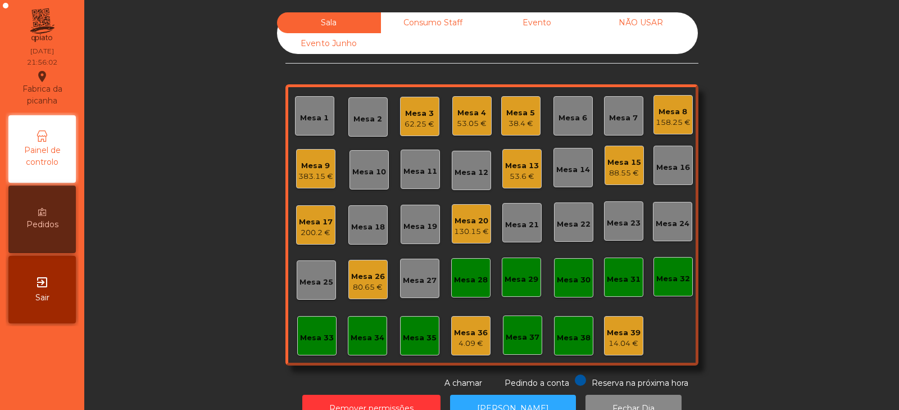
scroll to position [33, 0]
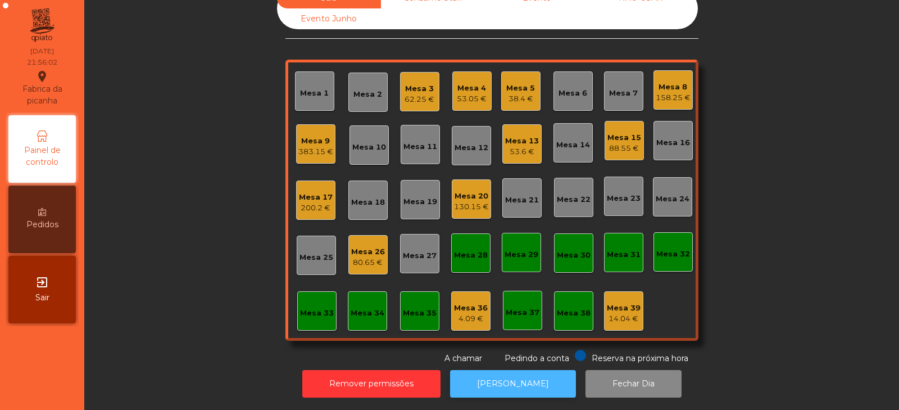
click at [531, 373] on button "[PERSON_NAME]" at bounding box center [513, 384] width 126 height 28
click at [471, 191] on div "Mesa 20" at bounding box center [471, 196] width 35 height 11
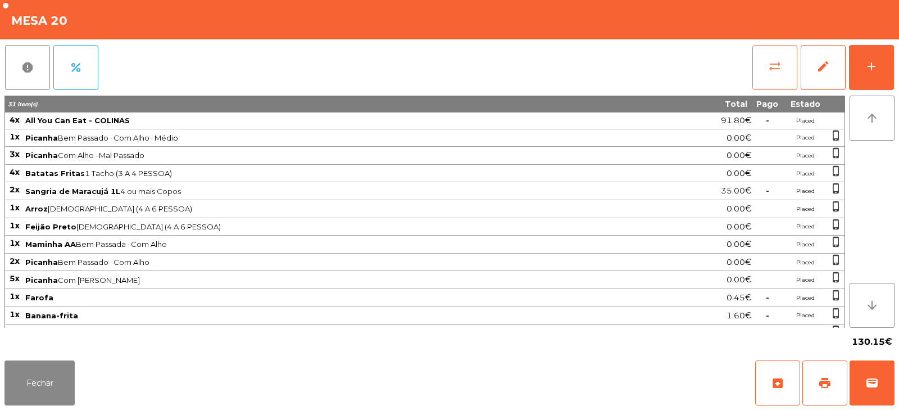
click at [778, 74] on button "sync_alt" at bounding box center [775, 67] width 45 height 45
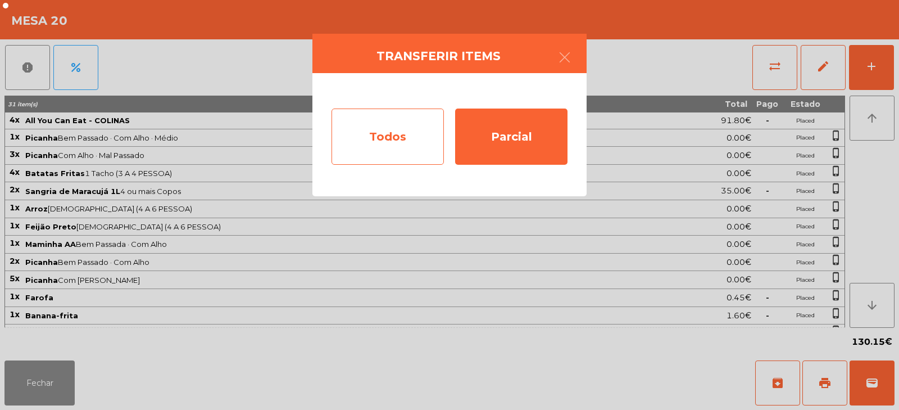
click at [396, 137] on div "Todos" at bounding box center [388, 136] width 112 height 56
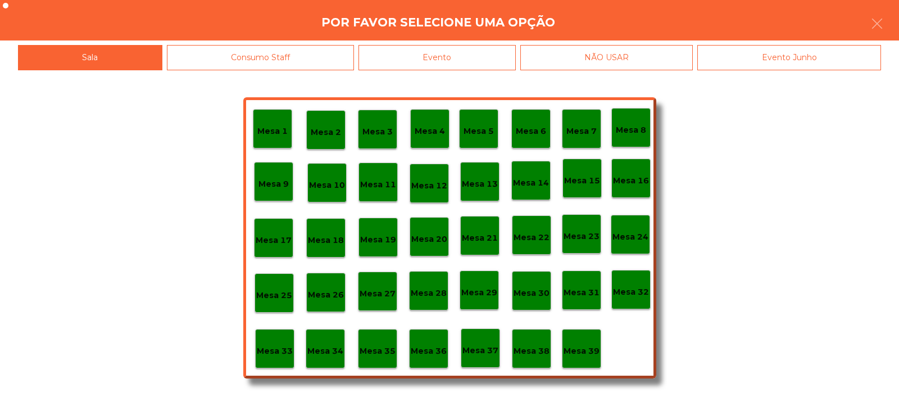
click at [478, 50] on div "Evento" at bounding box center [437, 57] width 157 height 25
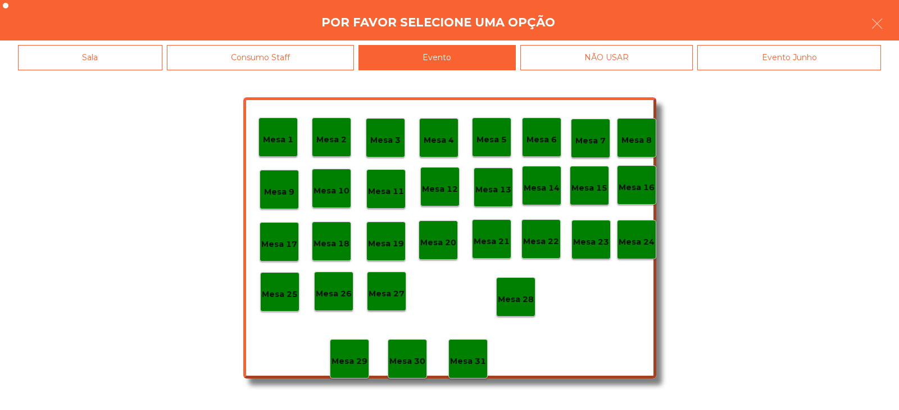
click at [523, 293] on p "Mesa 28" at bounding box center [516, 299] width 36 height 13
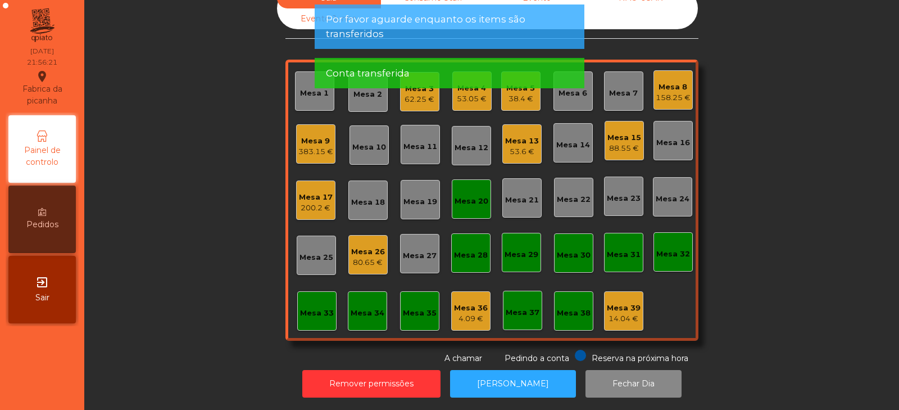
click at [473, 196] on div "Mesa 20" at bounding box center [472, 201] width 34 height 11
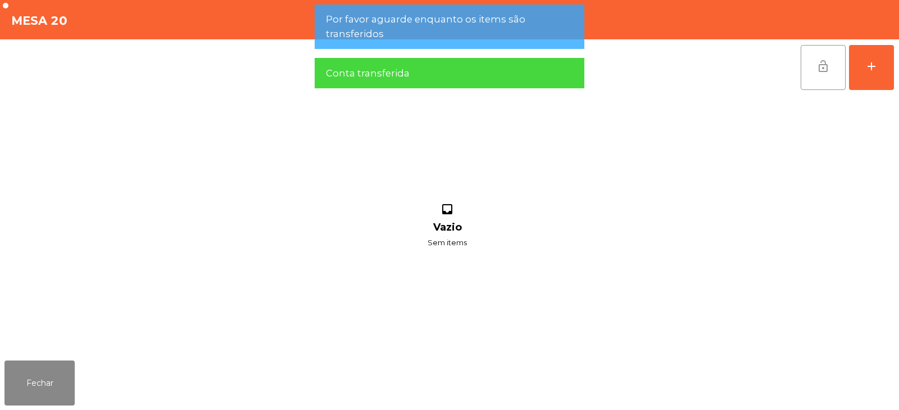
click at [827, 65] on span "lock_open" at bounding box center [823, 66] width 13 height 13
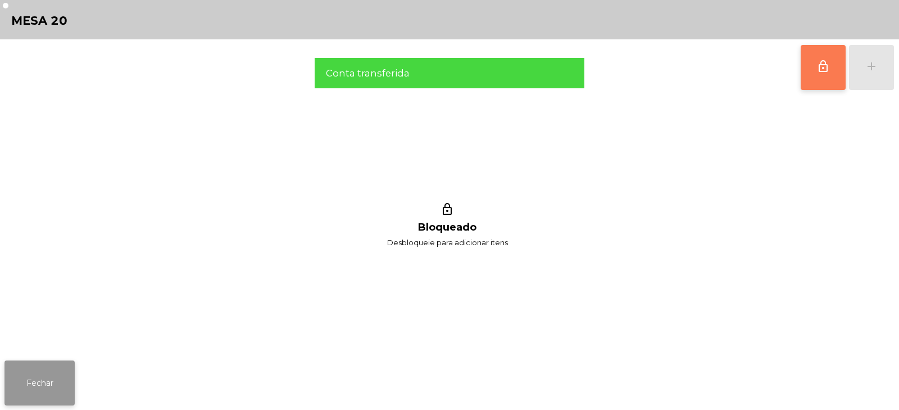
click at [68, 374] on button "Fechar" at bounding box center [39, 382] width 70 height 45
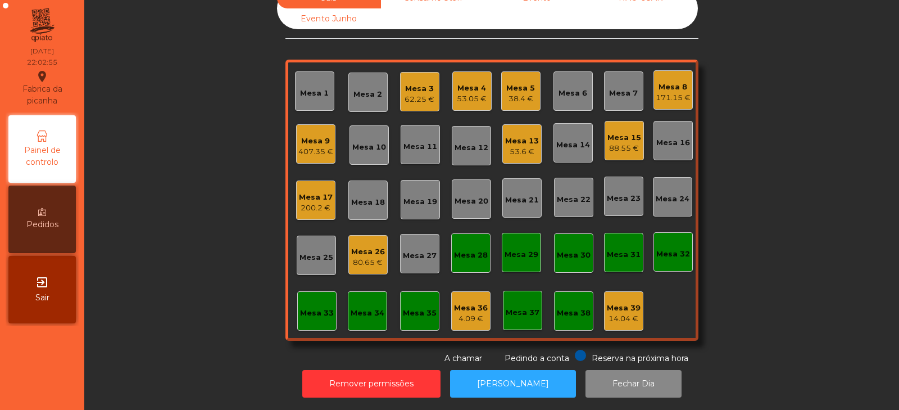
click at [306, 202] on div "200.2 €" at bounding box center [316, 207] width 34 height 11
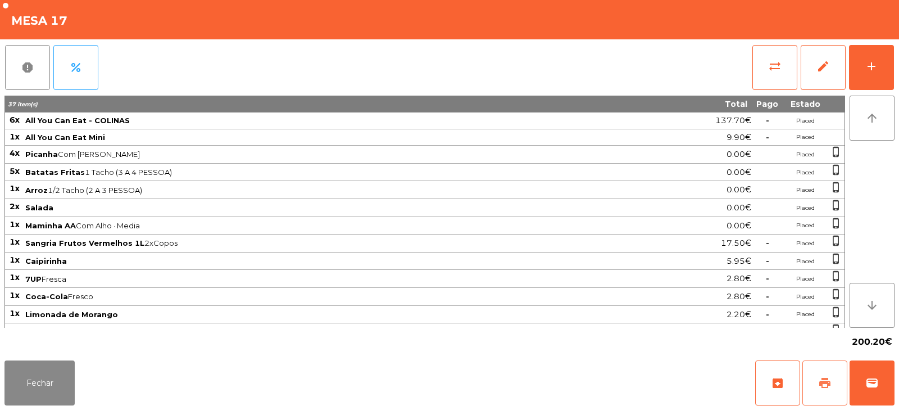
click at [829, 386] on span "print" at bounding box center [824, 382] width 13 height 13
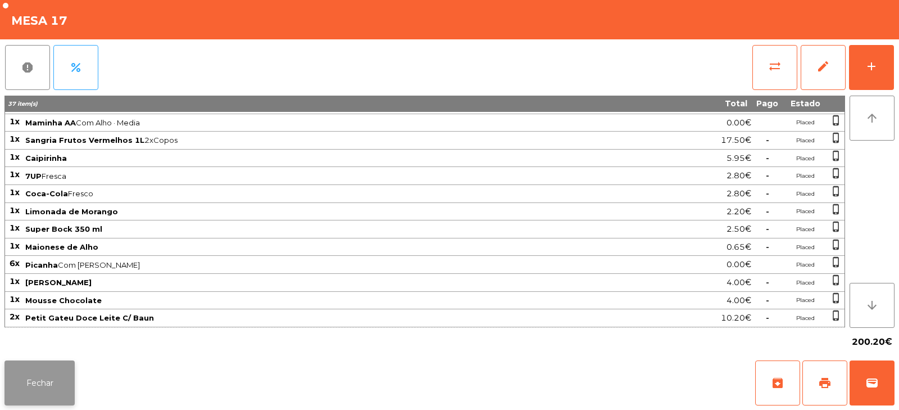
click at [63, 369] on button "Fechar" at bounding box center [39, 382] width 70 height 45
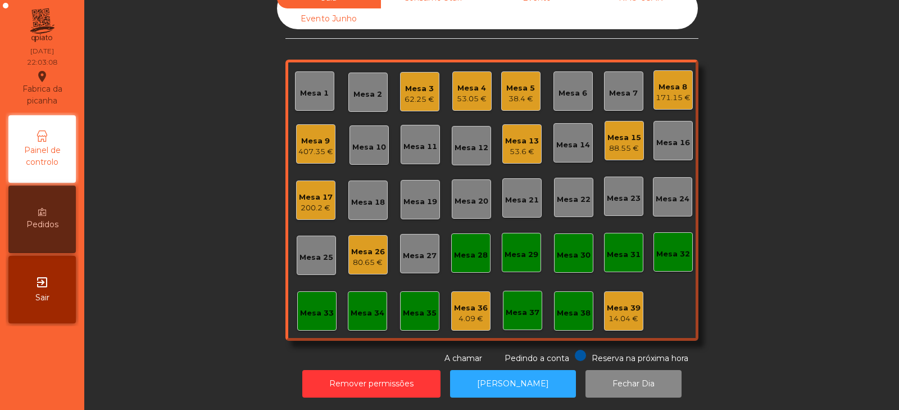
scroll to position [0, 0]
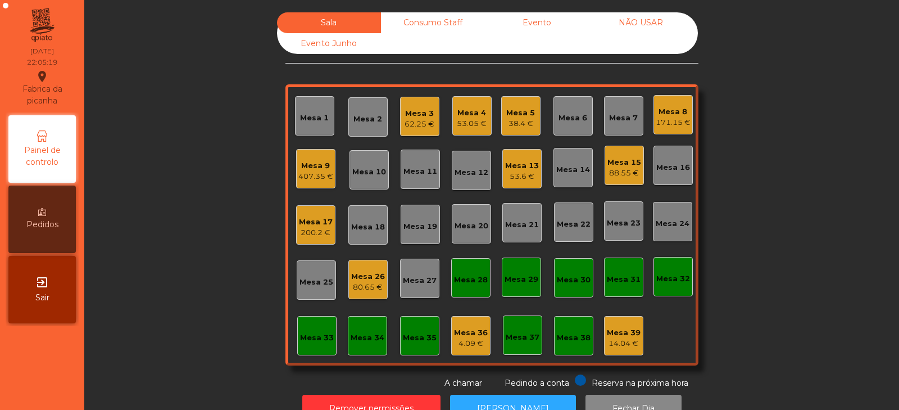
click at [323, 225] on div "Mesa 17" at bounding box center [316, 221] width 34 height 11
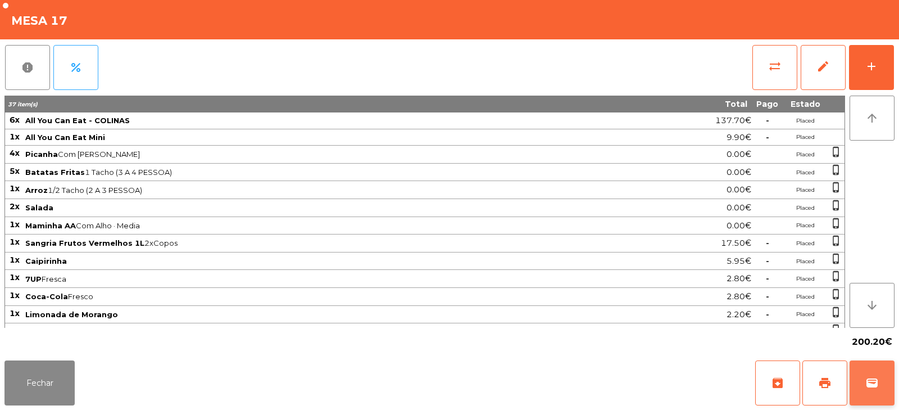
click at [880, 390] on button "wallet" at bounding box center [872, 382] width 45 height 45
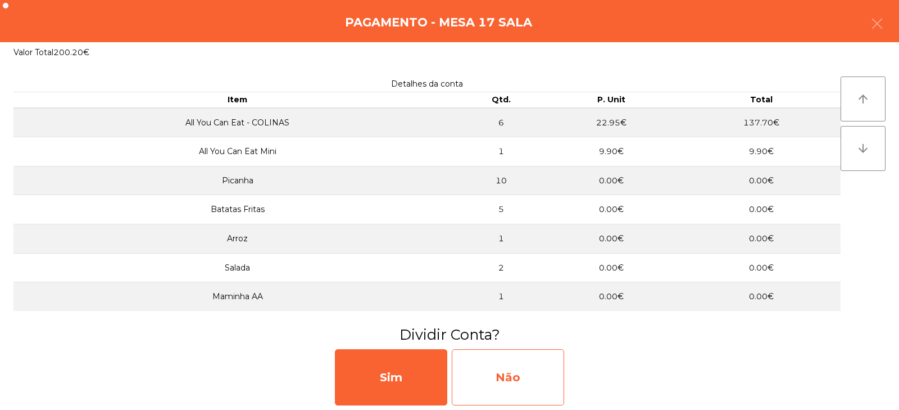
click at [512, 384] on div "Não" at bounding box center [508, 377] width 112 height 56
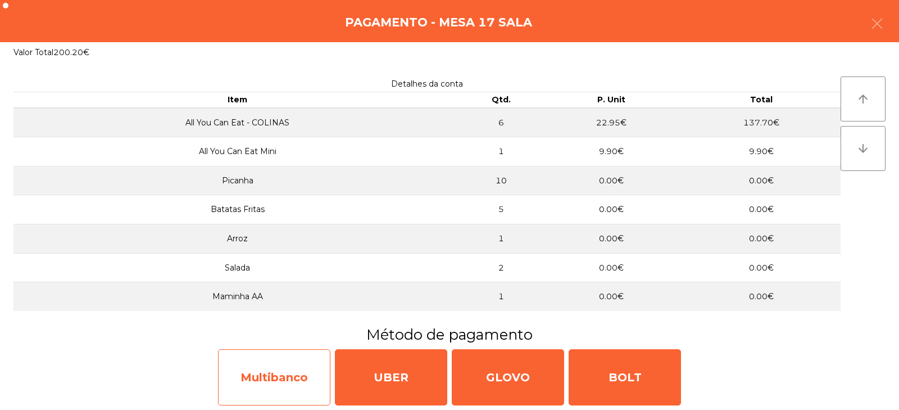
click at [284, 376] on div "Multibanco" at bounding box center [274, 377] width 112 height 56
select select "**"
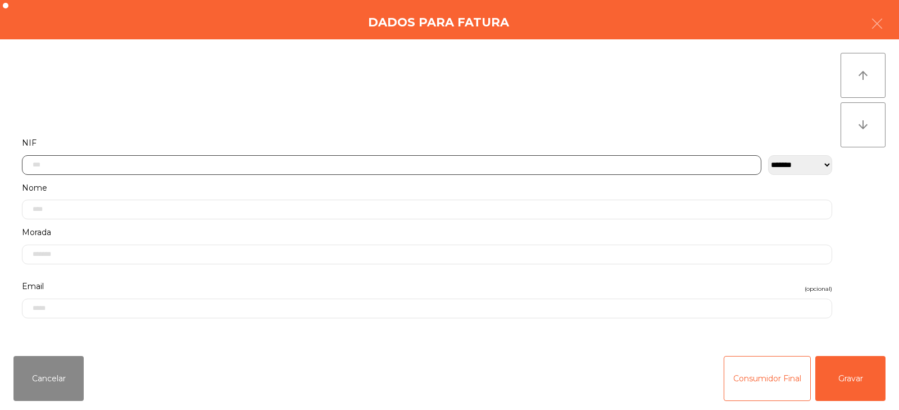
click at [470, 162] on input "text" at bounding box center [392, 165] width 740 height 20
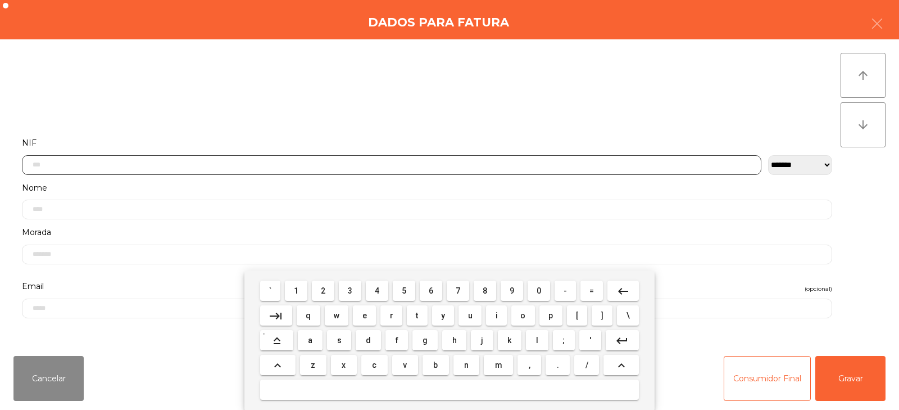
scroll to position [82, 0]
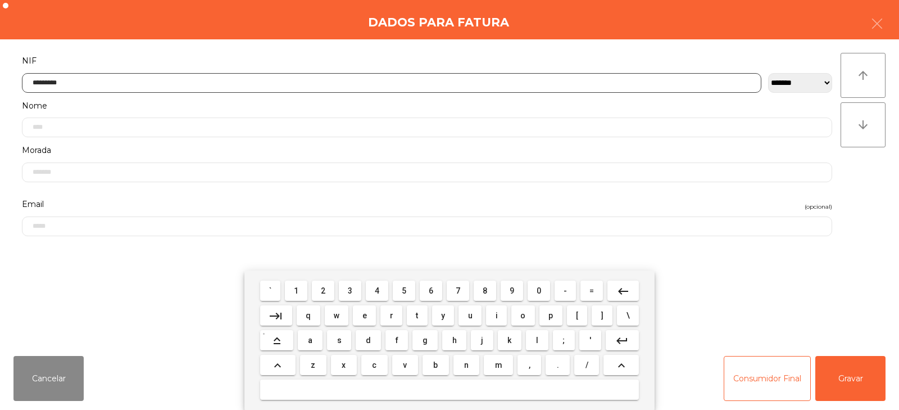
type input "*********"
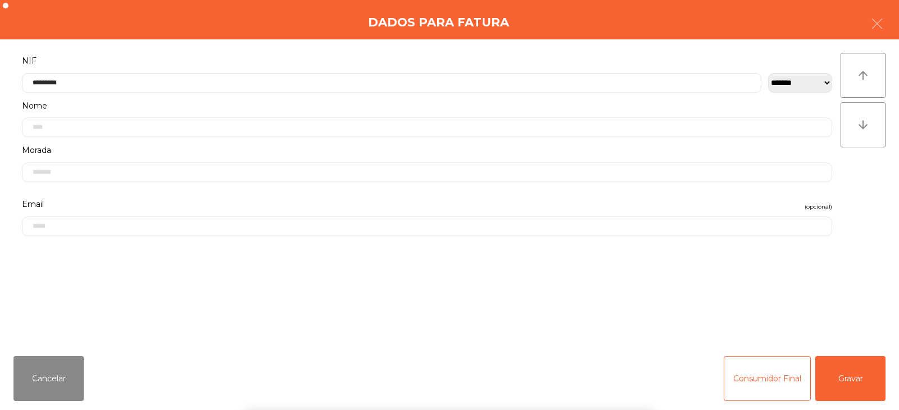
click at [840, 374] on div "` 1 2 3 4 5 6 7 8 9 0 - = keyboard_backspace keyboard_tab q w e r t y u i o p […" at bounding box center [449, 339] width 899 height 139
click at [852, 379] on button "Gravar" at bounding box center [851, 378] width 70 height 45
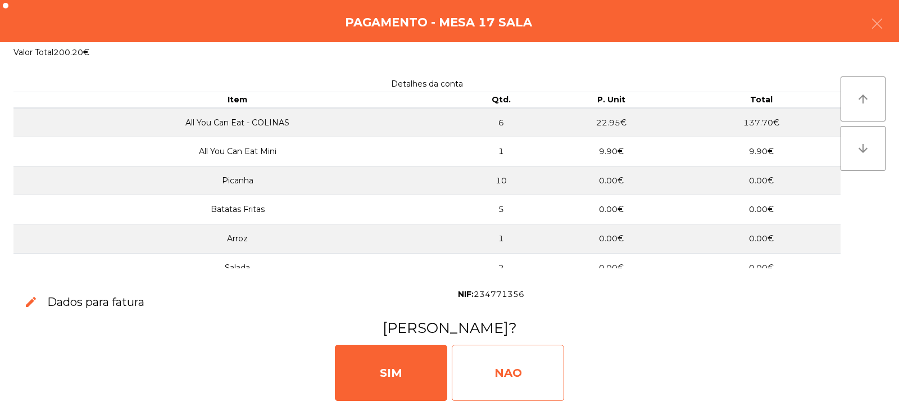
click at [535, 374] on div "NAO" at bounding box center [508, 373] width 112 height 56
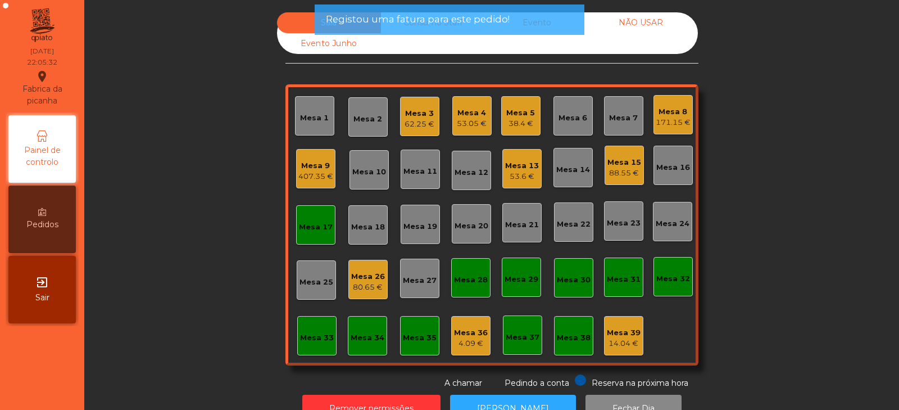
click at [317, 230] on div "Mesa 17" at bounding box center [316, 226] width 34 height 11
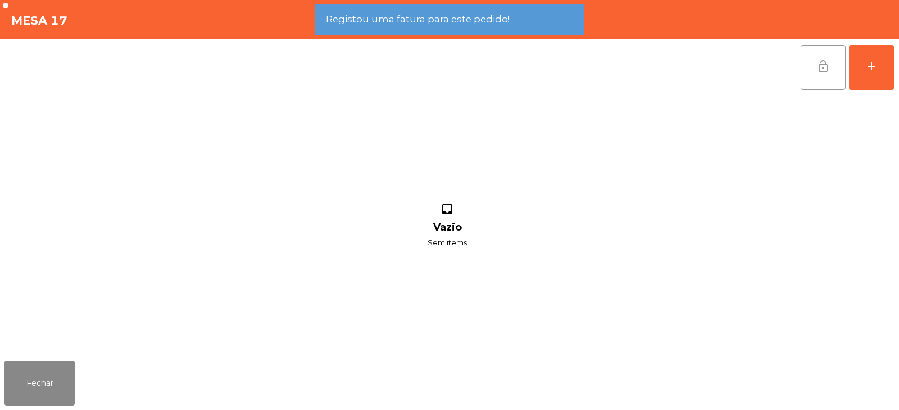
click at [828, 79] on button "lock_open" at bounding box center [823, 67] width 45 height 45
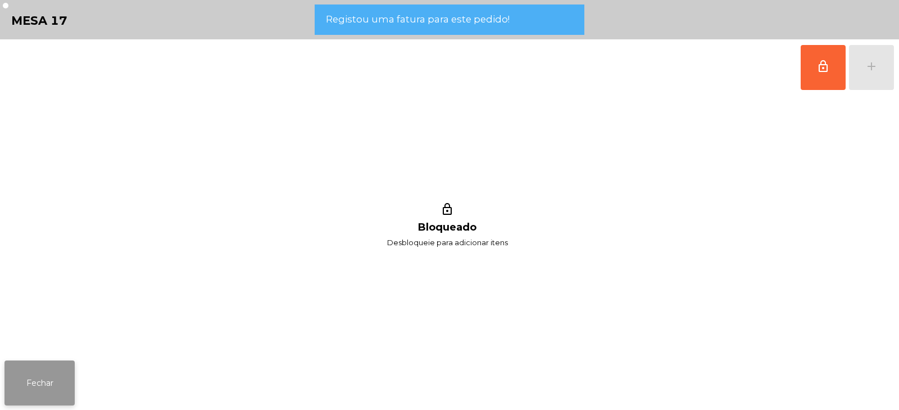
click at [53, 392] on button "Fechar" at bounding box center [39, 382] width 70 height 45
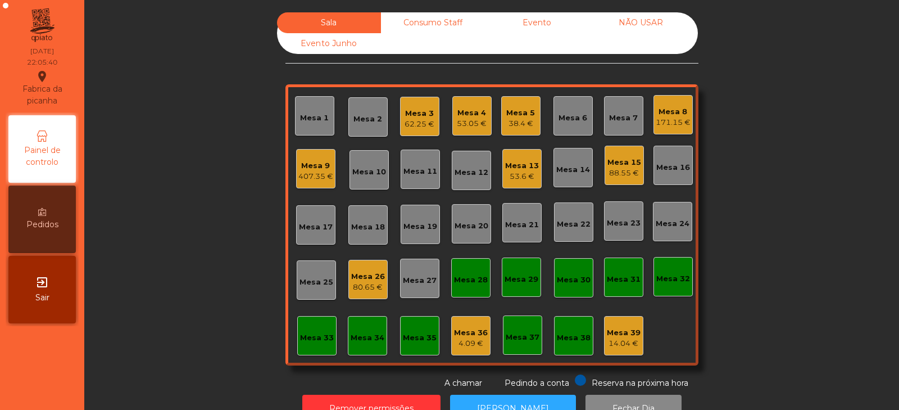
click at [622, 162] on div "Mesa 15" at bounding box center [625, 162] width 34 height 11
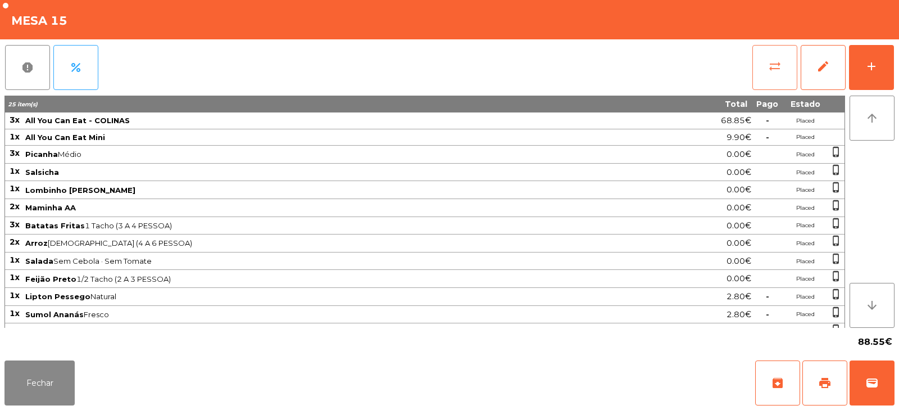
click at [780, 68] on span "sync_alt" at bounding box center [774, 66] width 13 height 13
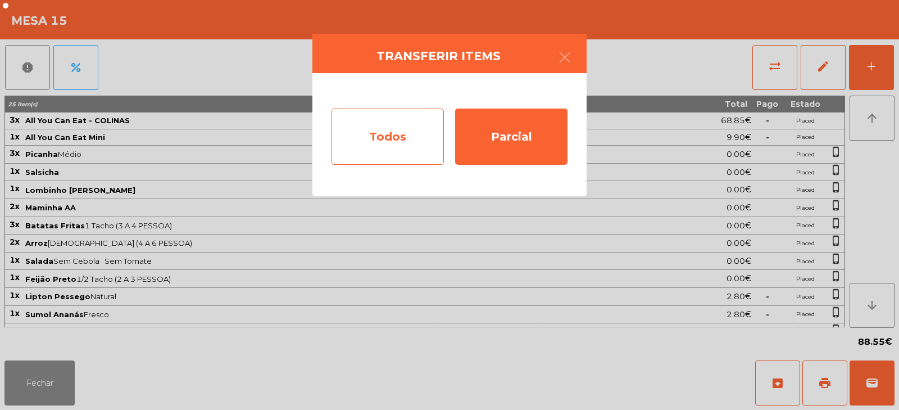
click at [408, 141] on div "Todos" at bounding box center [388, 136] width 112 height 56
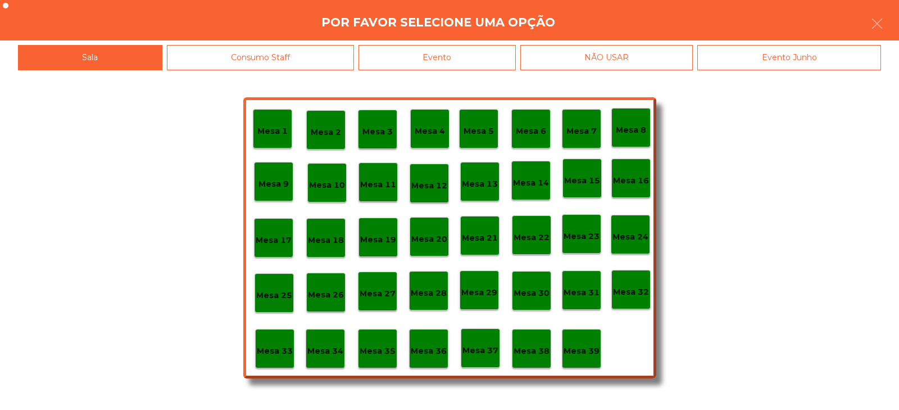
click at [485, 50] on div "Evento" at bounding box center [437, 57] width 157 height 25
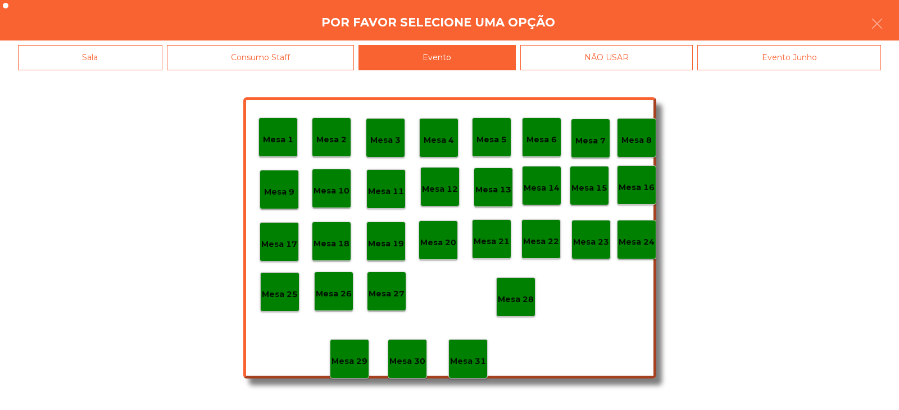
click at [520, 285] on div "Mesa 28" at bounding box center [515, 296] width 39 height 39
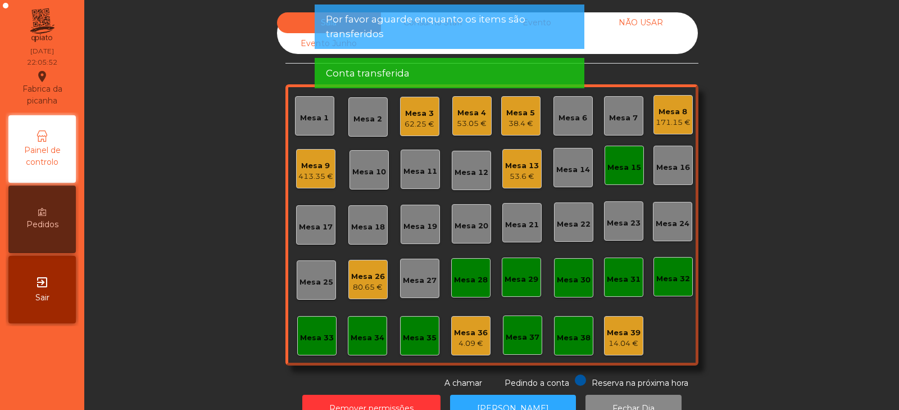
click at [617, 173] on div "Mesa 15" at bounding box center [625, 167] width 34 height 11
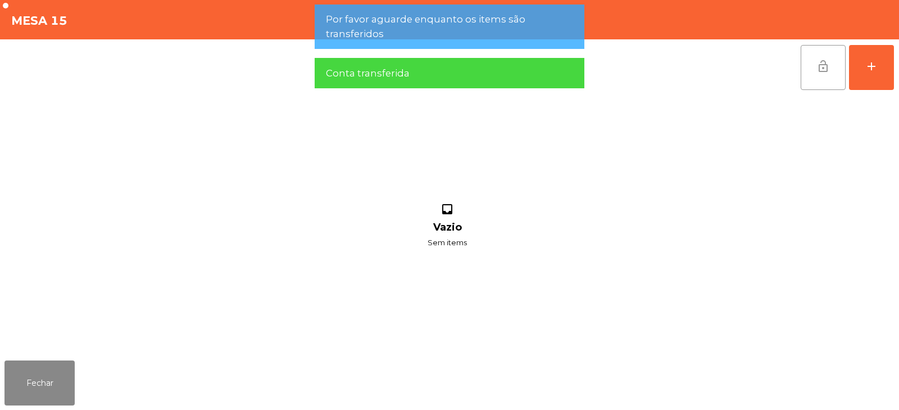
click at [818, 69] on span "lock_open" at bounding box center [823, 66] width 13 height 13
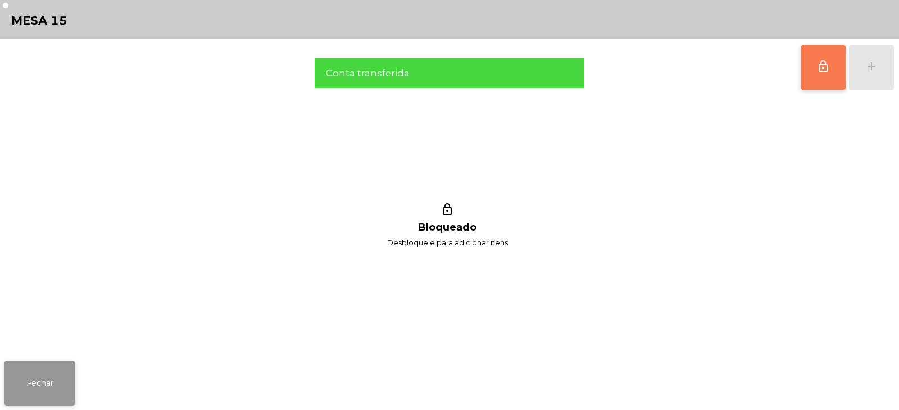
click at [55, 369] on button "Fechar" at bounding box center [39, 382] width 70 height 45
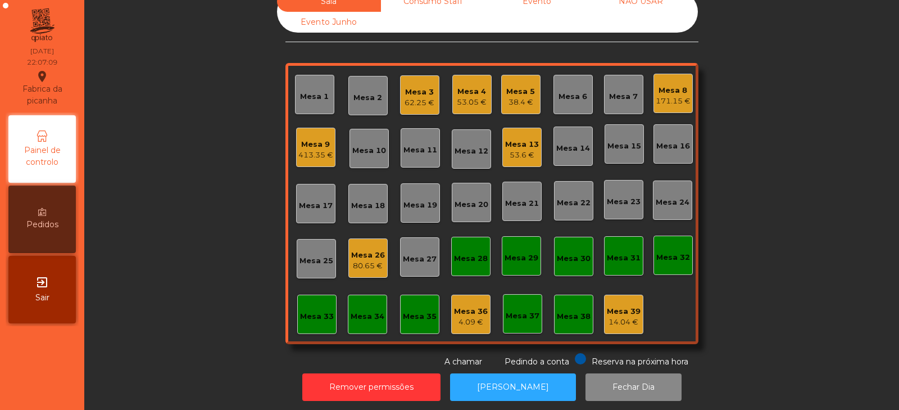
scroll to position [33, 0]
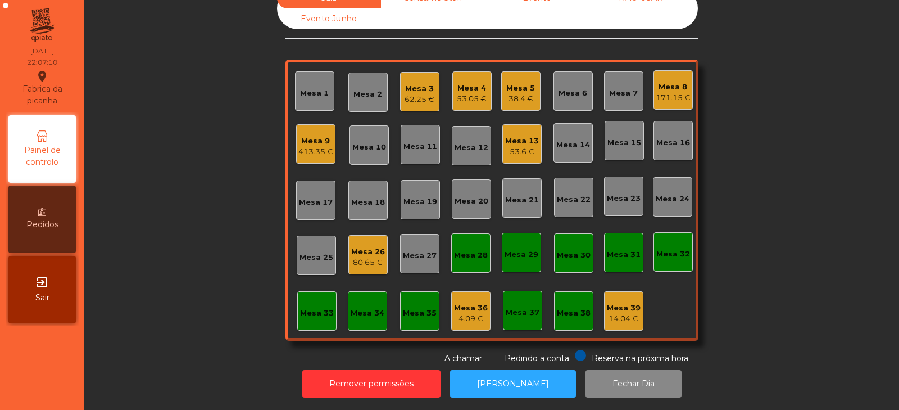
click at [370, 257] on div "80.65 €" at bounding box center [368, 262] width 34 height 11
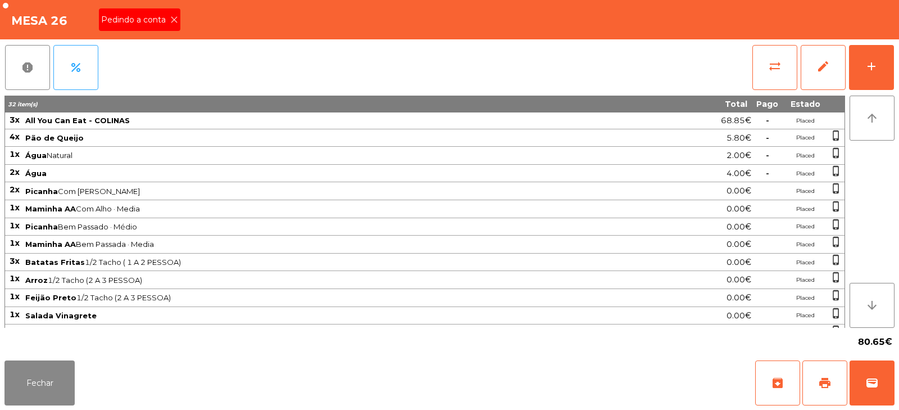
click at [166, 21] on span "Pedindo a conta" at bounding box center [135, 20] width 69 height 12
click at [816, 375] on button "print" at bounding box center [825, 382] width 45 height 45
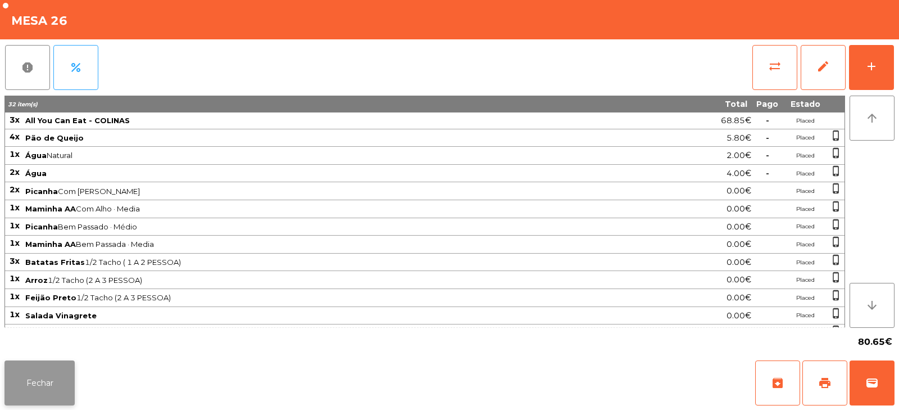
click at [56, 383] on button "Fechar" at bounding box center [39, 382] width 70 height 45
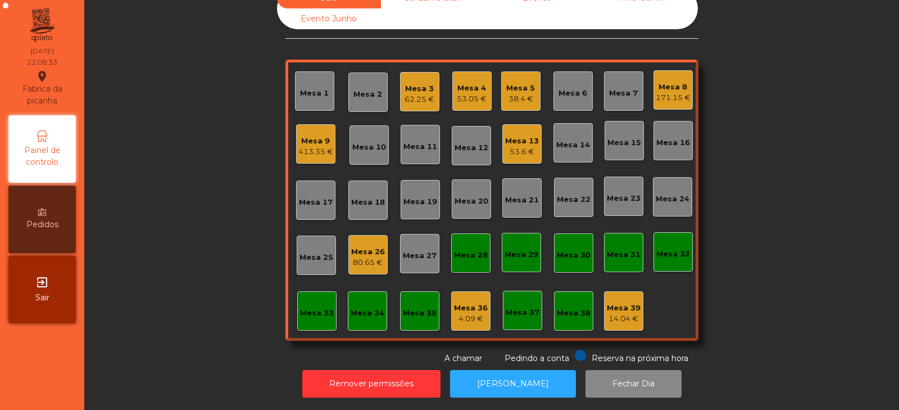
click at [305, 146] on div "413.35 €" at bounding box center [315, 151] width 35 height 11
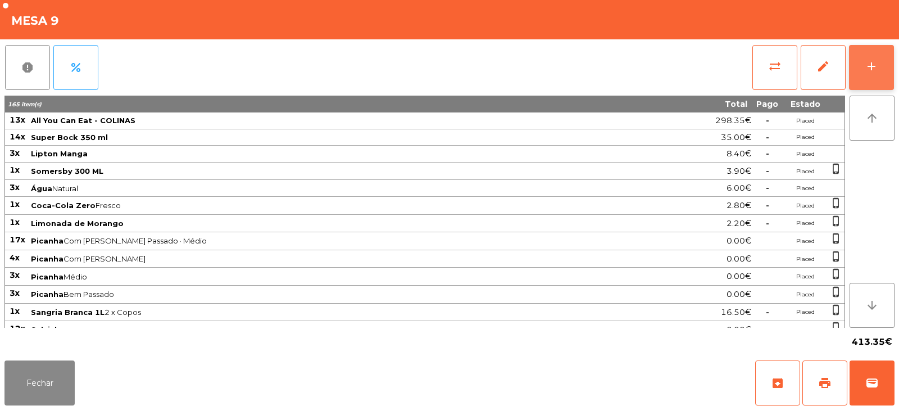
click at [882, 62] on button "add" at bounding box center [871, 67] width 45 height 45
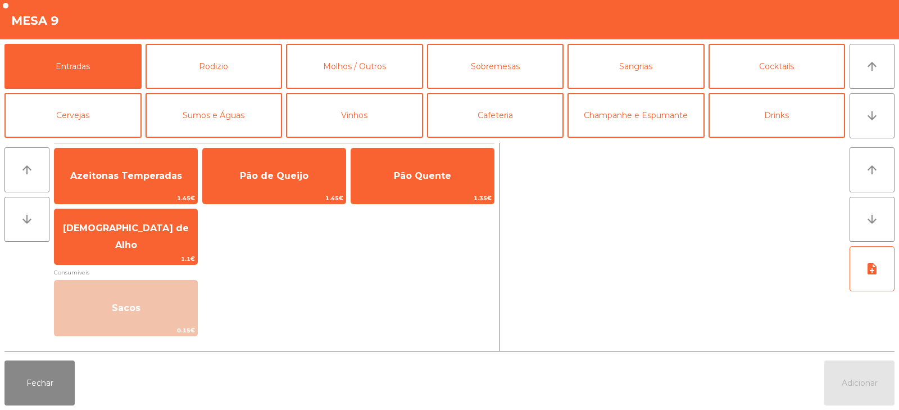
click at [184, 106] on button "Sumos e Águas" at bounding box center [214, 115] width 137 height 45
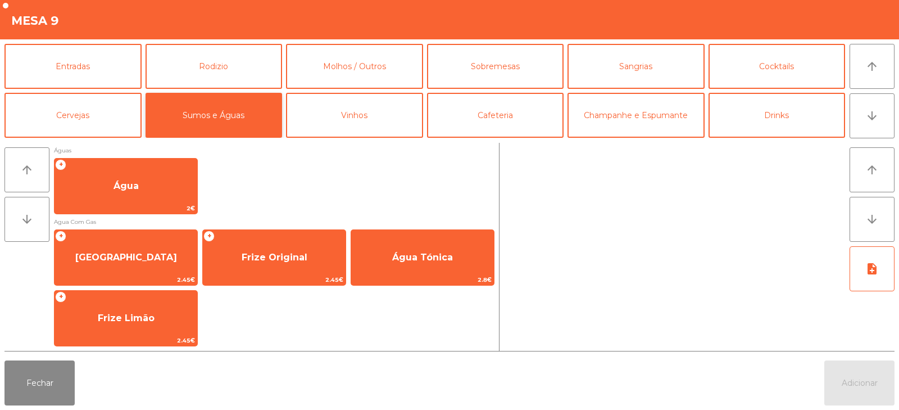
scroll to position [375, 0]
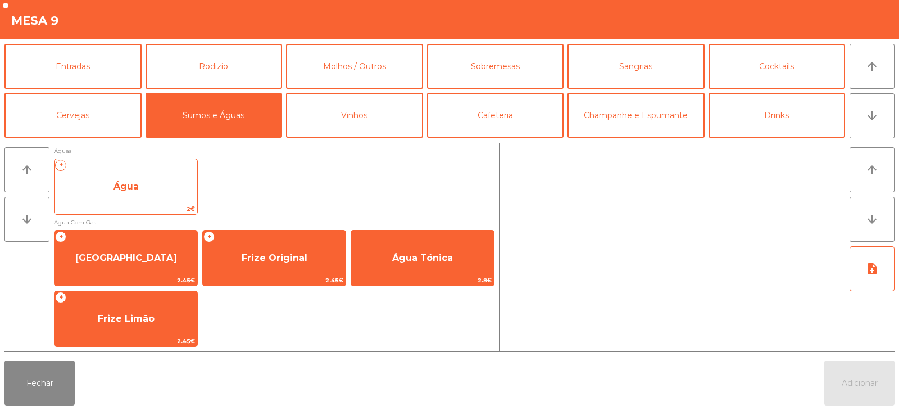
click at [161, 193] on span "Água" at bounding box center [126, 186] width 143 height 30
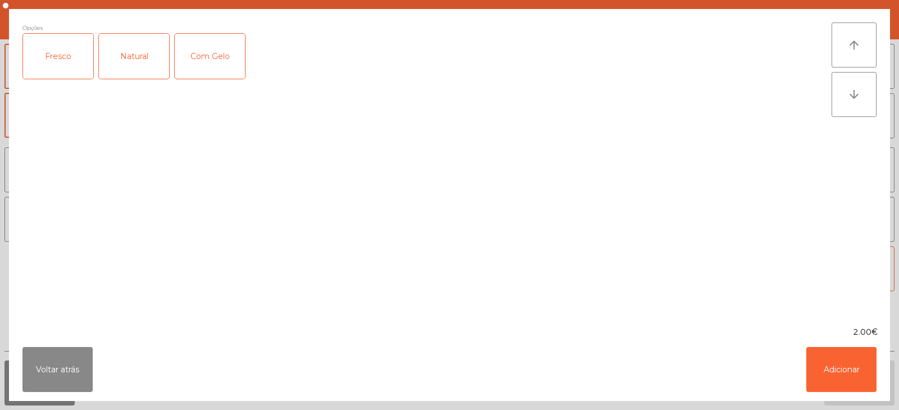
click at [75, 62] on div "Fresco" at bounding box center [58, 56] width 70 height 45
click at [843, 347] on button "Adicionar" at bounding box center [842, 369] width 70 height 45
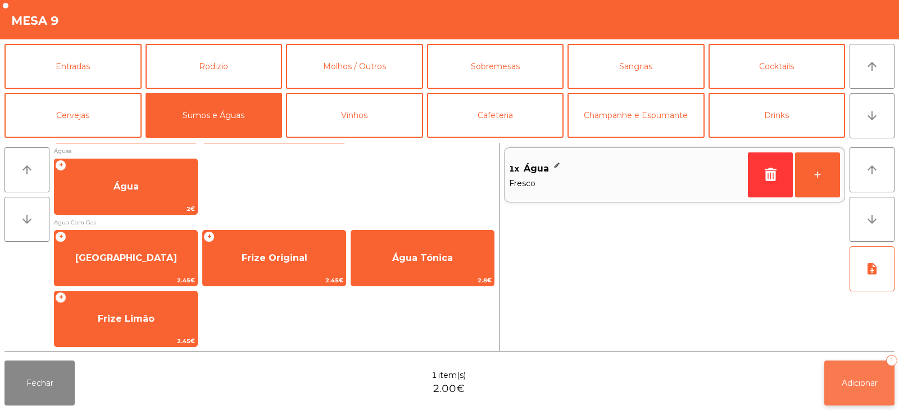
click at [852, 382] on span "Adicionar" at bounding box center [860, 383] width 36 height 10
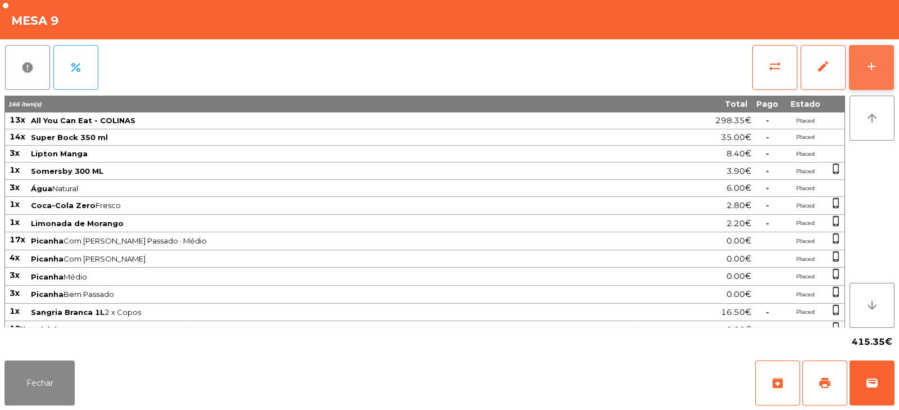
click at [882, 71] on button "add" at bounding box center [871, 67] width 45 height 45
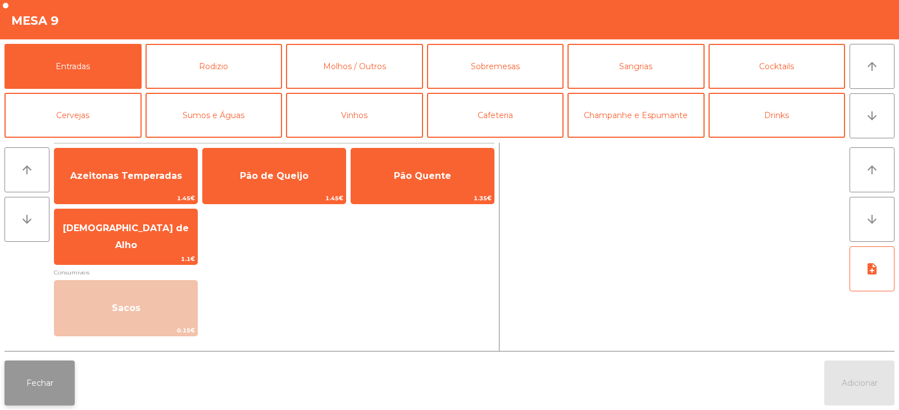
click at [46, 380] on button "Fechar" at bounding box center [39, 382] width 70 height 45
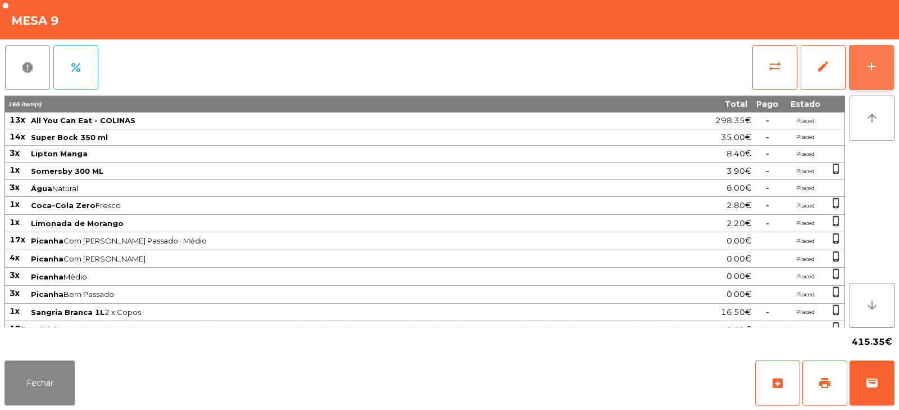
click at [876, 66] on div "add" at bounding box center [871, 66] width 13 height 13
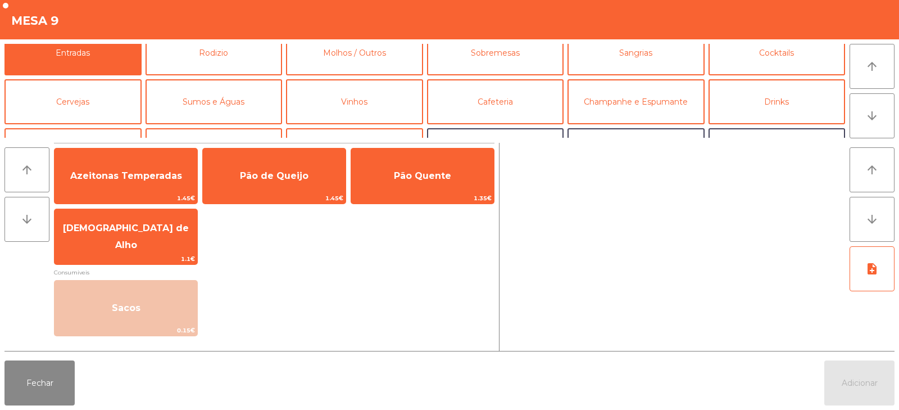
scroll to position [11, 0]
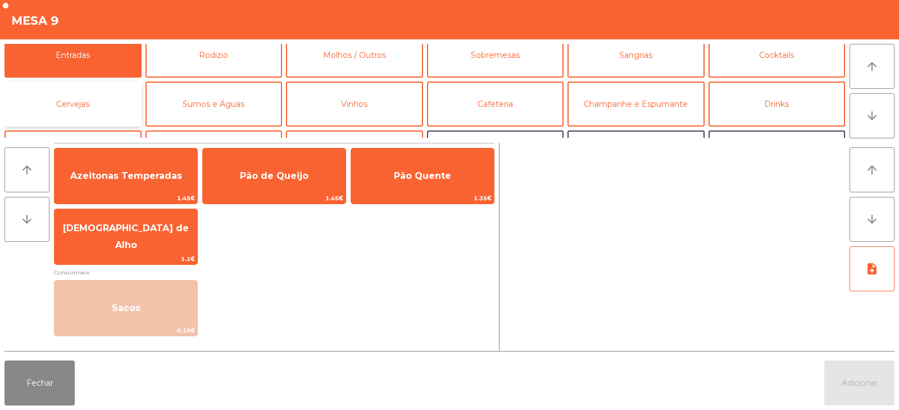
click at [97, 113] on button "Cervejas" at bounding box center [72, 104] width 137 height 45
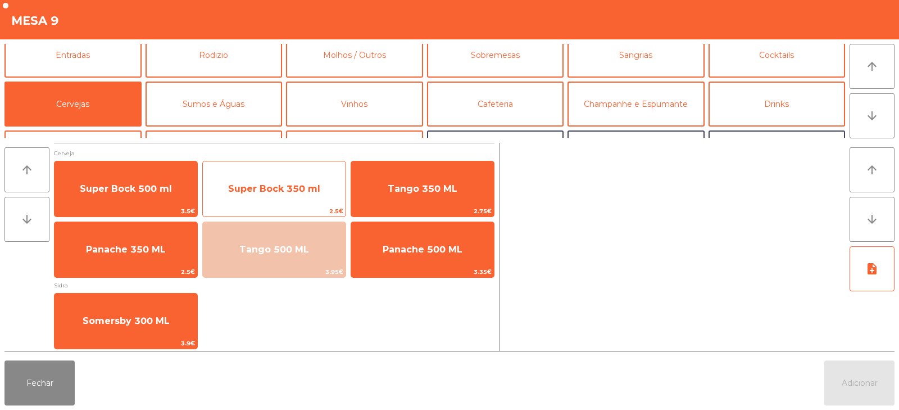
click at [311, 194] on span "Super Bock 350 ml" at bounding box center [274, 189] width 143 height 30
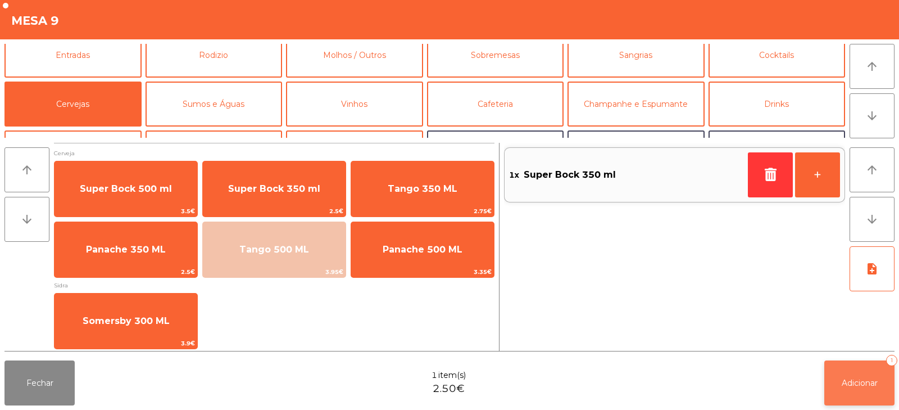
click at [864, 390] on button "Adicionar 1" at bounding box center [860, 382] width 70 height 45
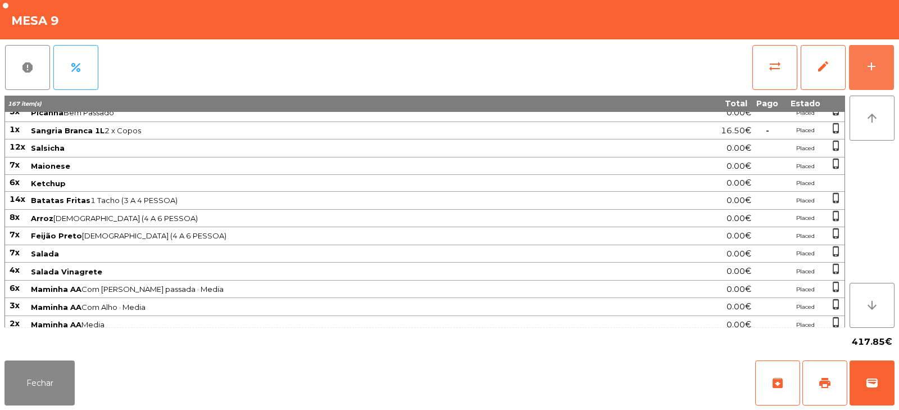
scroll to position [347, 0]
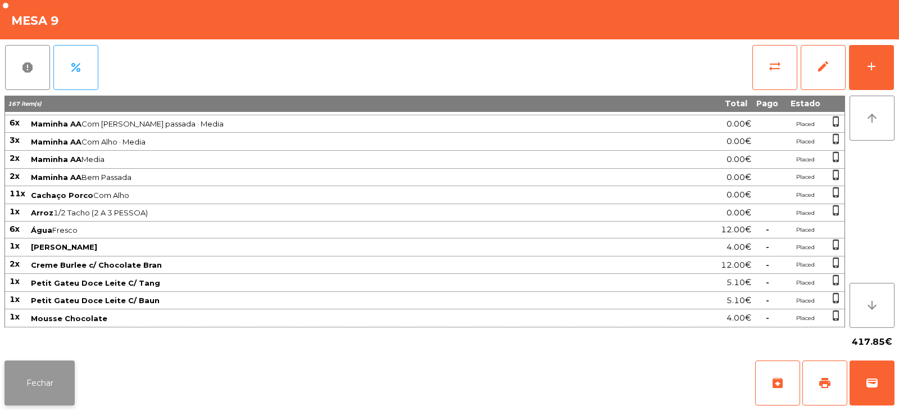
click at [25, 396] on button "Fechar" at bounding box center [39, 382] width 70 height 45
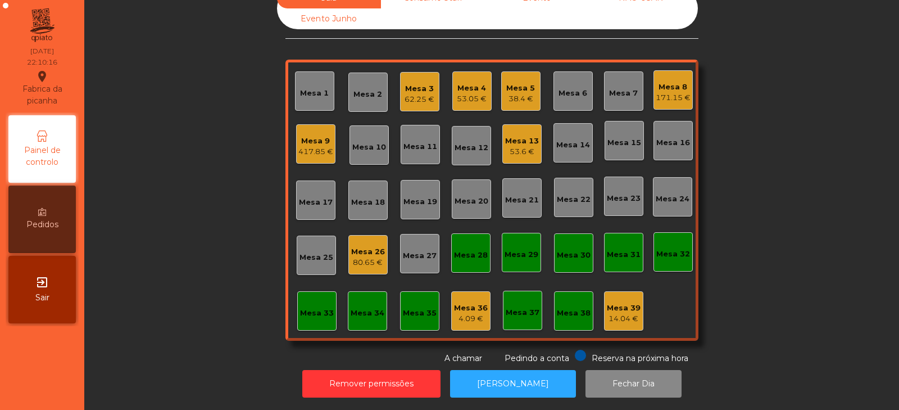
click at [365, 257] on div "80.65 €" at bounding box center [368, 262] width 34 height 11
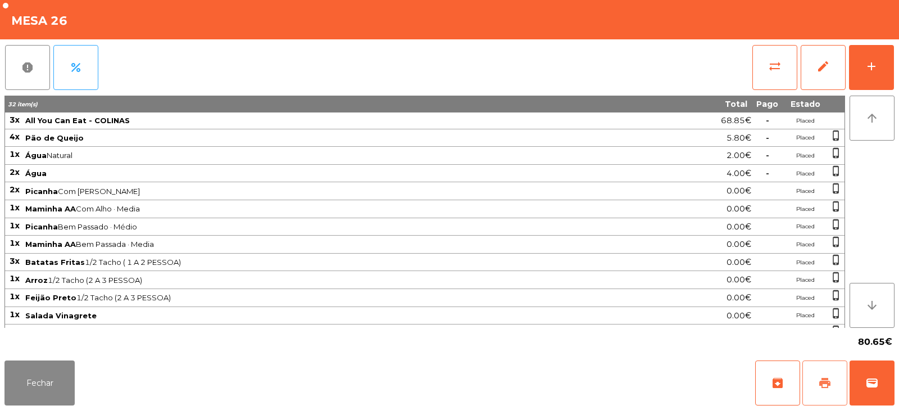
click at [826, 395] on button "print" at bounding box center [825, 382] width 45 height 45
click at [775, 75] on button "sync_alt" at bounding box center [775, 67] width 45 height 45
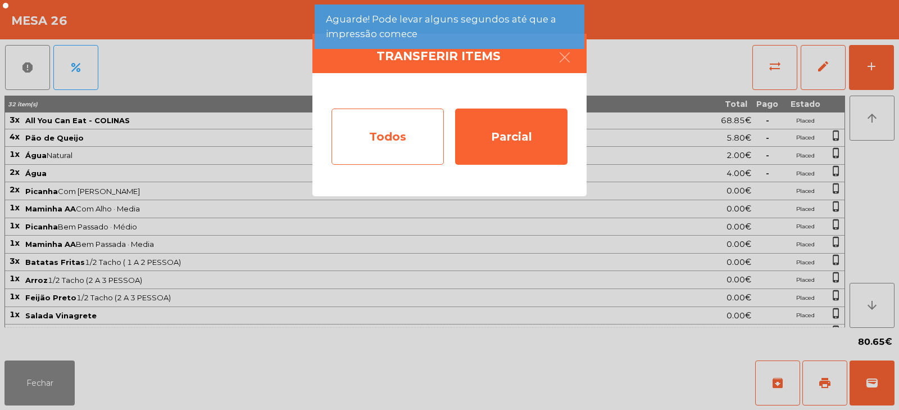
click at [409, 136] on div "Todos" at bounding box center [388, 136] width 112 height 56
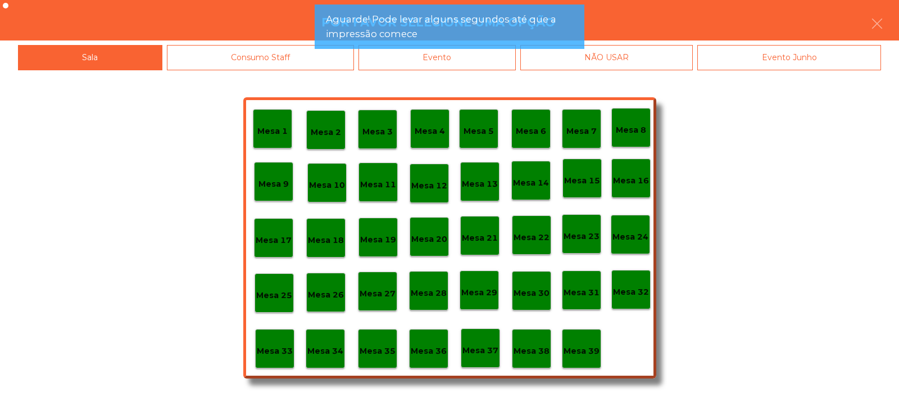
click at [495, 57] on app-alert "Aguarde! Pode levar alguns segundos até que a impressão comece" at bounding box center [450, 30] width 270 height 53
click at [498, 61] on div "Evento" at bounding box center [437, 57] width 157 height 25
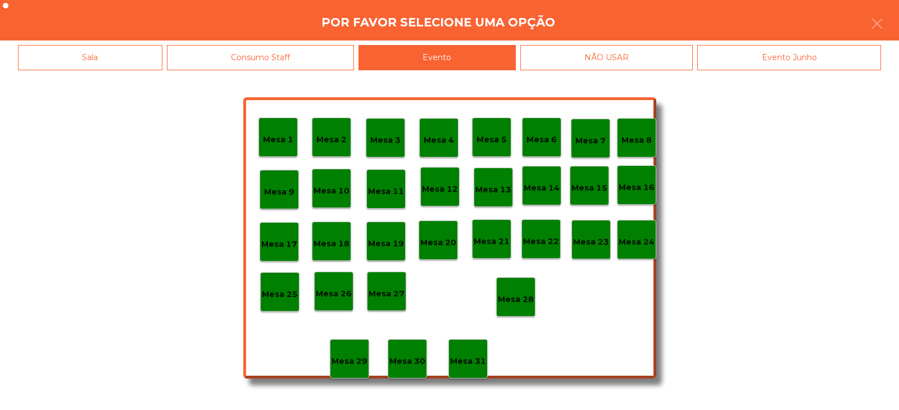
click at [522, 298] on p "Mesa 28" at bounding box center [516, 299] width 36 height 13
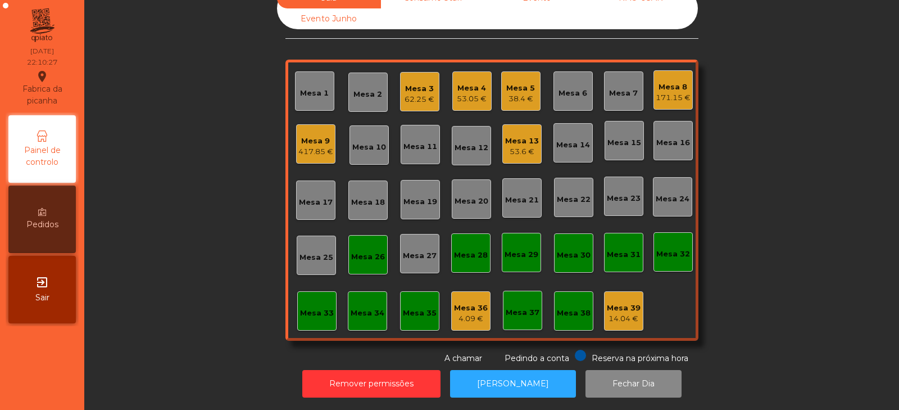
click at [368, 254] on div "Mesa 26" at bounding box center [368, 256] width 34 height 11
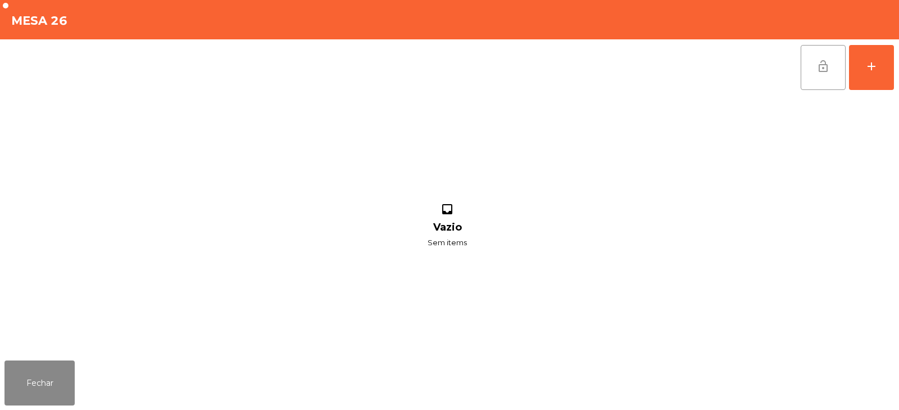
click at [821, 74] on button "lock_open" at bounding box center [823, 67] width 45 height 45
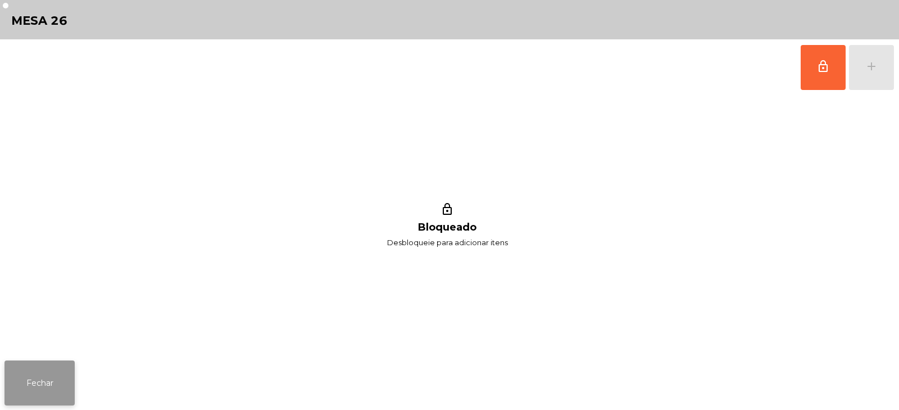
click at [39, 389] on button "Fechar" at bounding box center [39, 382] width 70 height 45
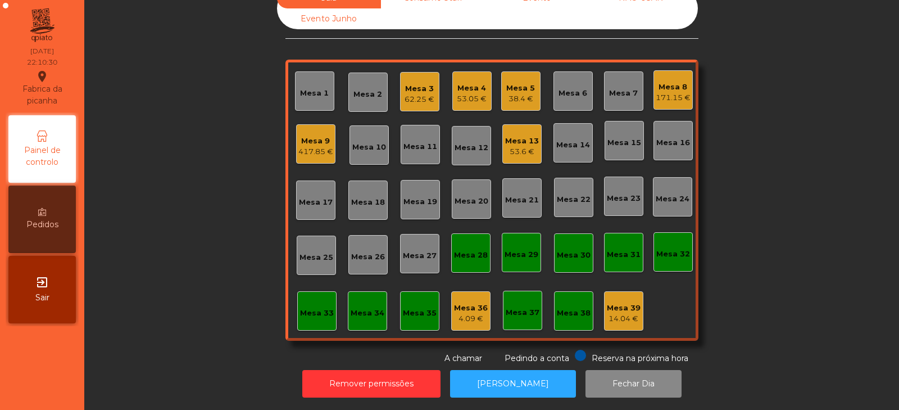
scroll to position [0, 0]
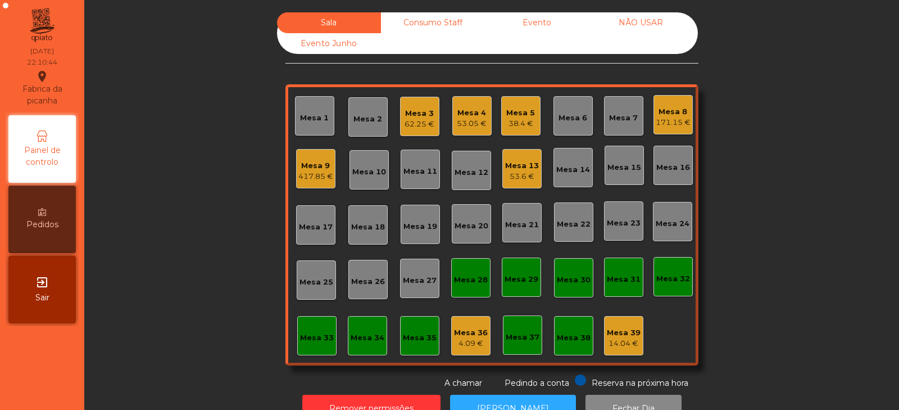
click at [472, 118] on div "53.05 €" at bounding box center [472, 123] width 30 height 11
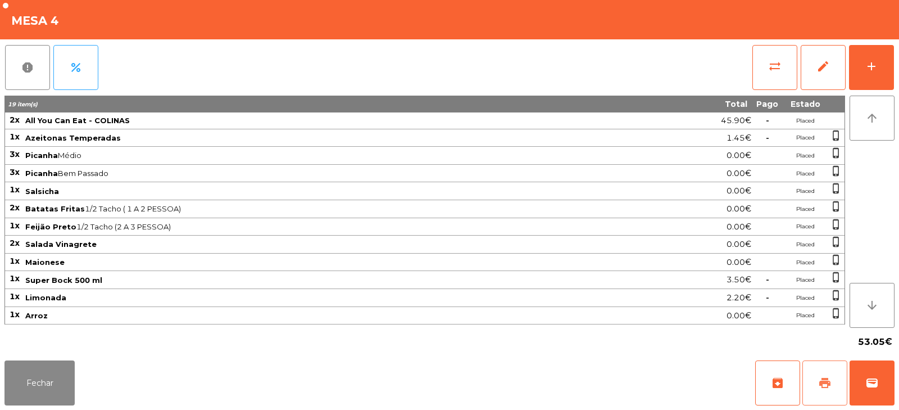
click at [824, 383] on span "print" at bounding box center [824, 382] width 13 height 13
click at [57, 379] on button "Fechar" at bounding box center [39, 382] width 70 height 45
click at [871, 376] on span "wallet" at bounding box center [872, 382] width 13 height 13
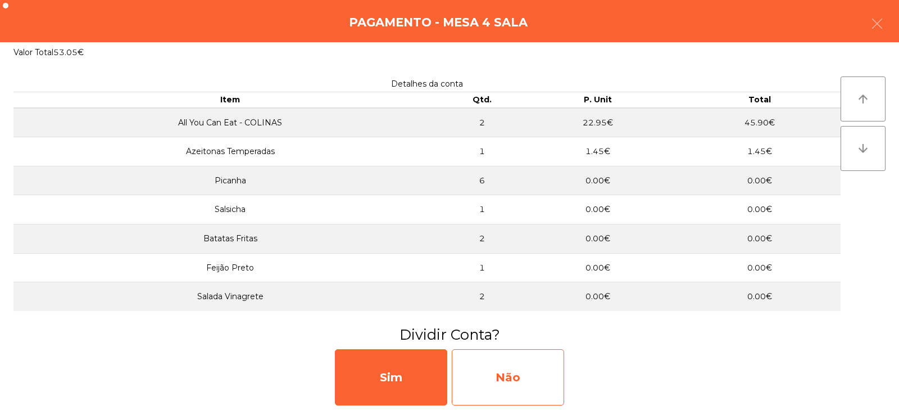
click at [544, 383] on div "Não" at bounding box center [508, 377] width 112 height 56
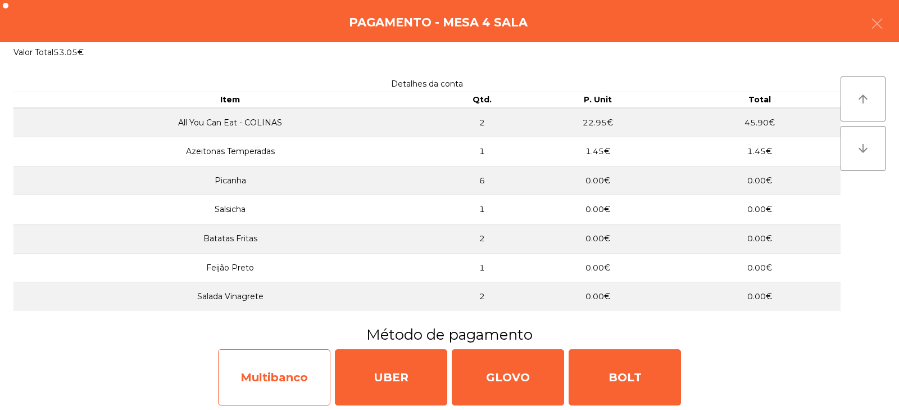
click at [307, 376] on div "Multibanco" at bounding box center [274, 377] width 112 height 56
select select "**"
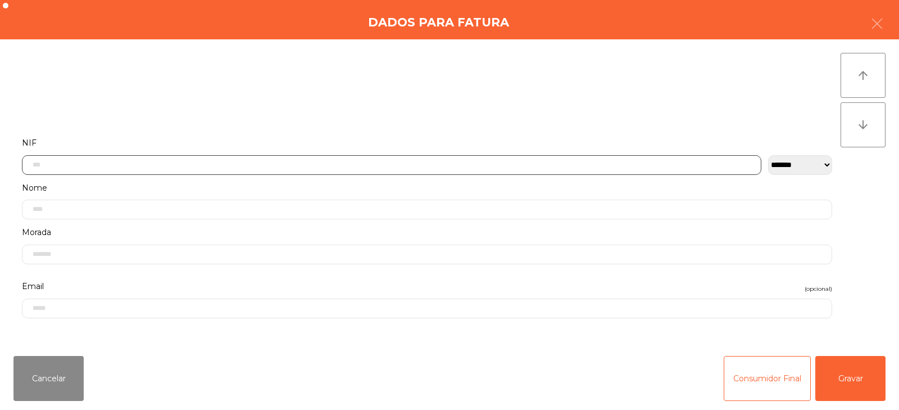
click at [514, 163] on input "text" at bounding box center [392, 165] width 740 height 20
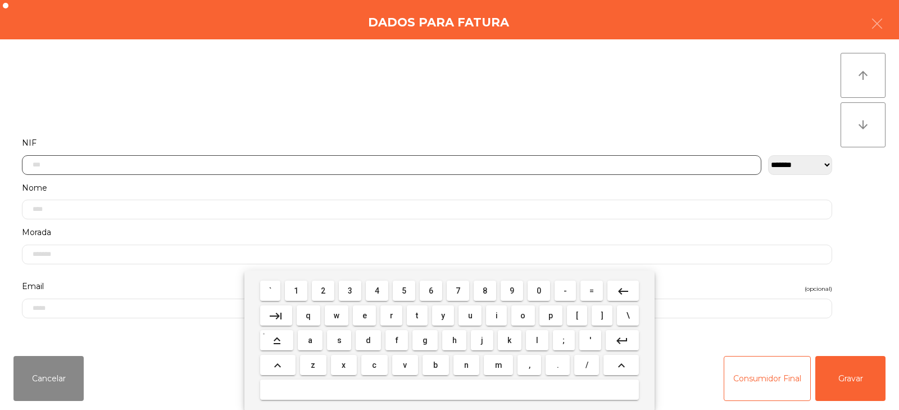
scroll to position [82, 0]
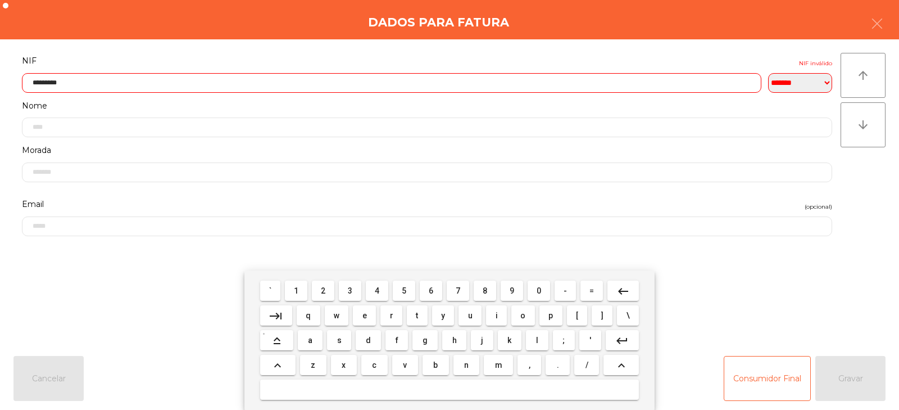
click at [631, 84] on input "*********" at bounding box center [392, 83] width 740 height 20
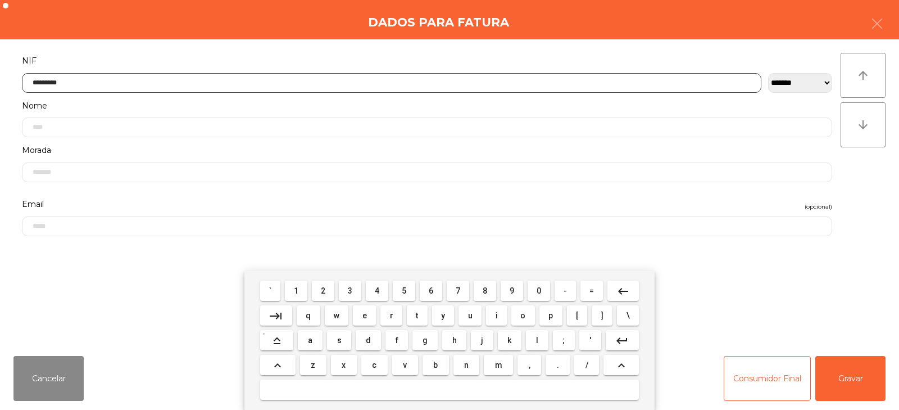
type input "*********"
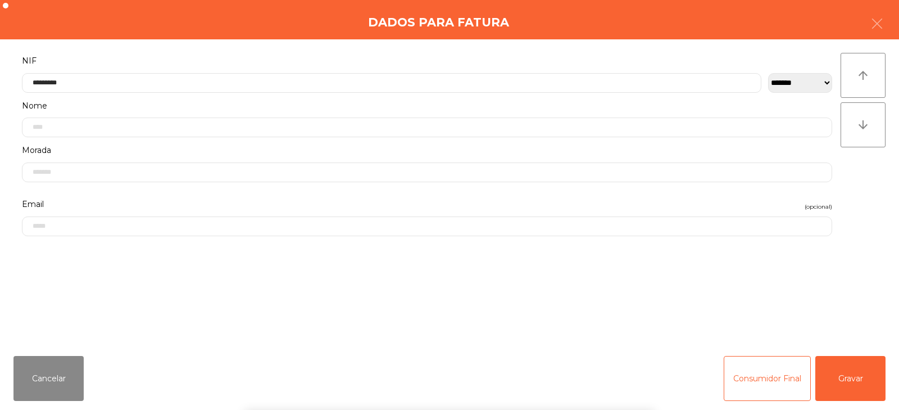
click at [855, 372] on div "` 1 2 3 4 5 6 7 8 9 0 - = keyboard_backspace keyboard_tab q w e r t y u i o p […" at bounding box center [449, 339] width 899 height 139
click at [832, 400] on button "Gravar" at bounding box center [851, 378] width 70 height 45
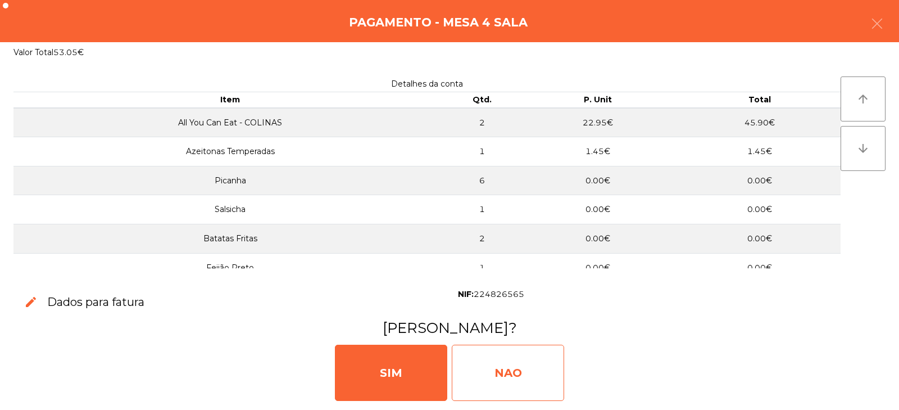
click at [521, 387] on div "NAO" at bounding box center [508, 373] width 112 height 56
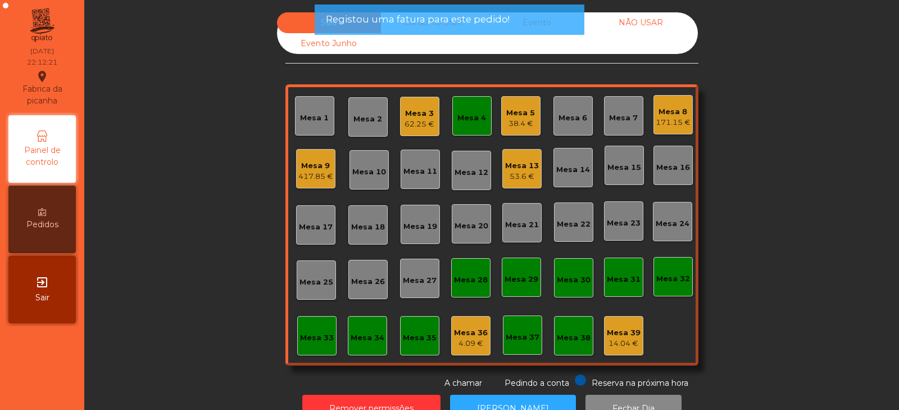
click at [461, 121] on div "Mesa 4" at bounding box center [472, 117] width 29 height 11
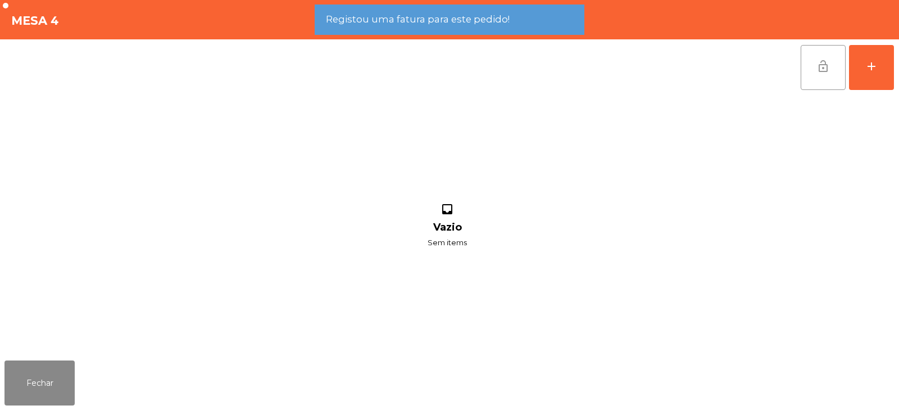
click at [823, 76] on button "lock_open" at bounding box center [823, 67] width 45 height 45
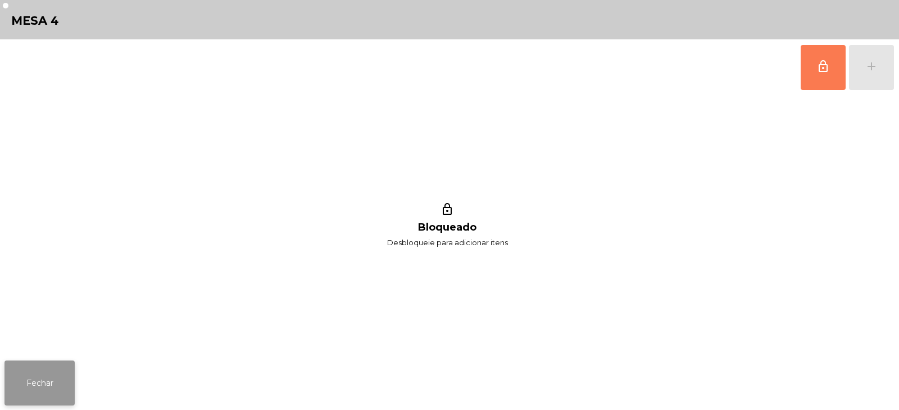
click at [62, 372] on button "Fechar" at bounding box center [39, 382] width 70 height 45
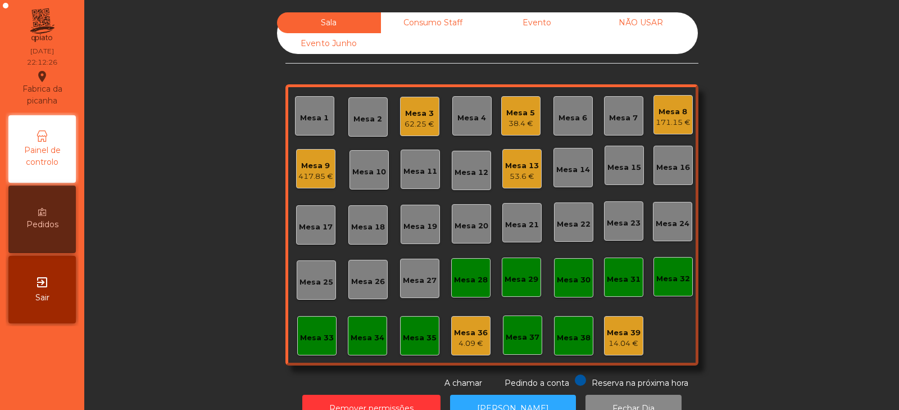
click at [415, 109] on div "Mesa 3" at bounding box center [420, 113] width 30 height 11
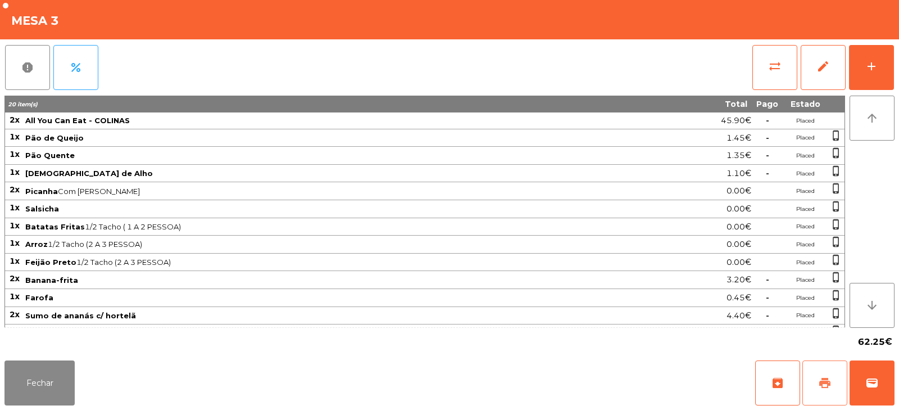
click at [823, 389] on span "print" at bounding box center [824, 382] width 13 height 13
click at [881, 384] on button "wallet" at bounding box center [872, 382] width 45 height 45
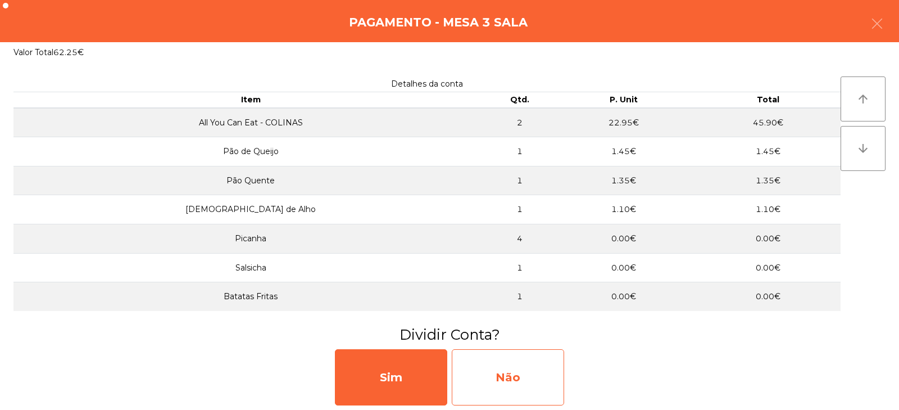
click at [531, 361] on div "Não" at bounding box center [508, 377] width 112 height 56
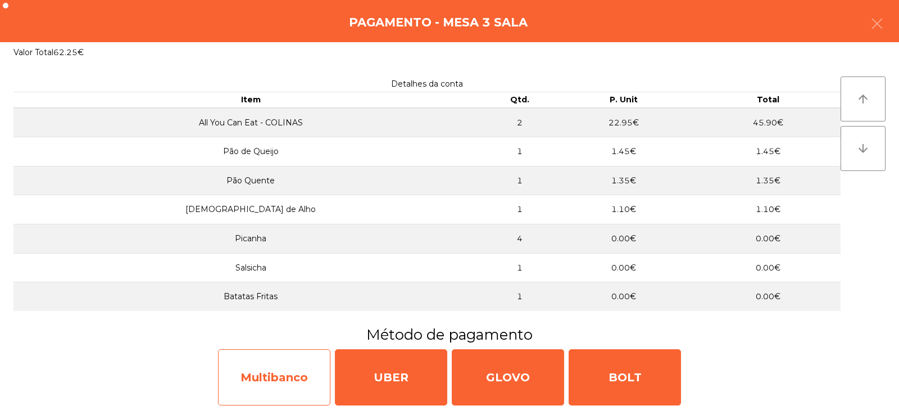
click at [305, 382] on div "Multibanco" at bounding box center [274, 377] width 112 height 56
select select "**"
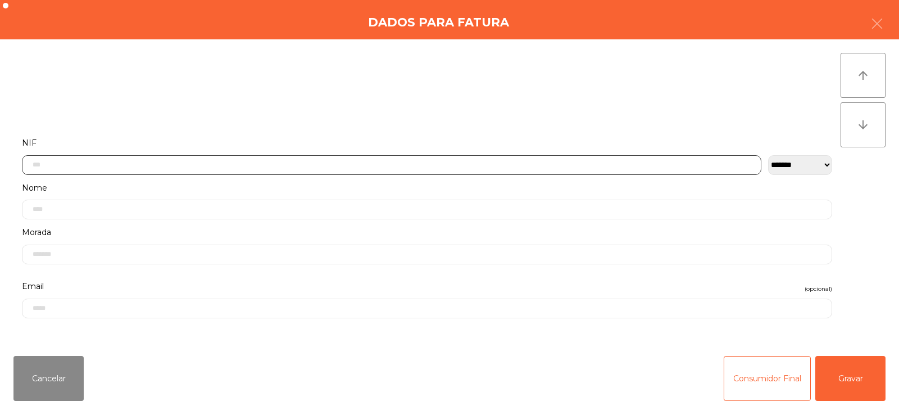
click at [433, 161] on input "text" at bounding box center [392, 165] width 740 height 20
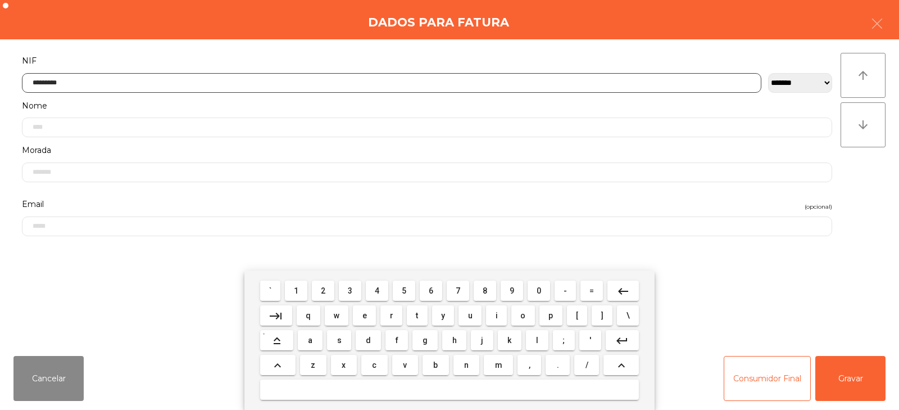
type input "*********"
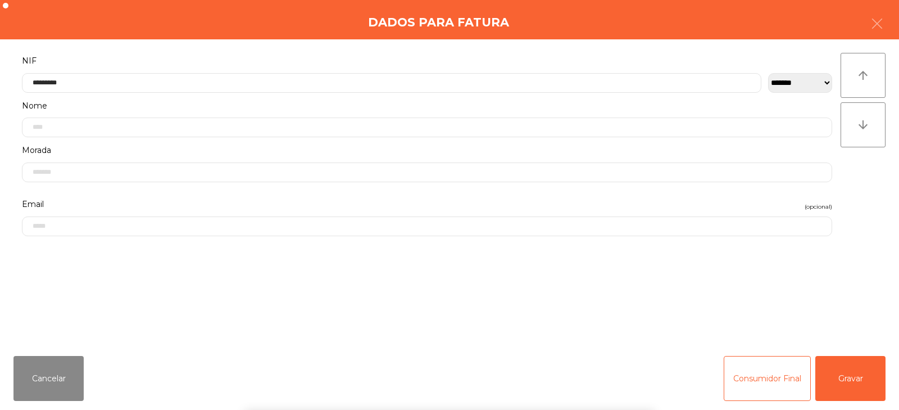
click at [843, 367] on div "` 1 2 3 4 5 6 7 8 9 0 - = keyboard_backspace keyboard_tab q w e r t y u i o p […" at bounding box center [449, 339] width 899 height 139
click at [854, 383] on button "Gravar" at bounding box center [851, 378] width 70 height 45
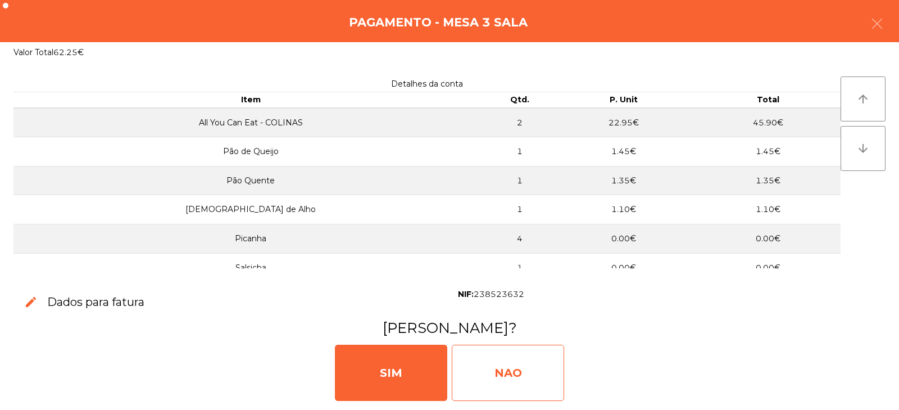
click at [537, 368] on div "NAO" at bounding box center [508, 373] width 112 height 56
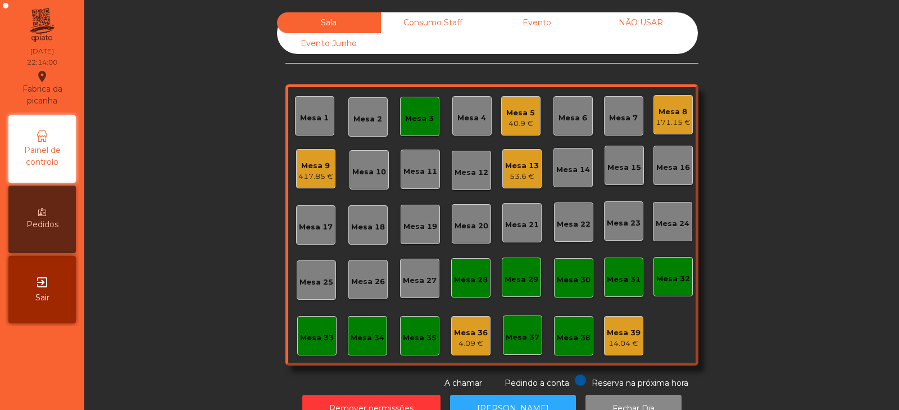
click at [415, 123] on div "Mesa 3" at bounding box center [419, 118] width 29 height 11
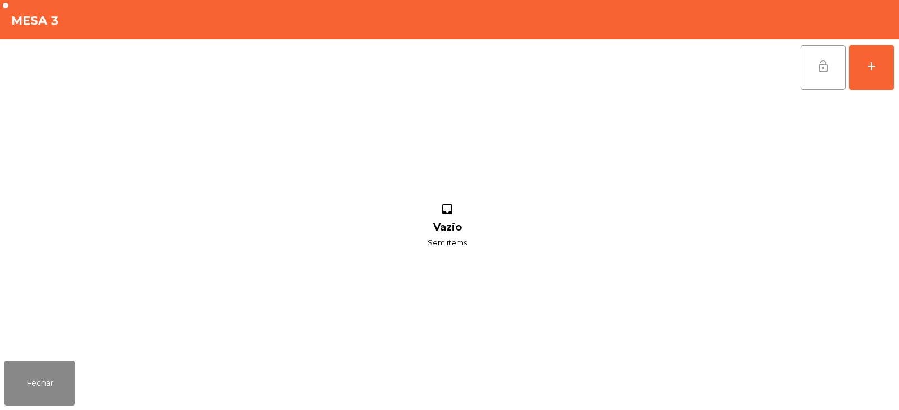
click at [830, 75] on button "lock_open" at bounding box center [823, 67] width 45 height 45
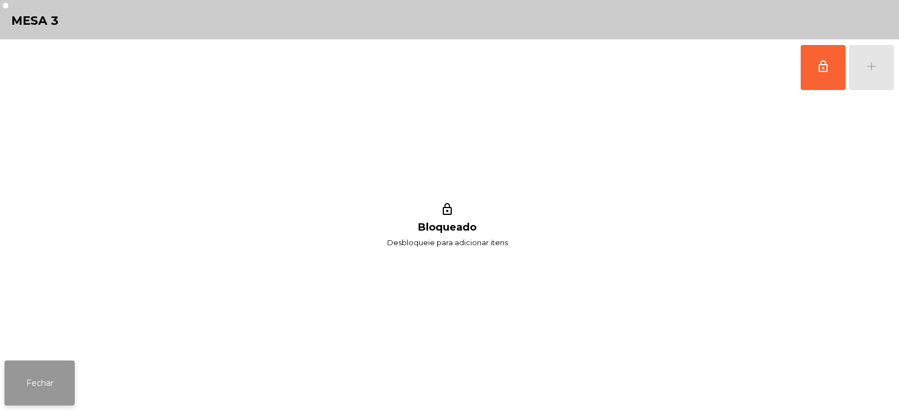
click at [52, 365] on button "Fechar" at bounding box center [39, 382] width 70 height 45
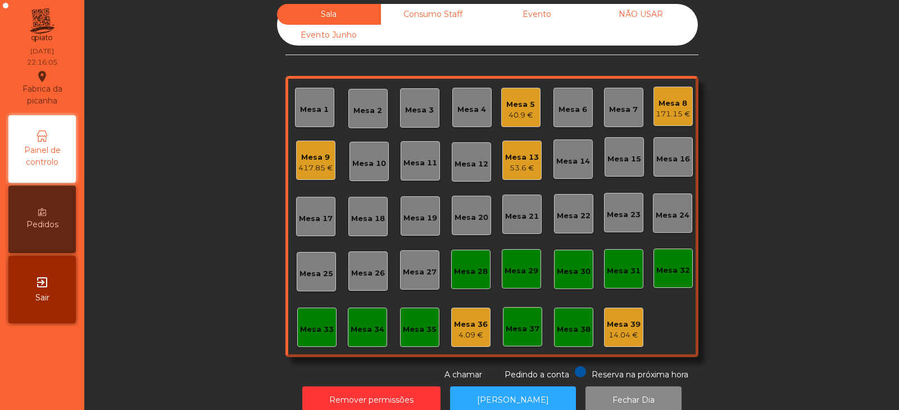
scroll to position [8, 0]
click at [575, 170] on div "Mesa 14" at bounding box center [573, 158] width 39 height 39
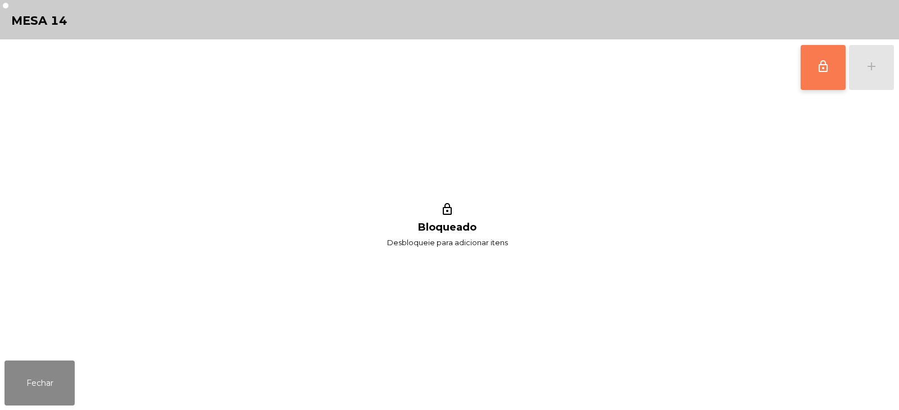
click at [826, 74] on button "lock_outline" at bounding box center [823, 67] width 45 height 45
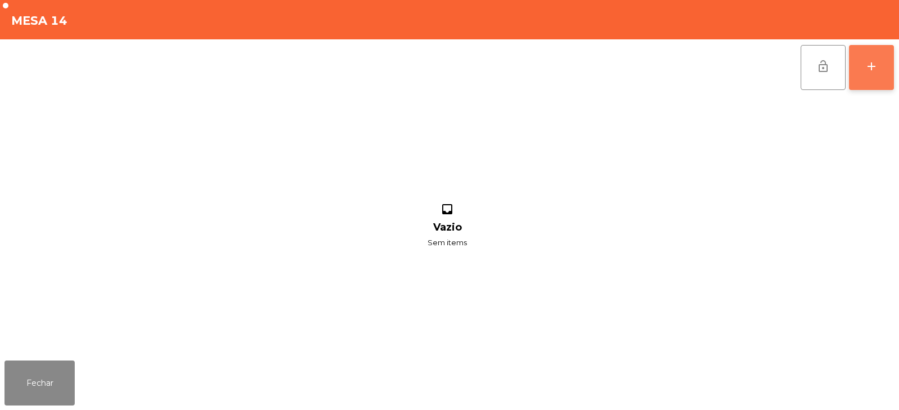
click at [875, 76] on button "add" at bounding box center [871, 67] width 45 height 45
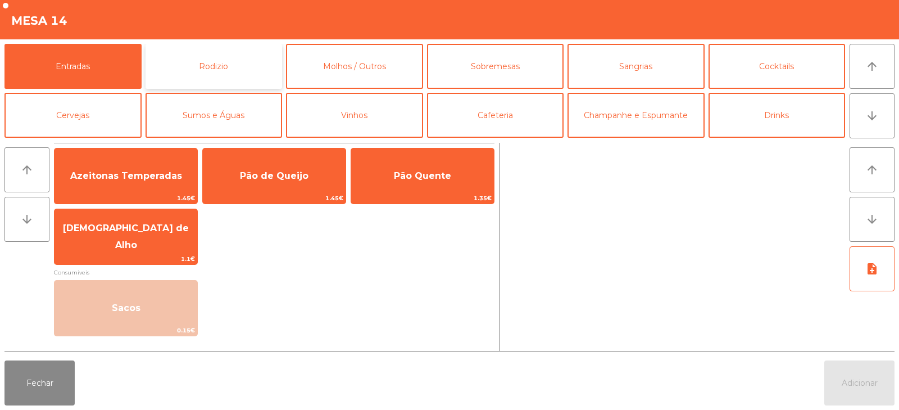
click at [224, 84] on button "Rodizio" at bounding box center [214, 66] width 137 height 45
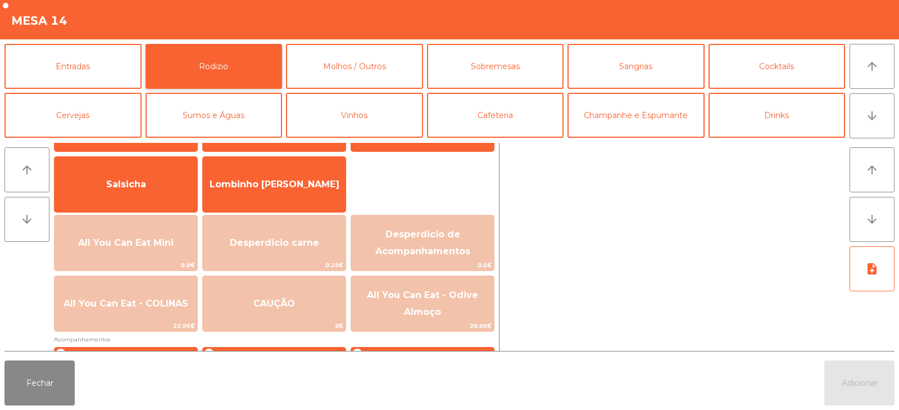
scroll to position [73, 0]
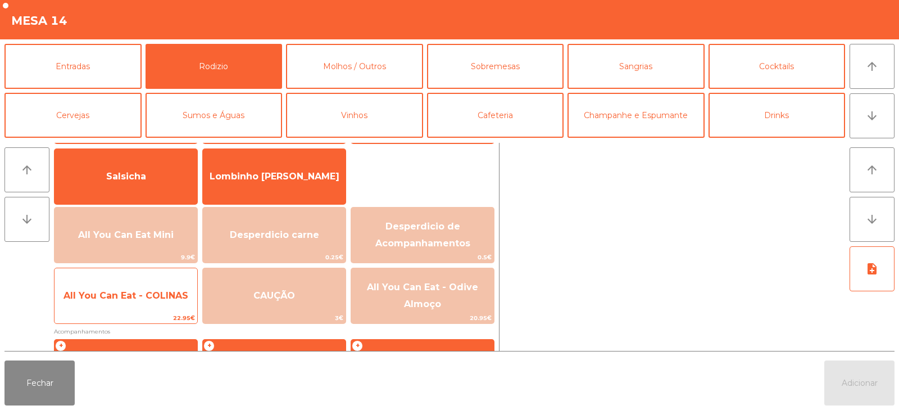
click at [144, 288] on span "All You Can Eat - COLINAS" at bounding box center [126, 295] width 143 height 30
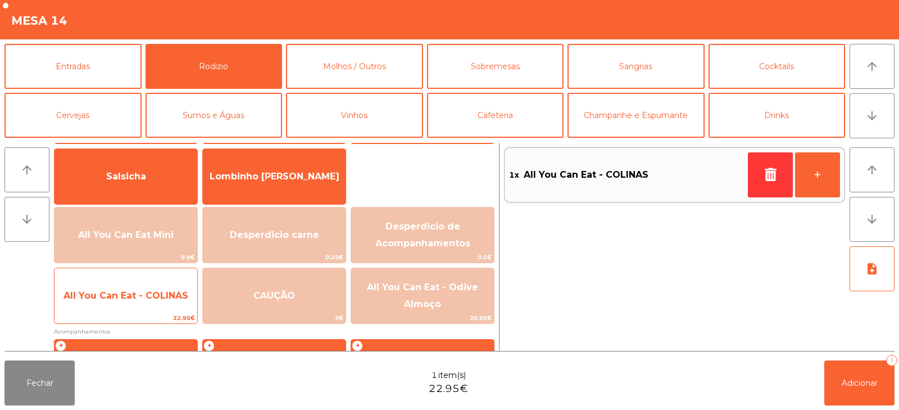
click at [146, 292] on span "All You Can Eat - COLINAS" at bounding box center [126, 295] width 125 height 11
click at [143, 300] on span "All You Can Eat - COLINAS" at bounding box center [126, 295] width 125 height 11
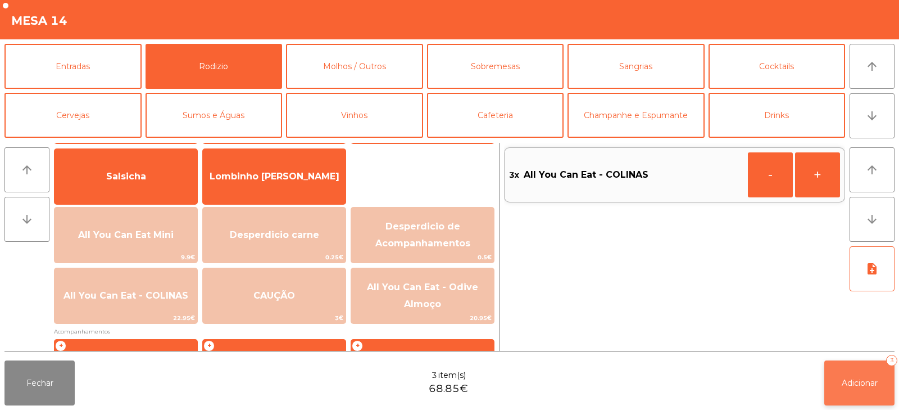
click at [847, 384] on span "Adicionar" at bounding box center [860, 383] width 36 height 10
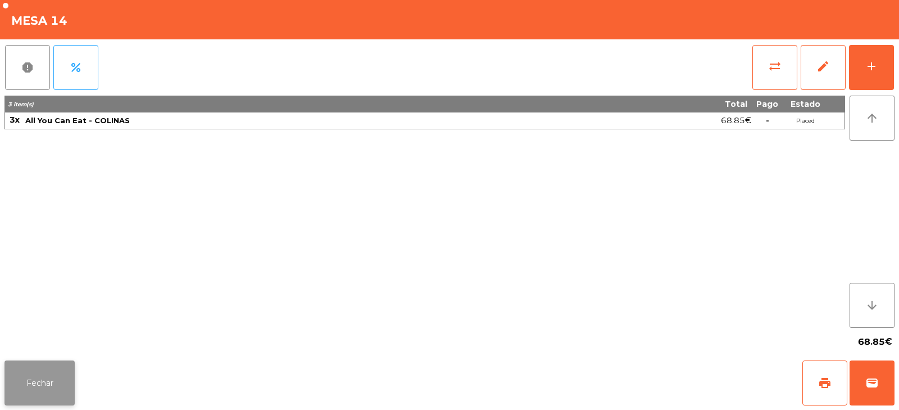
click at [38, 375] on button "Fechar" at bounding box center [39, 382] width 70 height 45
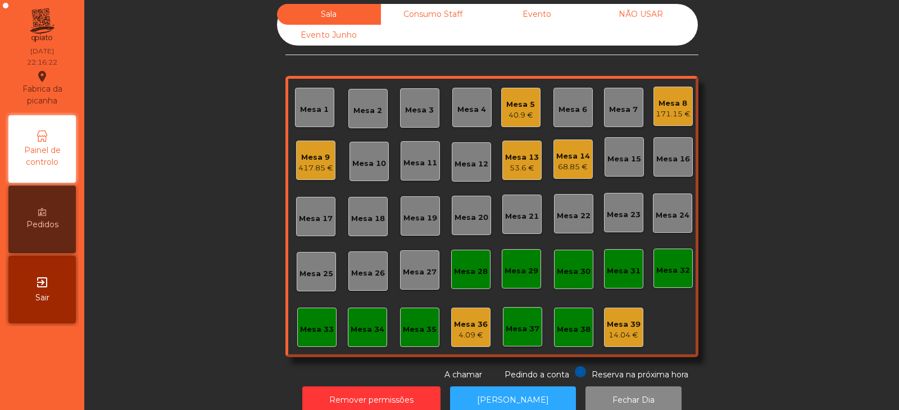
click at [574, 168] on div "68.85 €" at bounding box center [573, 166] width 34 height 11
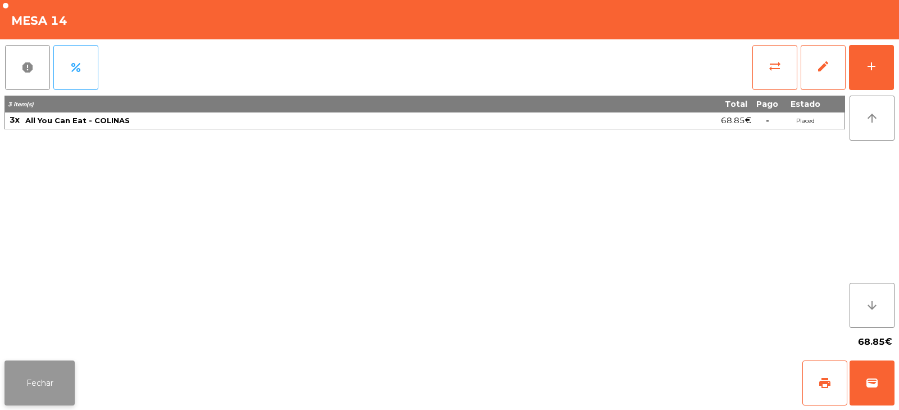
click at [52, 381] on button "Fechar" at bounding box center [39, 382] width 70 height 45
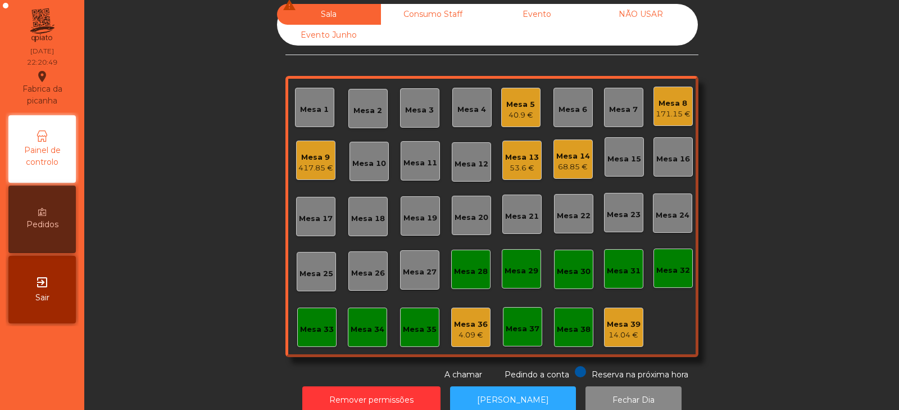
click at [573, 163] on div "68.85 €" at bounding box center [573, 166] width 34 height 11
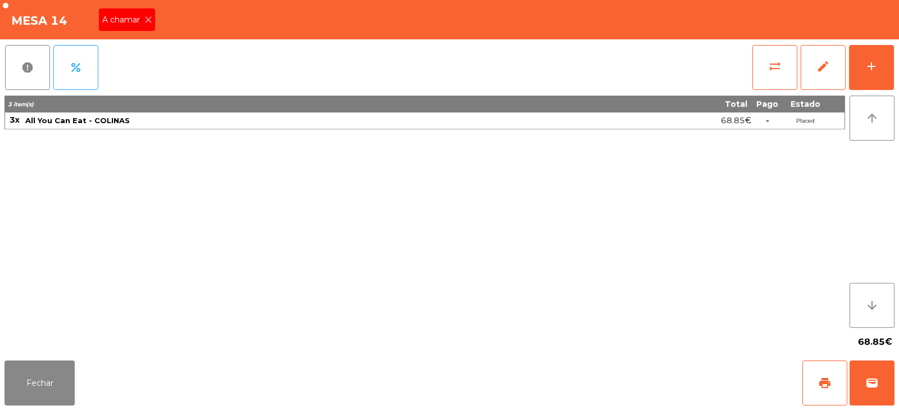
click at [130, 26] on div "A chamar" at bounding box center [127, 19] width 56 height 22
click at [74, 381] on button "Fechar" at bounding box center [39, 382] width 70 height 45
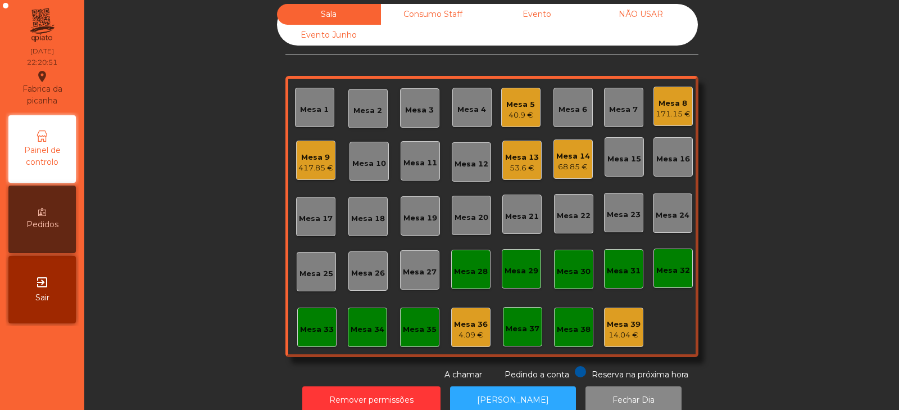
scroll to position [33, 0]
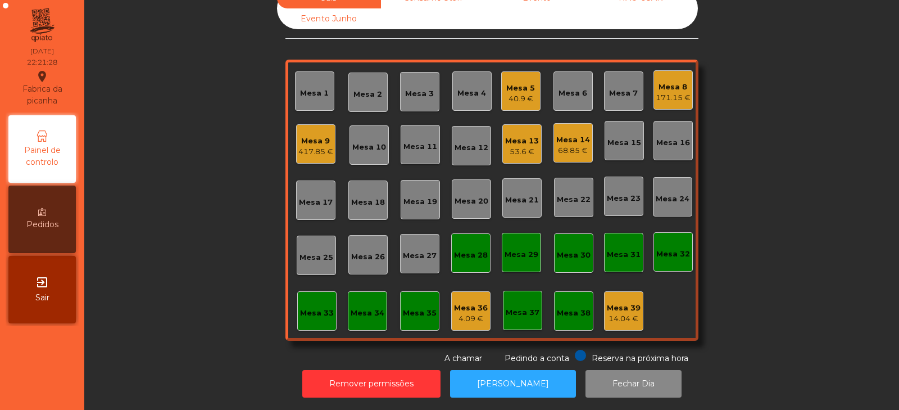
click at [415, 200] on div "Mesa 19" at bounding box center [420, 199] width 39 height 39
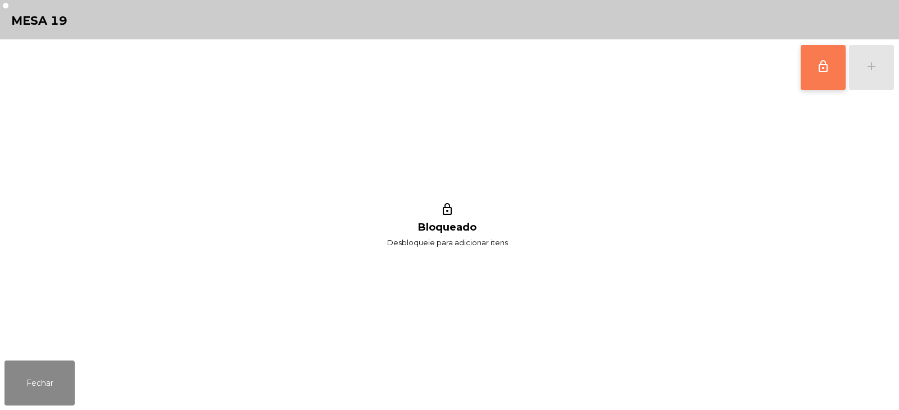
click at [825, 69] on span "lock_outline" at bounding box center [823, 66] width 13 height 13
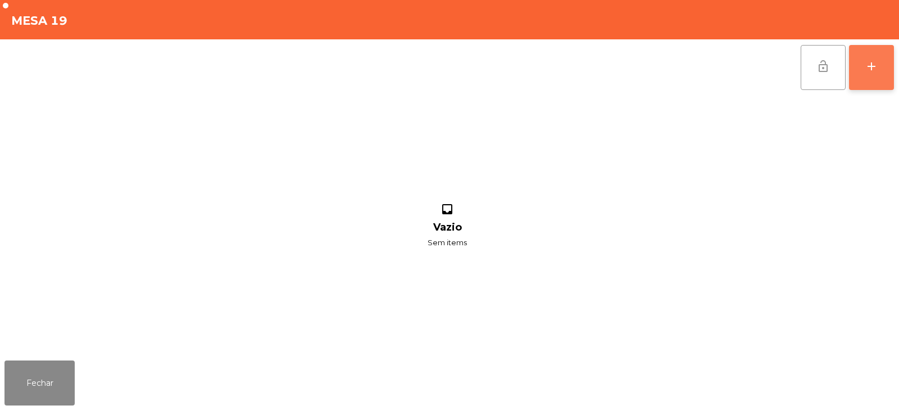
click at [876, 69] on div "add" at bounding box center [871, 66] width 13 height 13
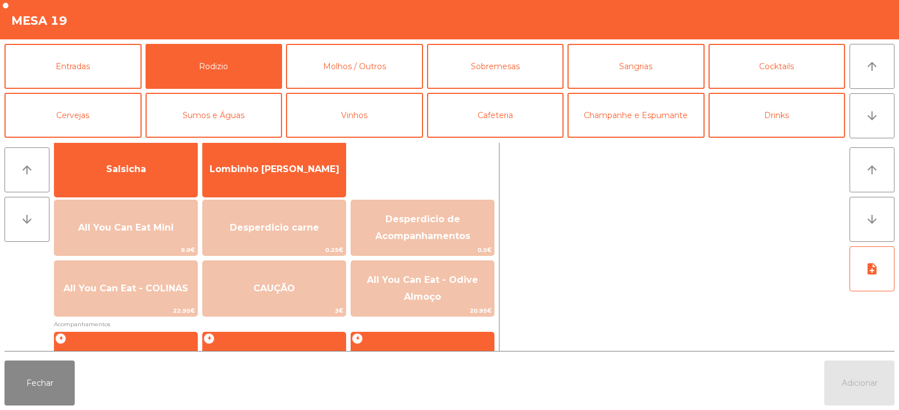
scroll to position [89, 0]
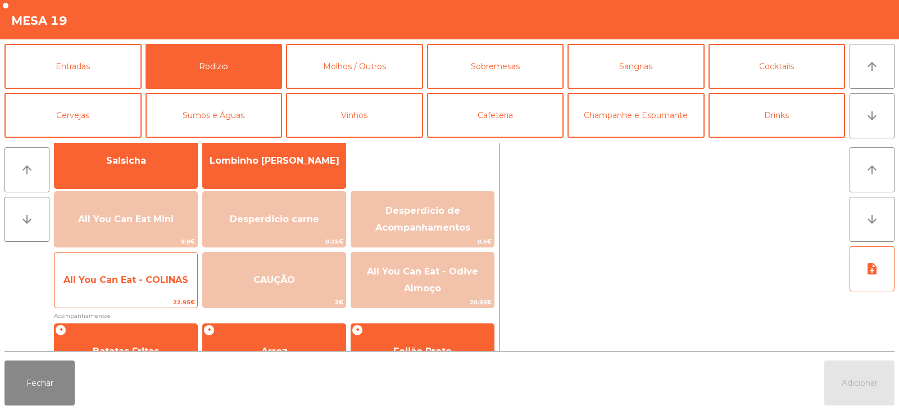
click at [166, 289] on span "All You Can Eat - COLINAS" at bounding box center [126, 280] width 143 height 30
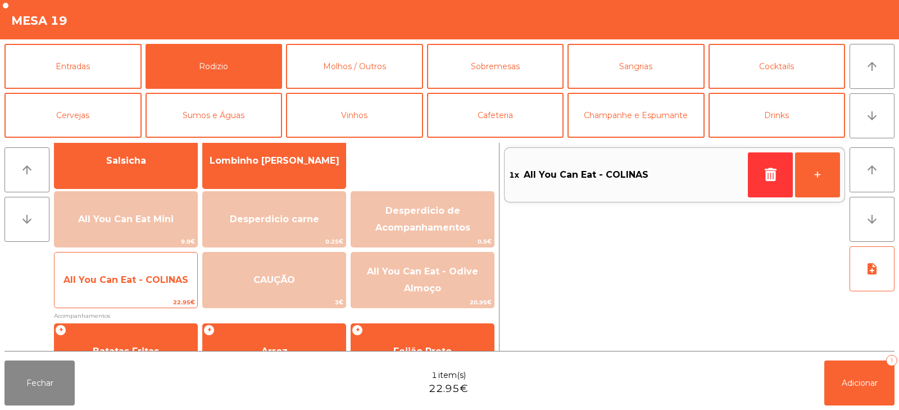
click at [173, 279] on span "All You Can Eat - COLINAS" at bounding box center [126, 279] width 125 height 11
click at [175, 280] on span "All You Can Eat - COLINAS" at bounding box center [126, 279] width 125 height 11
click at [176, 279] on span "All You Can Eat - COLINAS" at bounding box center [126, 279] width 125 height 11
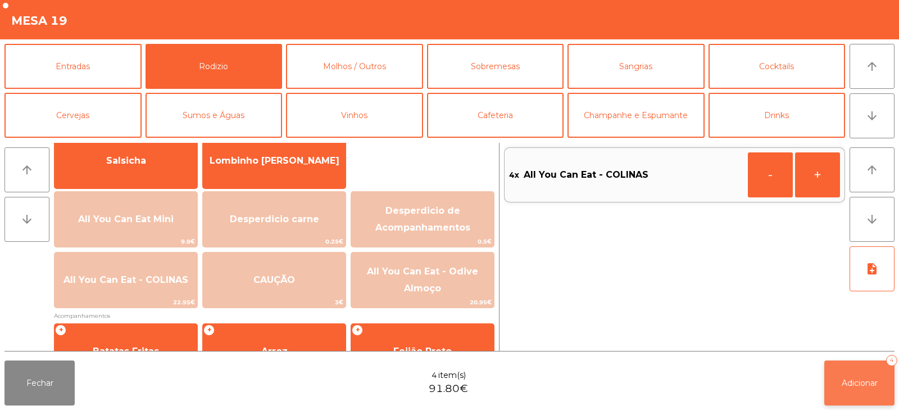
click at [862, 389] on button "Adicionar 4" at bounding box center [860, 382] width 70 height 45
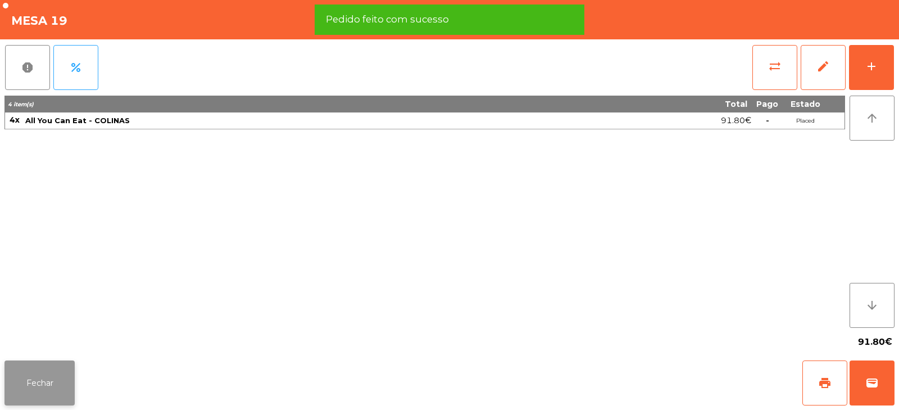
click at [49, 387] on button "Fechar" at bounding box center [39, 382] width 70 height 45
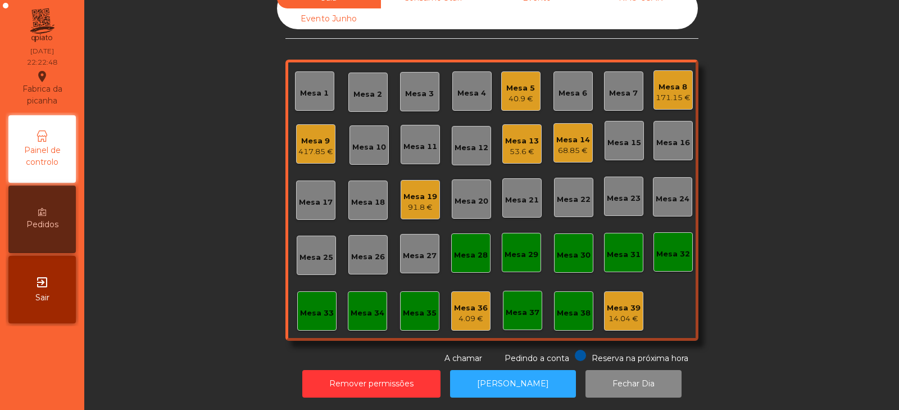
scroll to position [0, 0]
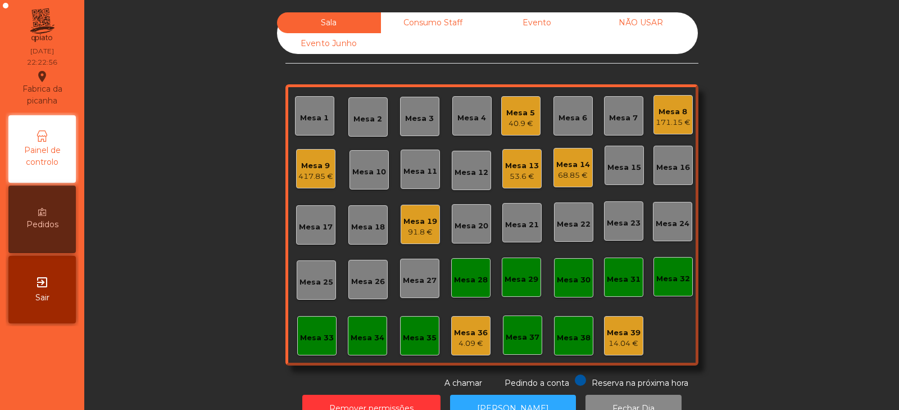
click at [310, 230] on div "Mesa 17" at bounding box center [316, 226] width 34 height 11
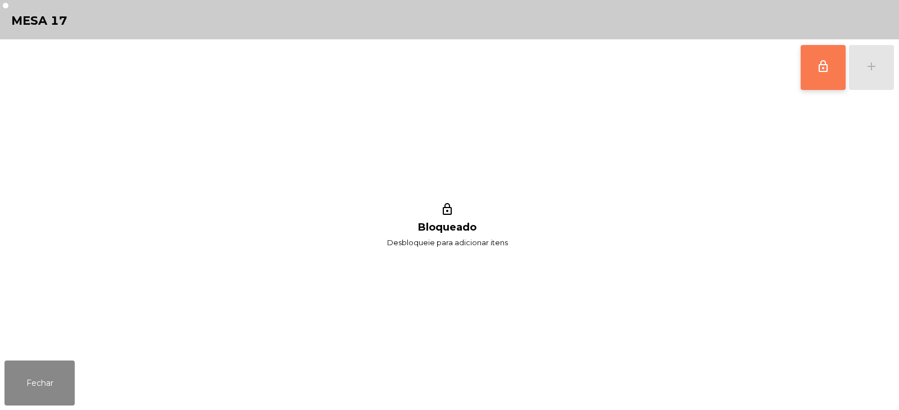
click at [824, 76] on button "lock_outline" at bounding box center [823, 67] width 45 height 45
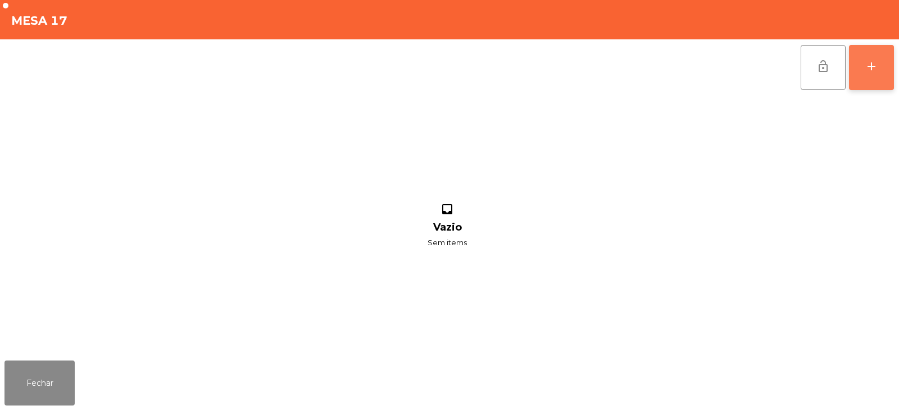
click at [866, 67] on div "add" at bounding box center [871, 66] width 13 height 13
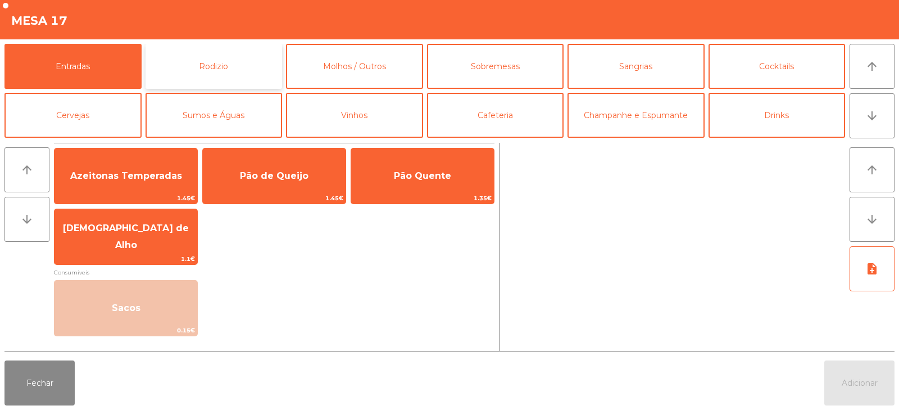
click at [211, 78] on button "Rodizio" at bounding box center [214, 66] width 137 height 45
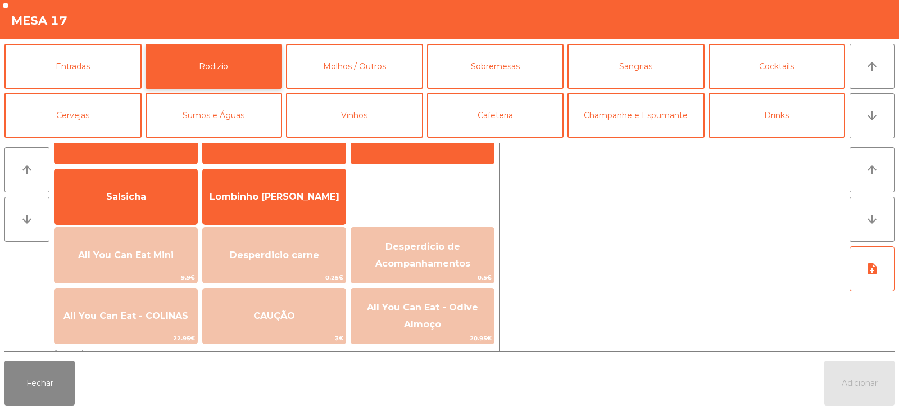
scroll to position [66, 0]
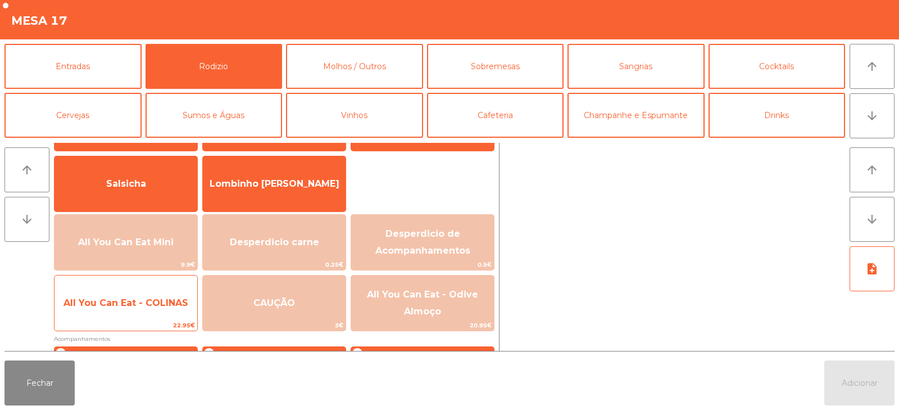
click at [141, 306] on span "All You Can Eat - COLINAS" at bounding box center [126, 302] width 125 height 11
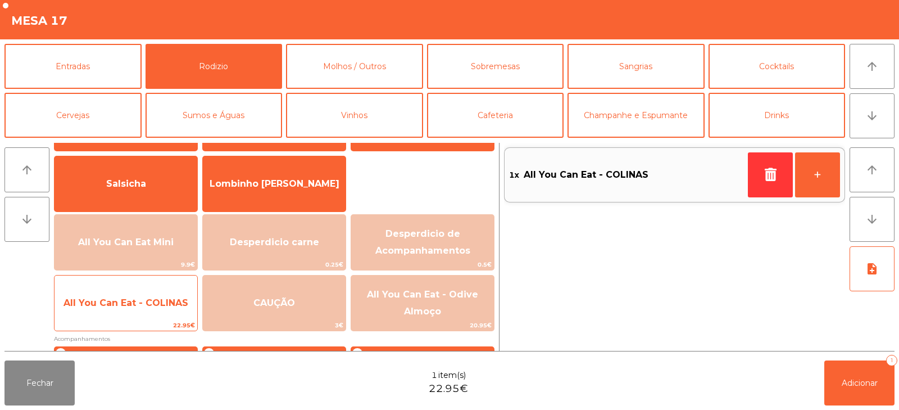
click at [139, 301] on span "All You Can Eat - COLINAS" at bounding box center [126, 302] width 125 height 11
click at [146, 298] on span "All You Can Eat - COLINAS" at bounding box center [126, 302] width 125 height 11
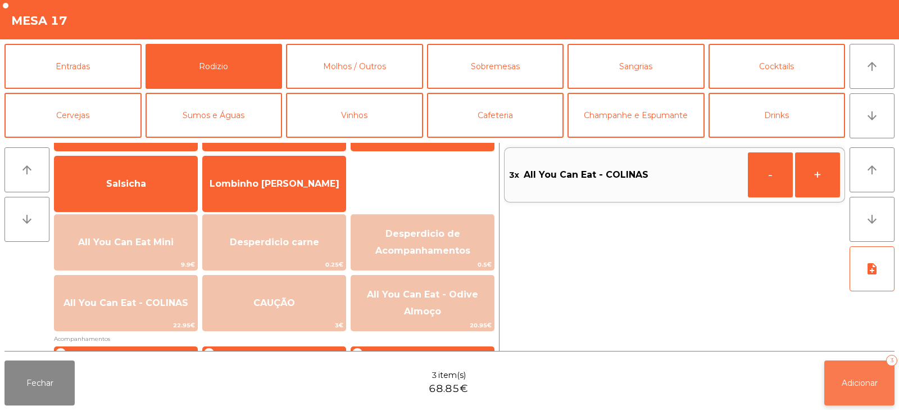
click at [863, 378] on span "Adicionar" at bounding box center [860, 383] width 36 height 10
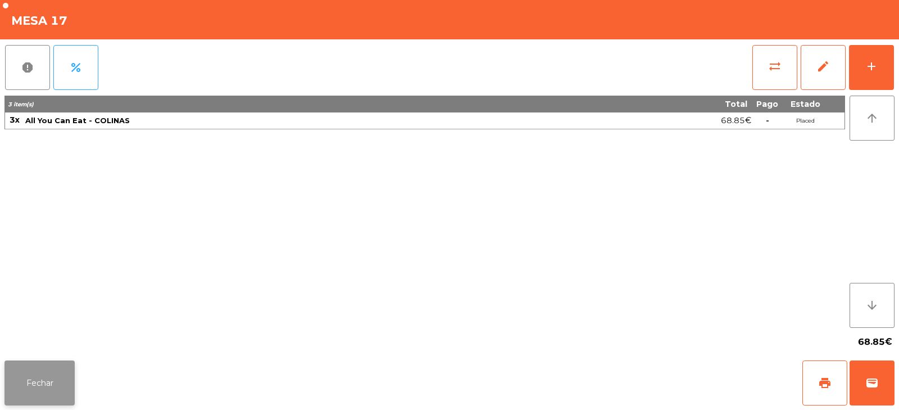
click at [49, 370] on button "Fechar" at bounding box center [39, 382] width 70 height 45
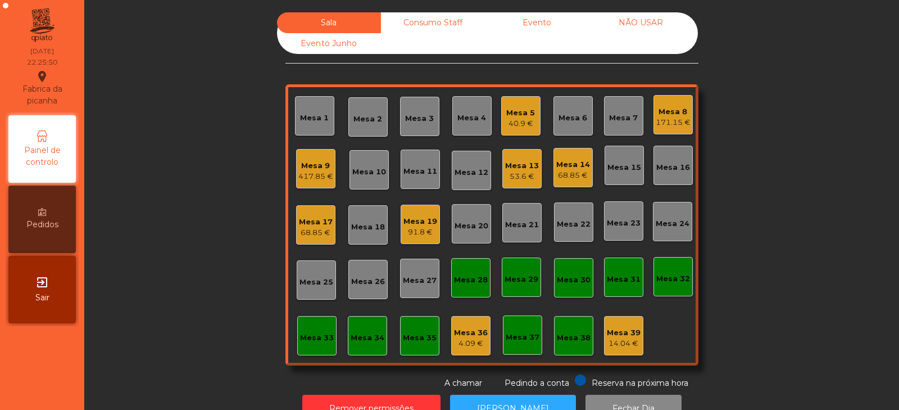
click at [311, 175] on div "417.85 €" at bounding box center [315, 176] width 35 height 11
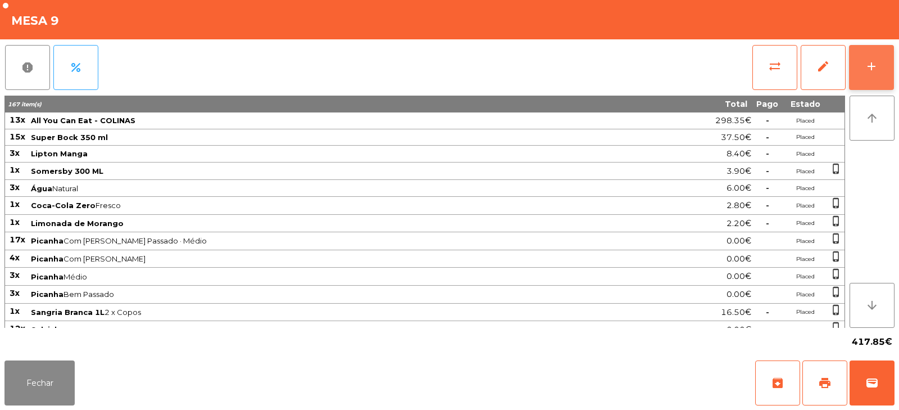
click at [878, 81] on button "add" at bounding box center [871, 67] width 45 height 45
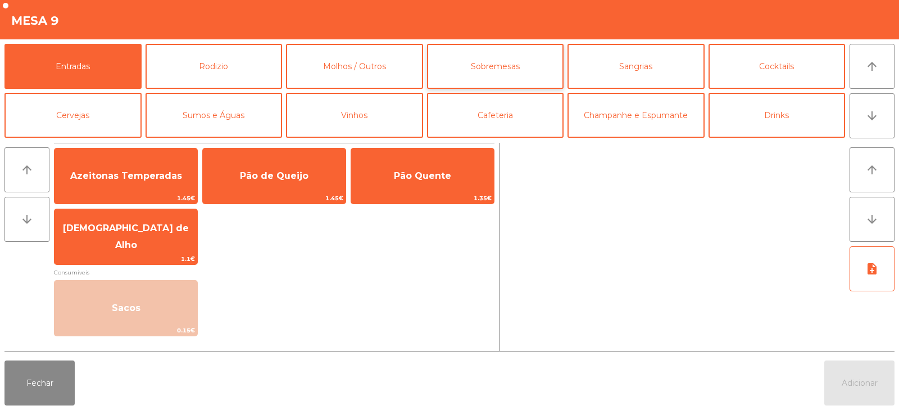
click at [479, 66] on button "Sobremesas" at bounding box center [495, 66] width 137 height 45
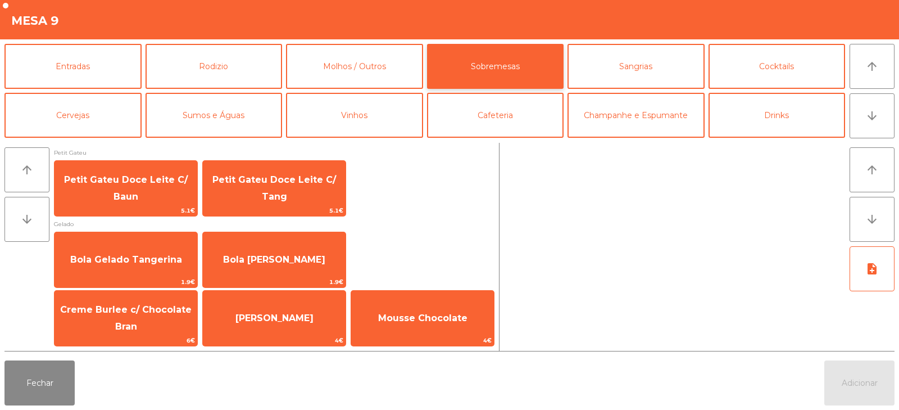
scroll to position [0, 0]
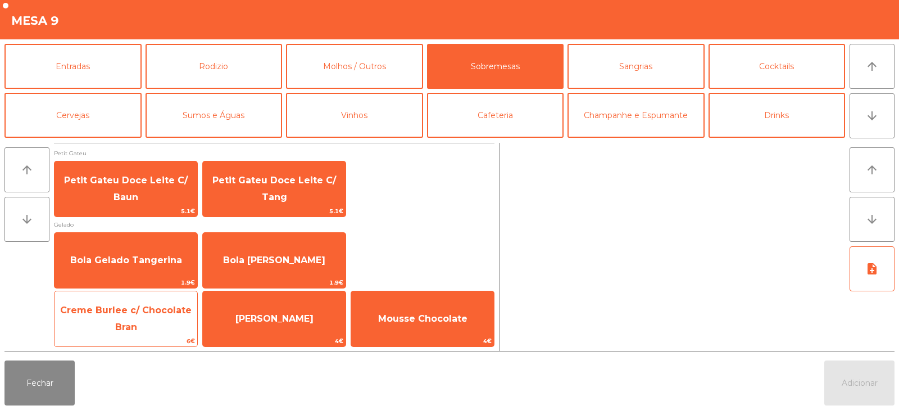
click at [172, 322] on span "Creme Burlee c/ Chocolate Bran" at bounding box center [126, 319] width 143 height 48
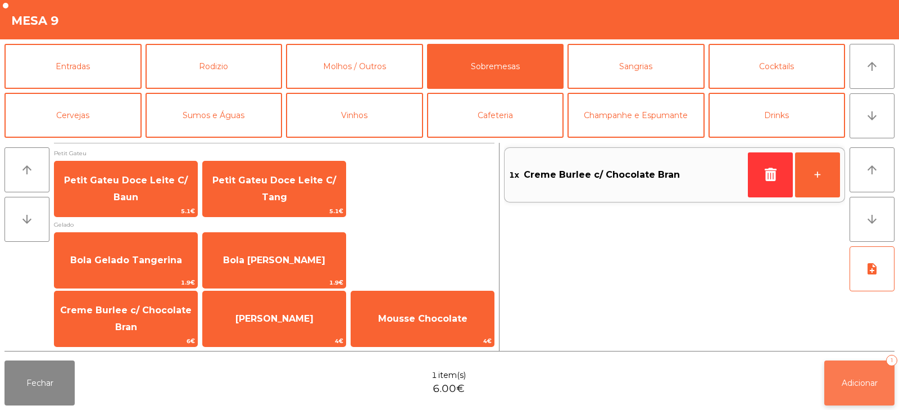
click at [861, 397] on button "Adicionar 1" at bounding box center [860, 382] width 70 height 45
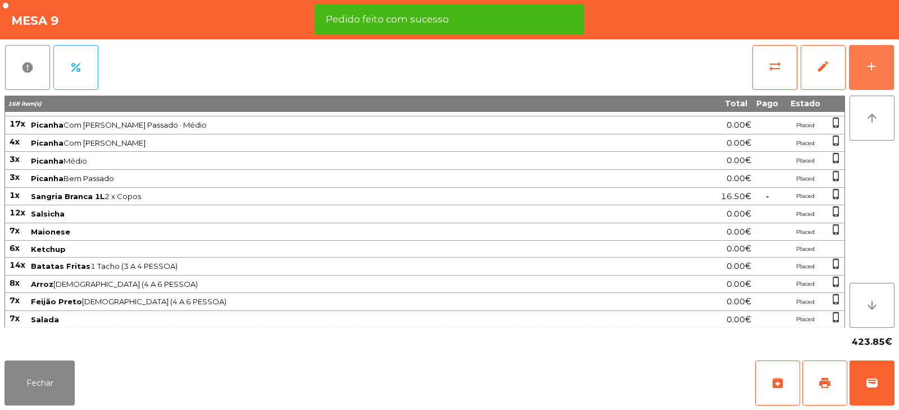
scroll to position [346, 0]
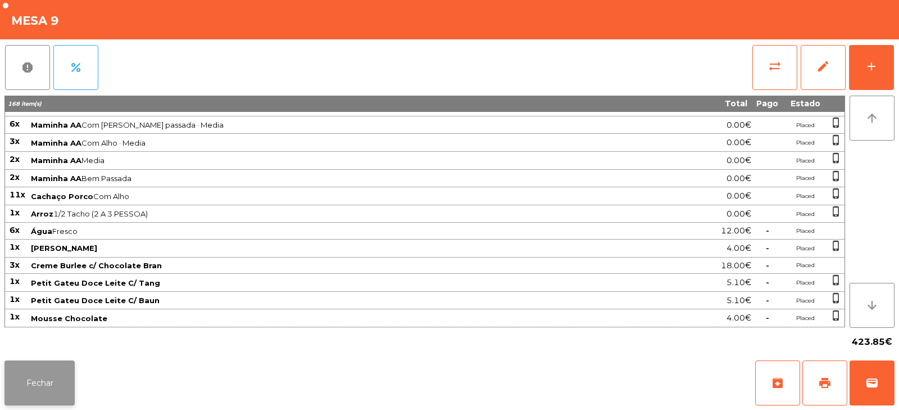
click at [45, 401] on button "Fechar" at bounding box center [39, 382] width 70 height 45
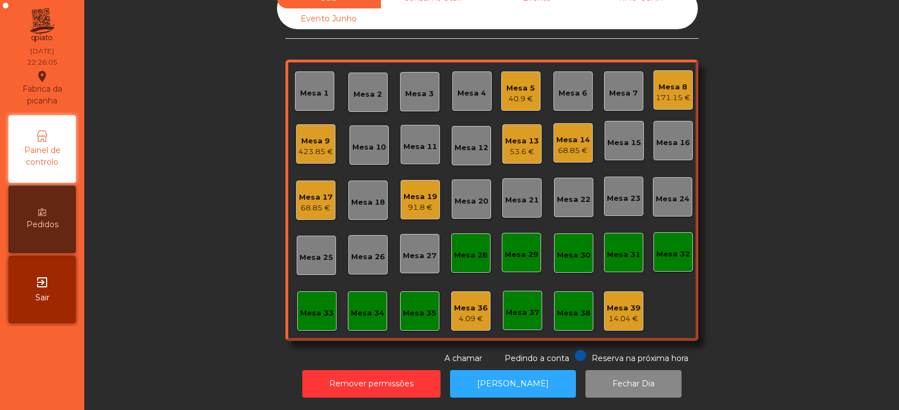
scroll to position [0, 0]
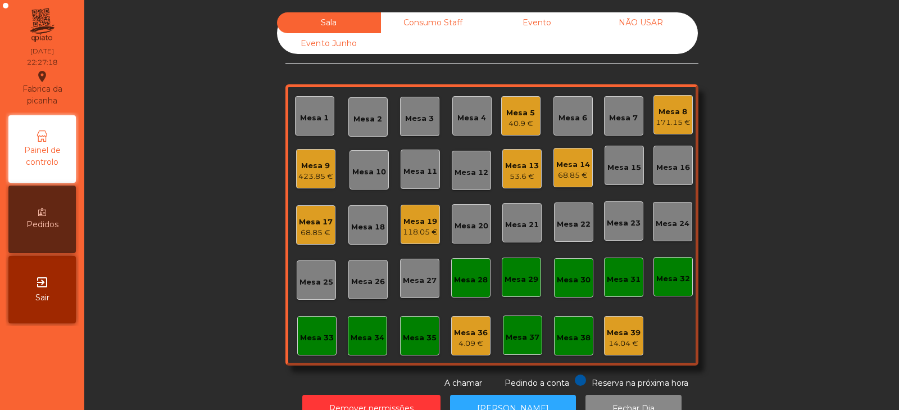
click at [523, 168] on div "Mesa 13" at bounding box center [522, 165] width 34 height 11
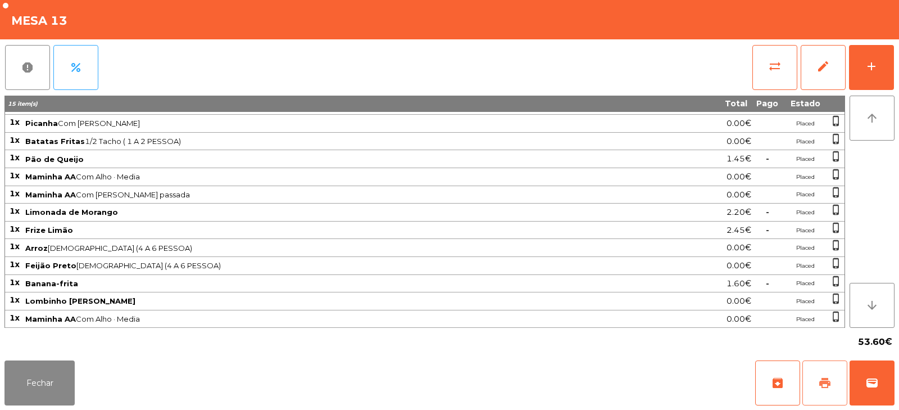
click at [827, 379] on span "print" at bounding box center [824, 382] width 13 height 13
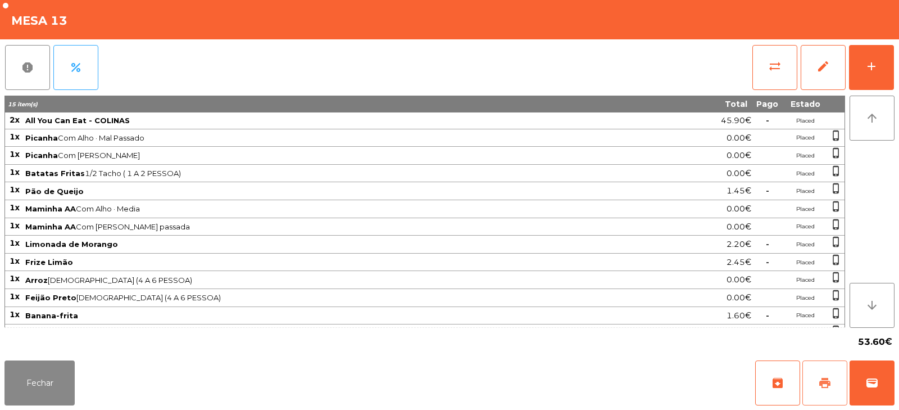
scroll to position [33, 0]
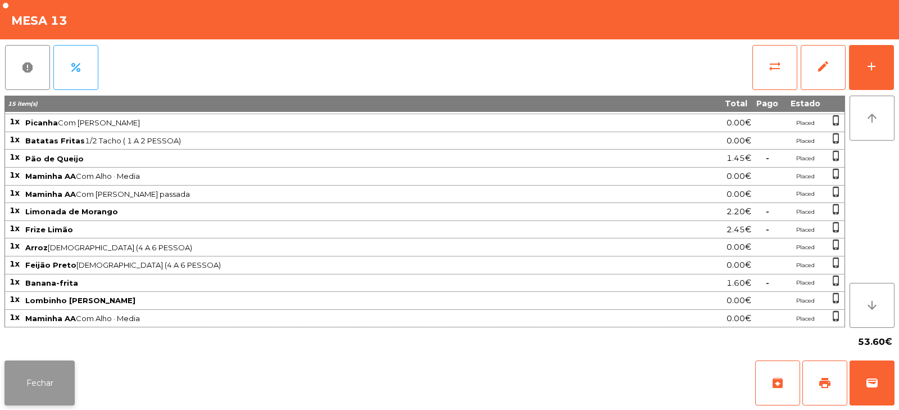
click at [62, 377] on button "Fechar" at bounding box center [39, 382] width 70 height 45
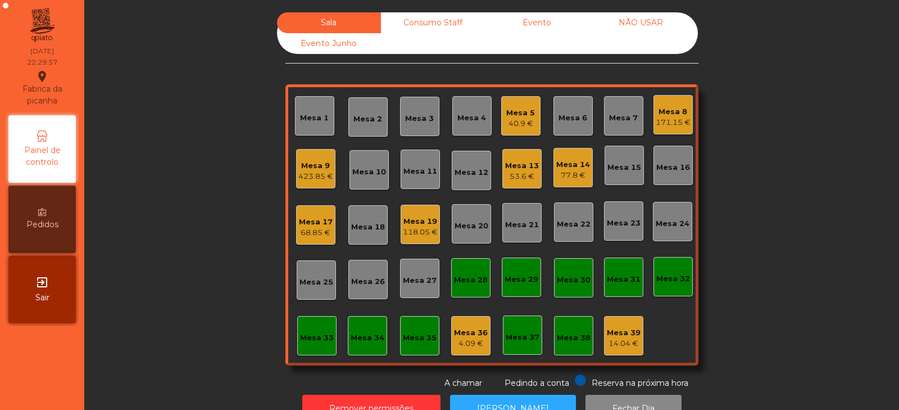
scroll to position [33, 0]
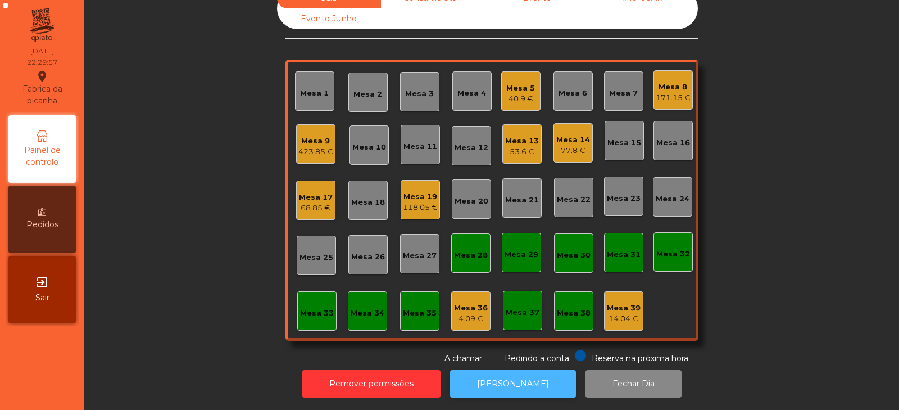
click at [522, 370] on button "[PERSON_NAME]" at bounding box center [513, 384] width 126 height 28
click at [526, 146] on div "53.6 €" at bounding box center [522, 151] width 34 height 11
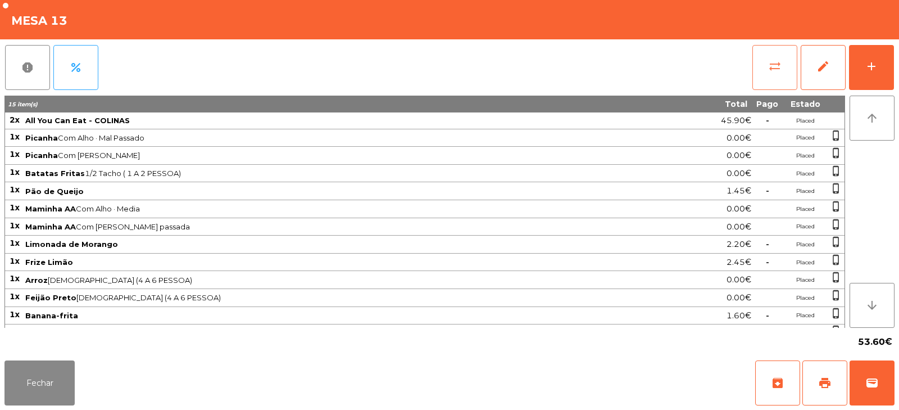
click at [786, 71] on button "sync_alt" at bounding box center [775, 67] width 45 height 45
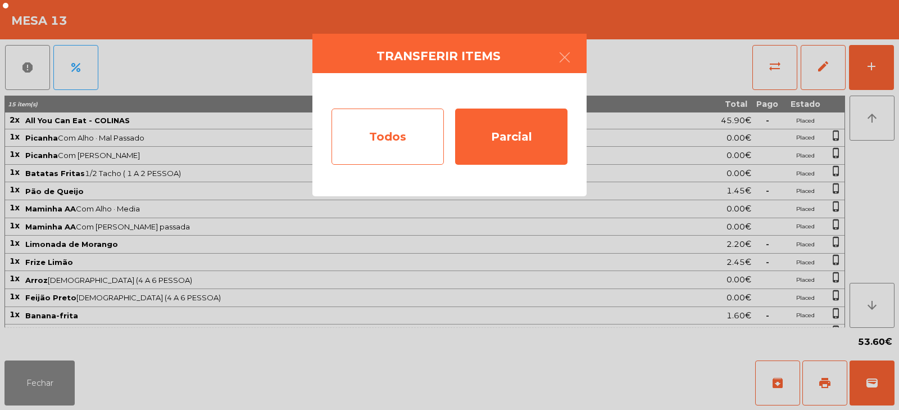
click at [410, 136] on div "Todos" at bounding box center [388, 136] width 112 height 56
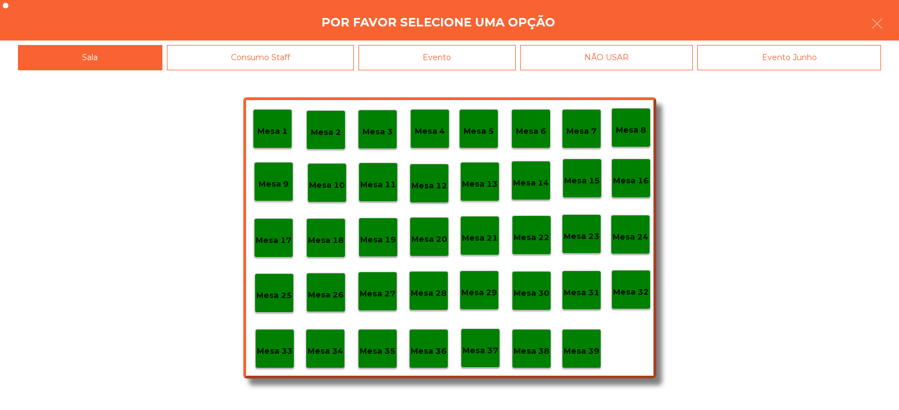
click at [477, 51] on div "Evento" at bounding box center [437, 57] width 157 height 25
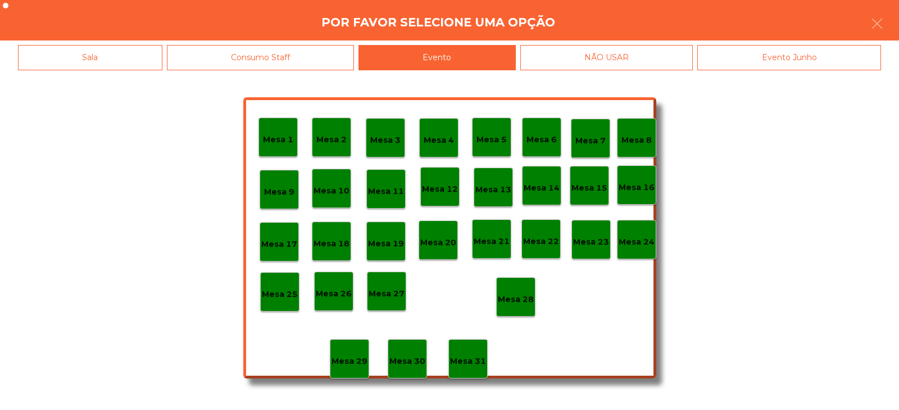
click at [523, 284] on div "Mesa 28" at bounding box center [515, 296] width 39 height 39
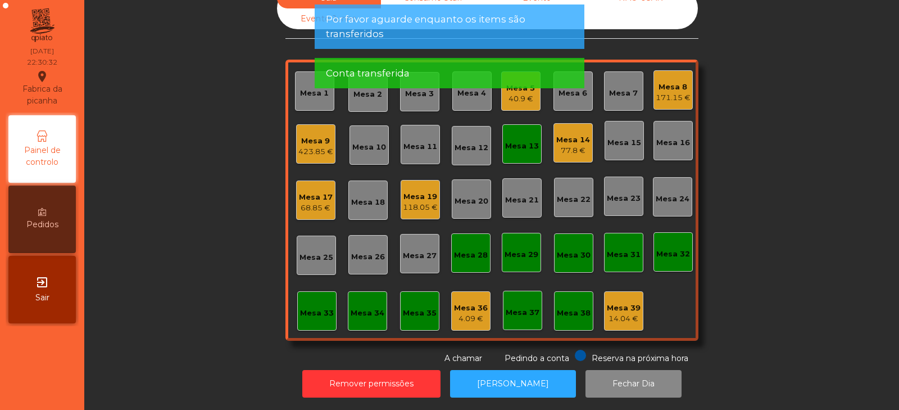
click at [518, 143] on div "Mesa 13" at bounding box center [522, 146] width 34 height 11
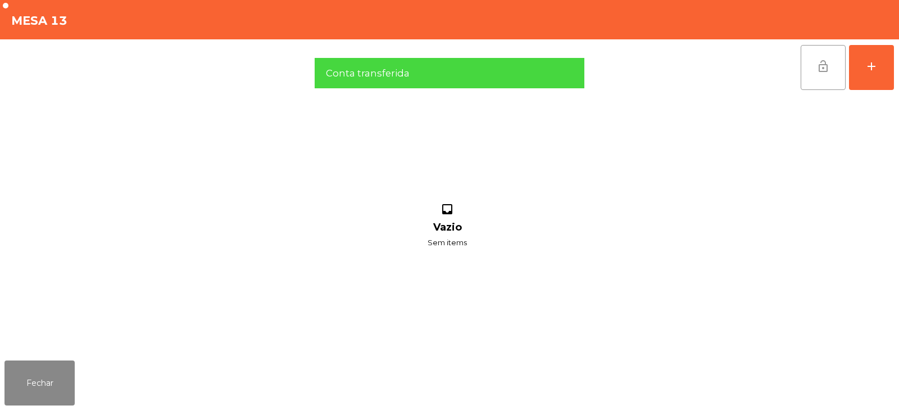
click at [832, 67] on button "lock_open" at bounding box center [823, 67] width 45 height 45
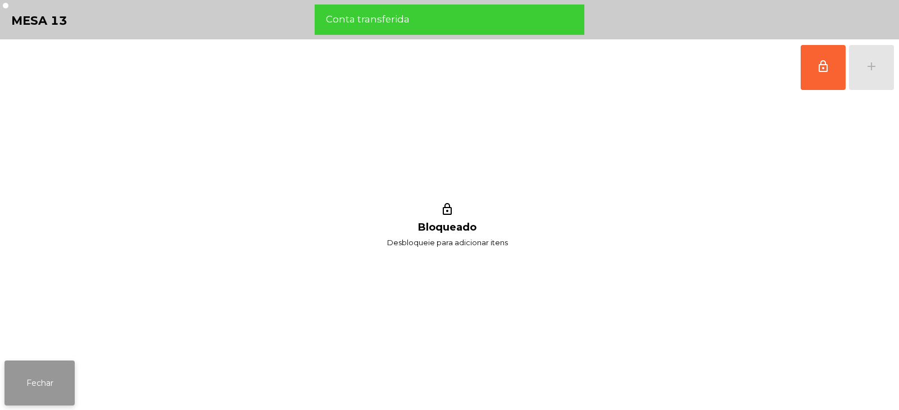
click at [48, 387] on button "Fechar" at bounding box center [39, 382] width 70 height 45
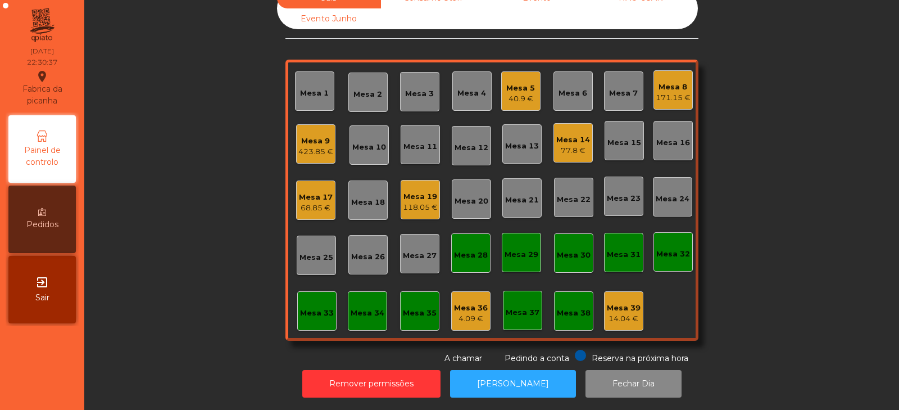
scroll to position [0, 0]
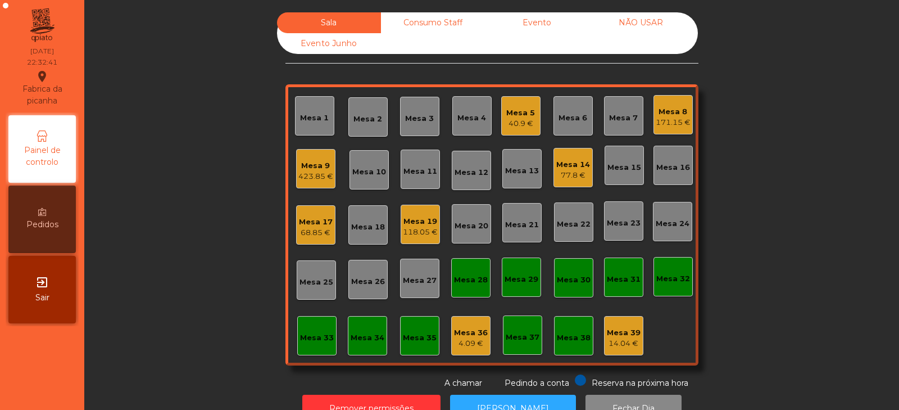
click at [414, 220] on div "Mesa 19" at bounding box center [420, 221] width 35 height 11
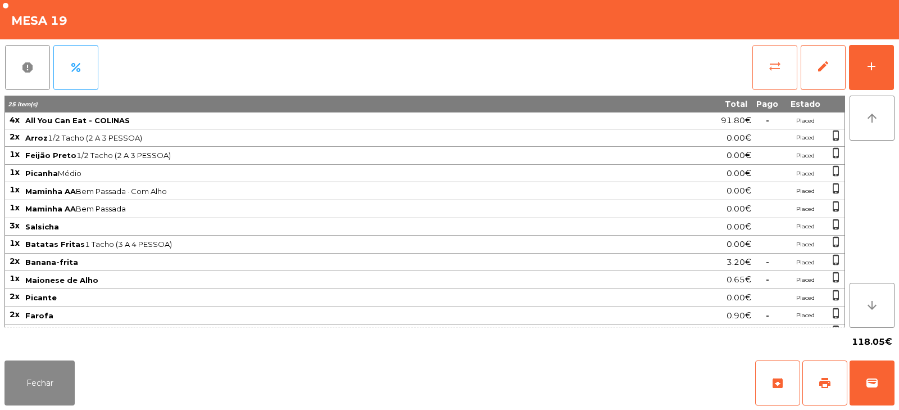
click at [776, 66] on span "sync_alt" at bounding box center [774, 66] width 13 height 13
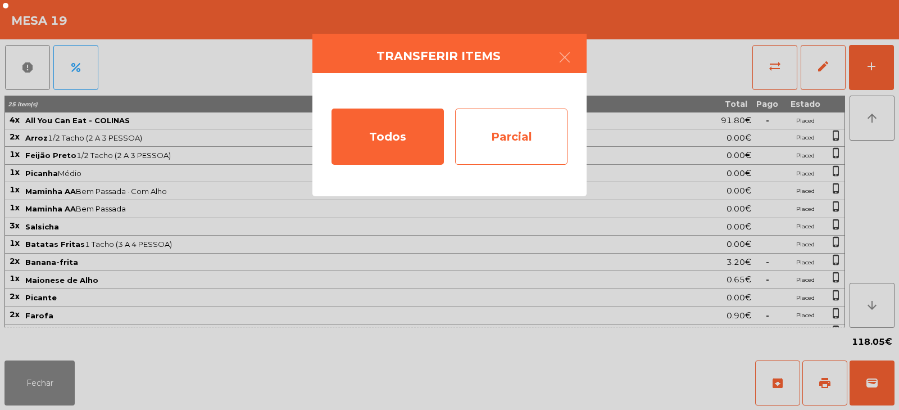
click at [514, 134] on div "Parcial" at bounding box center [511, 136] width 112 height 56
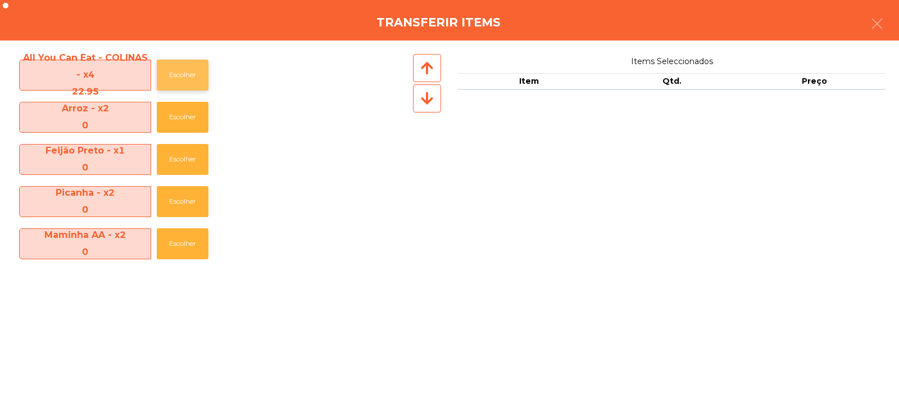
click at [197, 73] on button "Escolher" at bounding box center [183, 75] width 52 height 31
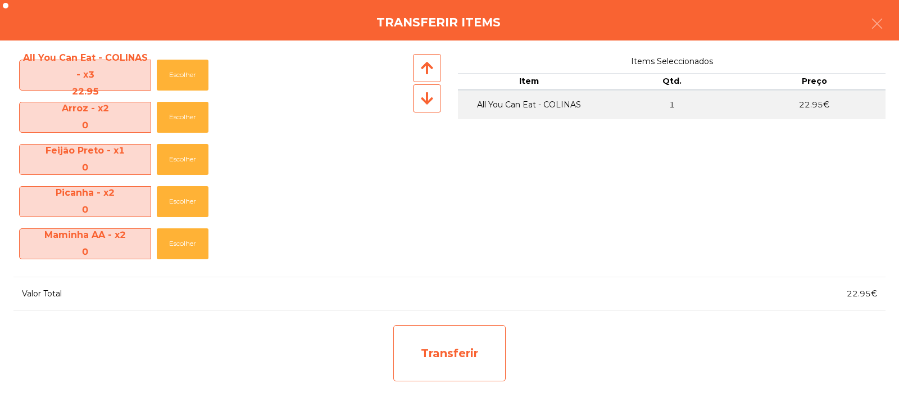
click at [449, 341] on div "Transferir" at bounding box center [449, 353] width 112 height 56
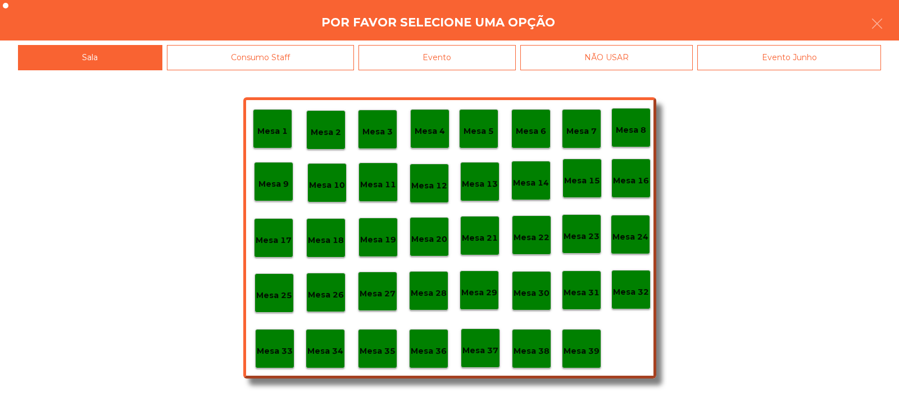
click at [482, 354] on p "Mesa 37" at bounding box center [481, 350] width 36 height 13
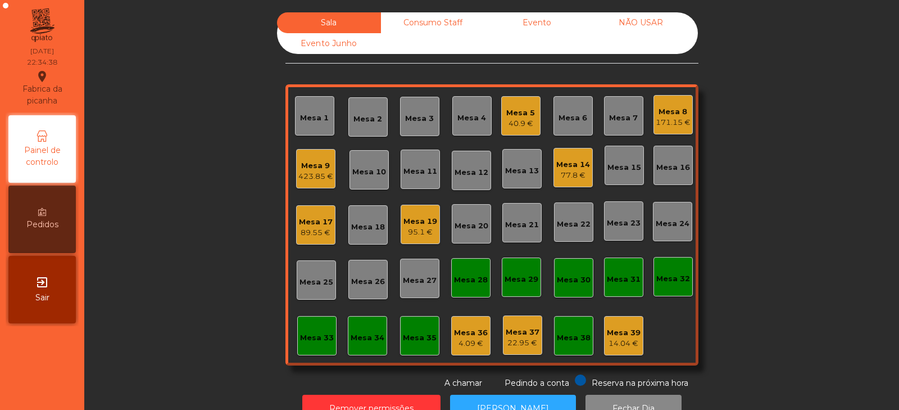
click at [320, 234] on div "89.55 €" at bounding box center [316, 232] width 34 height 11
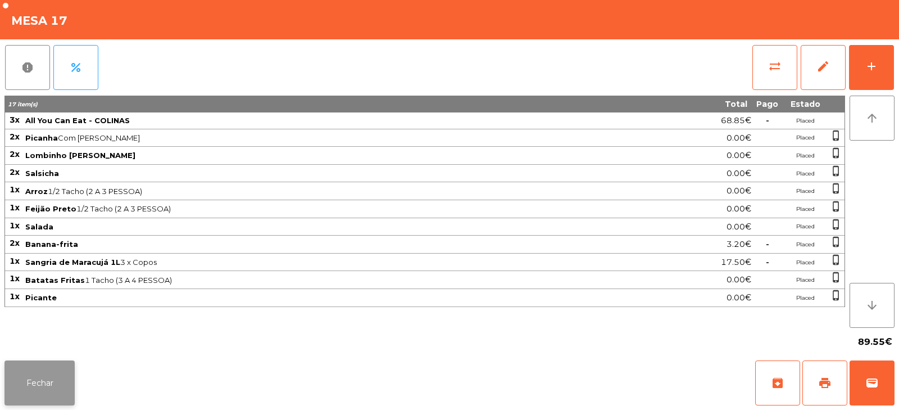
click at [57, 390] on button "Fechar" at bounding box center [39, 382] width 70 height 45
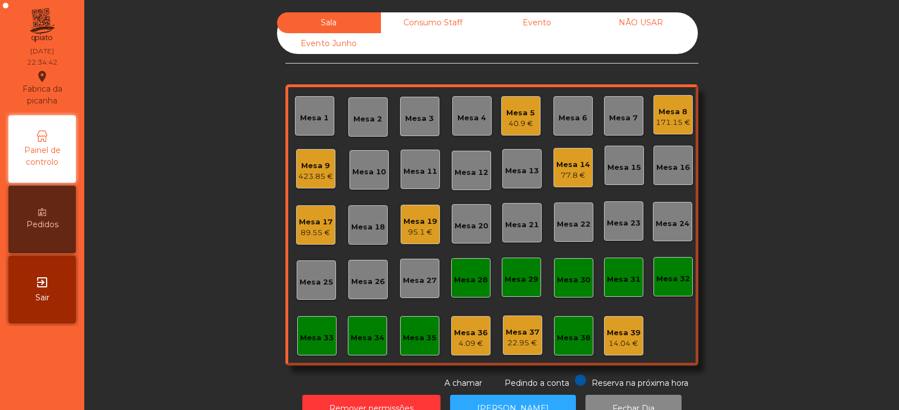
click at [309, 229] on div "89.55 €" at bounding box center [316, 232] width 34 height 11
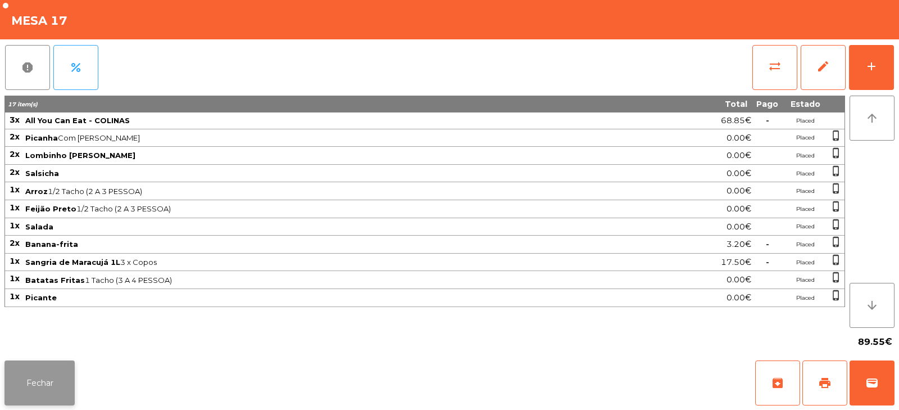
click at [41, 370] on button "Fechar" at bounding box center [39, 382] width 70 height 45
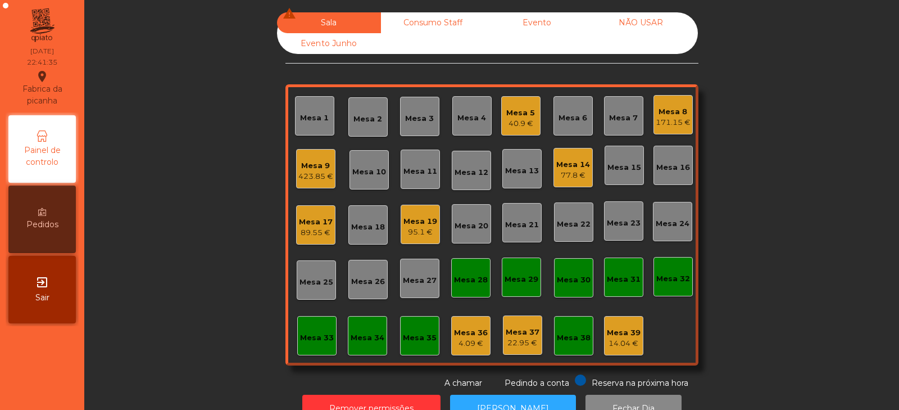
click at [669, 115] on div "Mesa 8" at bounding box center [673, 111] width 35 height 11
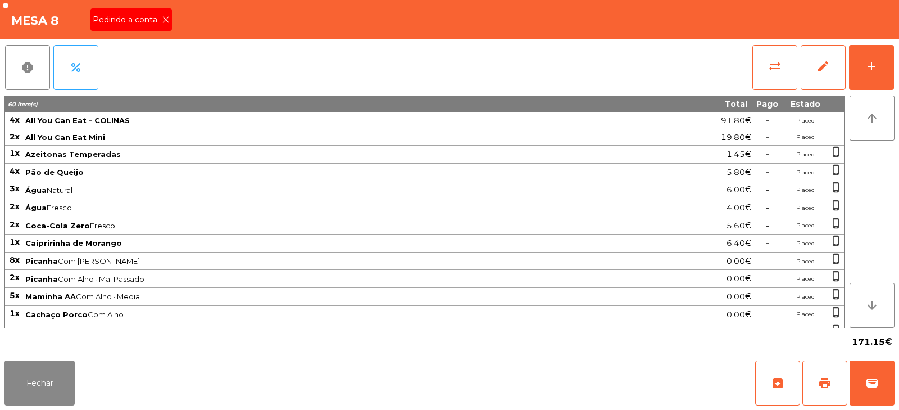
click at [167, 16] on icon at bounding box center [166, 20] width 8 height 8
click at [825, 385] on span "print" at bounding box center [824, 382] width 13 height 13
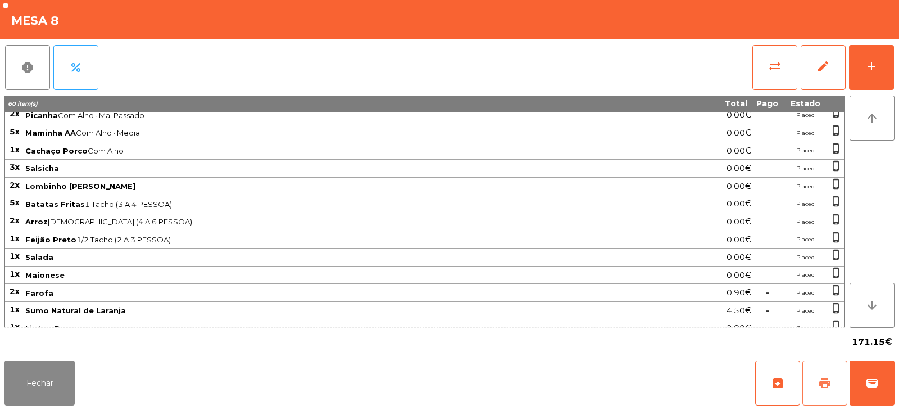
scroll to position [262, 0]
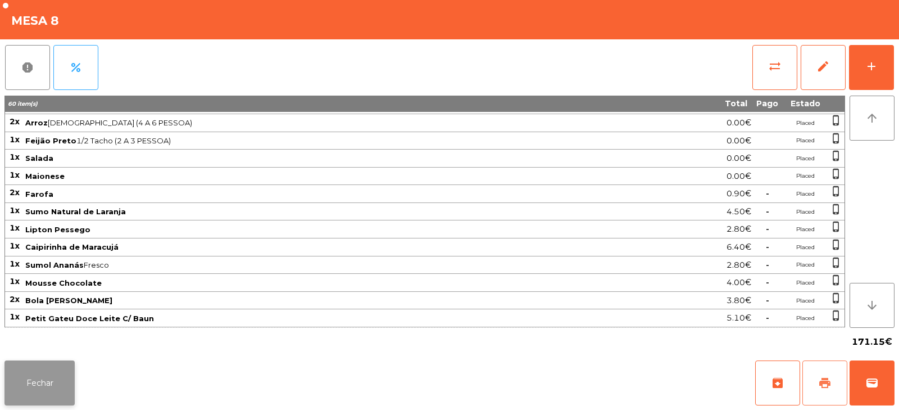
click at [66, 378] on button "Fechar" at bounding box center [39, 382] width 70 height 45
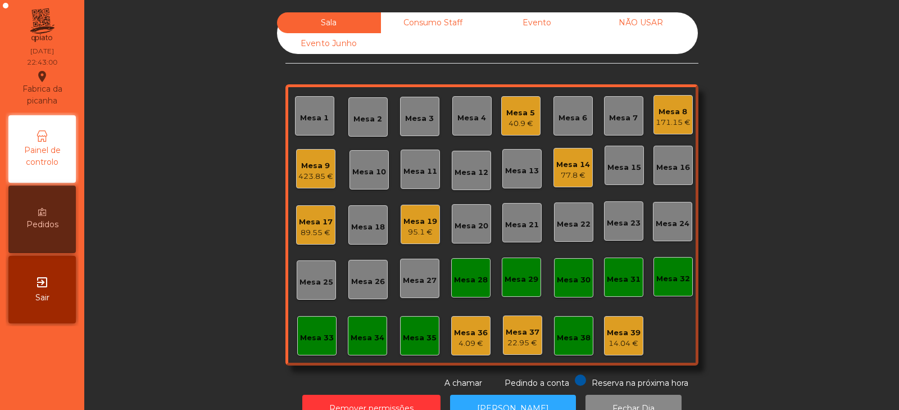
click at [671, 284] on div "Mesa 32" at bounding box center [674, 278] width 34 height 11
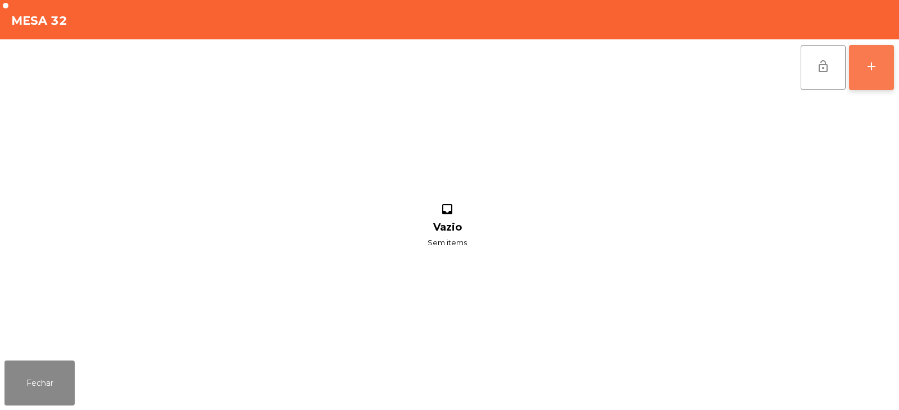
click at [872, 71] on div "add" at bounding box center [871, 66] width 13 height 13
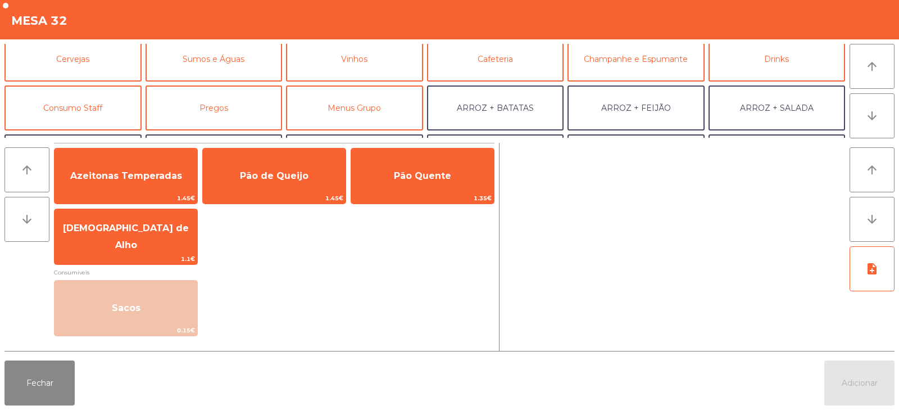
scroll to position [61, 0]
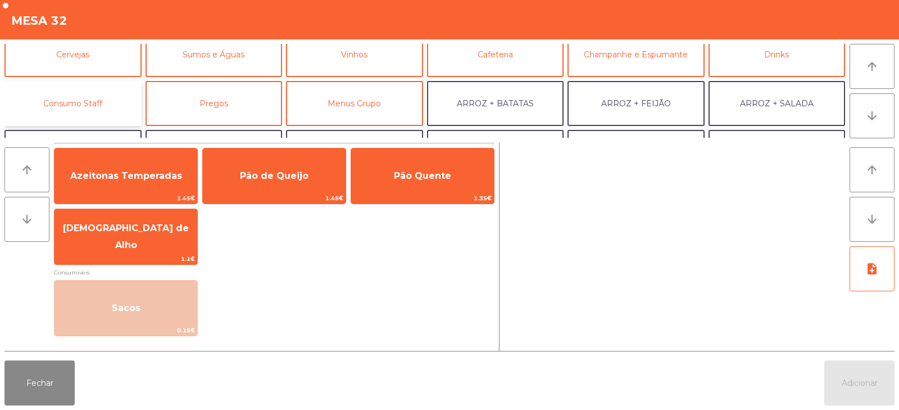
click at [105, 95] on button "Consumo Staff" at bounding box center [72, 103] width 137 height 45
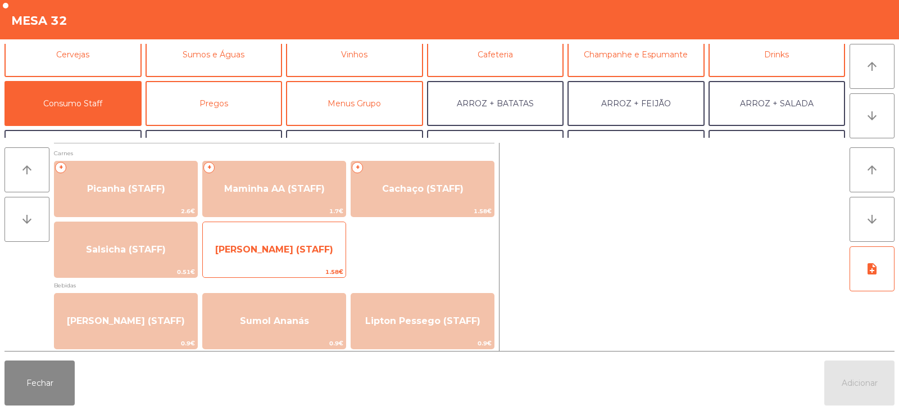
click at [302, 250] on span "[PERSON_NAME] (STAFF)" at bounding box center [274, 249] width 118 height 11
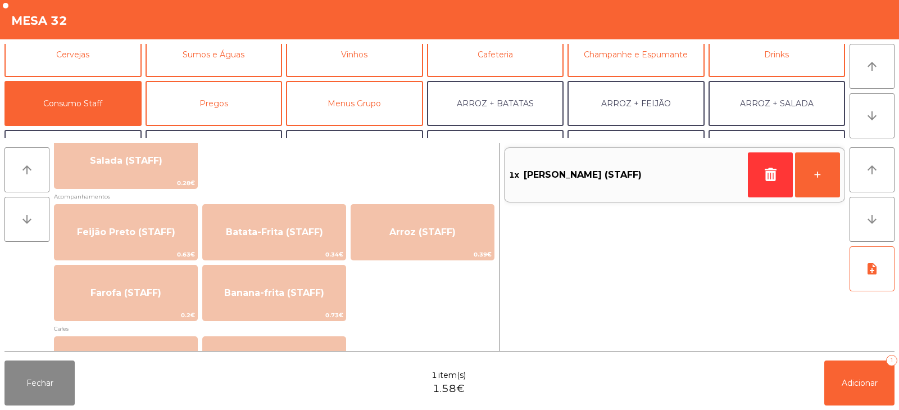
scroll to position [474, 0]
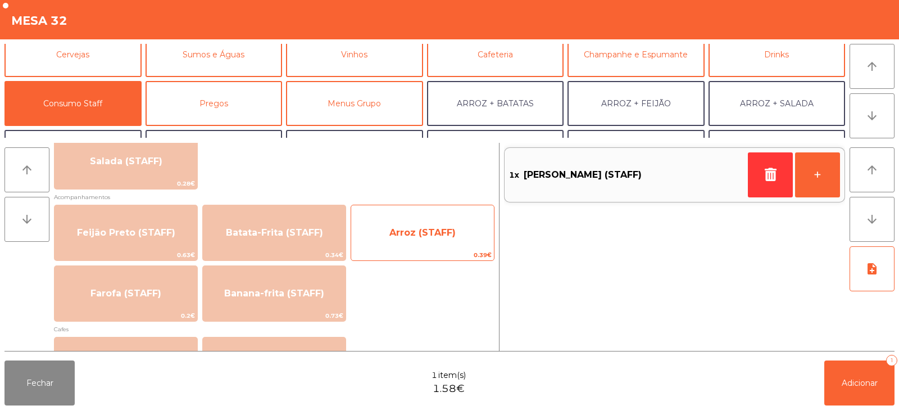
click at [443, 242] on span "Arroz (STAFF)" at bounding box center [422, 233] width 143 height 30
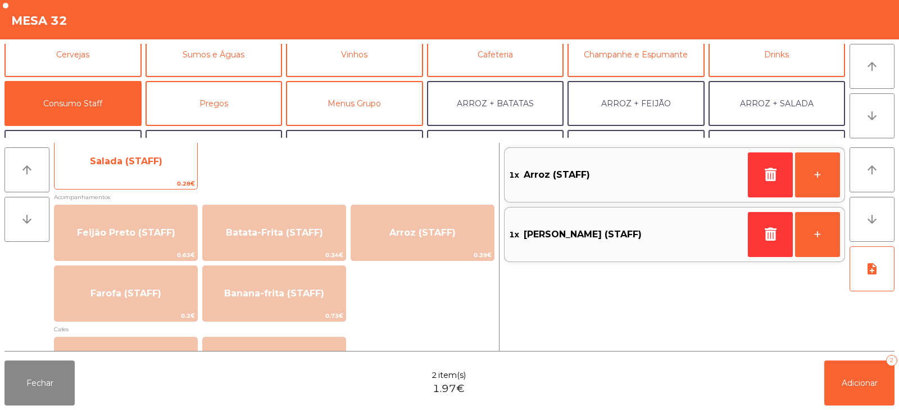
click at [165, 164] on span "Salada (STAFF)" at bounding box center [126, 161] width 143 height 30
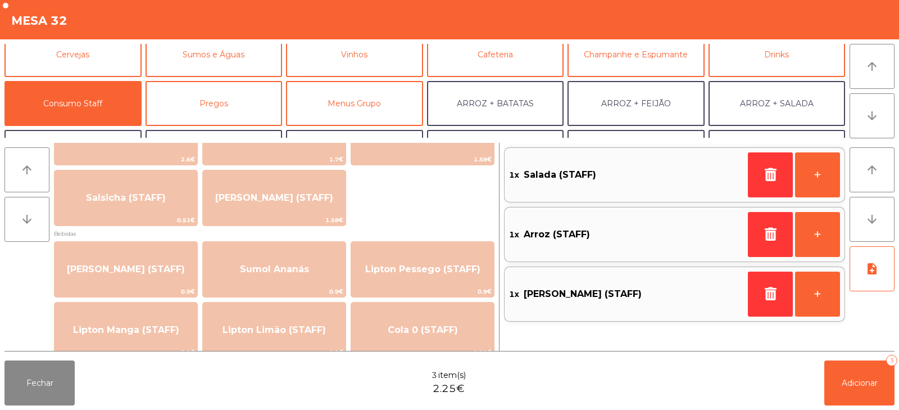
scroll to position [52, 0]
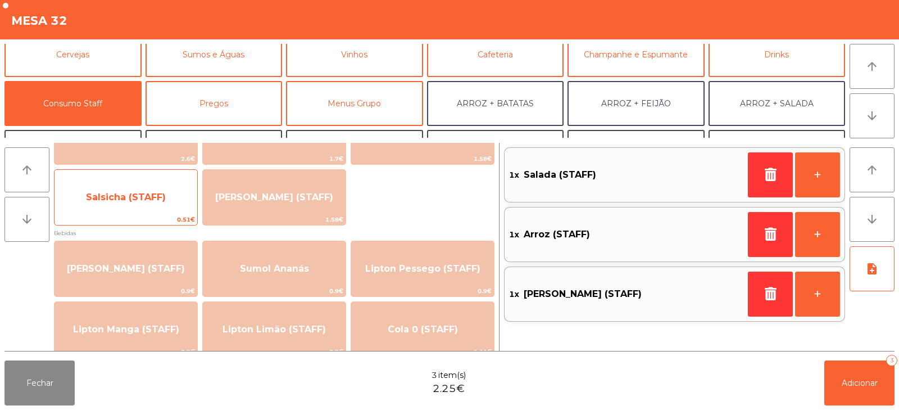
click at [168, 214] on div "Salsicha (STAFF) 0.51€" at bounding box center [126, 197] width 144 height 56
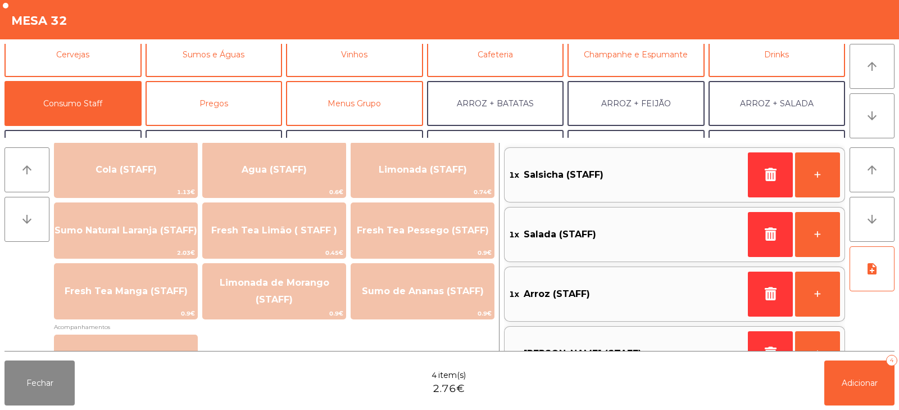
scroll to position [275, 0]
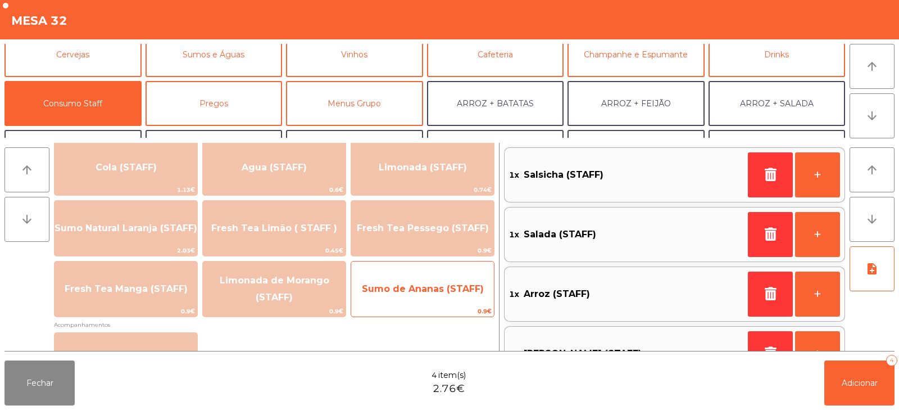
click at [450, 290] on span "Sumo de Ananas (STAFF)" at bounding box center [423, 288] width 122 height 11
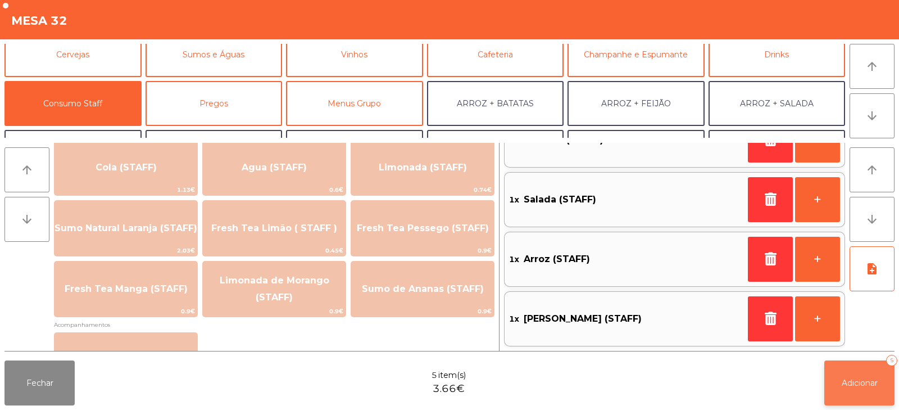
click at [853, 384] on span "Adicionar" at bounding box center [860, 383] width 36 height 10
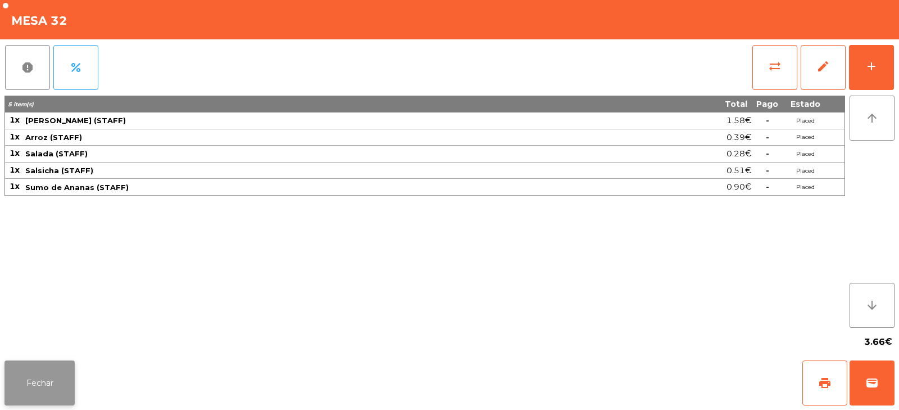
click at [65, 392] on button "Fechar" at bounding box center [39, 382] width 70 height 45
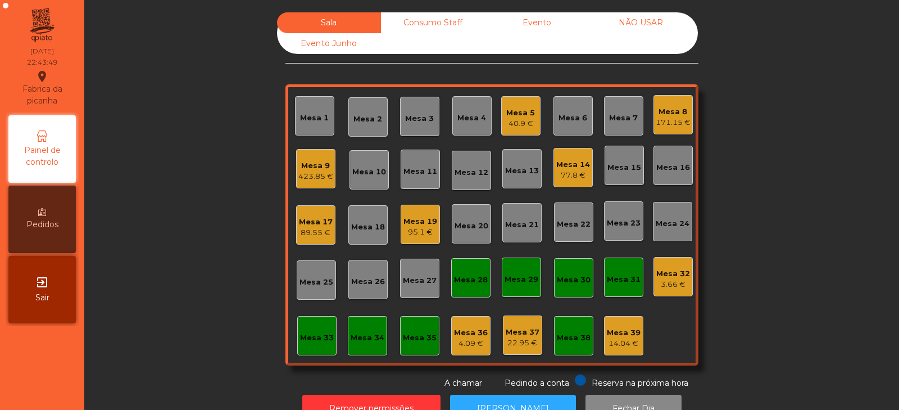
click at [304, 170] on div "Mesa 9" at bounding box center [315, 165] width 35 height 11
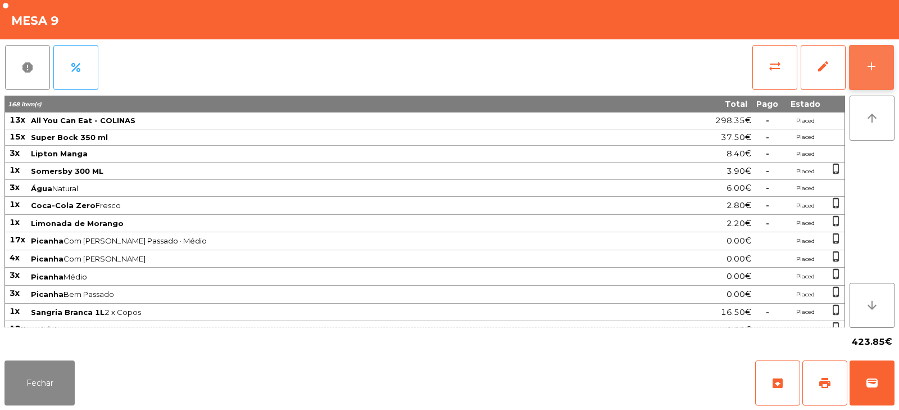
click at [868, 63] on div "add" at bounding box center [871, 66] width 13 height 13
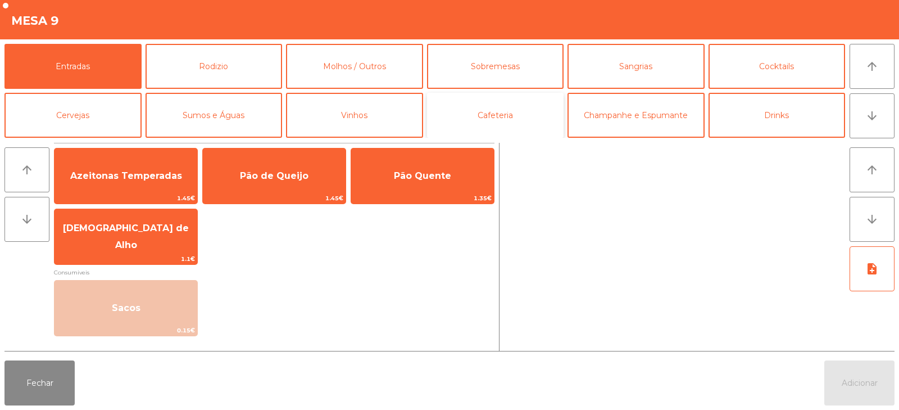
click at [509, 115] on button "Cafeteria" at bounding box center [495, 115] width 137 height 45
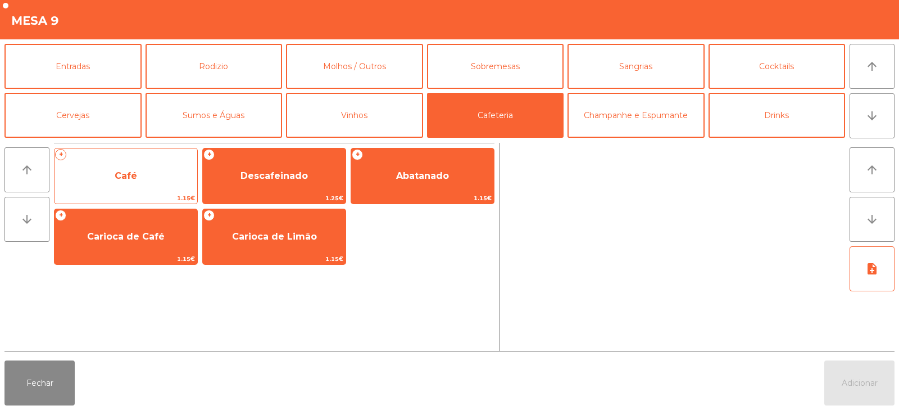
click at [148, 183] on span "Café" at bounding box center [126, 176] width 143 height 30
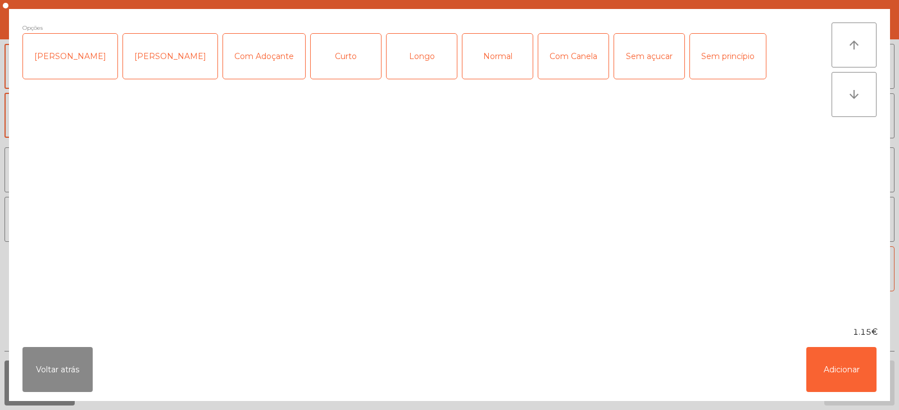
click at [479, 61] on div "Normal" at bounding box center [498, 56] width 70 height 45
click at [852, 368] on button "Adicionar" at bounding box center [842, 369] width 70 height 45
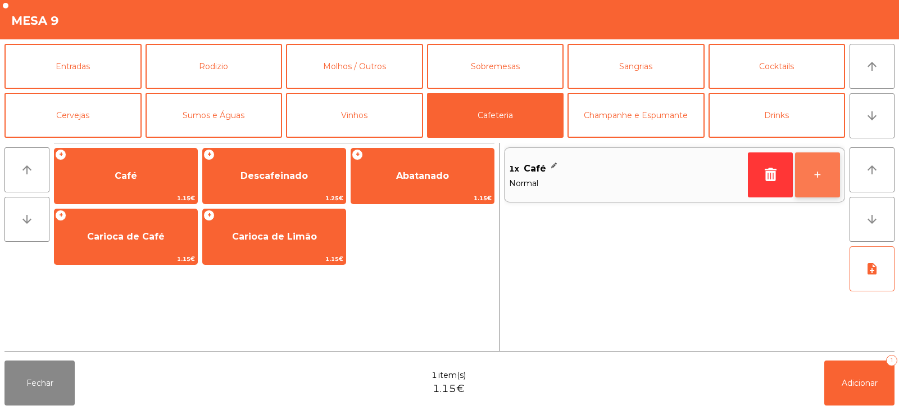
click at [815, 182] on button "+" at bounding box center [817, 174] width 45 height 45
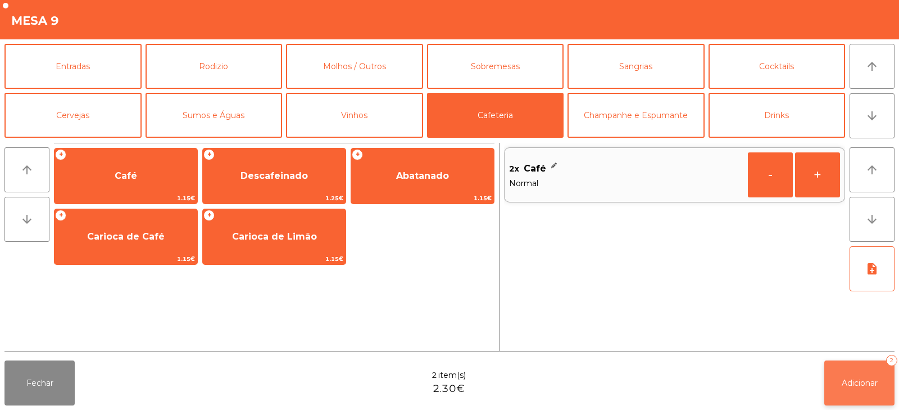
click at [856, 376] on button "Adicionar 2" at bounding box center [860, 382] width 70 height 45
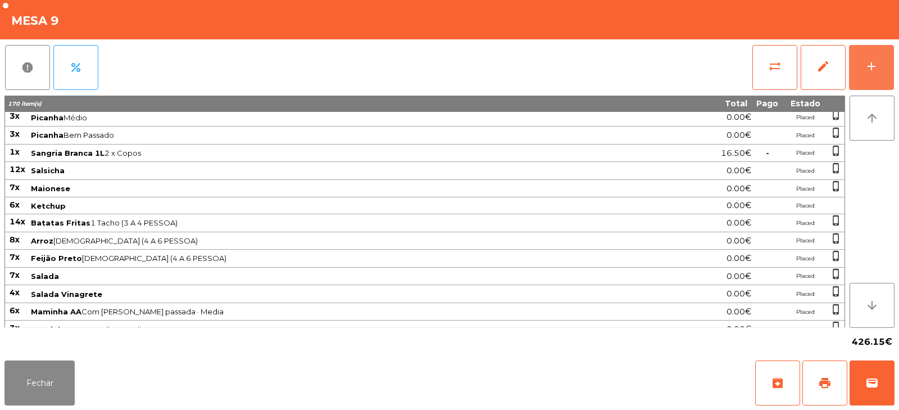
scroll to position [363, 0]
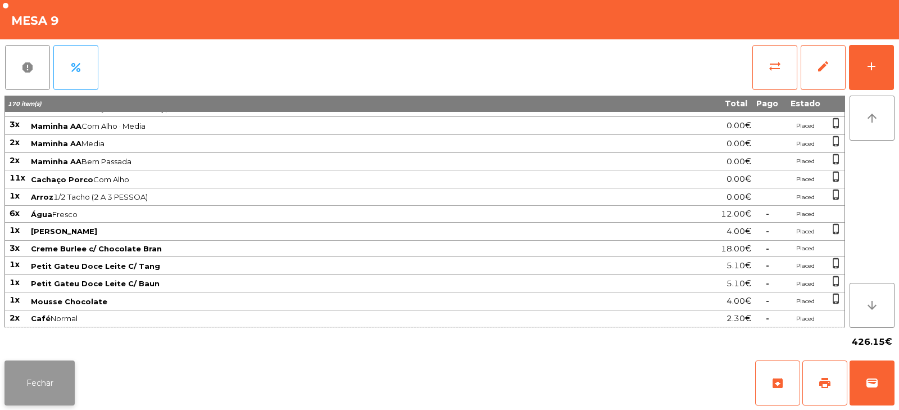
click at [51, 378] on button "Fechar" at bounding box center [39, 382] width 70 height 45
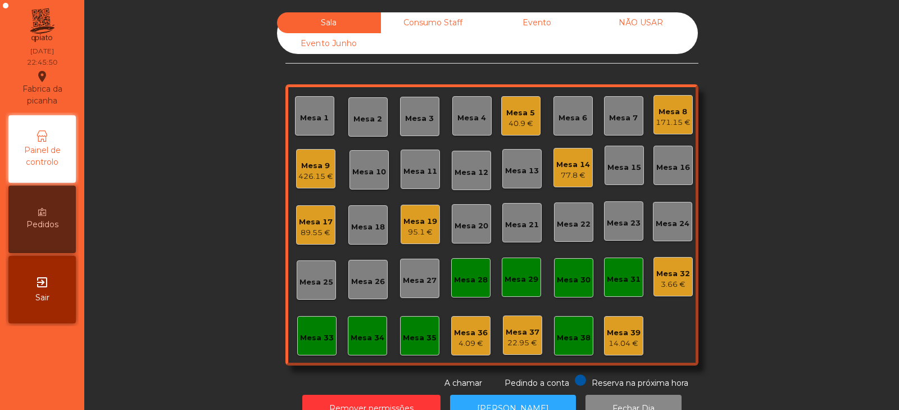
click at [664, 130] on div "Mesa 8 171.15 €" at bounding box center [673, 114] width 39 height 39
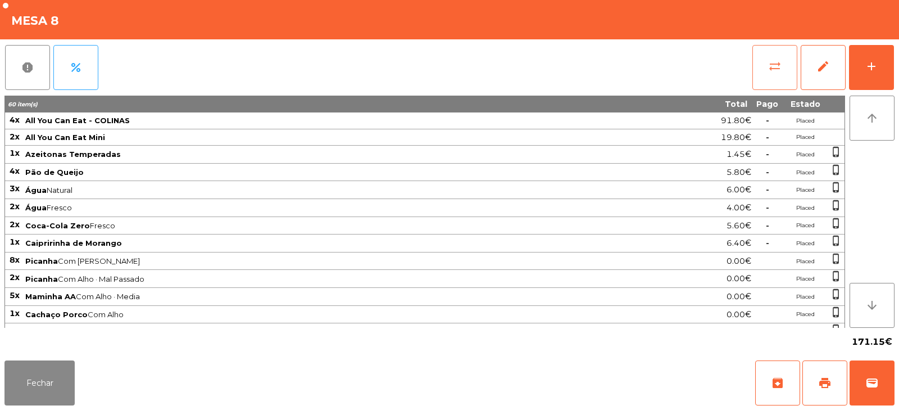
click at [775, 65] on span "sync_alt" at bounding box center [774, 66] width 13 height 13
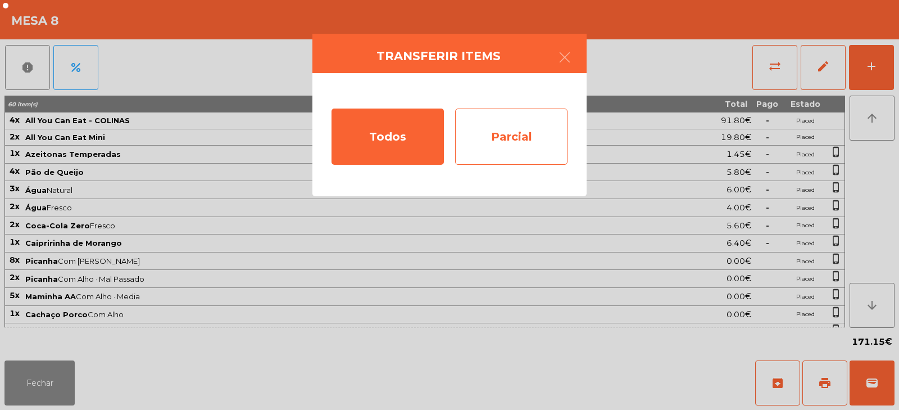
click at [503, 134] on div "Parcial" at bounding box center [511, 136] width 112 height 56
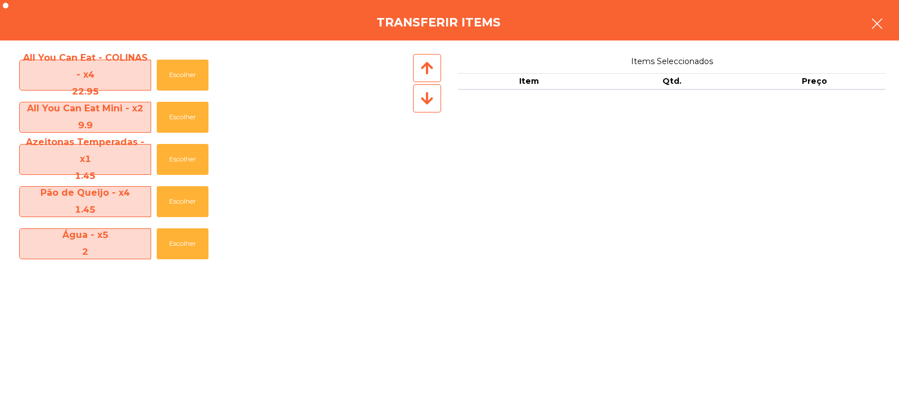
click at [880, 30] on icon "button" at bounding box center [877, 23] width 13 height 13
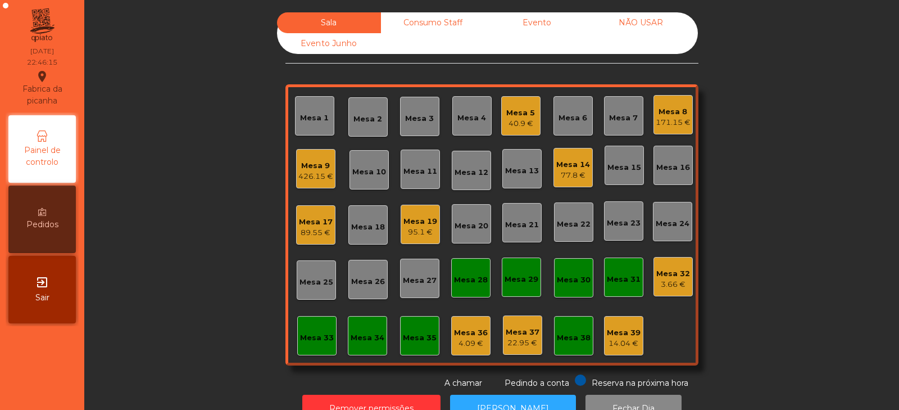
click at [674, 114] on div "Mesa 8" at bounding box center [673, 111] width 35 height 11
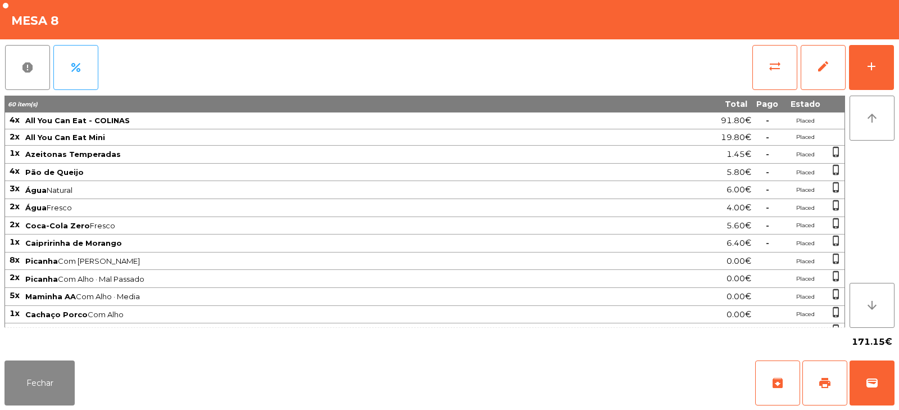
click at [877, 405] on div "Fechar archive print wallet" at bounding box center [449, 383] width 899 height 54
click at [875, 377] on span "wallet" at bounding box center [872, 382] width 13 height 13
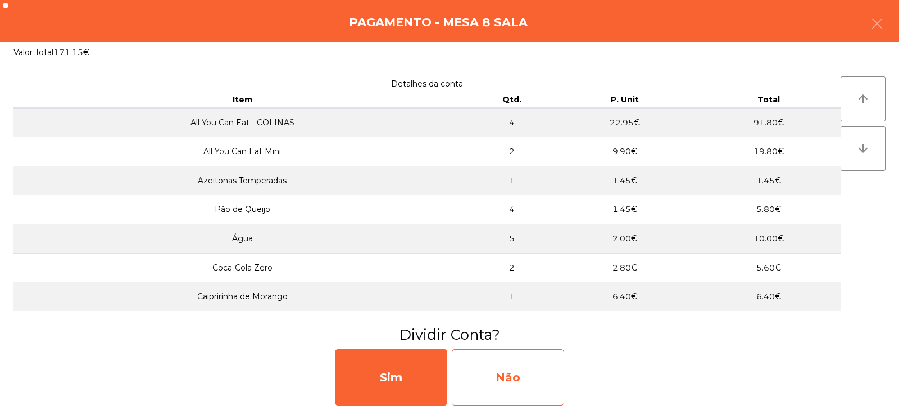
click at [520, 381] on div "Não" at bounding box center [508, 377] width 112 height 56
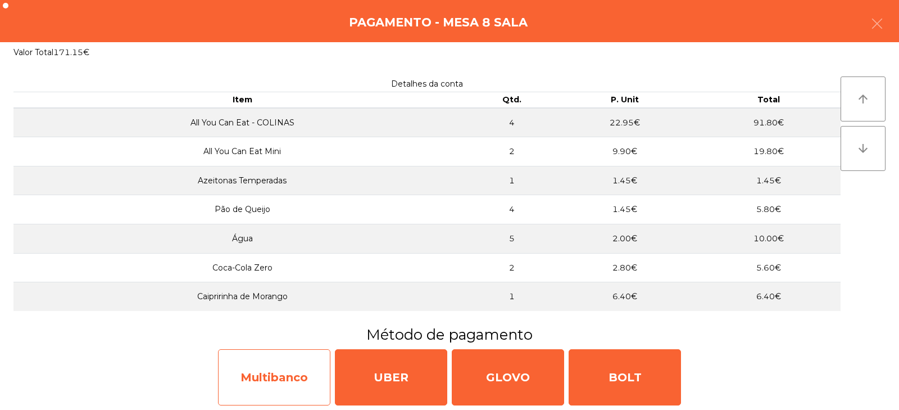
click at [311, 382] on div "Multibanco" at bounding box center [274, 377] width 112 height 56
select select "**"
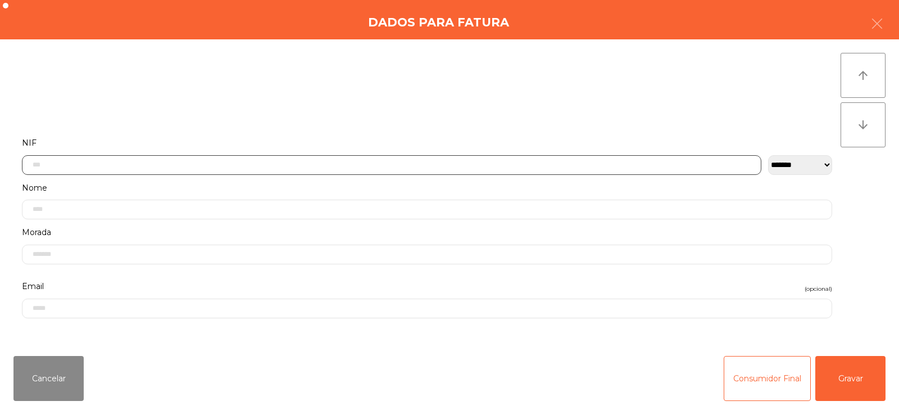
click at [466, 160] on input "text" at bounding box center [392, 165] width 740 height 20
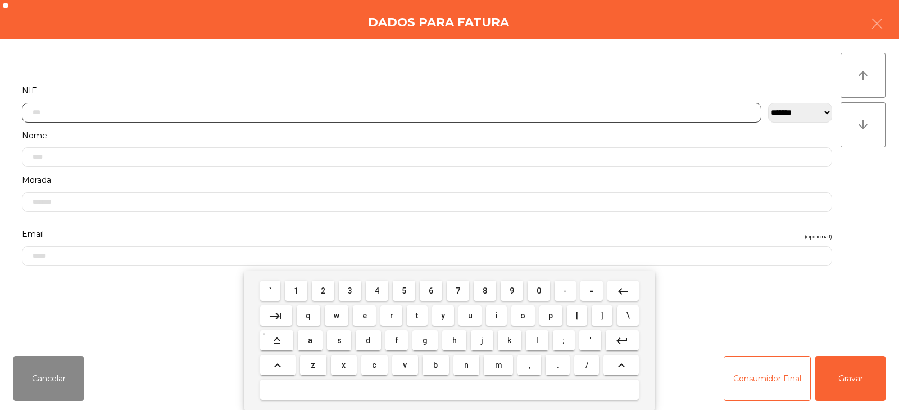
scroll to position [82, 0]
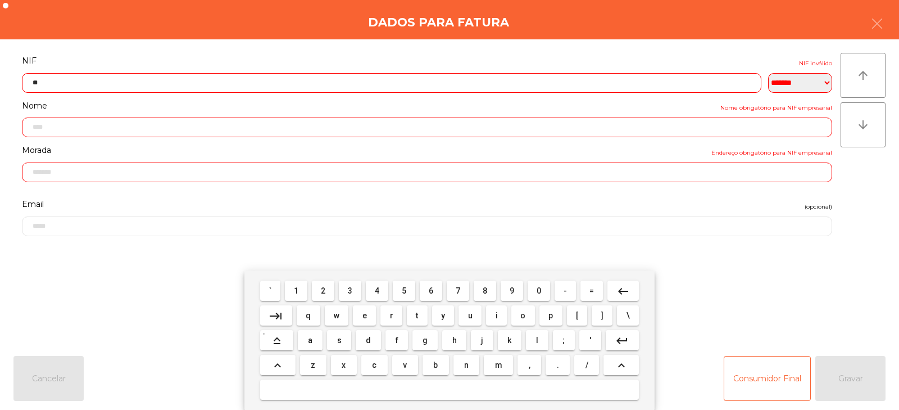
type input "*"
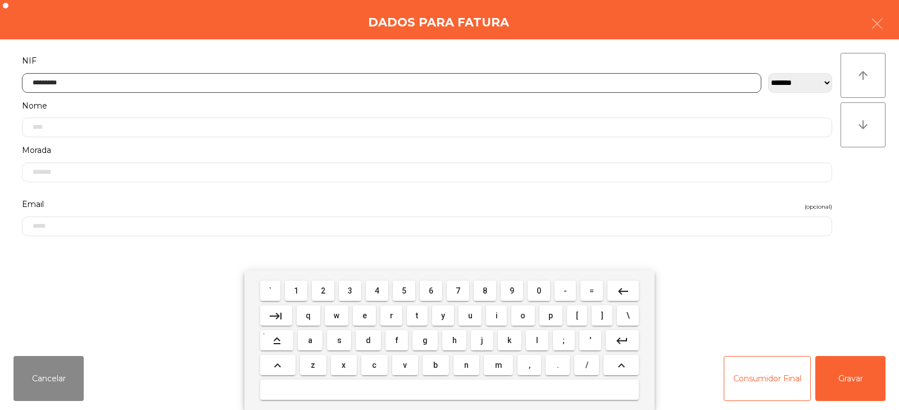
type input "*********"
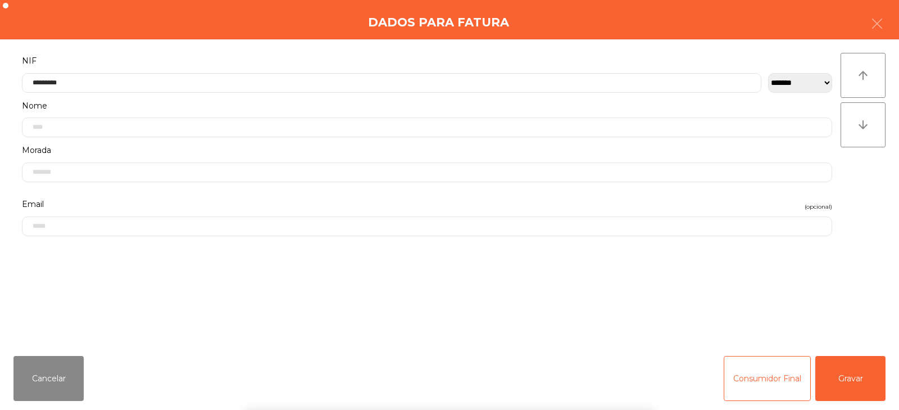
click at [846, 382] on div "` 1 2 3 4 5 6 7 8 9 0 - = keyboard_backspace keyboard_tab q w e r t y u i o p […" at bounding box center [449, 339] width 899 height 139
click at [853, 377] on button "Gravar" at bounding box center [851, 378] width 70 height 45
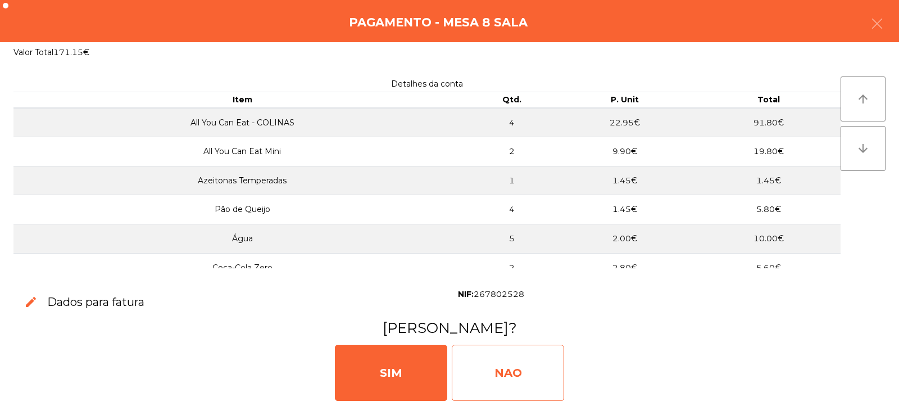
click at [554, 372] on div "NAO" at bounding box center [508, 373] width 112 height 56
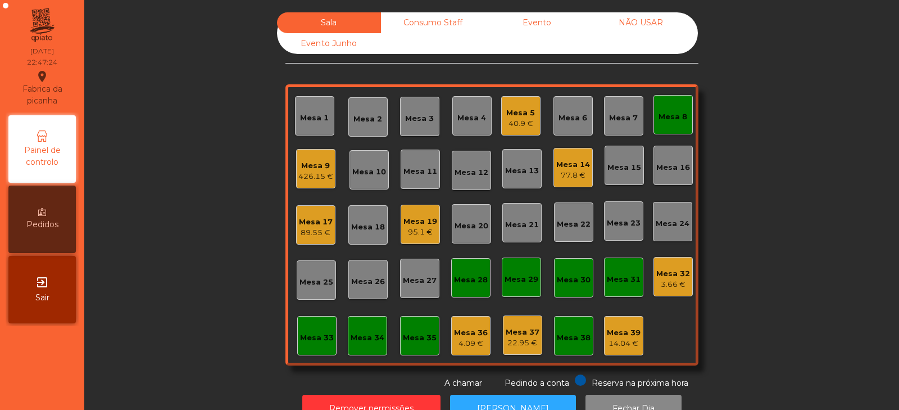
click at [676, 126] on div "Mesa 8" at bounding box center [673, 114] width 39 height 39
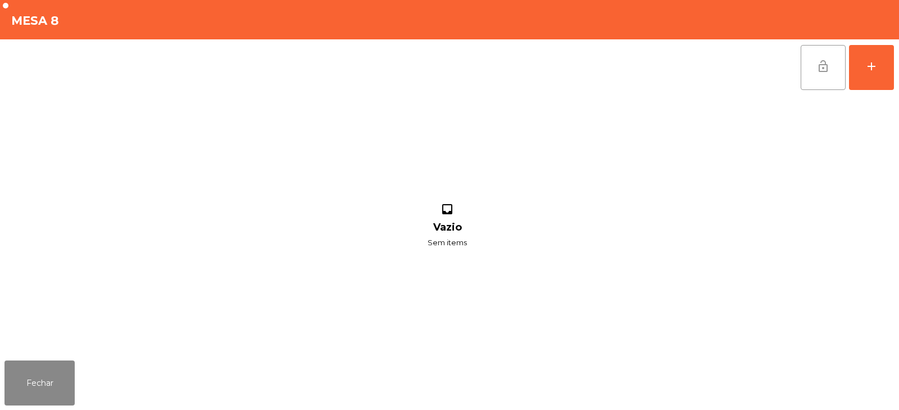
click at [820, 73] on span "lock_open" at bounding box center [823, 66] width 13 height 13
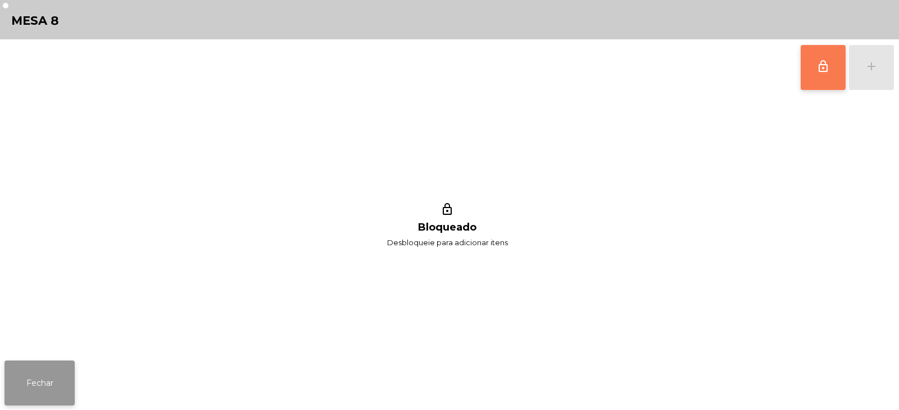
click at [49, 383] on button "Fechar" at bounding box center [39, 382] width 70 height 45
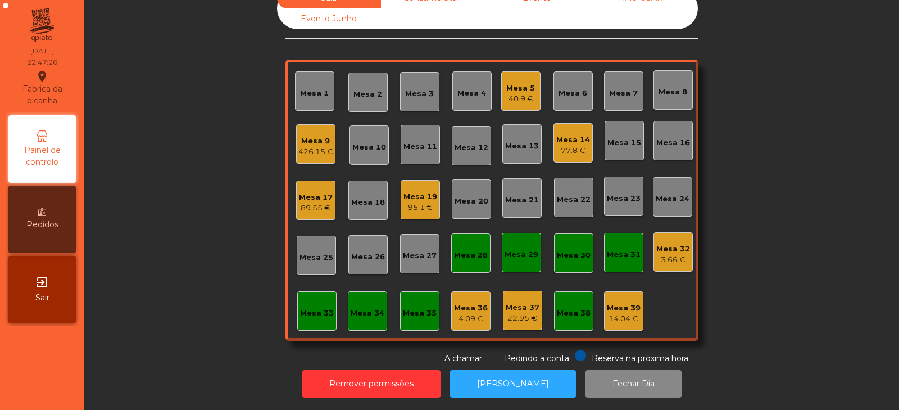
scroll to position [0, 0]
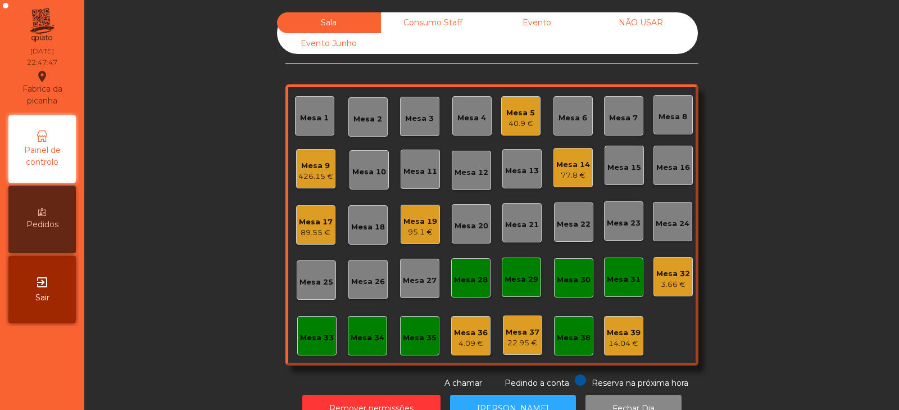
click at [307, 174] on div "426.15 €" at bounding box center [315, 176] width 35 height 11
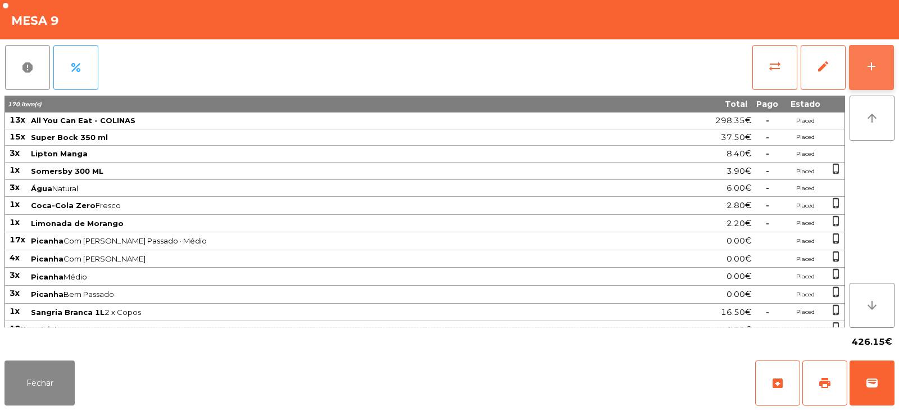
click at [870, 72] on div "add" at bounding box center [871, 66] width 13 height 13
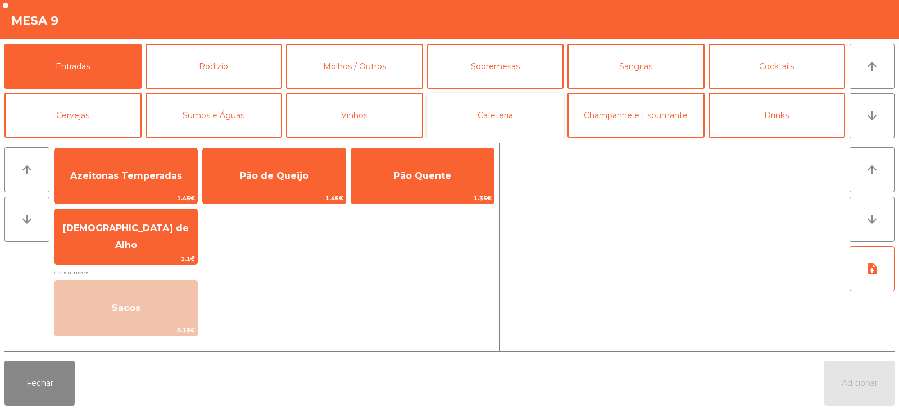
click at [485, 115] on button "Cafeteria" at bounding box center [495, 115] width 137 height 45
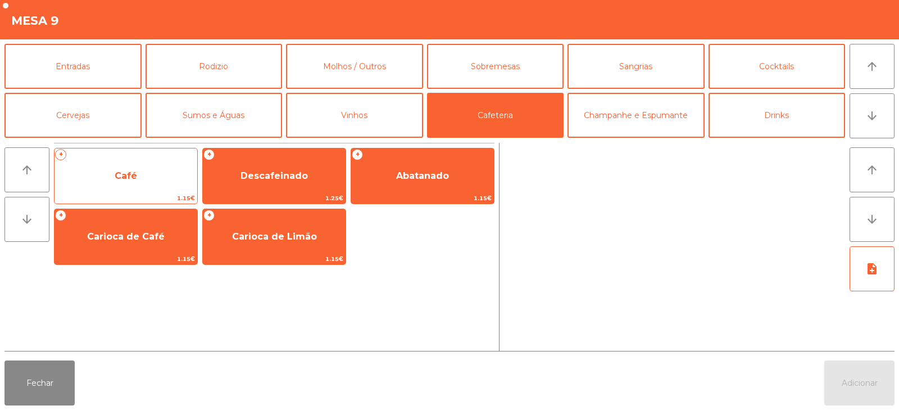
click at [132, 171] on span "Café" at bounding box center [126, 175] width 22 height 11
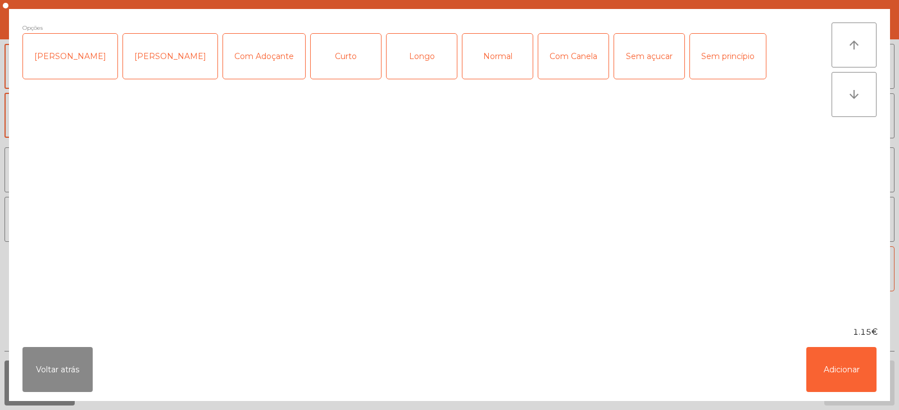
click at [467, 58] on div "Normal" at bounding box center [498, 56] width 70 height 45
click at [832, 369] on button "Adicionar" at bounding box center [842, 369] width 70 height 45
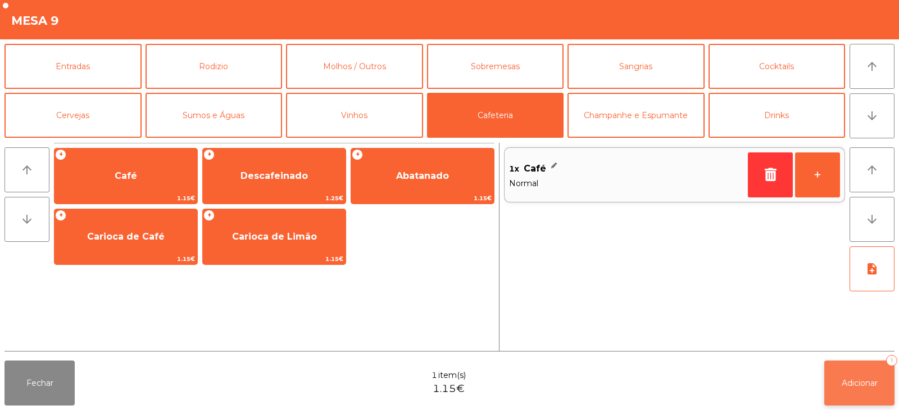
click at [863, 390] on button "Adicionar 1" at bounding box center [860, 382] width 70 height 45
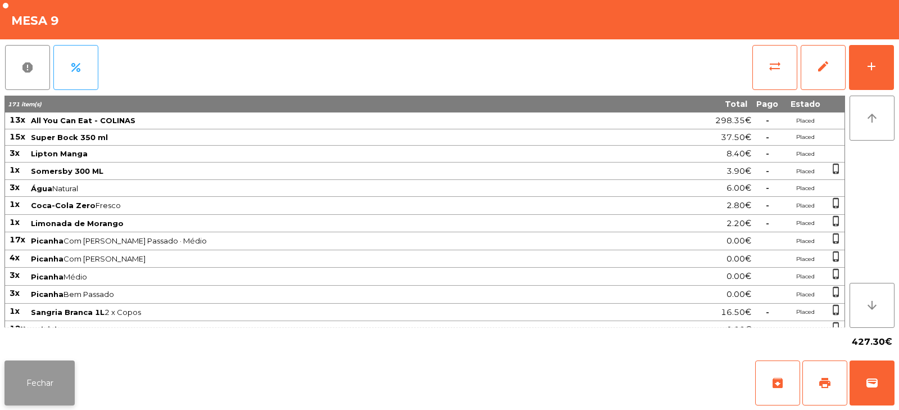
click at [48, 384] on button "Fechar" at bounding box center [39, 382] width 70 height 45
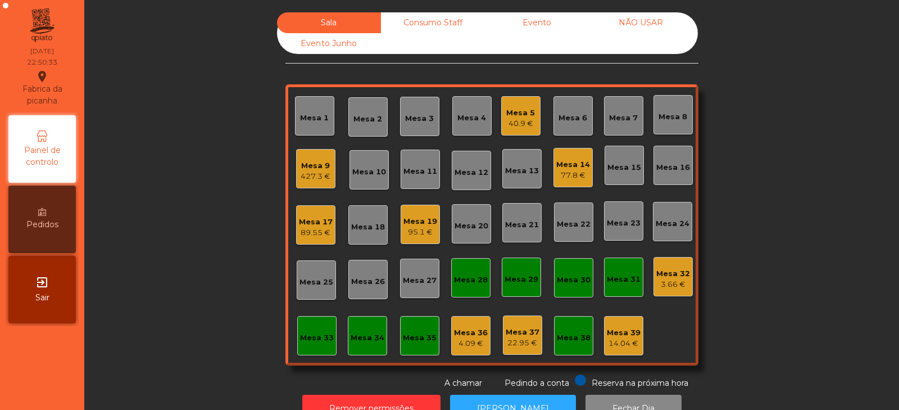
click at [672, 277] on div "Mesa 32" at bounding box center [674, 273] width 34 height 11
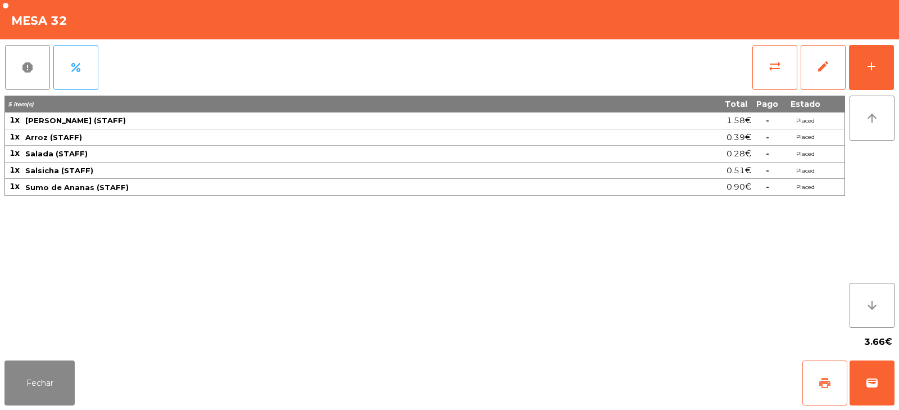
click at [824, 382] on span "print" at bounding box center [824, 382] width 13 height 13
click at [772, 69] on span "sync_alt" at bounding box center [774, 66] width 13 height 13
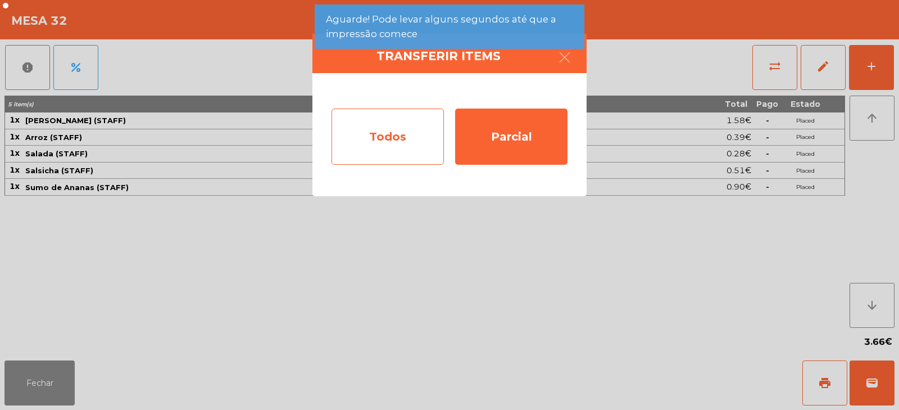
click at [404, 128] on div "Todos" at bounding box center [388, 136] width 112 height 56
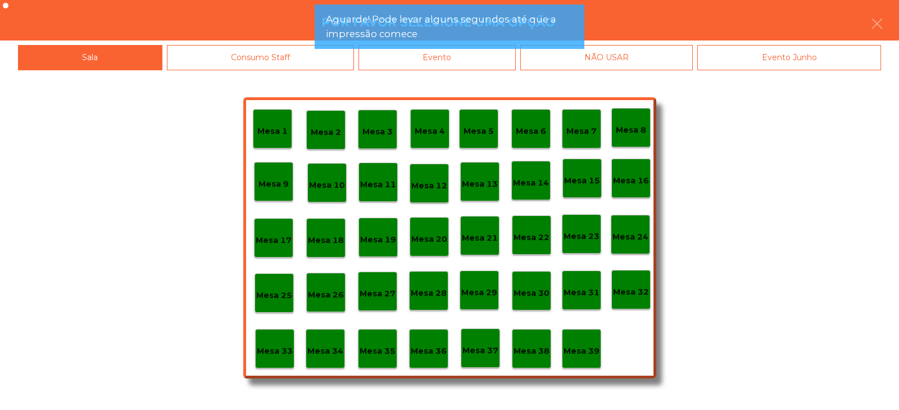
click at [582, 349] on p "Mesa 39" at bounding box center [582, 351] width 36 height 13
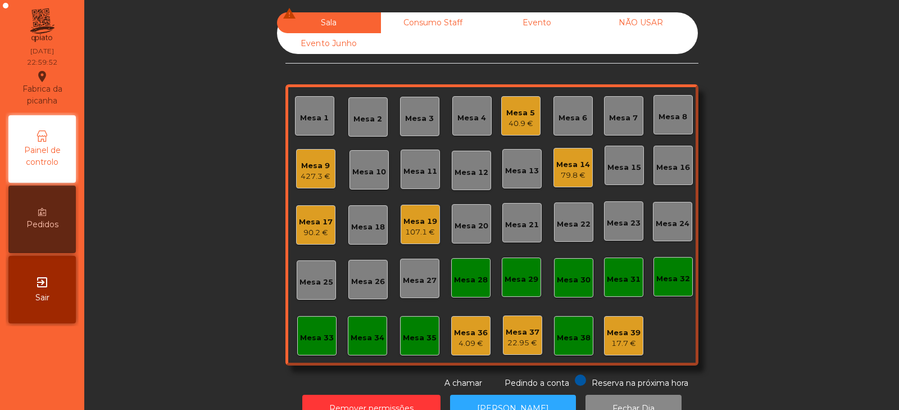
click at [414, 221] on div "Mesa 19" at bounding box center [421, 221] width 34 height 11
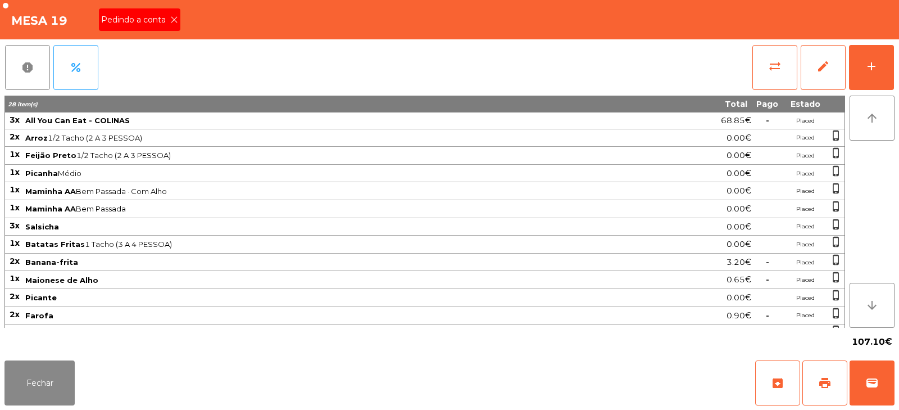
click at [167, 19] on span "Pedindo a conta" at bounding box center [135, 20] width 69 height 12
click at [827, 381] on span "print" at bounding box center [824, 382] width 13 height 13
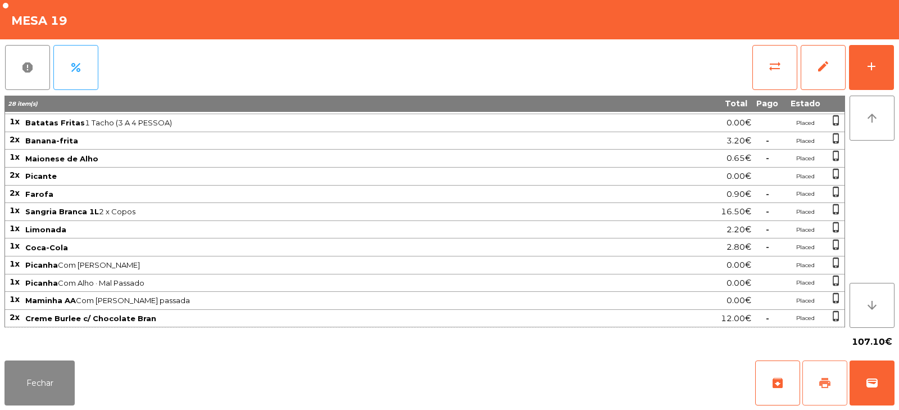
click at [828, 374] on button "print" at bounding box center [825, 382] width 45 height 45
click at [37, 388] on button "Fechar" at bounding box center [39, 382] width 70 height 45
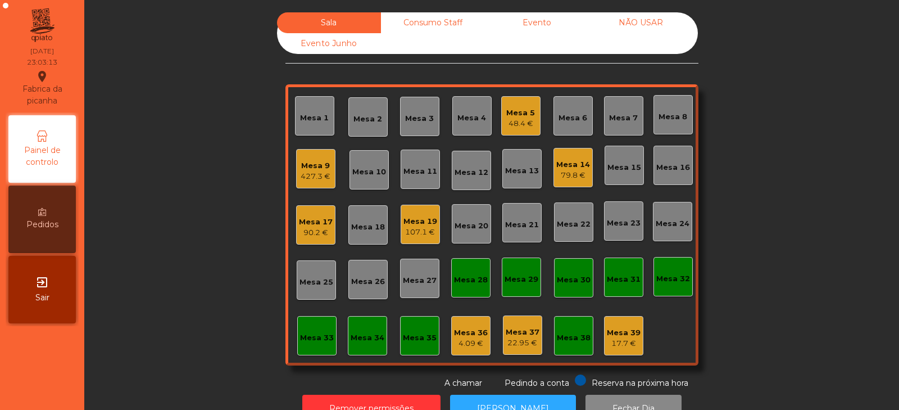
scroll to position [33, 0]
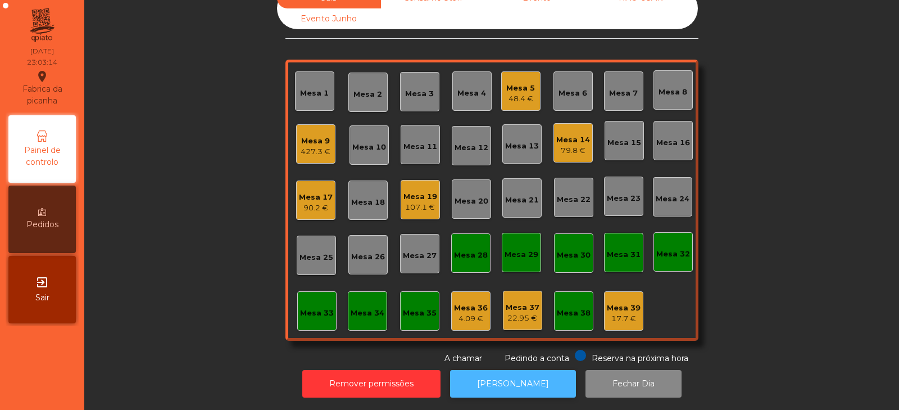
click at [487, 370] on button "[PERSON_NAME]" at bounding box center [513, 384] width 126 height 28
click at [415, 202] on div "107.1 €" at bounding box center [421, 207] width 34 height 11
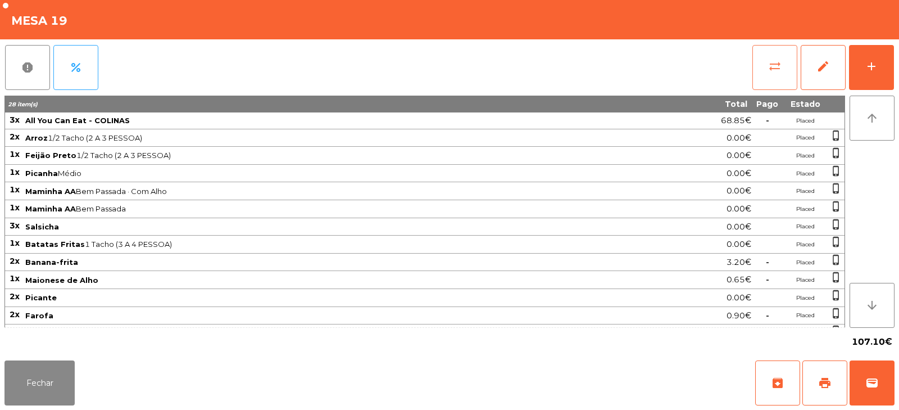
click at [775, 71] on span "sync_alt" at bounding box center [774, 66] width 13 height 13
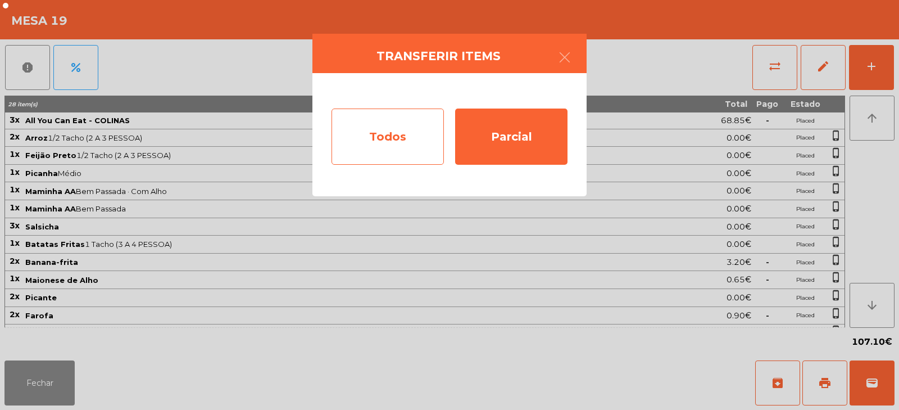
click at [390, 128] on div "Todos" at bounding box center [388, 136] width 112 height 56
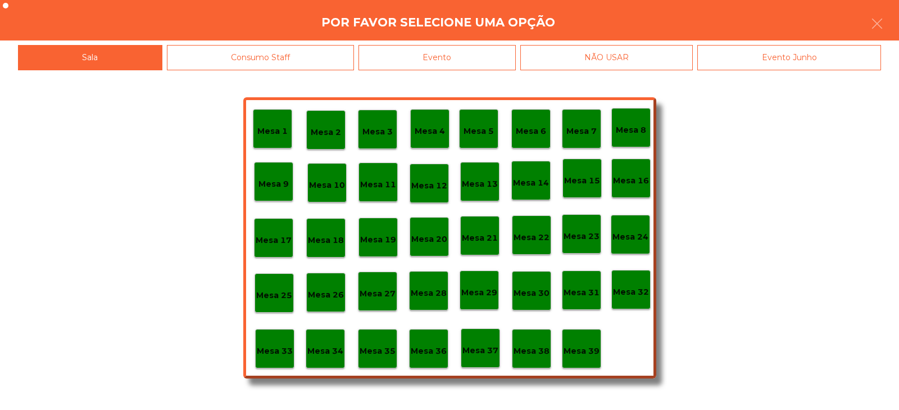
click at [438, 53] on div "Evento" at bounding box center [437, 57] width 157 height 25
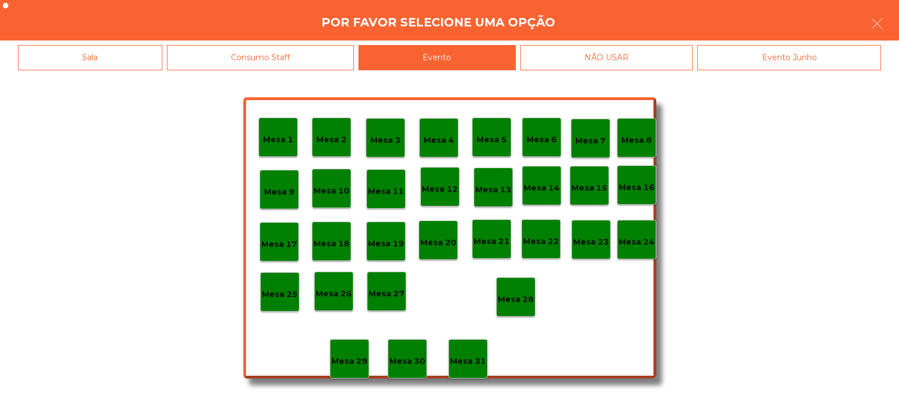
click at [512, 293] on p "Mesa 28" at bounding box center [516, 299] width 36 height 13
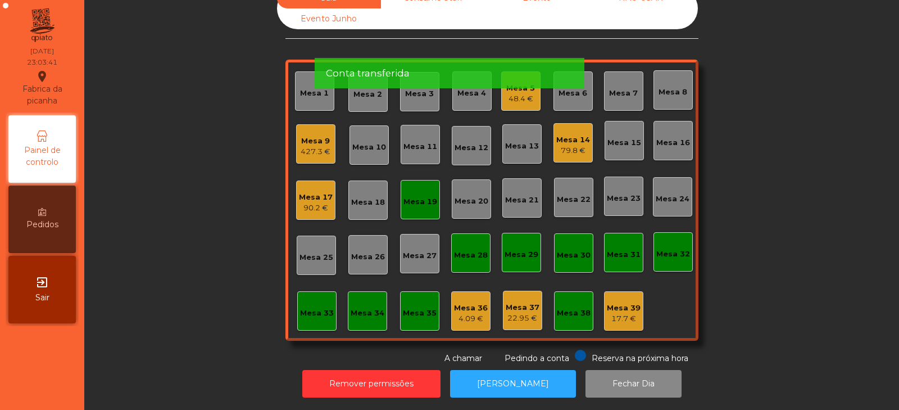
click at [409, 196] on div "Mesa 19" at bounding box center [421, 201] width 34 height 11
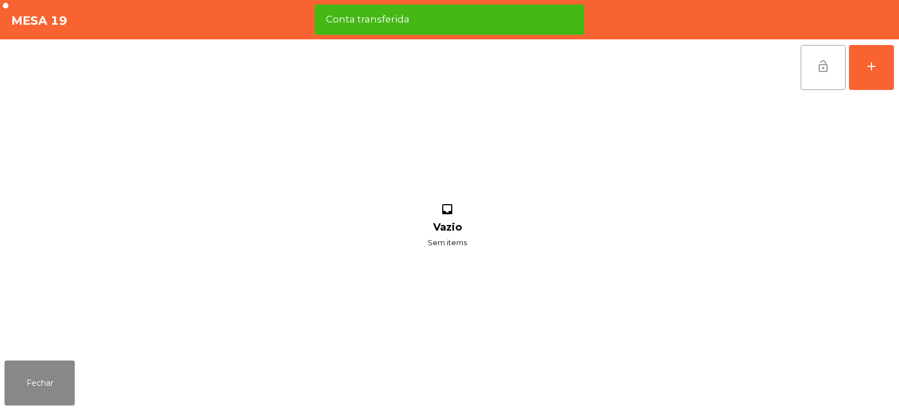
click at [820, 69] on span "lock_open" at bounding box center [823, 66] width 13 height 13
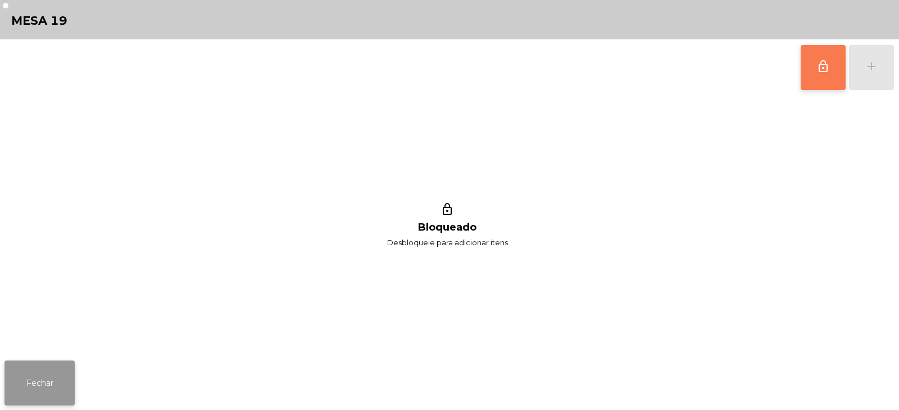
click at [20, 391] on button "Fechar" at bounding box center [39, 382] width 70 height 45
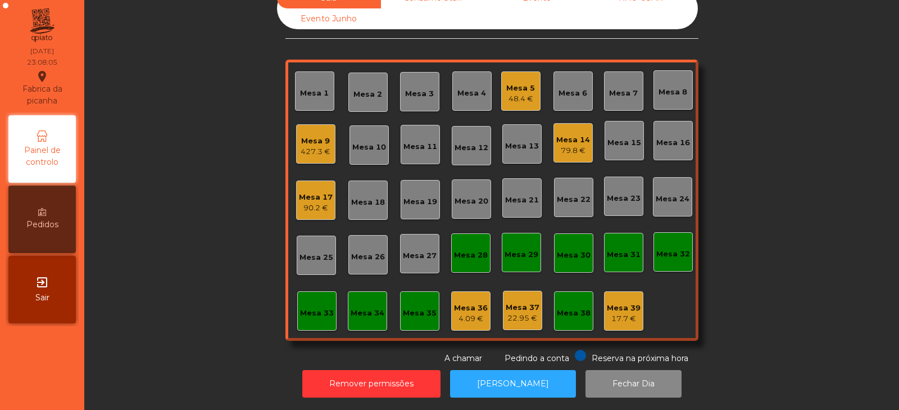
click at [280, 143] on div "Sala Consumo Staff Evento NÃO USAR Evento Junho Mesa 1 Mesa 2 Mesa 3 Mesa 4 Mes…" at bounding box center [491, 176] width 785 height 377
click at [278, 148] on div "Sala Consumo Staff Evento NÃO USAR Evento Junho Mesa 1 Mesa 2 Mesa 3 Mesa 4 Mes…" at bounding box center [491, 176] width 785 height 377
click at [296, 149] on div "Mesa 9 427.3 €" at bounding box center [315, 143] width 39 height 39
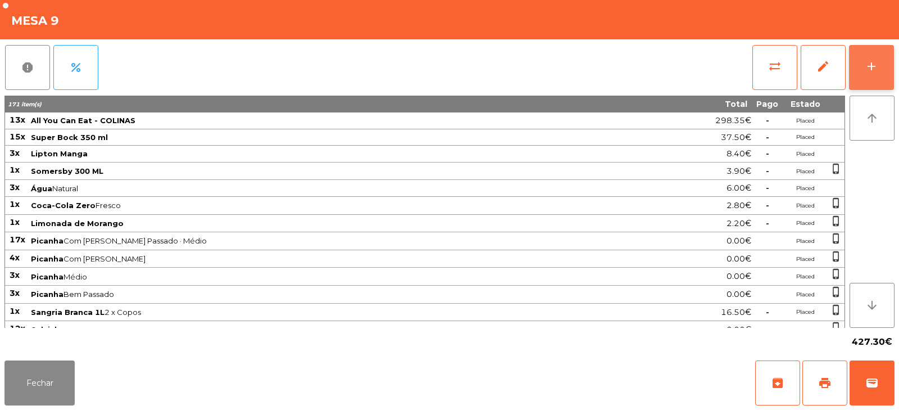
click at [869, 67] on div "add" at bounding box center [871, 66] width 13 height 13
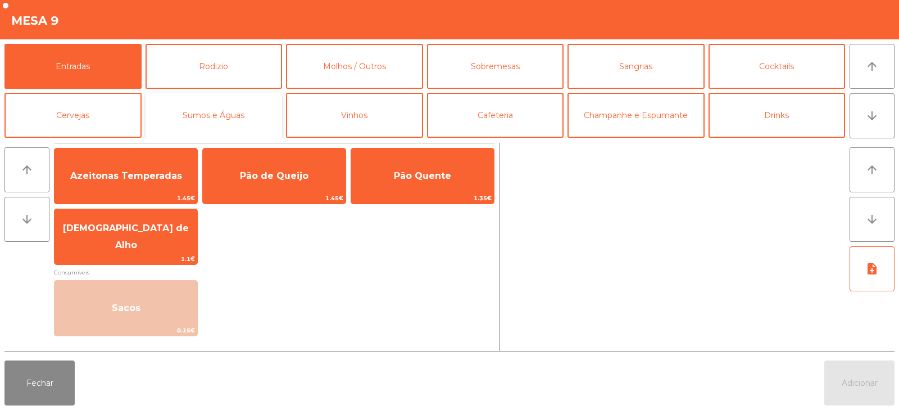
click at [234, 116] on button "Sumos e Águas" at bounding box center [214, 115] width 137 height 45
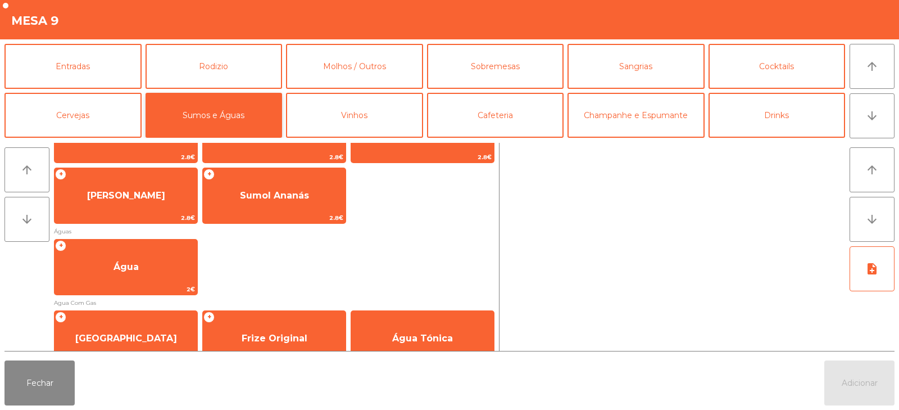
scroll to position [315, 0]
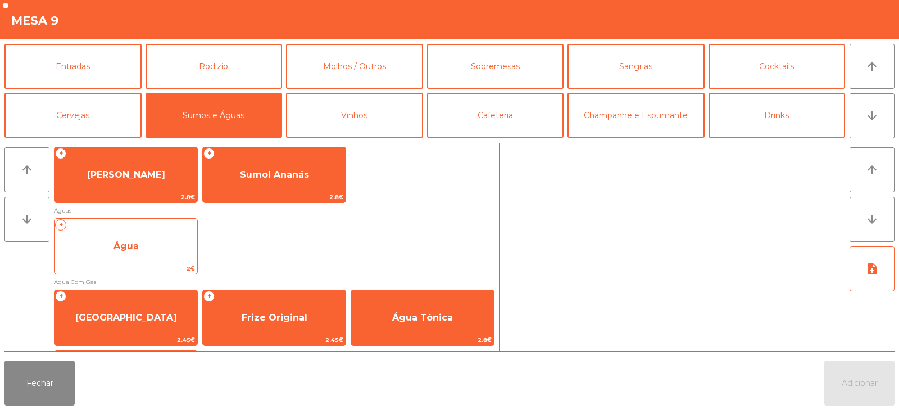
click at [154, 240] on span "Água" at bounding box center [126, 246] width 143 height 30
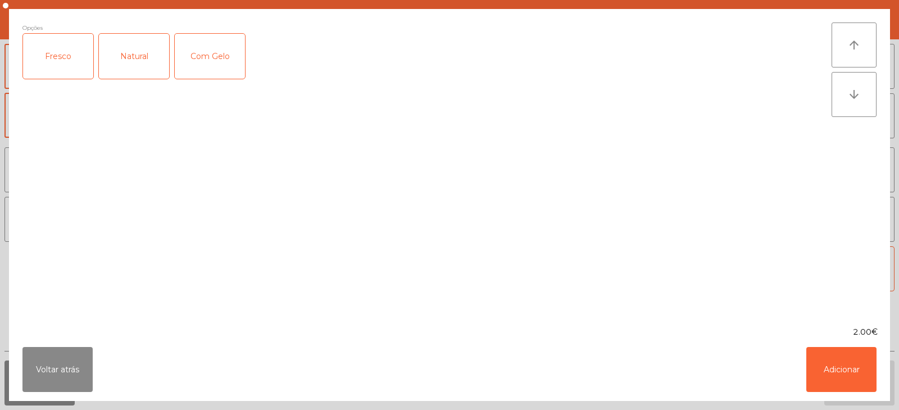
click at [59, 67] on div "Fresco" at bounding box center [58, 56] width 70 height 45
click at [814, 372] on button "Adicionar" at bounding box center [842, 369] width 70 height 45
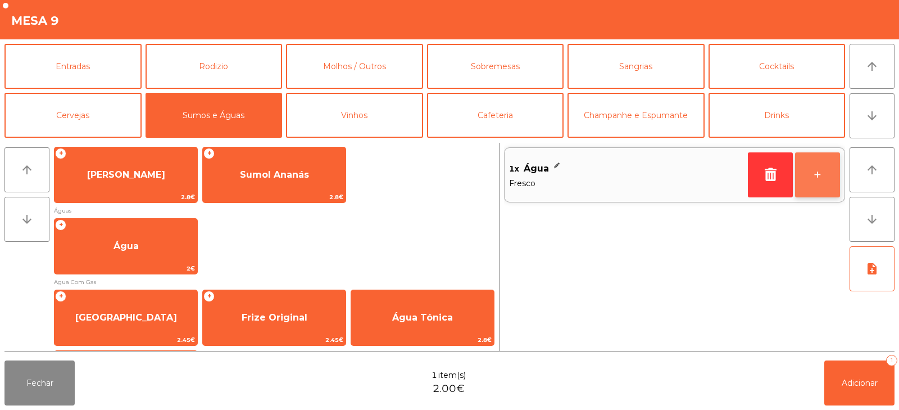
click at [812, 183] on button "+" at bounding box center [817, 174] width 45 height 45
click at [810, 177] on button "+" at bounding box center [817, 174] width 45 height 45
click at [761, 159] on button "-" at bounding box center [770, 174] width 45 height 45
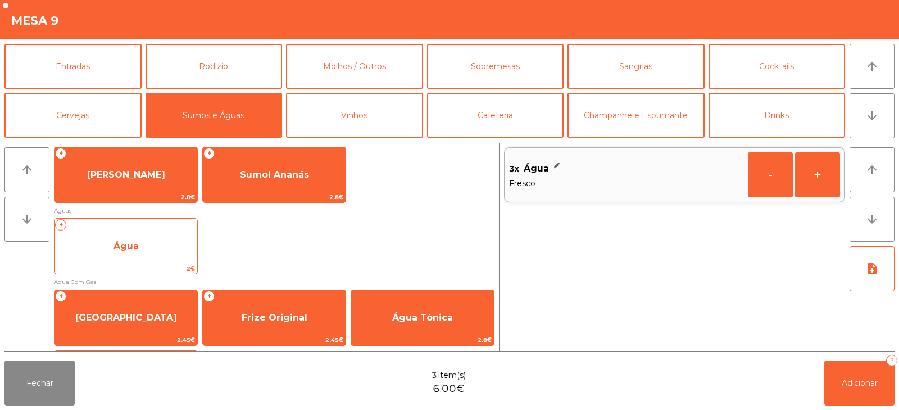
click at [102, 250] on span "Água" at bounding box center [126, 246] width 143 height 30
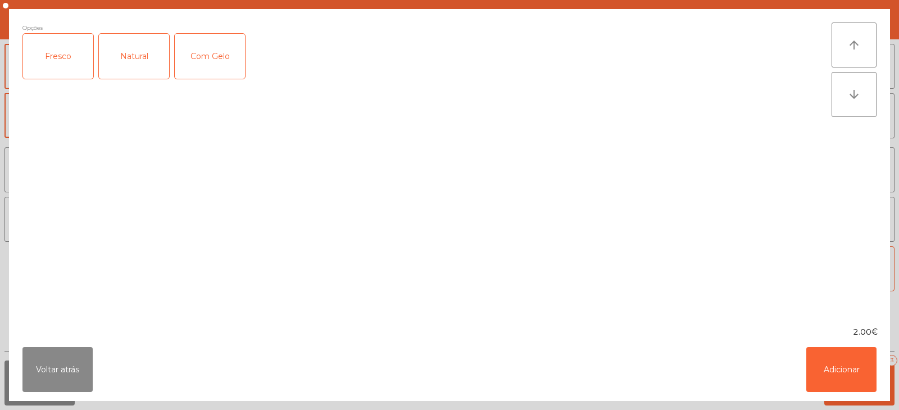
click at [132, 53] on div "Natural" at bounding box center [134, 56] width 70 height 45
click at [853, 361] on button "Adicionar" at bounding box center [842, 369] width 70 height 45
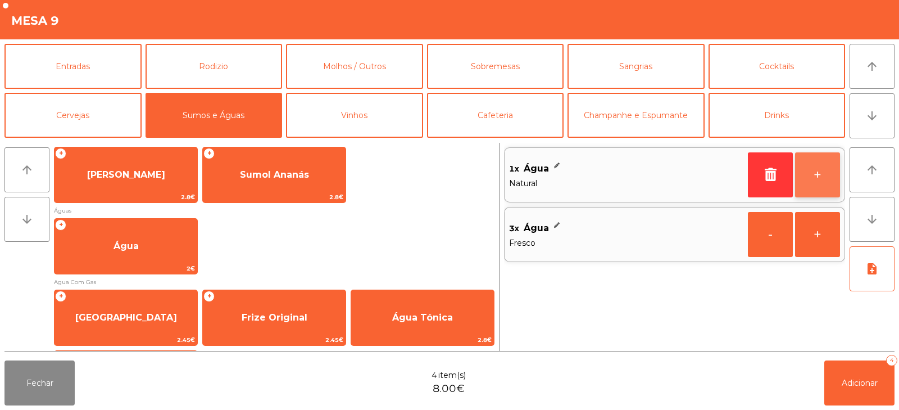
click at [822, 171] on button "+" at bounding box center [817, 174] width 45 height 45
click at [811, 170] on button "+" at bounding box center [817, 174] width 45 height 45
click at [811, 172] on button "+" at bounding box center [817, 174] width 45 height 45
click at [768, 169] on button "-" at bounding box center [770, 174] width 45 height 45
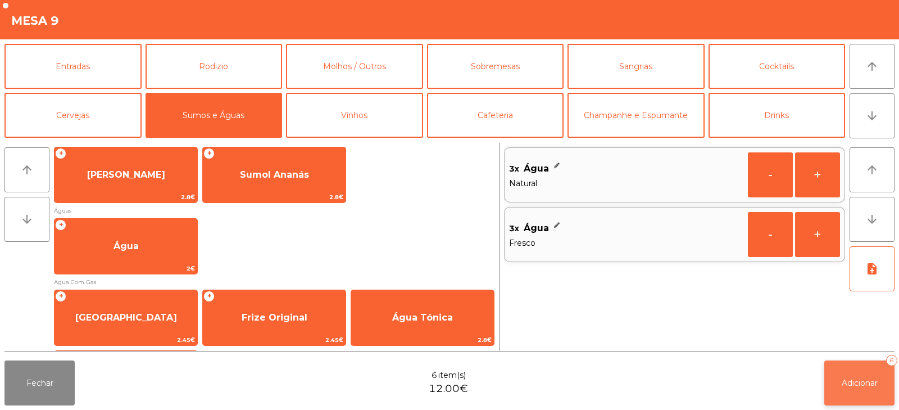
click at [862, 378] on span "Adicionar" at bounding box center [860, 383] width 36 height 10
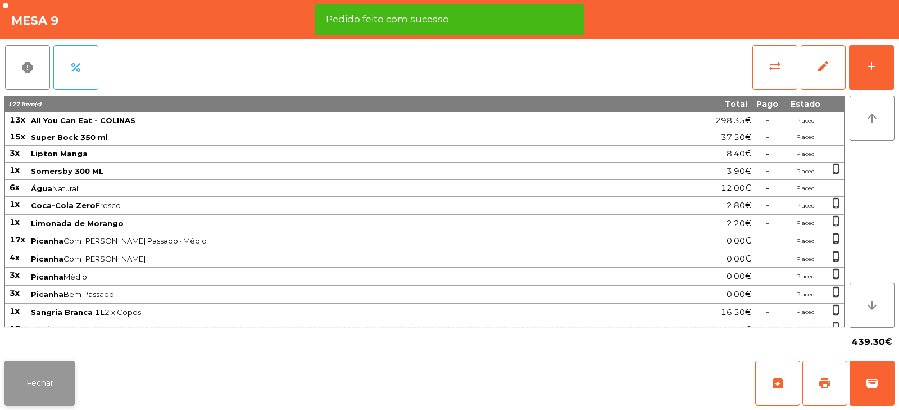
click at [22, 391] on button "Fechar" at bounding box center [39, 382] width 70 height 45
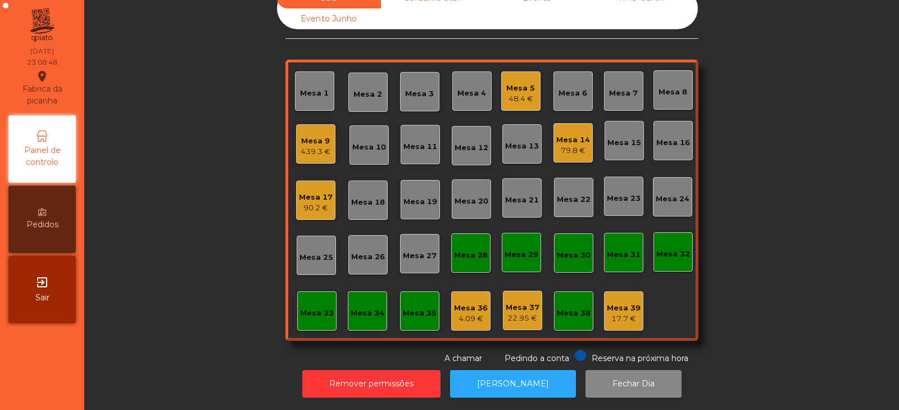
click at [467, 250] on div "Mesa 28" at bounding box center [471, 255] width 34 height 11
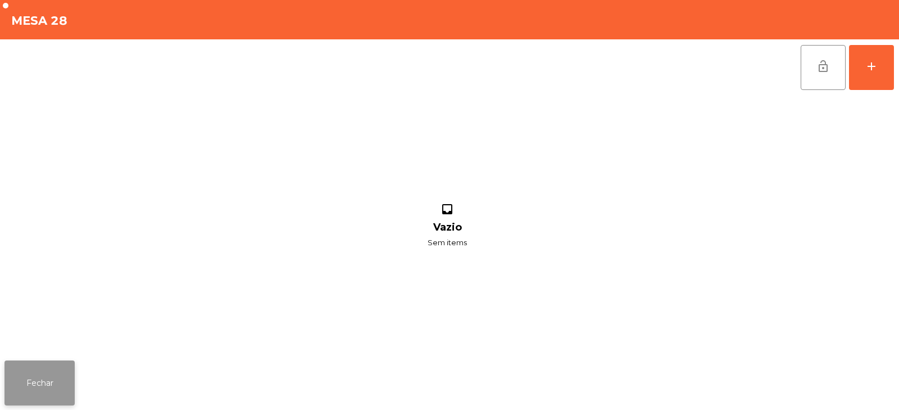
click at [56, 361] on button "Fechar" at bounding box center [39, 382] width 70 height 45
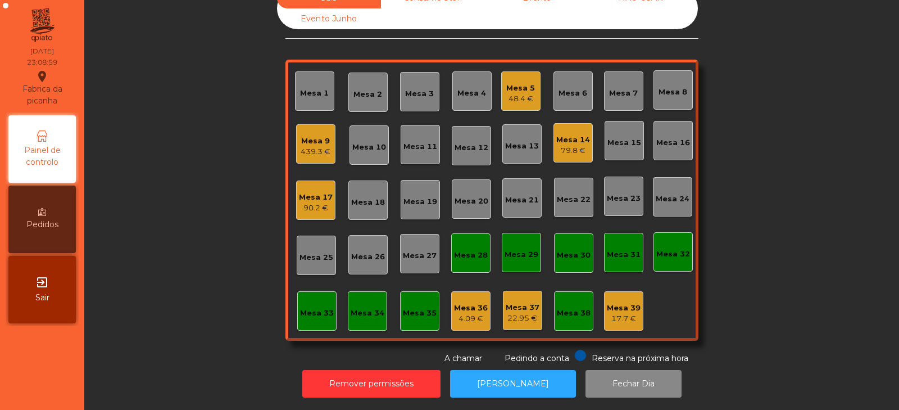
click at [572, 294] on div "Mesa 38" at bounding box center [573, 310] width 39 height 39
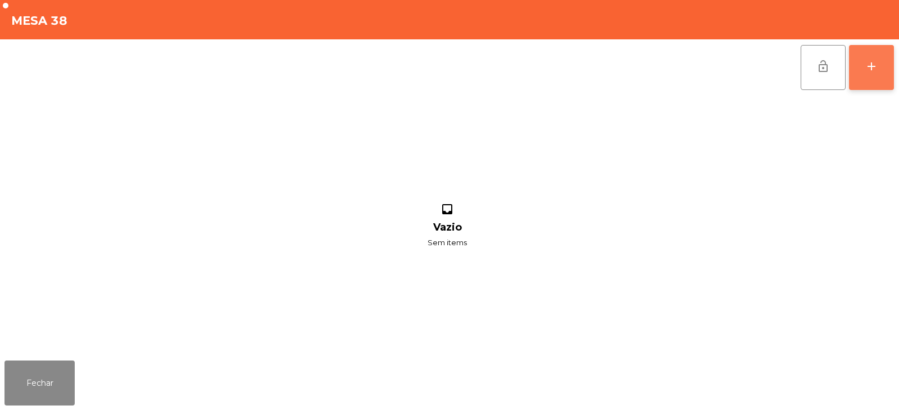
click at [873, 75] on button "add" at bounding box center [871, 67] width 45 height 45
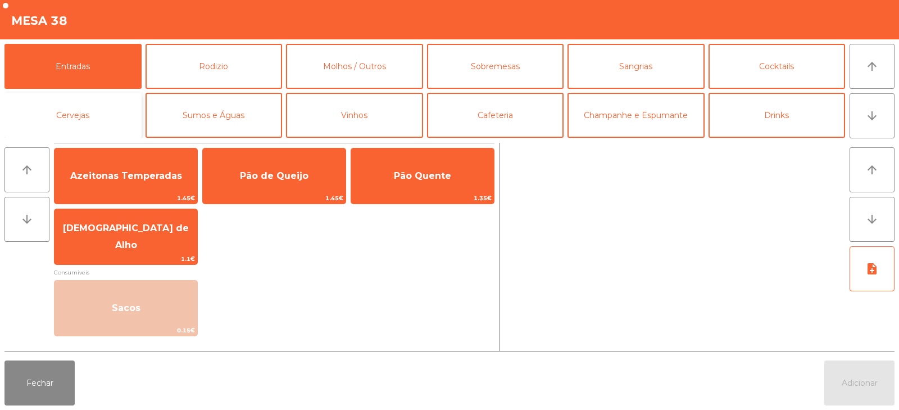
click at [111, 112] on button "Cervejas" at bounding box center [72, 115] width 137 height 45
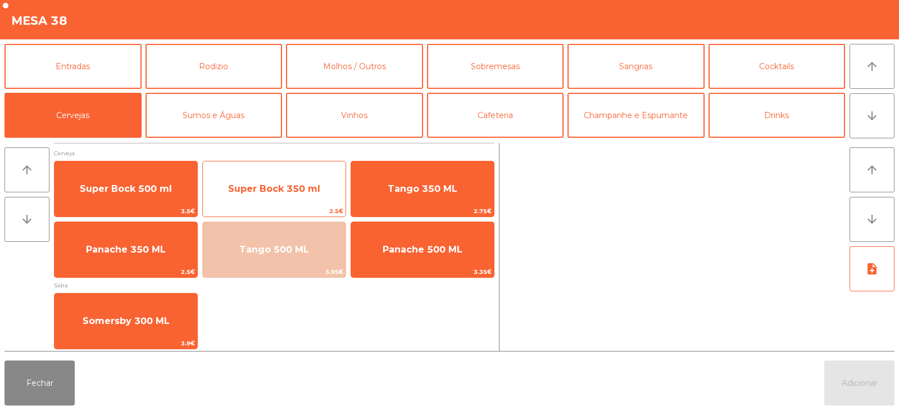
click at [313, 205] on div "Super Bock 350 ml 2.5€" at bounding box center [274, 189] width 144 height 56
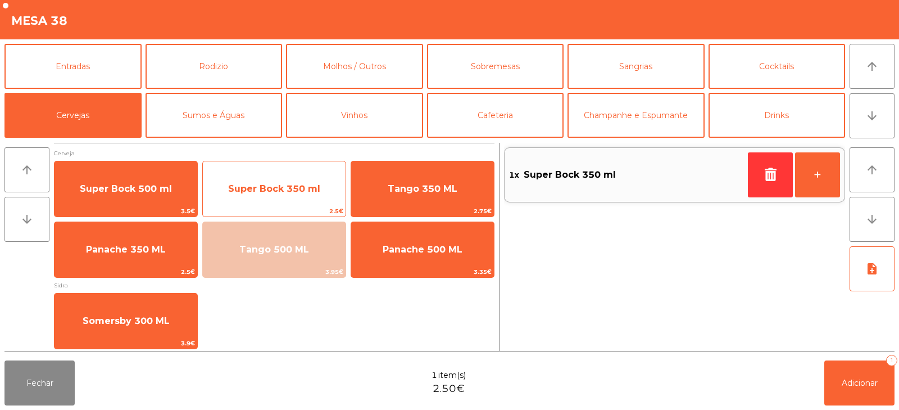
click at [305, 210] on span "2.5€" at bounding box center [274, 211] width 143 height 11
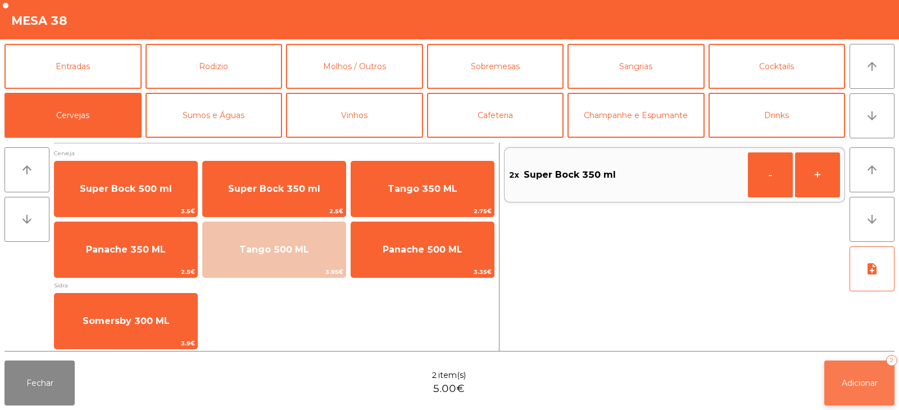
click at [858, 383] on span "Adicionar" at bounding box center [860, 383] width 36 height 10
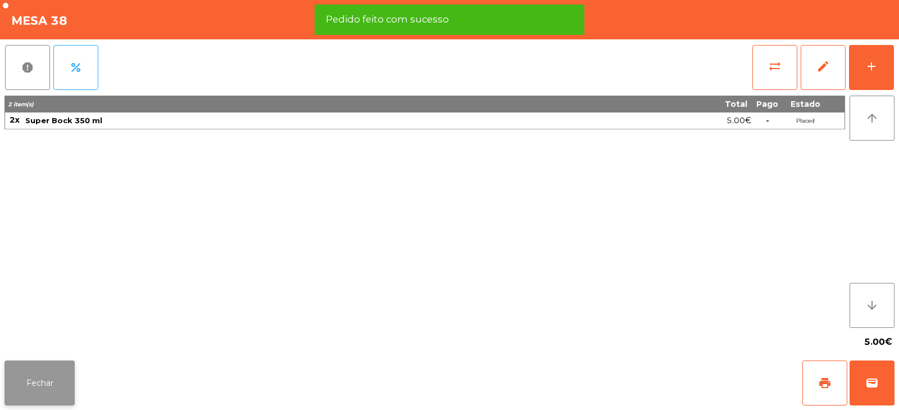
click at [60, 375] on button "Fechar" at bounding box center [39, 382] width 70 height 45
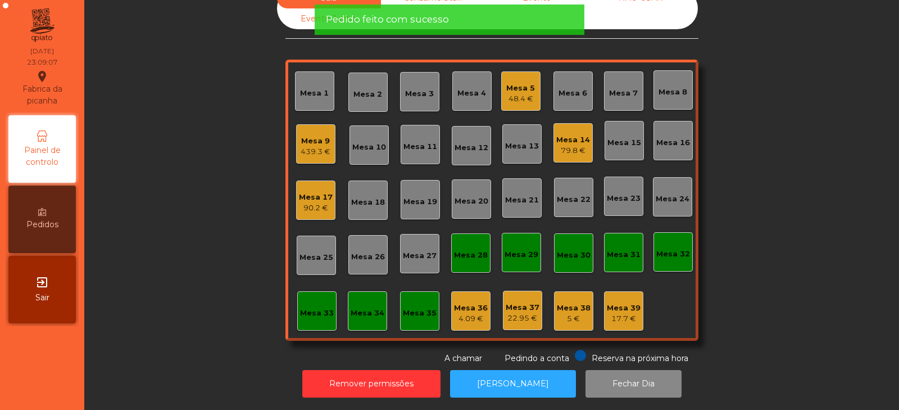
click at [464, 313] on div "4.09 €" at bounding box center [471, 318] width 34 height 11
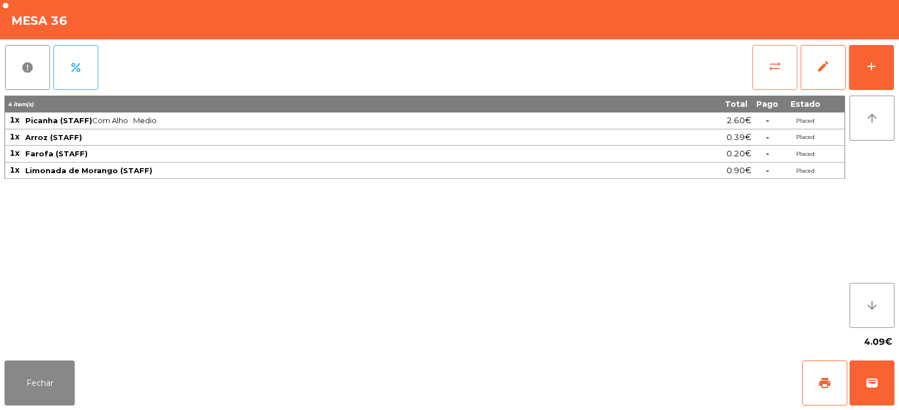
click at [772, 77] on button "sync_alt" at bounding box center [775, 67] width 45 height 45
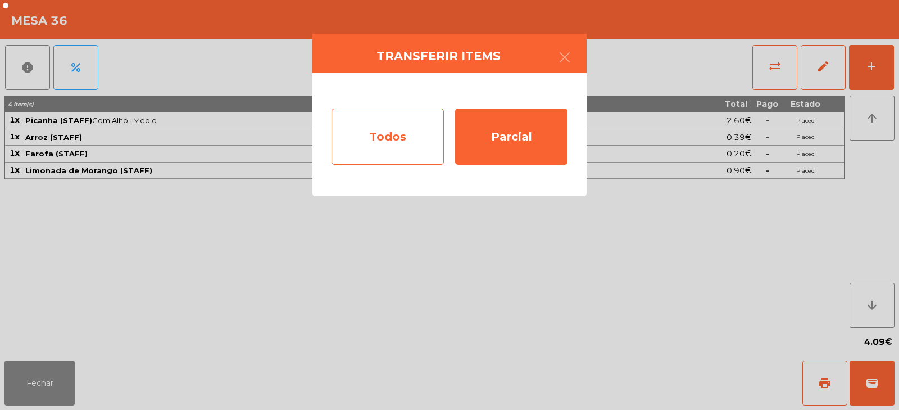
click at [413, 143] on div "Todos" at bounding box center [388, 136] width 112 height 56
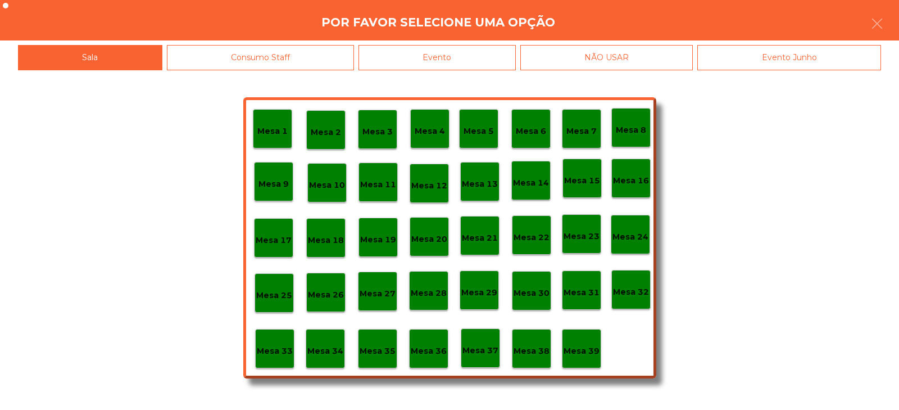
click at [585, 356] on p "Mesa 39" at bounding box center [582, 351] width 36 height 13
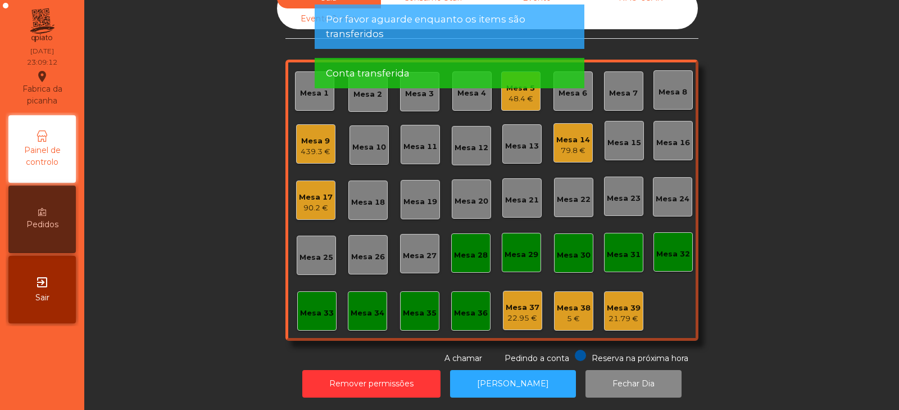
click at [618, 303] on div "Mesa 39" at bounding box center [624, 307] width 34 height 11
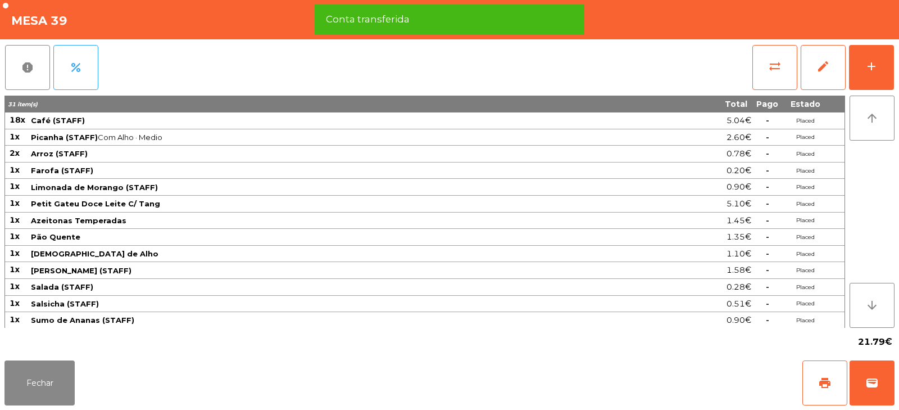
scroll to position [1, 0]
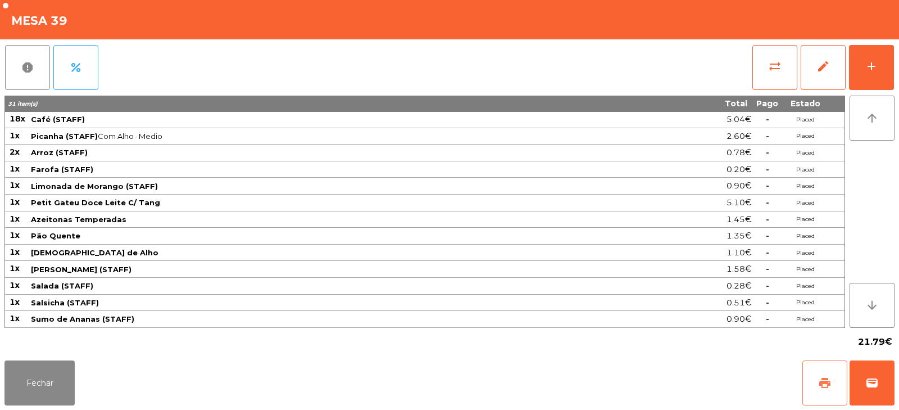
click at [830, 377] on span "print" at bounding box center [824, 382] width 13 height 13
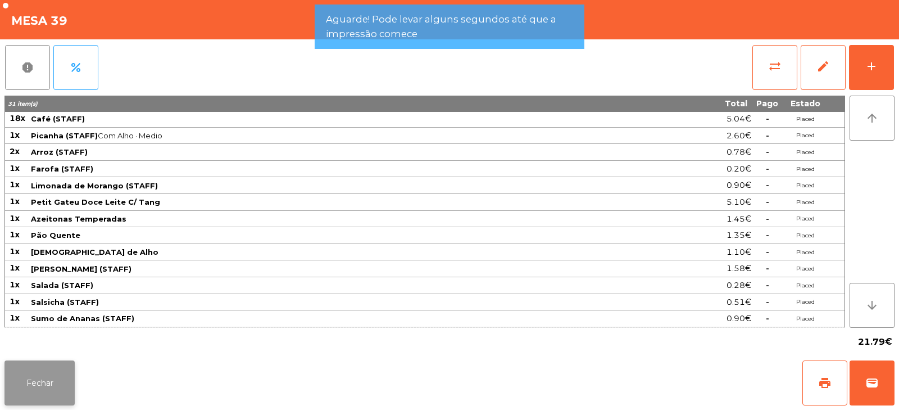
click at [63, 374] on button "Fechar" at bounding box center [39, 382] width 70 height 45
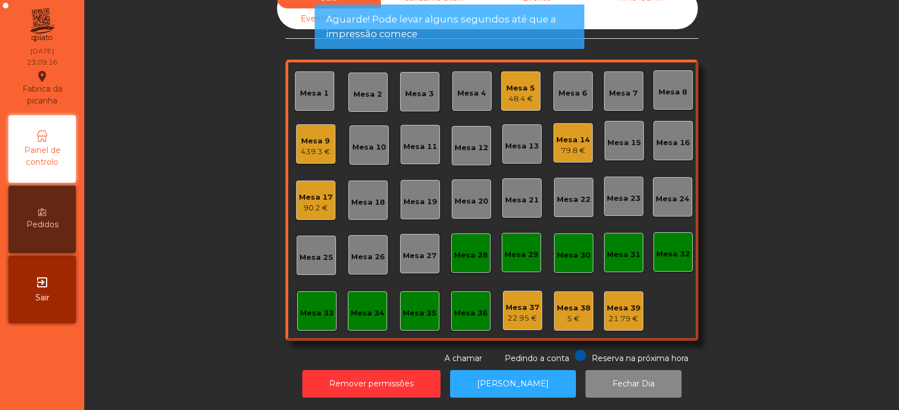
click at [570, 302] on div "Mesa 38" at bounding box center [574, 307] width 34 height 11
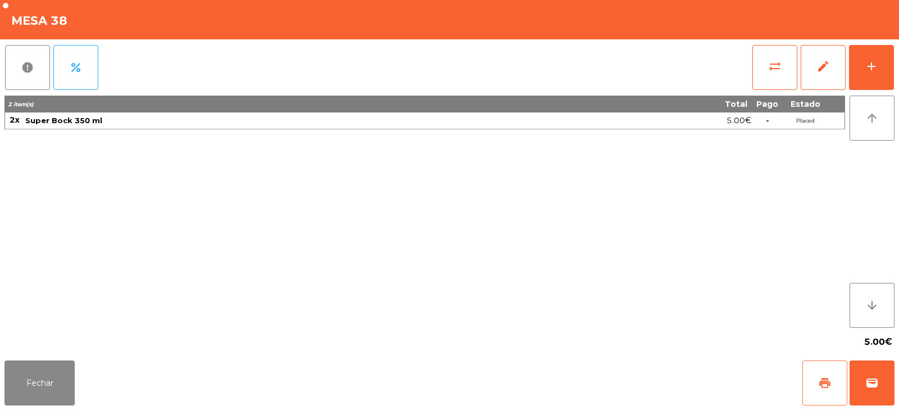
click at [829, 378] on span "print" at bounding box center [824, 382] width 13 height 13
click at [64, 378] on button "Fechar" at bounding box center [39, 382] width 70 height 45
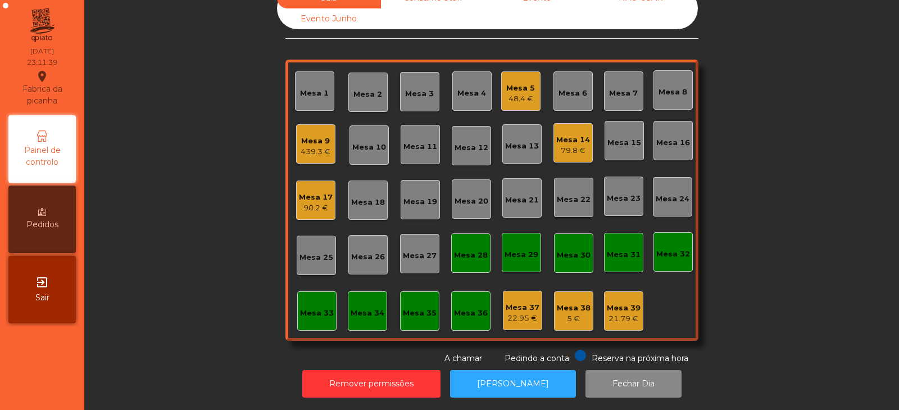
click at [315, 135] on div "Mesa 9" at bounding box center [316, 140] width 30 height 11
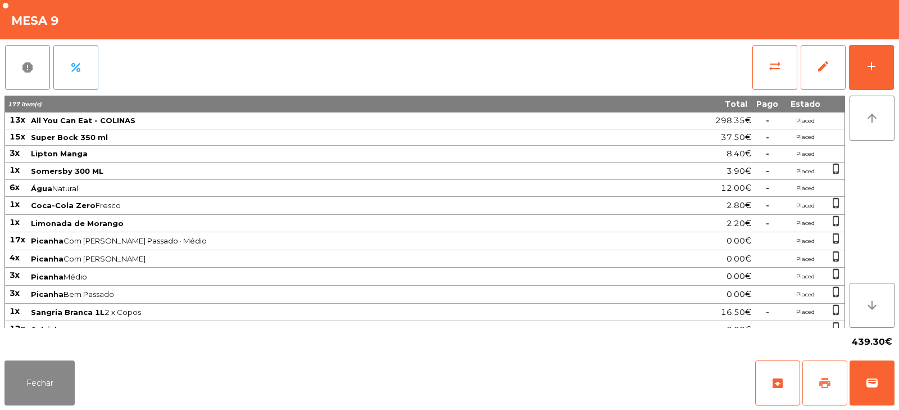
click at [821, 382] on span "print" at bounding box center [824, 382] width 13 height 13
click at [828, 378] on span "print" at bounding box center [824, 382] width 13 height 13
click at [843, 386] on button "print" at bounding box center [825, 382] width 45 height 45
click at [865, 391] on button "wallet" at bounding box center [872, 382] width 45 height 45
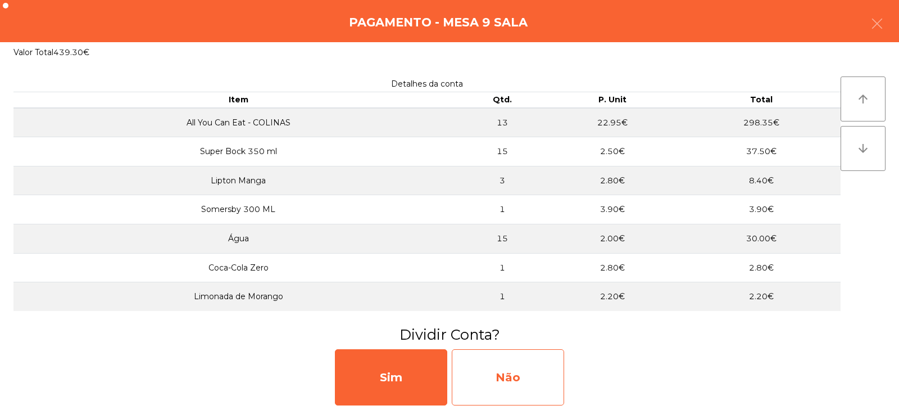
click at [504, 382] on div "Não" at bounding box center [508, 377] width 112 height 56
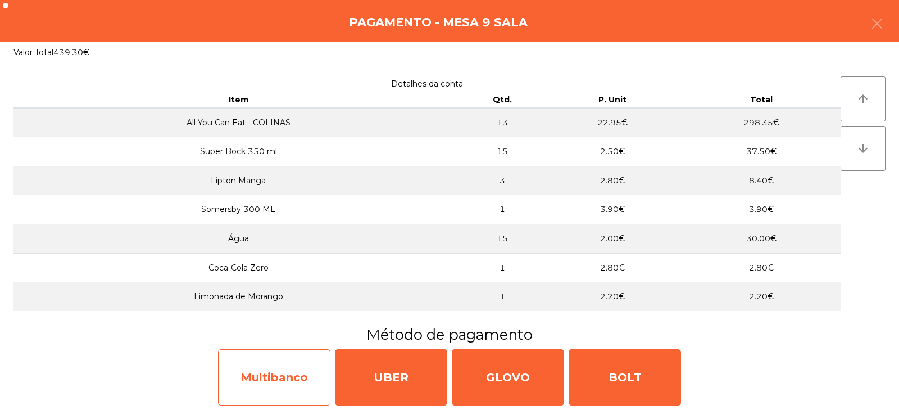
click at [283, 373] on div "Multibanco" at bounding box center [274, 377] width 112 height 56
select select "**"
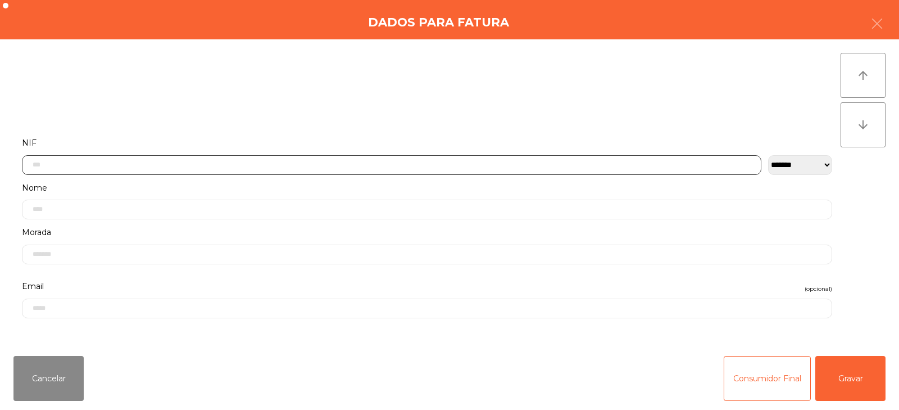
click at [134, 166] on input "text" at bounding box center [392, 165] width 740 height 20
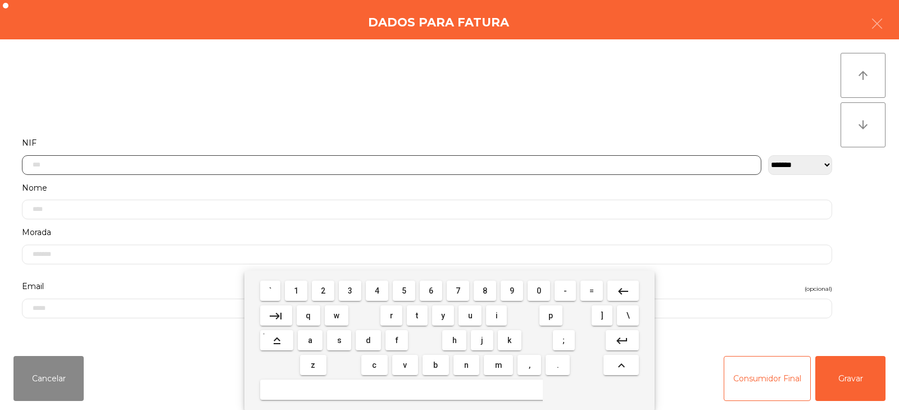
scroll to position [82, 0]
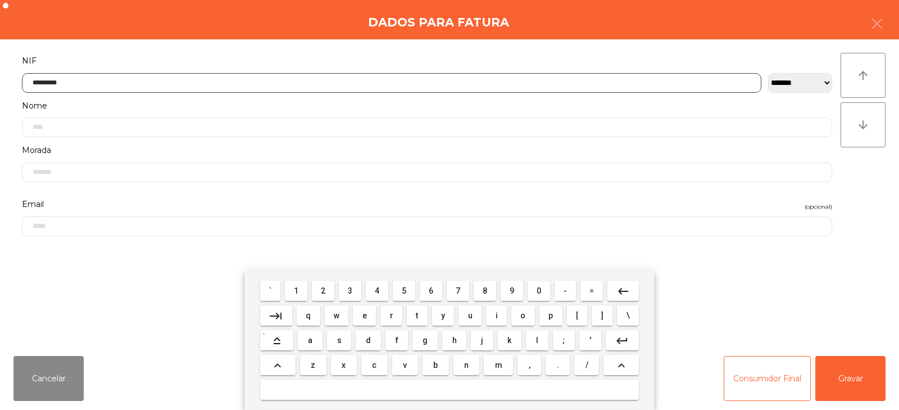
type input "*********"
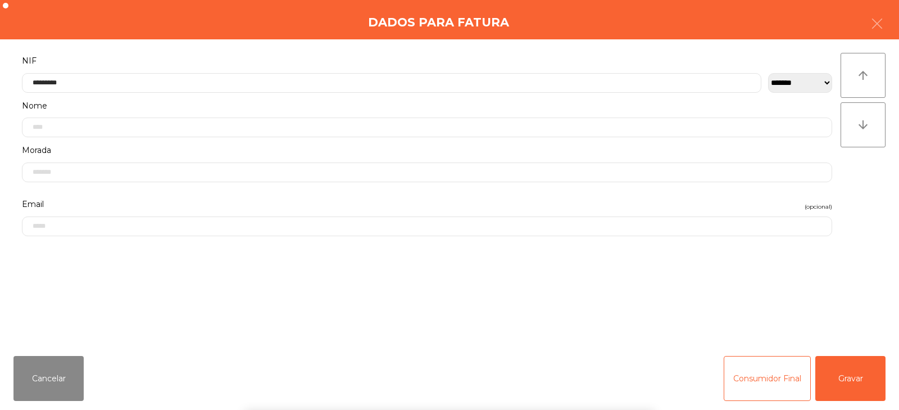
click at [851, 194] on div "arrow_upward arrow_downward" at bounding box center [863, 193] width 45 height 280
click at [859, 390] on button "Gravar" at bounding box center [851, 378] width 70 height 45
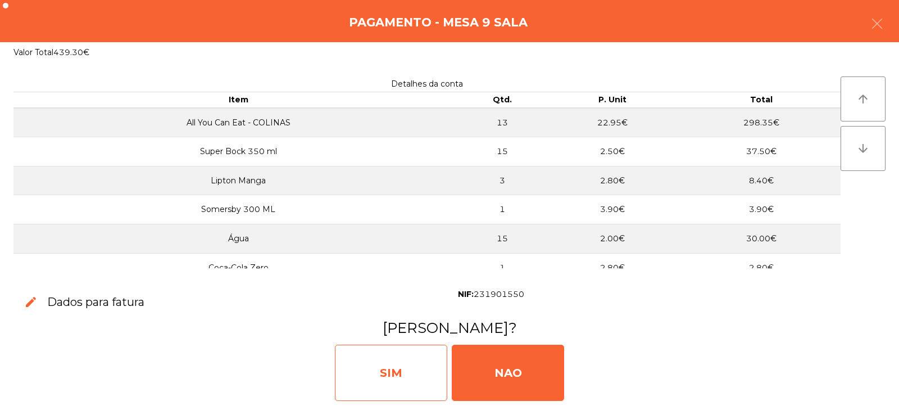
click at [401, 372] on div "SIM" at bounding box center [391, 373] width 112 height 56
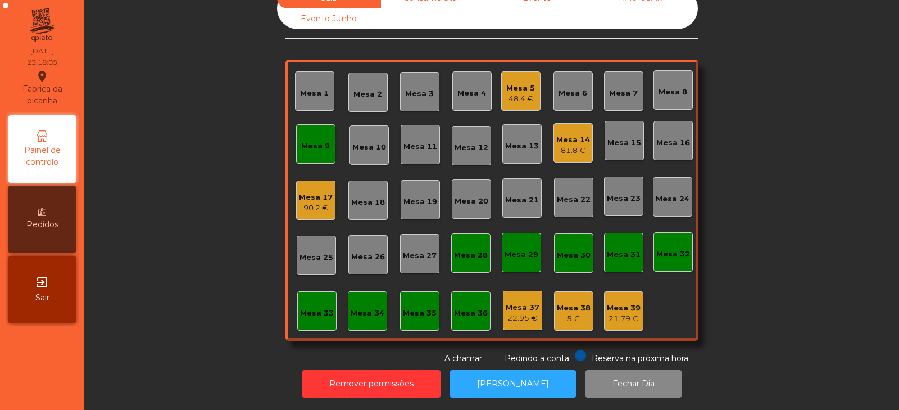
click at [319, 141] on div "Mesa 9" at bounding box center [315, 146] width 29 height 11
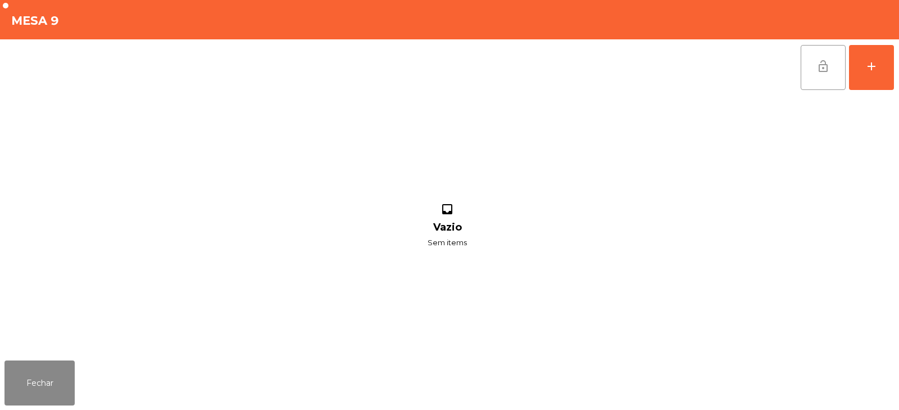
click at [825, 58] on button "lock_open" at bounding box center [823, 67] width 45 height 45
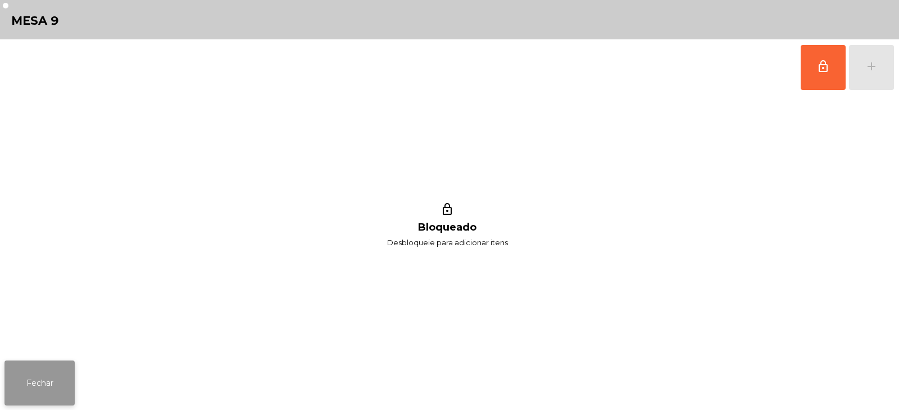
click at [58, 378] on button "Fechar" at bounding box center [39, 382] width 70 height 45
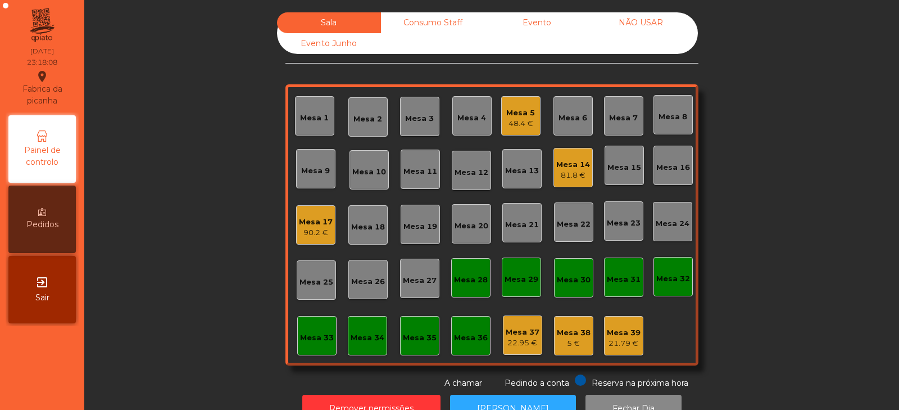
scroll to position [33, 0]
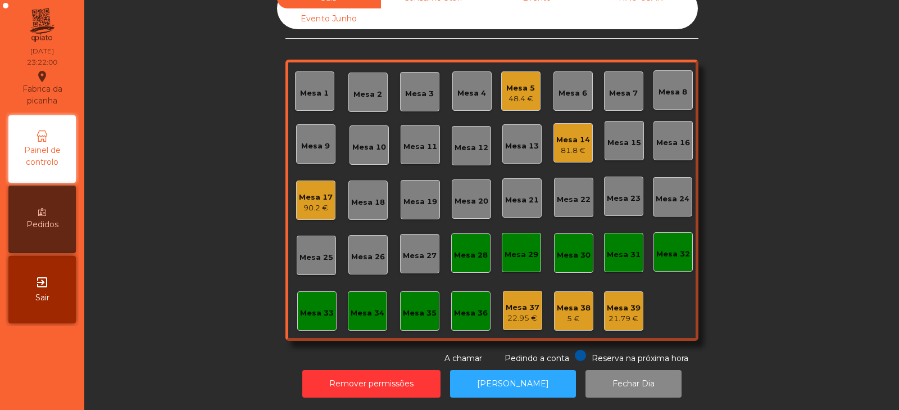
click at [316, 192] on div "Mesa 17" at bounding box center [316, 197] width 34 height 11
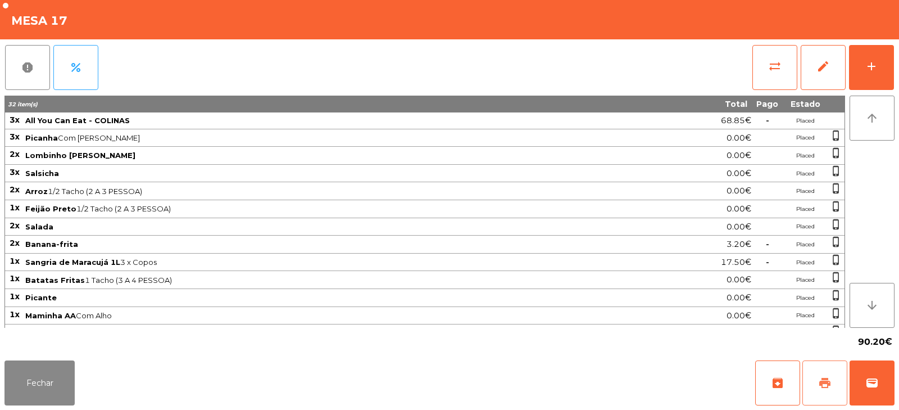
click at [819, 370] on button "print" at bounding box center [825, 382] width 45 height 45
click at [826, 376] on span "print" at bounding box center [824, 382] width 13 height 13
click at [781, 66] on span "sync_alt" at bounding box center [774, 66] width 13 height 13
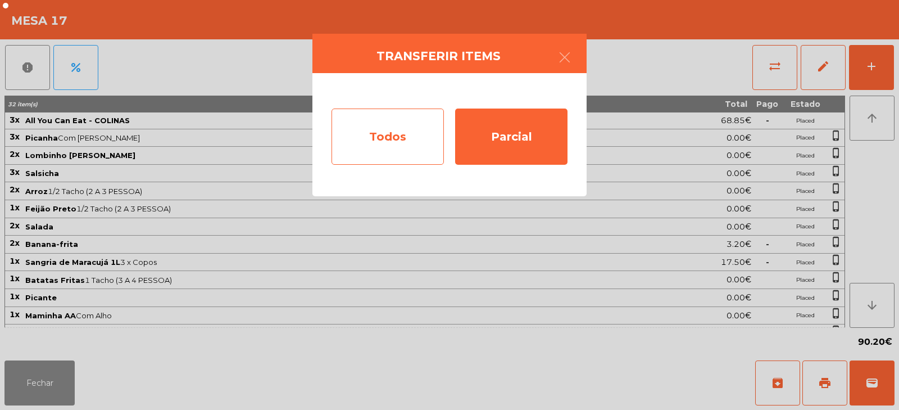
click at [407, 121] on div "Todos" at bounding box center [388, 136] width 112 height 56
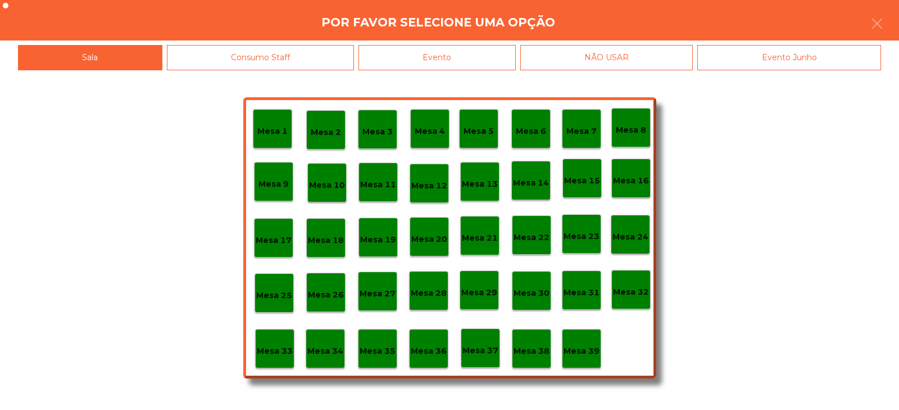
click at [433, 52] on div "Evento" at bounding box center [437, 57] width 157 height 25
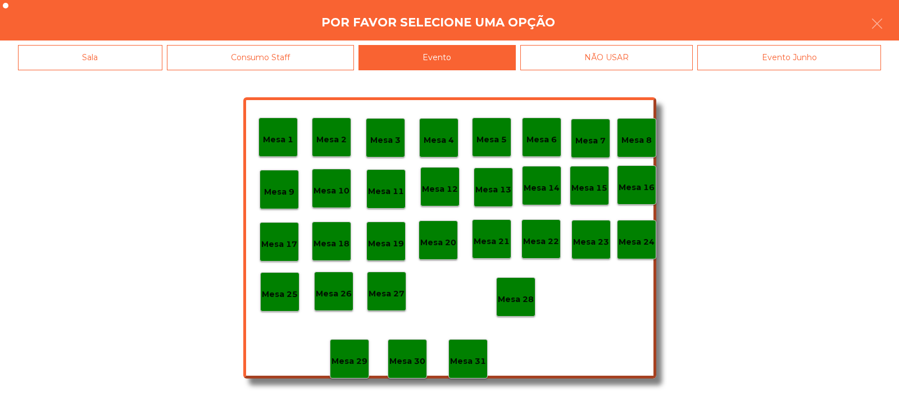
click at [510, 293] on p "Mesa 28" at bounding box center [516, 299] width 36 height 13
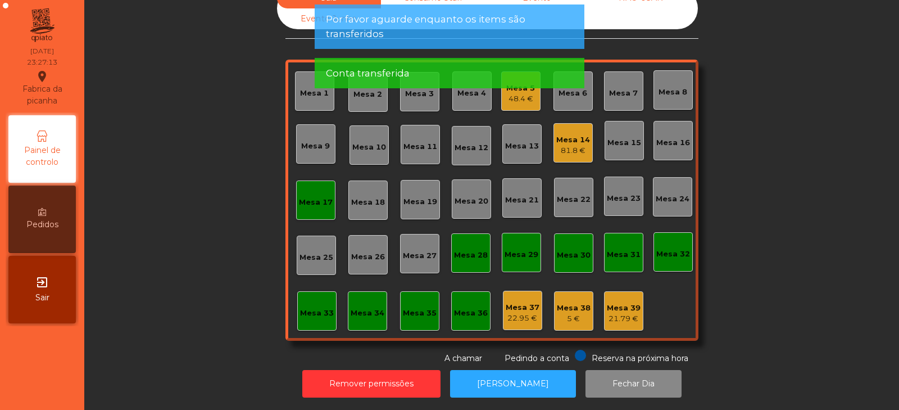
click at [313, 202] on div "Mesa 17" at bounding box center [315, 199] width 39 height 39
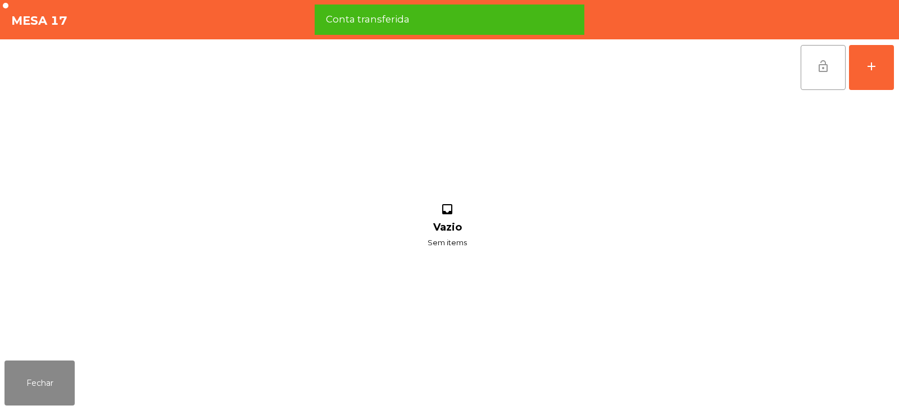
click at [818, 65] on span "lock_open" at bounding box center [823, 66] width 13 height 13
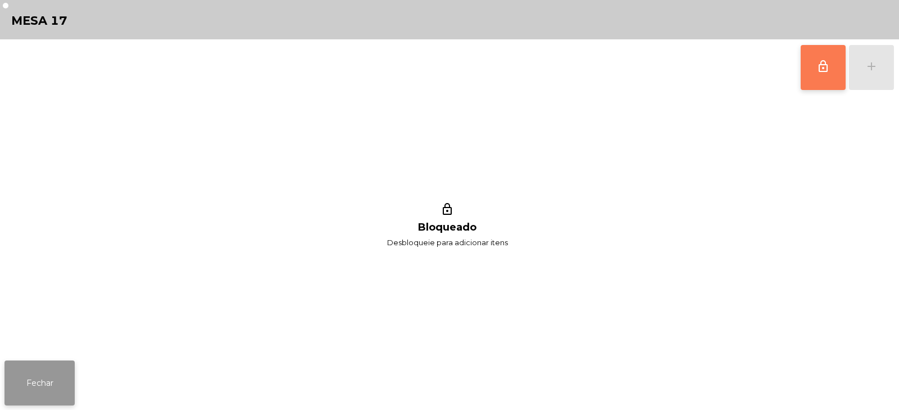
click at [36, 381] on button "Fechar" at bounding box center [39, 382] width 70 height 45
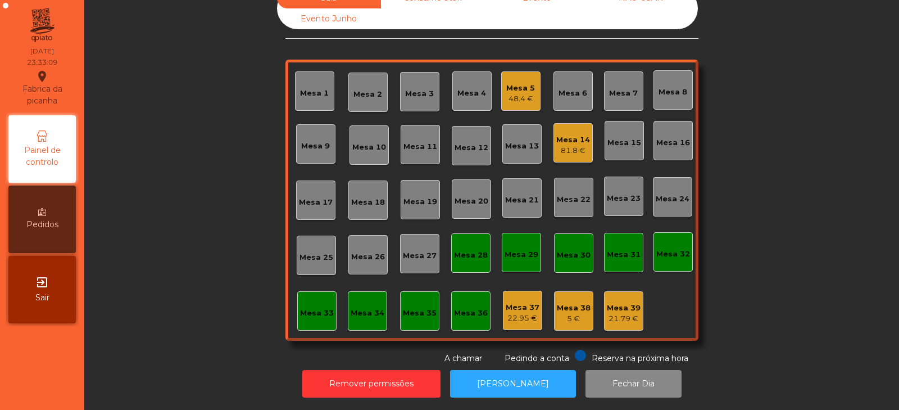
click at [572, 130] on div "Mesa 14 81.8 €" at bounding box center [573, 143] width 34 height 26
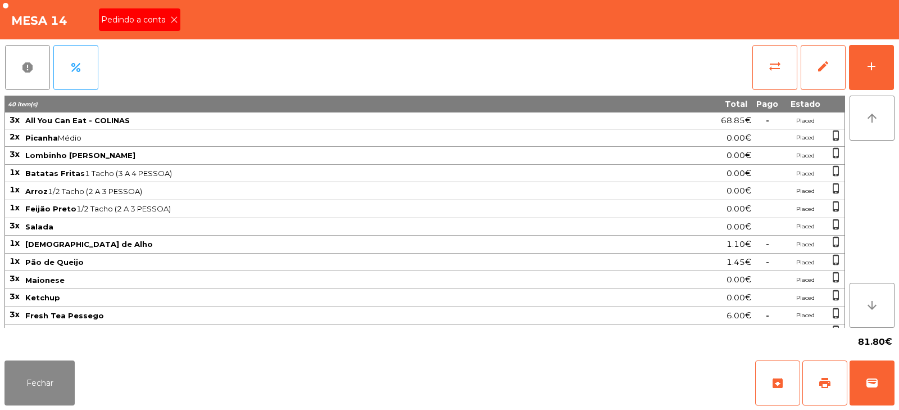
click at [174, 20] on icon at bounding box center [174, 20] width 8 height 8
click at [829, 385] on span "print" at bounding box center [824, 382] width 13 height 13
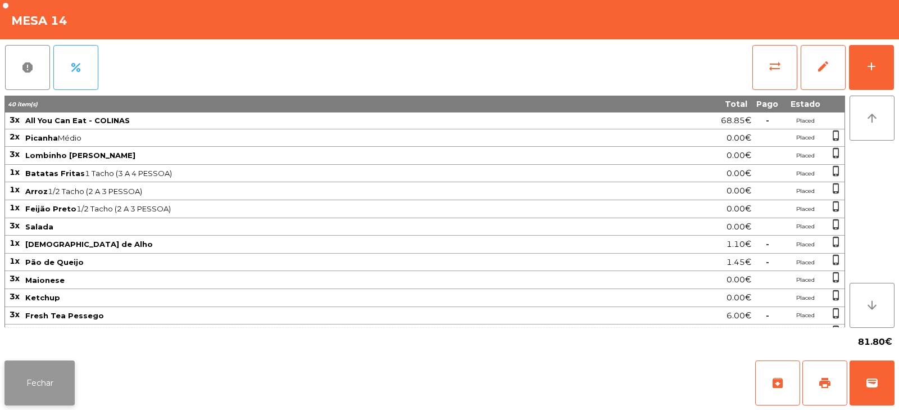
click at [39, 378] on button "Fechar" at bounding box center [39, 382] width 70 height 45
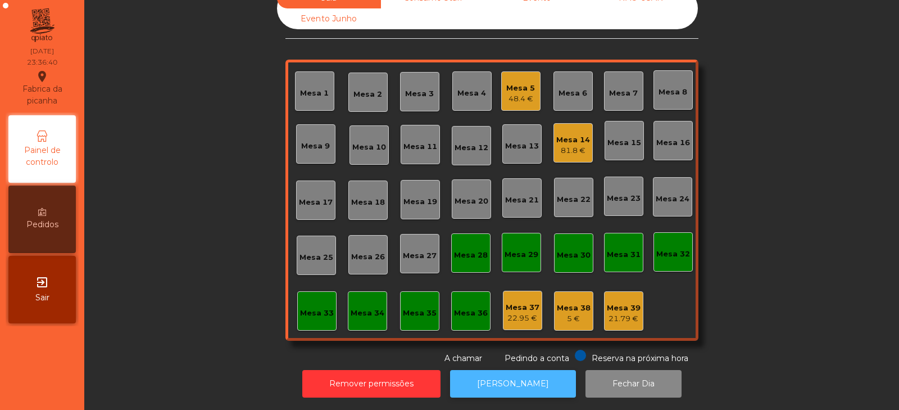
click at [499, 384] on button "[PERSON_NAME]" at bounding box center [513, 384] width 126 height 28
click at [510, 387] on button "[PERSON_NAME]" at bounding box center [513, 384] width 126 height 28
click at [578, 145] on div "81.8 €" at bounding box center [573, 150] width 34 height 11
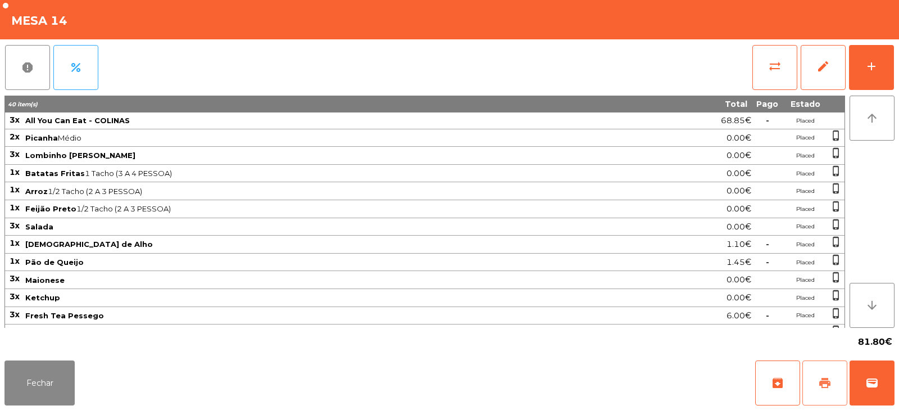
click at [825, 384] on span "print" at bounding box center [824, 382] width 13 height 13
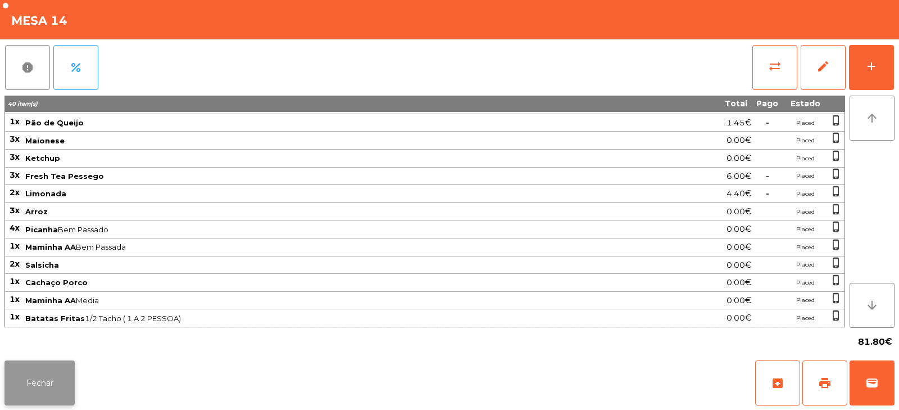
click at [64, 387] on button "Fechar" at bounding box center [39, 382] width 70 height 45
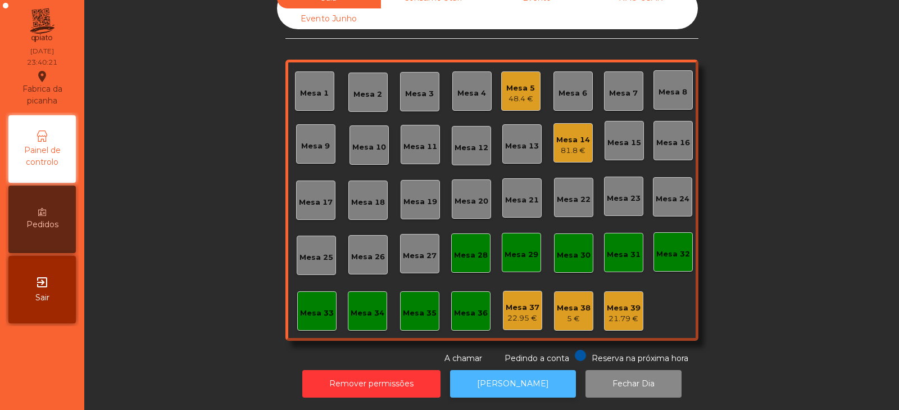
click at [537, 370] on button "[PERSON_NAME]" at bounding box center [513, 384] width 126 height 28
click at [568, 145] on div "81.8 €" at bounding box center [573, 150] width 34 height 11
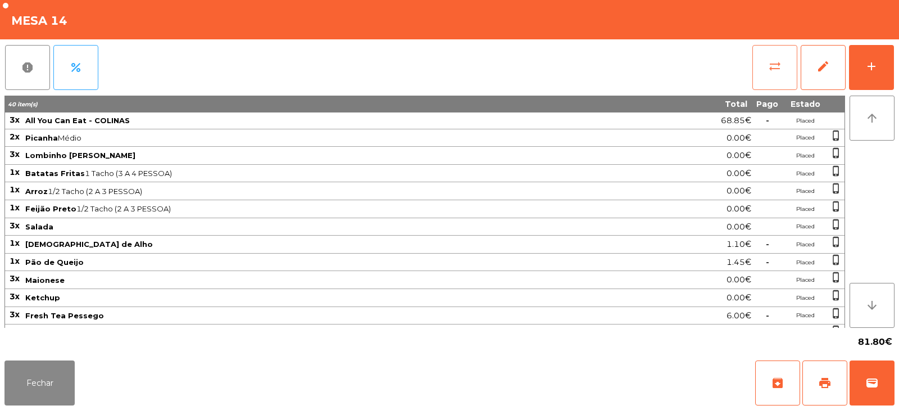
click at [781, 58] on button "sync_alt" at bounding box center [775, 67] width 45 height 45
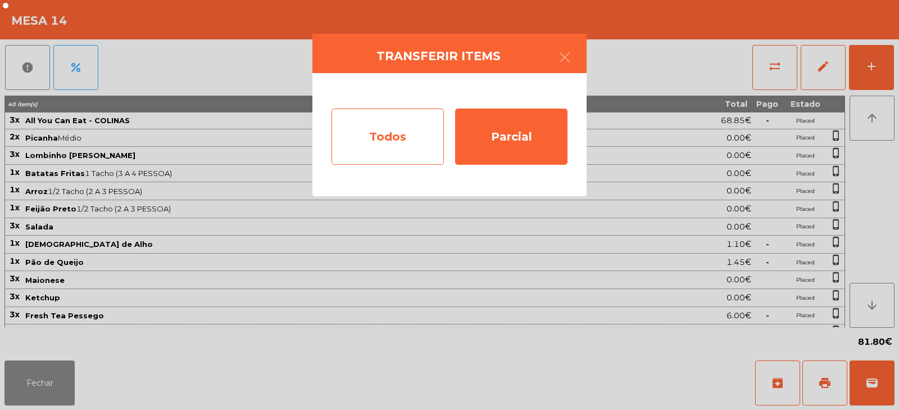
click at [378, 132] on div "Todos" at bounding box center [388, 136] width 112 height 56
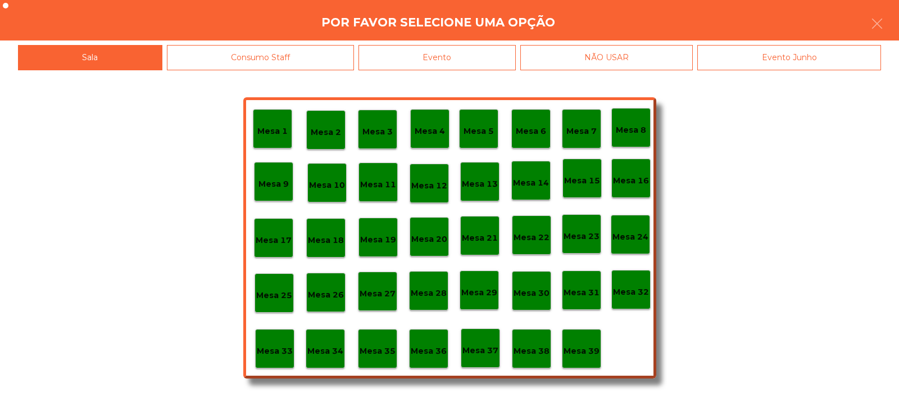
click at [433, 57] on div "Evento" at bounding box center [437, 57] width 157 height 25
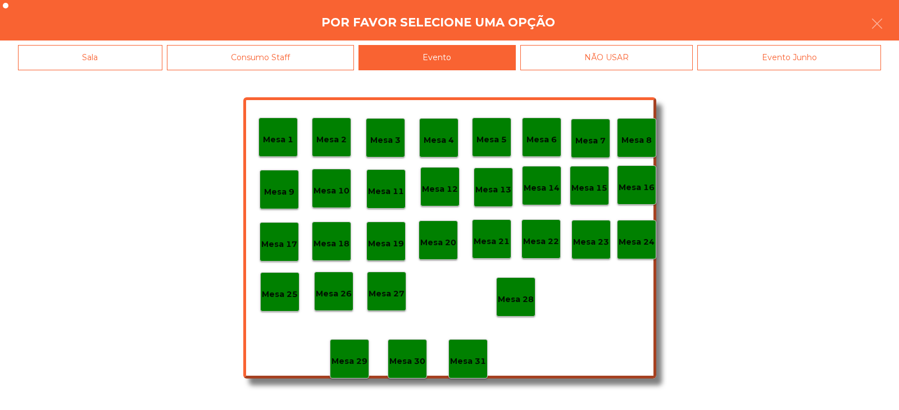
click at [523, 294] on p "Mesa 28" at bounding box center [516, 299] width 36 height 13
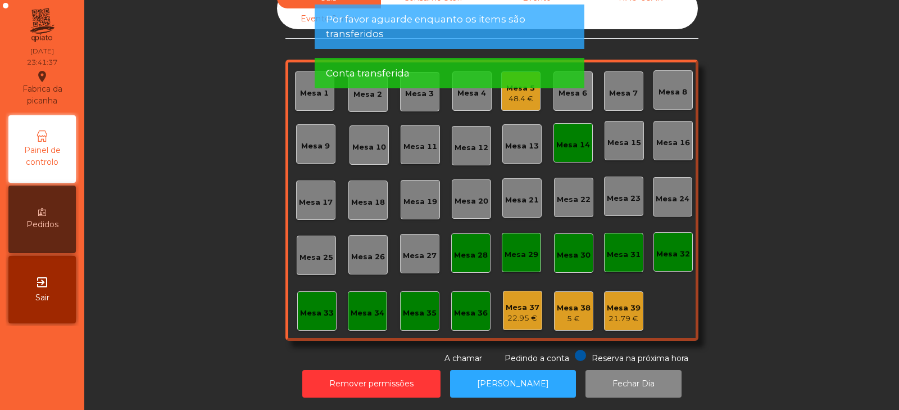
click at [573, 140] on div "Mesa 14" at bounding box center [573, 144] width 34 height 11
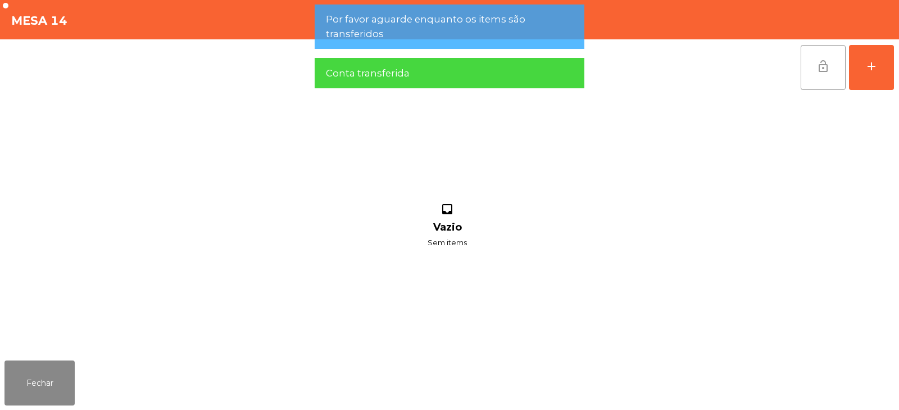
click at [830, 79] on button "lock_open" at bounding box center [823, 67] width 45 height 45
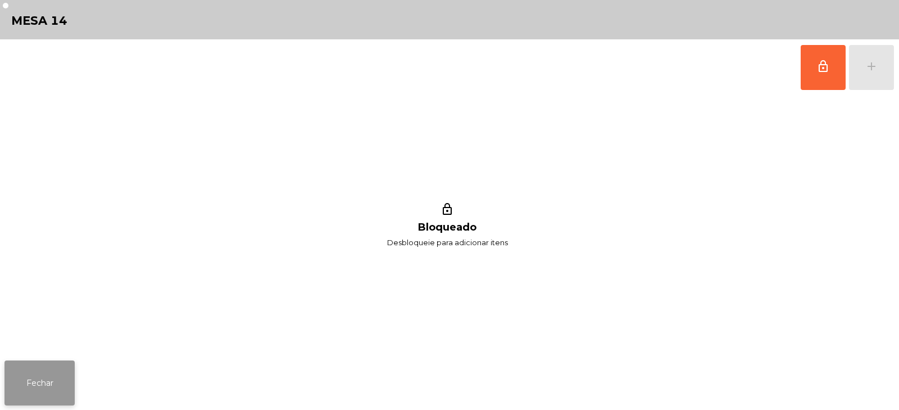
click at [48, 361] on button "Fechar" at bounding box center [39, 382] width 70 height 45
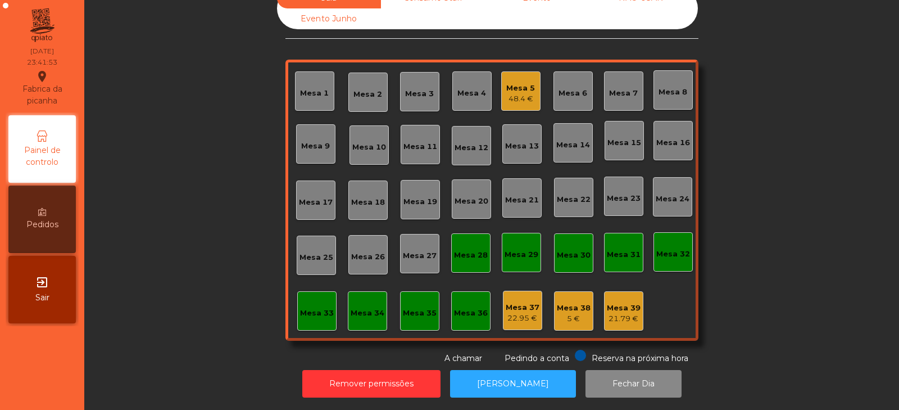
click at [521, 83] on div "Mesa 5" at bounding box center [520, 88] width 29 height 11
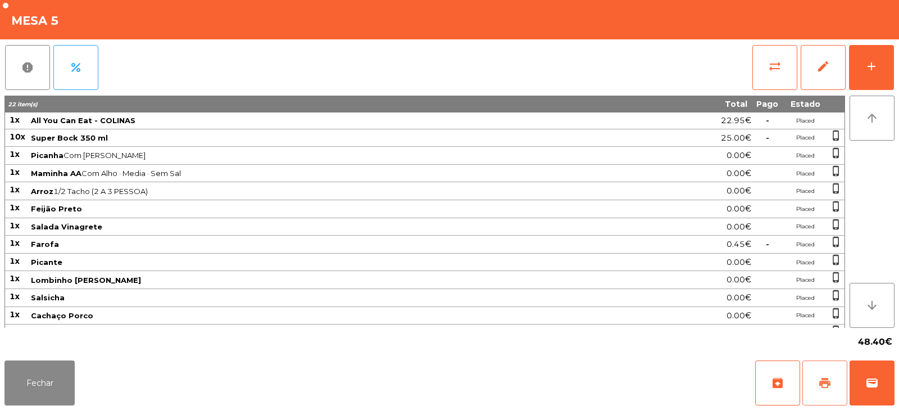
click at [821, 381] on span "print" at bounding box center [824, 382] width 13 height 13
click at [820, 378] on span "print" at bounding box center [824, 382] width 13 height 13
click at [862, 378] on button "wallet" at bounding box center [872, 382] width 45 height 45
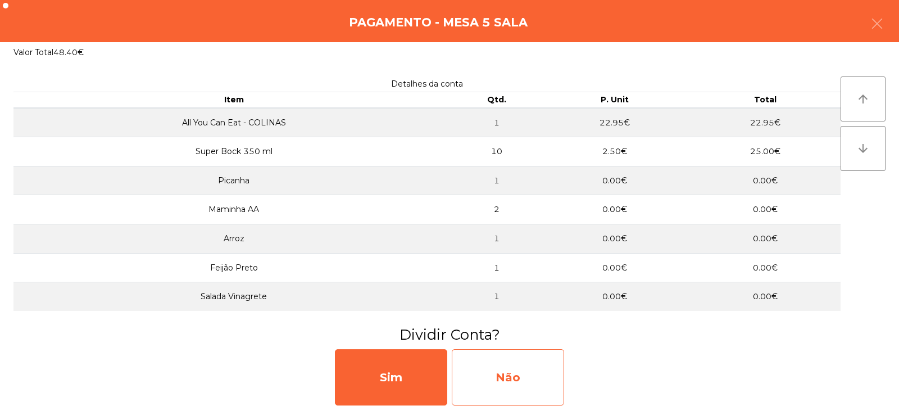
click at [506, 366] on div "Não" at bounding box center [508, 377] width 112 height 56
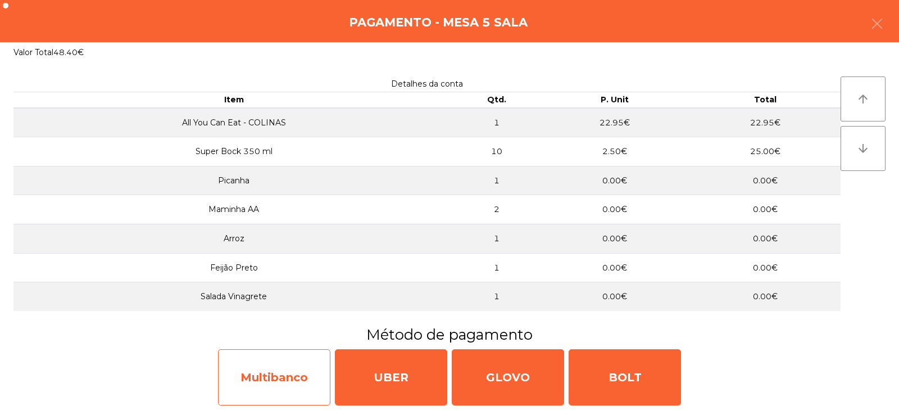
click at [283, 371] on div "Multibanco" at bounding box center [274, 377] width 112 height 56
select select "**"
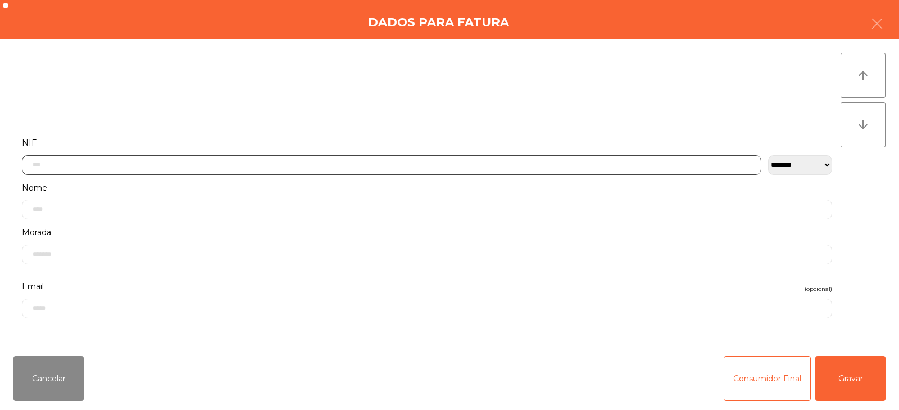
click at [133, 166] on input "text" at bounding box center [392, 165] width 740 height 20
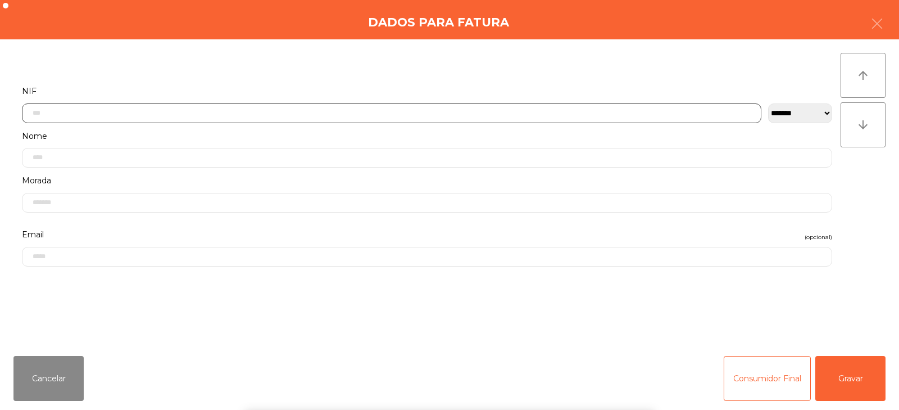
scroll to position [82, 0]
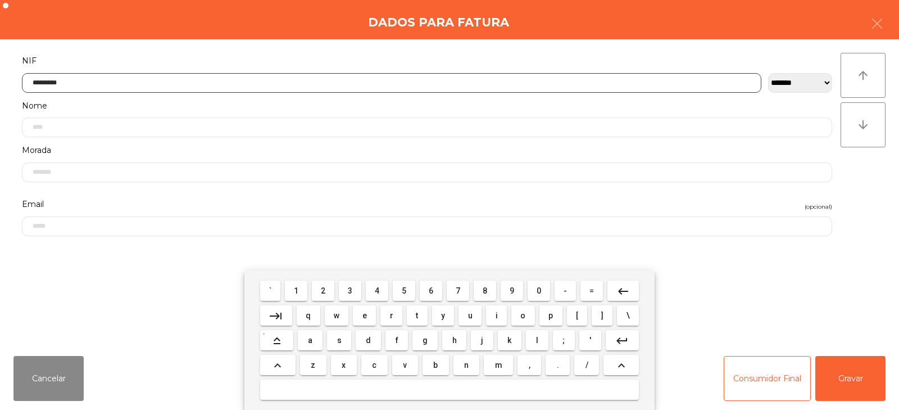
type input "*********"
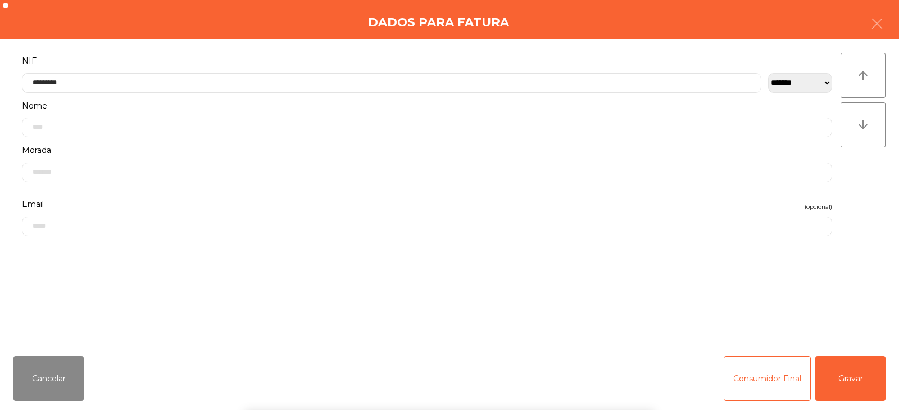
click at [867, 198] on div "arrow_upward arrow_downward" at bounding box center [863, 193] width 45 height 280
click at [843, 387] on button "Gravar" at bounding box center [851, 378] width 70 height 45
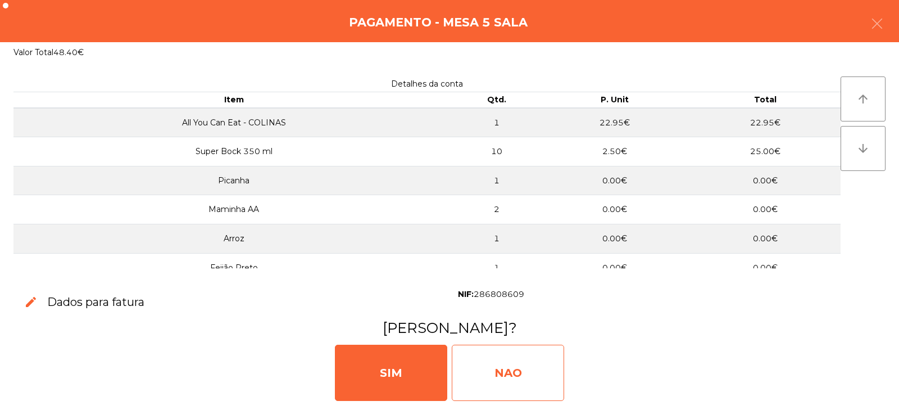
click at [504, 368] on div "NAO" at bounding box center [508, 373] width 112 height 56
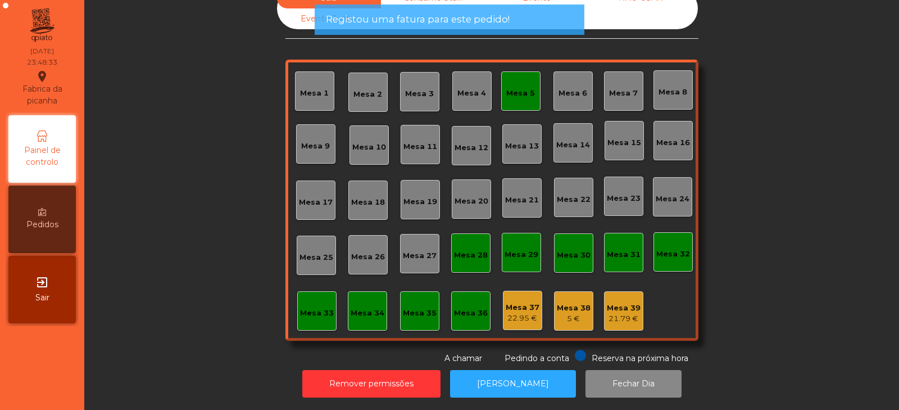
click at [516, 92] on div "Mesa 5" at bounding box center [520, 90] width 39 height 39
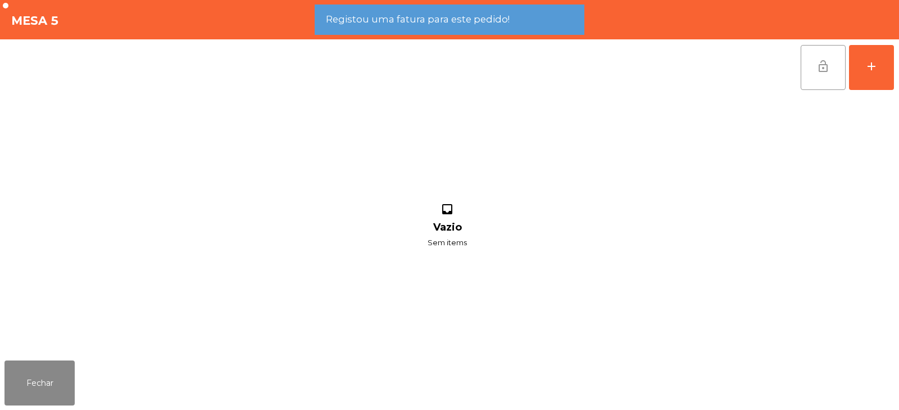
click at [810, 60] on button "lock_open" at bounding box center [823, 67] width 45 height 45
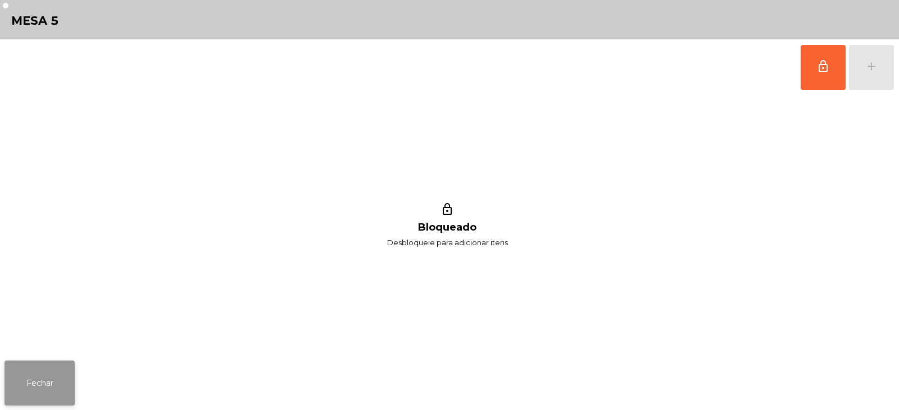
click at [56, 384] on button "Fechar" at bounding box center [39, 382] width 70 height 45
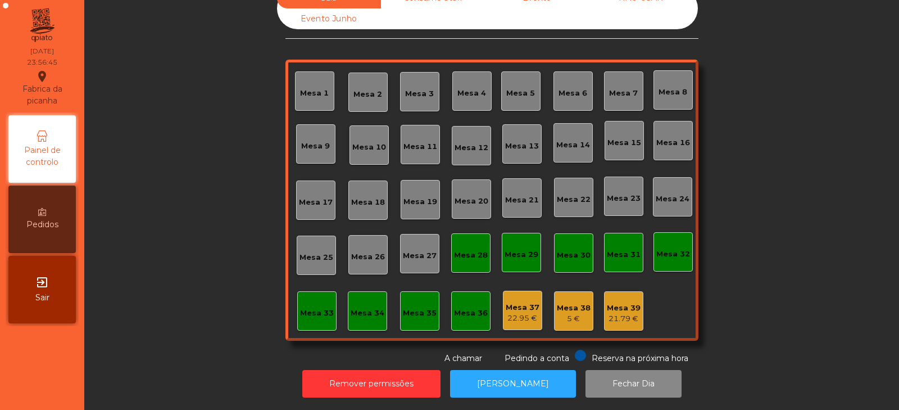
scroll to position [0, 0]
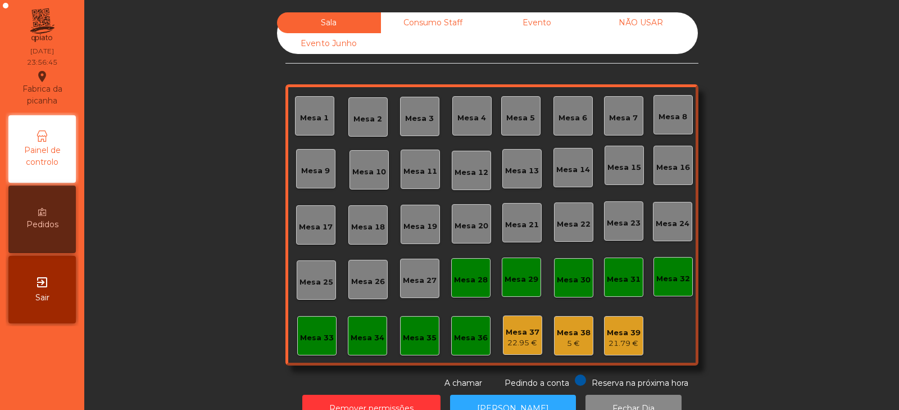
click at [415, 23] on div "Consumo Staff" at bounding box center [433, 22] width 104 height 21
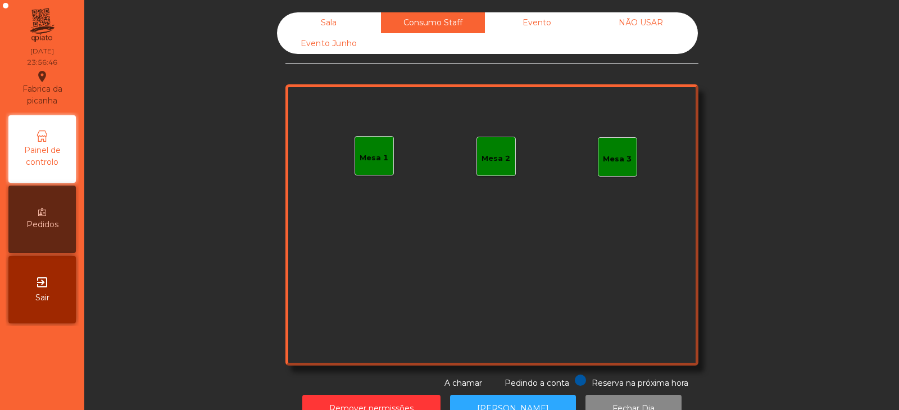
click at [539, 15] on div "Evento" at bounding box center [537, 22] width 104 height 21
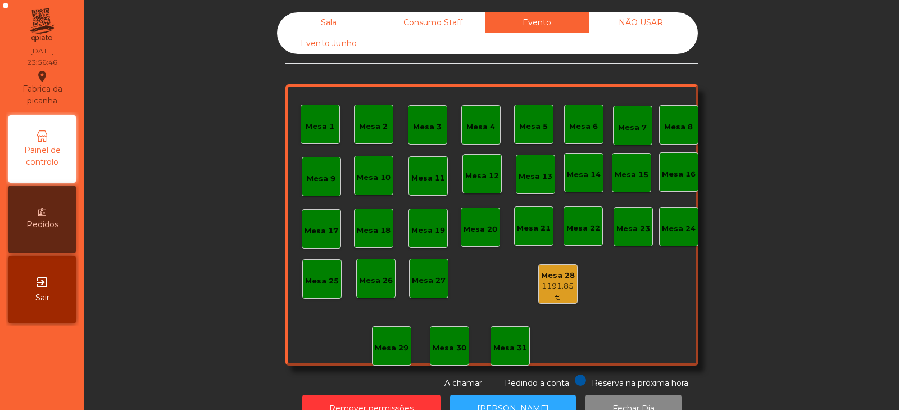
click at [658, 18] on div "NÃO USAR" at bounding box center [641, 22] width 104 height 21
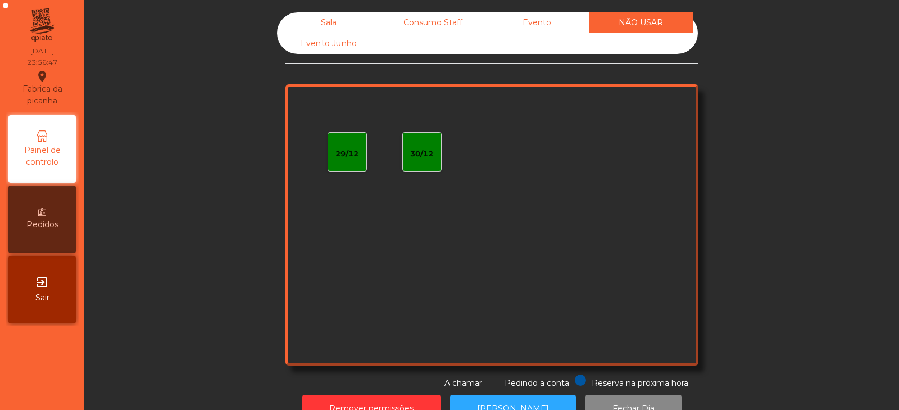
click at [310, 52] on div "Evento Junho" at bounding box center [329, 43] width 104 height 21
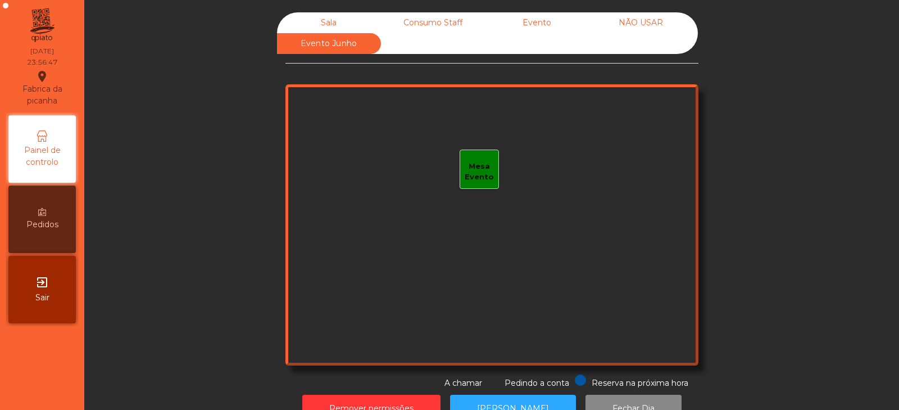
click at [322, 23] on div "Sala" at bounding box center [329, 22] width 104 height 21
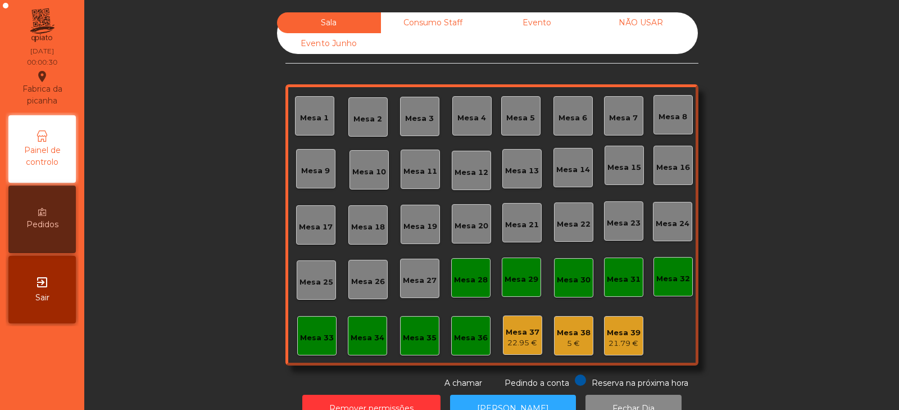
scroll to position [33, 0]
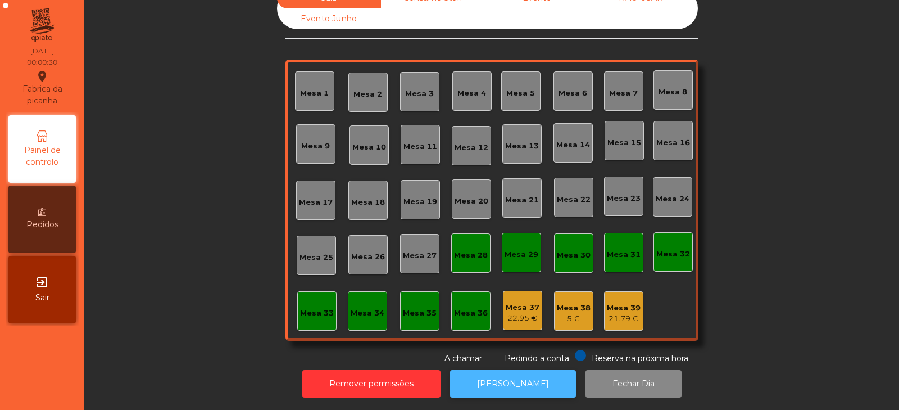
click at [513, 377] on button "[PERSON_NAME]" at bounding box center [513, 384] width 126 height 28
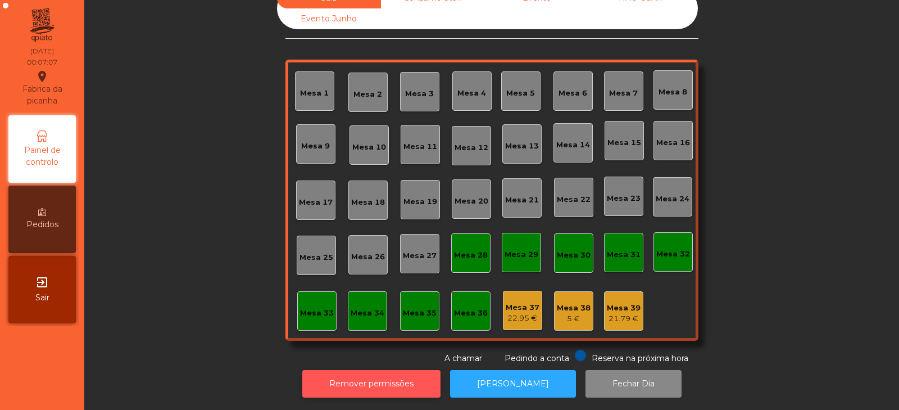
click at [322, 374] on button "Remover permissões" at bounding box center [371, 384] width 138 height 28
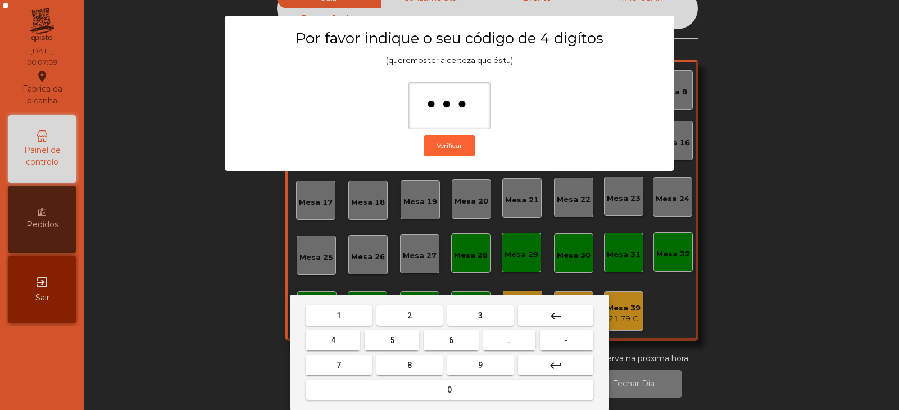
type input "****"
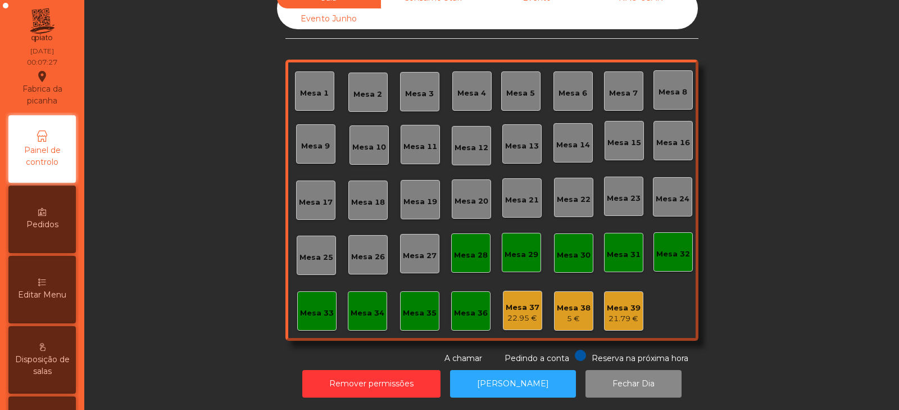
click at [517, 313] on div "22.95 €" at bounding box center [523, 318] width 34 height 11
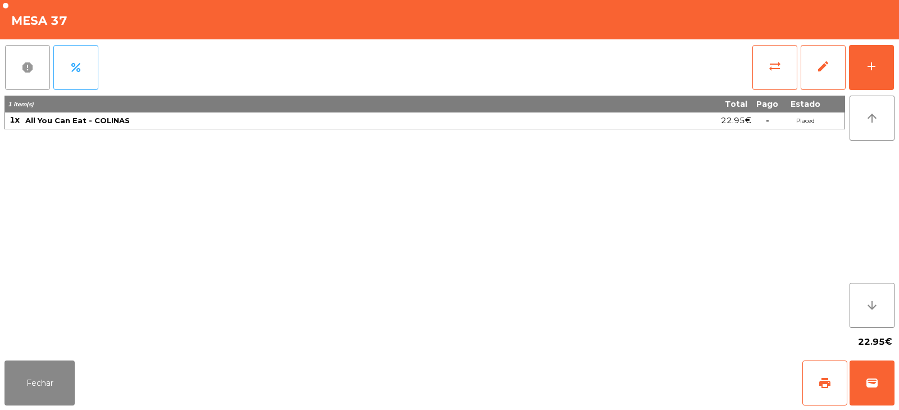
click at [40, 67] on button "report" at bounding box center [27, 67] width 45 height 45
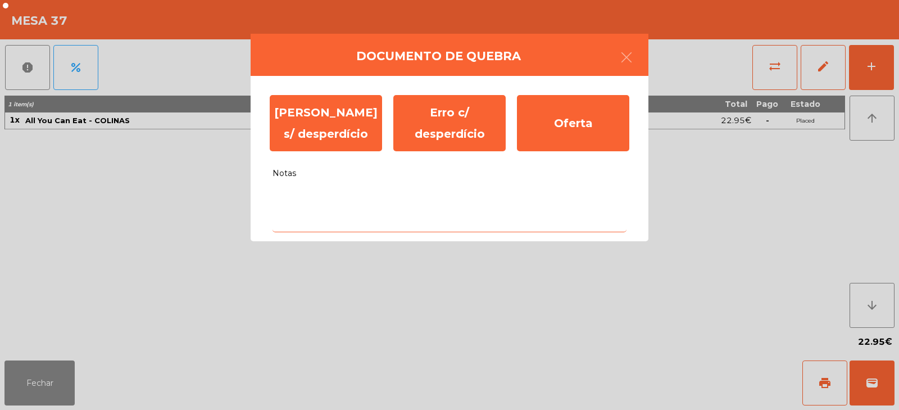
click at [380, 193] on textarea "Notas" at bounding box center [450, 208] width 354 height 47
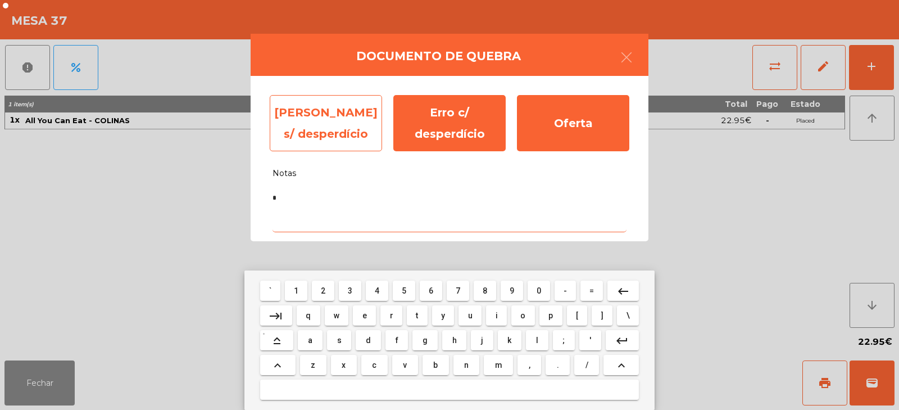
type textarea "*"
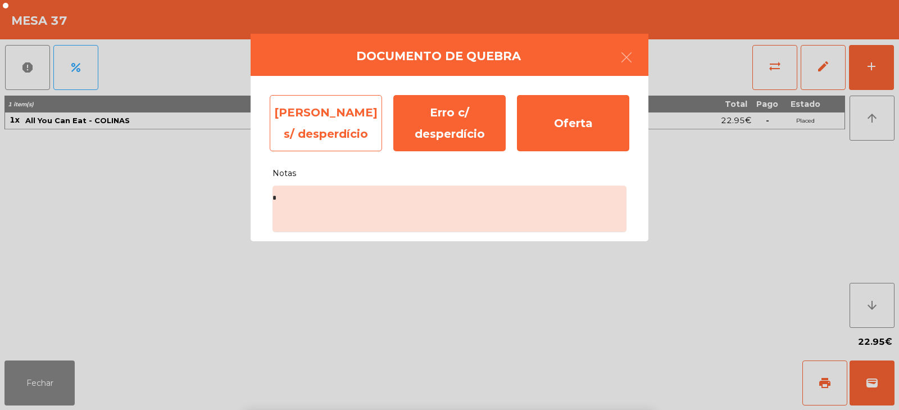
click at [355, 125] on div "Erro s/ desperdício" at bounding box center [326, 123] width 112 height 56
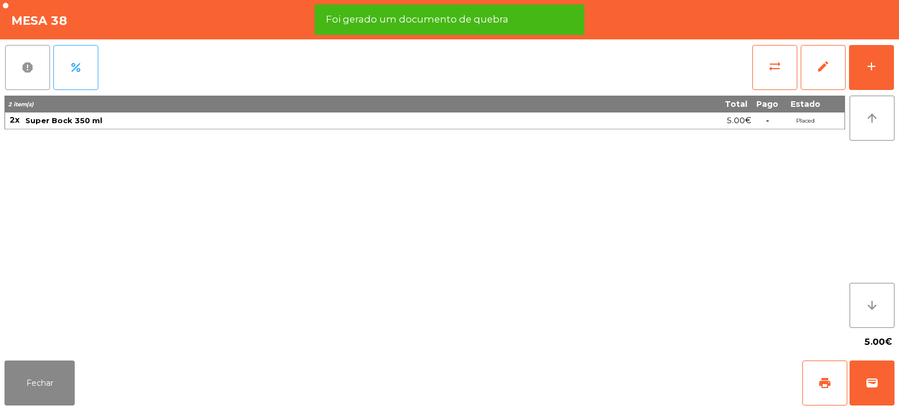
click at [31, 69] on span "report" at bounding box center [27, 67] width 13 height 13
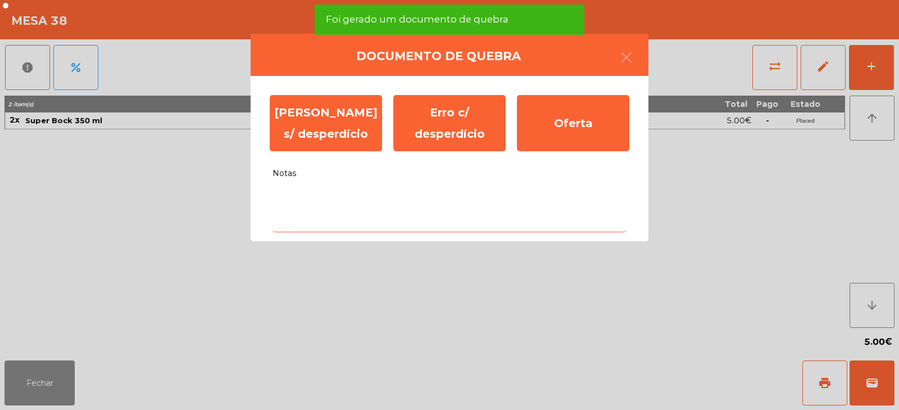
click at [387, 193] on textarea "Notas" at bounding box center [450, 208] width 354 height 47
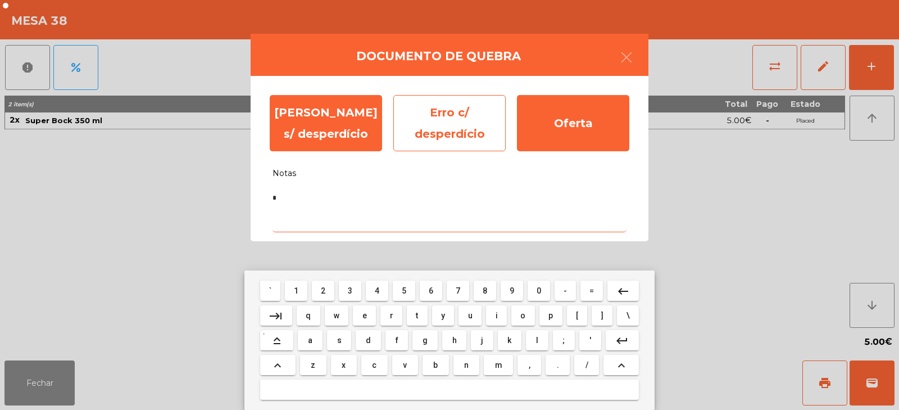
type textarea "*"
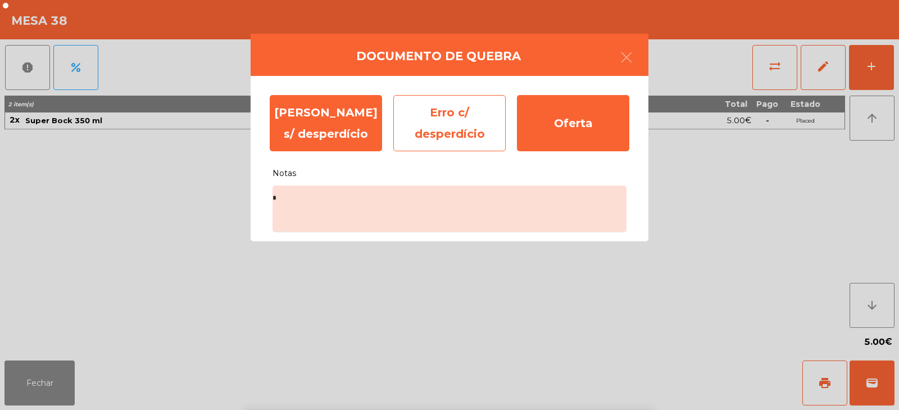
click at [485, 125] on div "Erro c/ desperdício" at bounding box center [449, 123] width 112 height 56
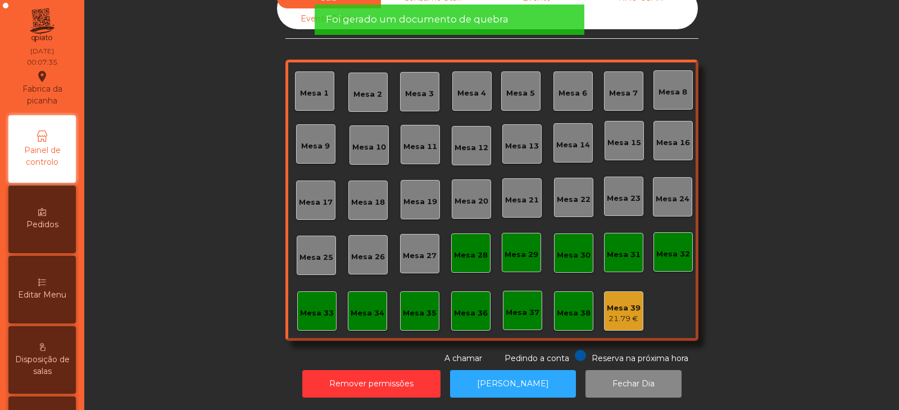
click at [614, 313] on div "21.79 €" at bounding box center [624, 318] width 34 height 11
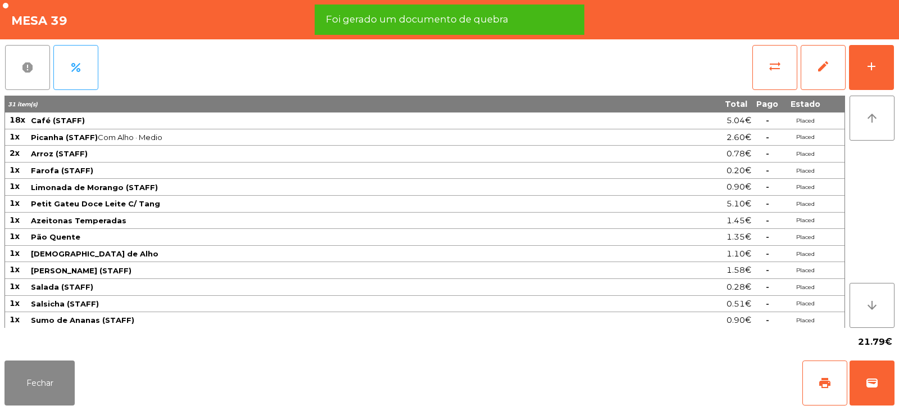
click at [35, 74] on button "report" at bounding box center [27, 67] width 45 height 45
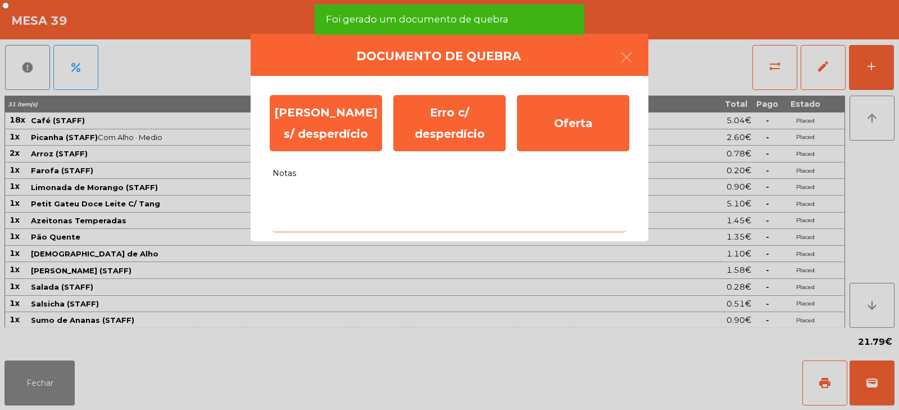
click at [357, 201] on textarea "Notas" at bounding box center [450, 208] width 354 height 47
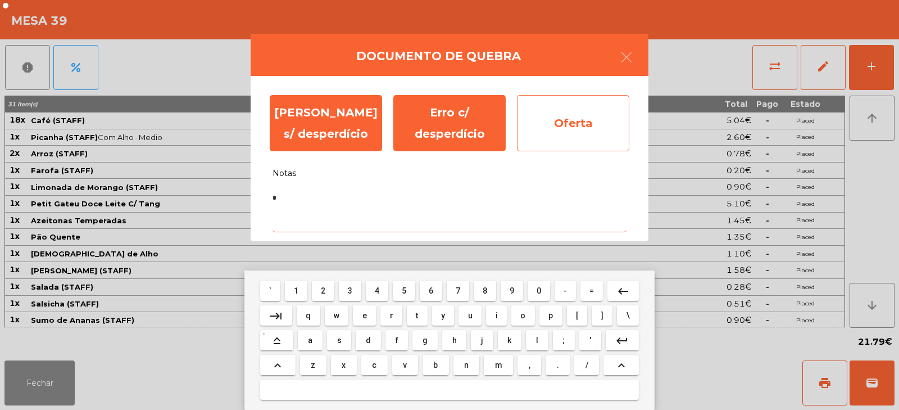
type textarea "*"
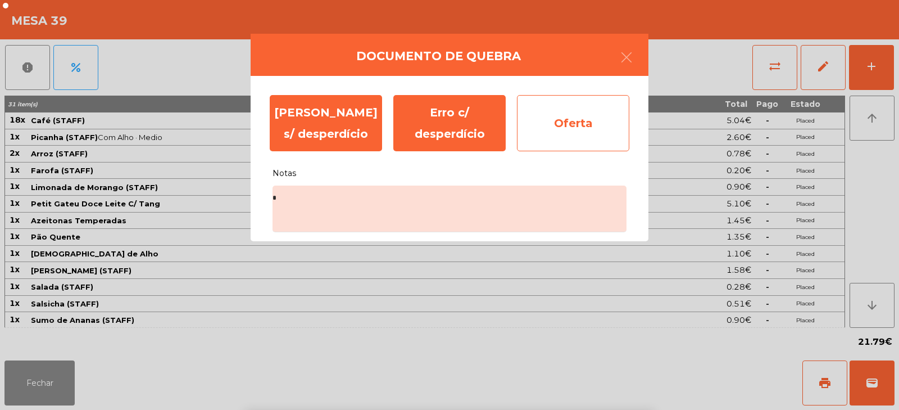
click at [584, 130] on div "Oferta" at bounding box center [573, 123] width 112 height 56
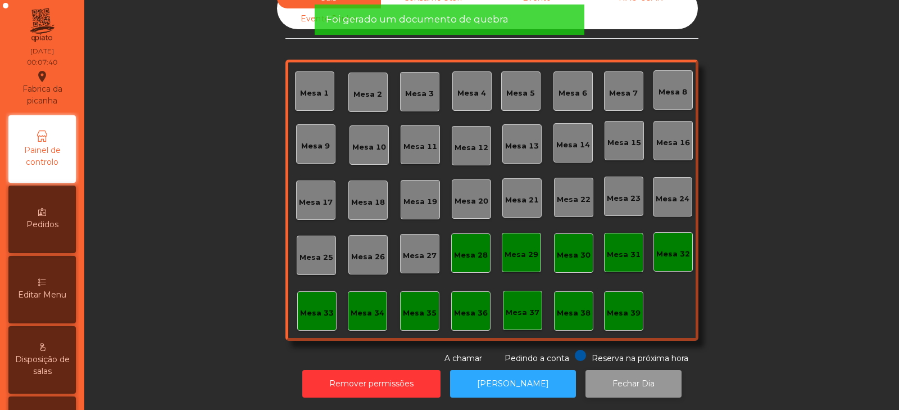
click at [624, 370] on button "Fechar Dia" at bounding box center [634, 384] width 96 height 28
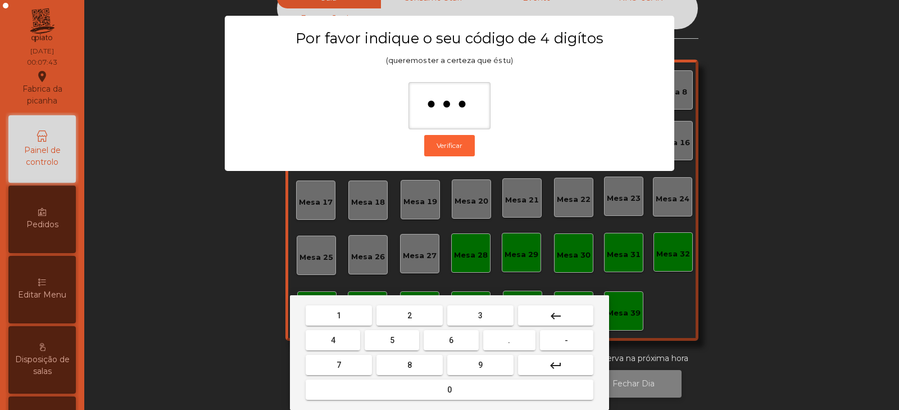
type input "****"
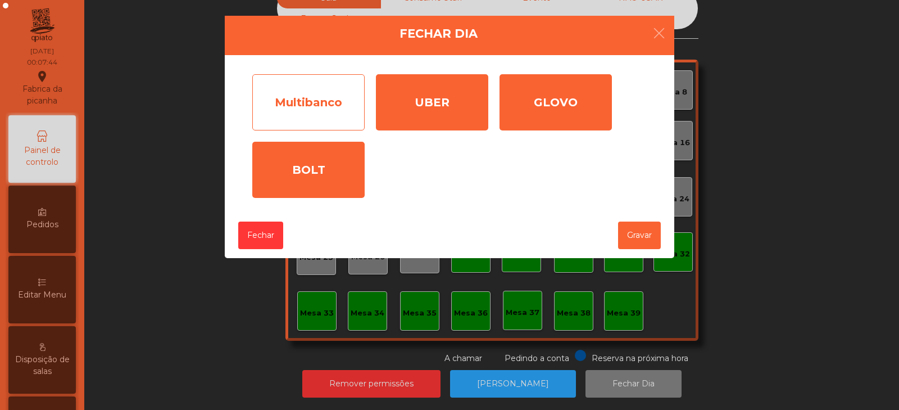
click at [336, 101] on div "Multibanco" at bounding box center [308, 102] width 112 height 56
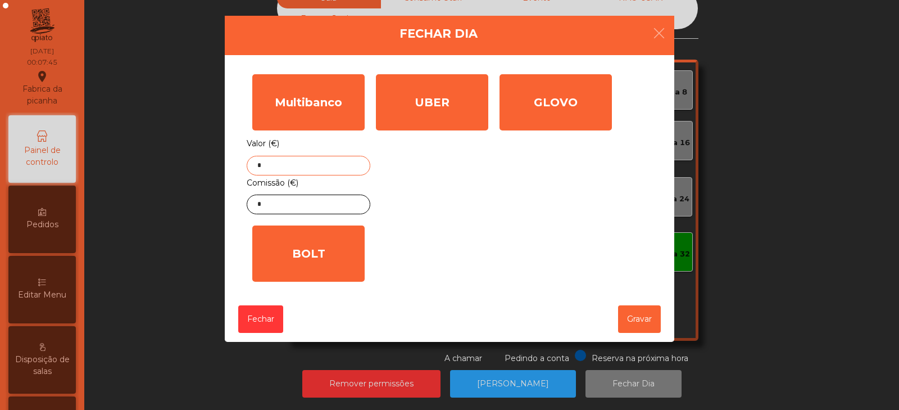
click at [341, 169] on input "*" at bounding box center [309, 166] width 124 height 20
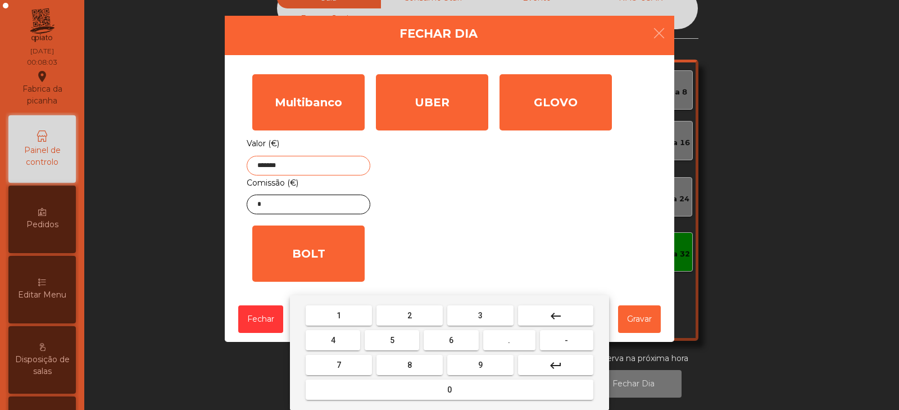
type input "*******"
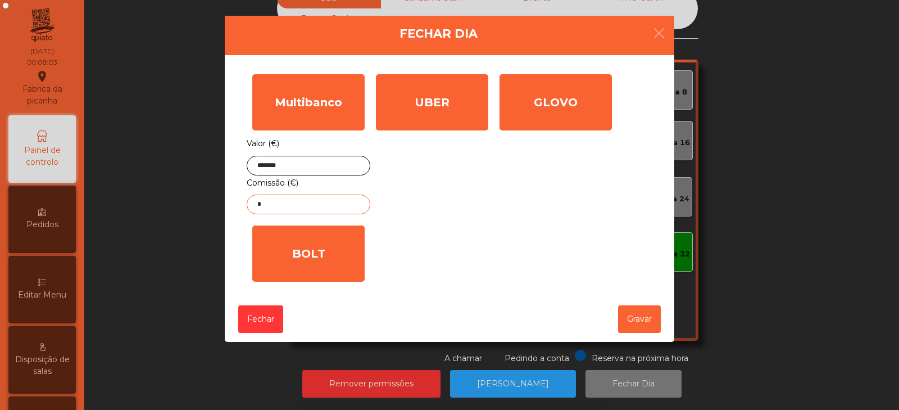
click at [349, 203] on input "*" at bounding box center [309, 204] width 124 height 20
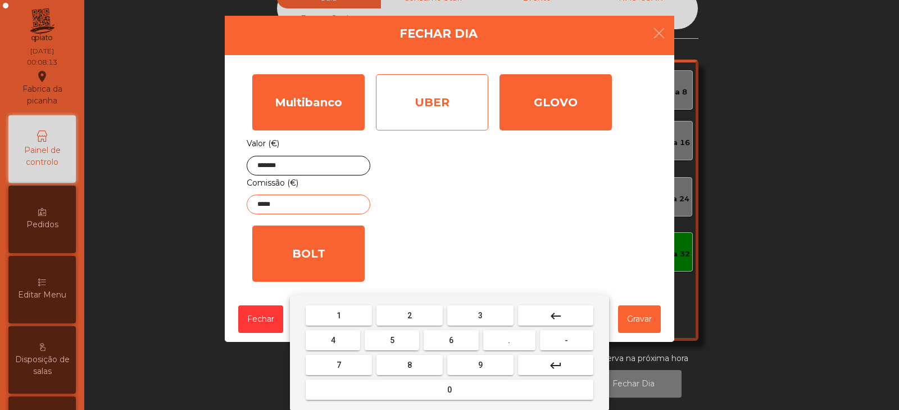
type input "*****"
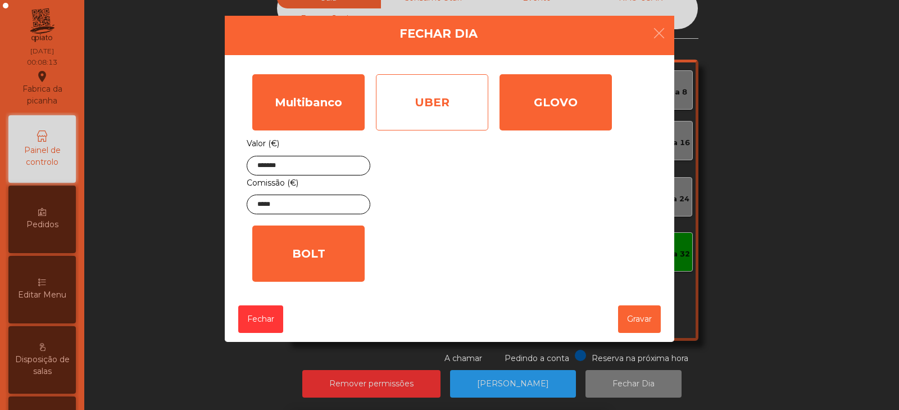
click at [463, 113] on div "UBER" at bounding box center [432, 102] width 112 height 56
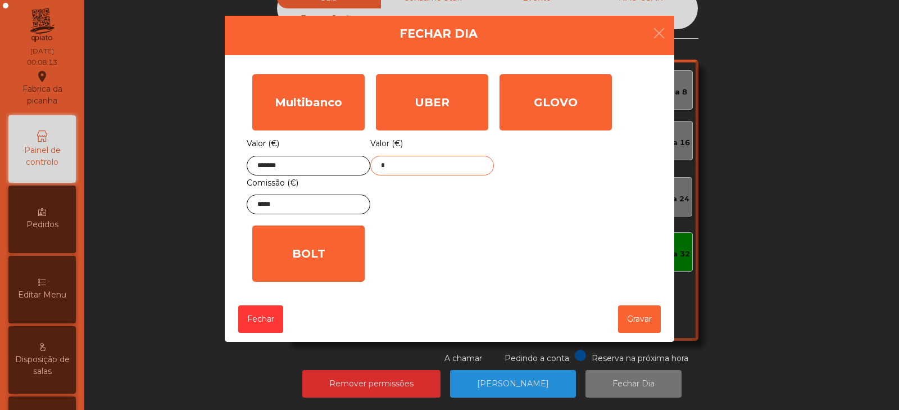
click at [465, 164] on input "*" at bounding box center [432, 166] width 124 height 20
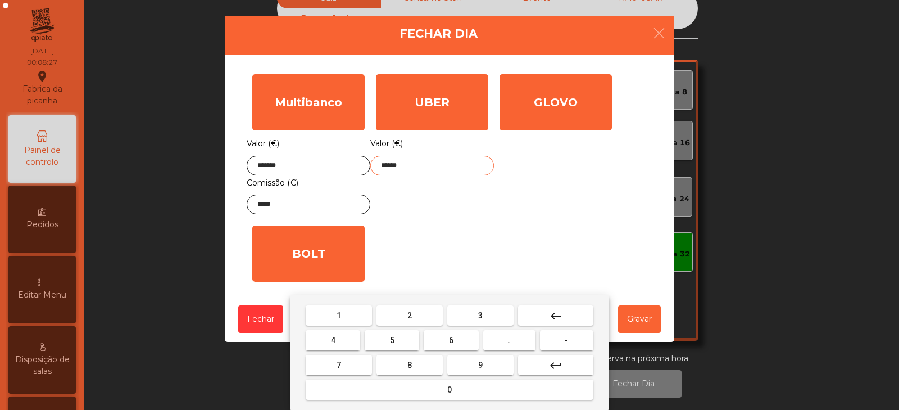
type input "******"
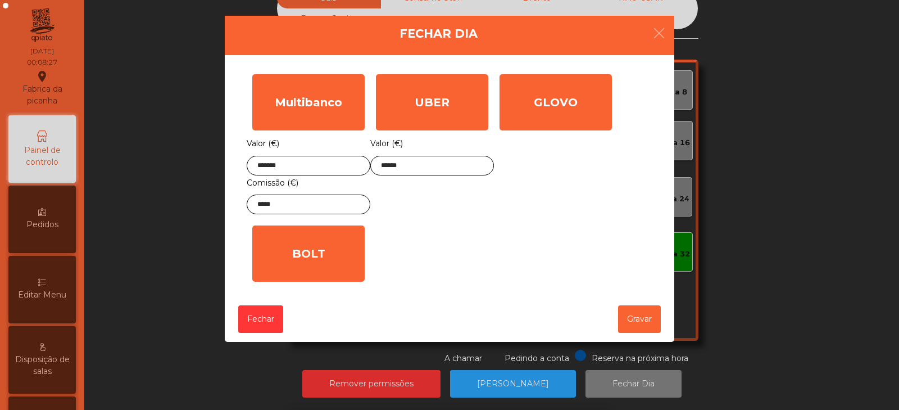
click at [635, 327] on div "1 2 3 keyboard_backspace 4 5 6 . - 7 8 9 keyboard_return 0" at bounding box center [449, 352] width 899 height 115
click at [638, 322] on button "Gravar" at bounding box center [639, 319] width 43 height 28
